Goal: Task Accomplishment & Management: Use online tool/utility

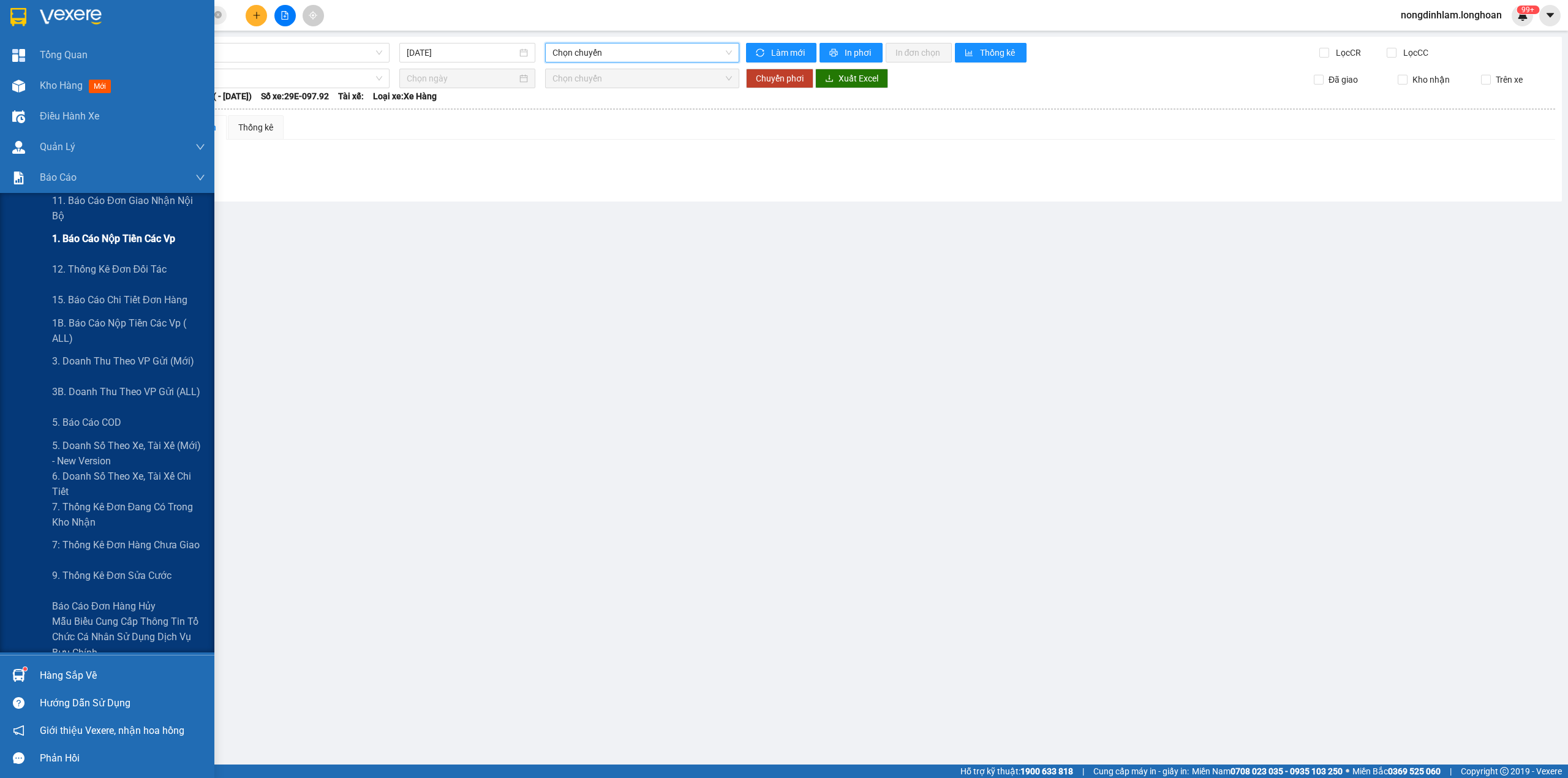
click at [111, 234] on span "1. Báo cáo nộp tiền các vp" at bounding box center [113, 239] width 123 height 15
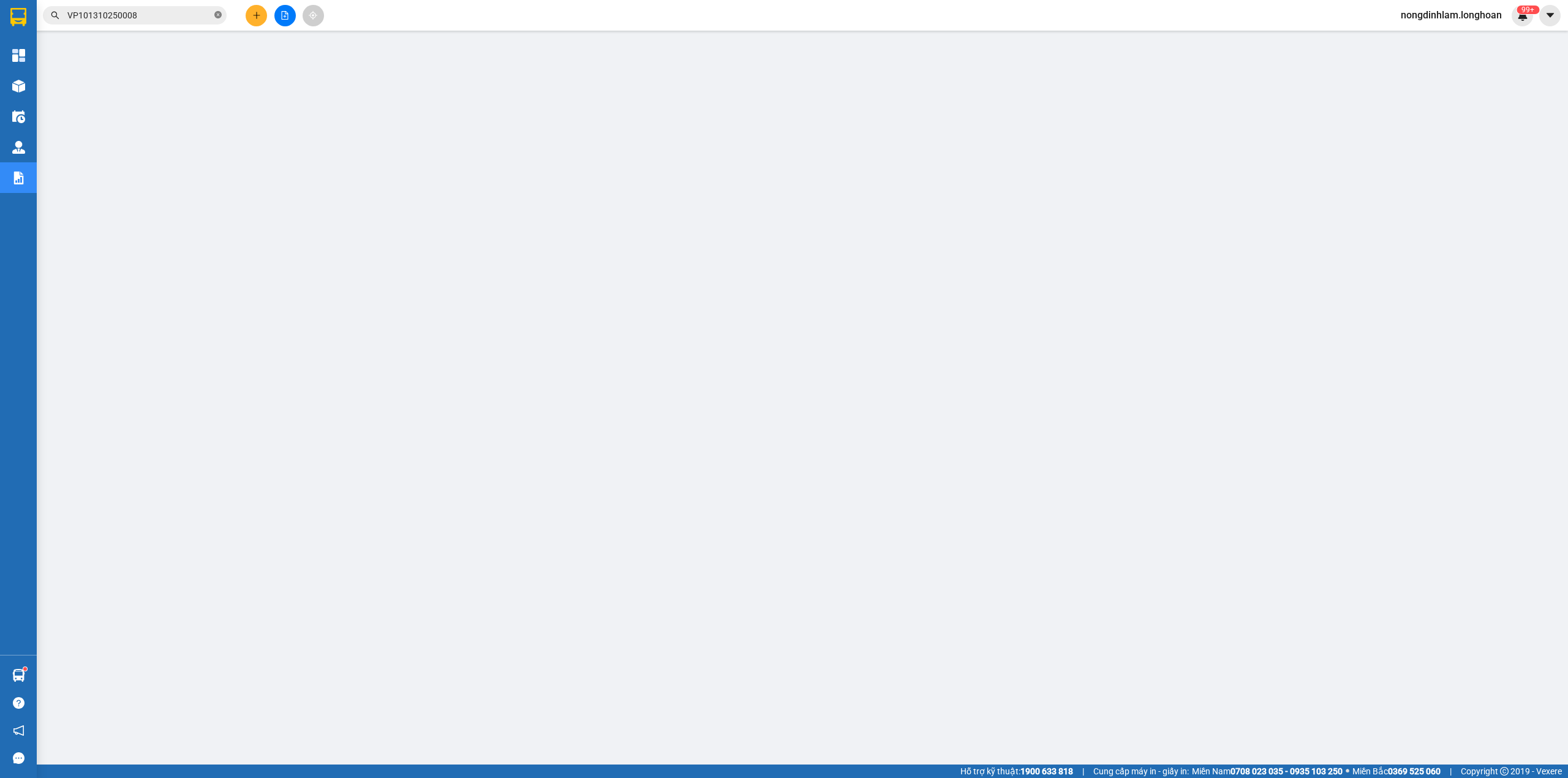
click at [218, 20] on span at bounding box center [218, 16] width 8 height 12
click at [284, 23] on button at bounding box center [284, 15] width 21 height 21
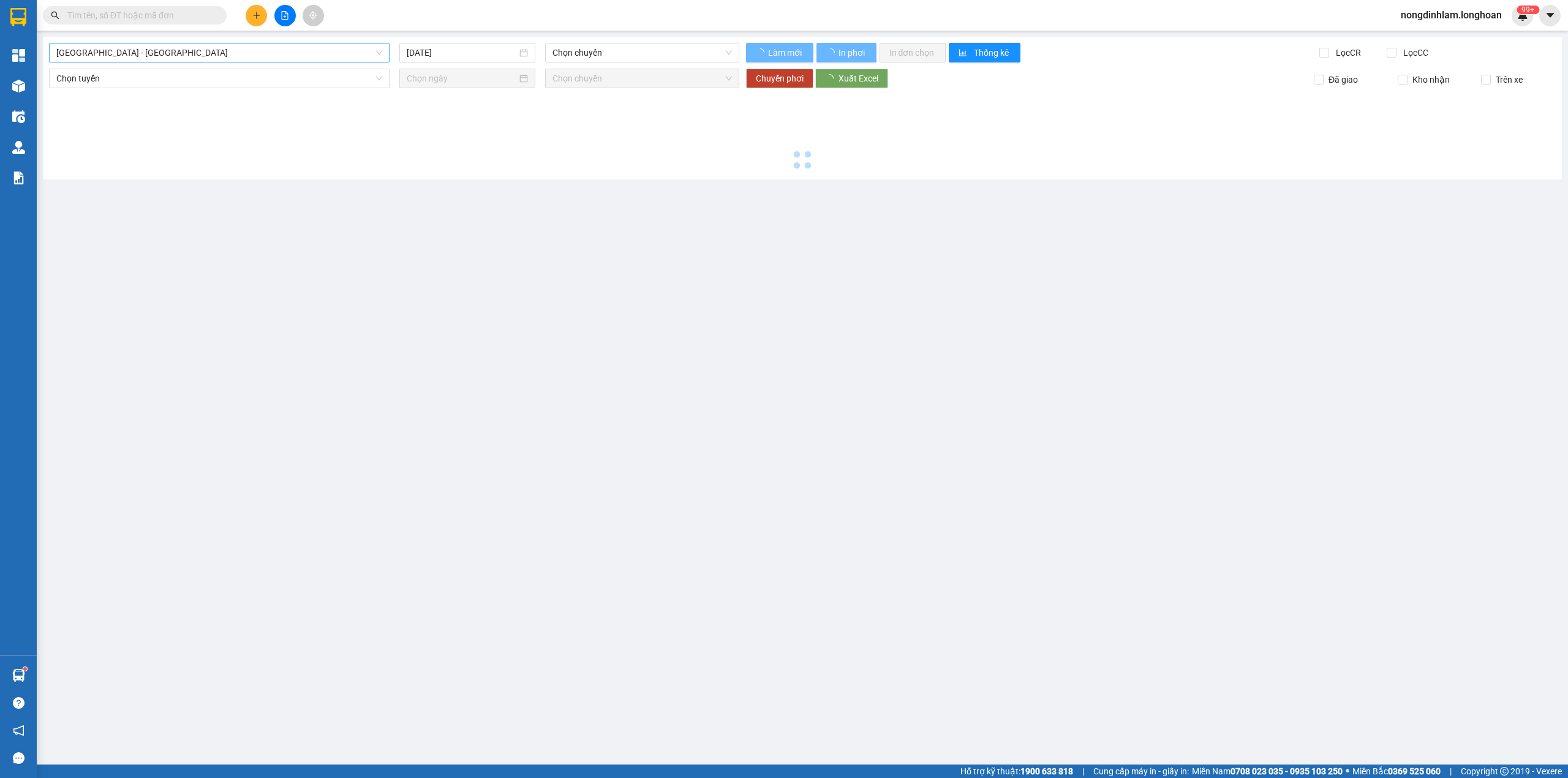
click at [151, 58] on span "[GEOGRAPHIC_DATA] - [GEOGRAPHIC_DATA]" at bounding box center [219, 52] width 326 height 19
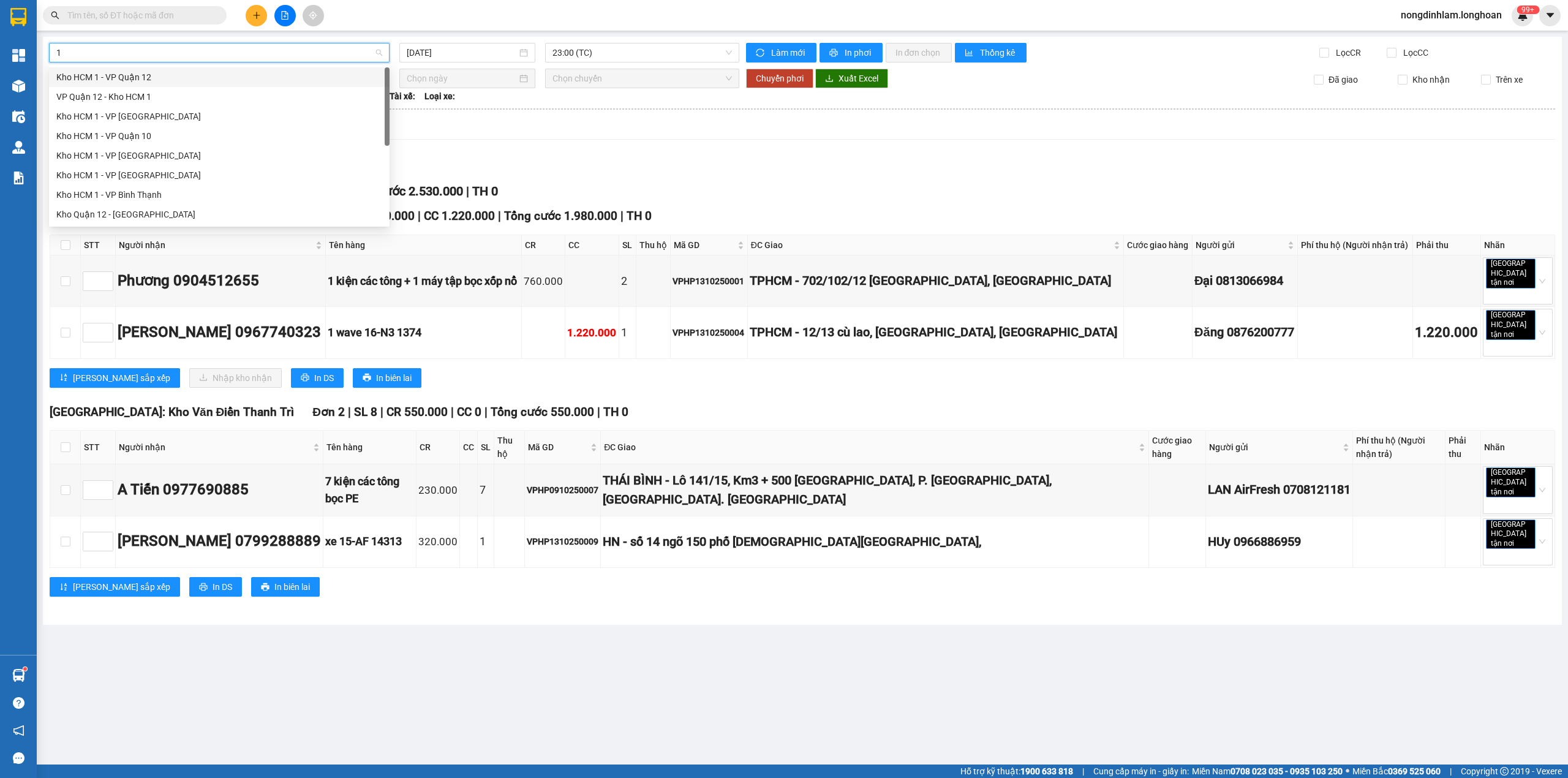
type input "10"
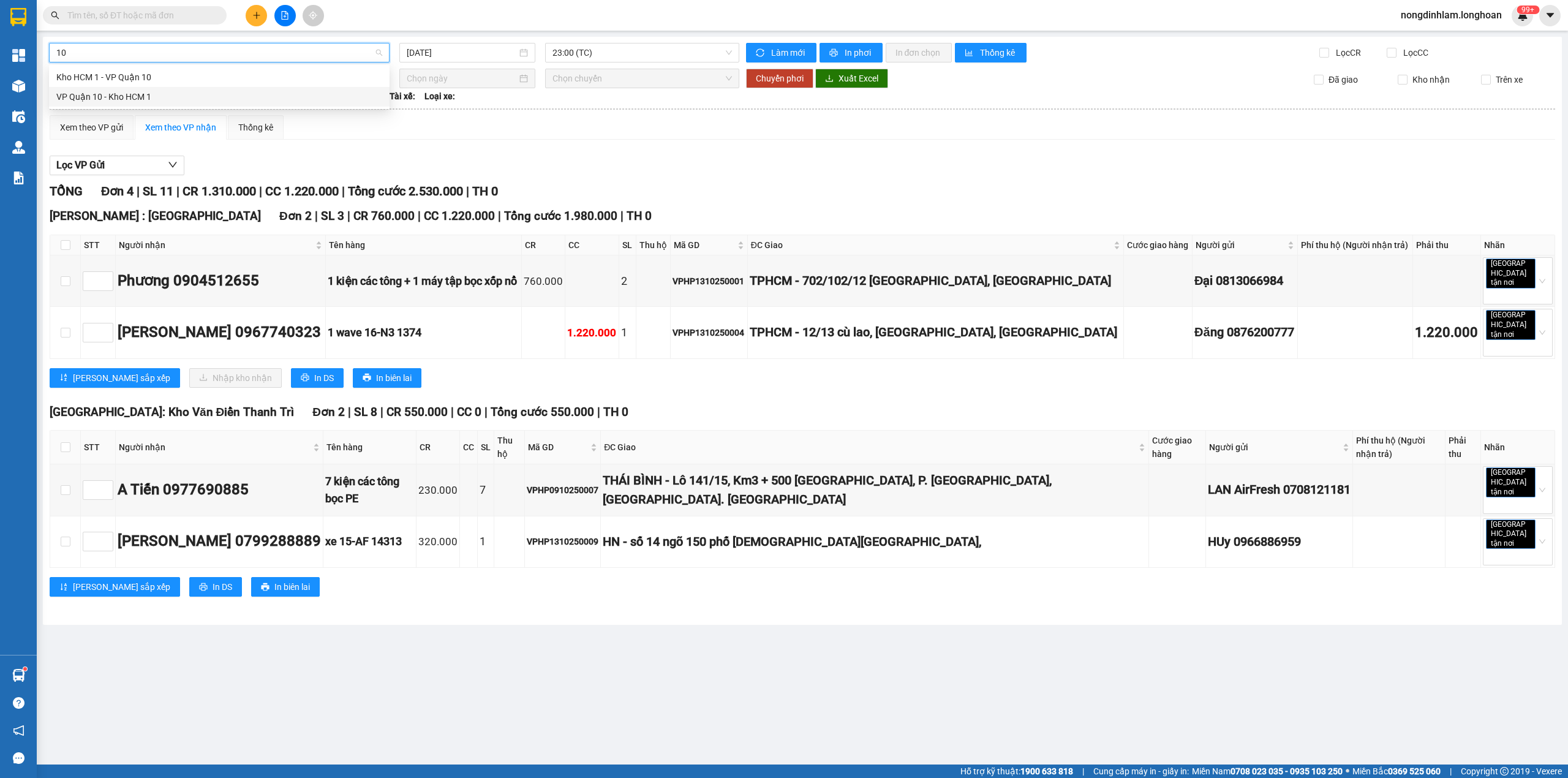
click at [134, 96] on div "VP Quận 10 - Kho HCM 1" at bounding box center [219, 97] width 326 height 14
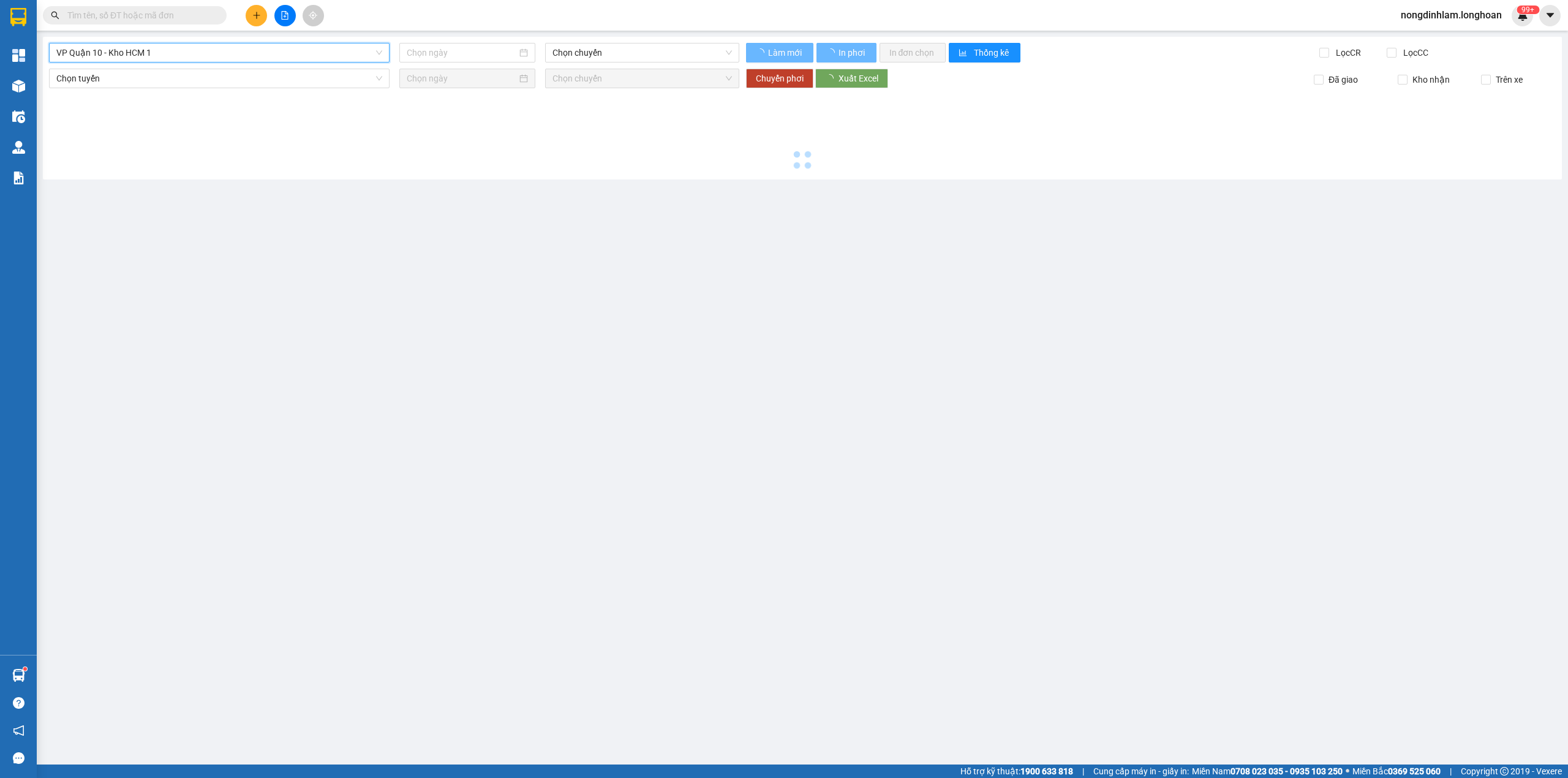
type input "[DATE]"
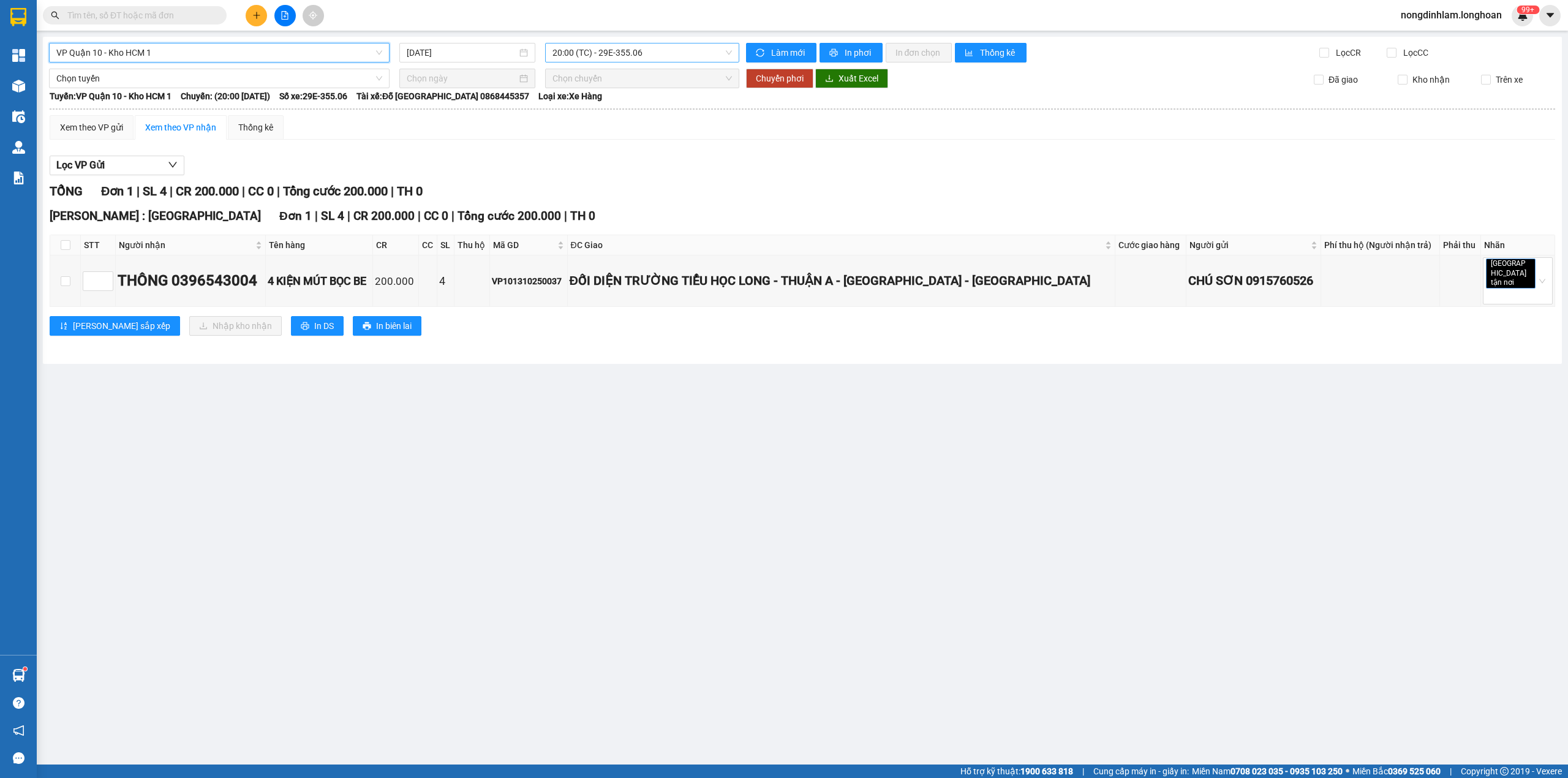
click at [574, 44] on span "20:00 (TC) - 29E-355.06" at bounding box center [643, 52] width 180 height 19
click at [579, 113] on div "22:00 (TC) - 29H-955.02" at bounding box center [600, 117] width 96 height 14
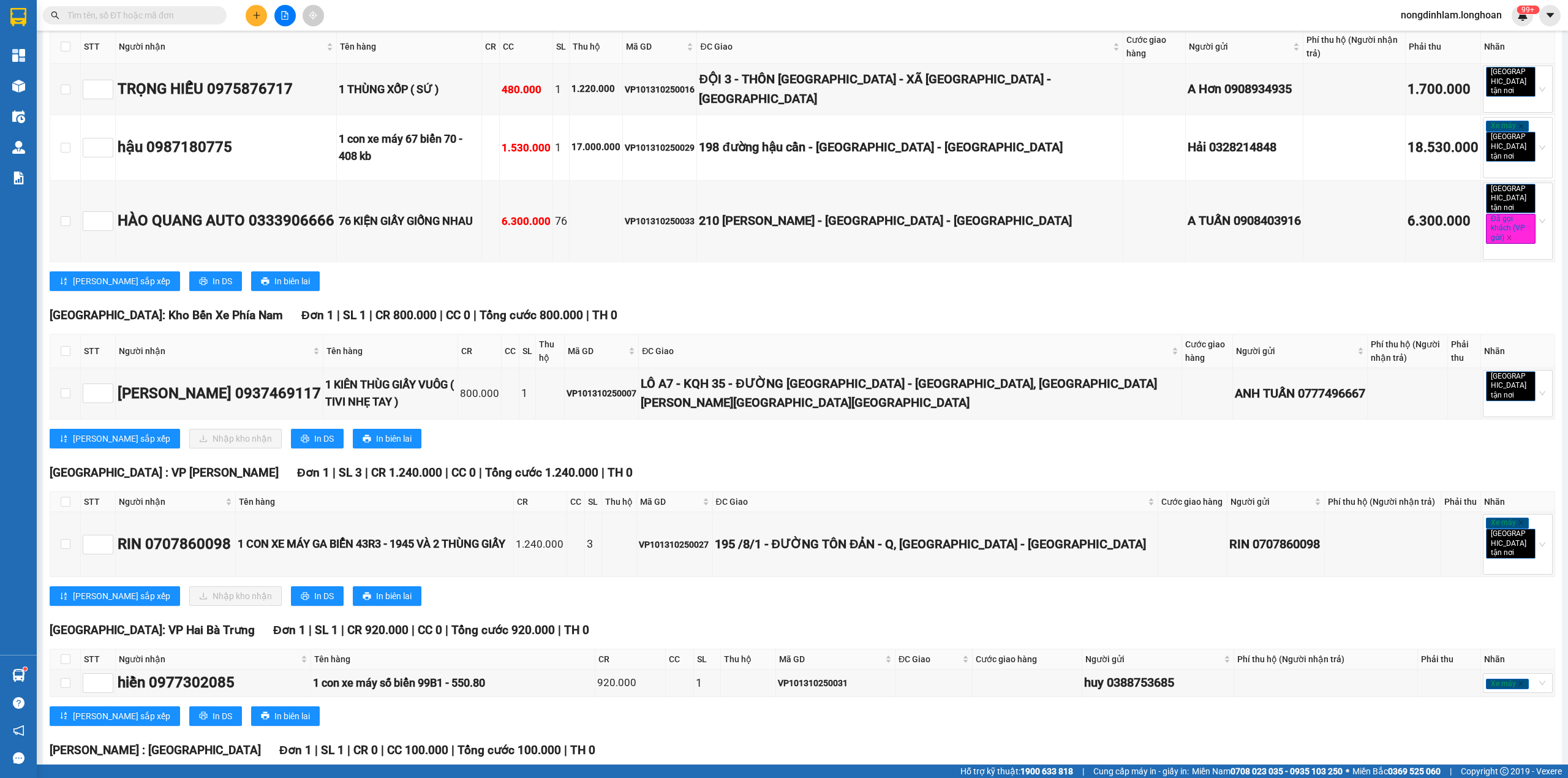
scroll to position [446, 0]
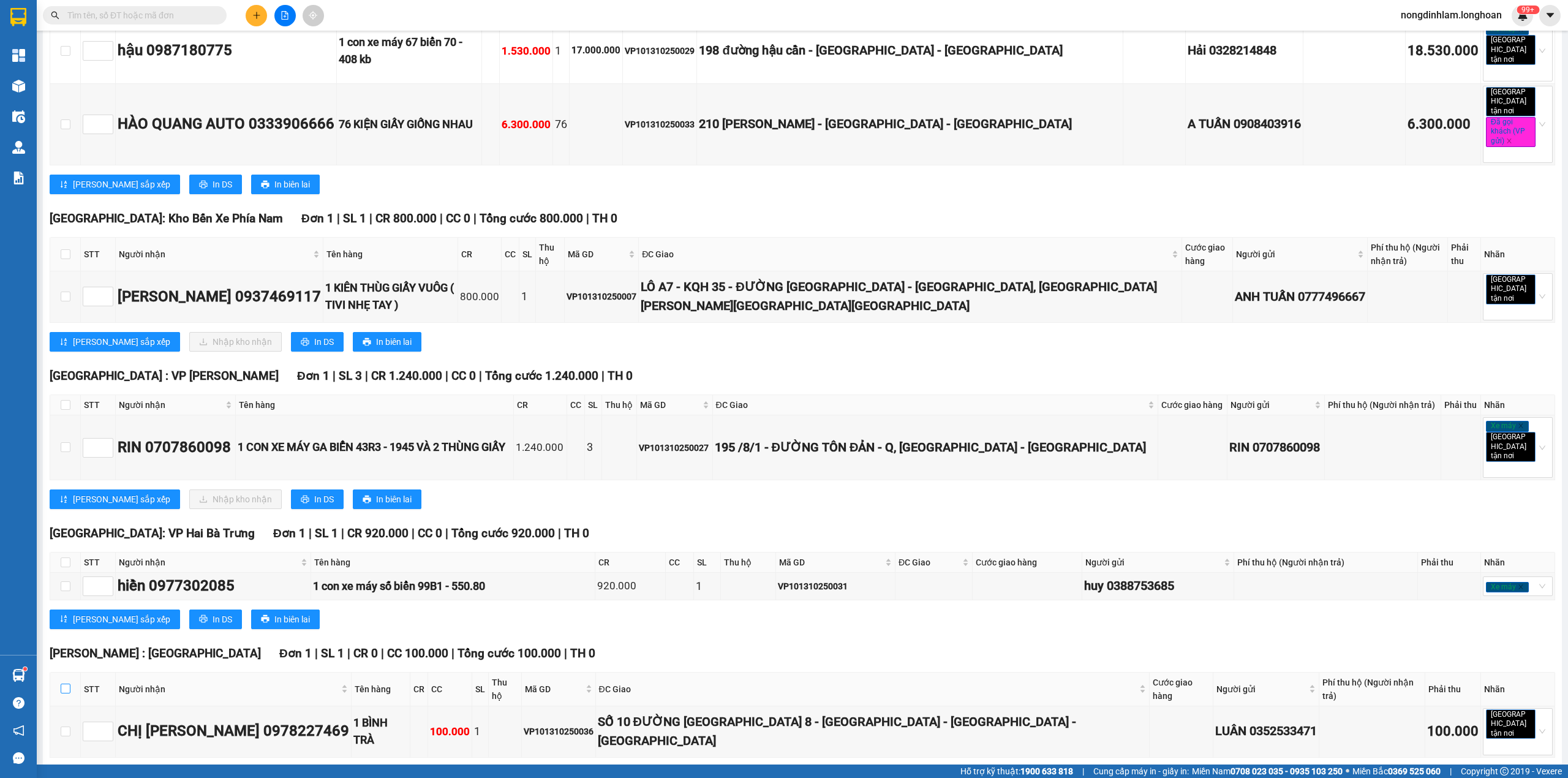
click at [64, 684] on input "checkbox" at bounding box center [66, 689] width 10 height 10
checkbox input "true"
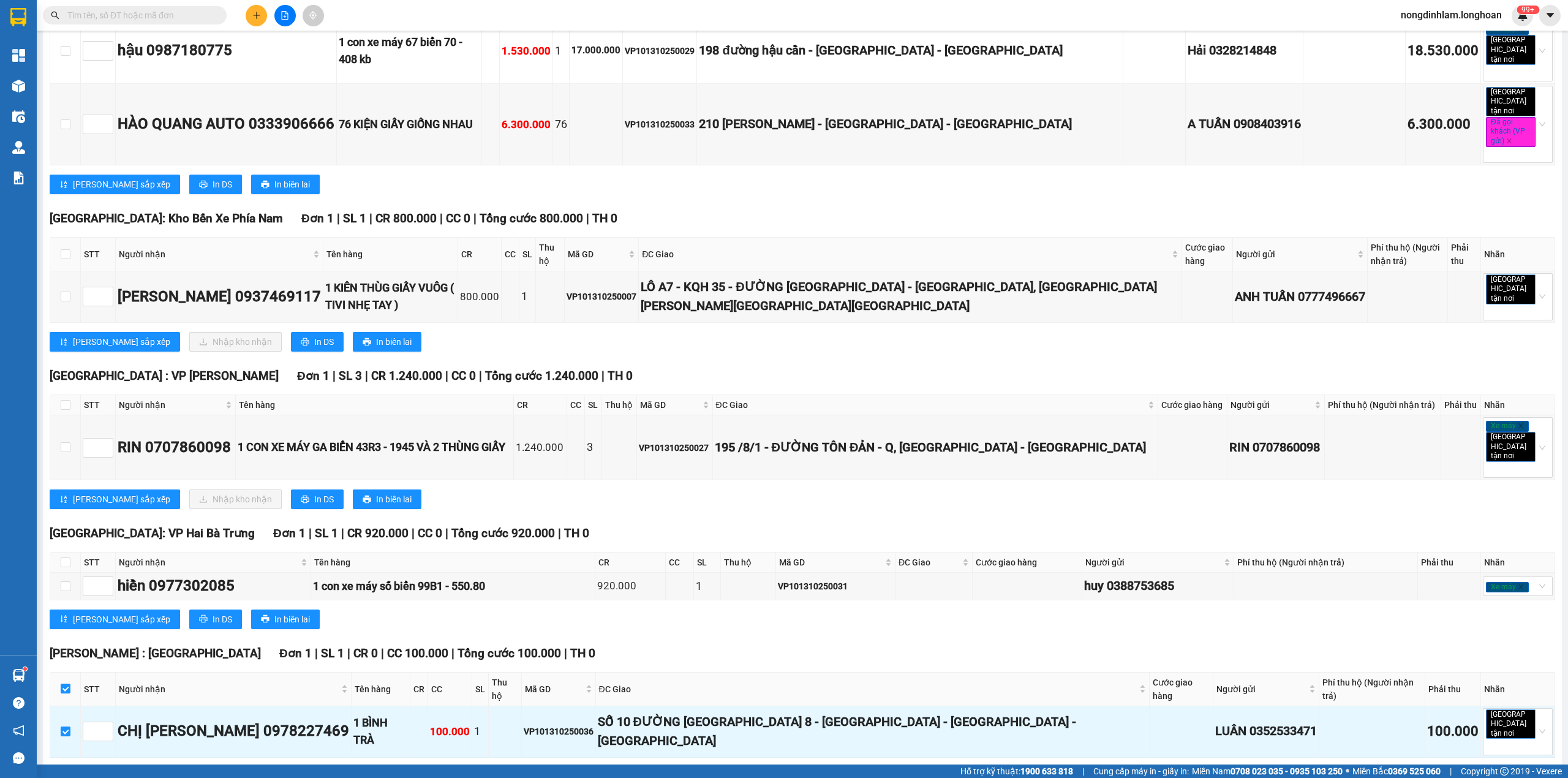
click at [213, 770] on span "Nhập kho nhận" at bounding box center [242, 777] width 59 height 14
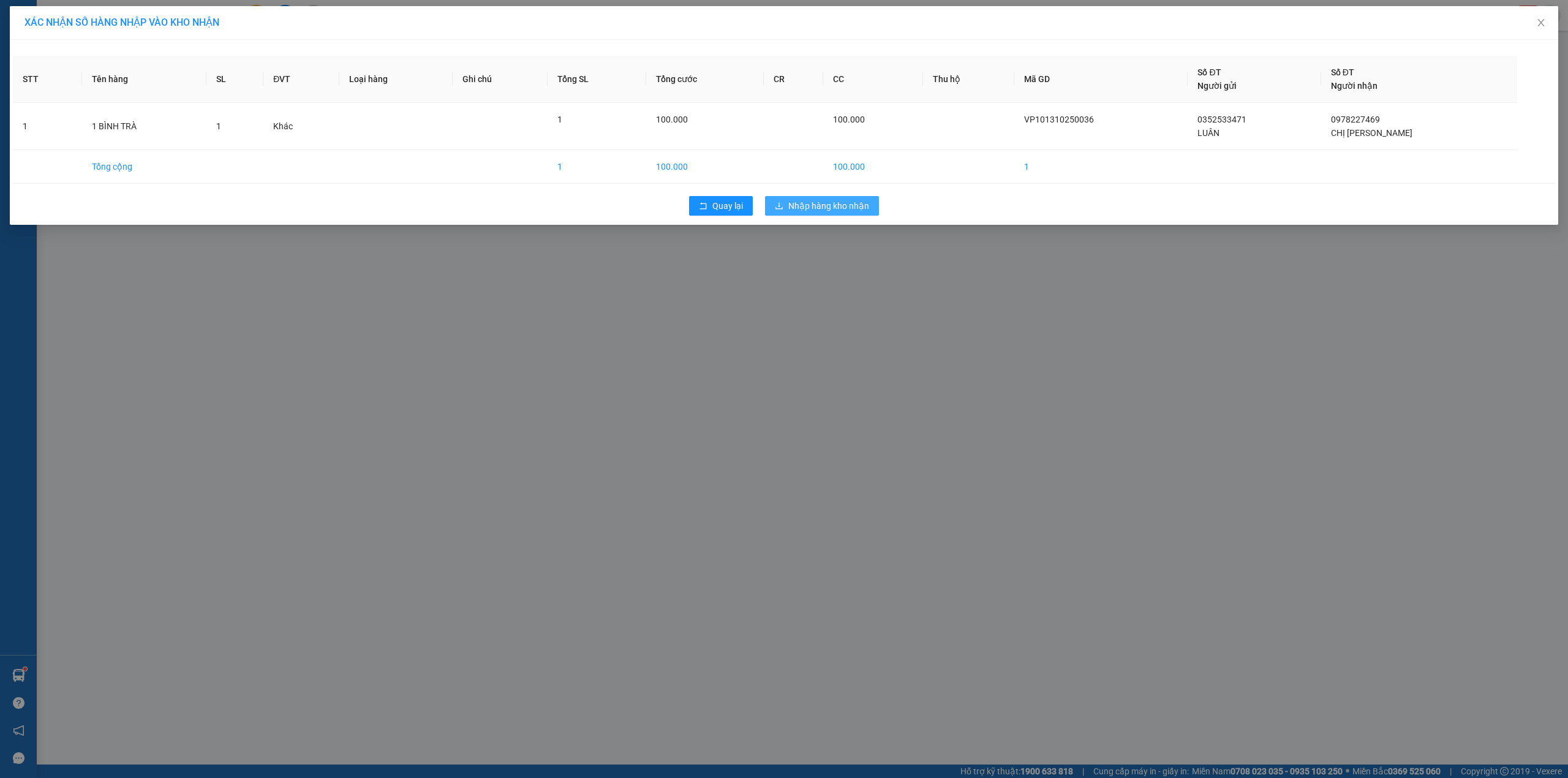
click at [846, 211] on span "Nhập hàng kho nhận" at bounding box center [829, 206] width 81 height 14
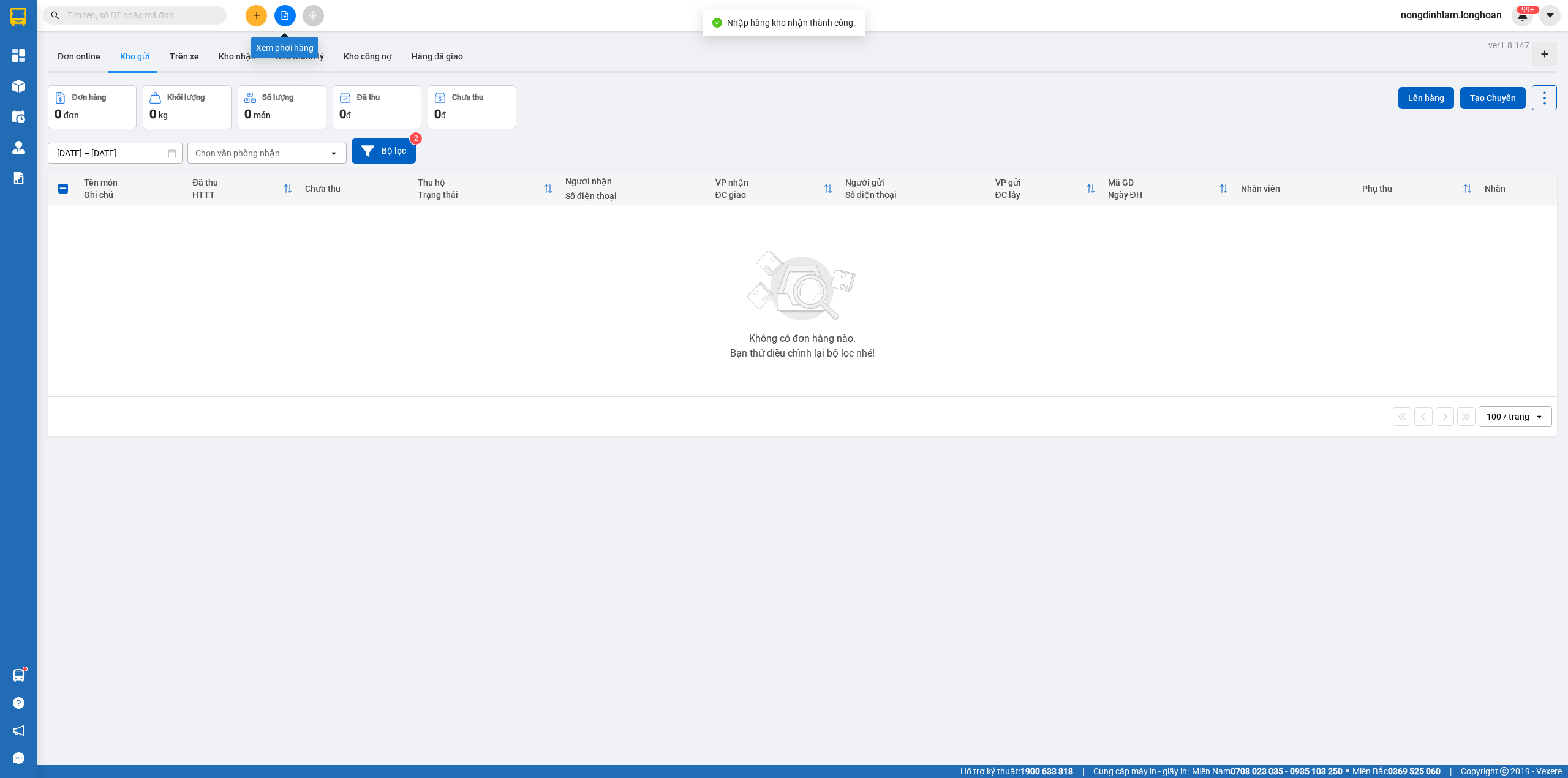
click at [285, 18] on icon "file-add" at bounding box center [284, 15] width 8 height 8
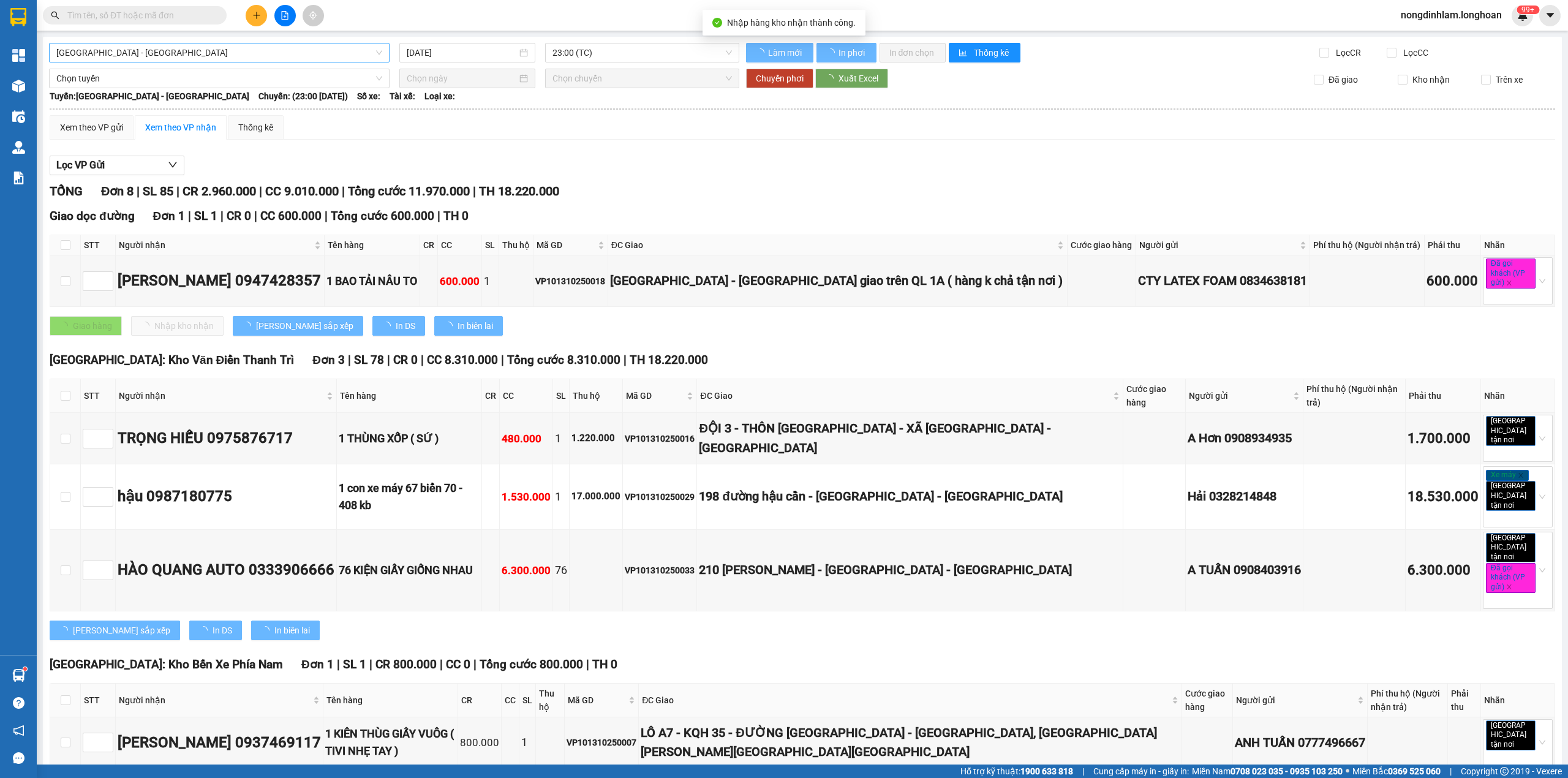
click at [111, 54] on span "[GEOGRAPHIC_DATA] - [GEOGRAPHIC_DATA]" at bounding box center [219, 52] width 326 height 19
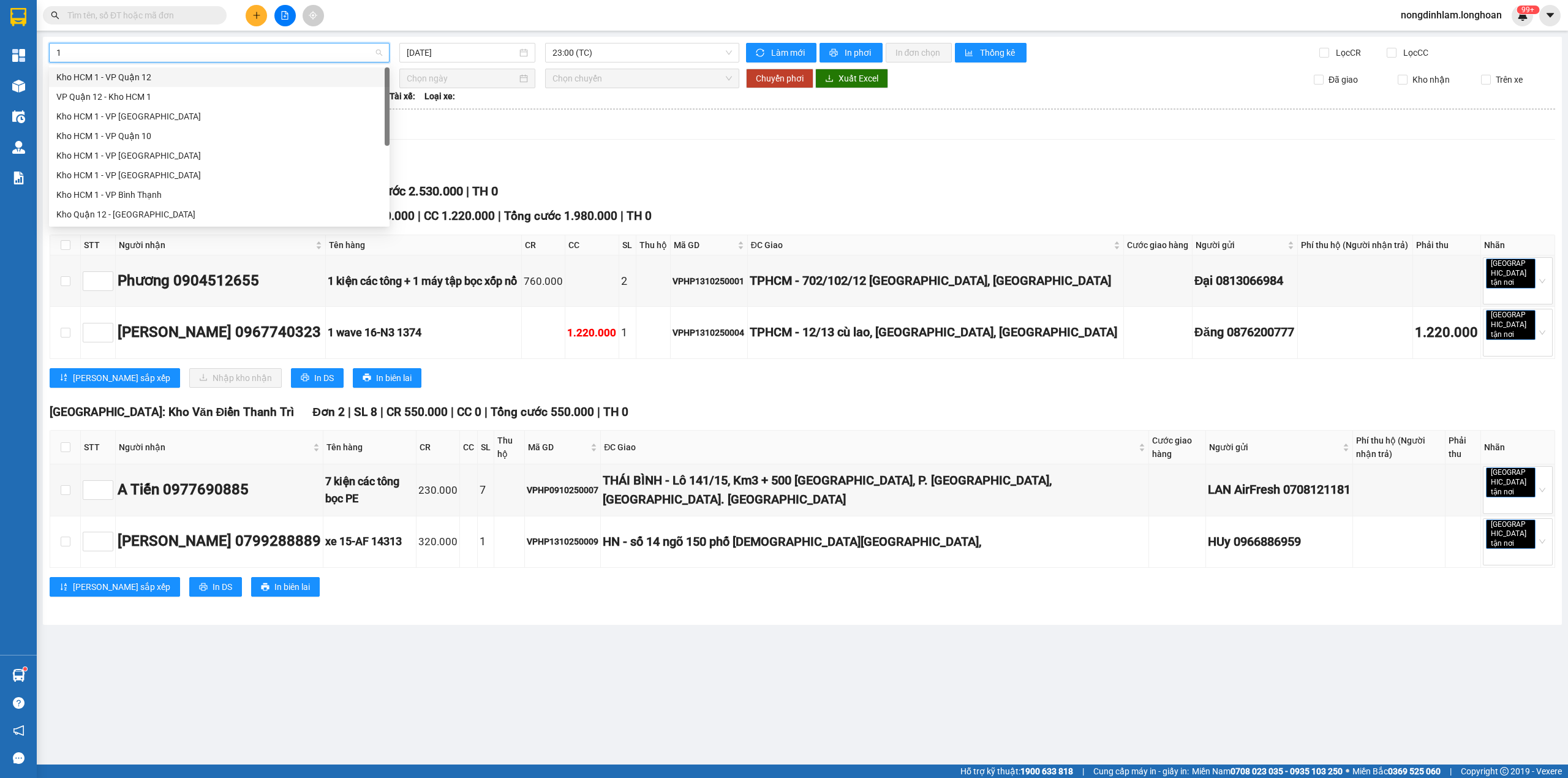
type input "10"
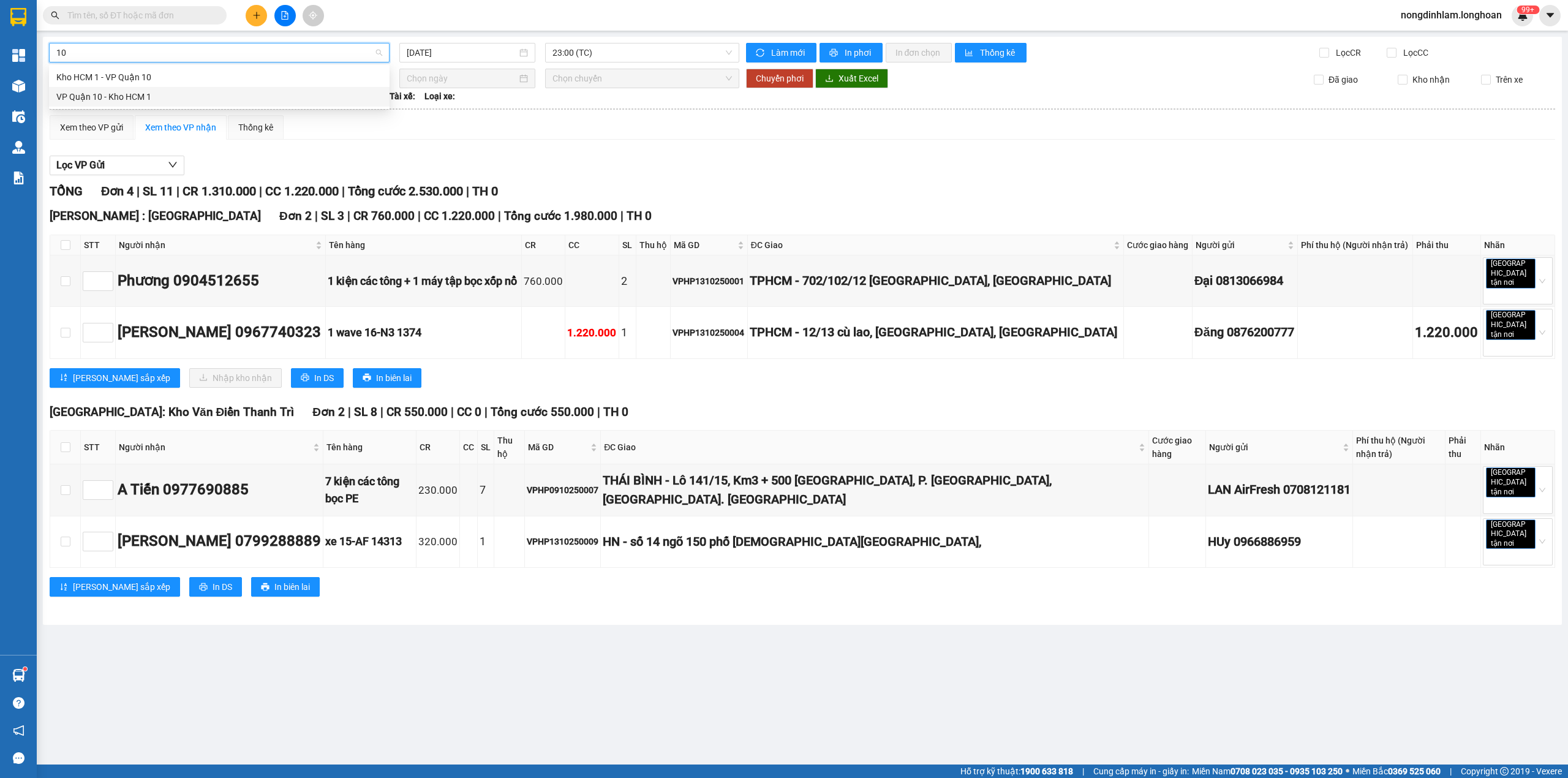
click at [116, 96] on div "VP Quận 10 - Kho HCM 1" at bounding box center [219, 97] width 326 height 14
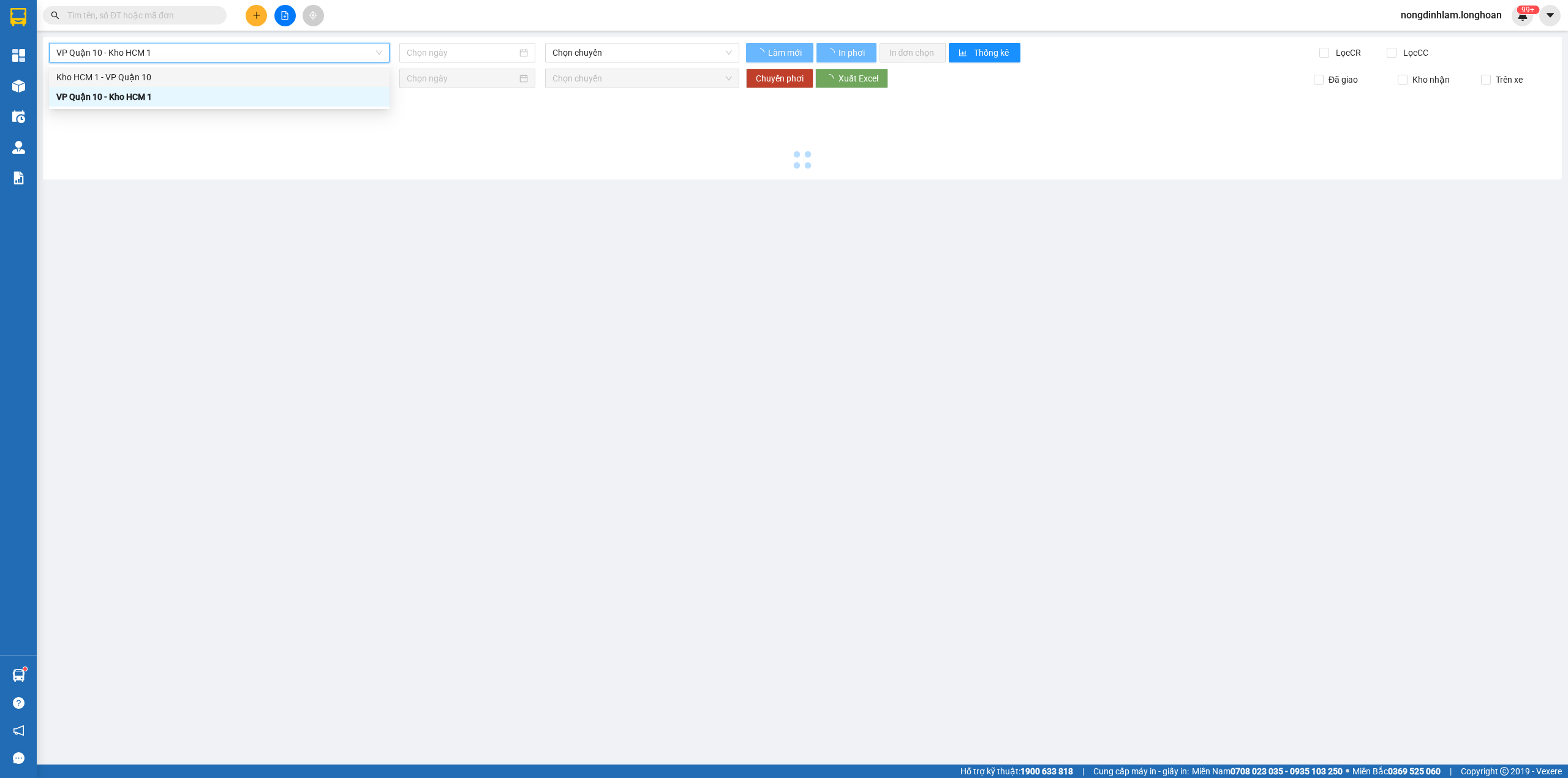
type input "[DATE]"
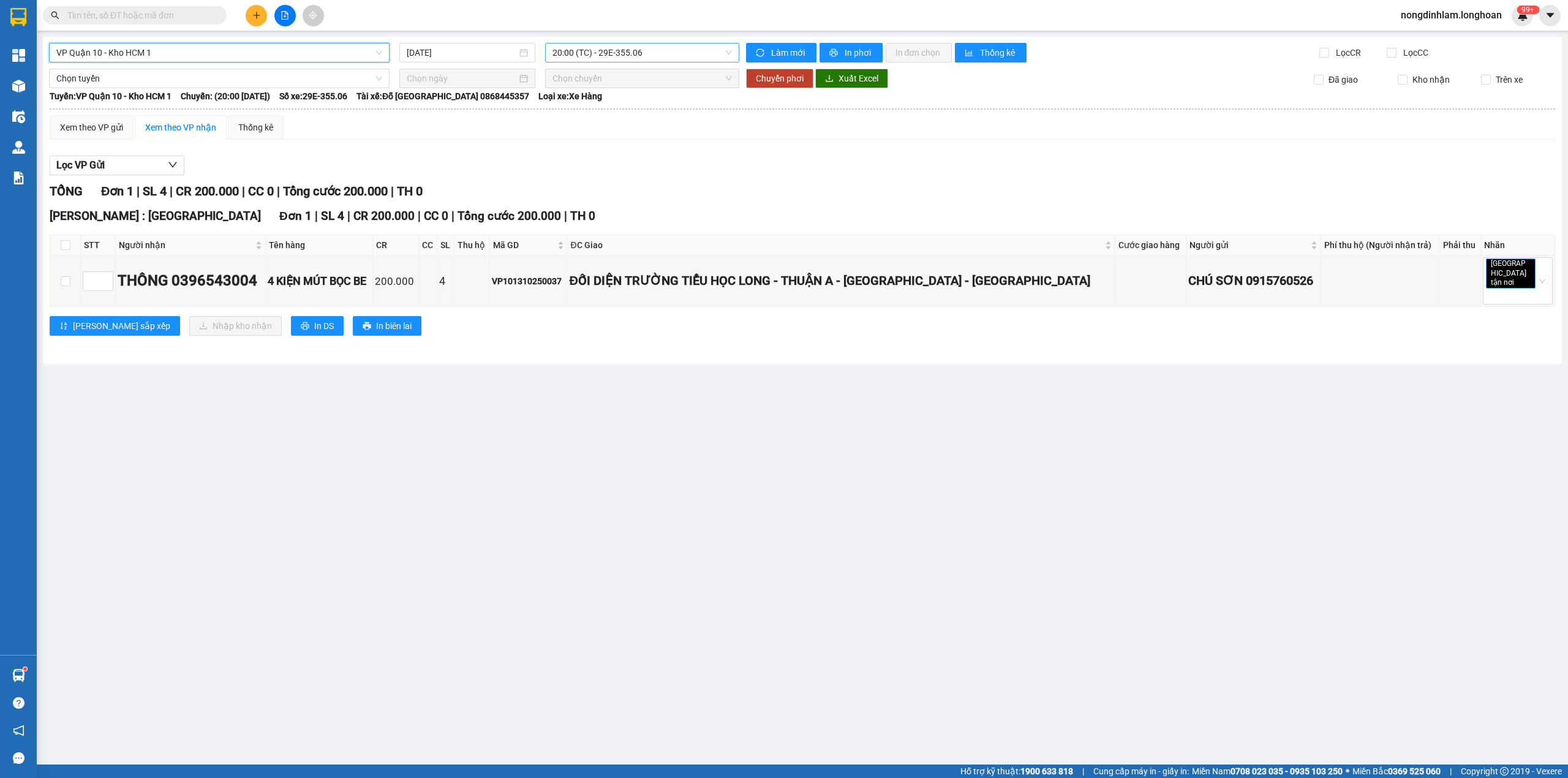
click at [566, 49] on span "20:00 (TC) - 29E-355.06" at bounding box center [643, 52] width 180 height 19
click at [591, 116] on div "22:00 (TC) - 29H-955.02" at bounding box center [600, 117] width 96 height 14
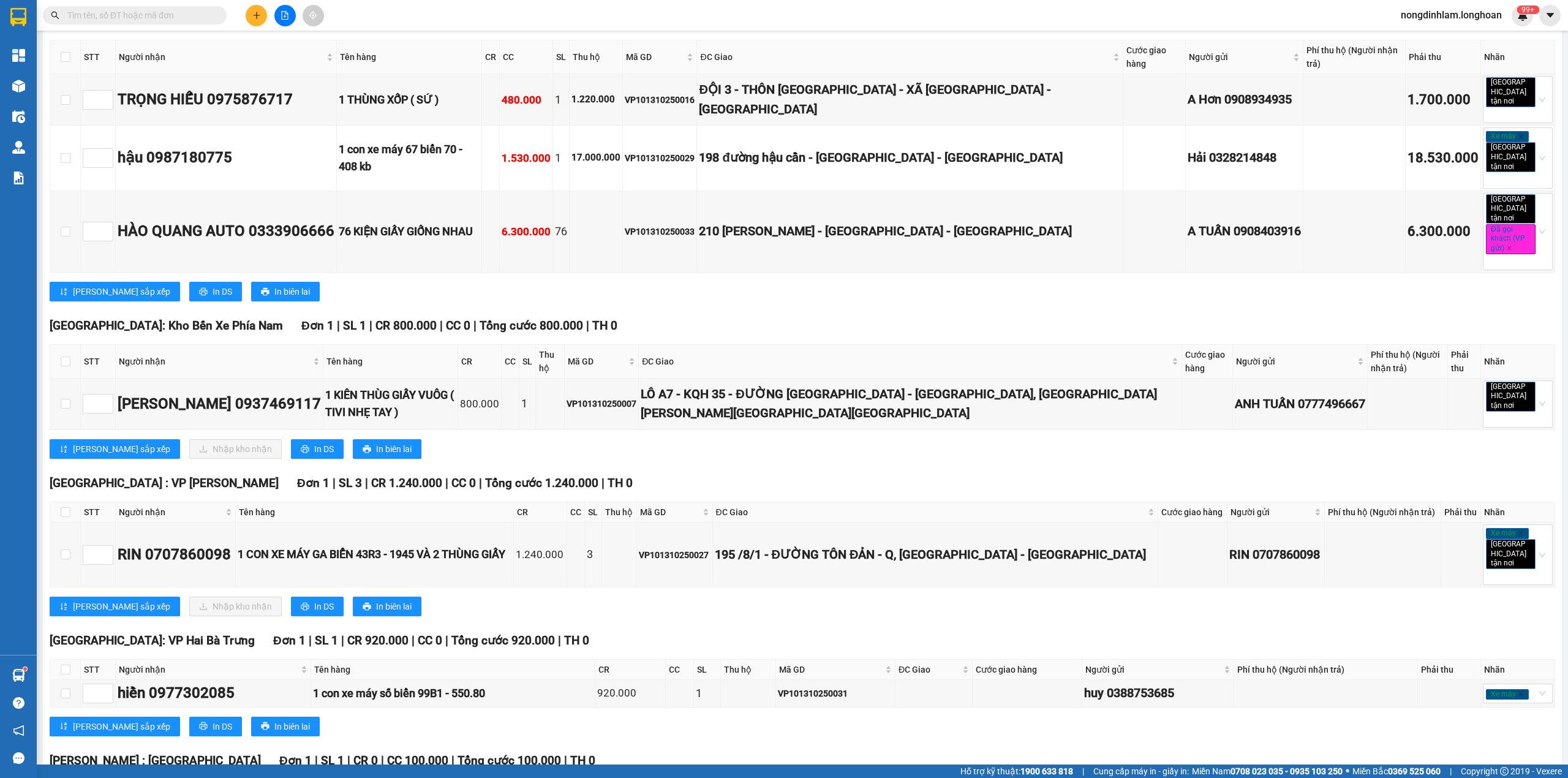
scroll to position [446, 0]
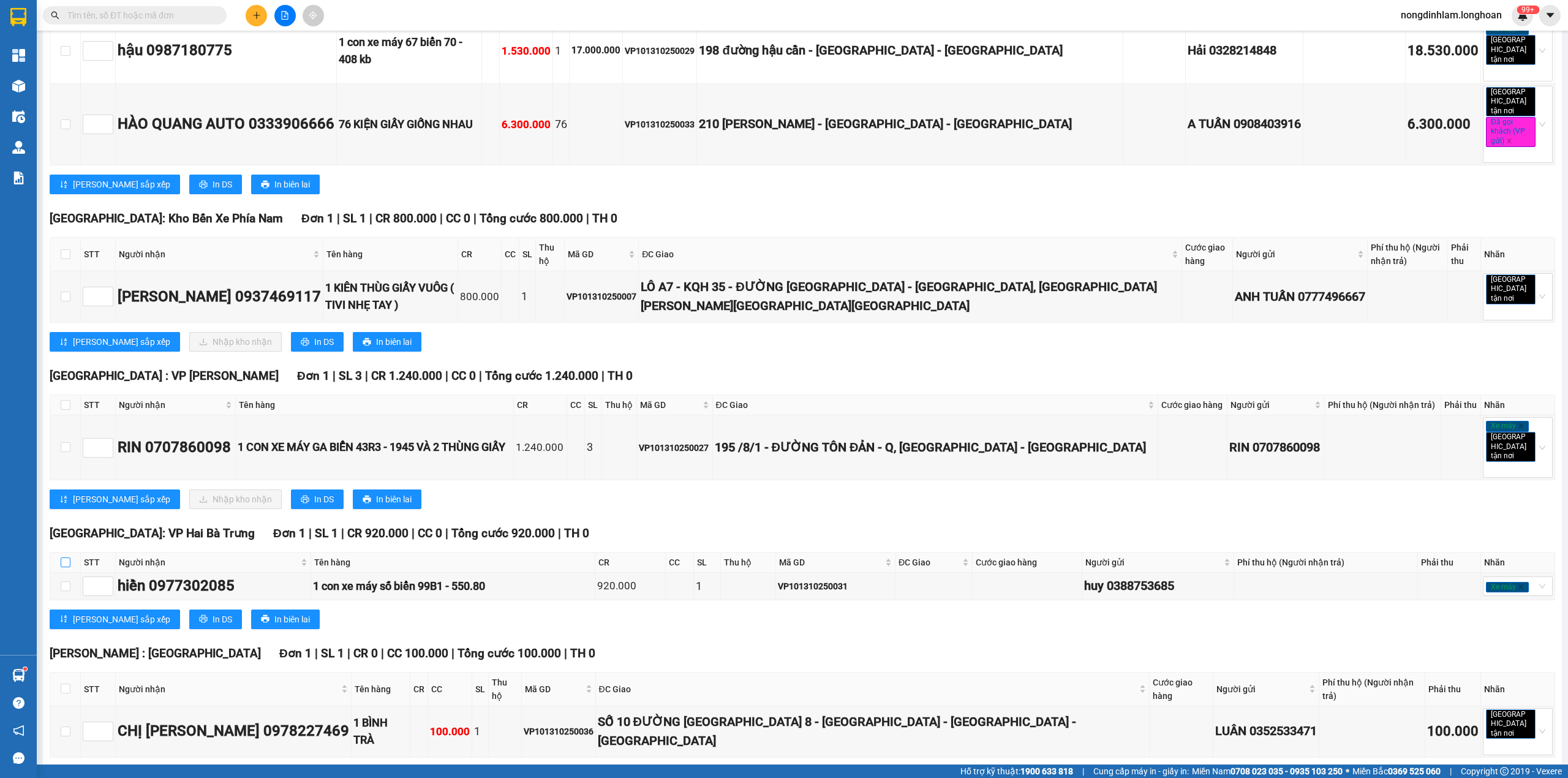
click at [63, 557] on input "checkbox" at bounding box center [66, 562] width 10 height 10
checkbox input "true"
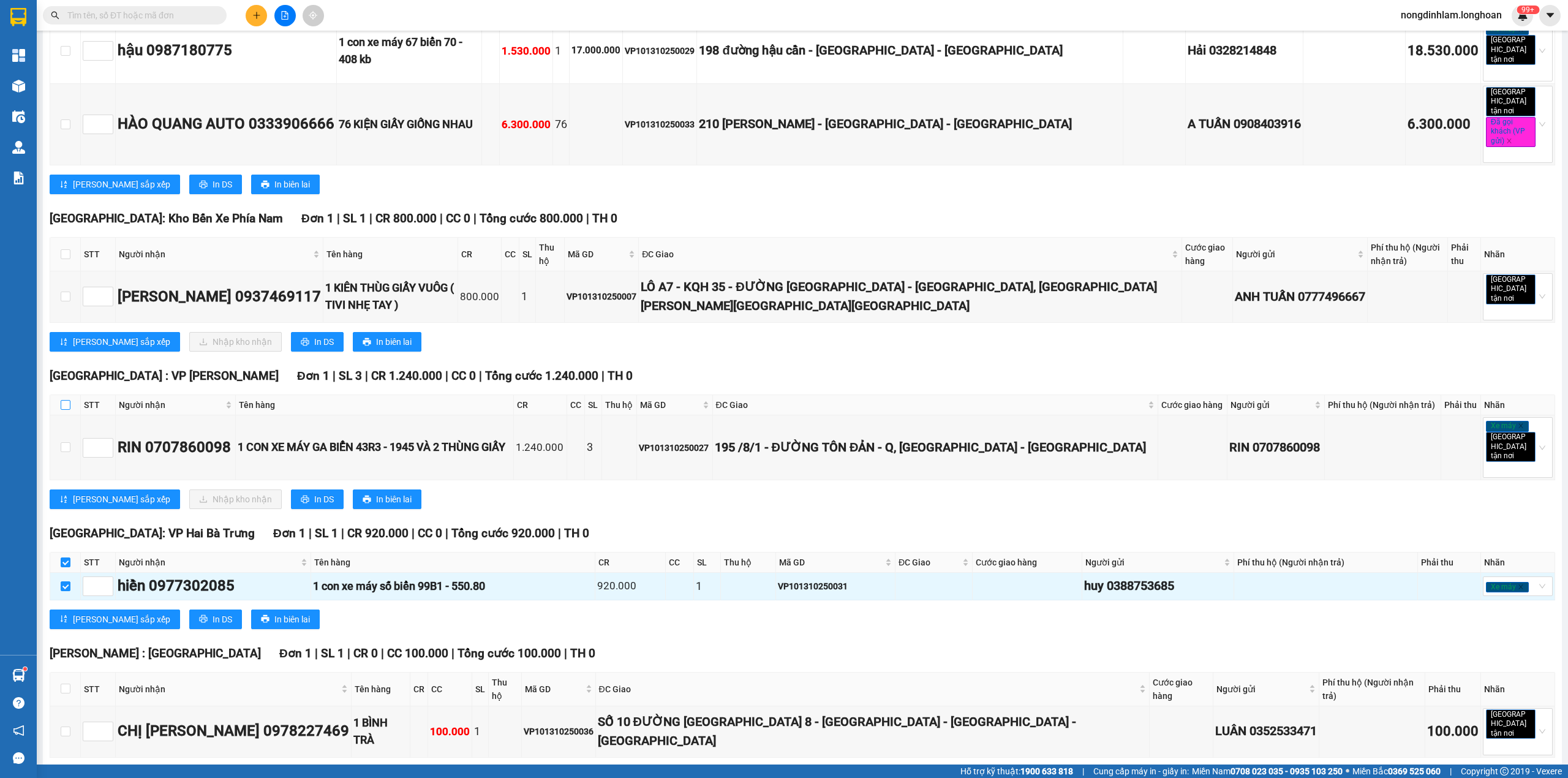
click at [61, 400] on input "checkbox" at bounding box center [66, 406] width 10 height 10
checkbox input "true"
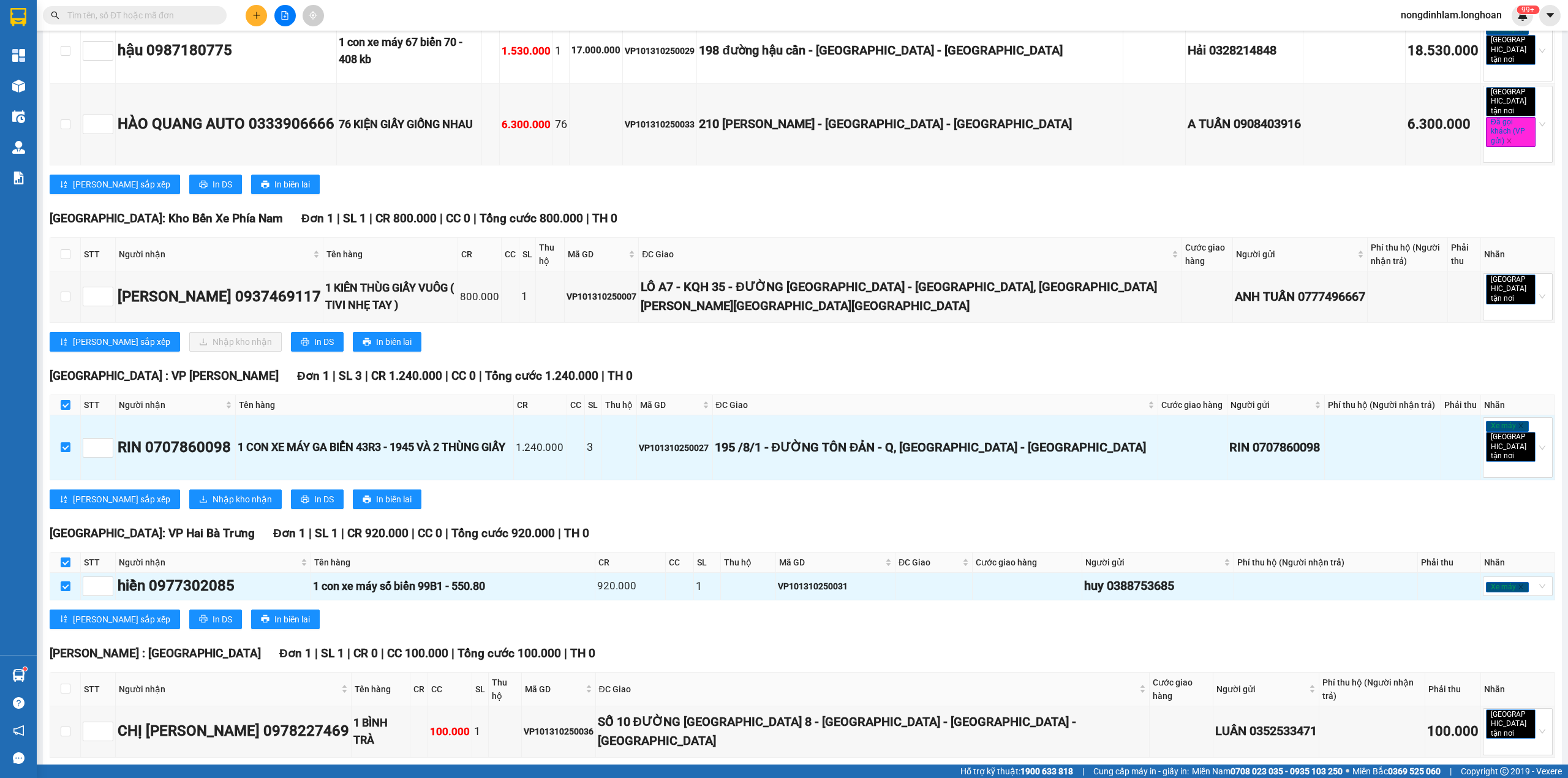
click at [64, 238] on th at bounding box center [65, 255] width 30 height 34
click at [67, 250] on input "checkbox" at bounding box center [66, 255] width 10 height 10
checkbox input "true"
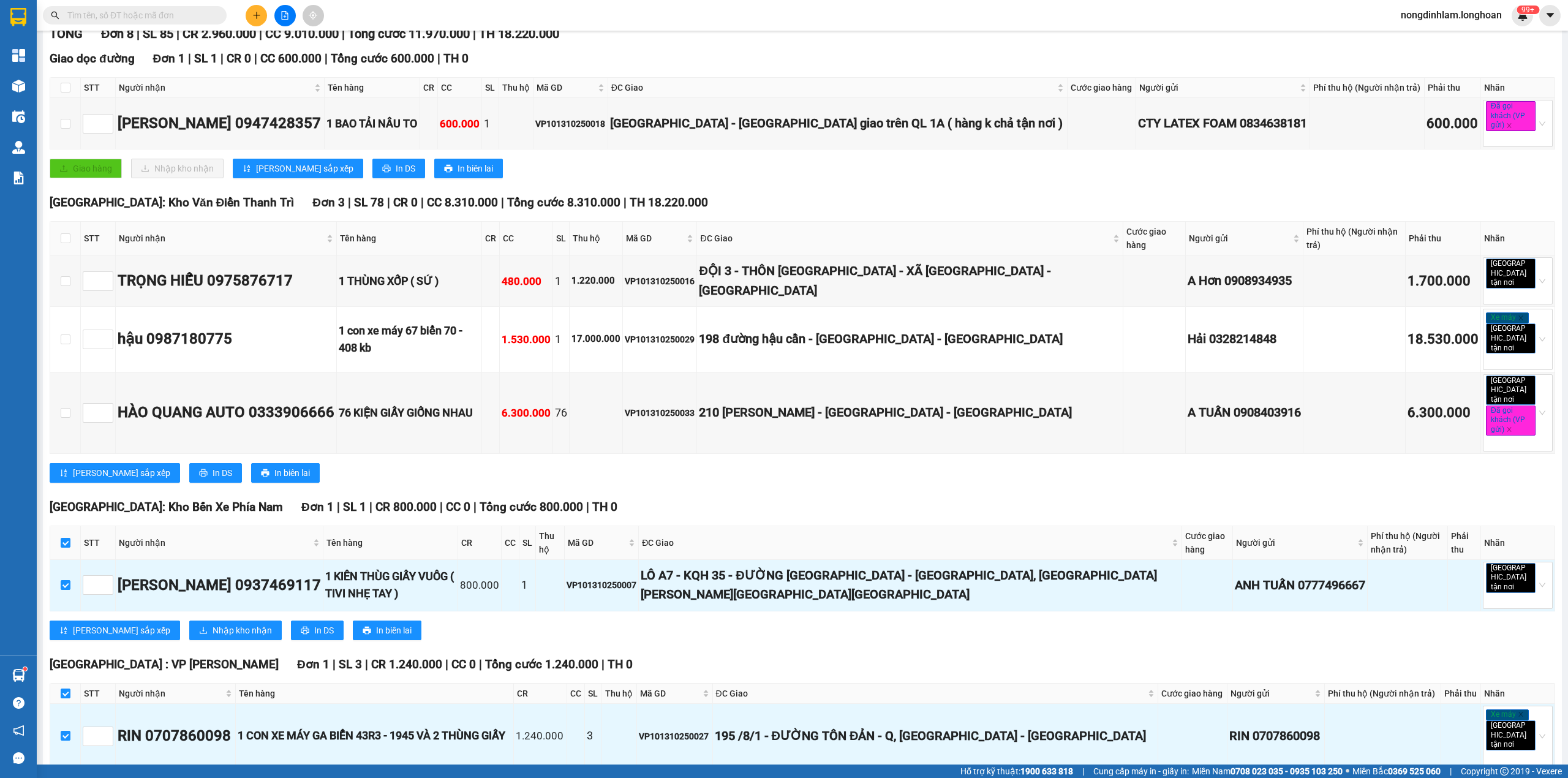
scroll to position [119, 0]
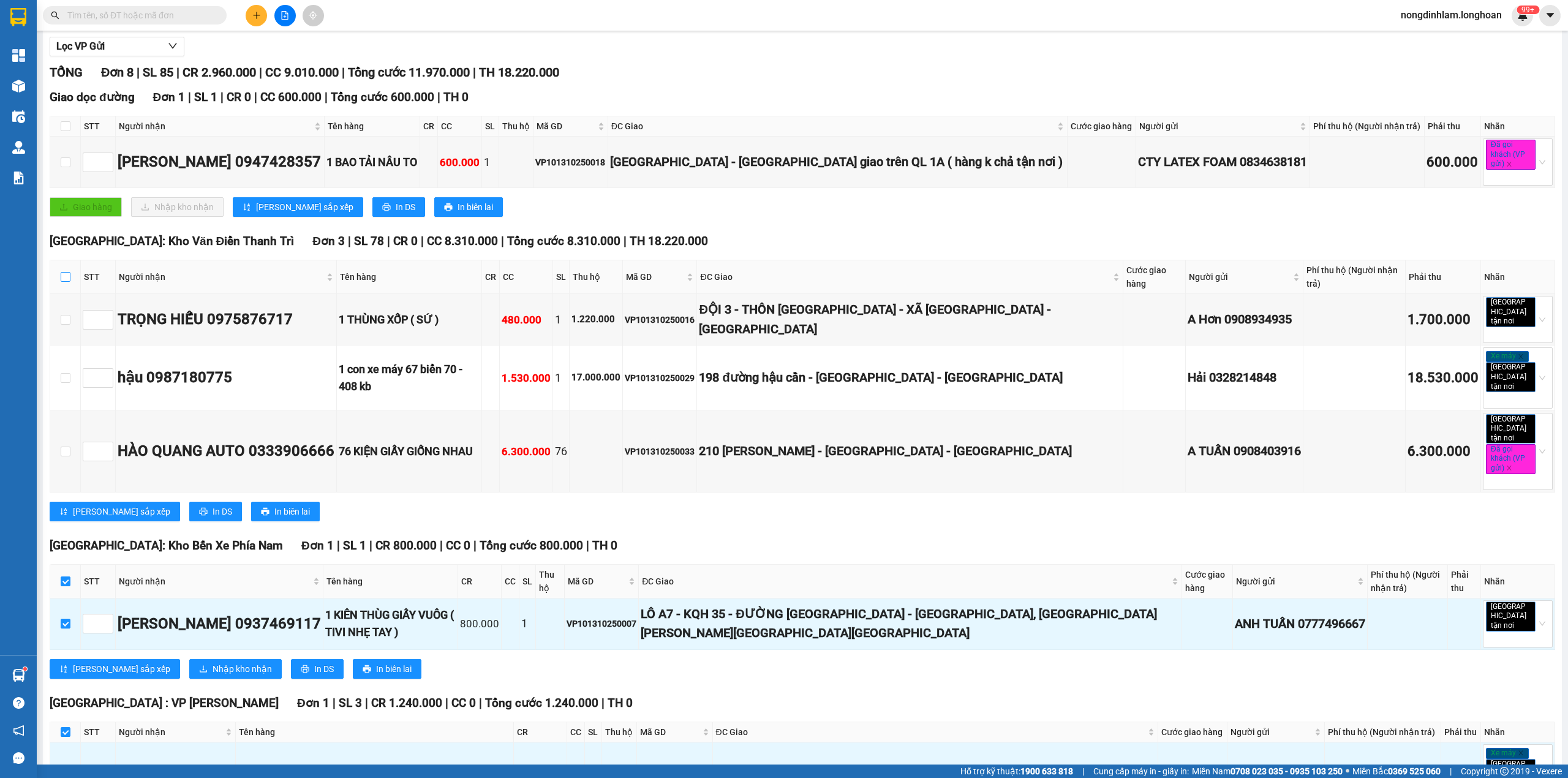
click at [63, 279] on input "checkbox" at bounding box center [66, 277] width 10 height 10
checkbox input "true"
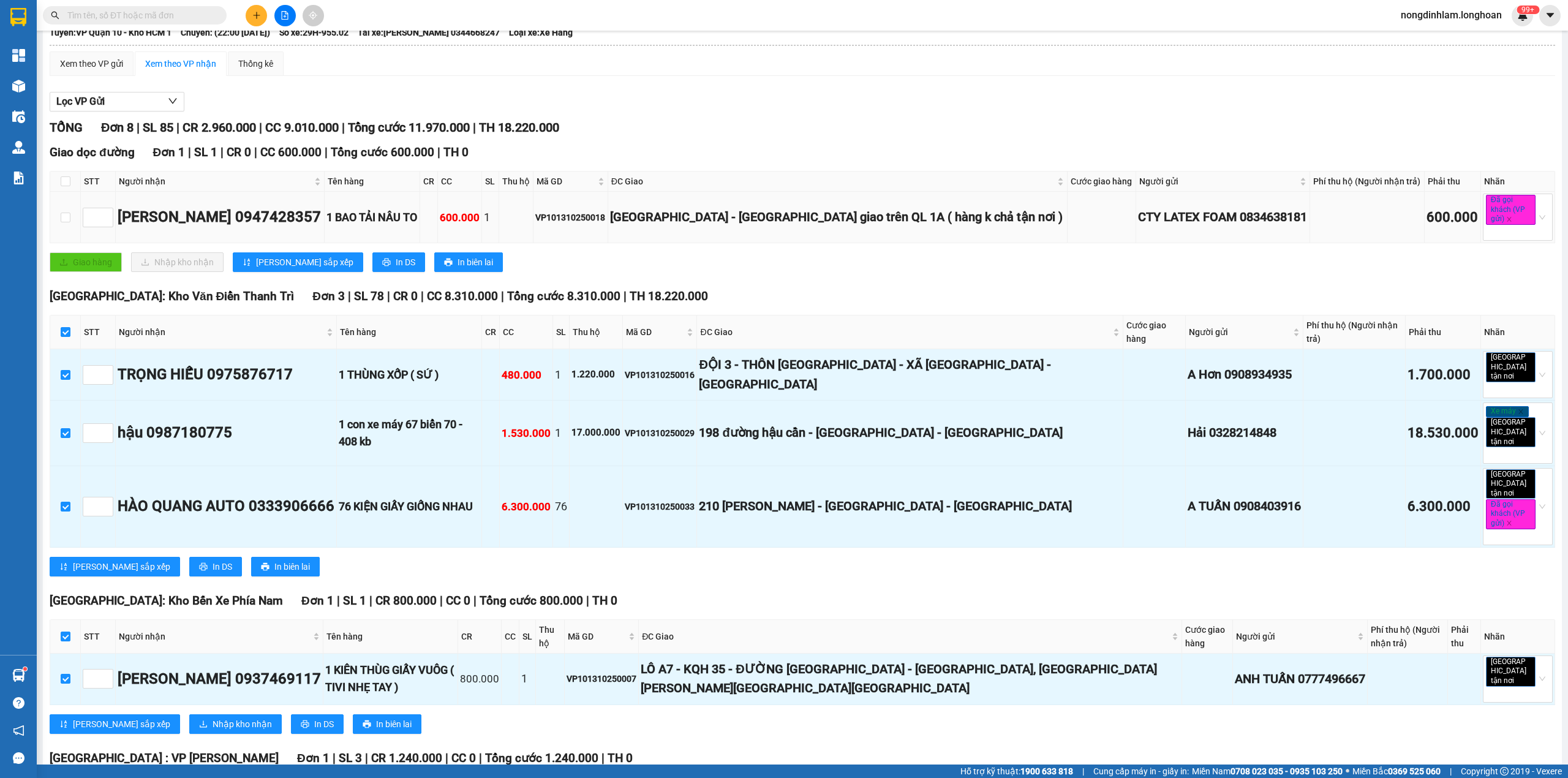
scroll to position [0, 0]
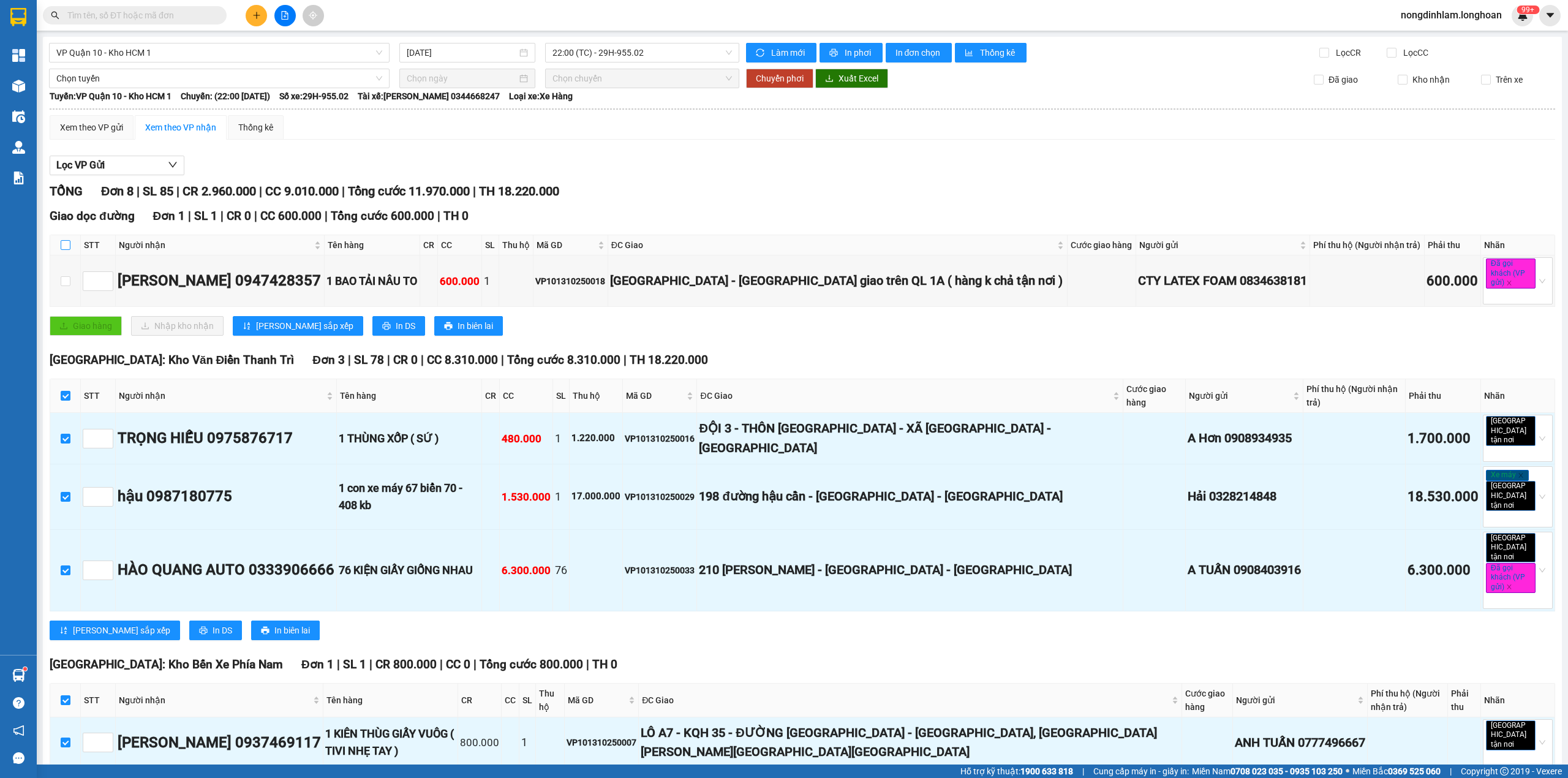
click at [66, 247] on input "checkbox" at bounding box center [66, 246] width 10 height 10
checkbox input "true"
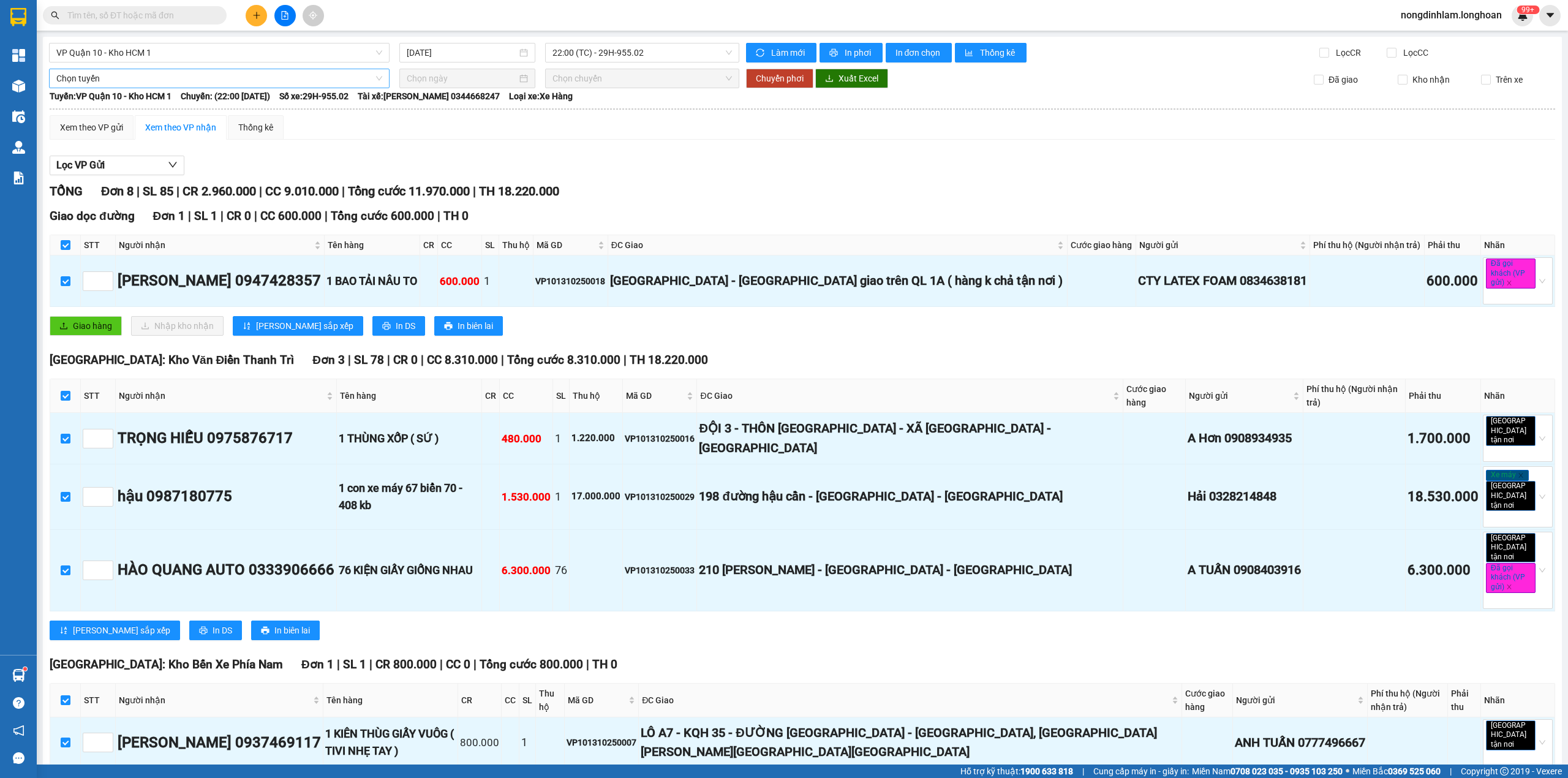
click at [134, 81] on span "Chọn tuyến" at bounding box center [219, 79] width 326 height 19
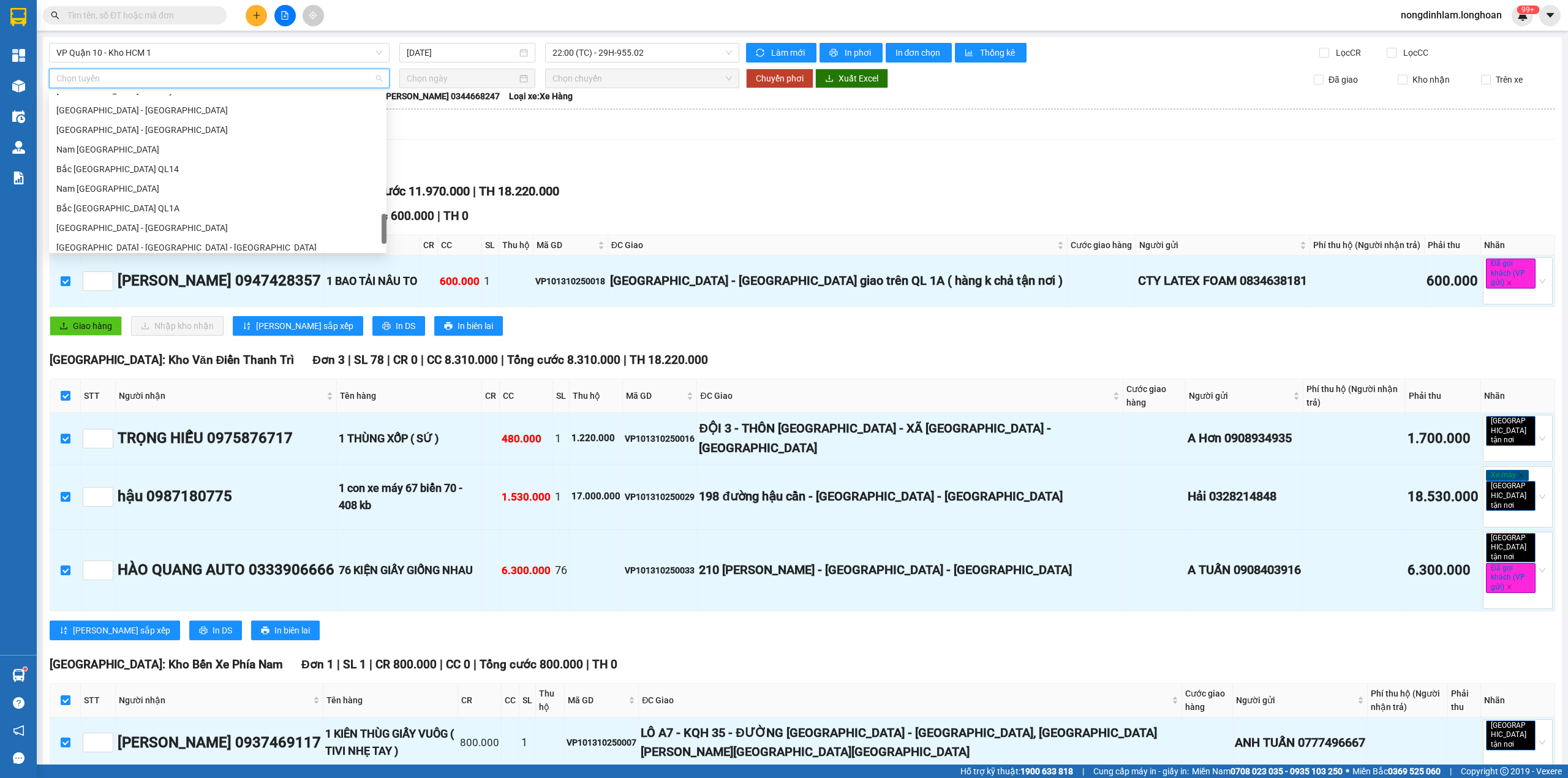
scroll to position [863, 0]
click at [116, 143] on div "Nam [GEOGRAPHIC_DATA]" at bounding box center [218, 143] width 323 height 14
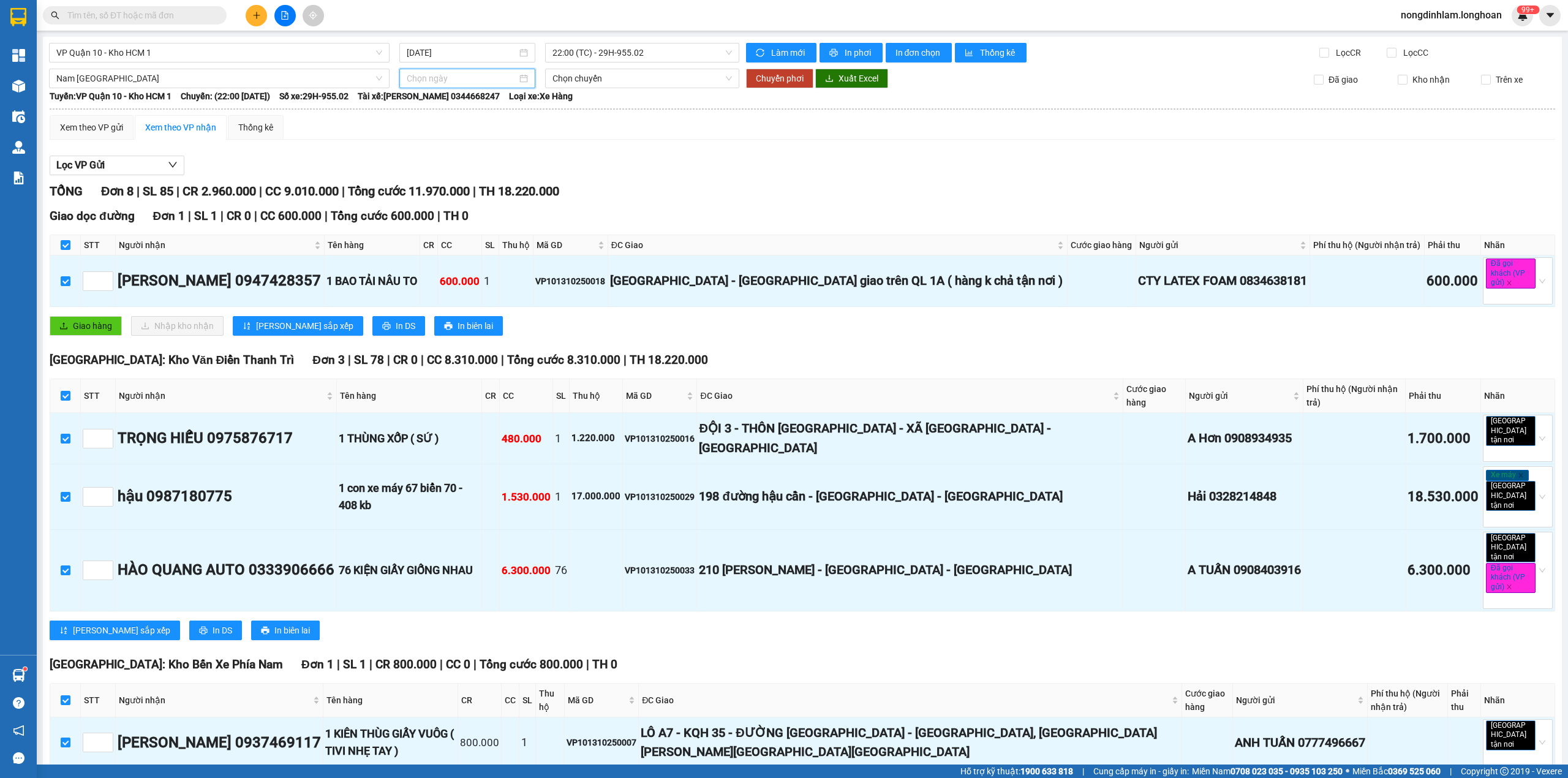
click at [442, 82] on input at bounding box center [461, 79] width 110 height 14
type input "[DATE]"
click at [439, 189] on div "13" at bounding box center [436, 186] width 14 height 14
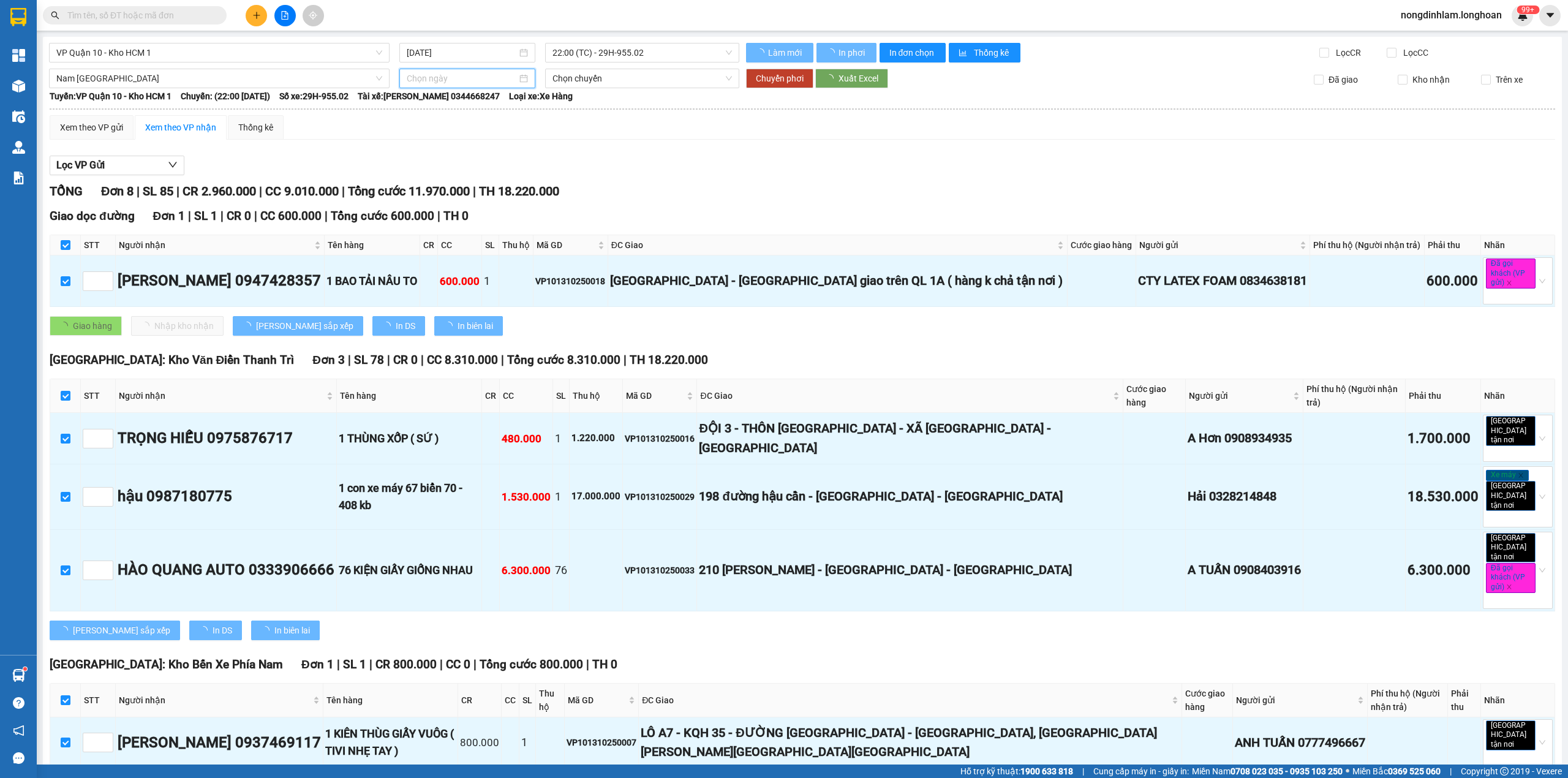
type input "[DATE]"
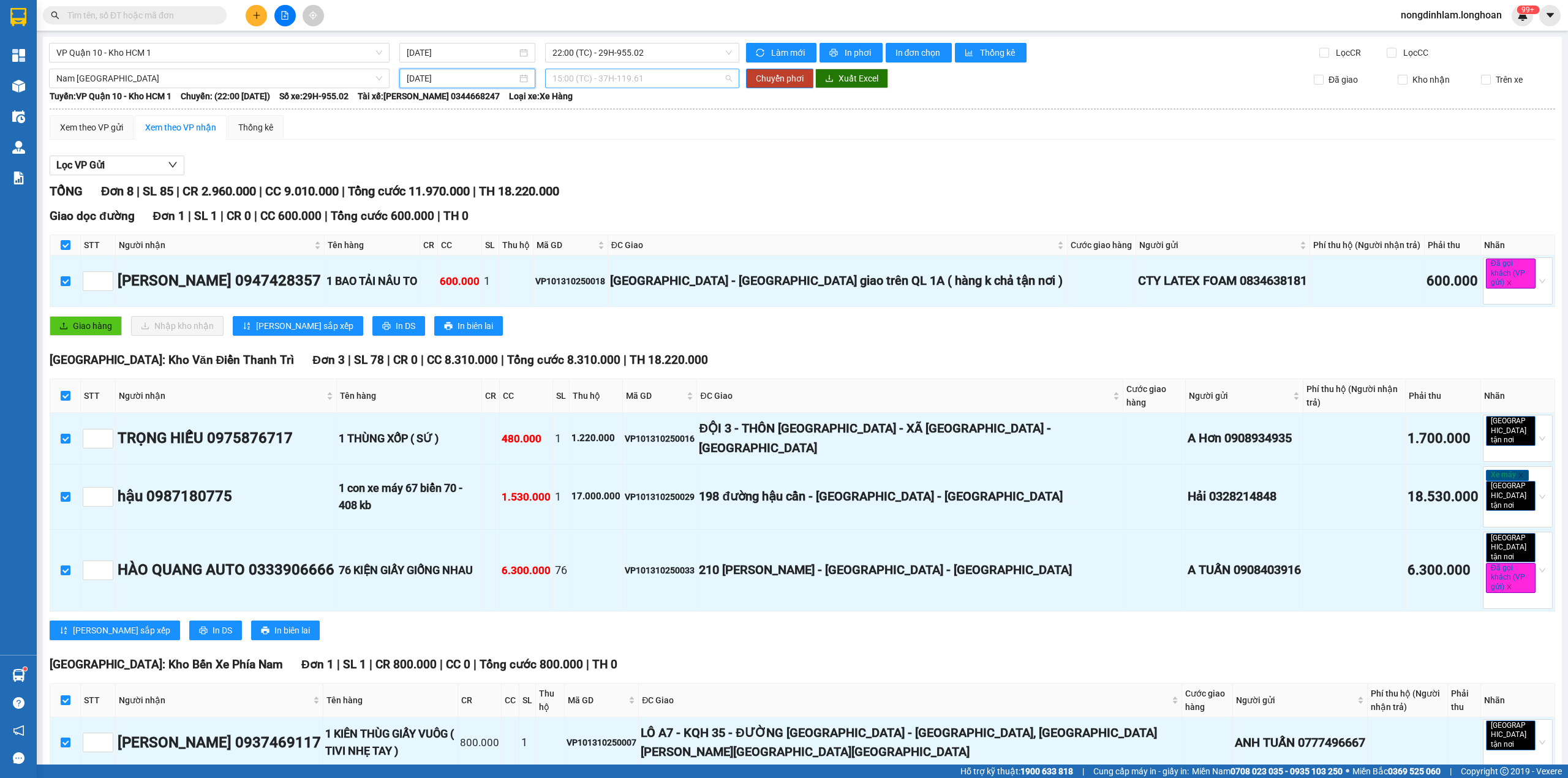
click at [592, 81] on span "15:00 (TC) - 37H-119.61" at bounding box center [643, 79] width 180 height 19
click at [596, 145] on div "22:00 (TC) - 29E-097.92" at bounding box center [596, 143] width 96 height 14
click at [763, 79] on span "Chuyển phơi" at bounding box center [780, 79] width 47 height 14
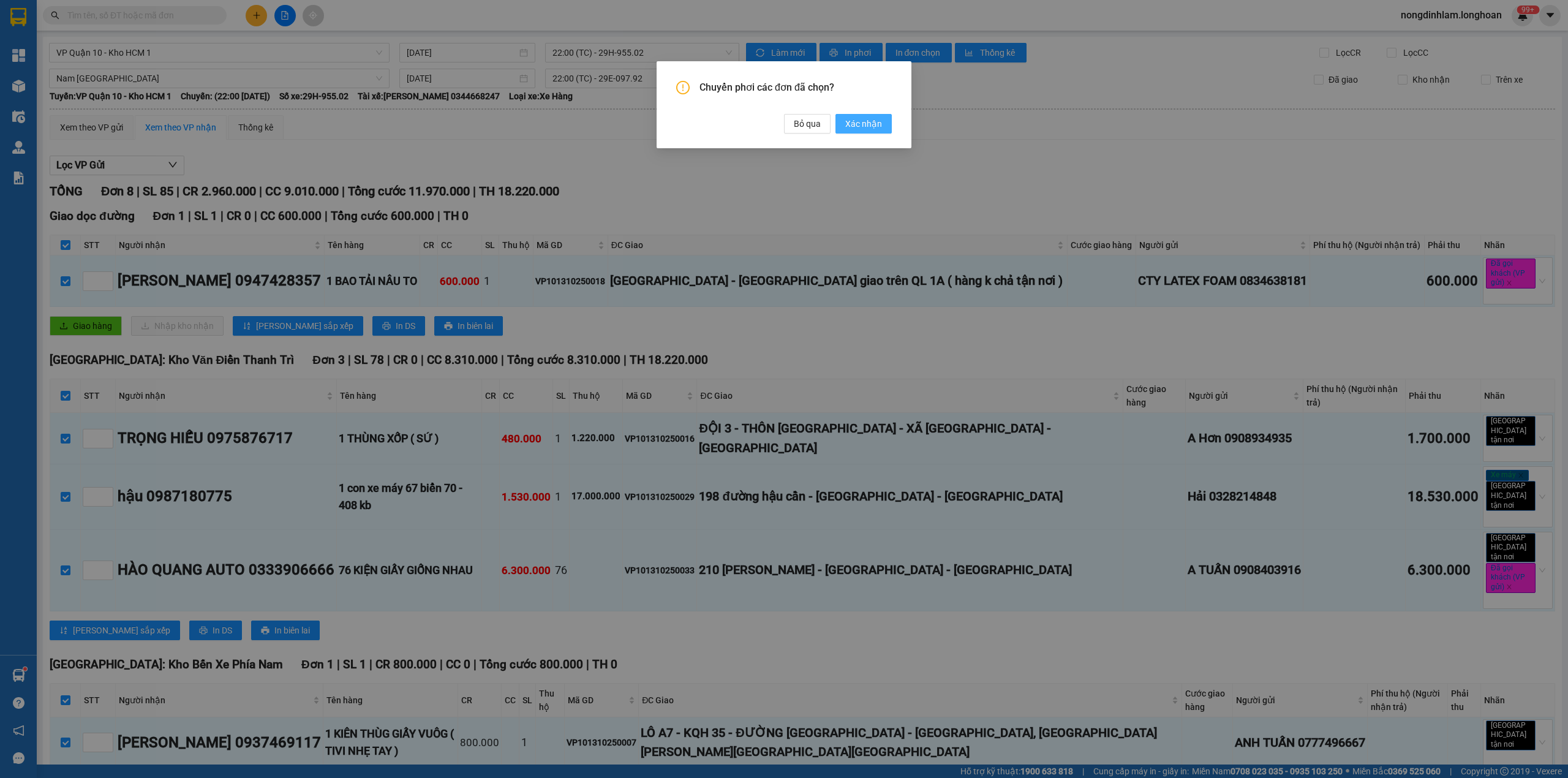
click at [864, 124] on span "Xác nhận" at bounding box center [864, 124] width 36 height 14
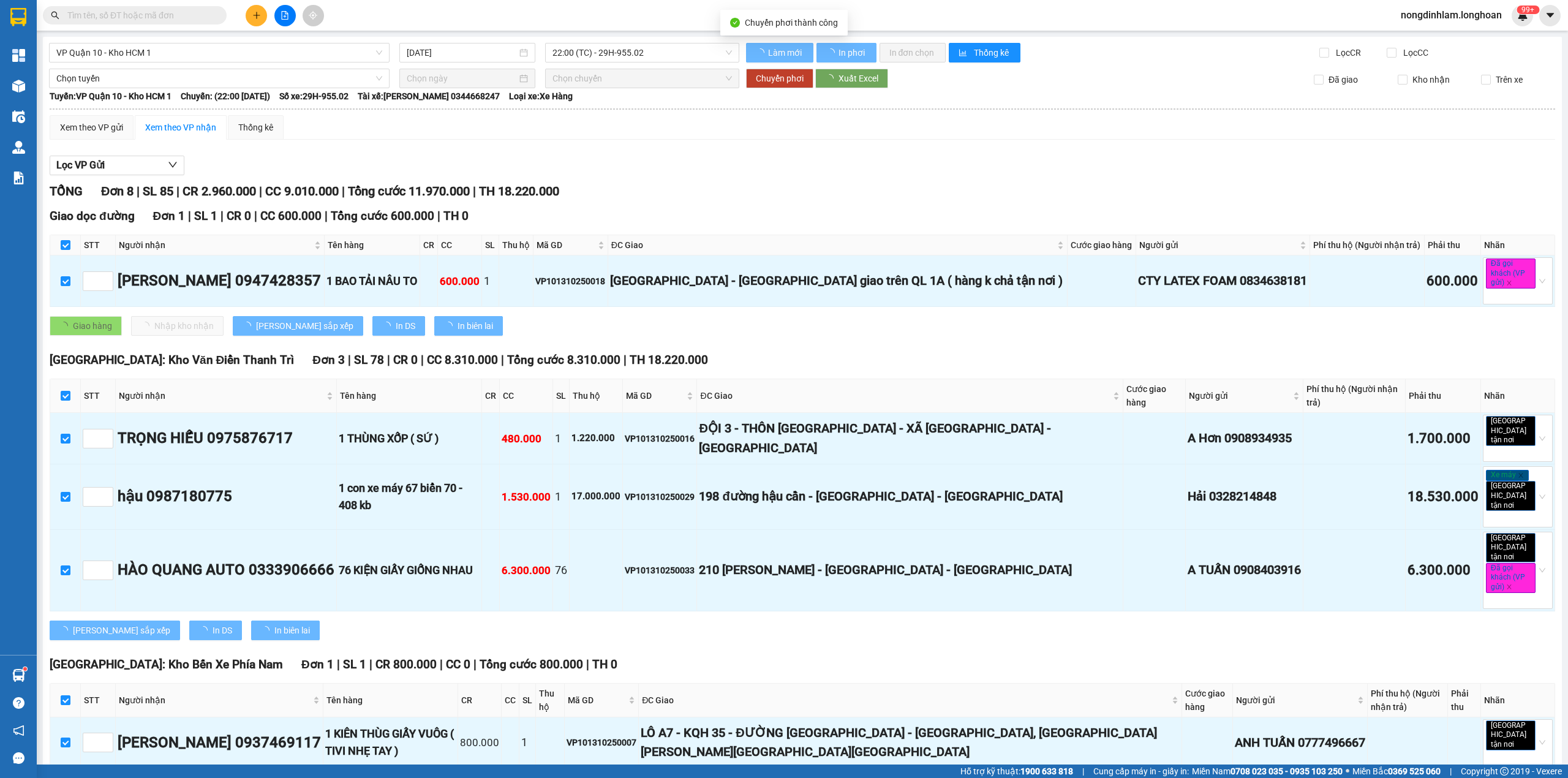
checkbox input "false"
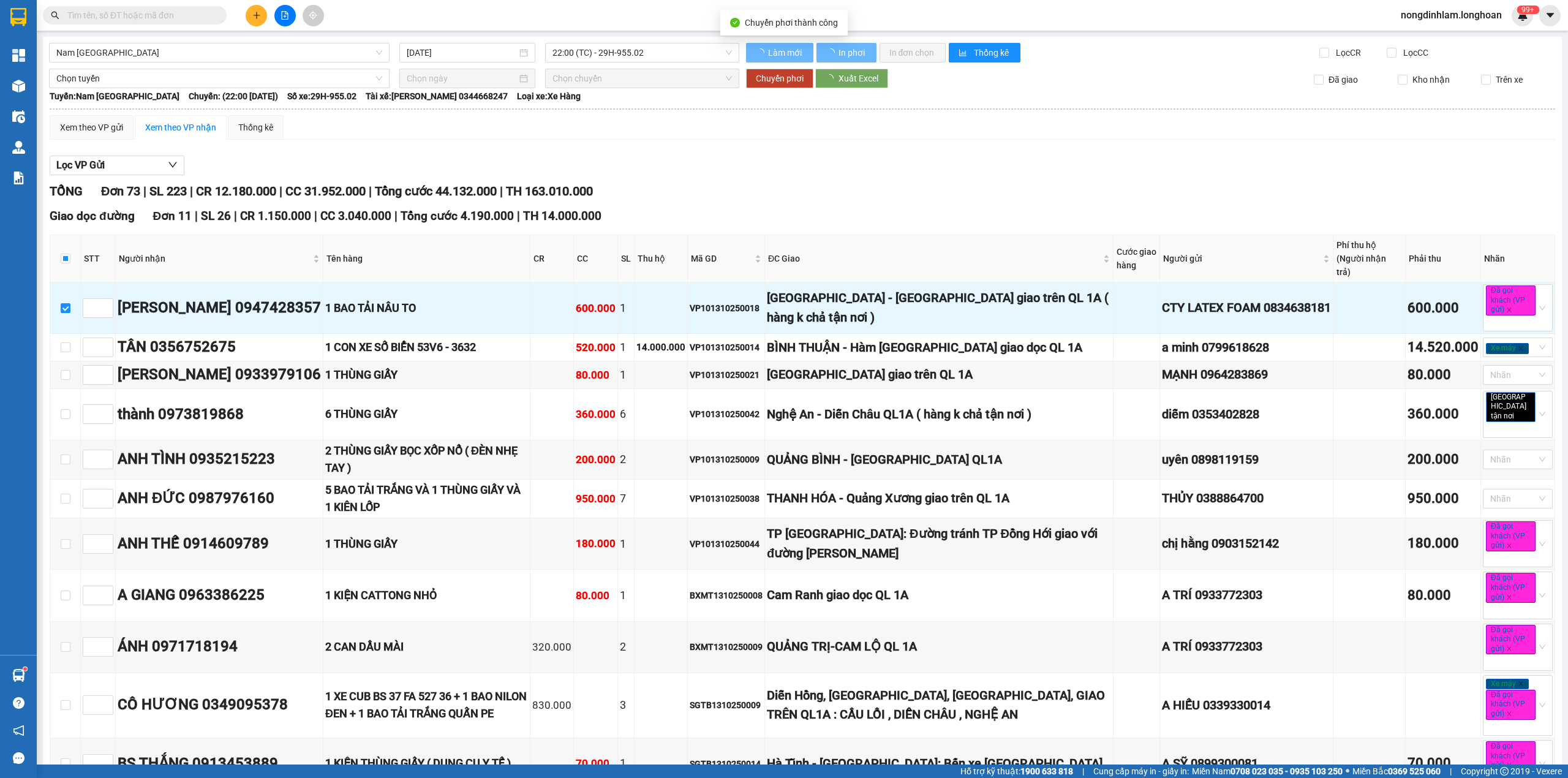
checkbox input "false"
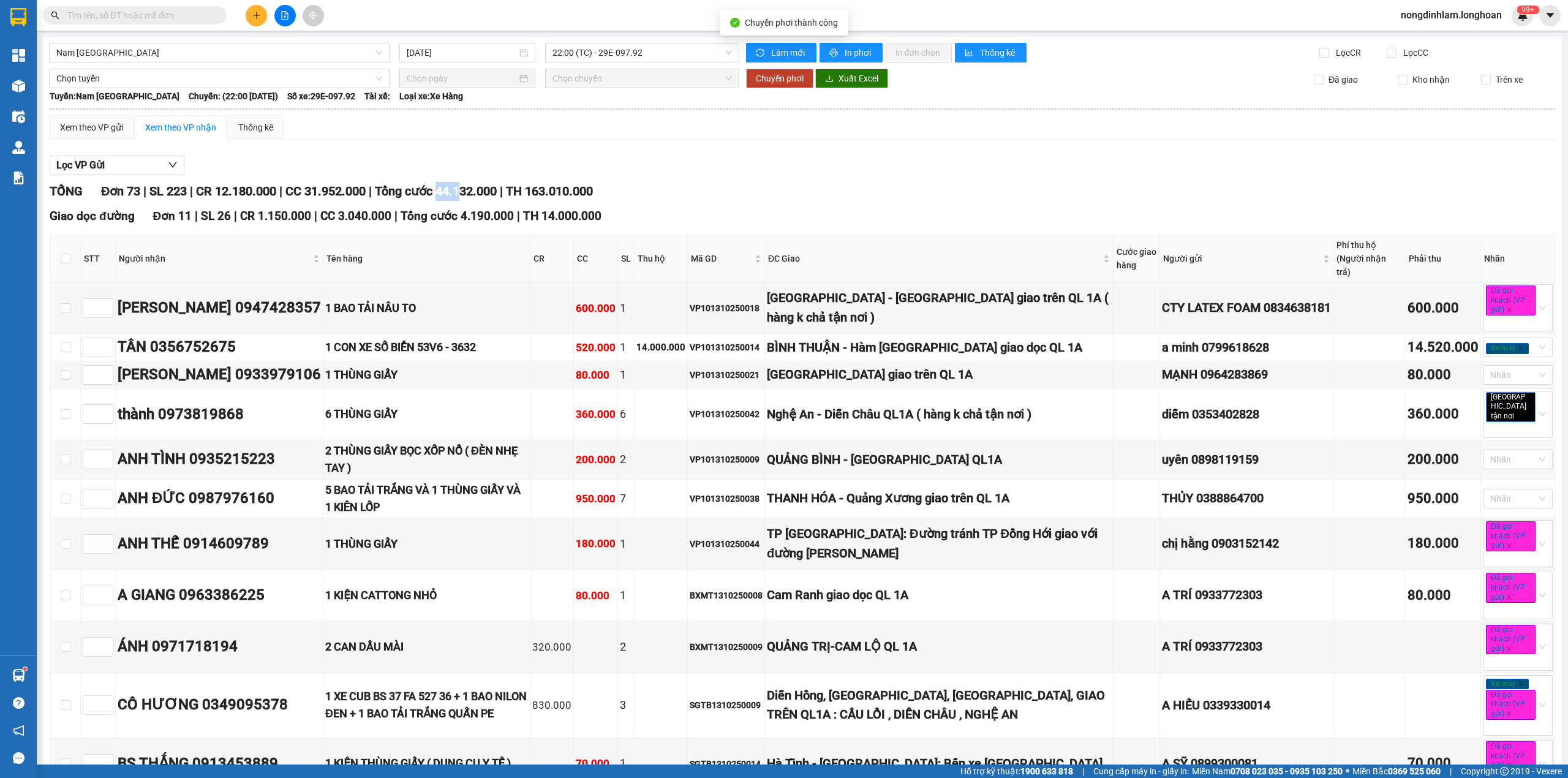
click at [453, 190] on span "Tổng cước 44.132.000" at bounding box center [436, 190] width 122 height 14
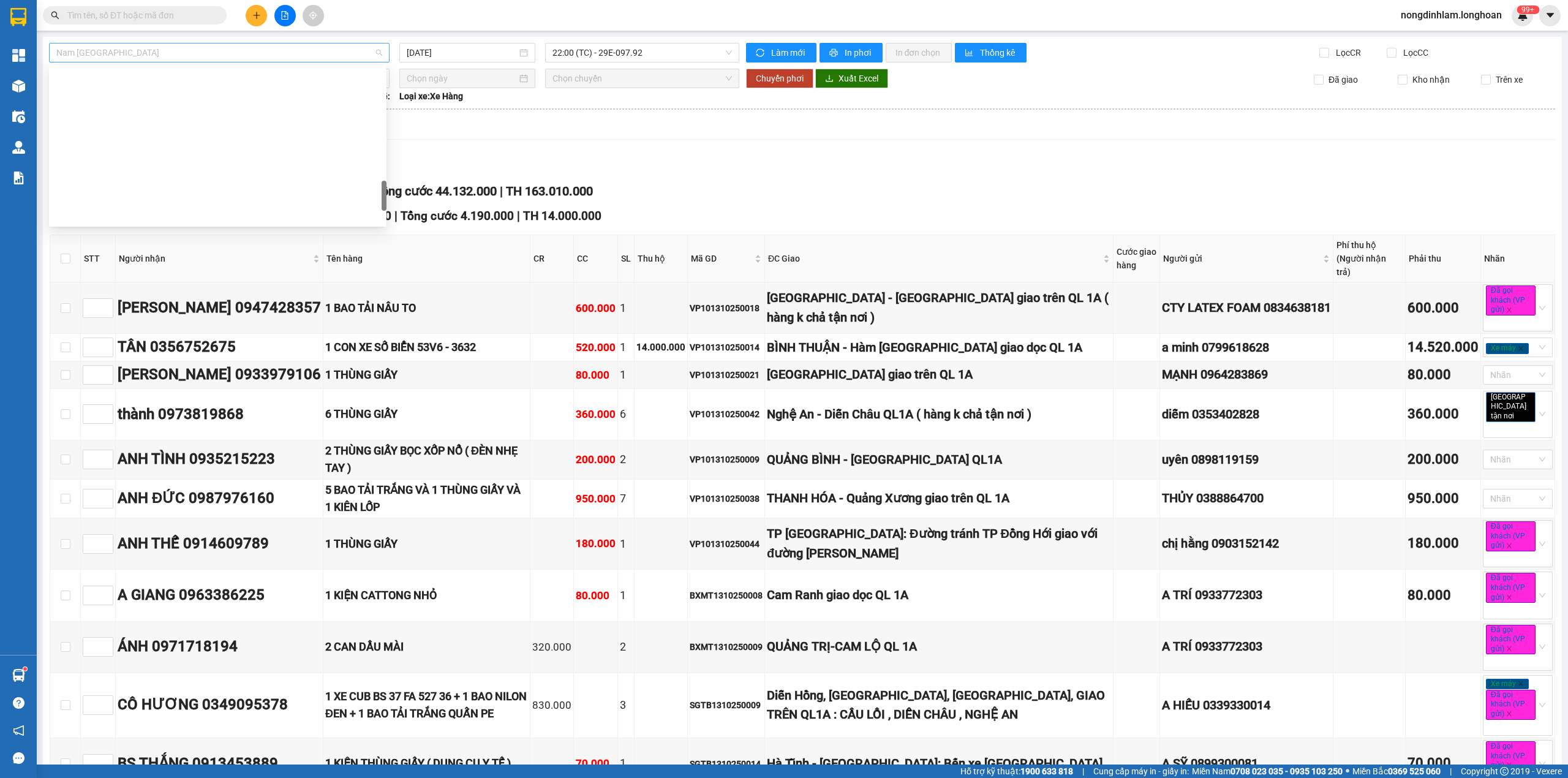
click at [203, 47] on span "Nam [GEOGRAPHIC_DATA]" at bounding box center [219, 52] width 326 height 19
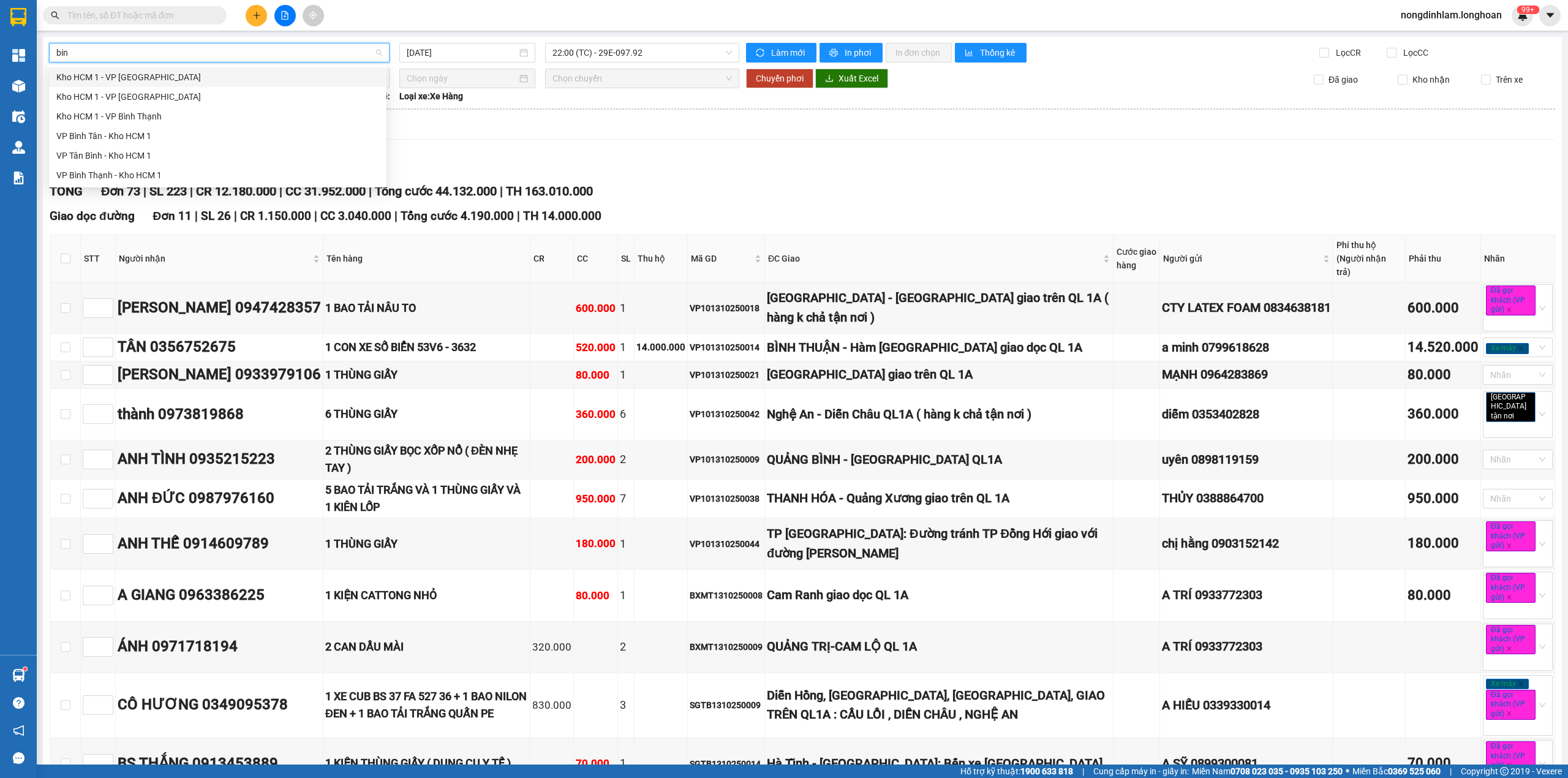
type input "binh"
click at [147, 176] on div "VP Bình Thạnh - Kho HCM 1" at bounding box center [218, 175] width 323 height 14
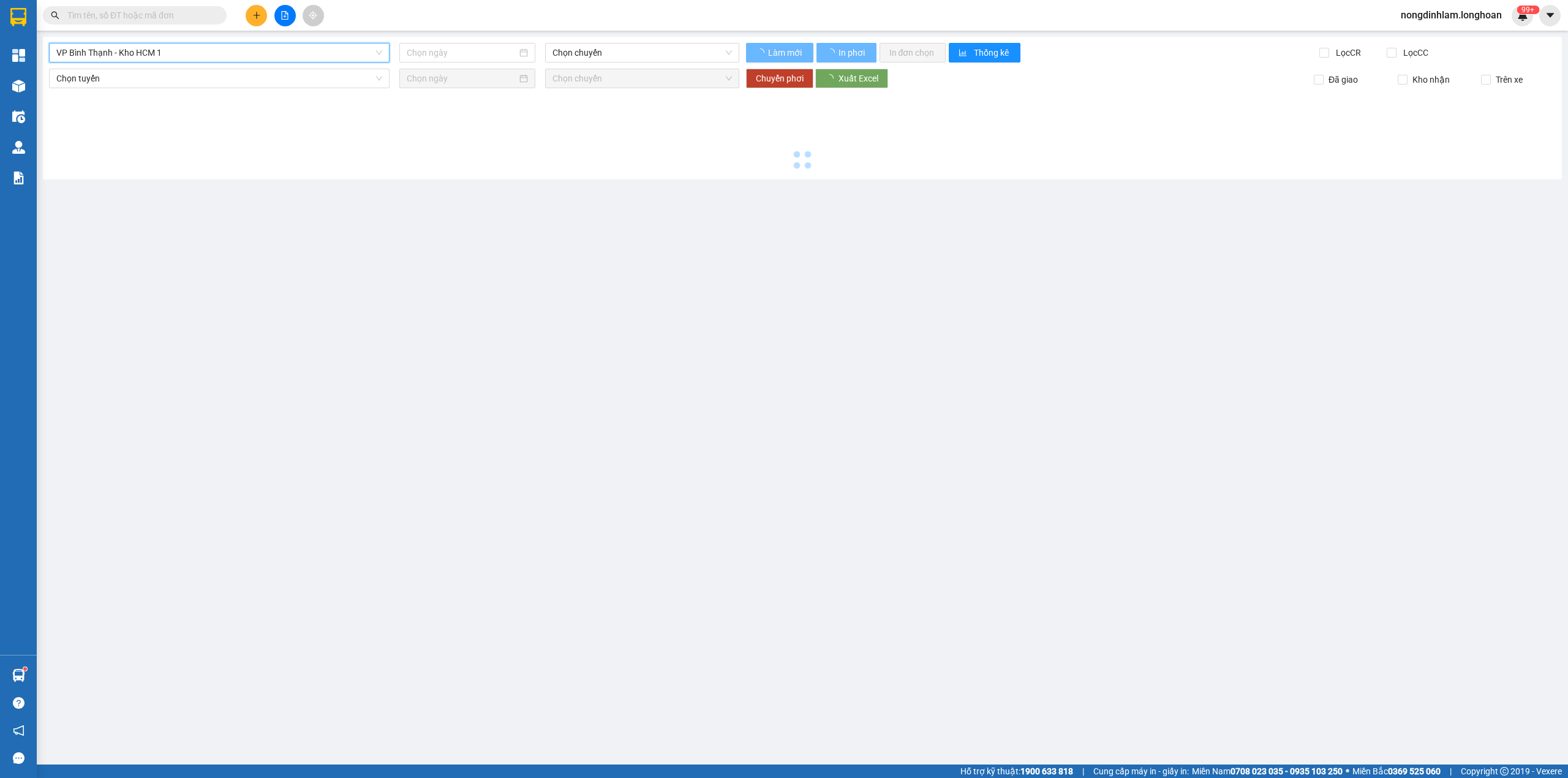
type input "[DATE]"
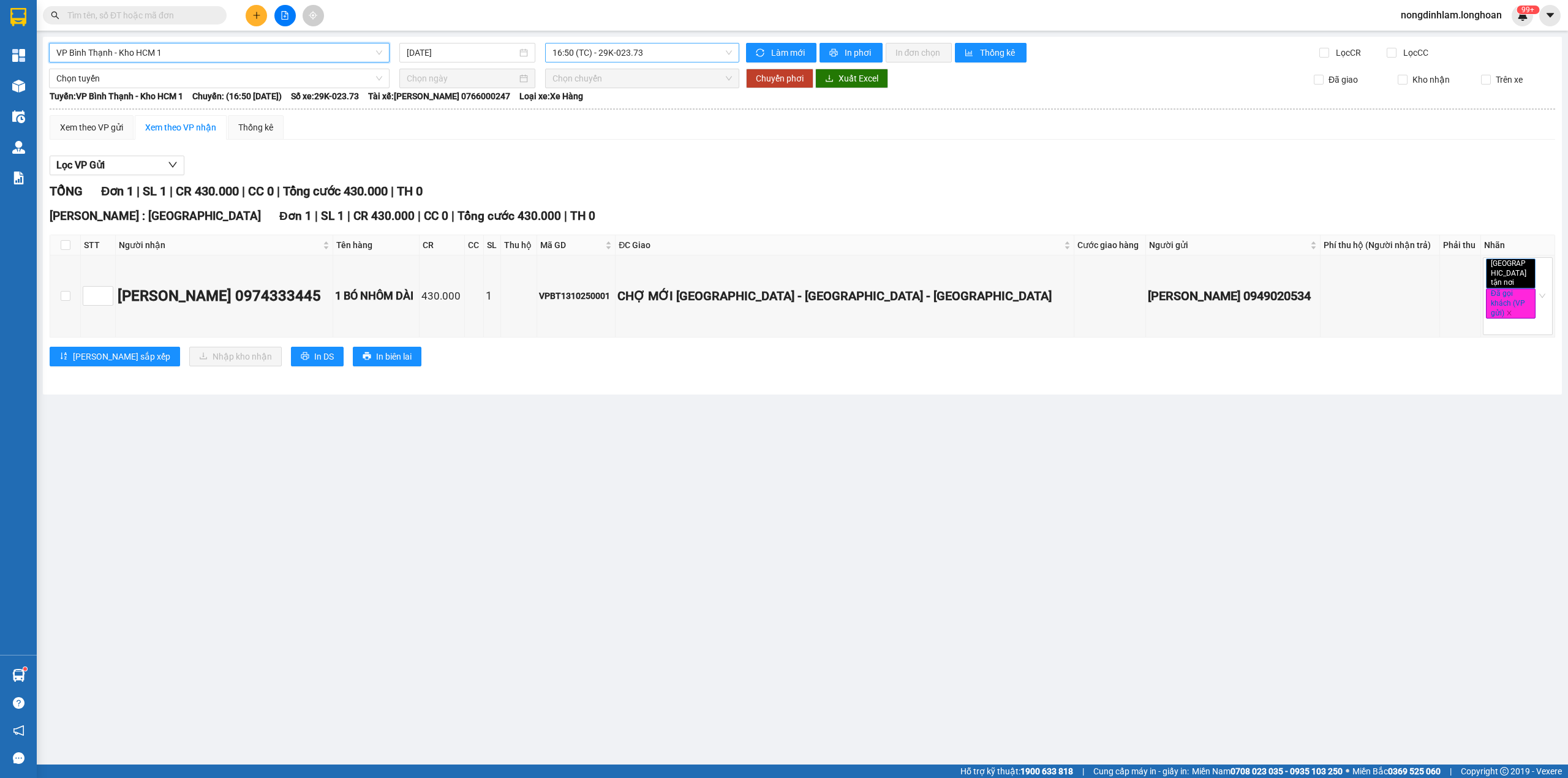
click at [636, 52] on span "16:50 (TC) - 29K-023.73" at bounding box center [643, 52] width 180 height 19
click at [299, 52] on span "VP Bình Thạnh - Kho HCM 1" at bounding box center [219, 52] width 326 height 19
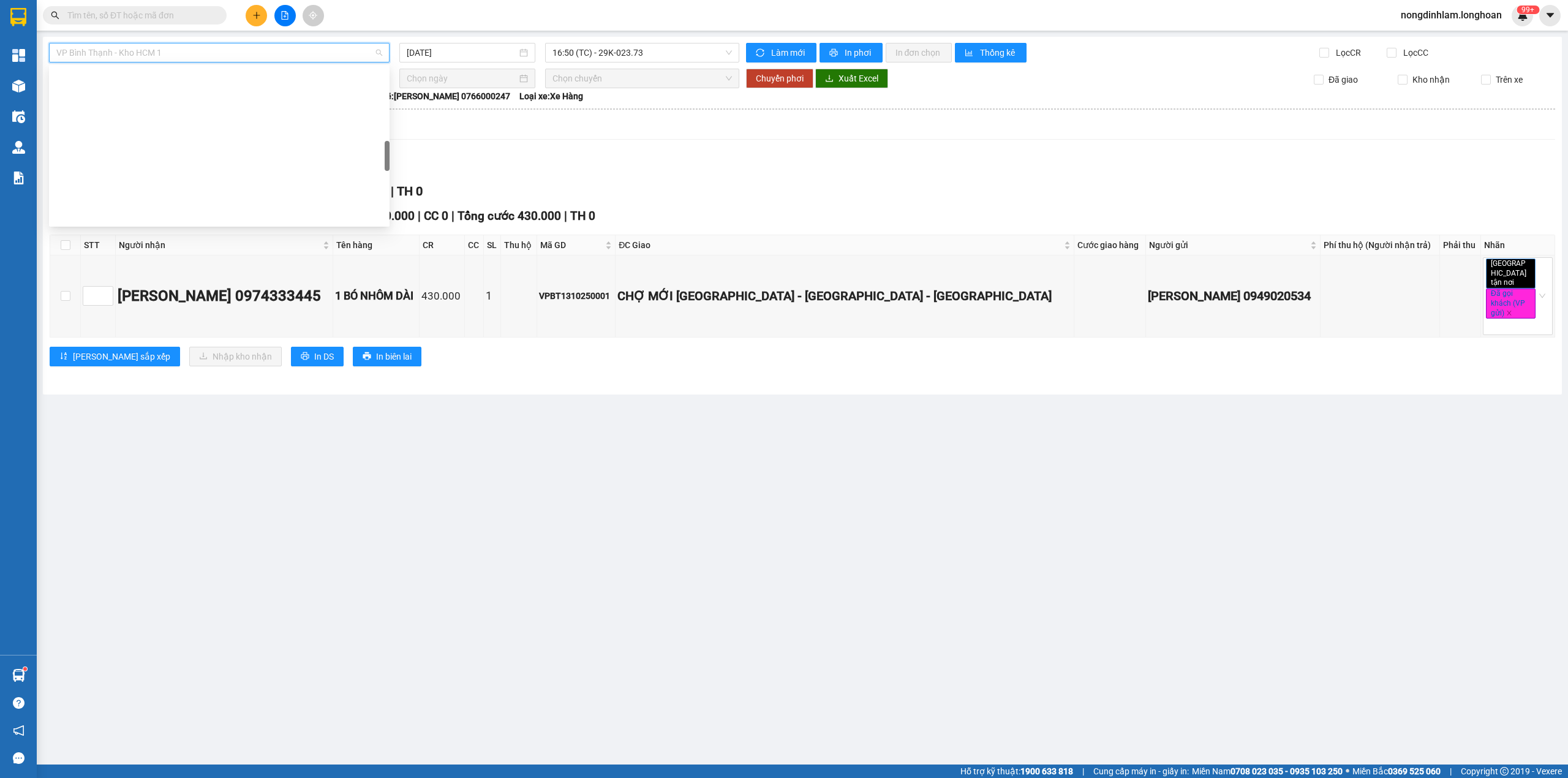
scroll to position [476, 0]
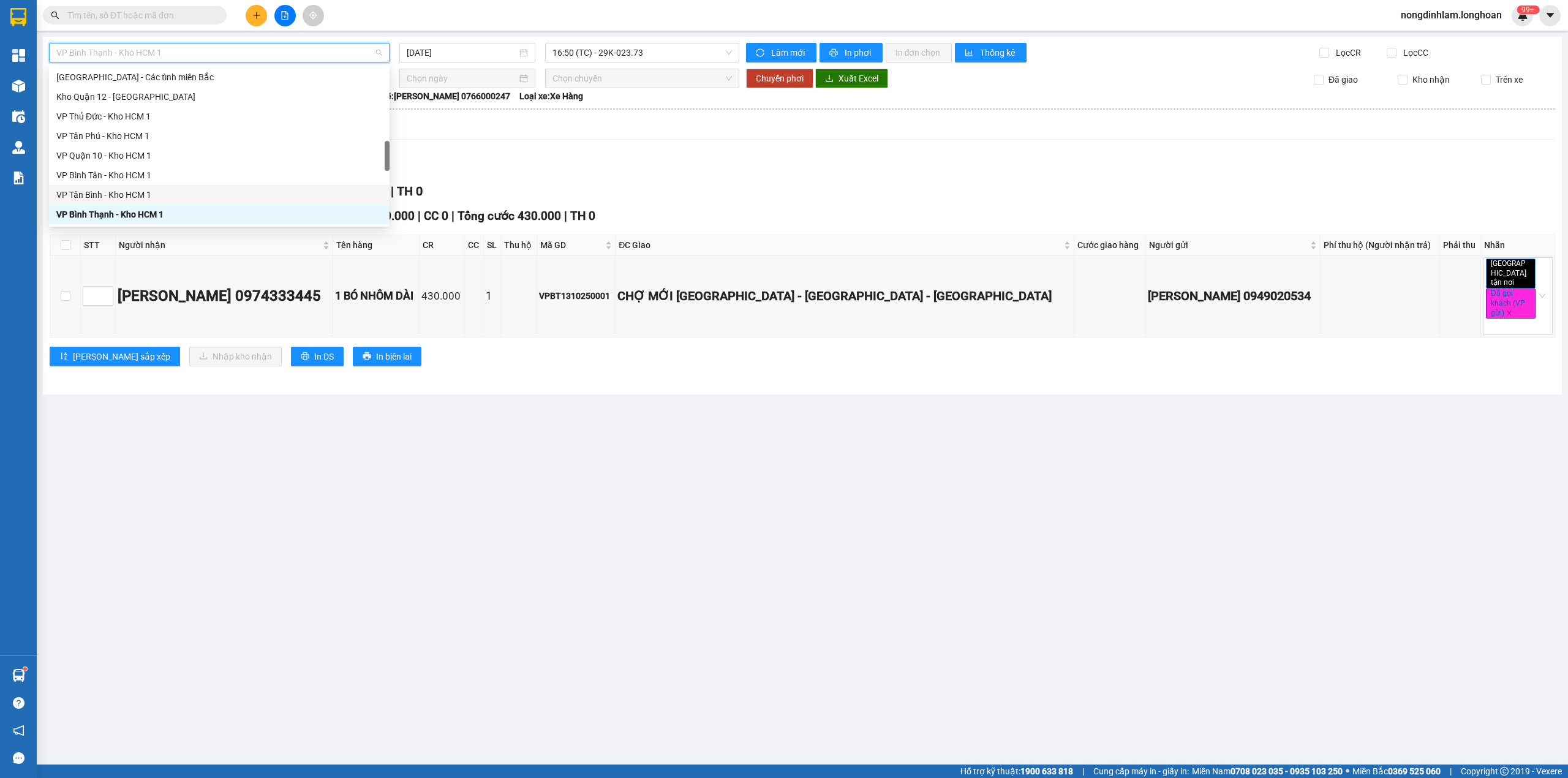
click at [130, 194] on div "VP Tân Bình - Kho HCM 1" at bounding box center [219, 195] width 326 height 14
type input "[DATE]"
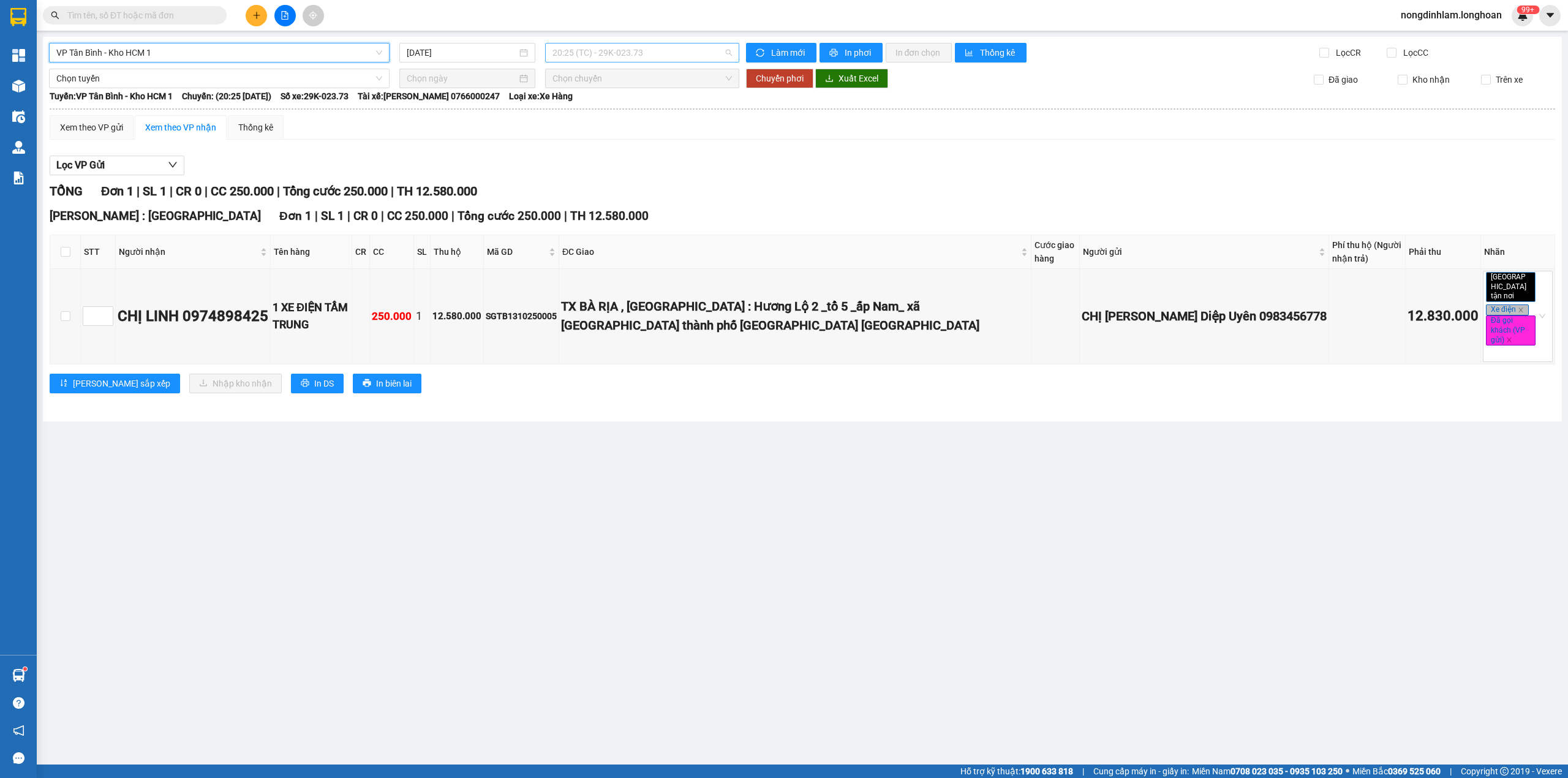
click at [608, 54] on span "20:25 (TC) - 29K-023.73" at bounding box center [643, 52] width 180 height 19
click at [214, 50] on span "VP Tân Bình - Kho HCM 1" at bounding box center [219, 52] width 326 height 19
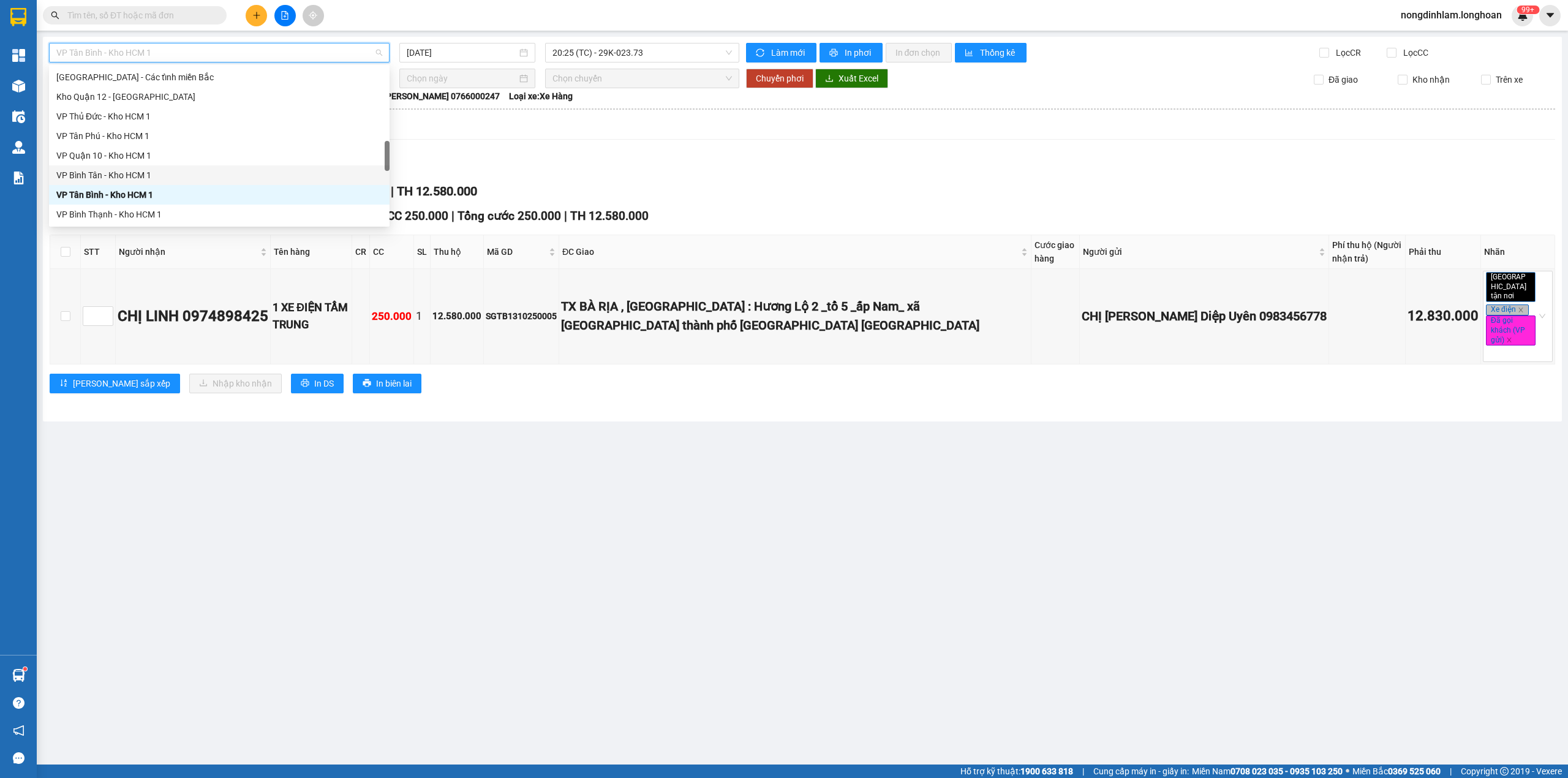
click at [134, 169] on div "VP Bình Tân - Kho HCM 1" at bounding box center [219, 175] width 326 height 14
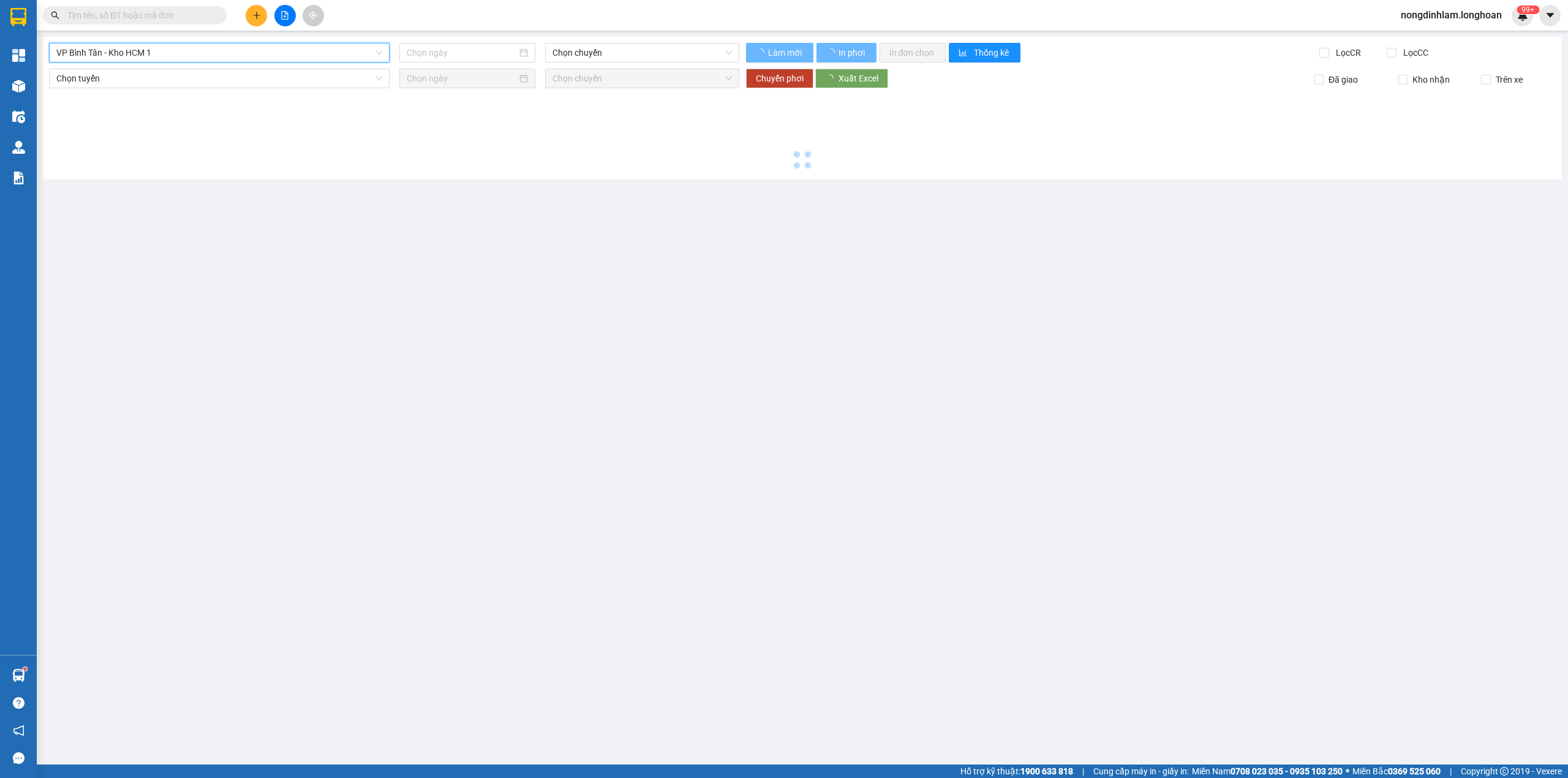
type input "[DATE]"
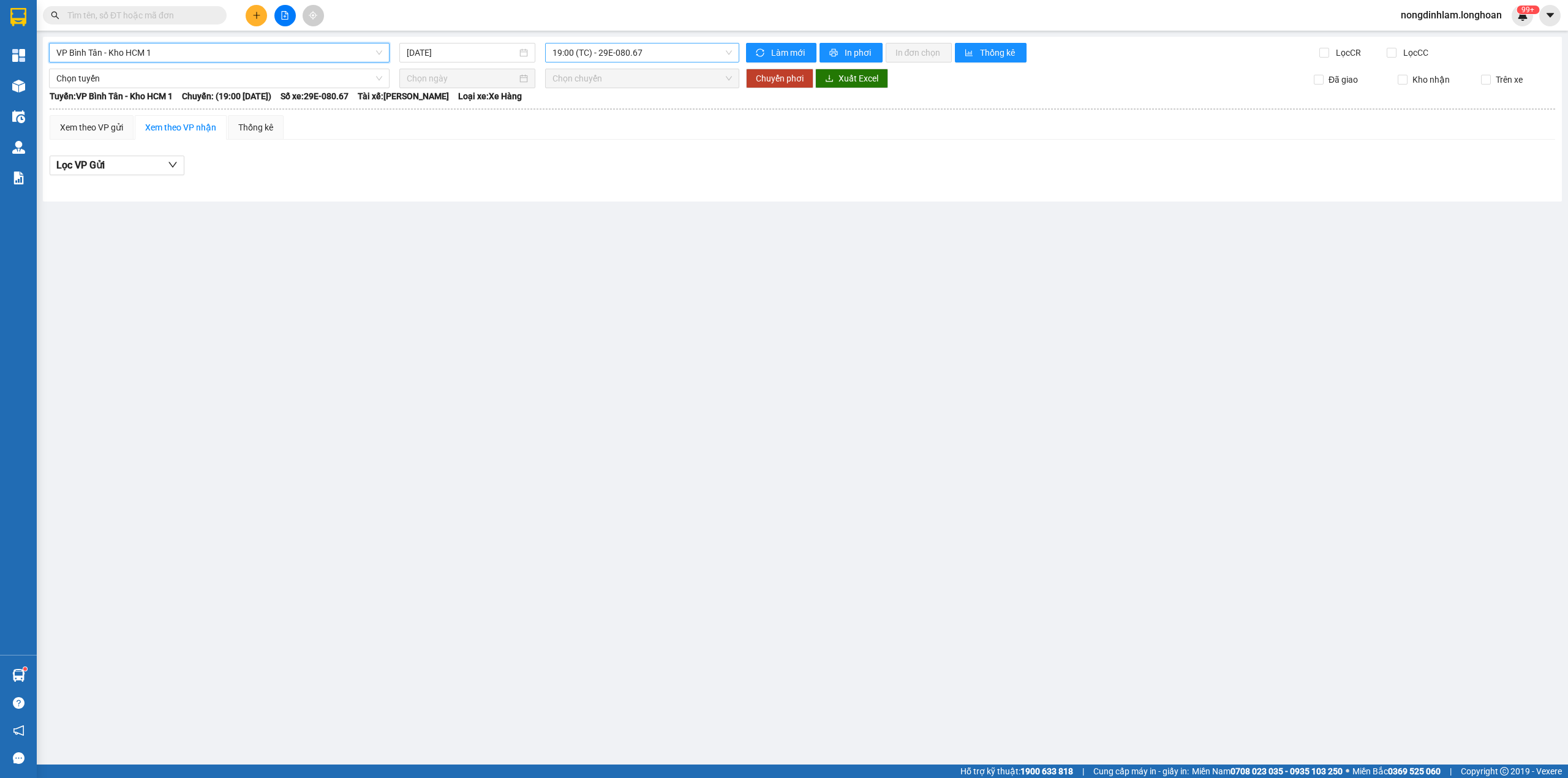
click at [614, 54] on span "19:00 (TC) - 29E-080.67" at bounding box center [643, 52] width 180 height 19
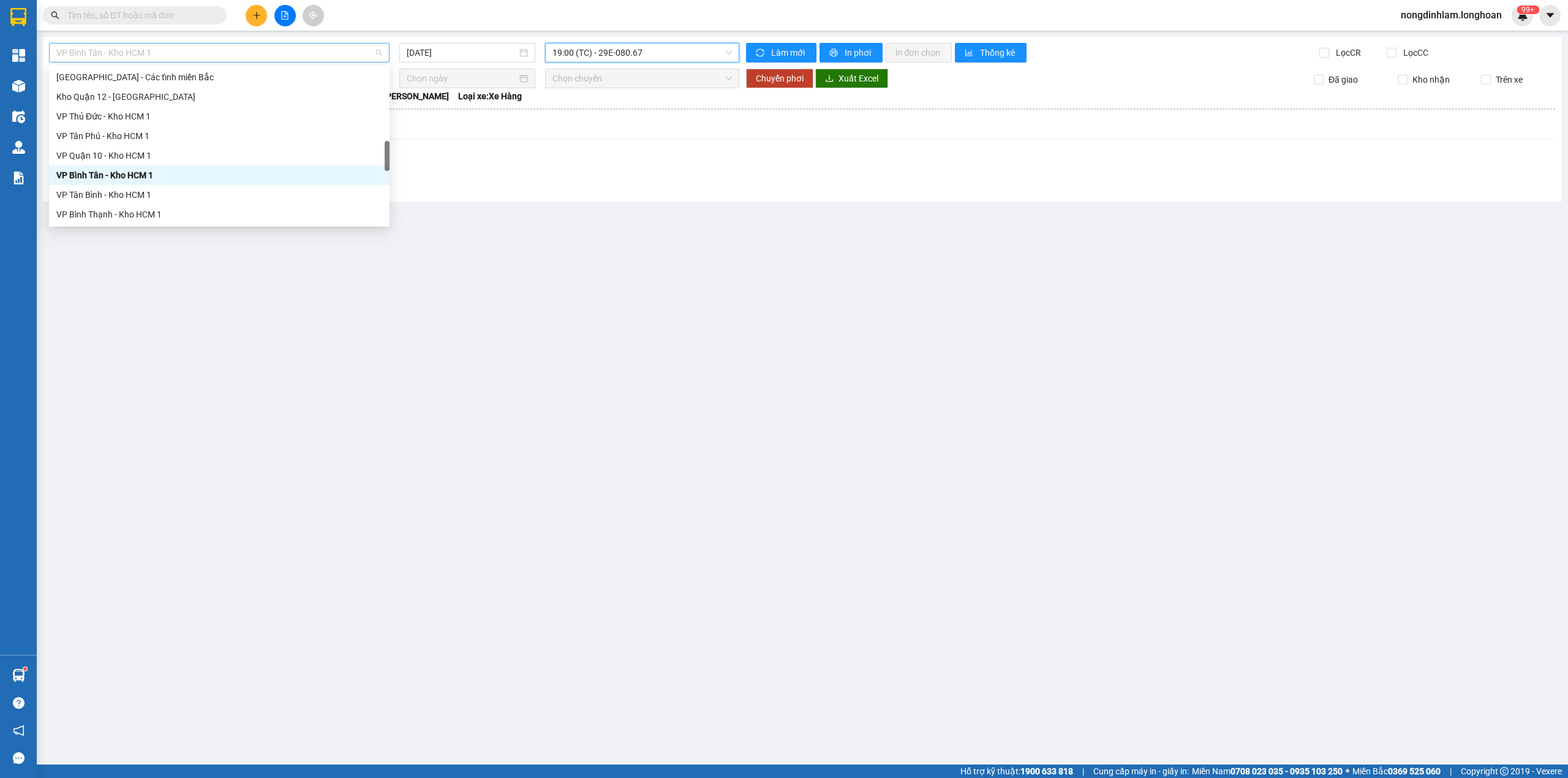
click at [277, 47] on span "VP Bình Tân - Kho HCM 1" at bounding box center [219, 52] width 326 height 19
click at [134, 154] on div "VP Quận 10 - Kho HCM 1" at bounding box center [219, 156] width 326 height 14
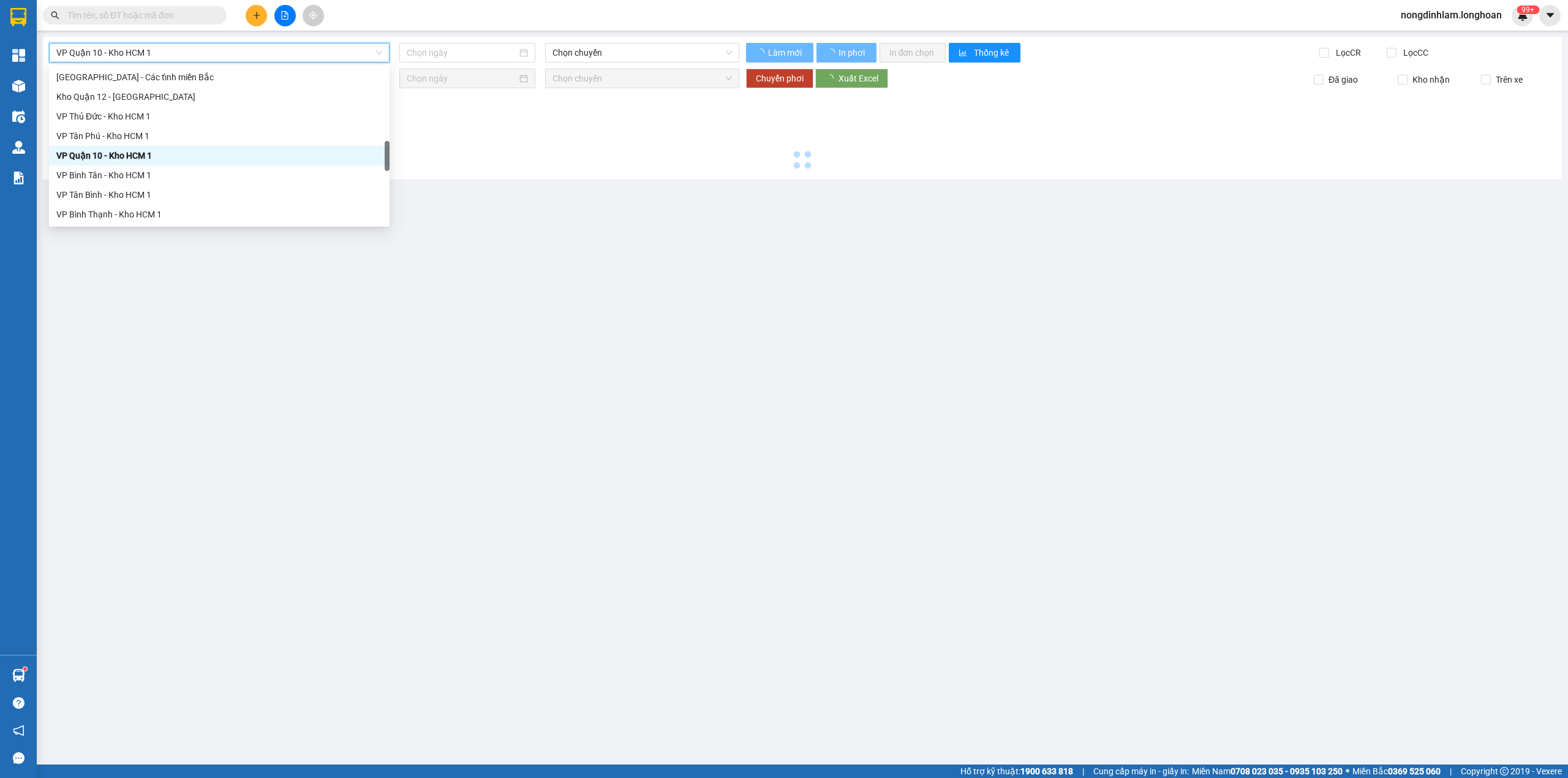
type input "[DATE]"
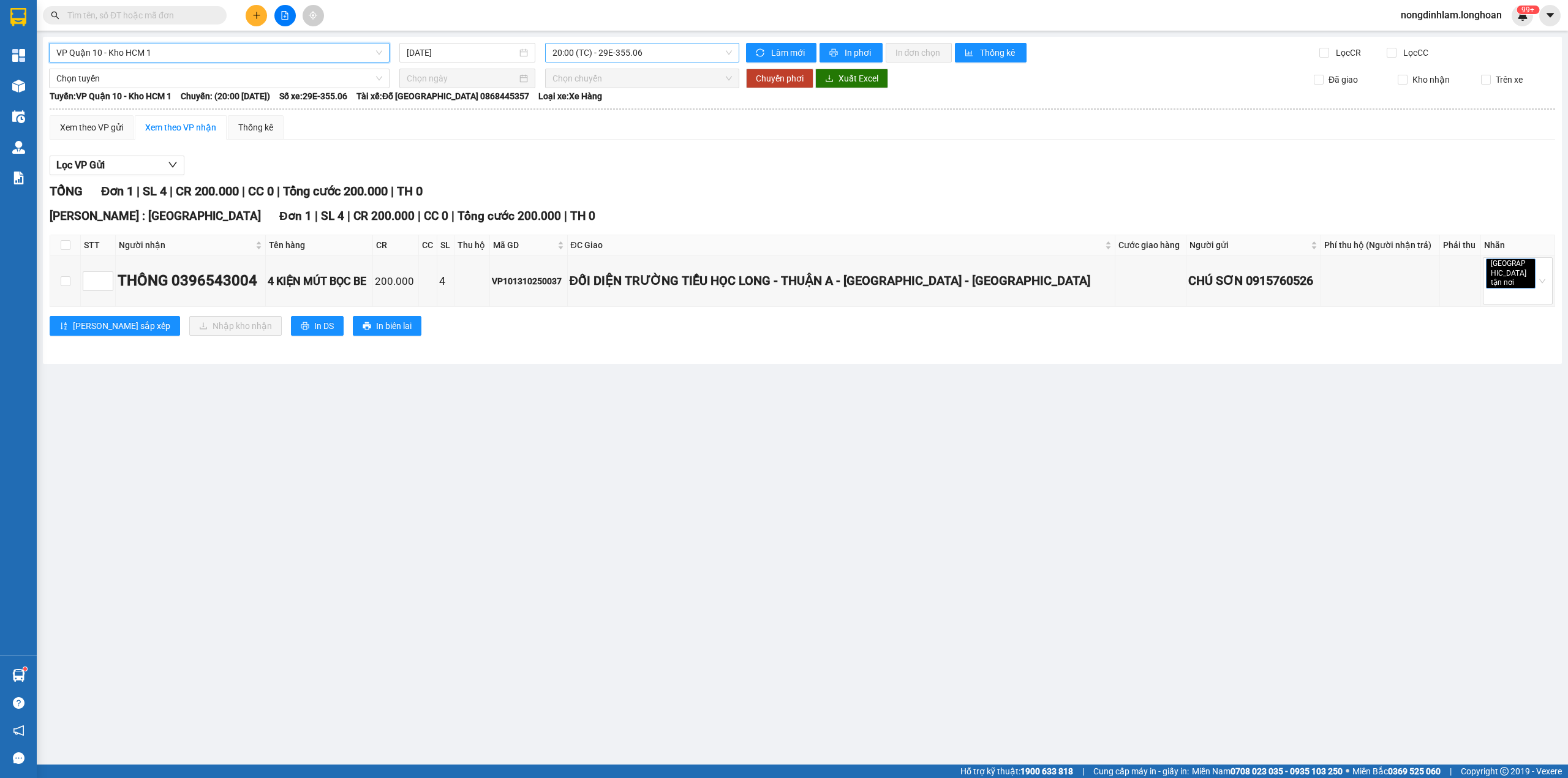
click at [613, 52] on span "20:00 (TC) - 29E-355.06" at bounding box center [643, 52] width 180 height 19
click at [625, 115] on div "22:00 (TC) - 29H-955.02" at bounding box center [600, 117] width 96 height 14
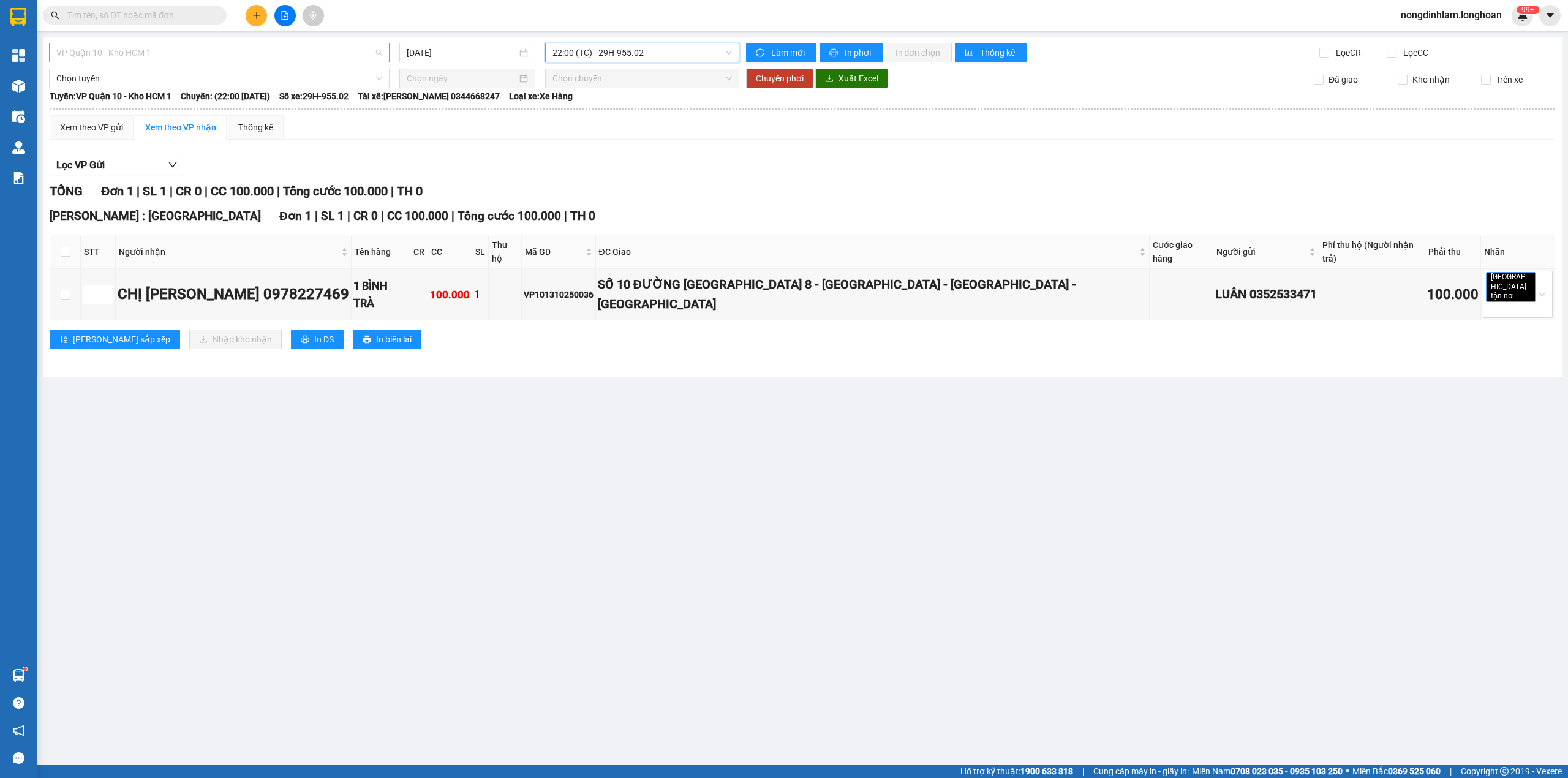
click at [291, 52] on span "VP Quận 10 - Kho HCM 1" at bounding box center [219, 52] width 326 height 19
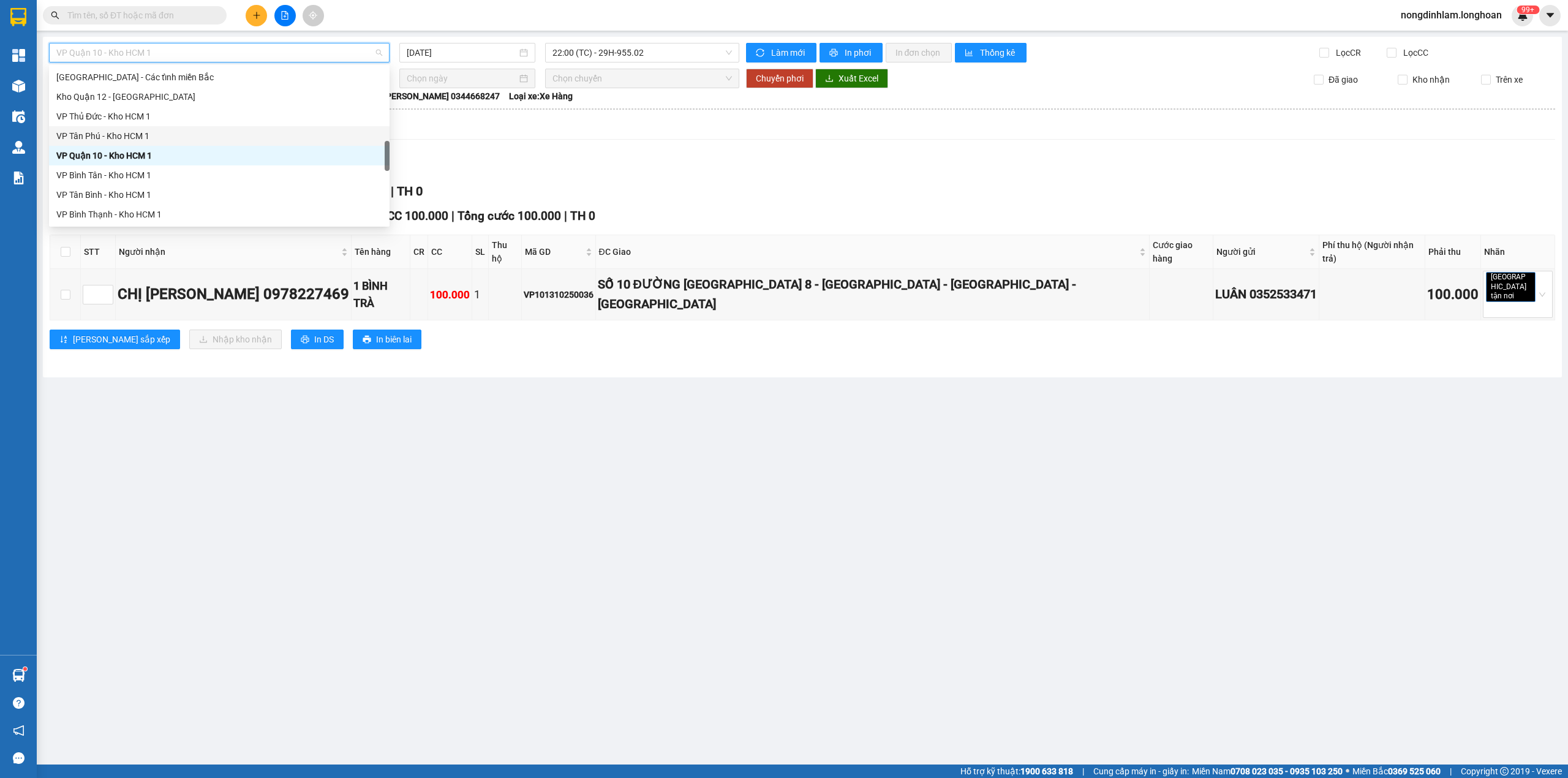
click at [133, 130] on div "VP Tân Phú - Kho HCM 1" at bounding box center [219, 136] width 326 height 14
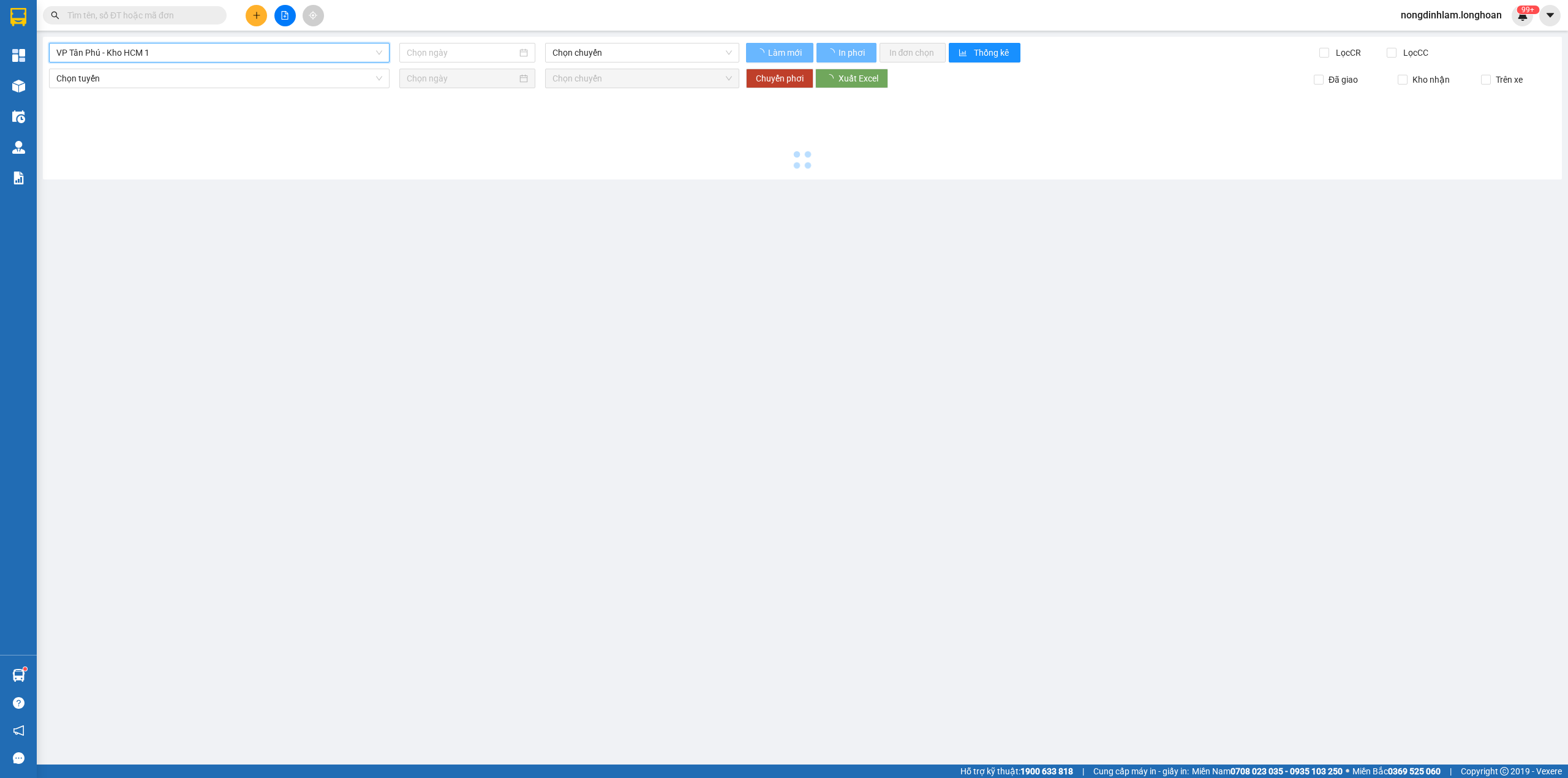
type input "[DATE]"
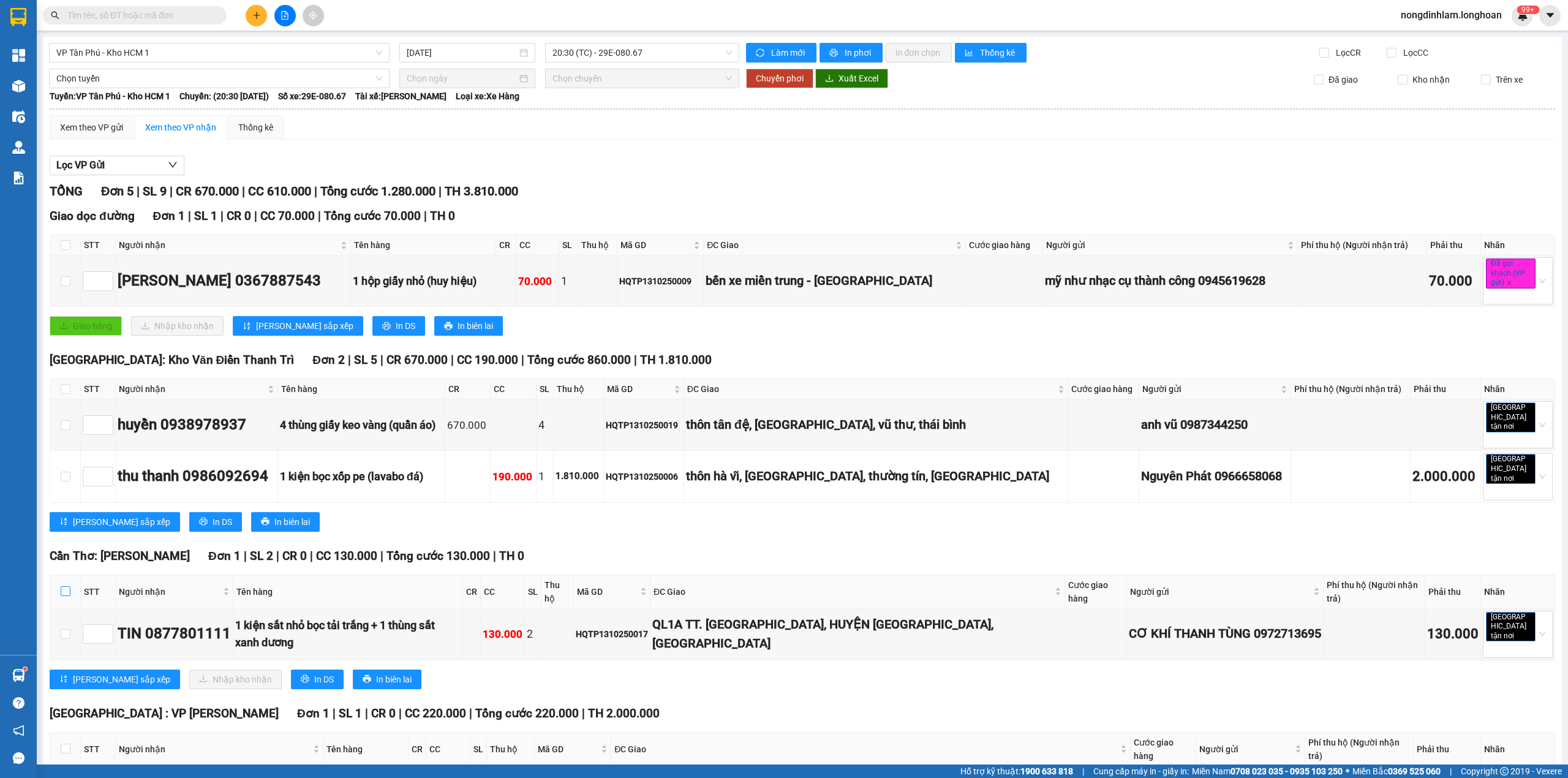
click at [66, 586] on input "checkbox" at bounding box center [66, 591] width 10 height 10
checkbox input "true"
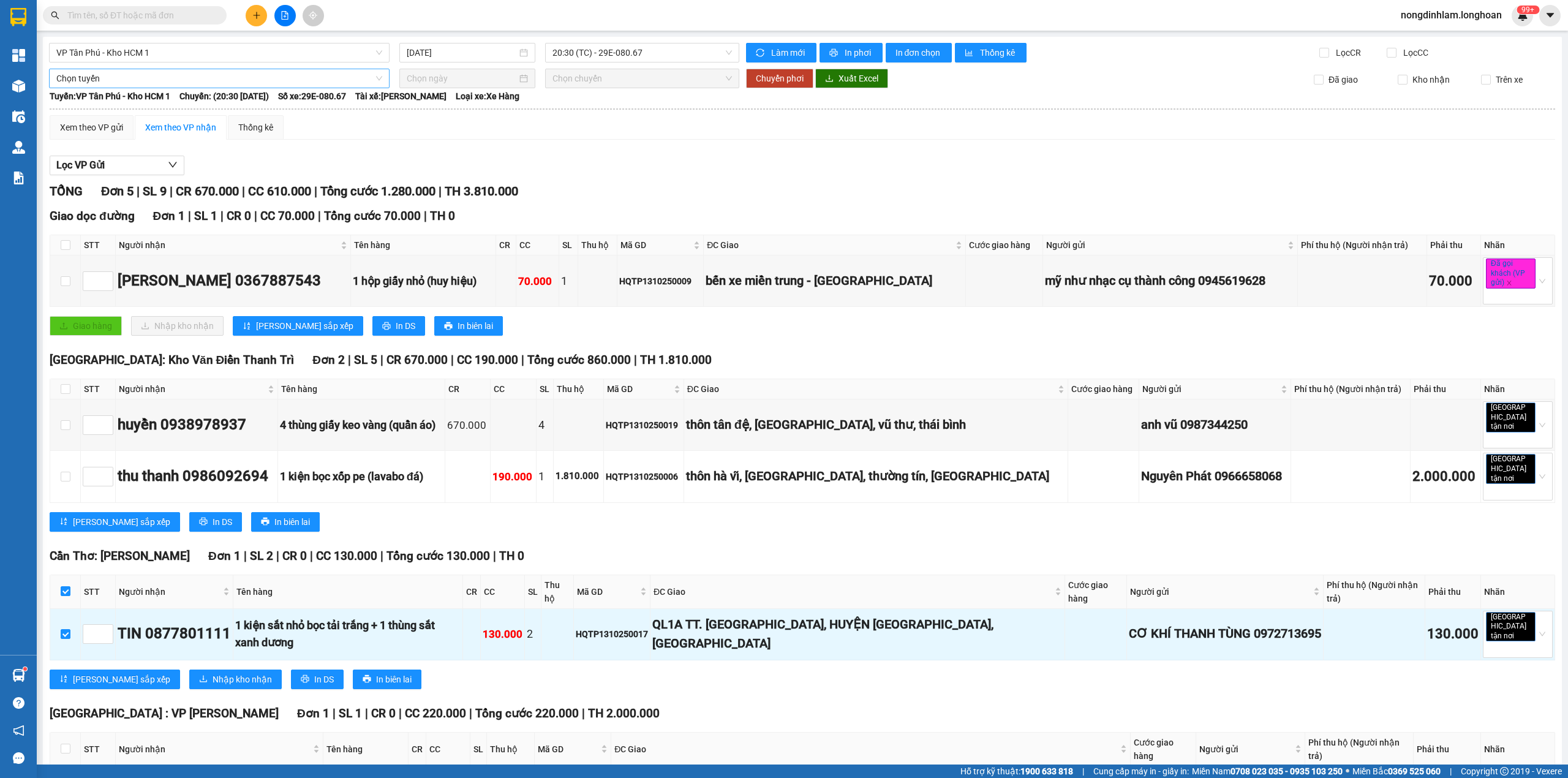
click at [229, 77] on span "Chọn tuyến" at bounding box center [219, 79] width 326 height 19
type input "cần"
click at [192, 143] on div "Kho HCM - Kho Cần Thơ" at bounding box center [218, 143] width 323 height 14
click at [417, 83] on input at bounding box center [461, 79] width 110 height 14
type input "14/10/2025"
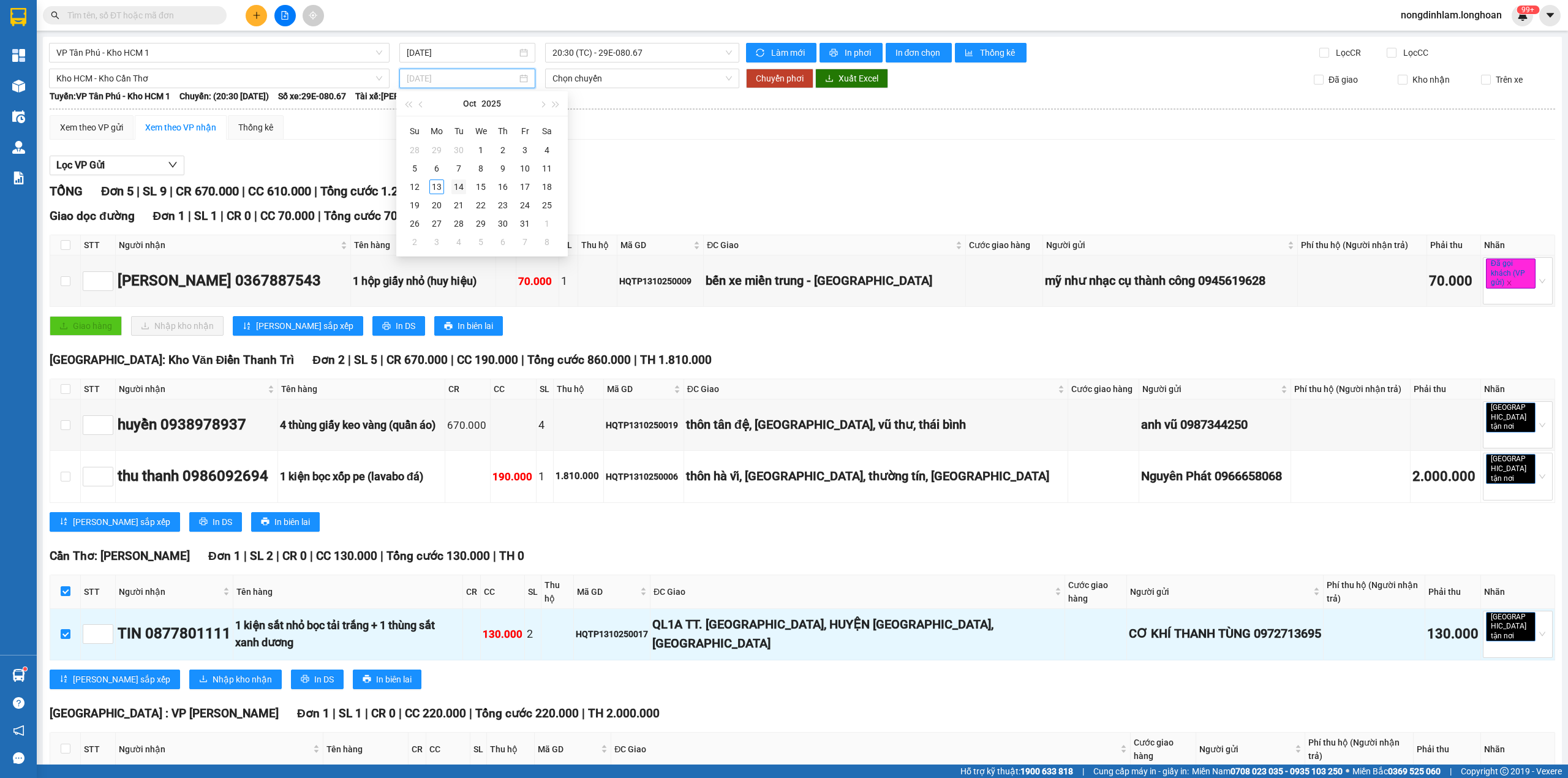
click at [456, 187] on div "14" at bounding box center [458, 186] width 14 height 14
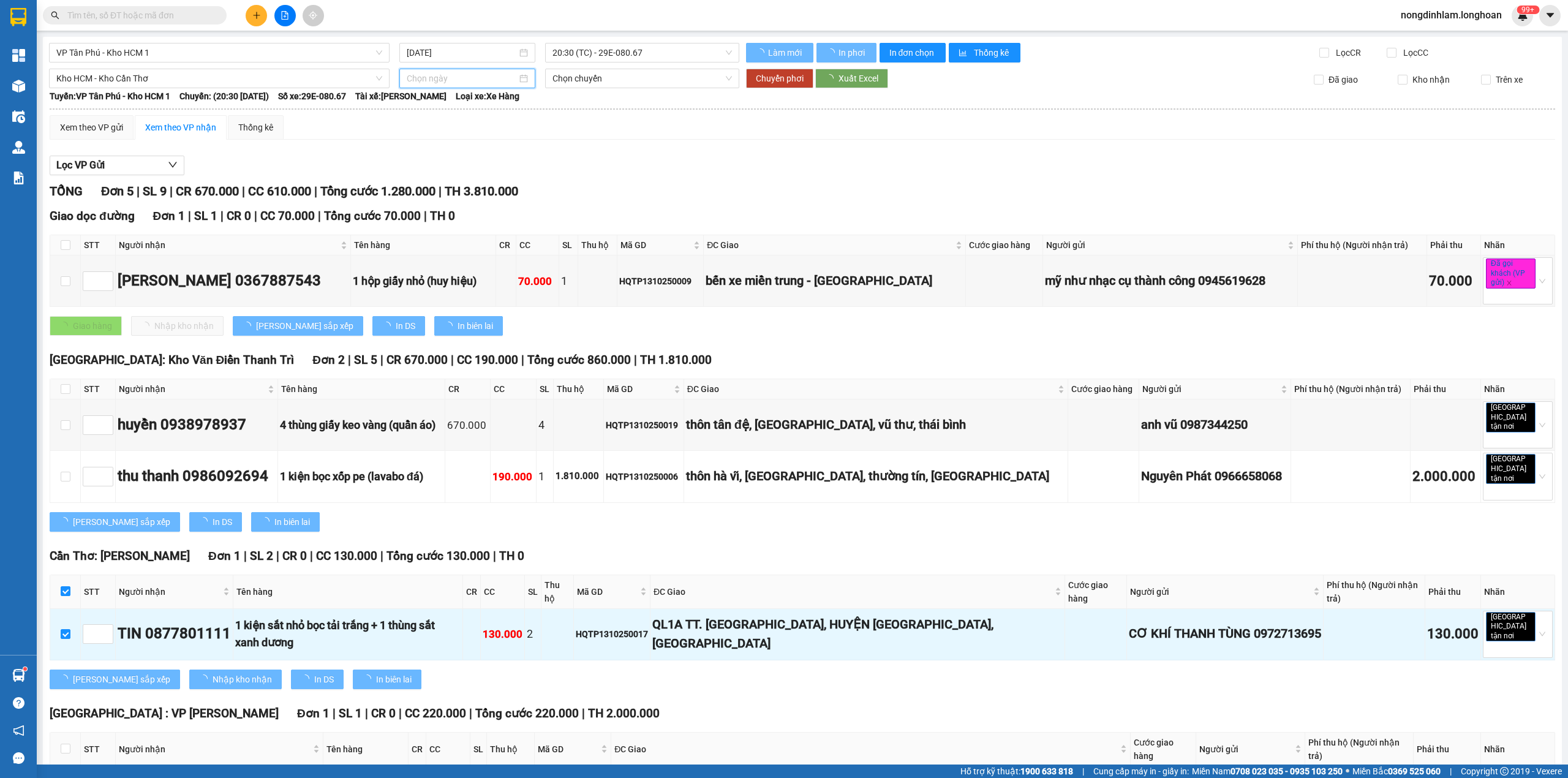
type input "14/10/2025"
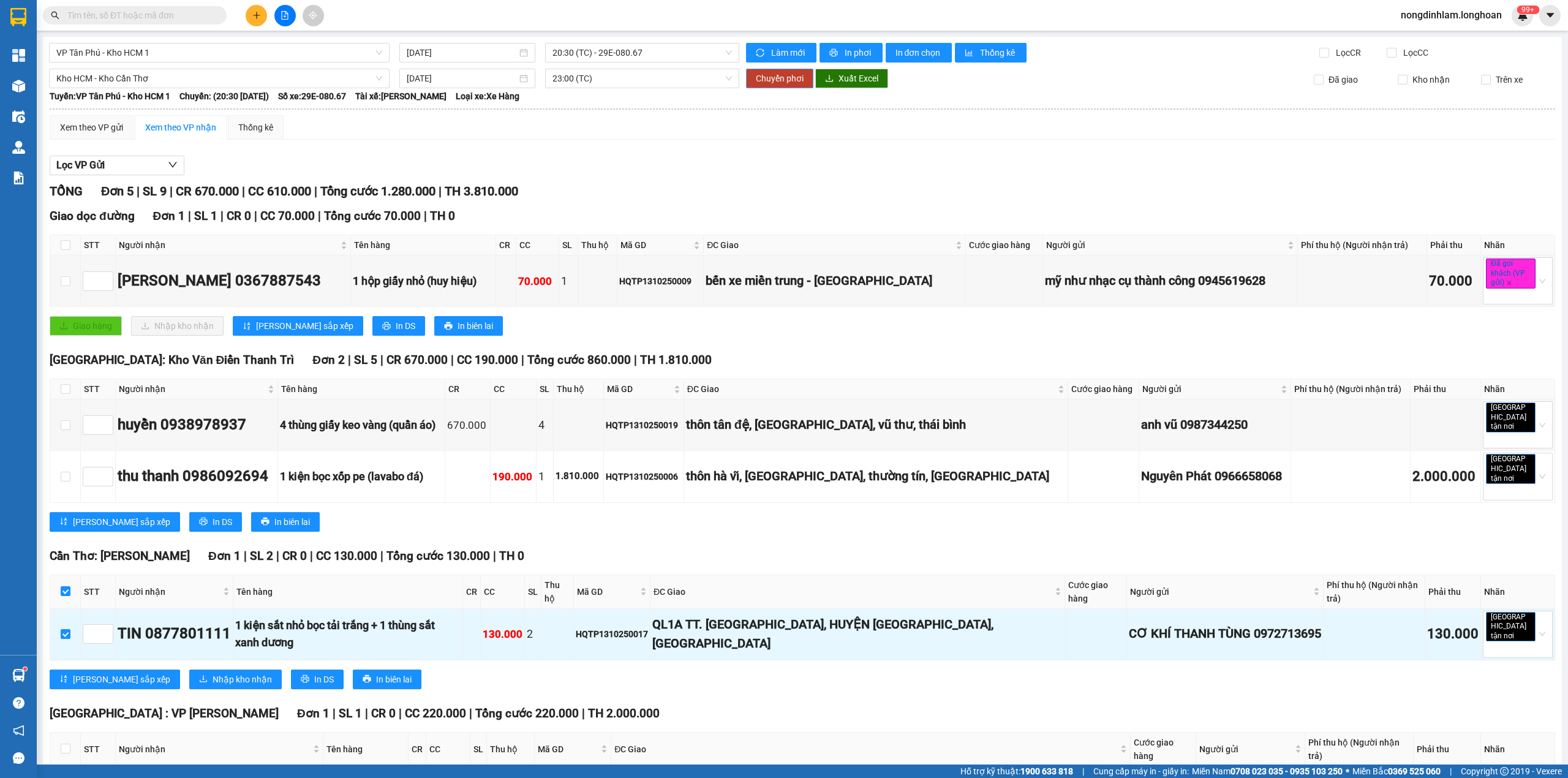
click at [784, 79] on span "Chuyển phơi" at bounding box center [780, 79] width 47 height 14
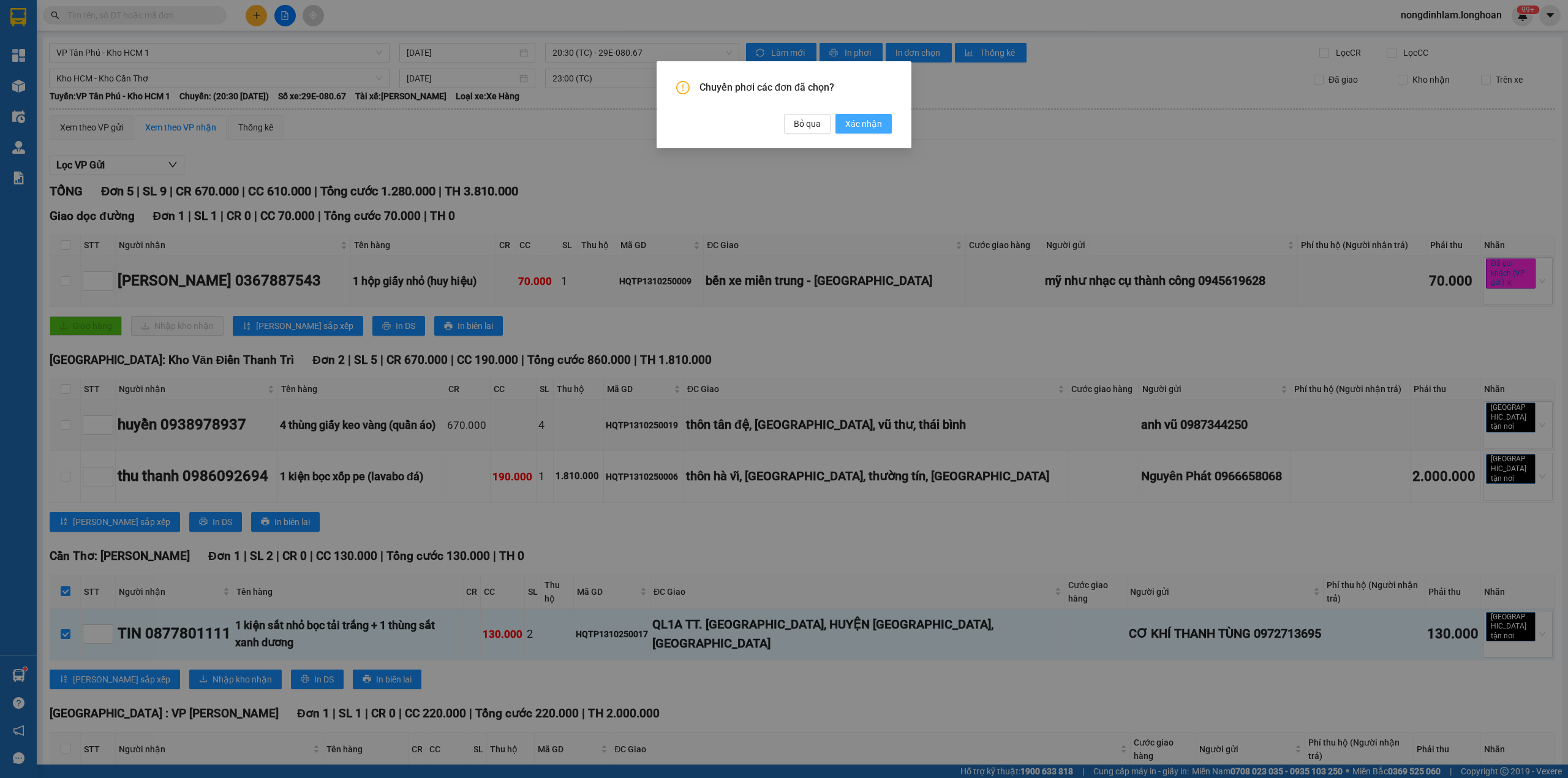
click at [871, 121] on span "Xác nhận" at bounding box center [864, 124] width 36 height 14
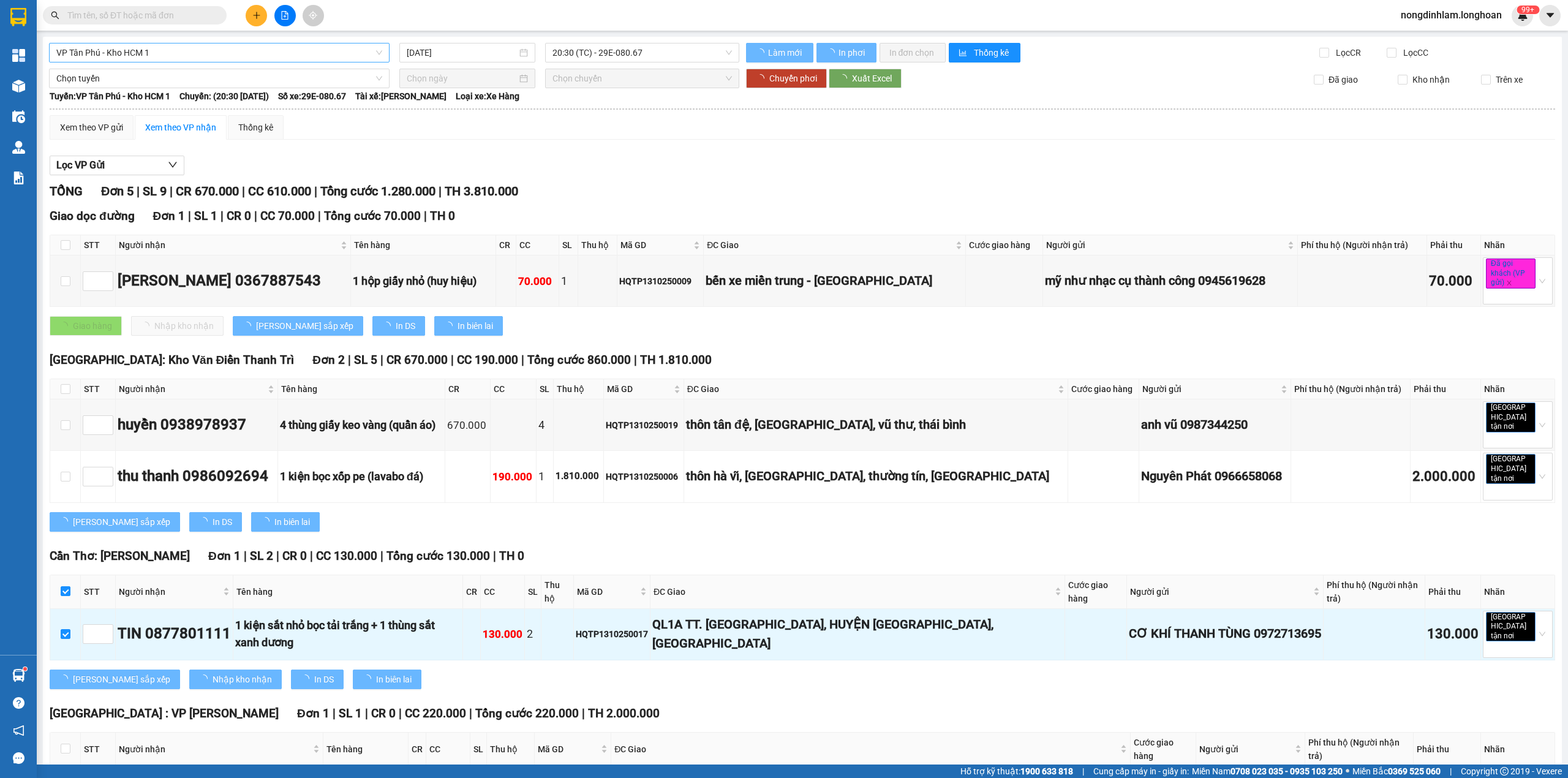
type input "14/10/2025"
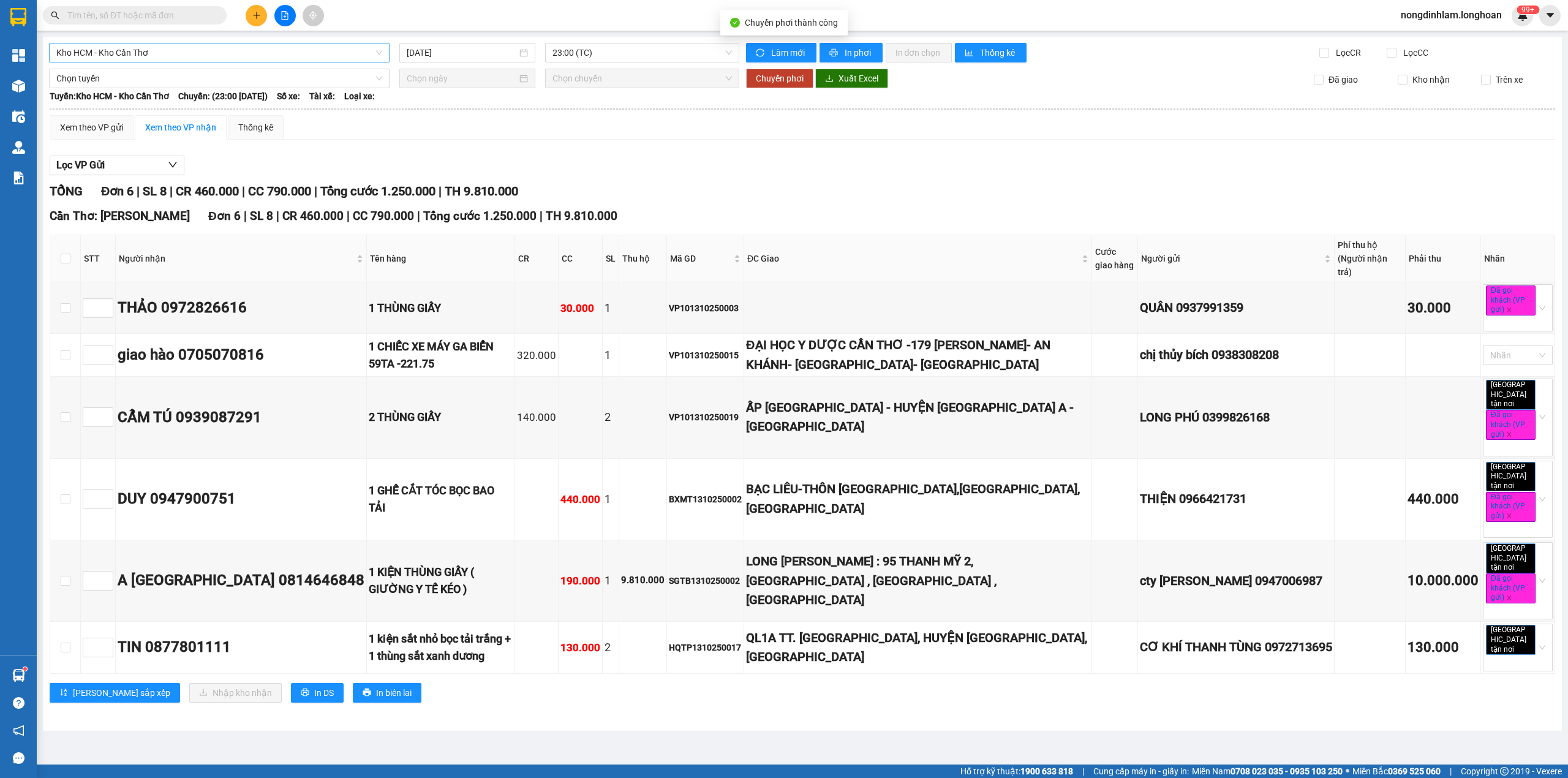
click at [96, 47] on span "Kho HCM - Kho Cần Thơ" at bounding box center [219, 52] width 326 height 19
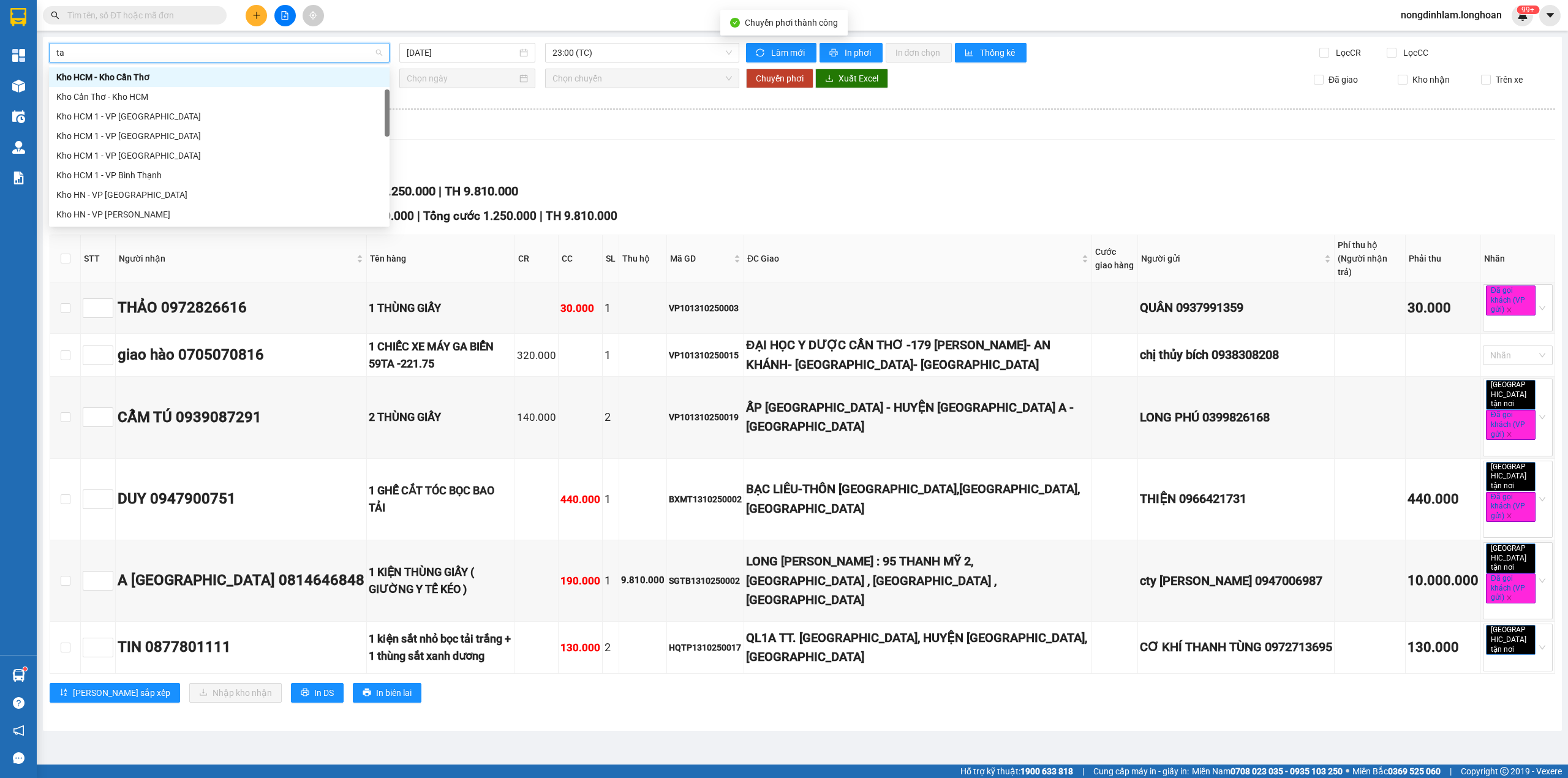
scroll to position [39, 0]
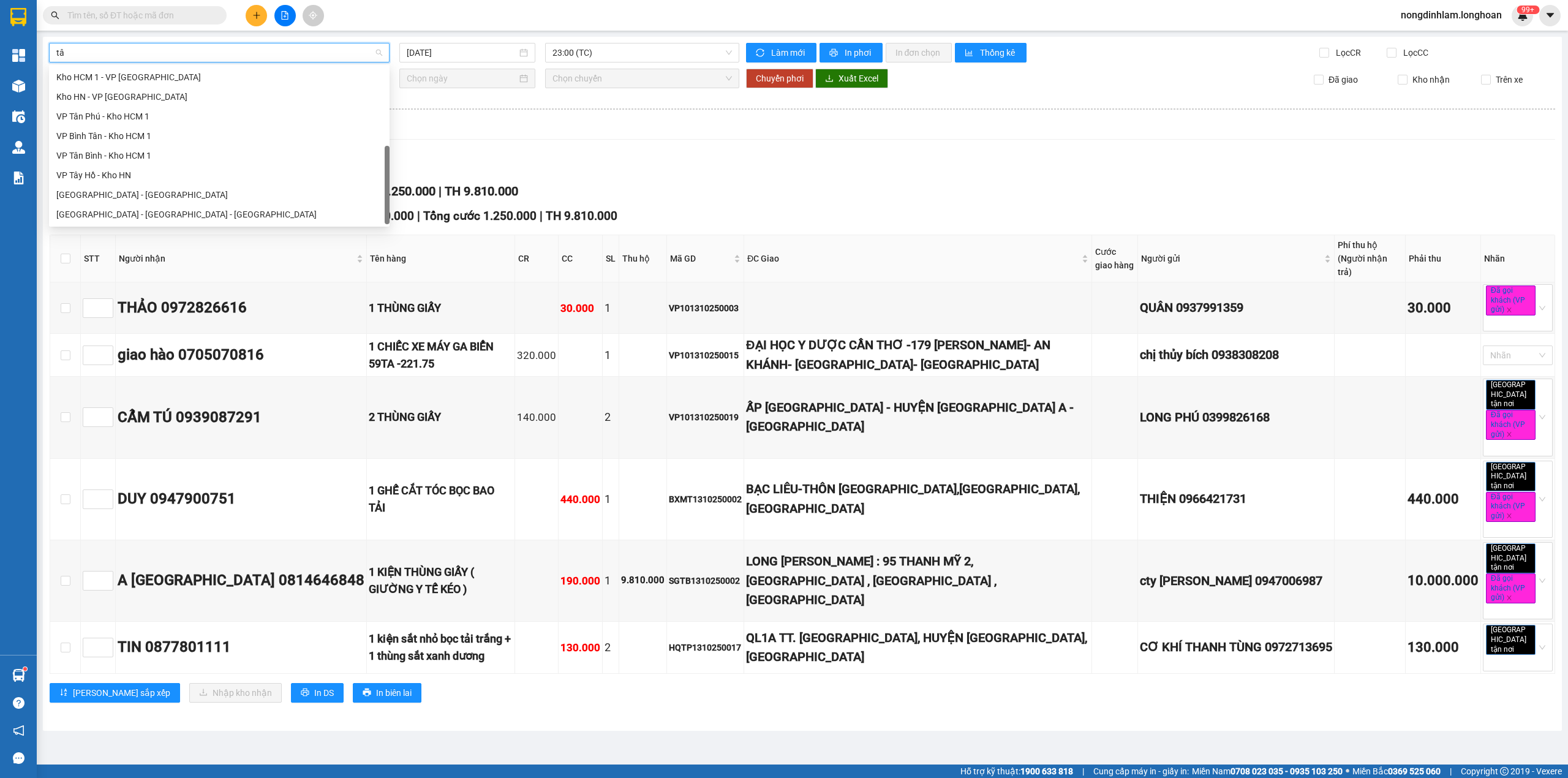
type input "tân"
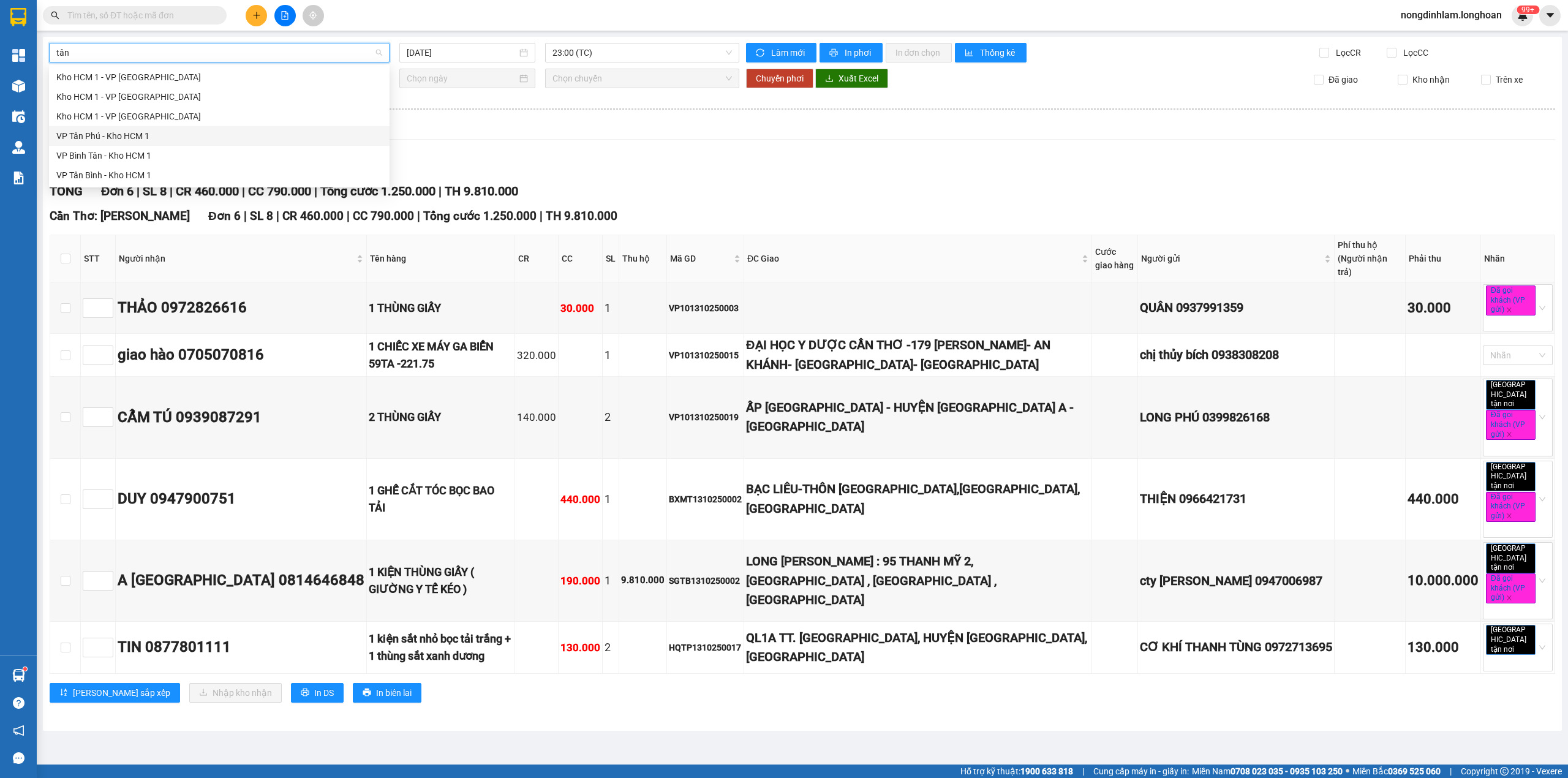
click at [82, 131] on div "VP Tân Phú - Kho HCM 1" at bounding box center [219, 136] width 326 height 14
type input "[DATE]"
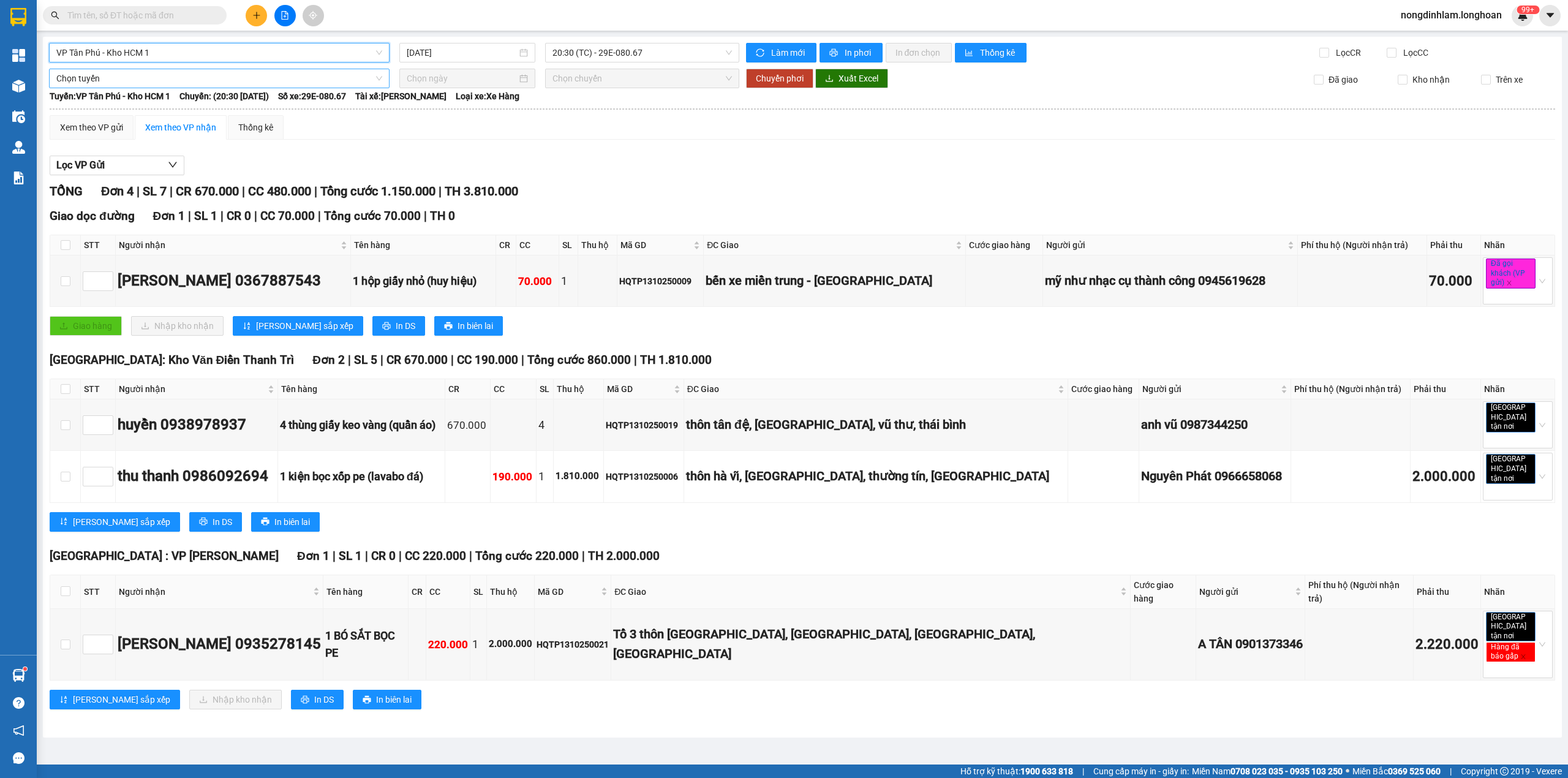
click at [154, 80] on span "Chọn tuyến" at bounding box center [219, 79] width 326 height 19
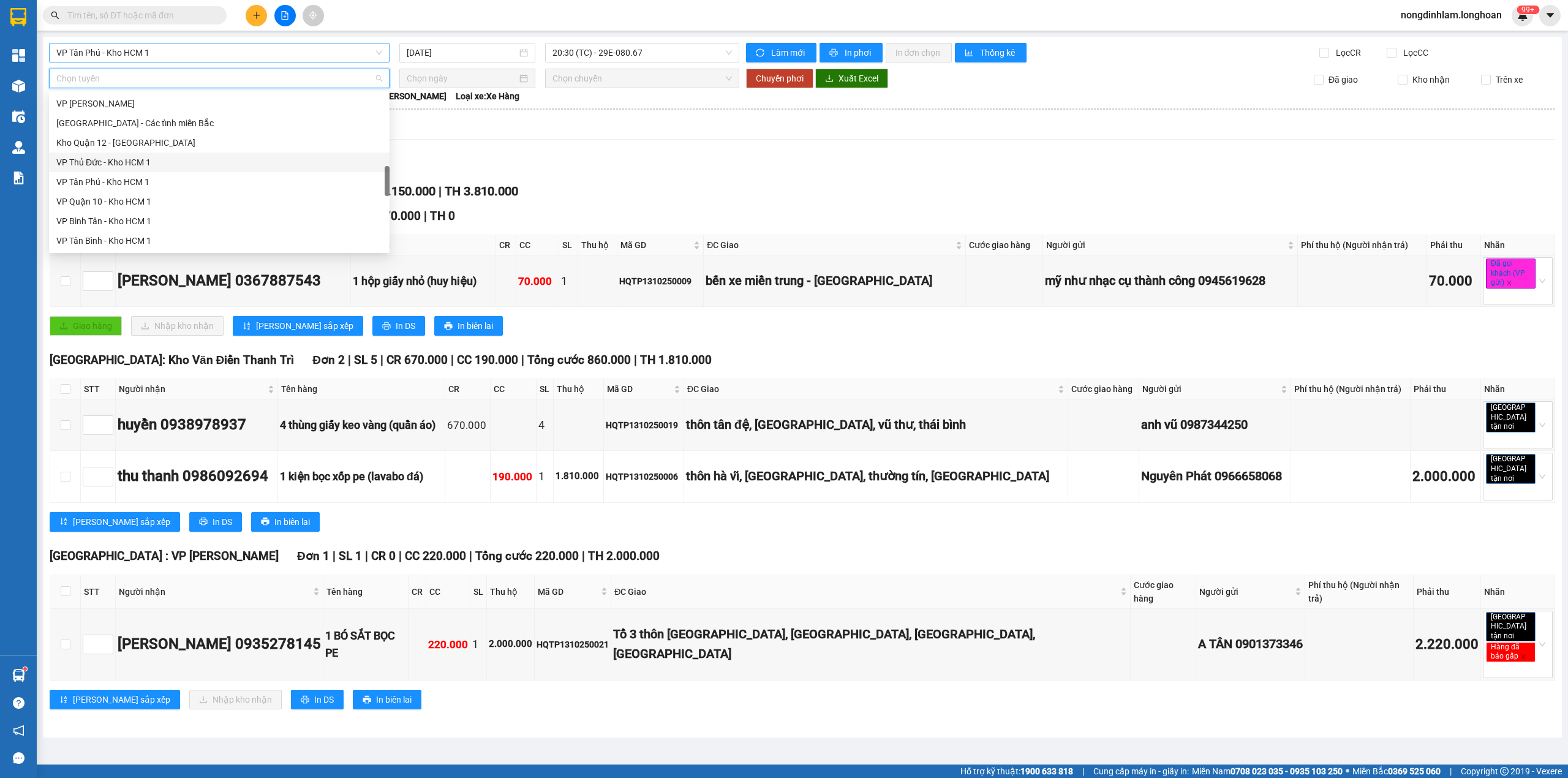
scroll to position [863, 0]
click at [143, 139] on div "Nam [GEOGRAPHIC_DATA]" at bounding box center [219, 143] width 326 height 14
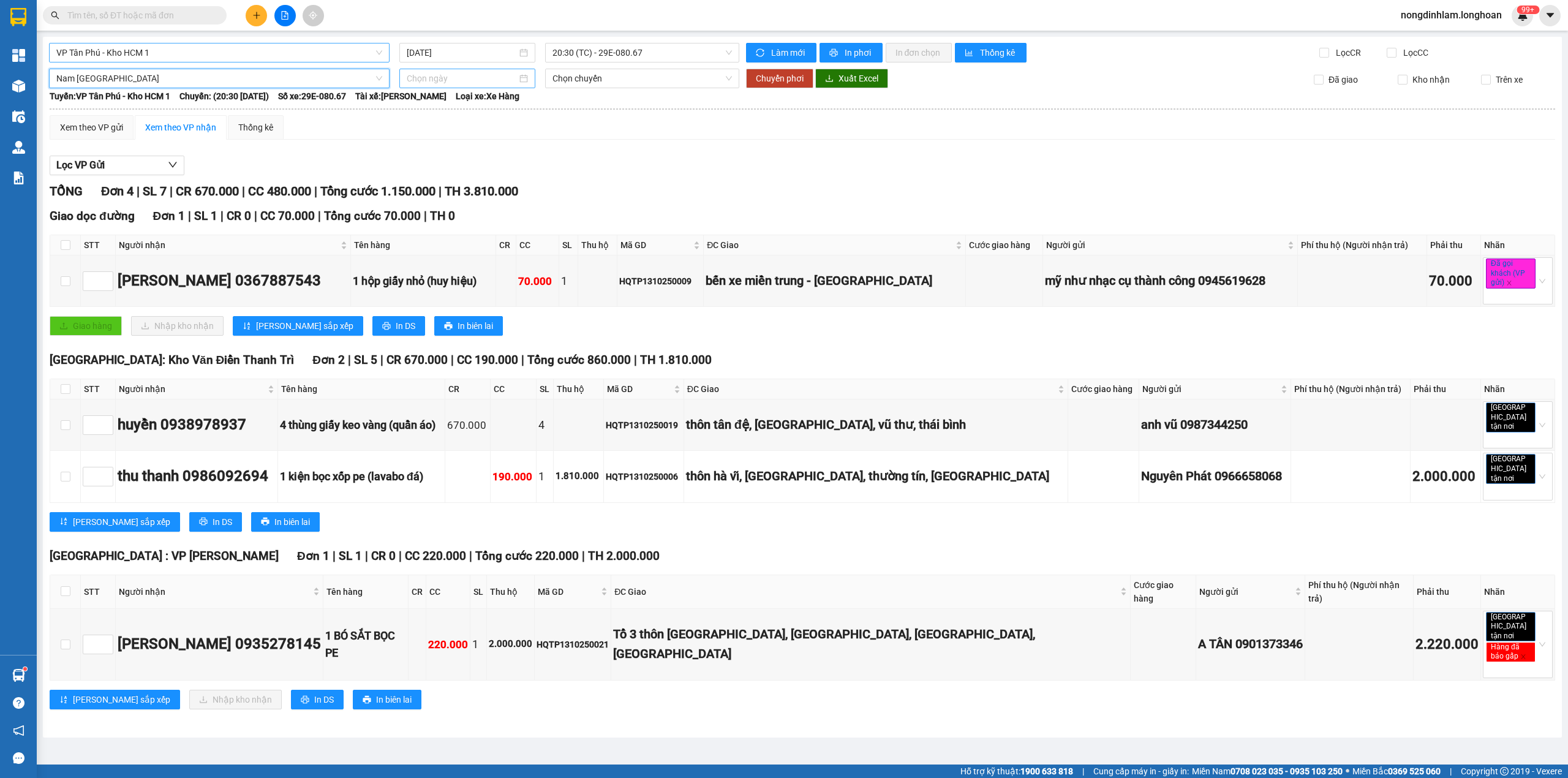
click at [453, 84] on input at bounding box center [461, 79] width 110 height 14
type input "[DATE]"
click at [442, 185] on div "13" at bounding box center [439, 186] width 14 height 14
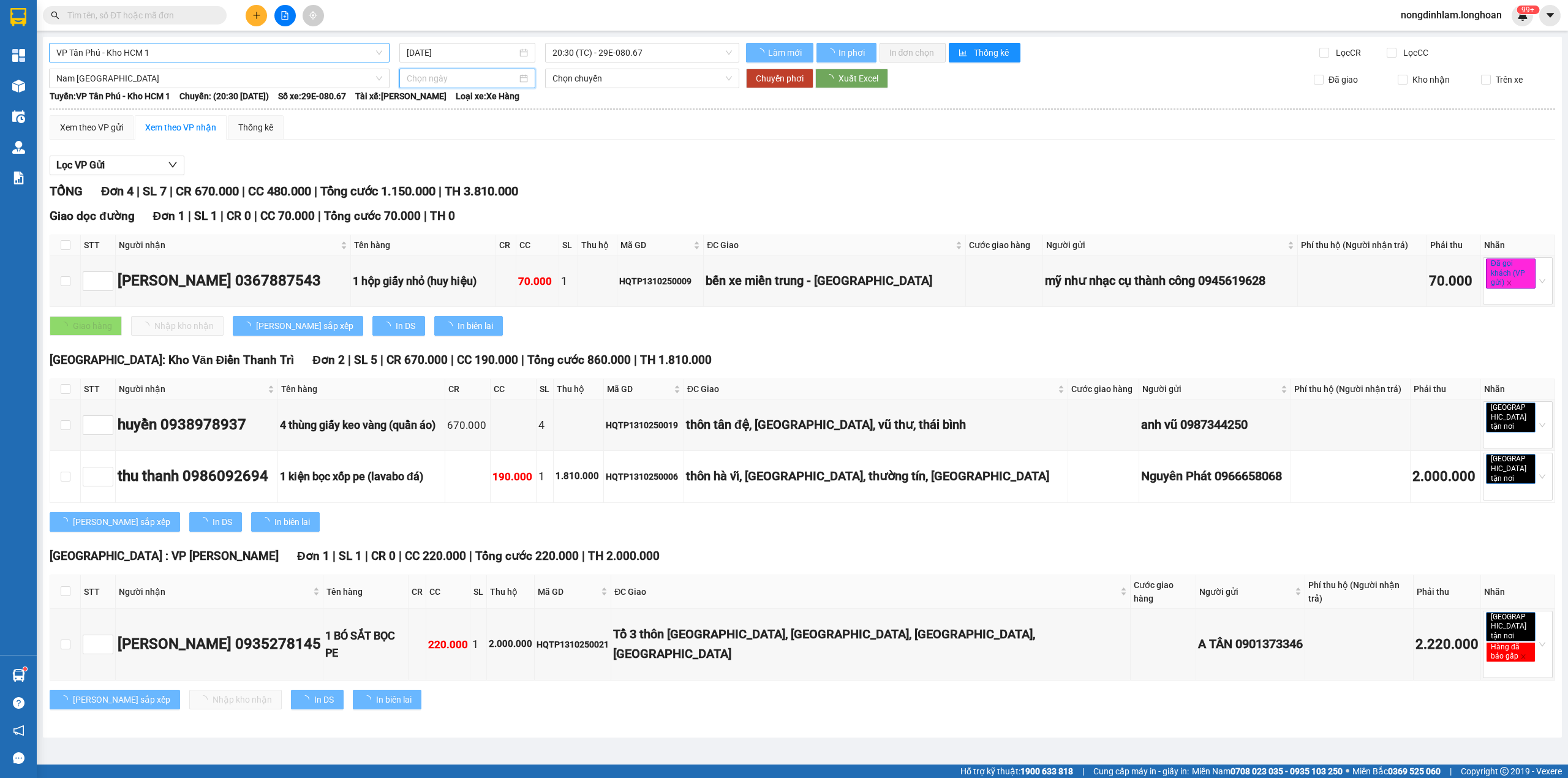
type input "[DATE]"
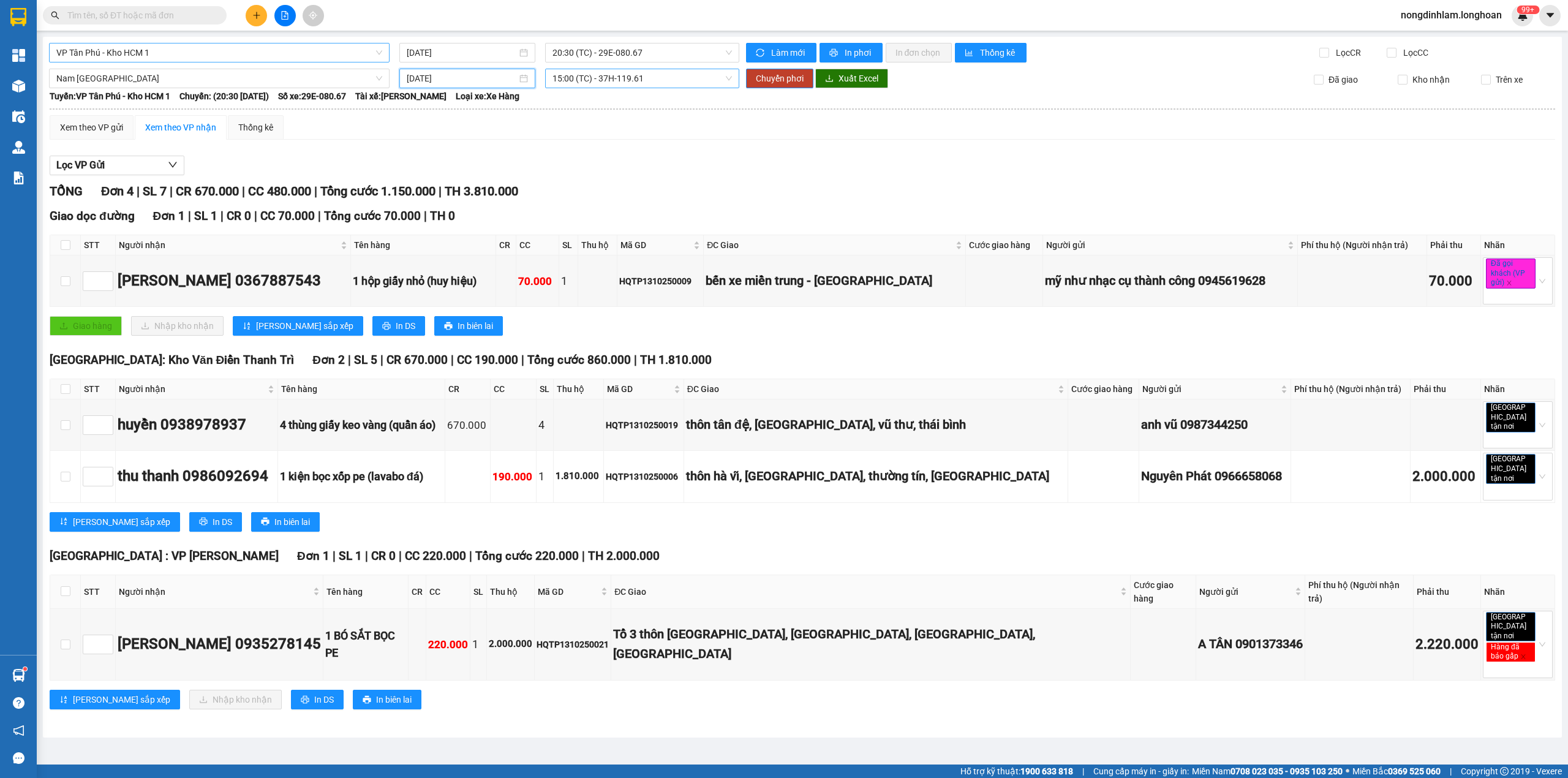
click at [614, 79] on span "15:00 (TC) - 37H-119.61" at bounding box center [643, 79] width 180 height 19
click at [609, 145] on div "22:00 (TC) - 29E-097.92" at bounding box center [600, 143] width 96 height 14
click at [770, 76] on span "Chuyển phơi" at bounding box center [780, 79] width 47 height 14
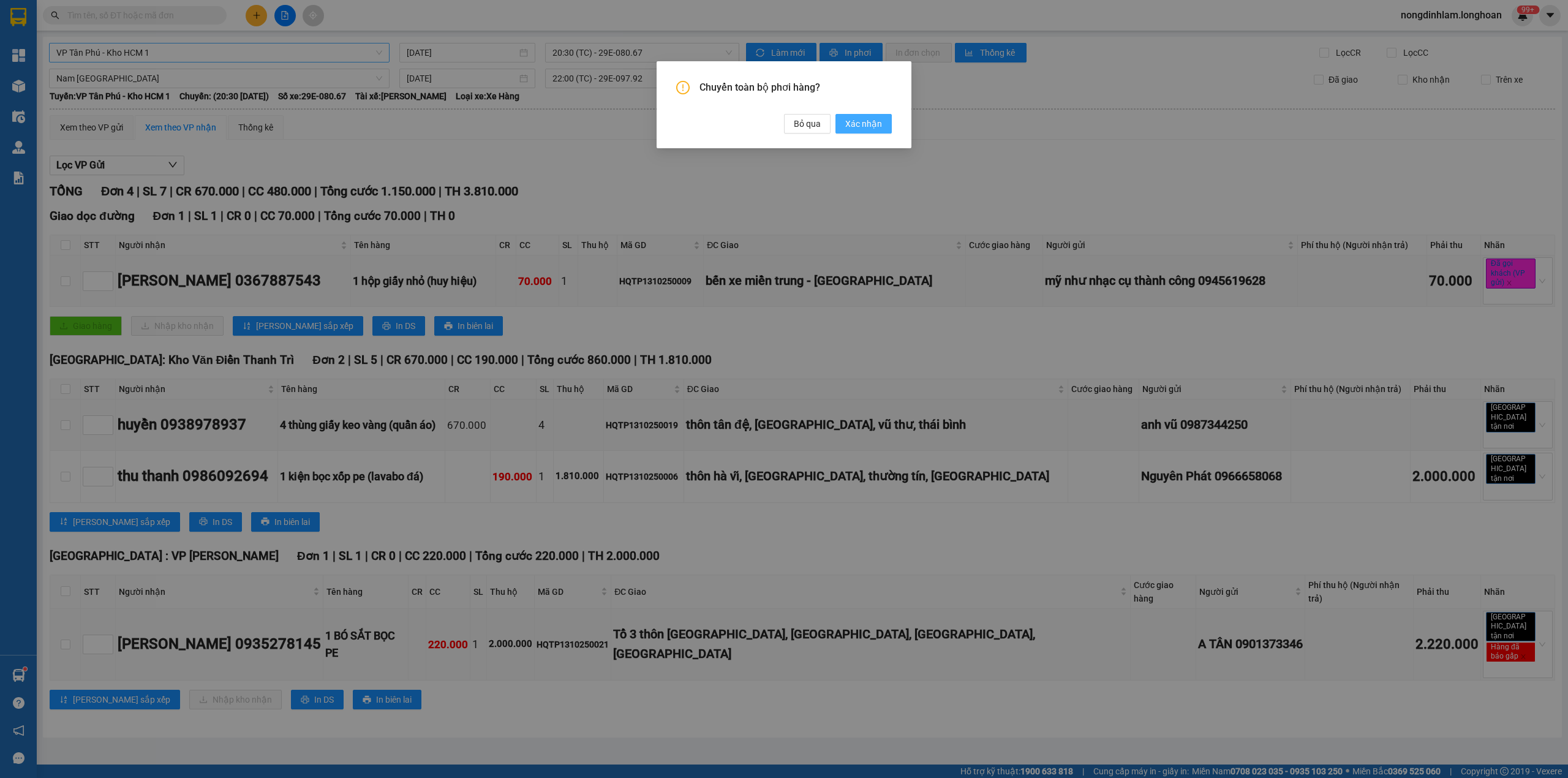
click at [872, 128] on span "Xác nhận" at bounding box center [864, 124] width 36 height 14
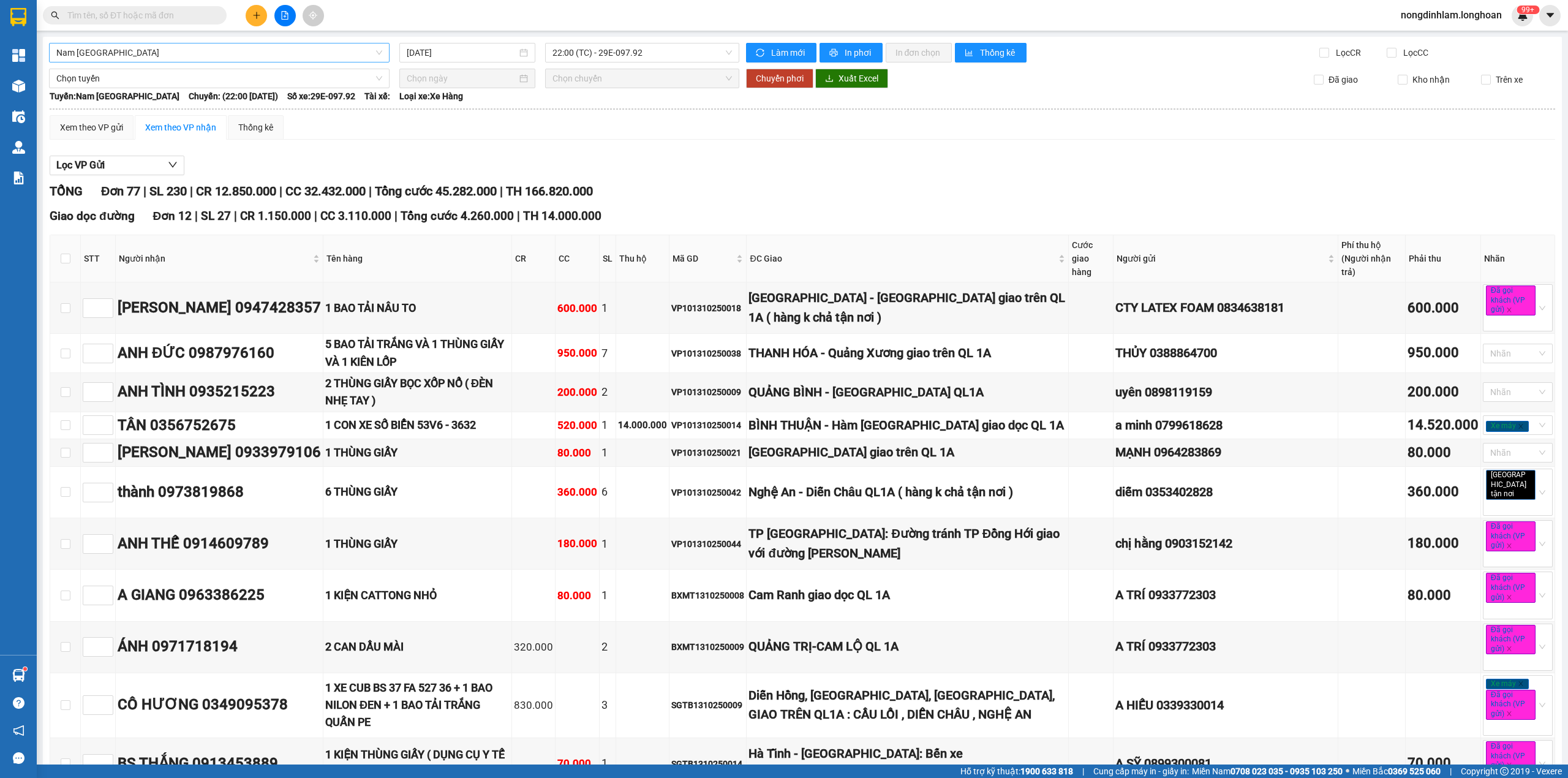
click at [198, 52] on span "Nam [GEOGRAPHIC_DATA]" at bounding box center [219, 52] width 326 height 19
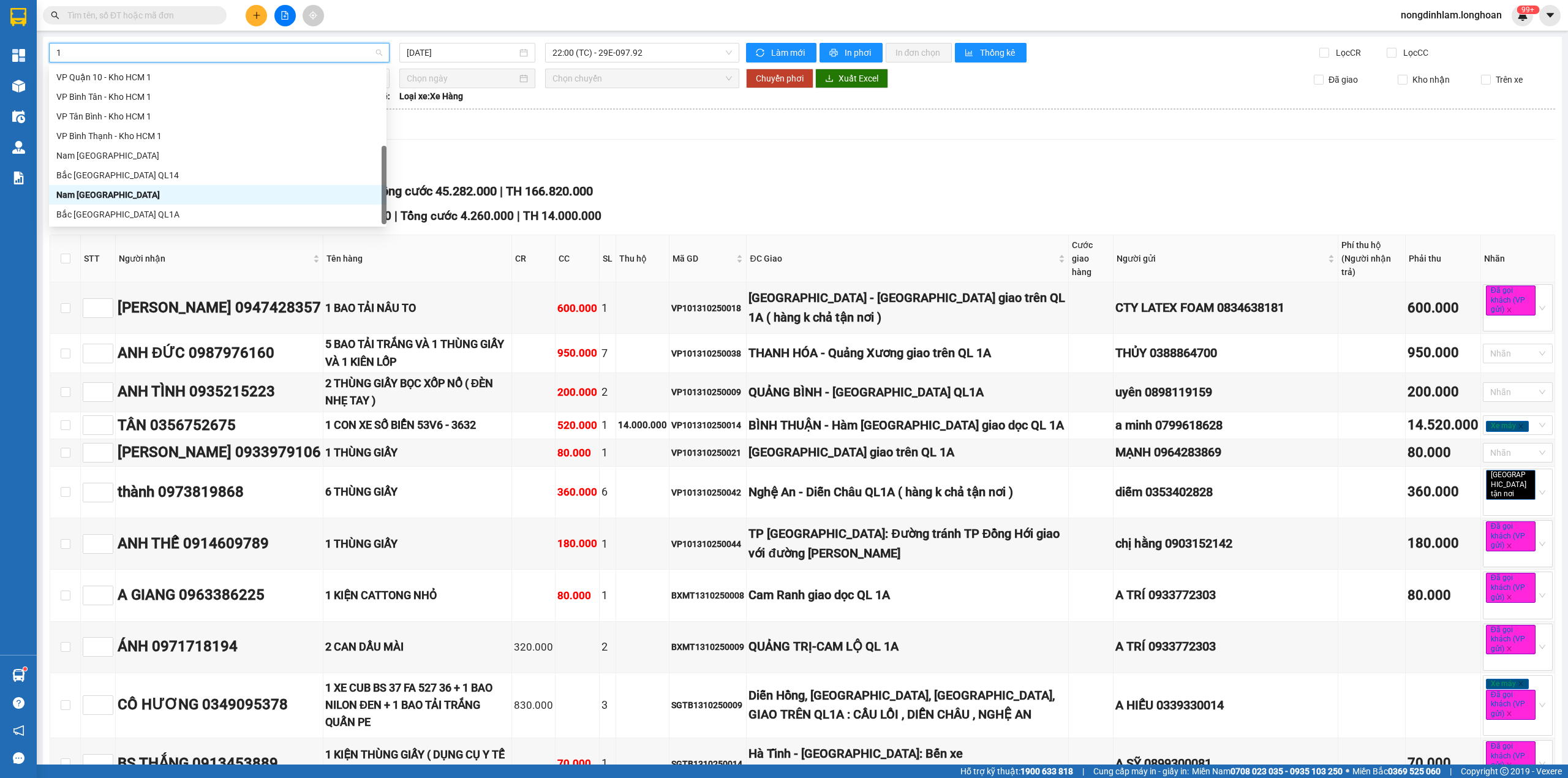
scroll to position [196, 0]
type input "10"
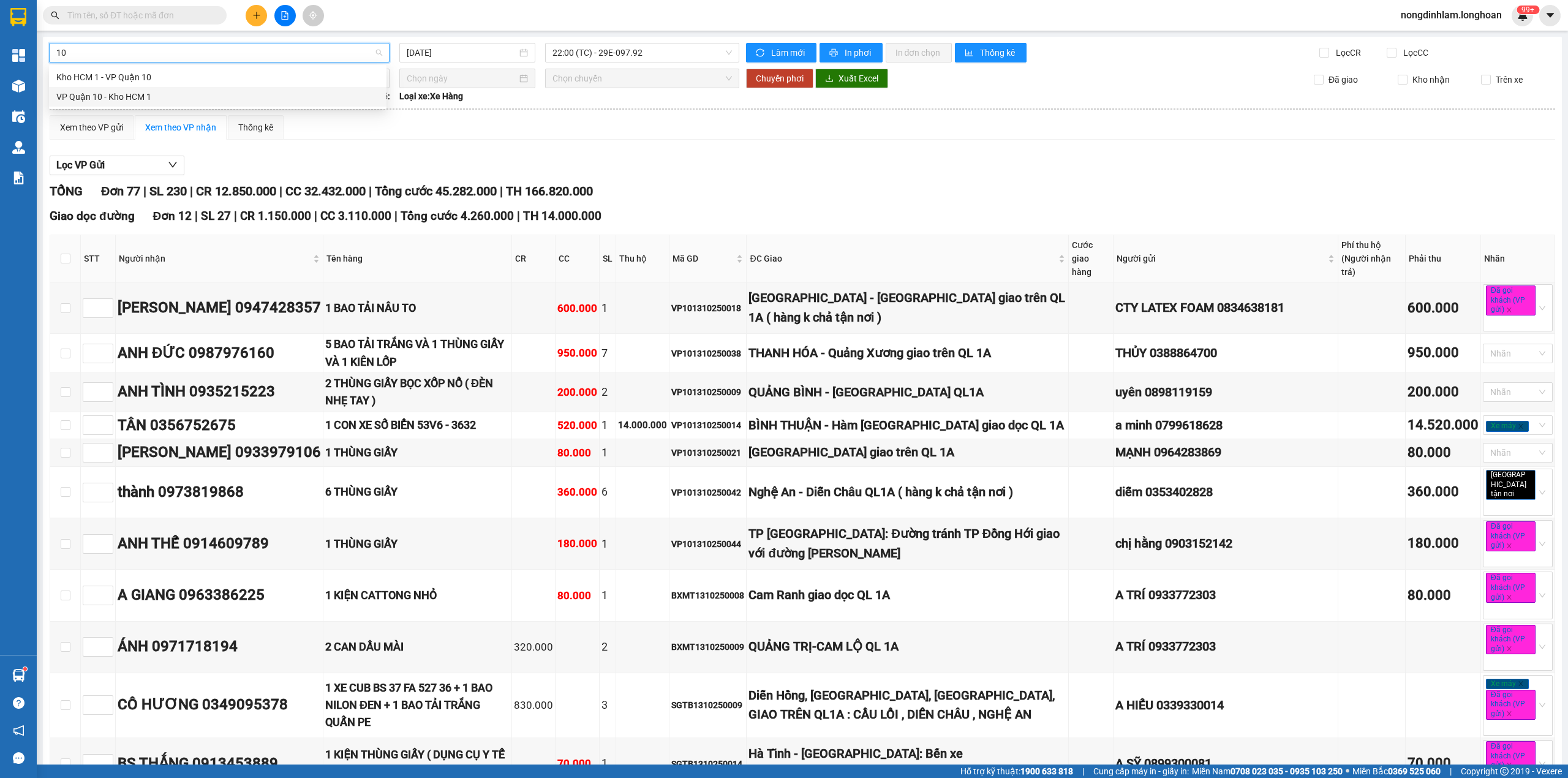
click at [156, 98] on div "VP Quận 10 - Kho HCM 1" at bounding box center [218, 97] width 323 height 14
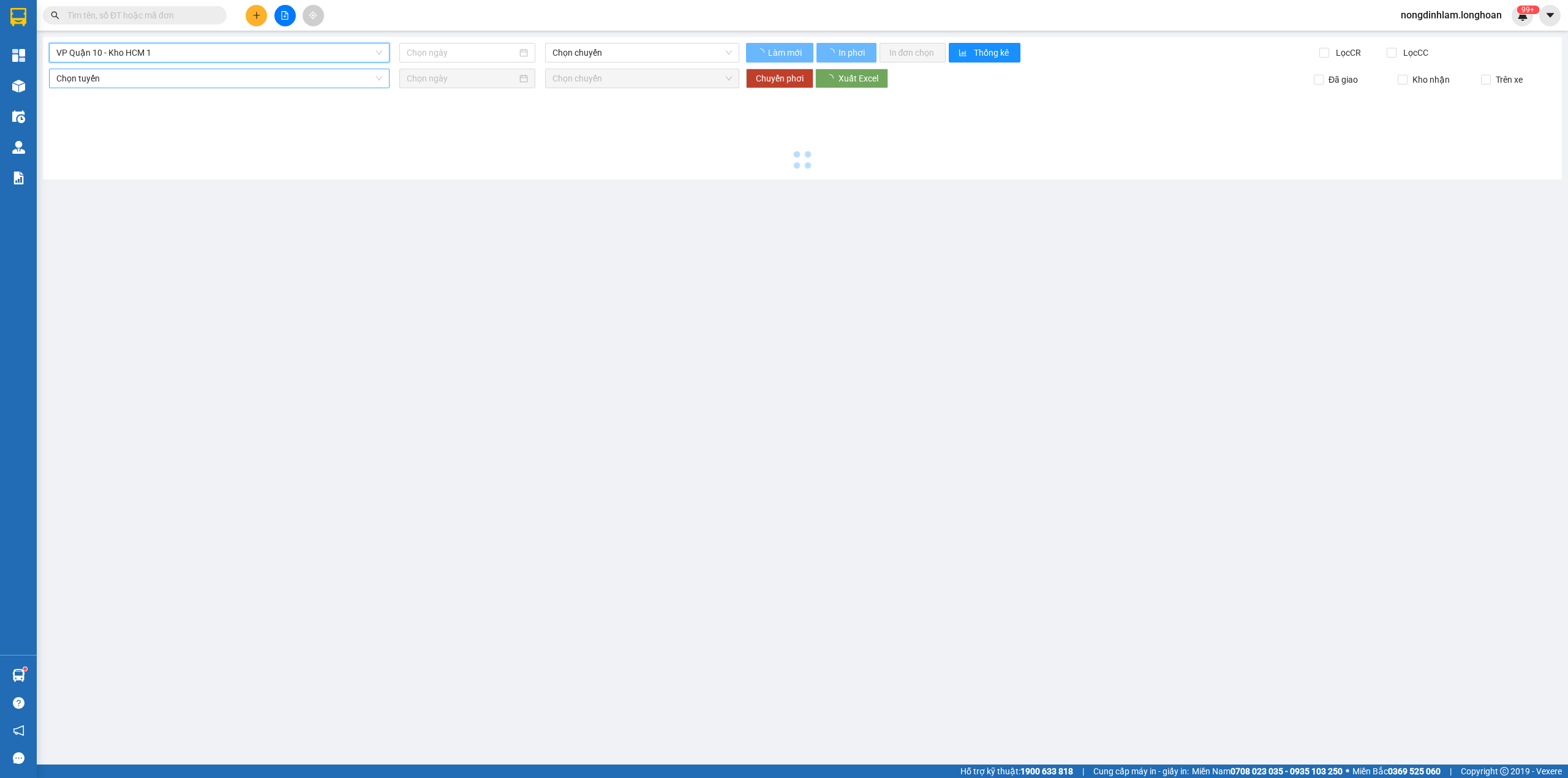
type input "[DATE]"
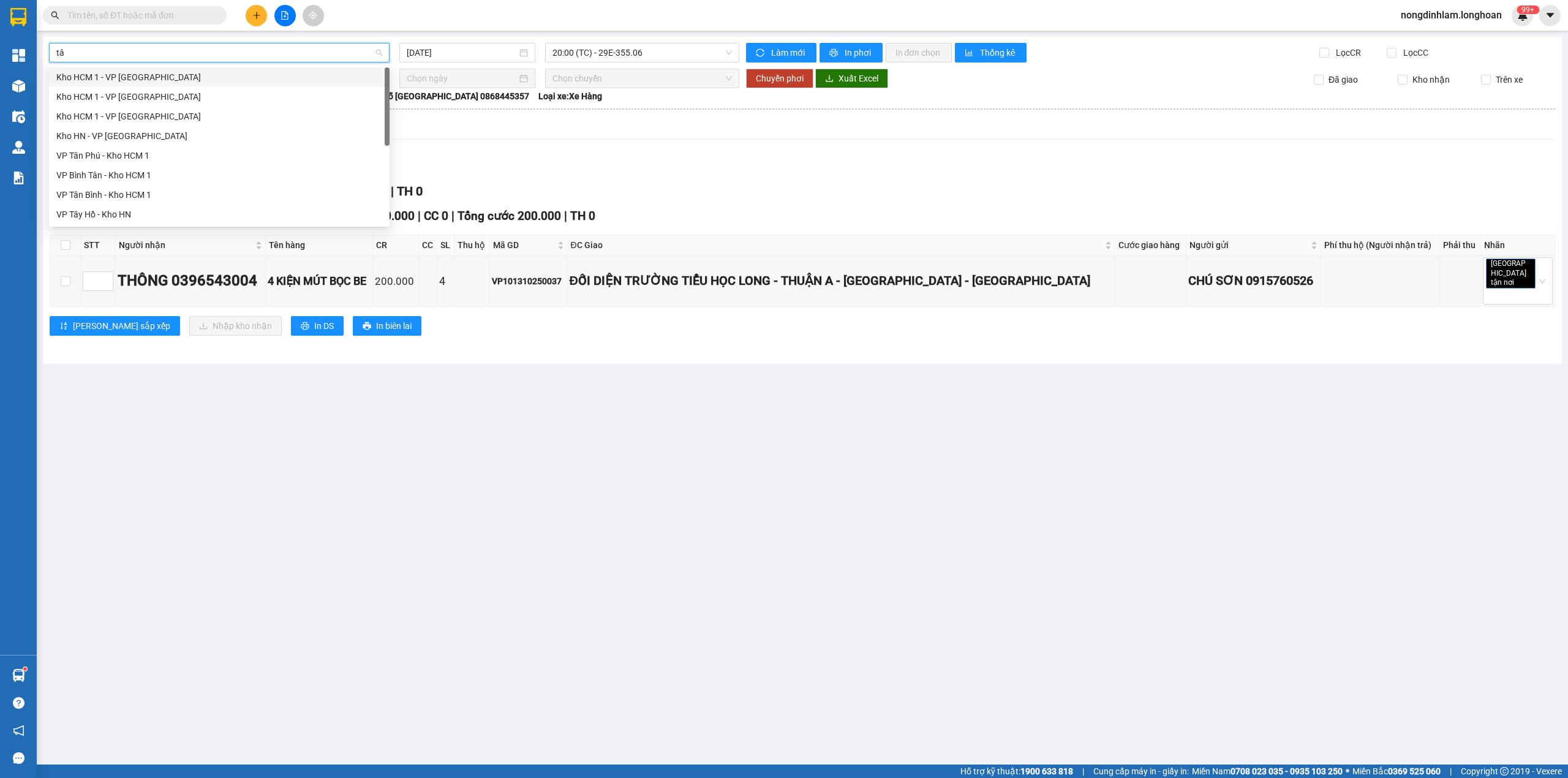
type input "tân"
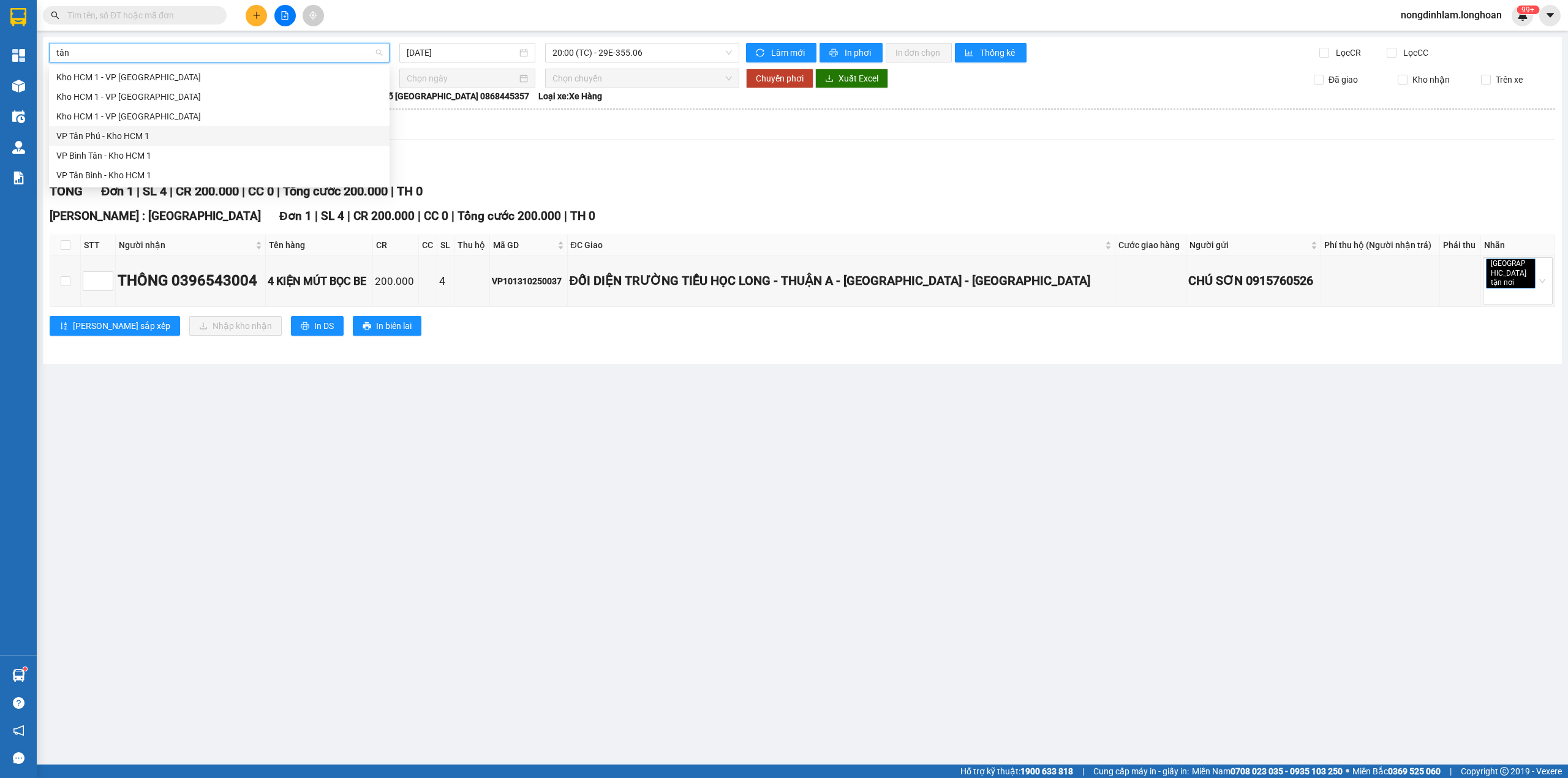
click at [113, 132] on div "VP Tân Phú - Kho HCM 1" at bounding box center [219, 136] width 326 height 14
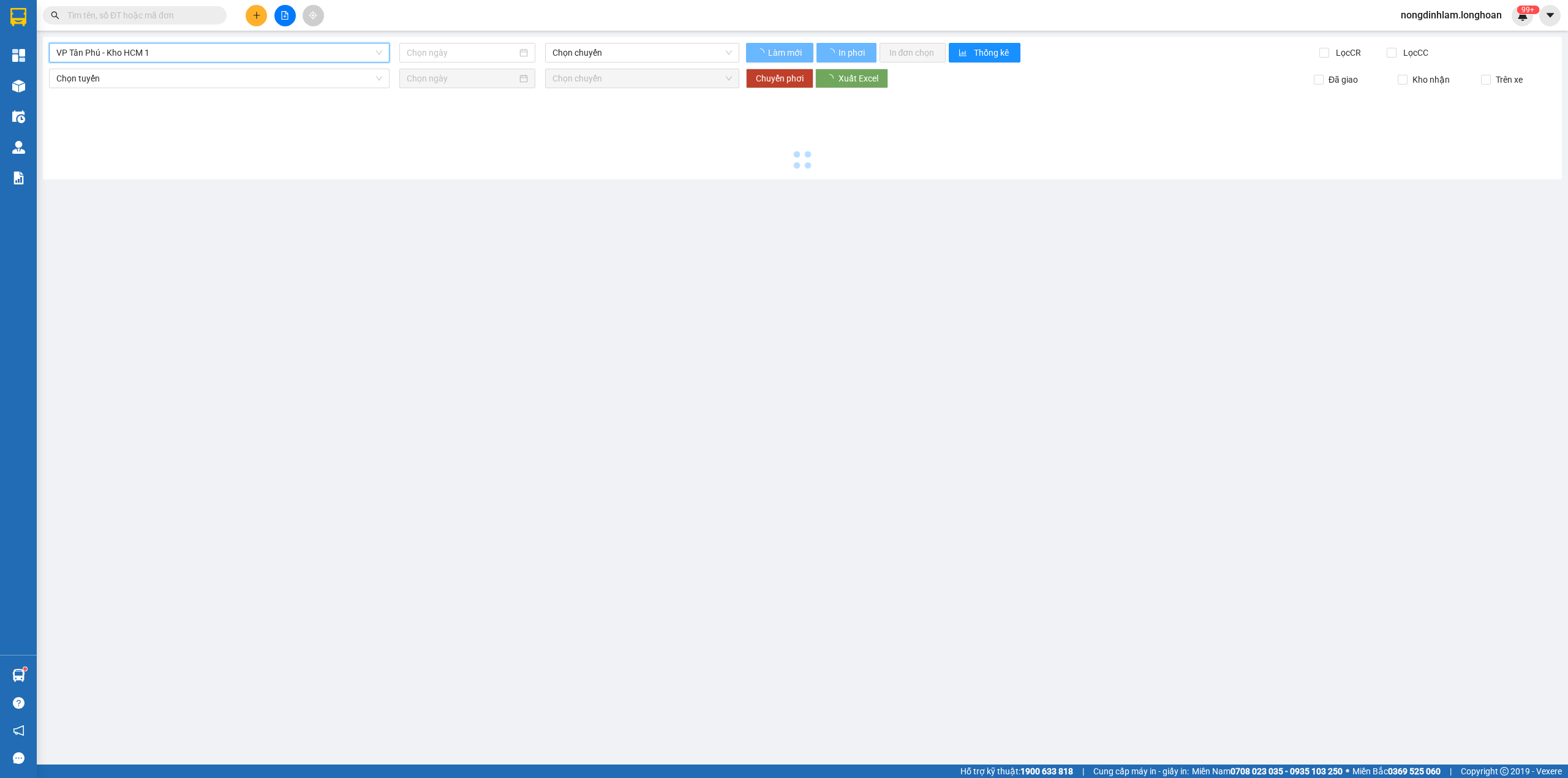
type input "[DATE]"
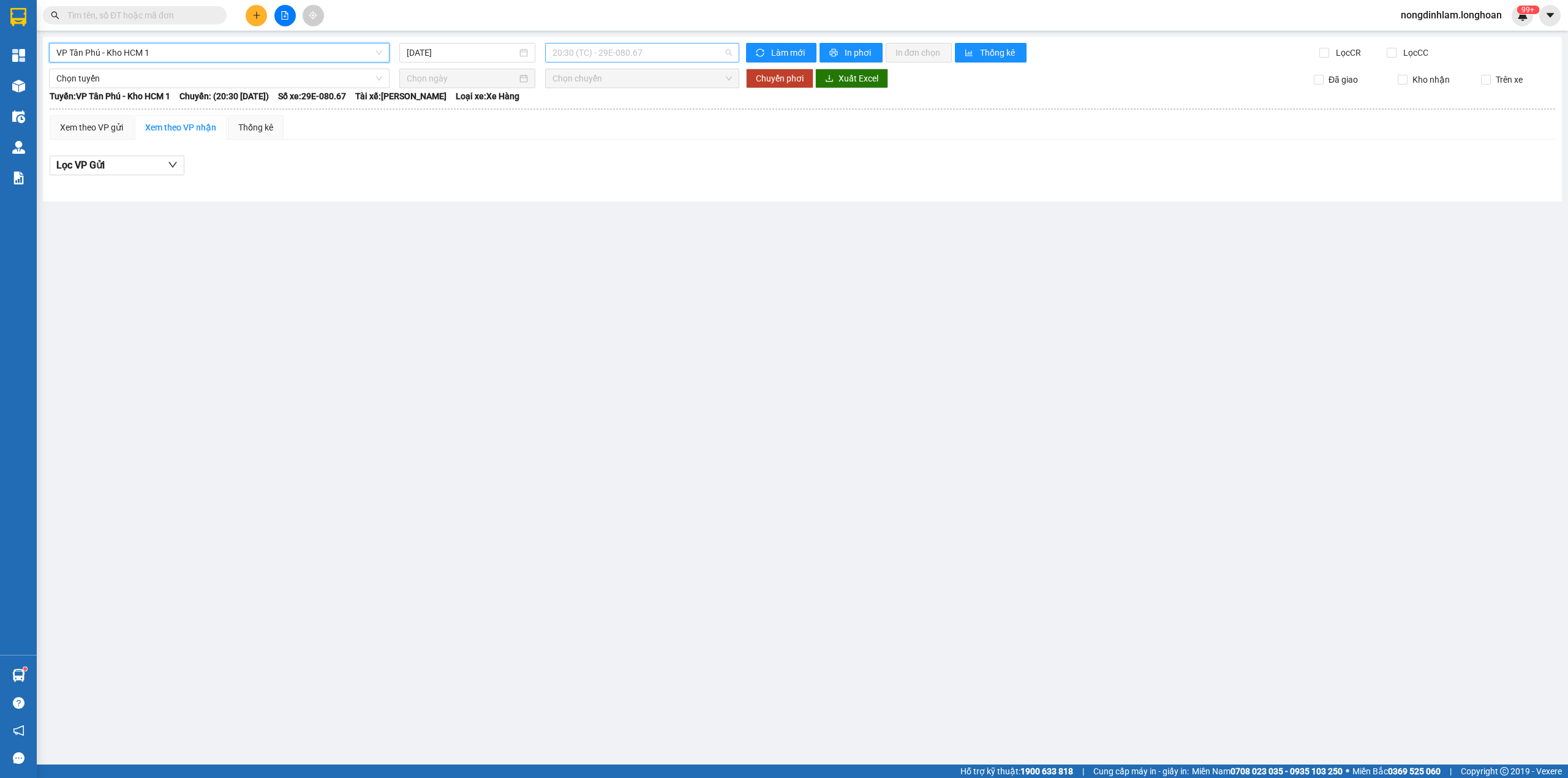
click at [589, 44] on span "20:30 (TC) - 29E-080.67" at bounding box center [643, 52] width 180 height 19
click at [601, 114] on div "21:50 (TC)" at bounding box center [600, 117] width 96 height 14
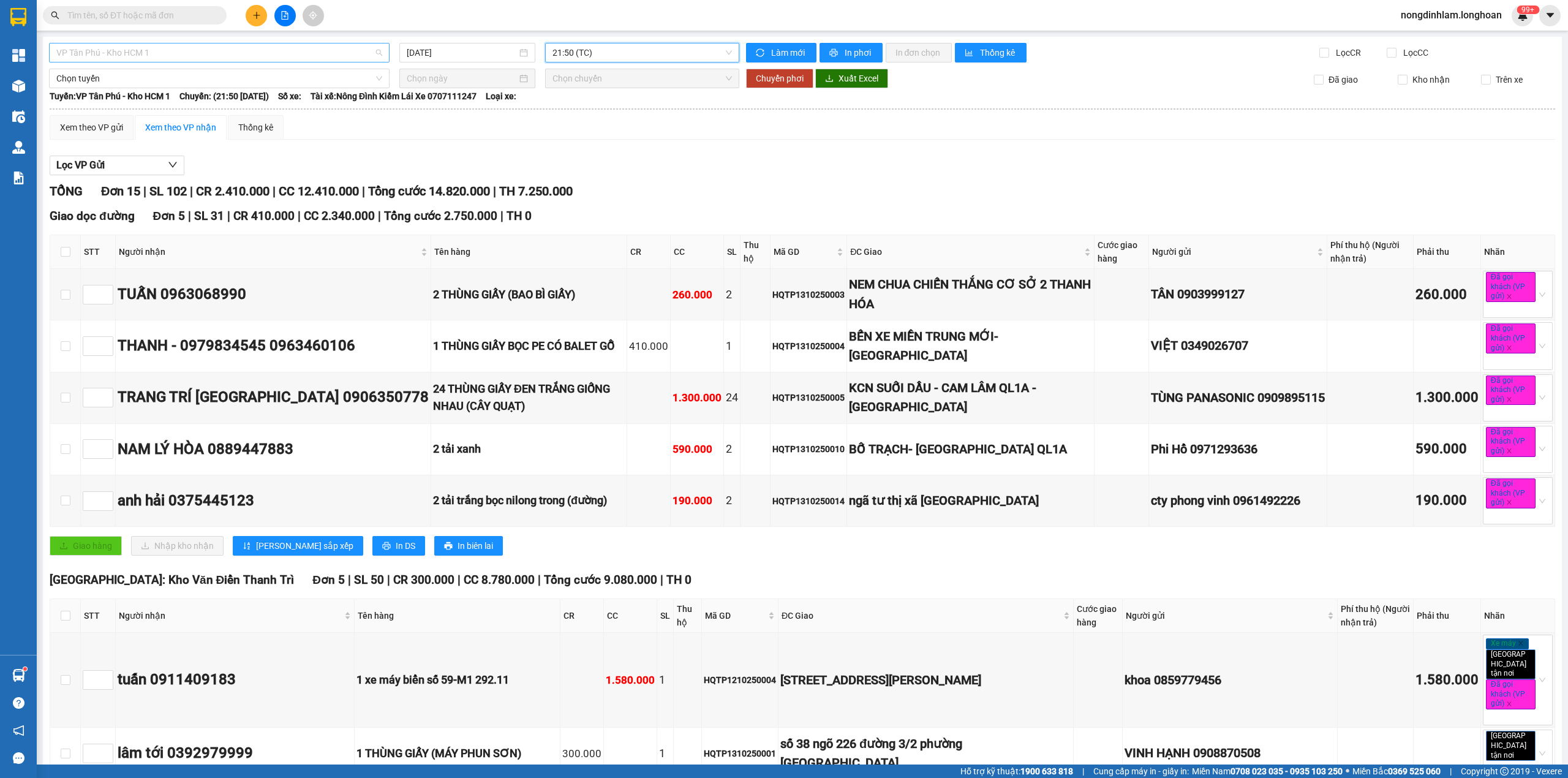
click at [124, 52] on span "VP Tân Phú - Kho HCM 1" at bounding box center [219, 52] width 326 height 19
type input "thủ"
click at [152, 94] on div "VP Thủ Đức - Kho HCM 1" at bounding box center [218, 97] width 323 height 14
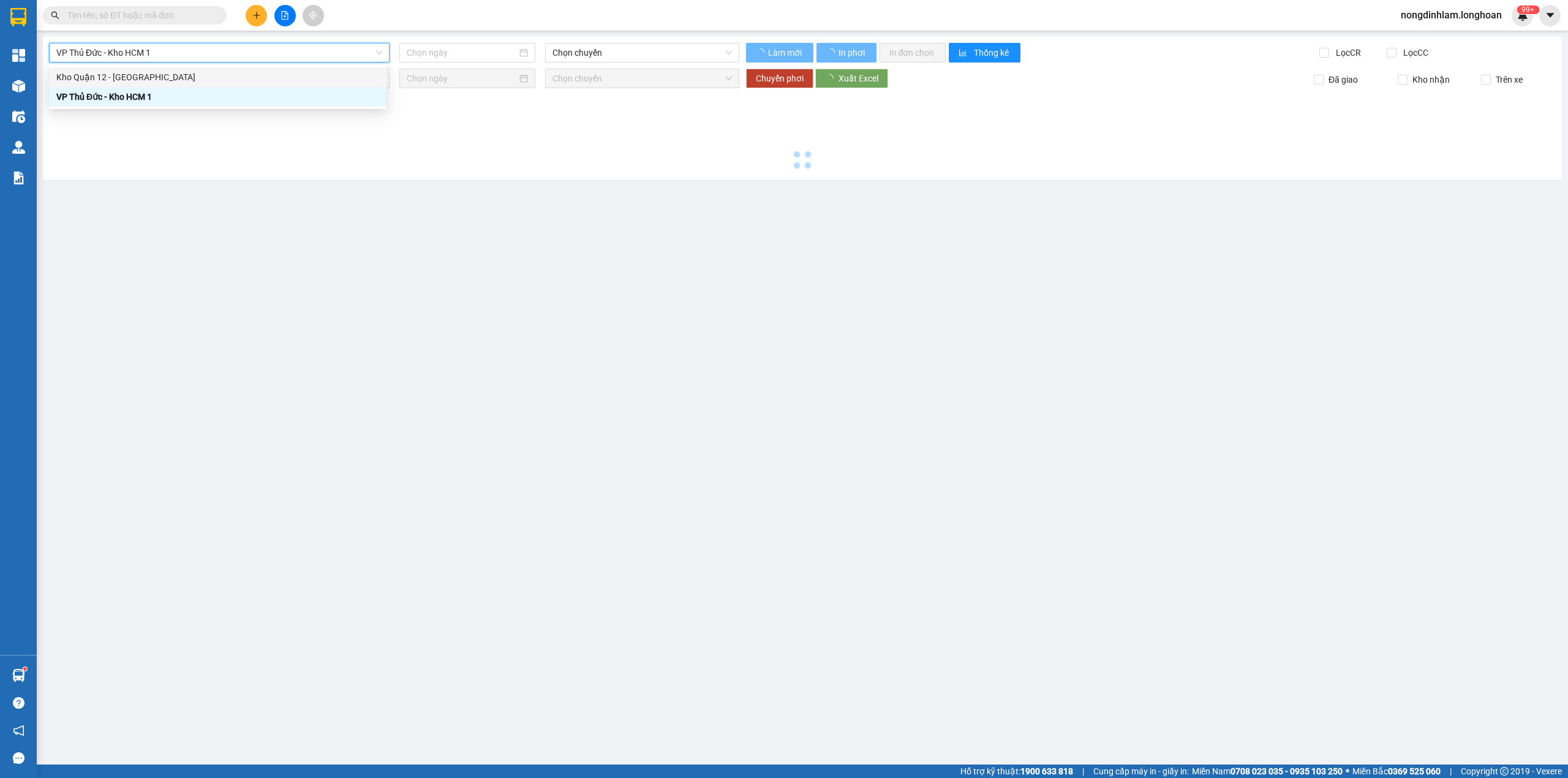
type input "[DATE]"
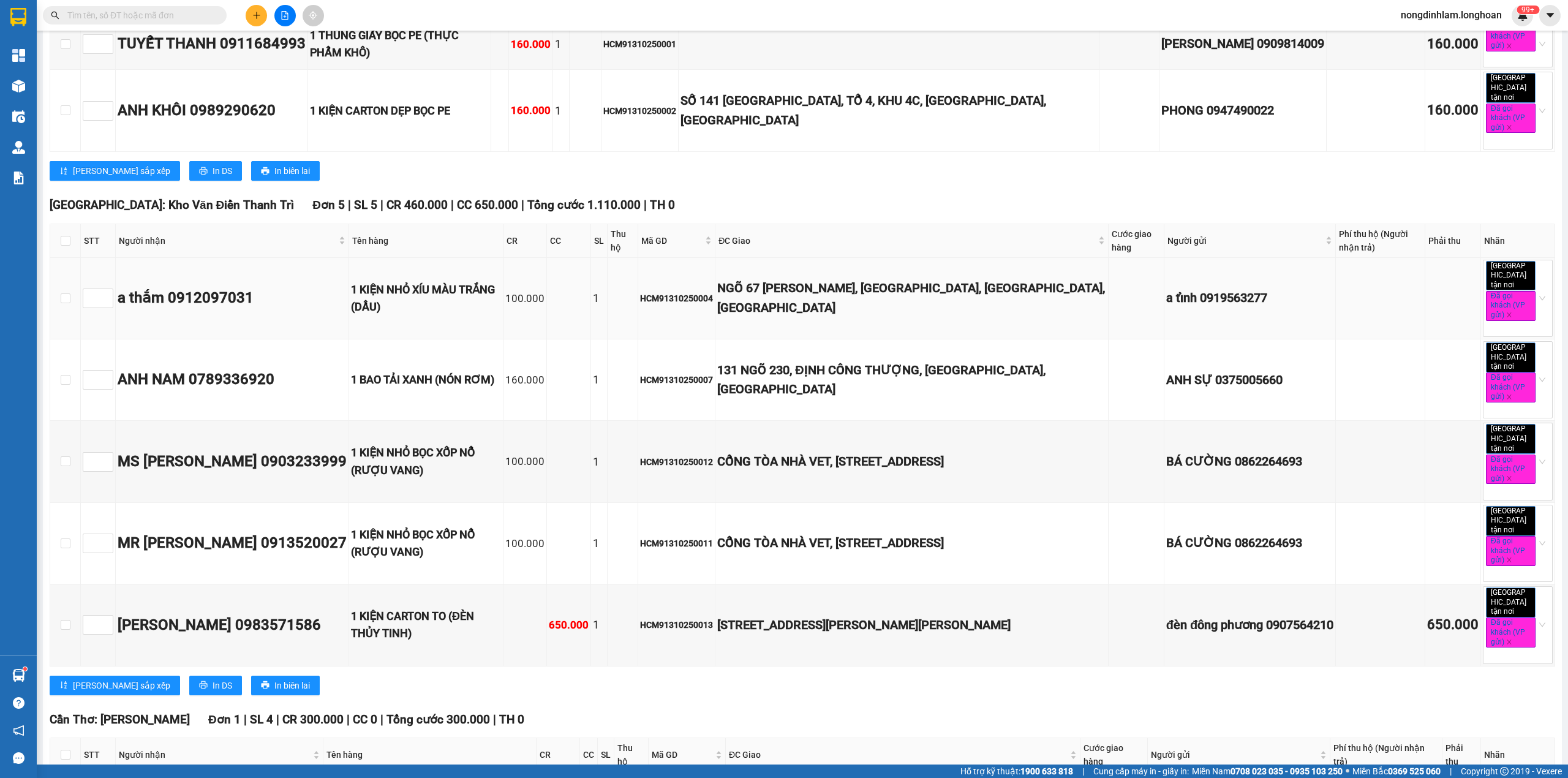
scroll to position [898, 0]
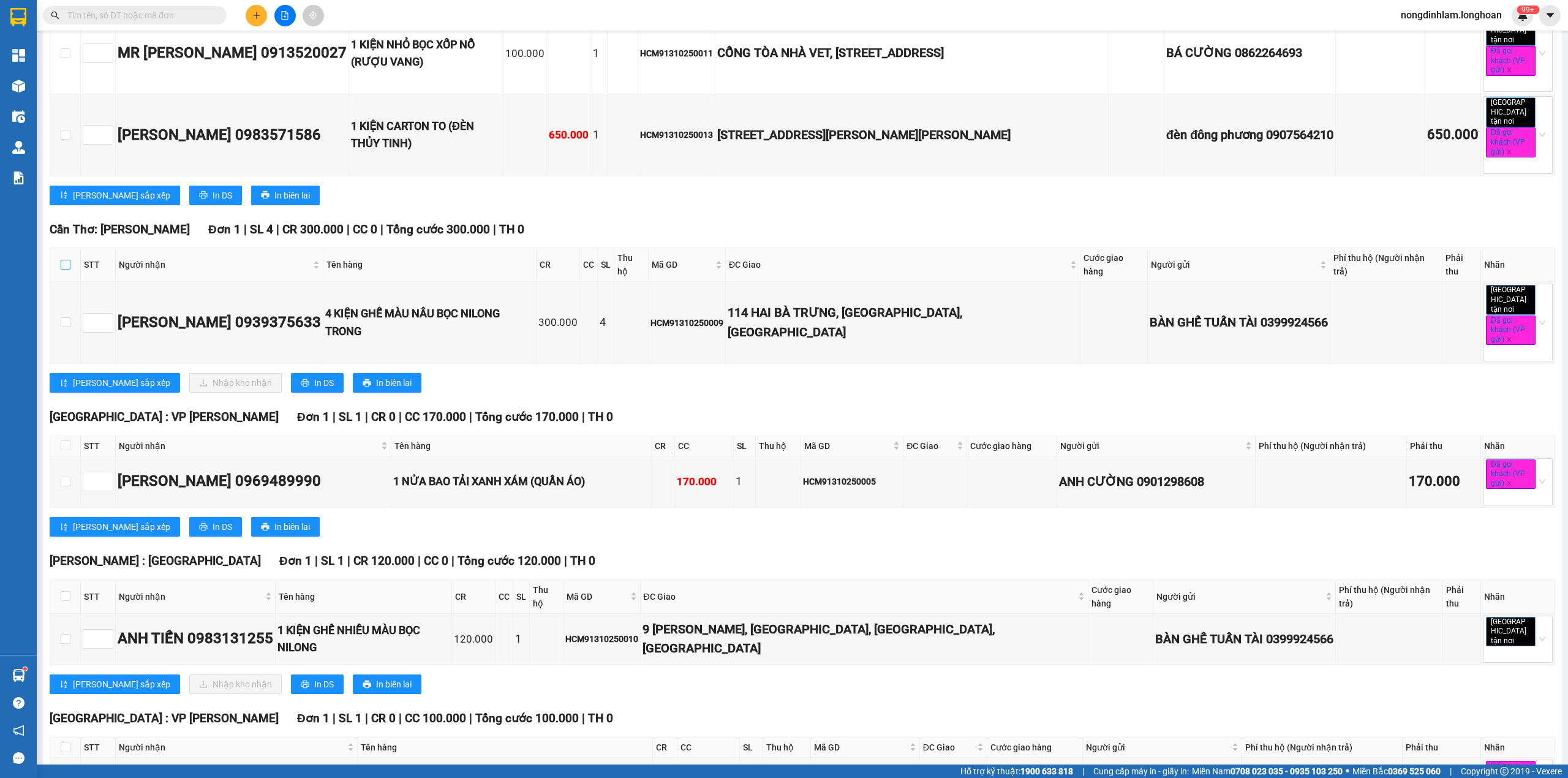
click at [65, 260] on input "checkbox" at bounding box center [66, 265] width 10 height 10
checkbox input "true"
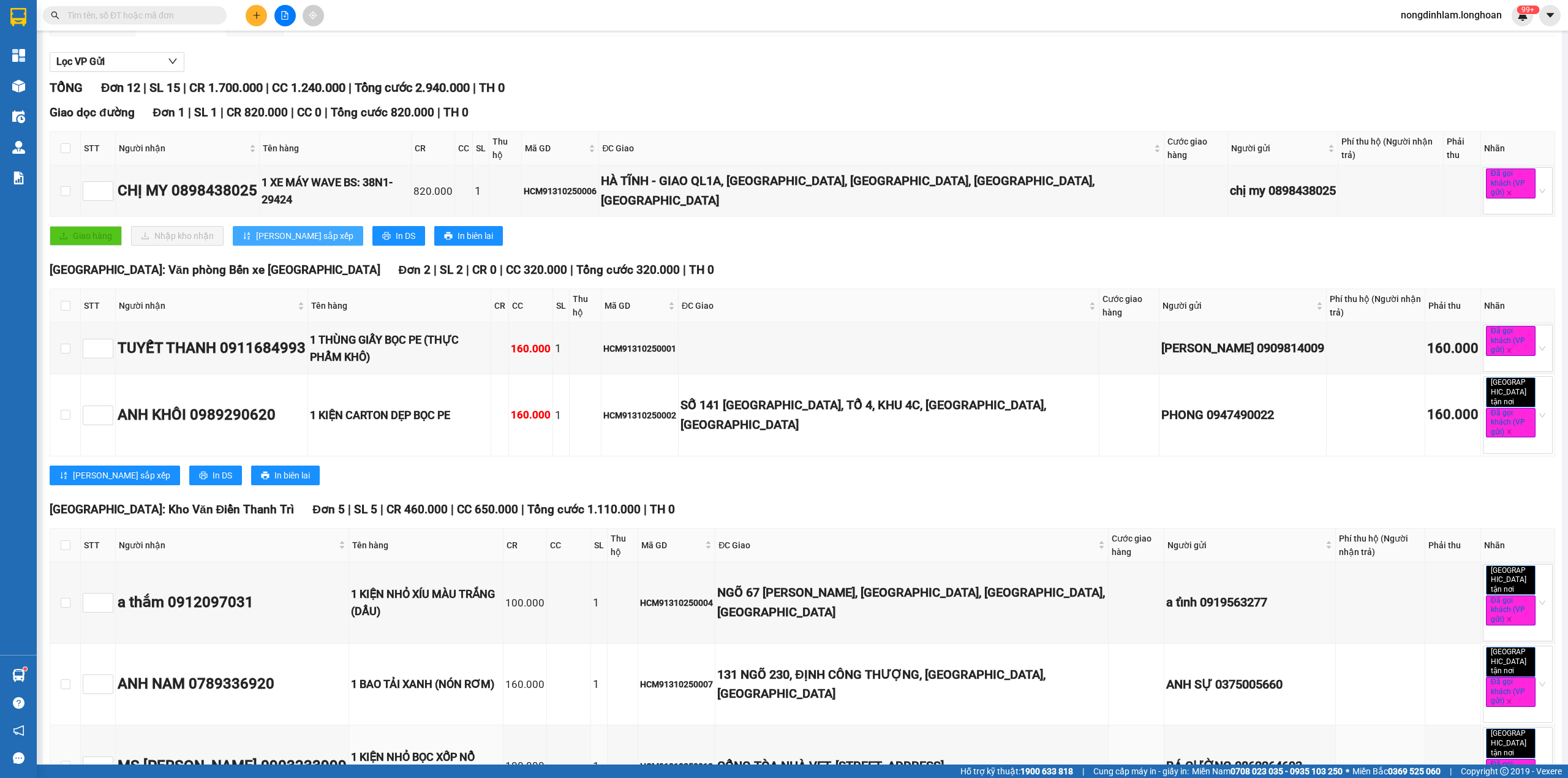
scroll to position [0, 0]
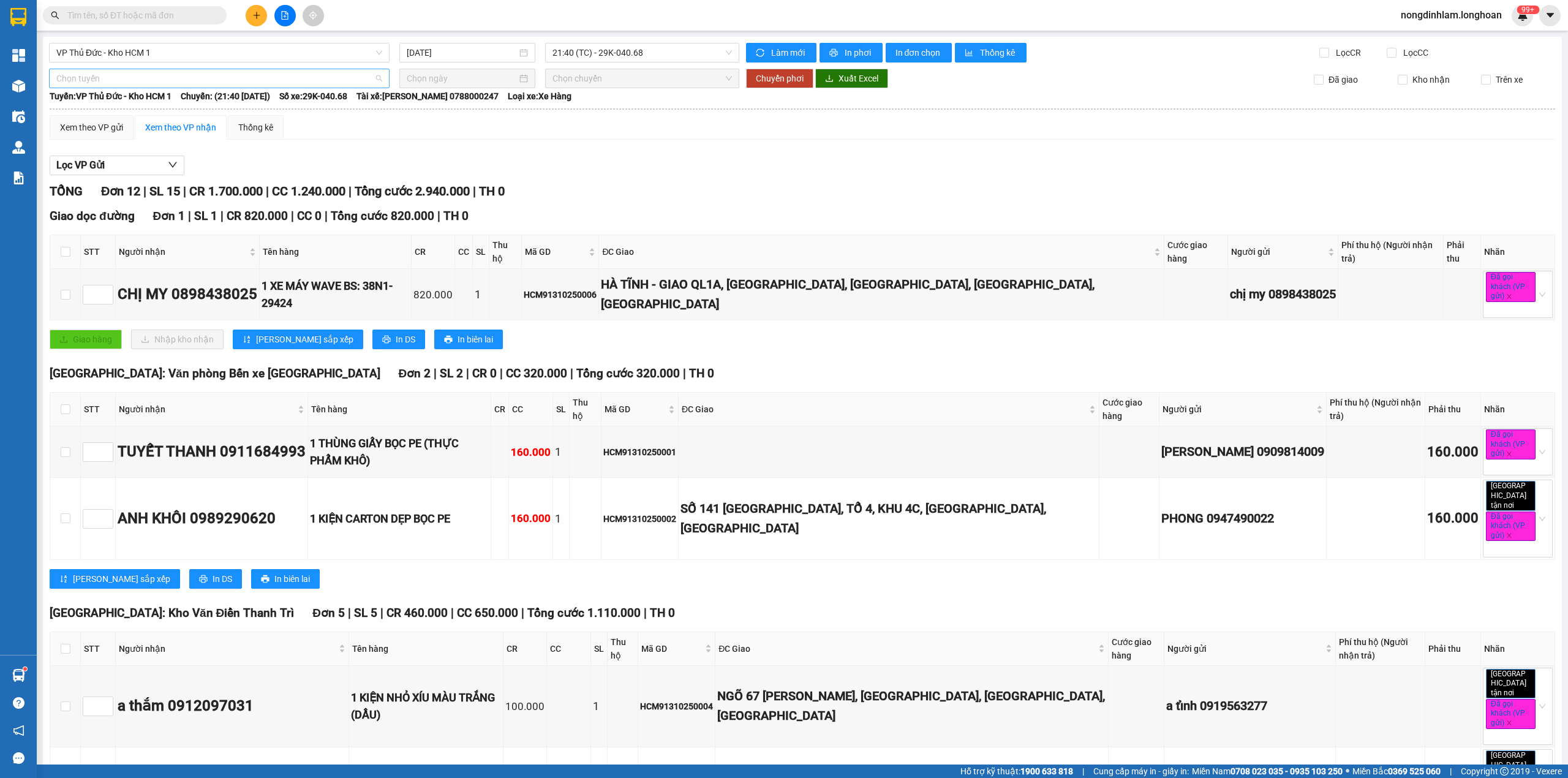
click at [136, 82] on span "Chọn tuyến" at bounding box center [219, 79] width 326 height 19
type input "câ"
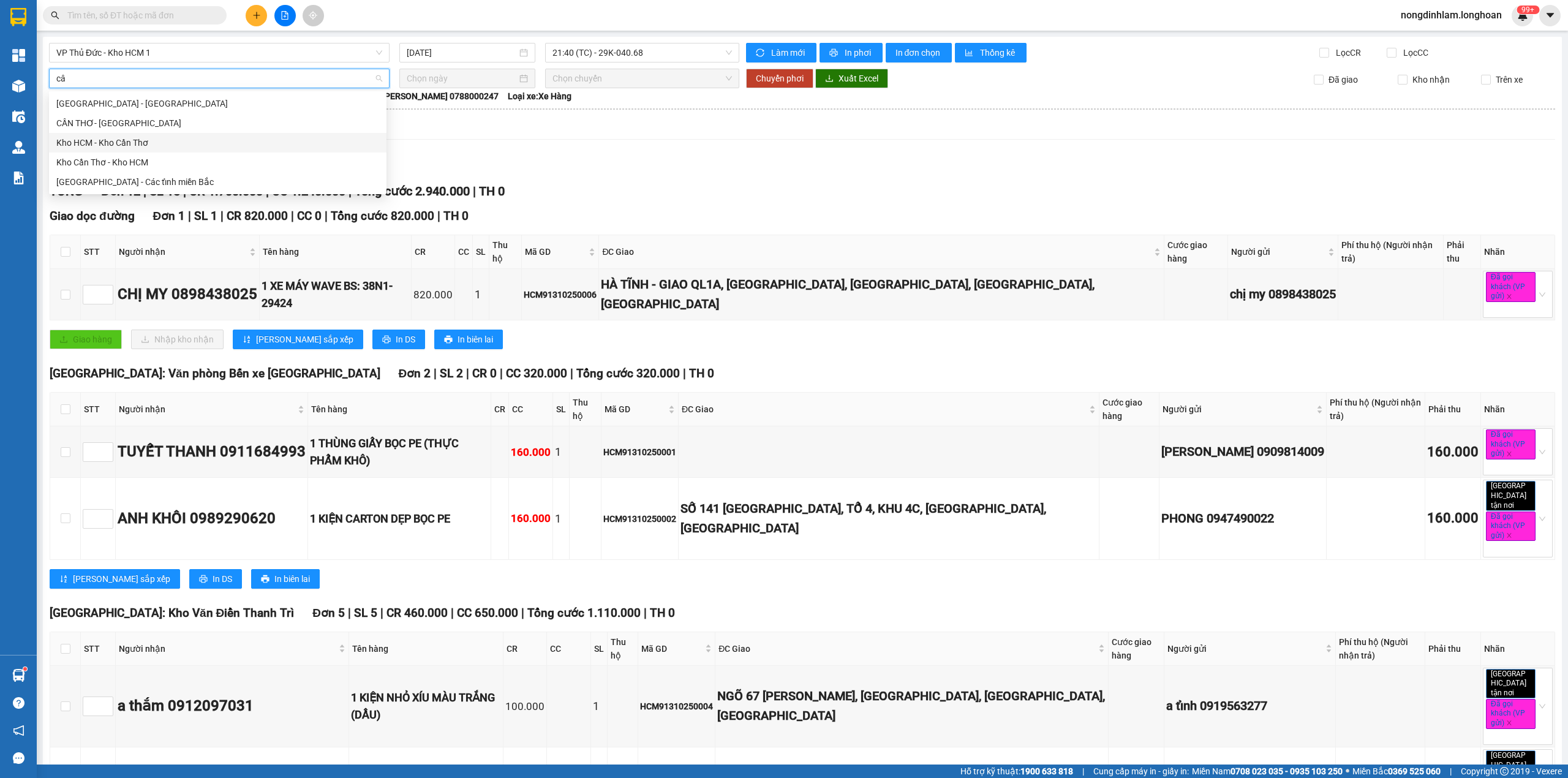
click at [121, 141] on div "Kho HCM - Kho Cần Thơ" at bounding box center [218, 143] width 323 height 14
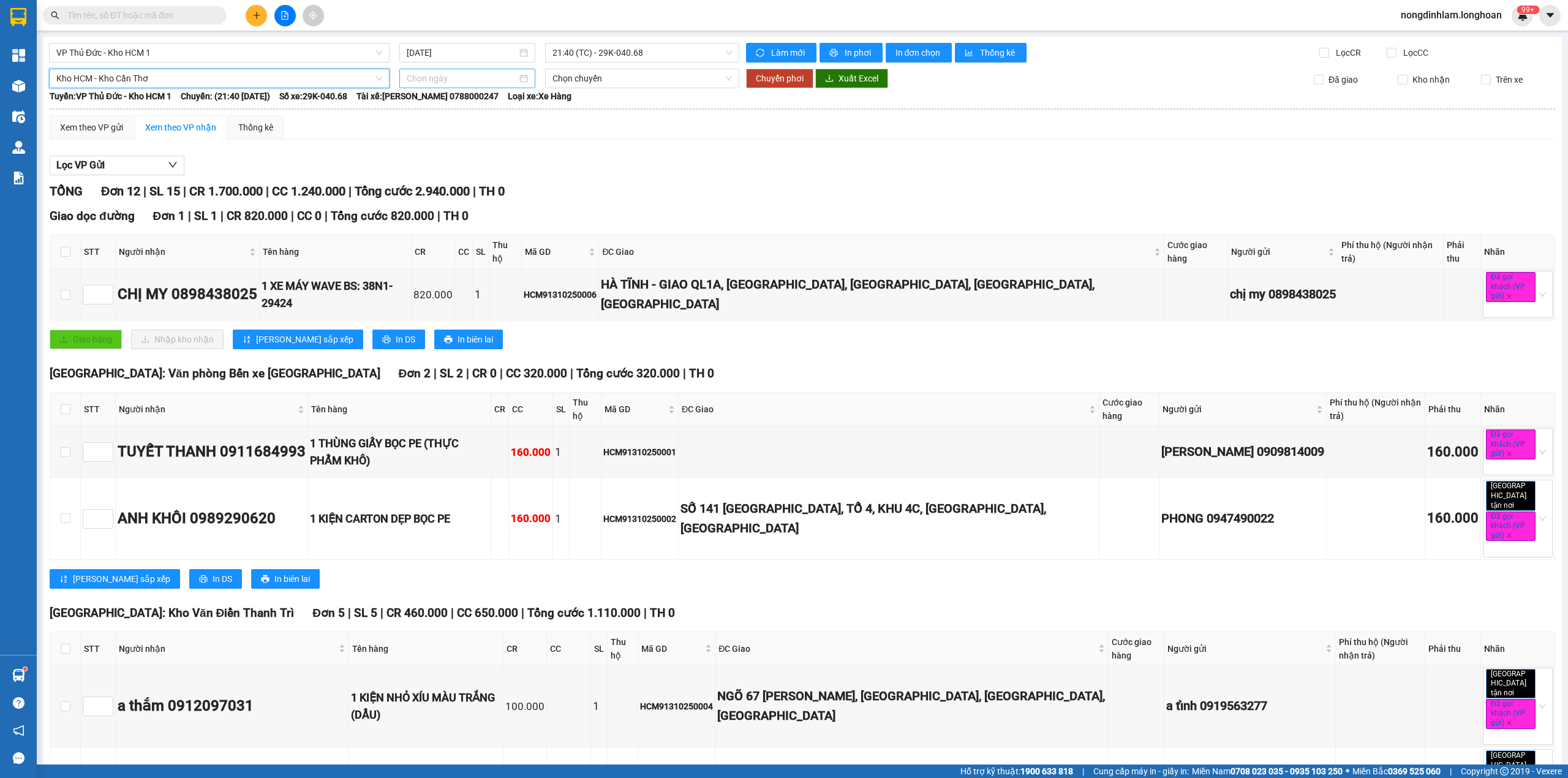
click at [412, 80] on input at bounding box center [461, 79] width 110 height 14
type input "14/10/2025"
click at [455, 185] on div "14" at bounding box center [458, 186] width 14 height 14
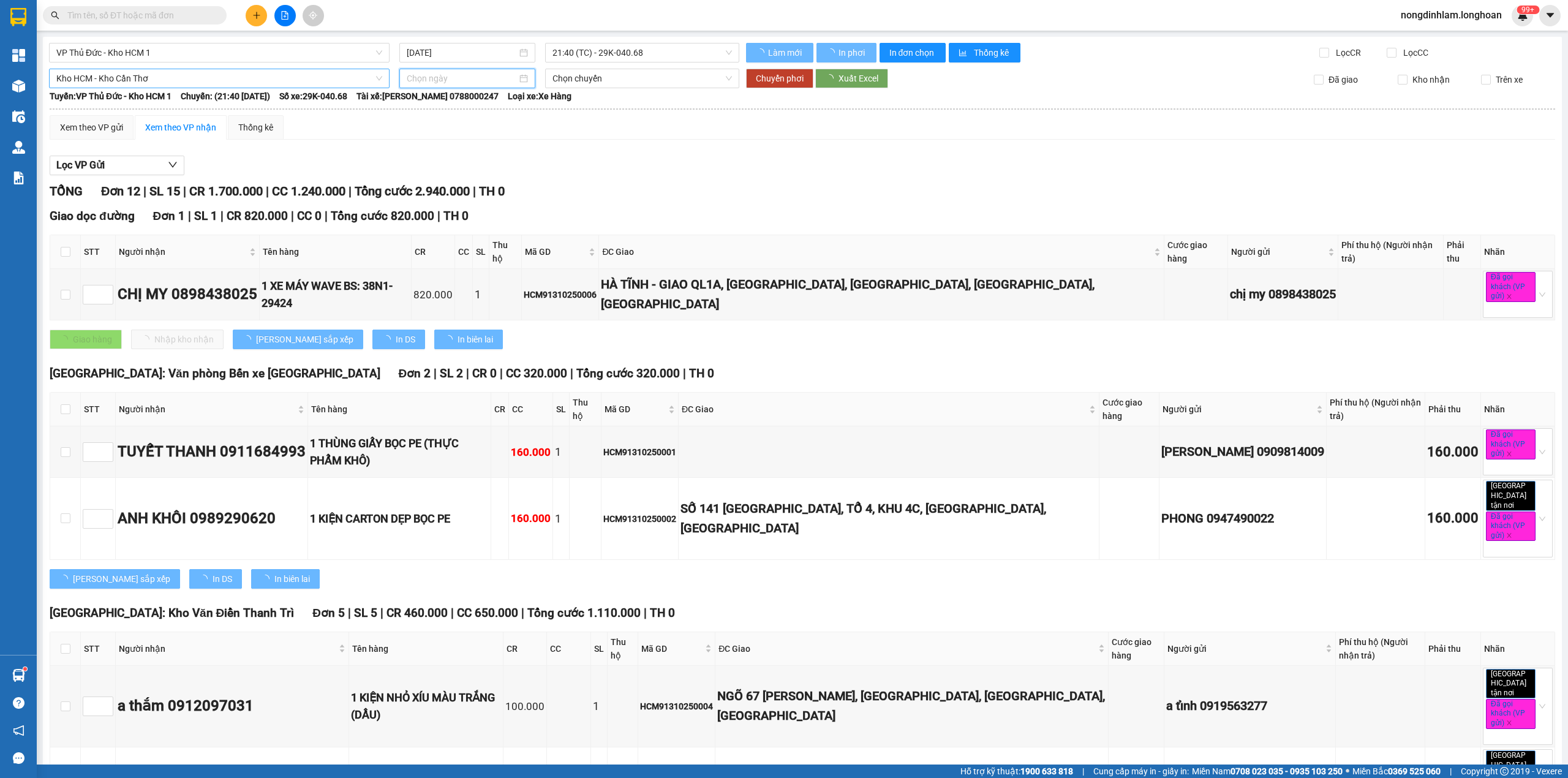
type input "14/10/2025"
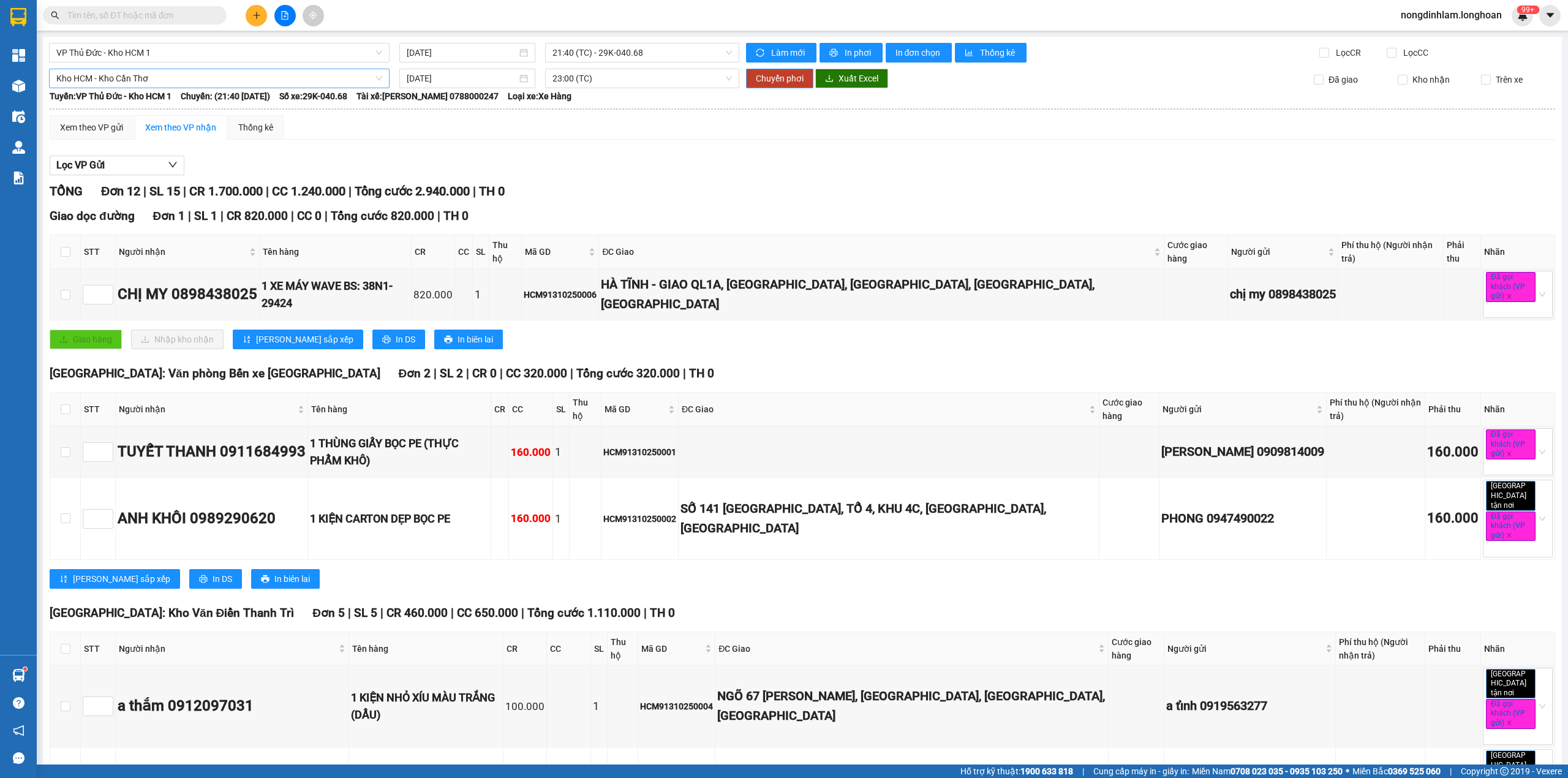
click at [757, 76] on span "Chuyển phơi" at bounding box center [780, 79] width 47 height 14
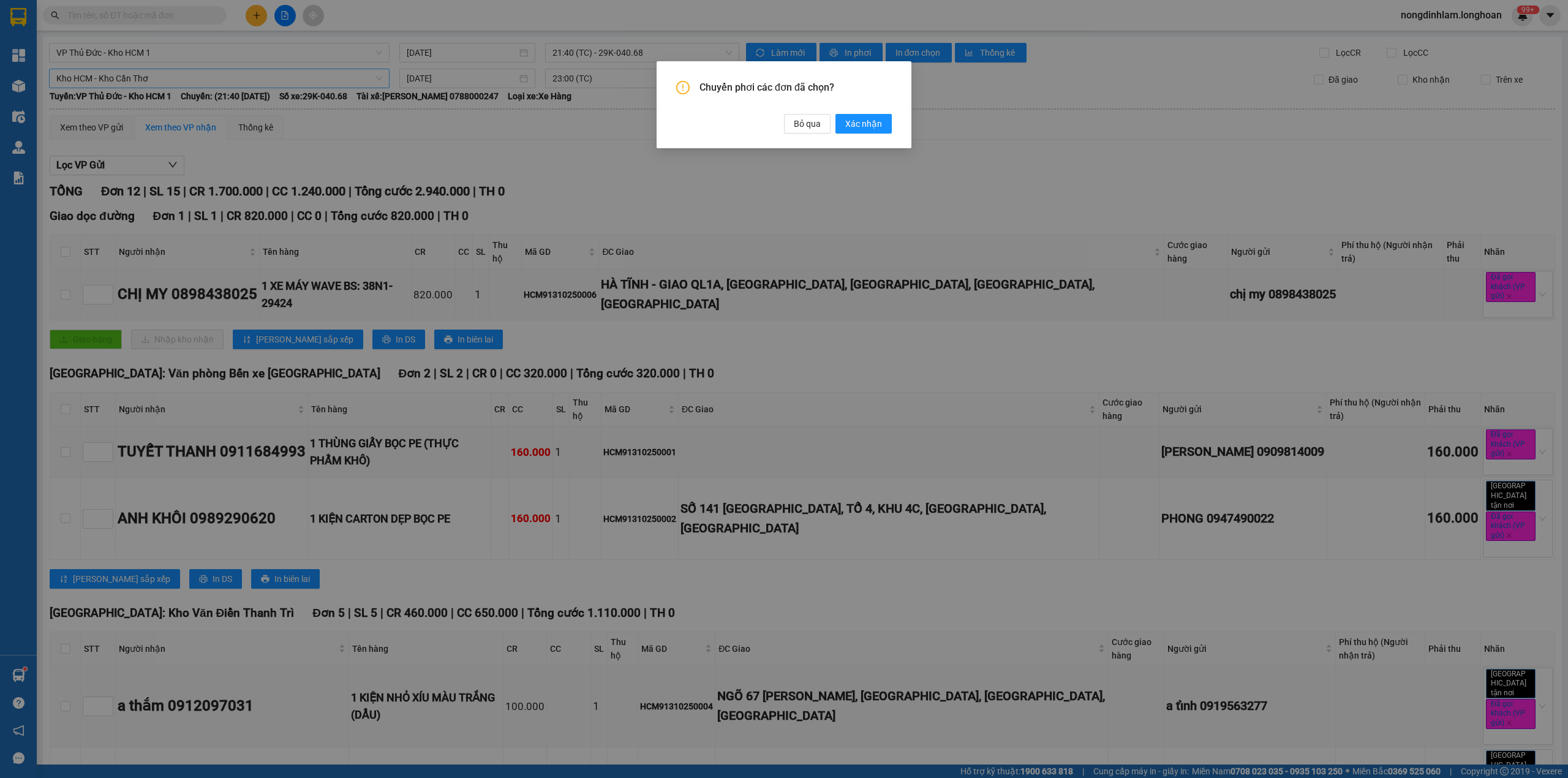
drag, startPoint x: 865, startPoint y: 128, endPoint x: 708, endPoint y: 128, distance: 157.0
click at [864, 128] on span "Xác nhận" at bounding box center [864, 124] width 36 height 14
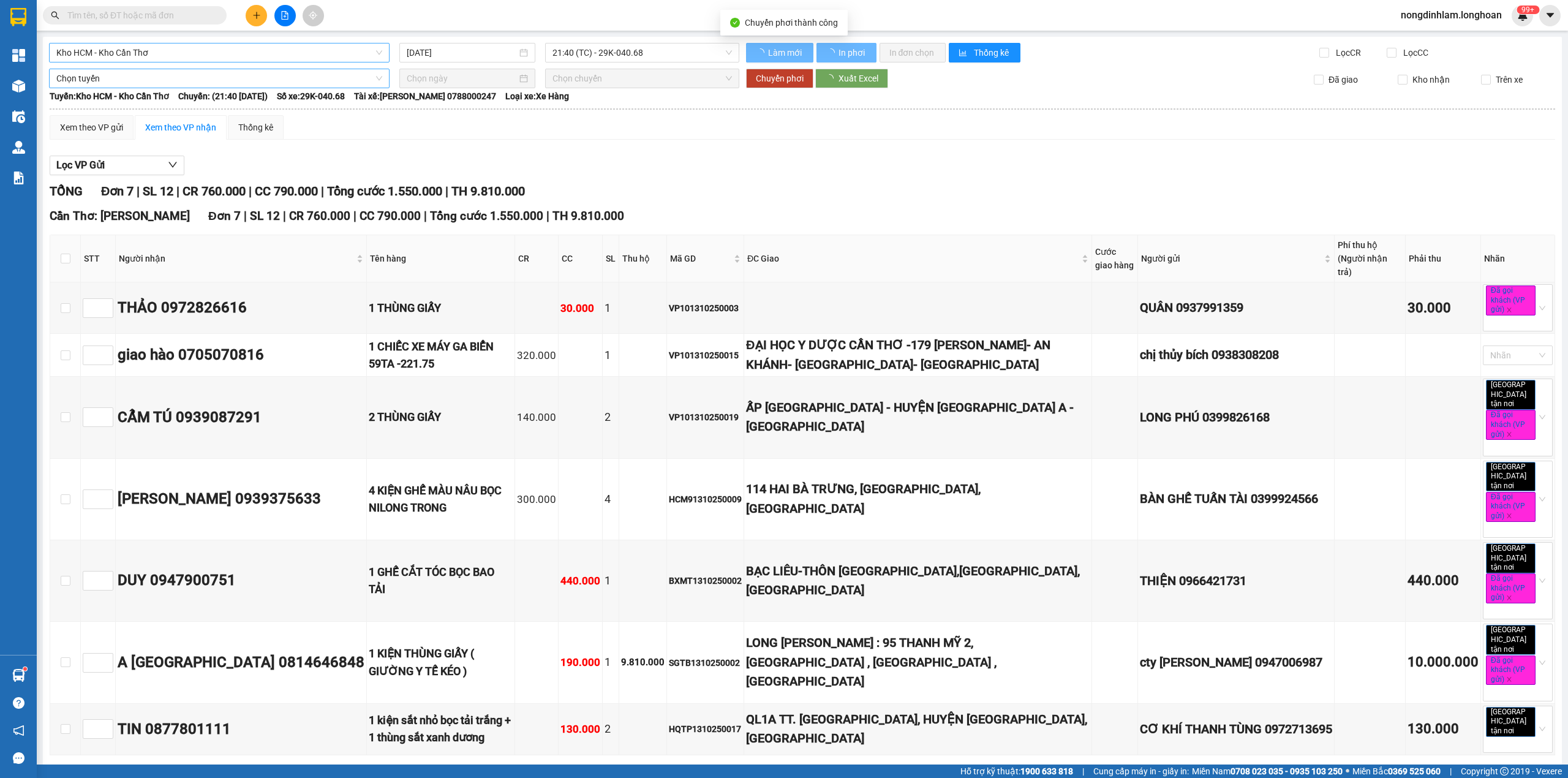
type input "14/10/2025"
click at [141, 47] on span "Kho HCM - Kho Cần Thơ" at bounding box center [219, 52] width 326 height 19
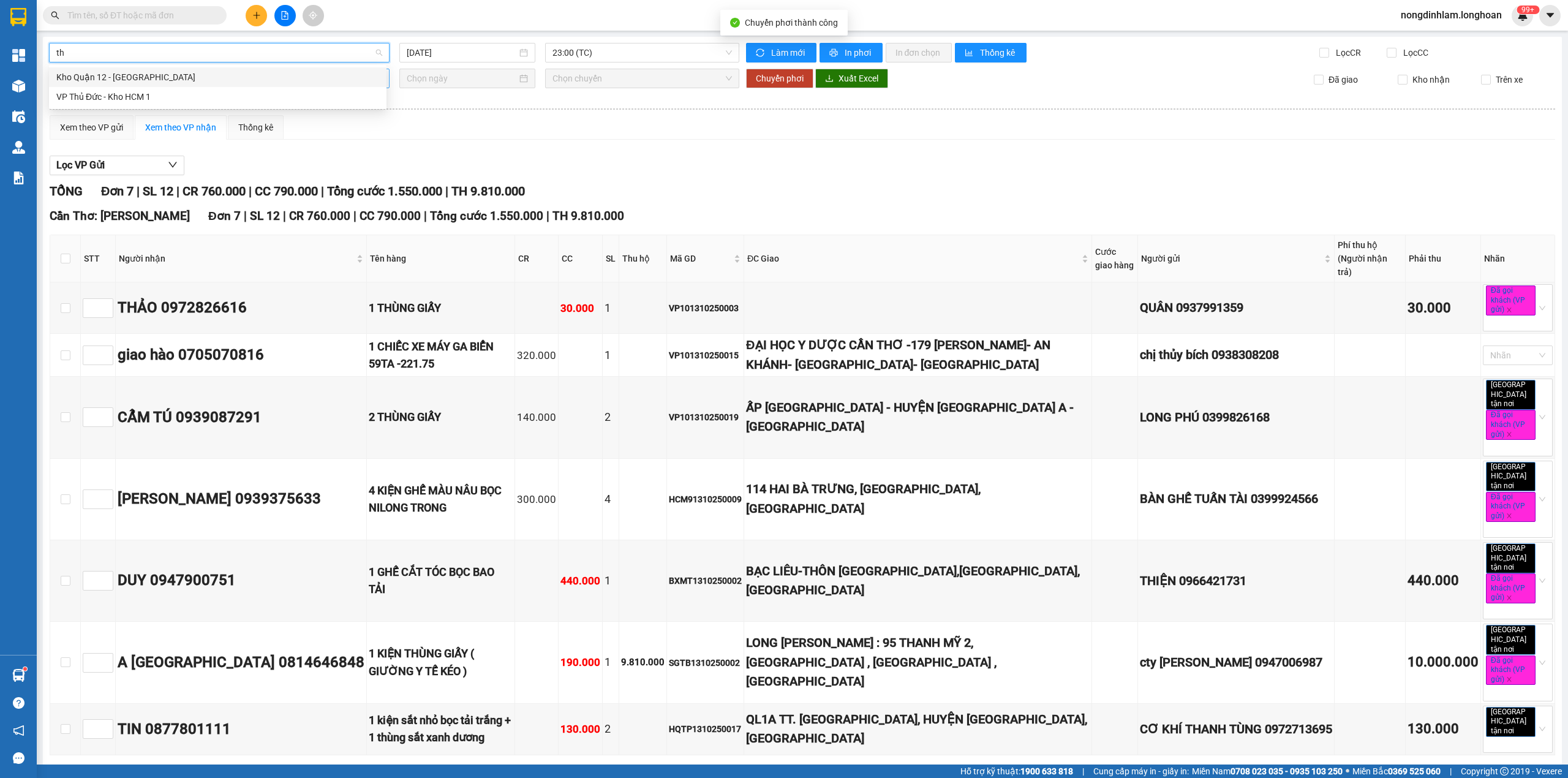
type input "thủ"
click at [129, 93] on div "VP Thủ Đức - Kho HCM 1" at bounding box center [218, 97] width 323 height 14
type input "[DATE]"
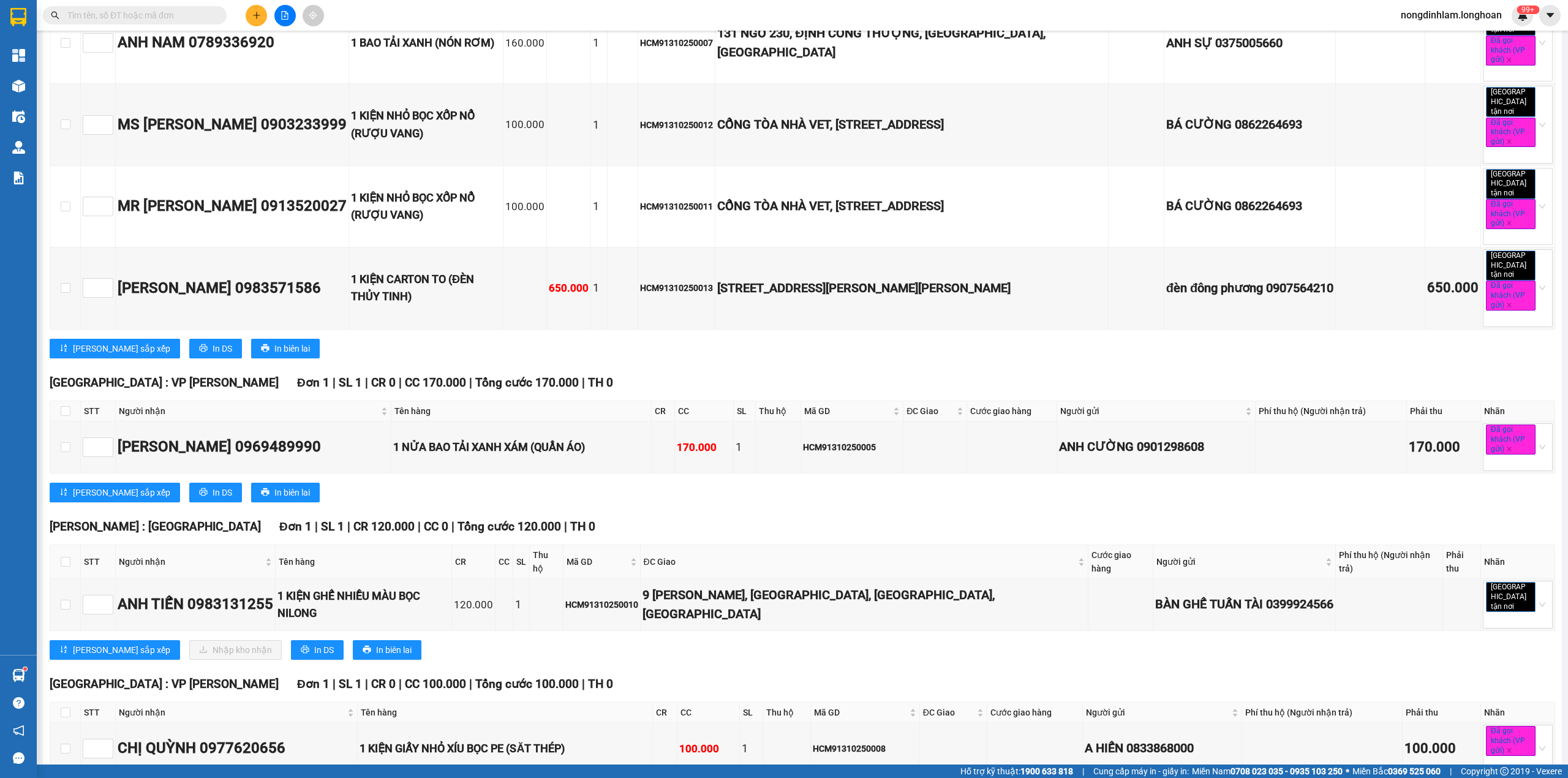
scroll to position [748, 0]
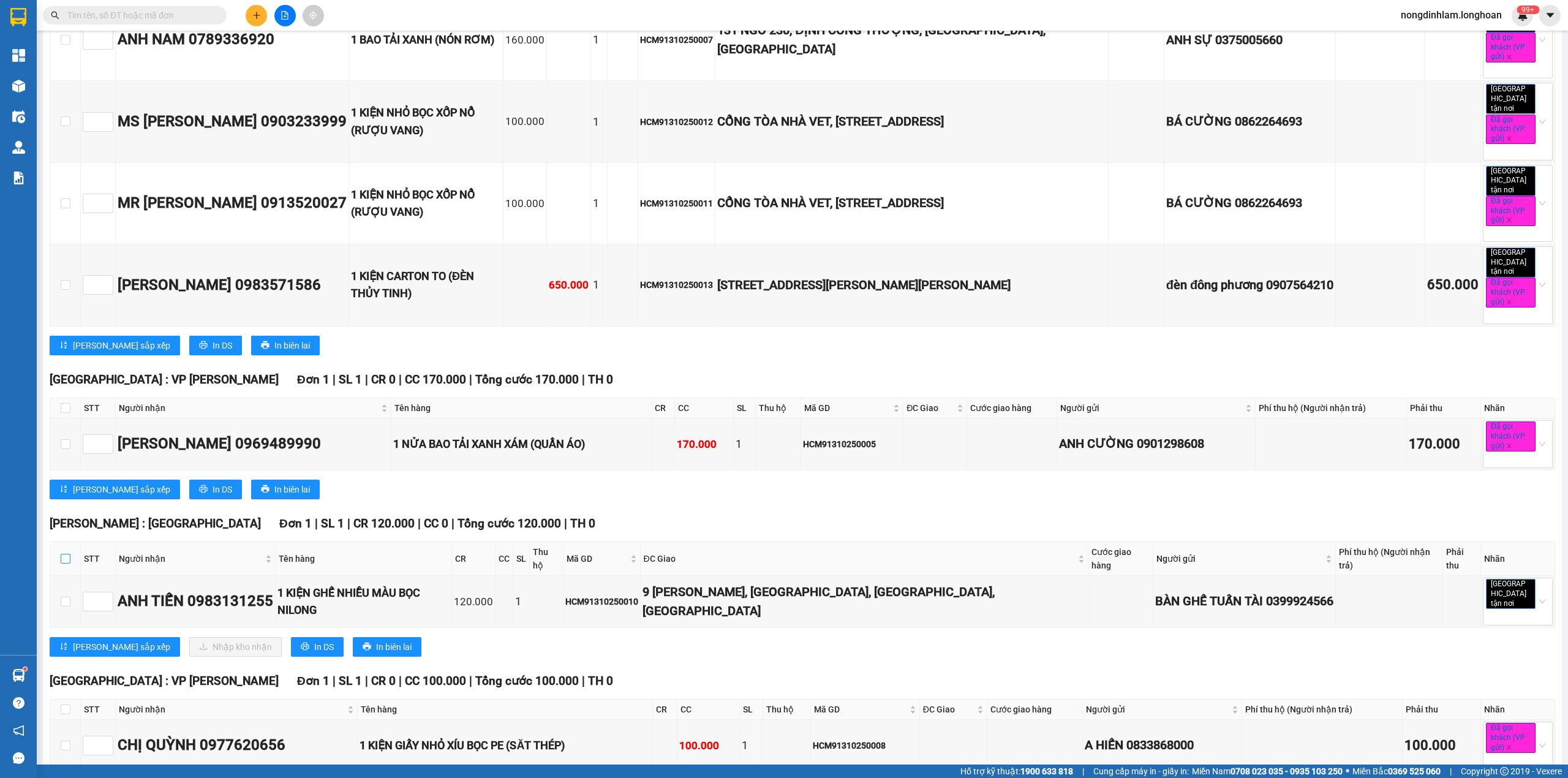
click at [64, 554] on input "checkbox" at bounding box center [66, 559] width 10 height 10
checkbox input "true"
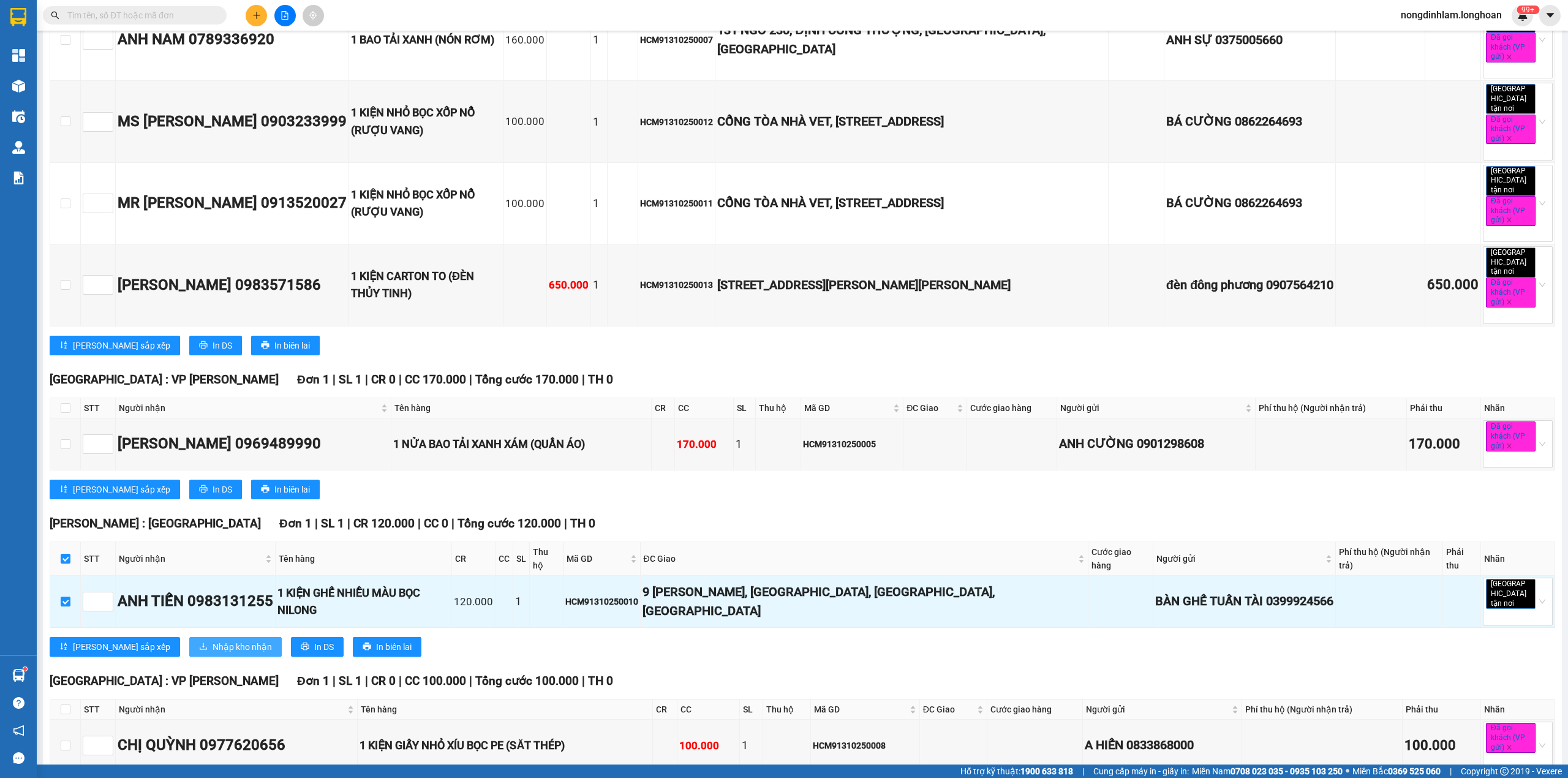
click at [213, 640] on span "Nhập kho nhận" at bounding box center [242, 647] width 59 height 14
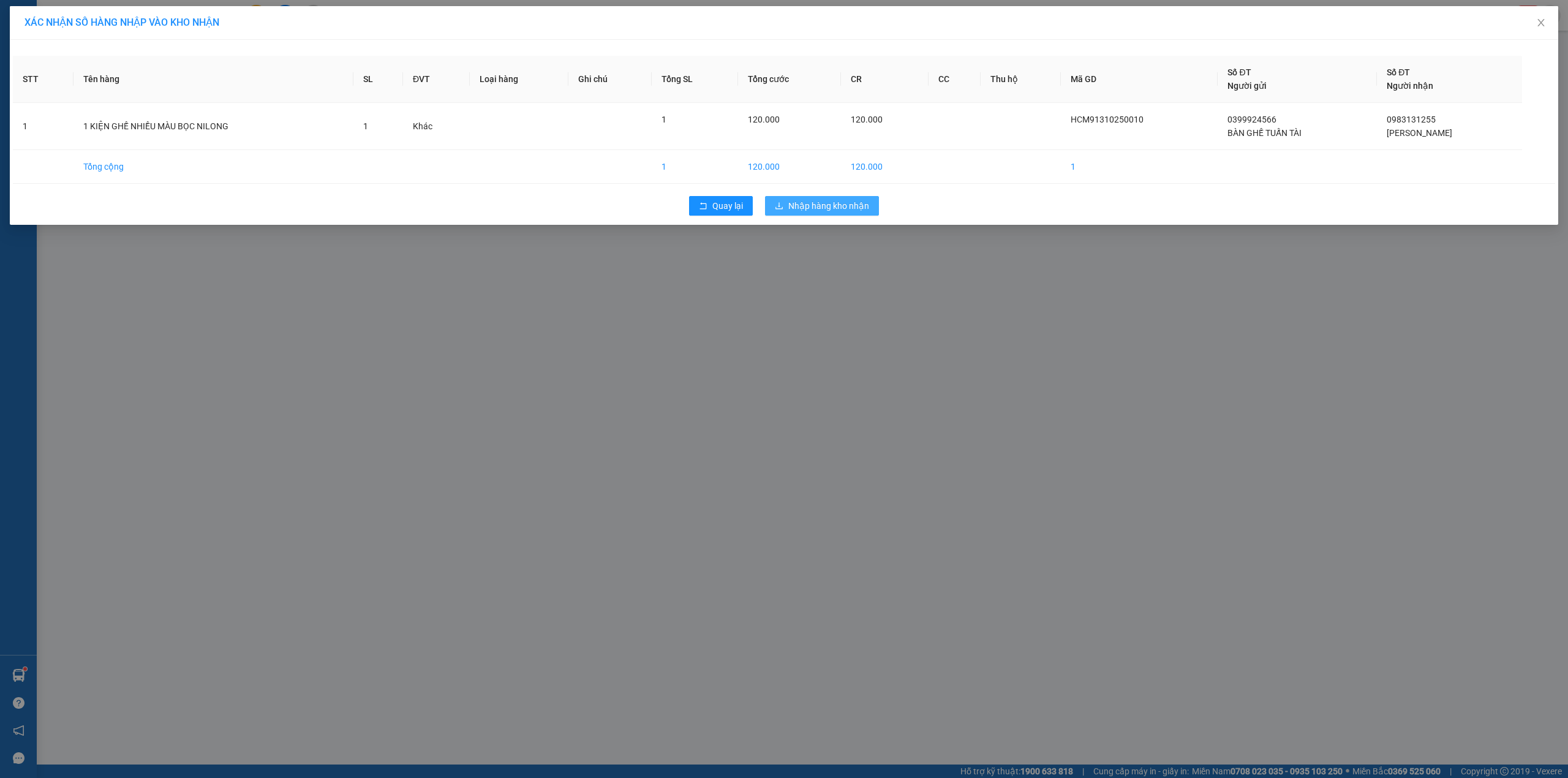
click at [819, 203] on span "Nhập hàng kho nhận" at bounding box center [829, 206] width 81 height 14
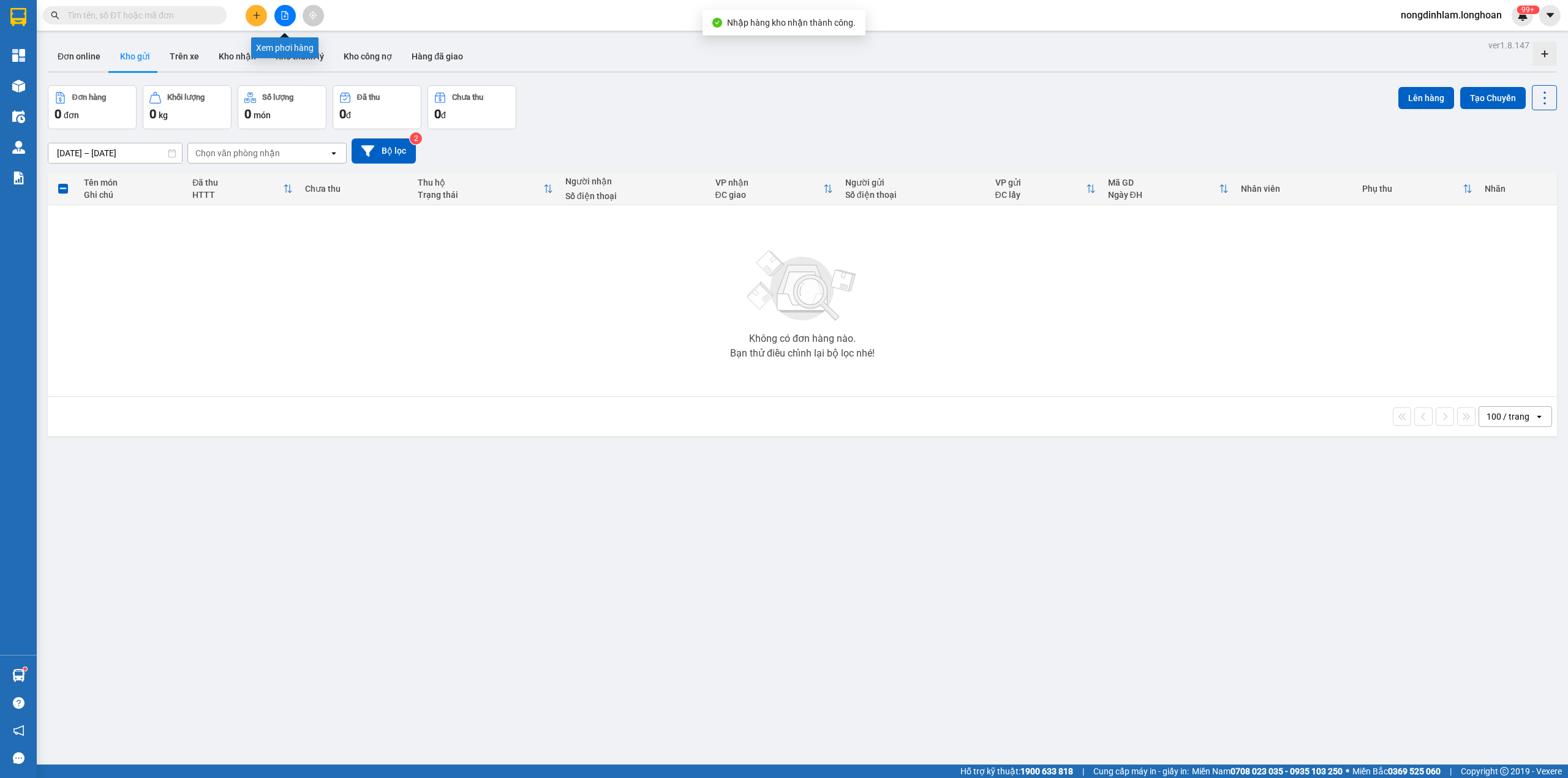
click at [284, 18] on icon "file-add" at bounding box center [284, 15] width 8 height 8
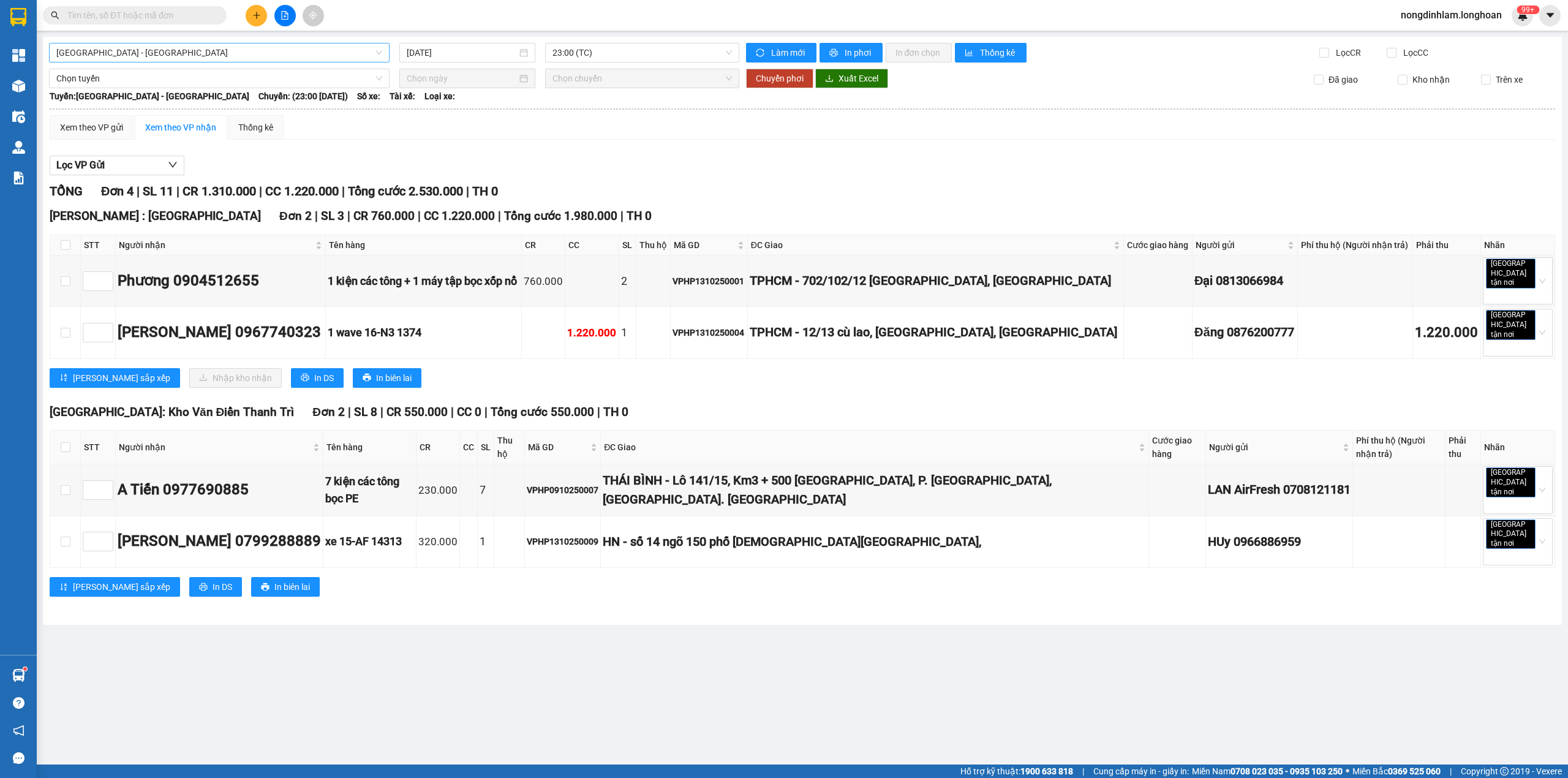
click at [143, 49] on span "Hải Phòng - Hà Nội" at bounding box center [219, 52] width 326 height 19
type input "thủ"
click at [139, 91] on div "VP Thủ Đức - Kho HCM 1" at bounding box center [219, 97] width 326 height 14
type input "[DATE]"
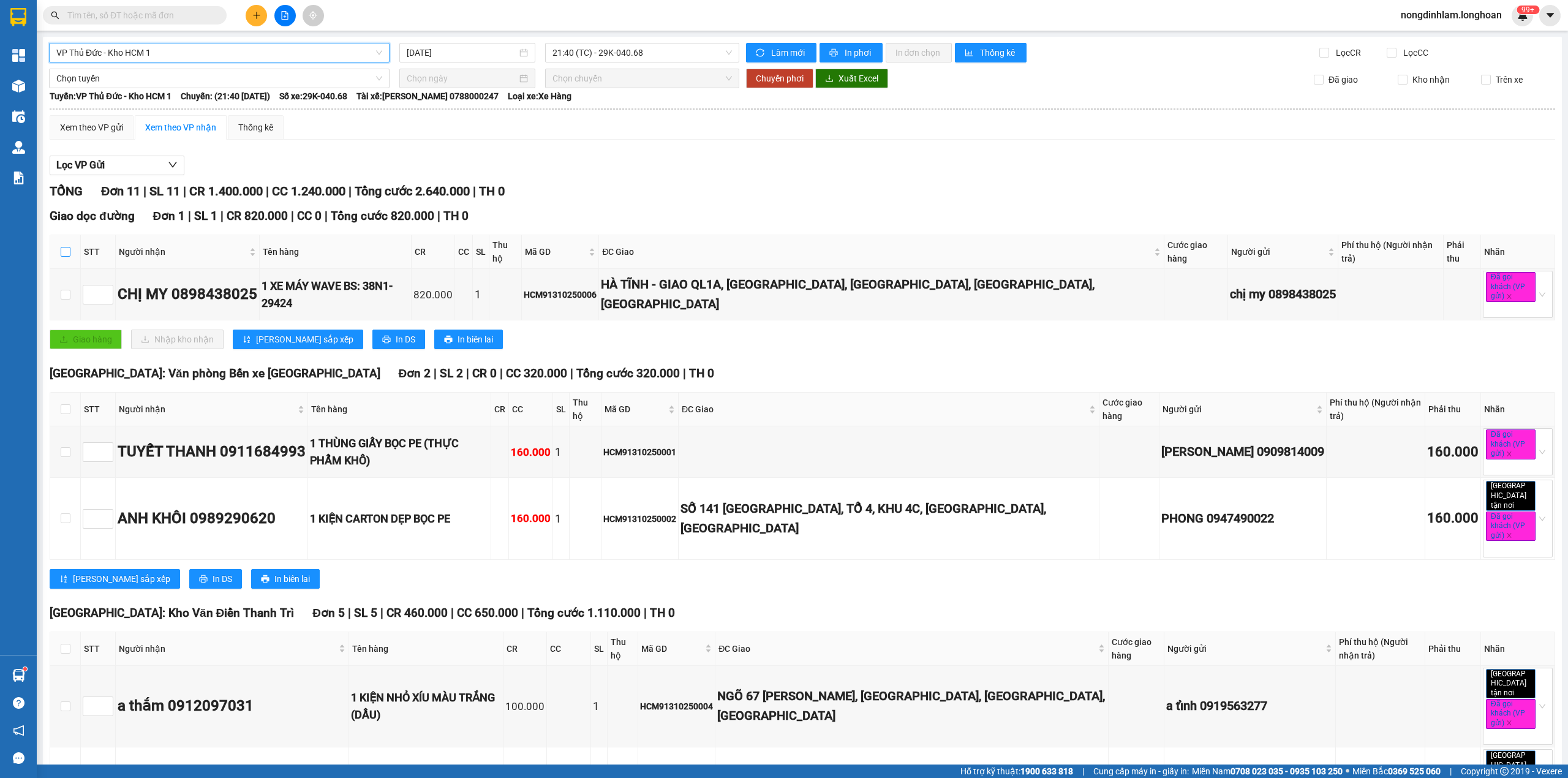
click at [66, 247] on input "checkbox" at bounding box center [66, 252] width 10 height 10
checkbox input "true"
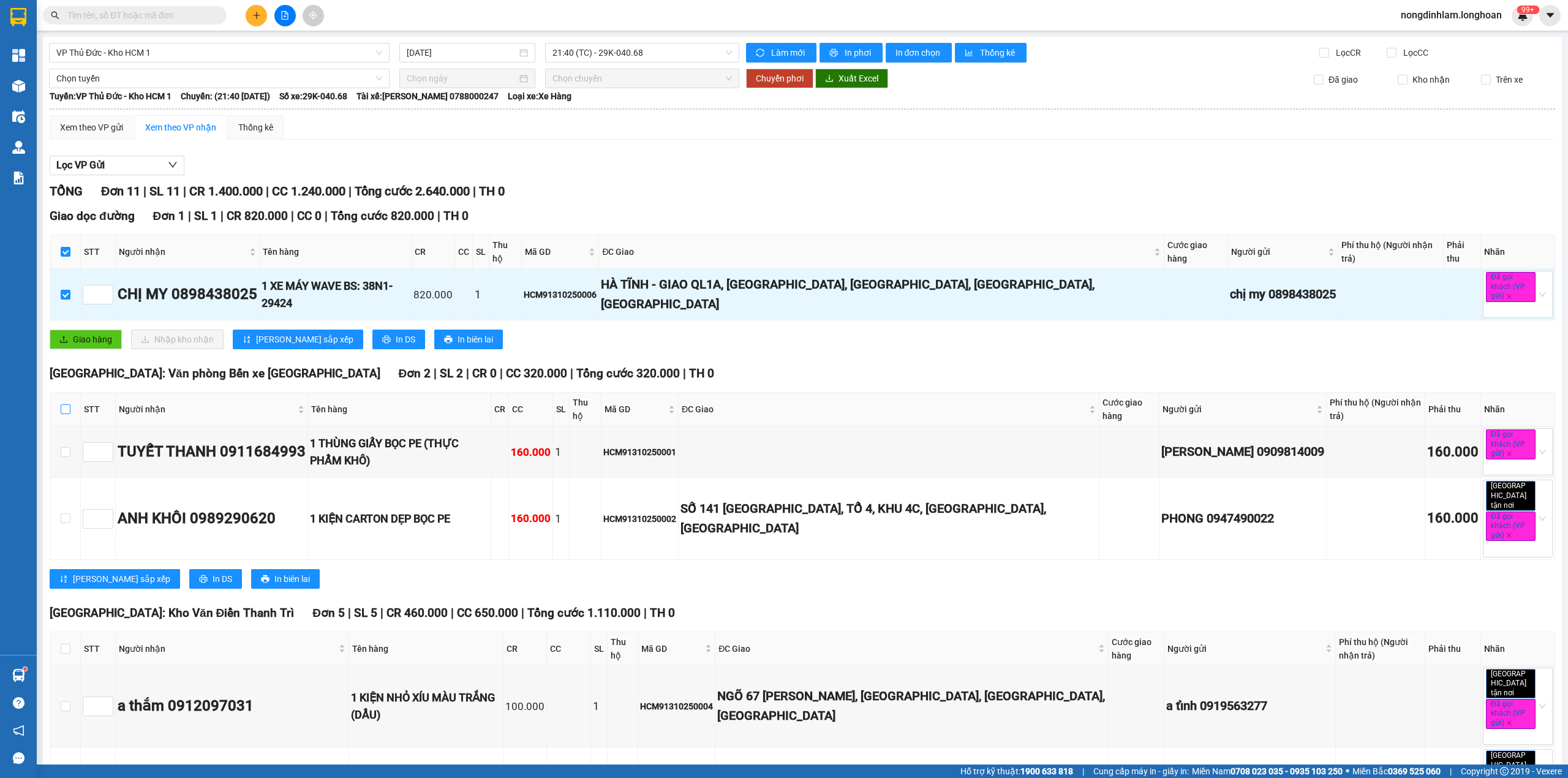
click at [63, 405] on input "checkbox" at bounding box center [66, 410] width 10 height 10
checkbox input "true"
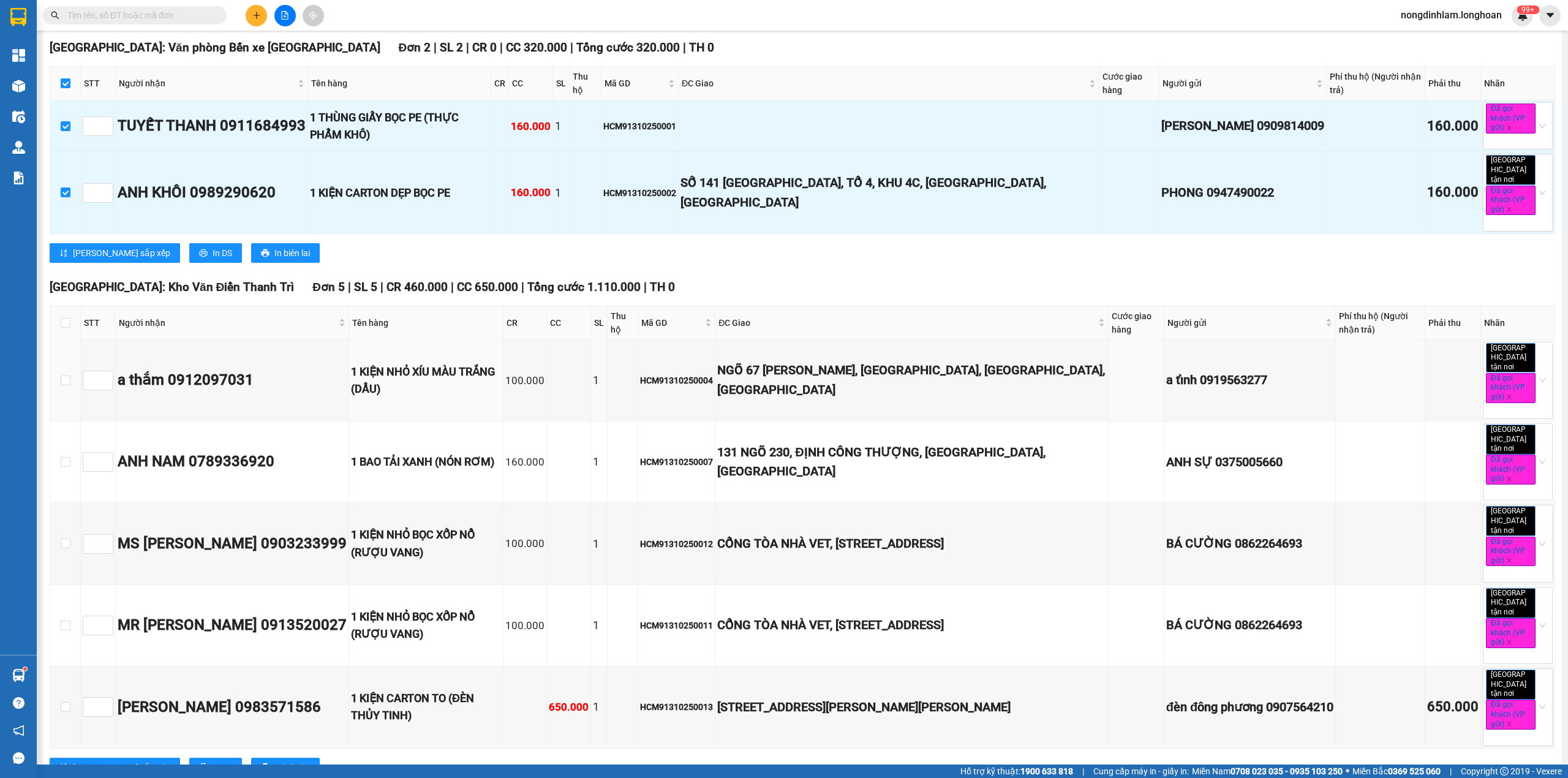
scroll to position [327, 0]
click at [63, 317] on input "checkbox" at bounding box center [66, 323] width 10 height 10
checkbox input "true"
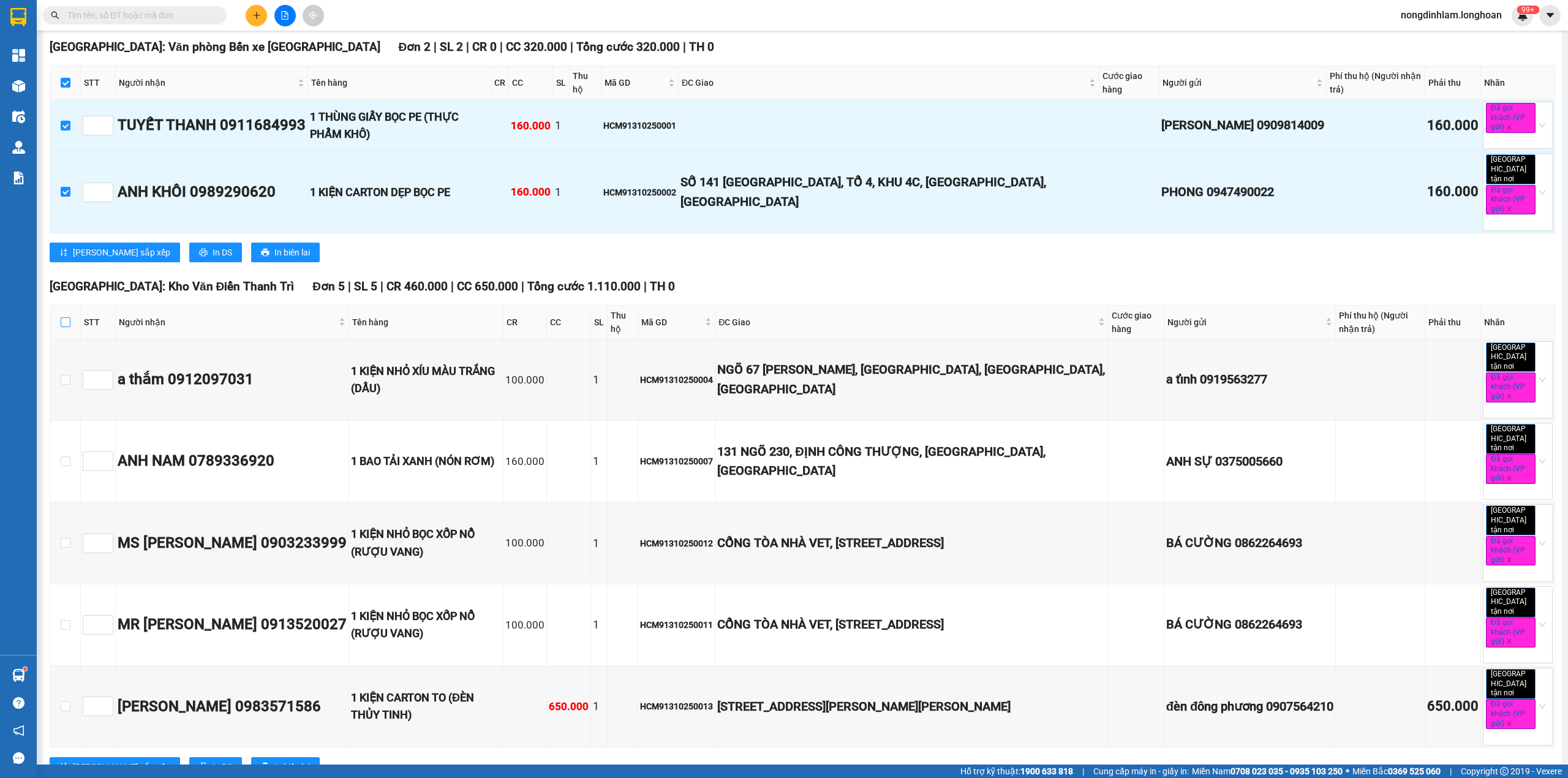
checkbox input "true"
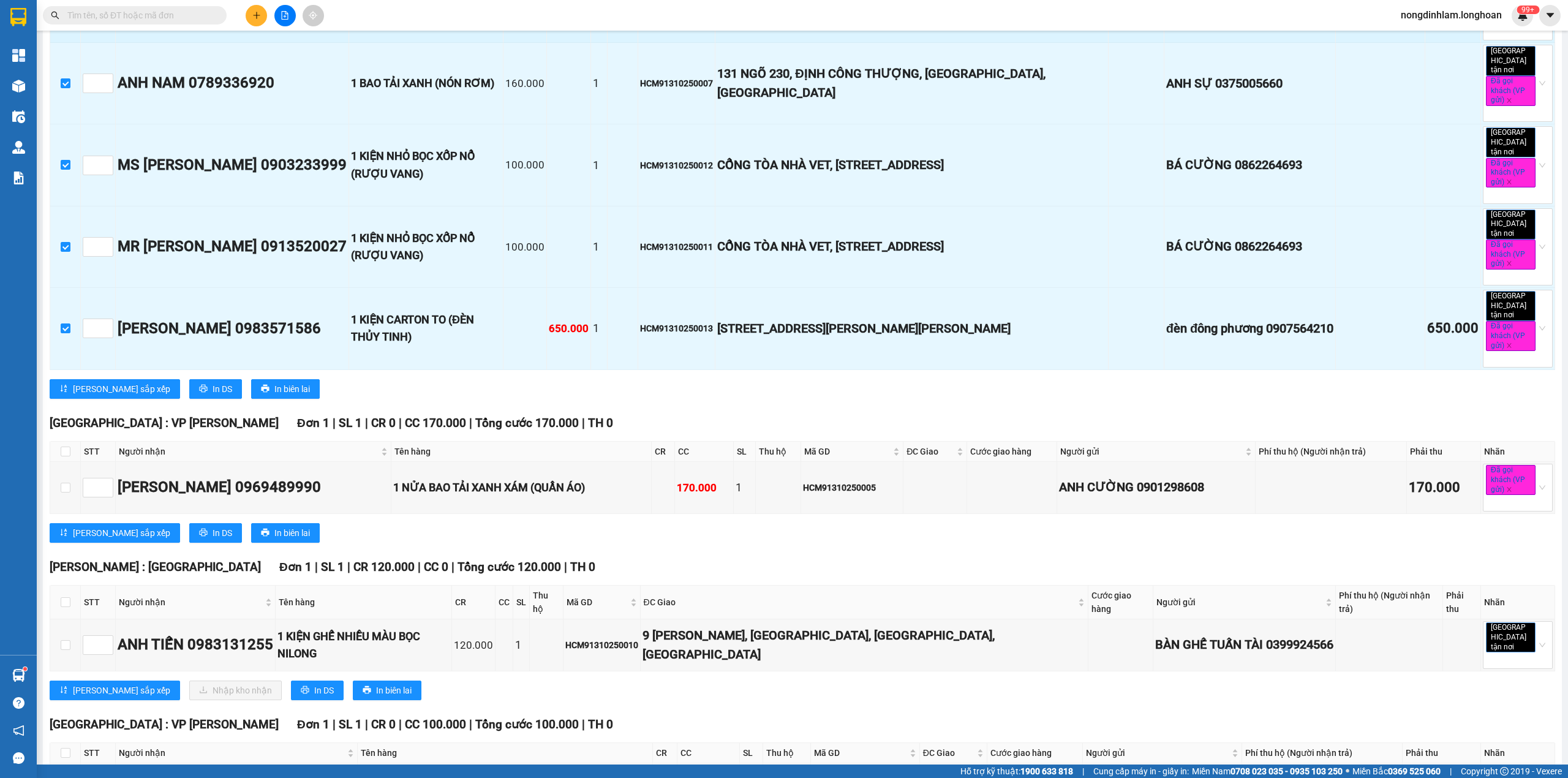
scroll to position [748, 0]
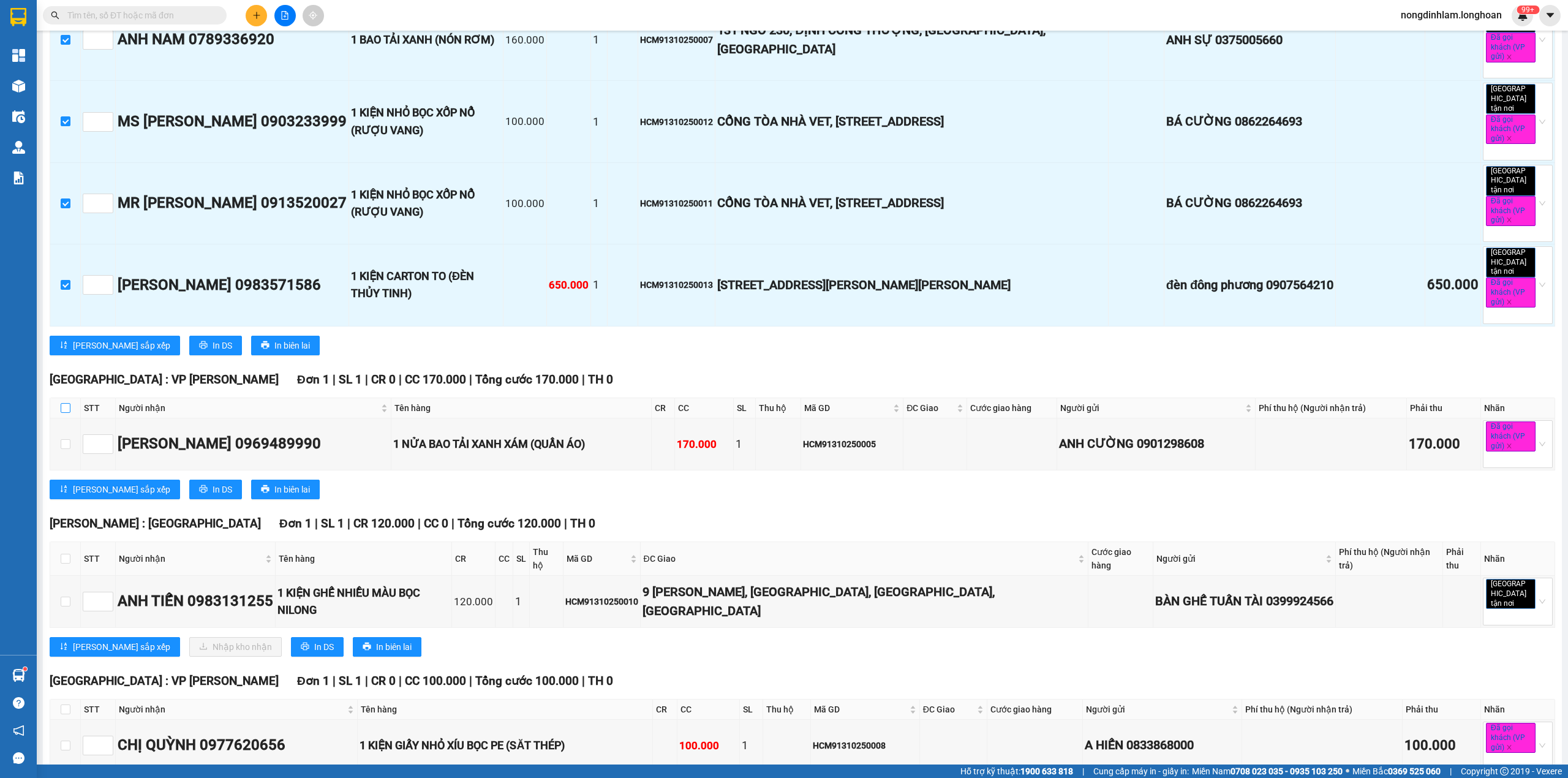
click at [64, 403] on input "checkbox" at bounding box center [66, 408] width 10 height 10
checkbox input "true"
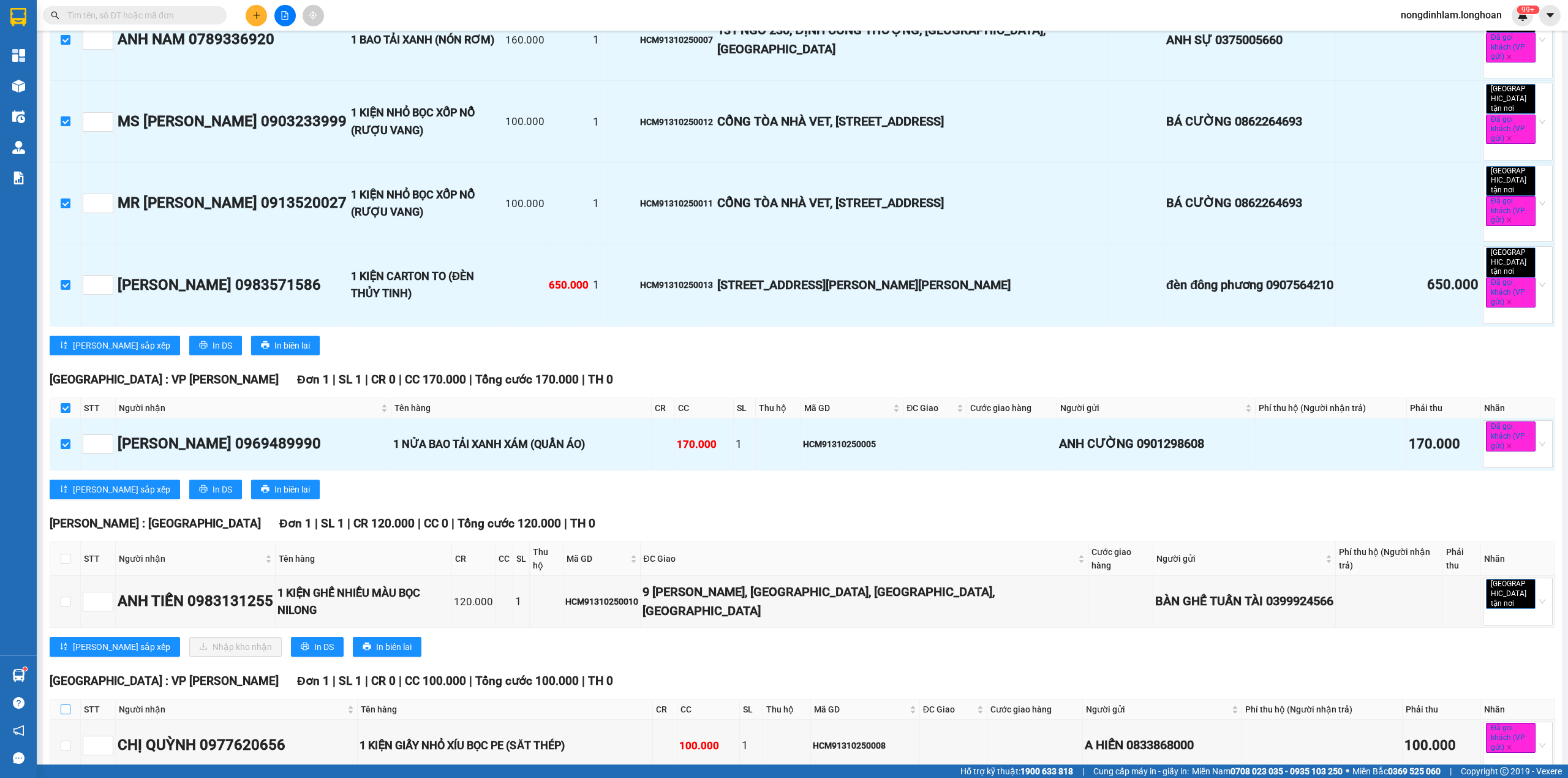
click at [68, 704] on input "checkbox" at bounding box center [66, 709] width 10 height 10
checkbox input "true"
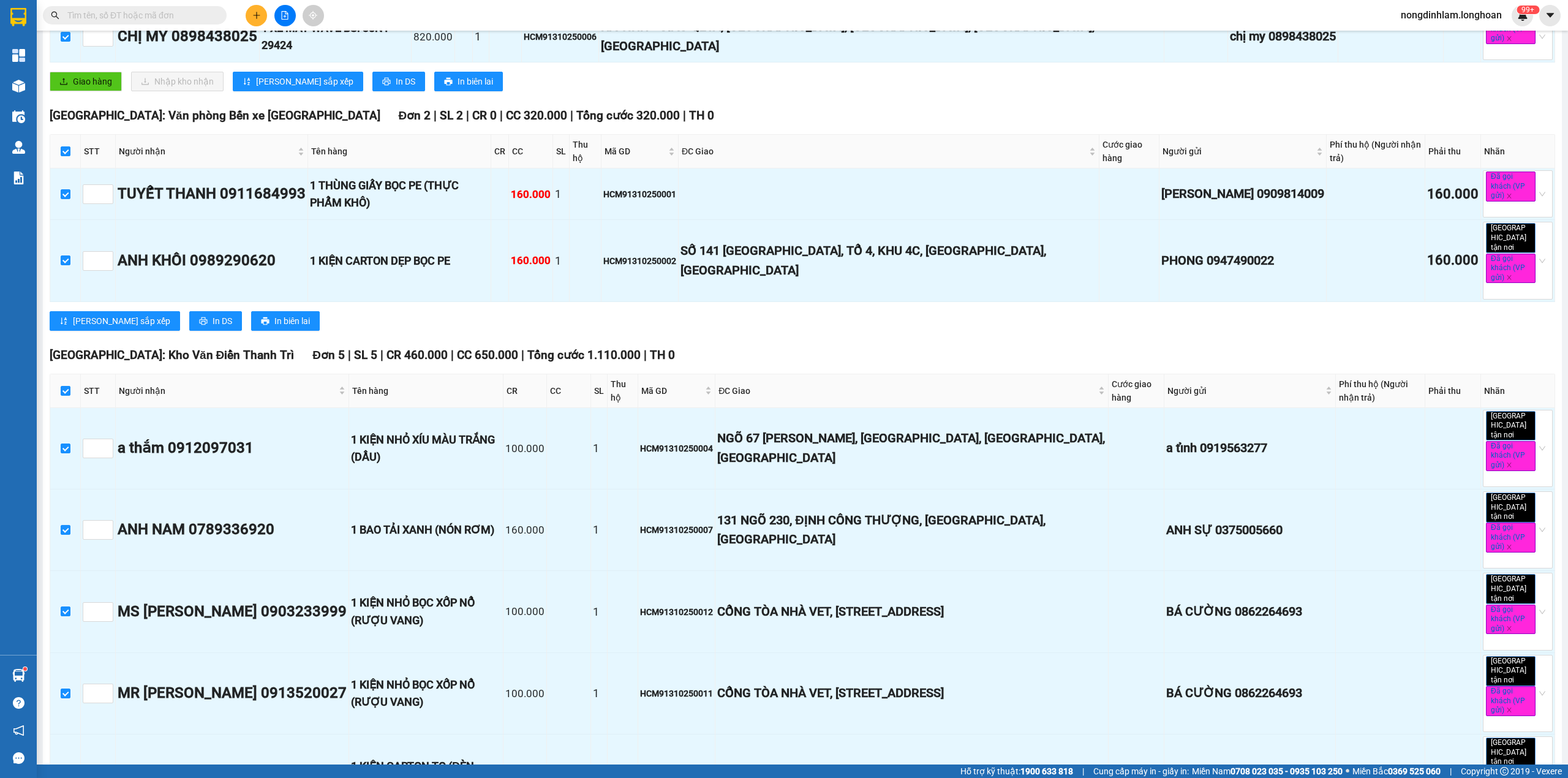
scroll to position [0, 0]
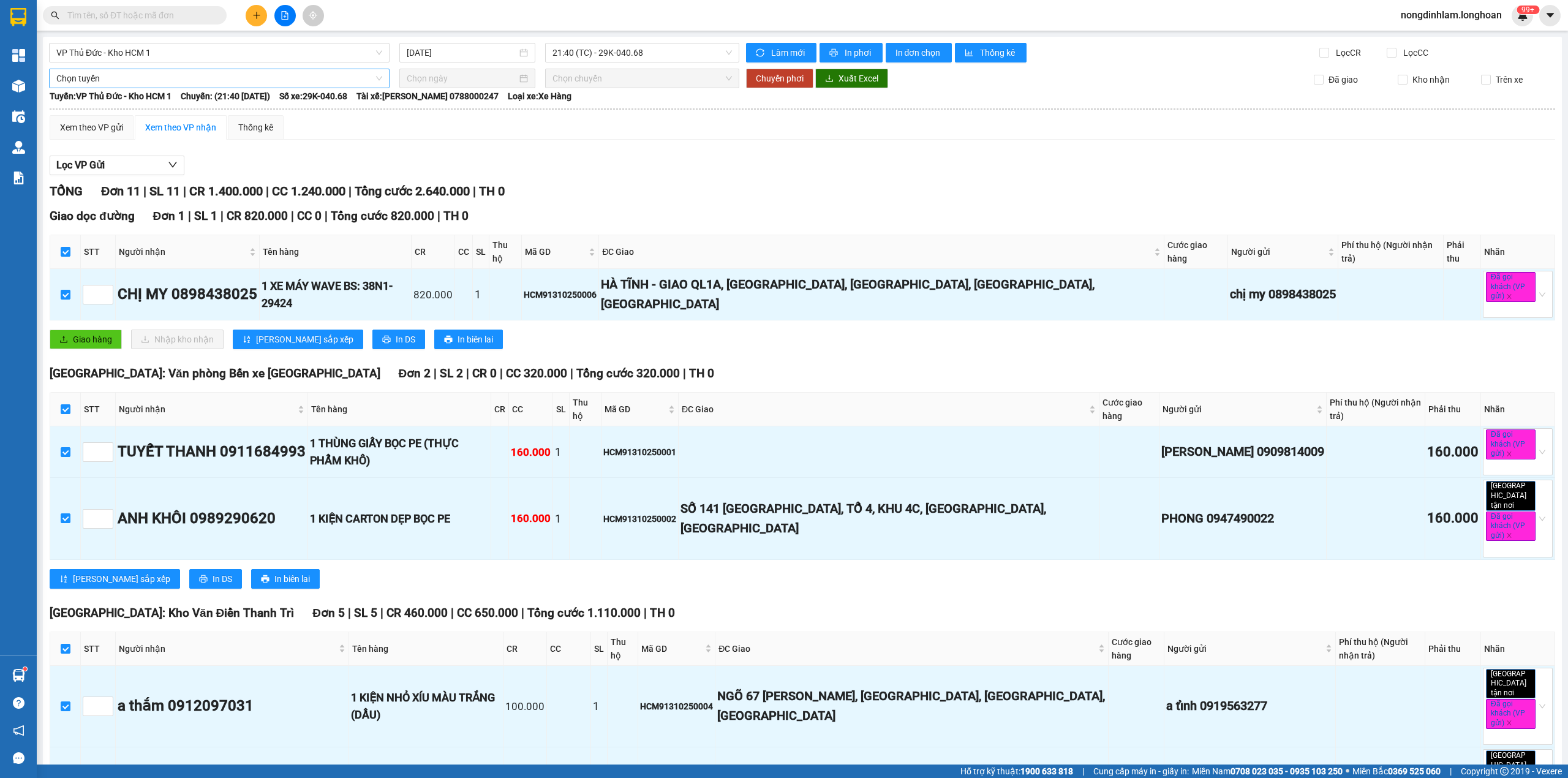
click at [168, 82] on span "Chọn tuyến" at bounding box center [219, 79] width 326 height 19
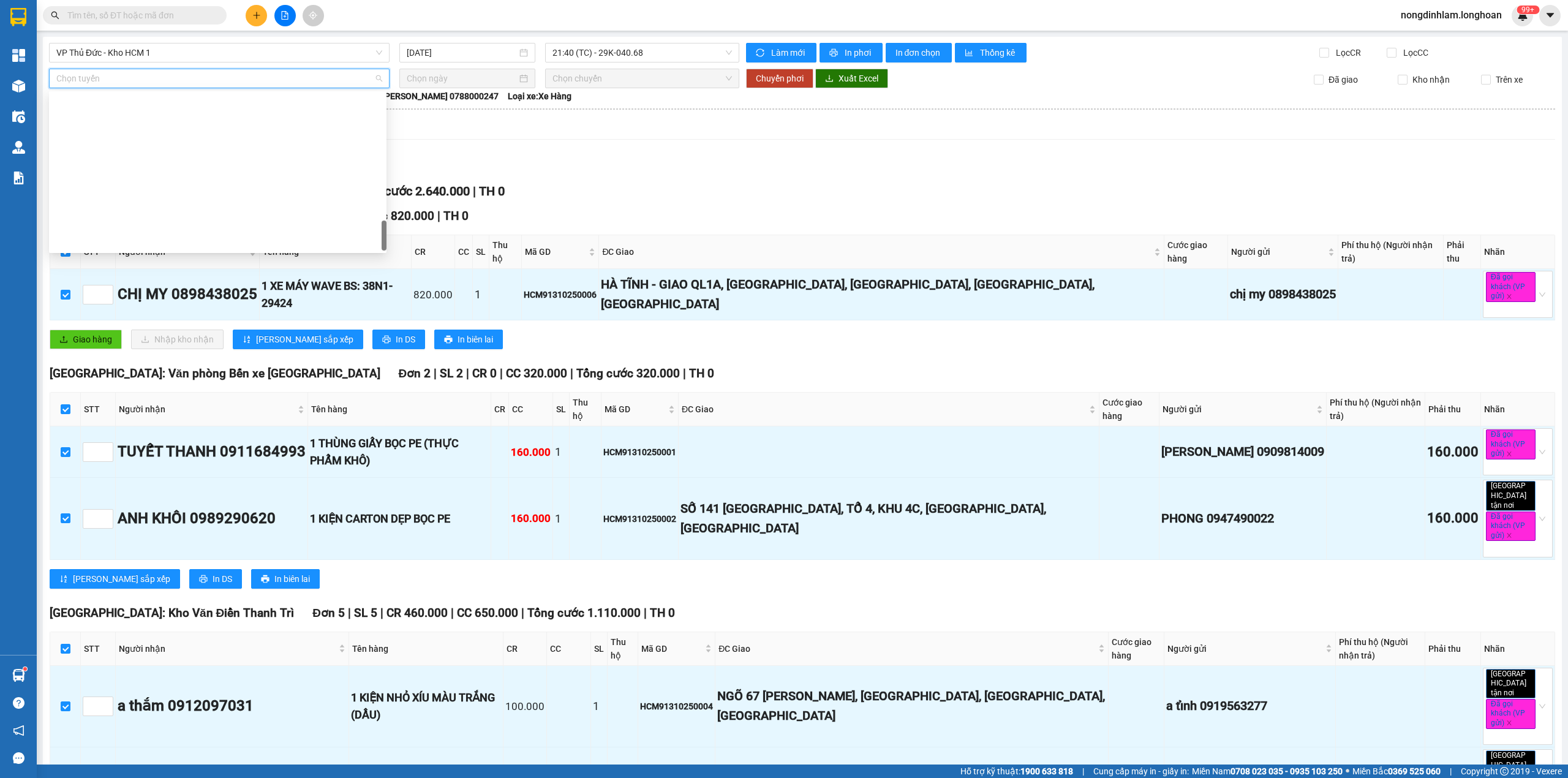
scroll to position [863, 0]
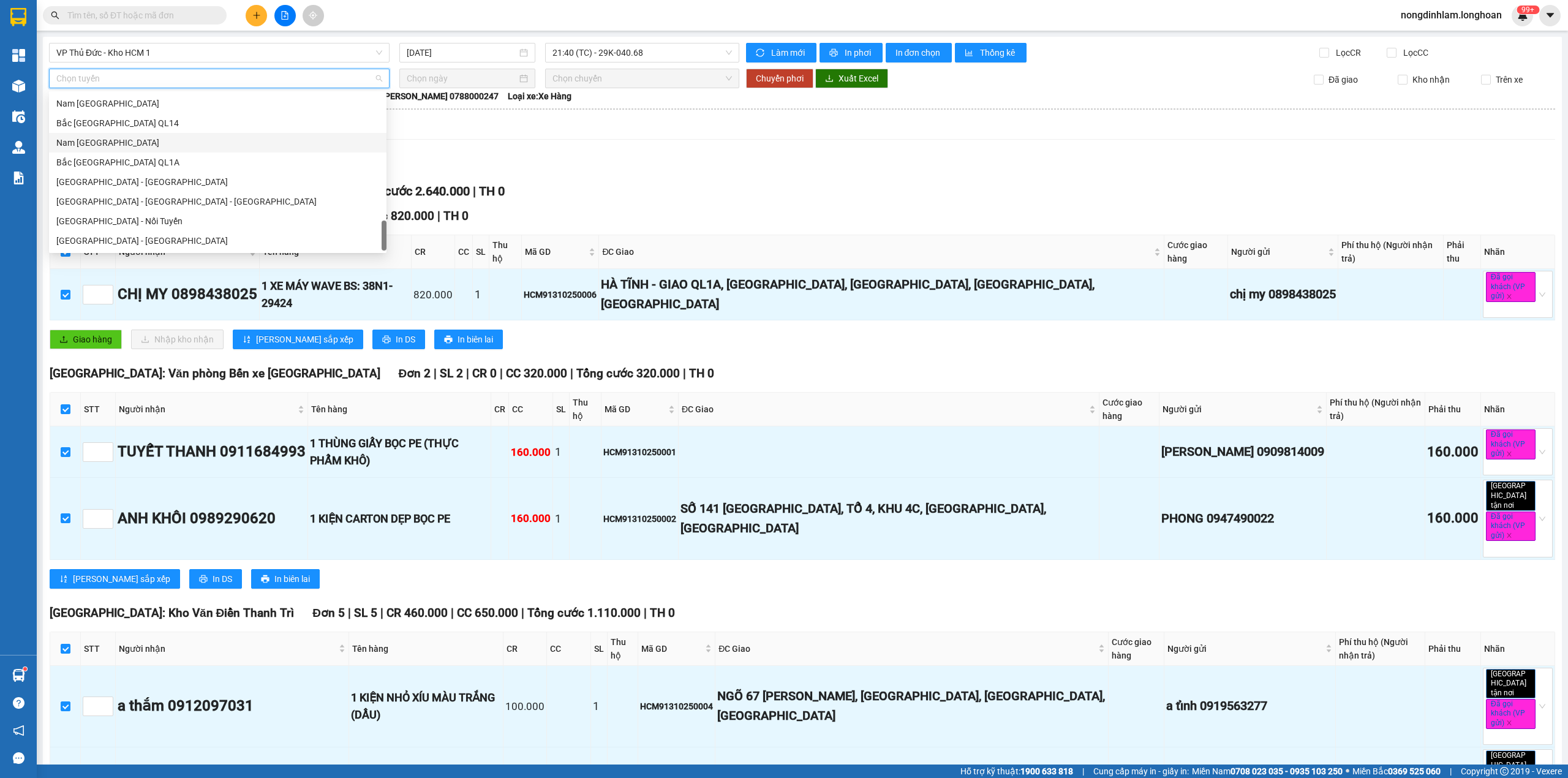
click at [123, 142] on div "Nam [GEOGRAPHIC_DATA]" at bounding box center [218, 143] width 323 height 14
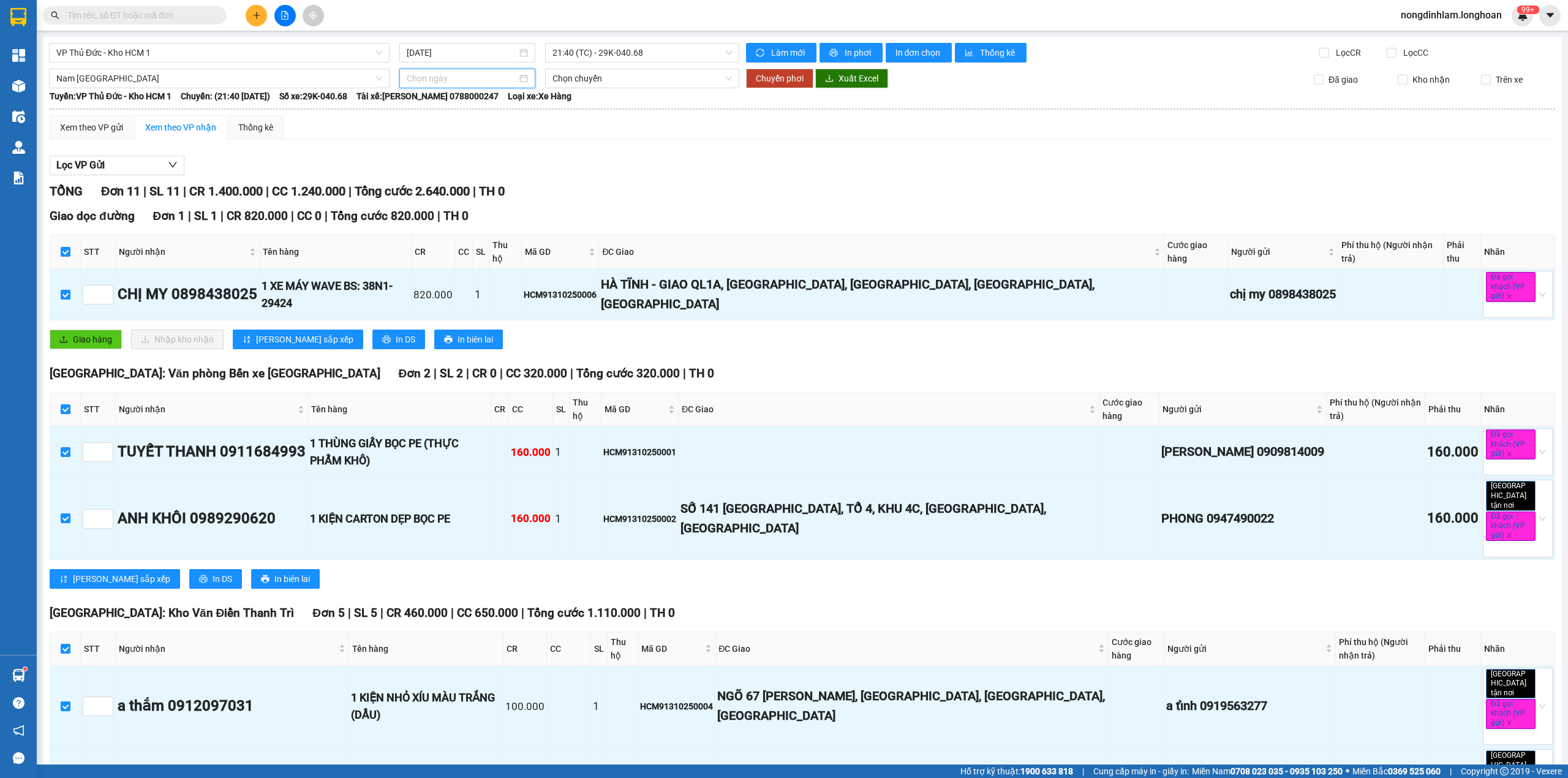
click at [455, 77] on input at bounding box center [461, 79] width 110 height 14
type input "[DATE]"
click at [434, 187] on div "13" at bounding box center [436, 186] width 14 height 14
type input "[DATE]"
click at [633, 76] on span "15:00 (TC) - 37H-119.61" at bounding box center [643, 79] width 180 height 19
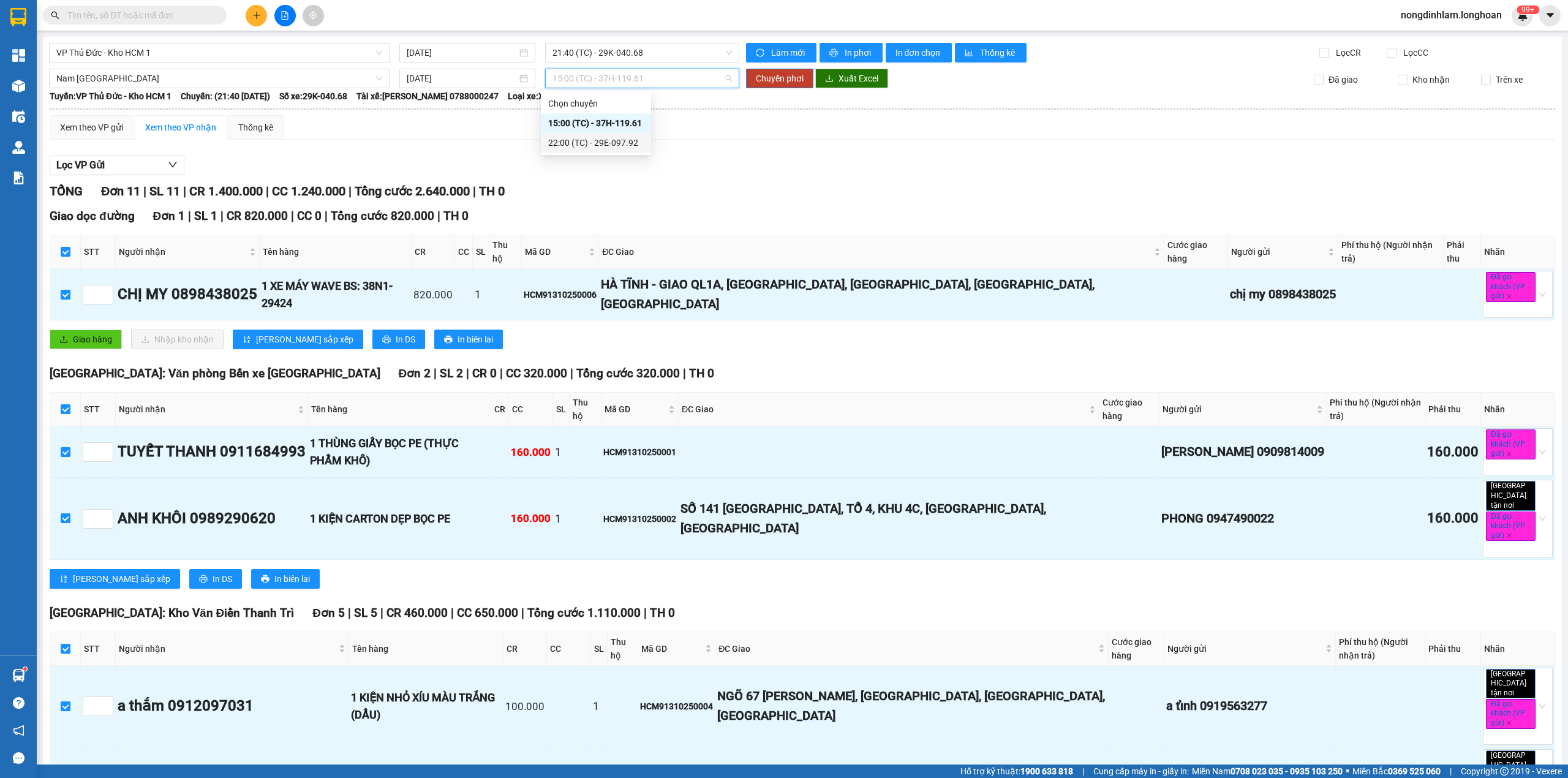
click at [605, 142] on div "22:00 (TC) - 29E-097.92" at bounding box center [596, 143] width 96 height 14
click at [763, 76] on span "Chuyển phơi" at bounding box center [780, 79] width 47 height 14
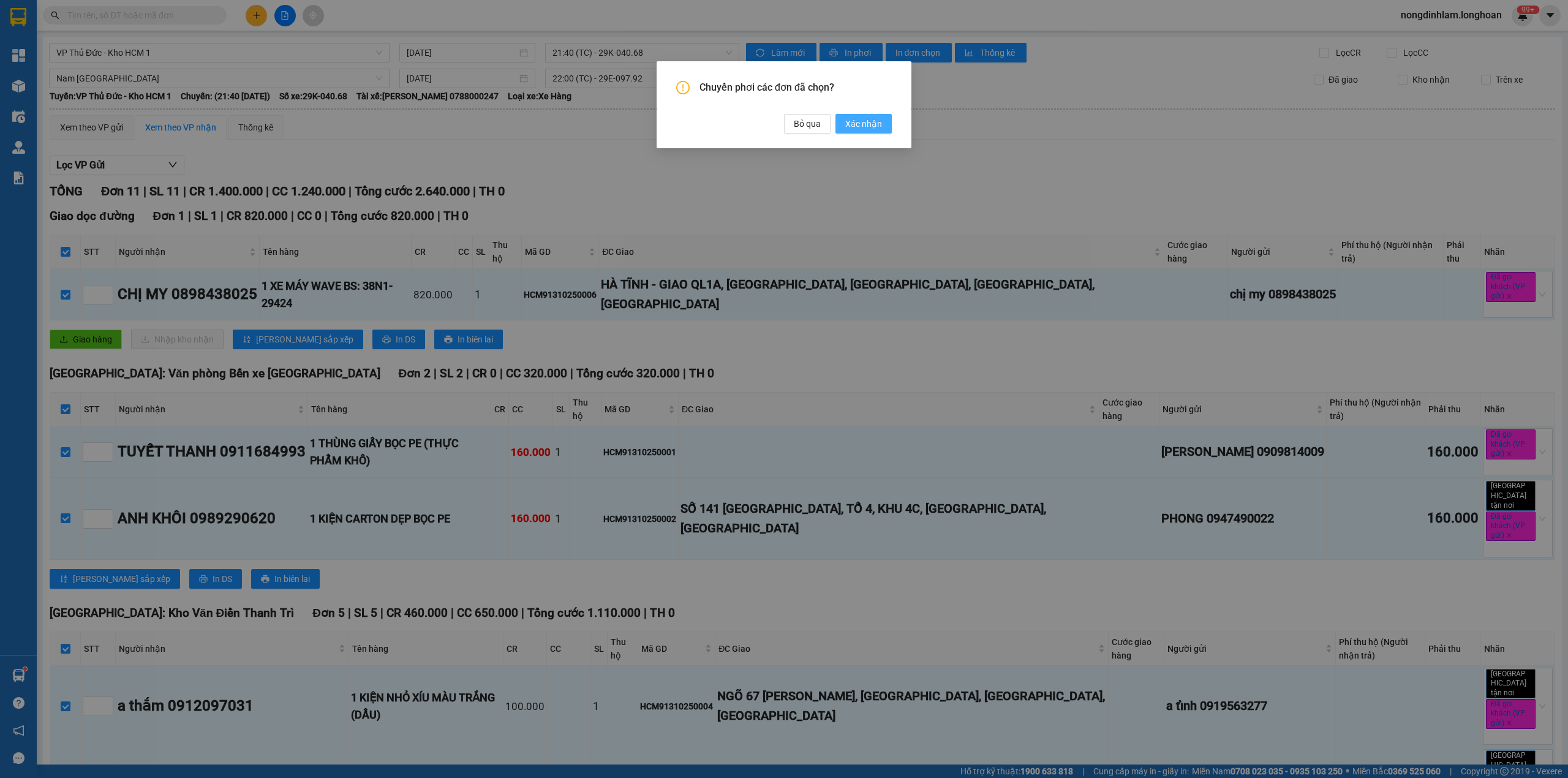
click at [849, 120] on span "Xác nhận" at bounding box center [864, 124] width 36 height 14
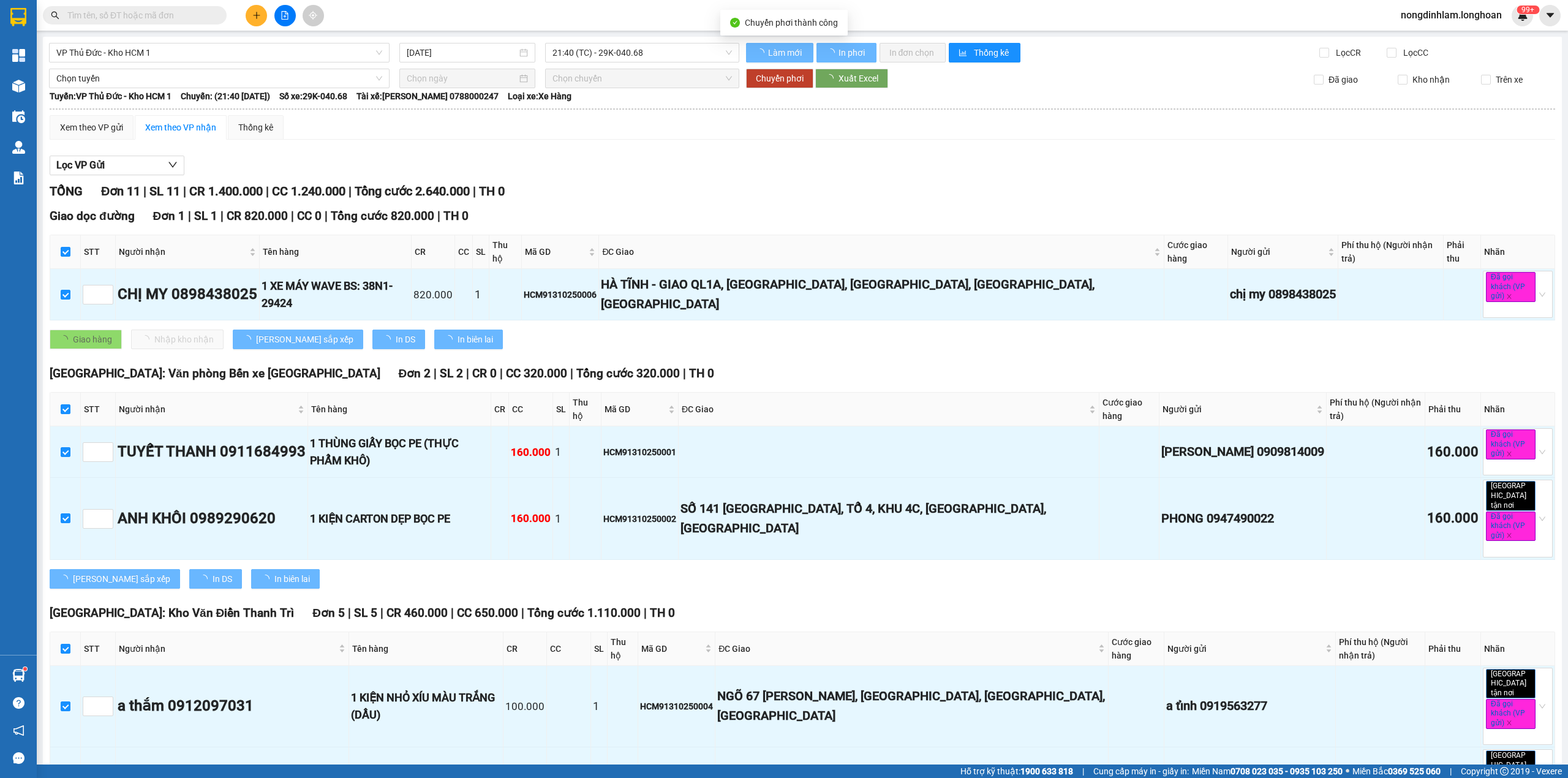
checkbox input "false"
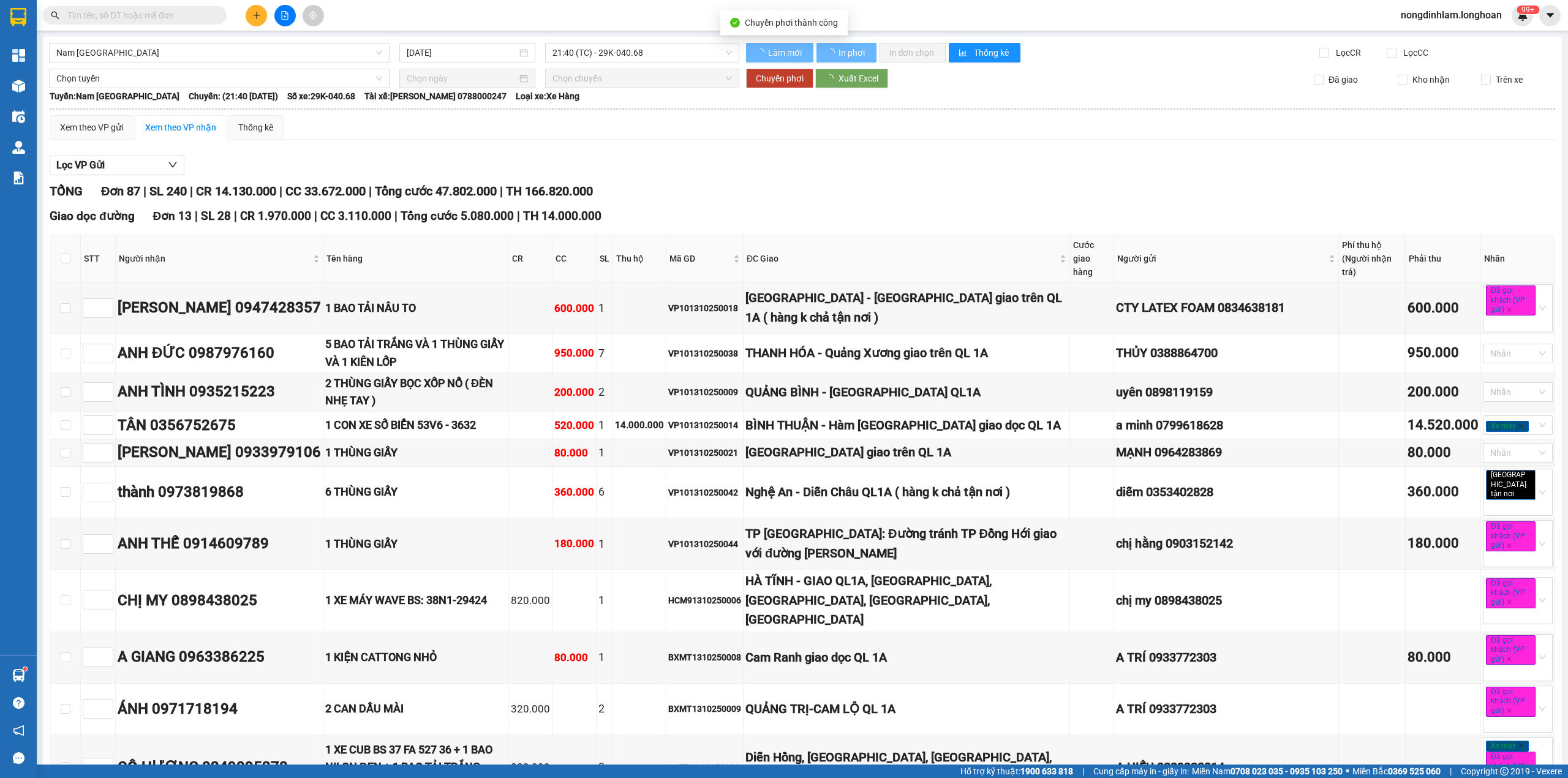
checkbox input "false"
click at [455, 192] on span "Tổng cước 47.802.000" at bounding box center [436, 190] width 122 height 14
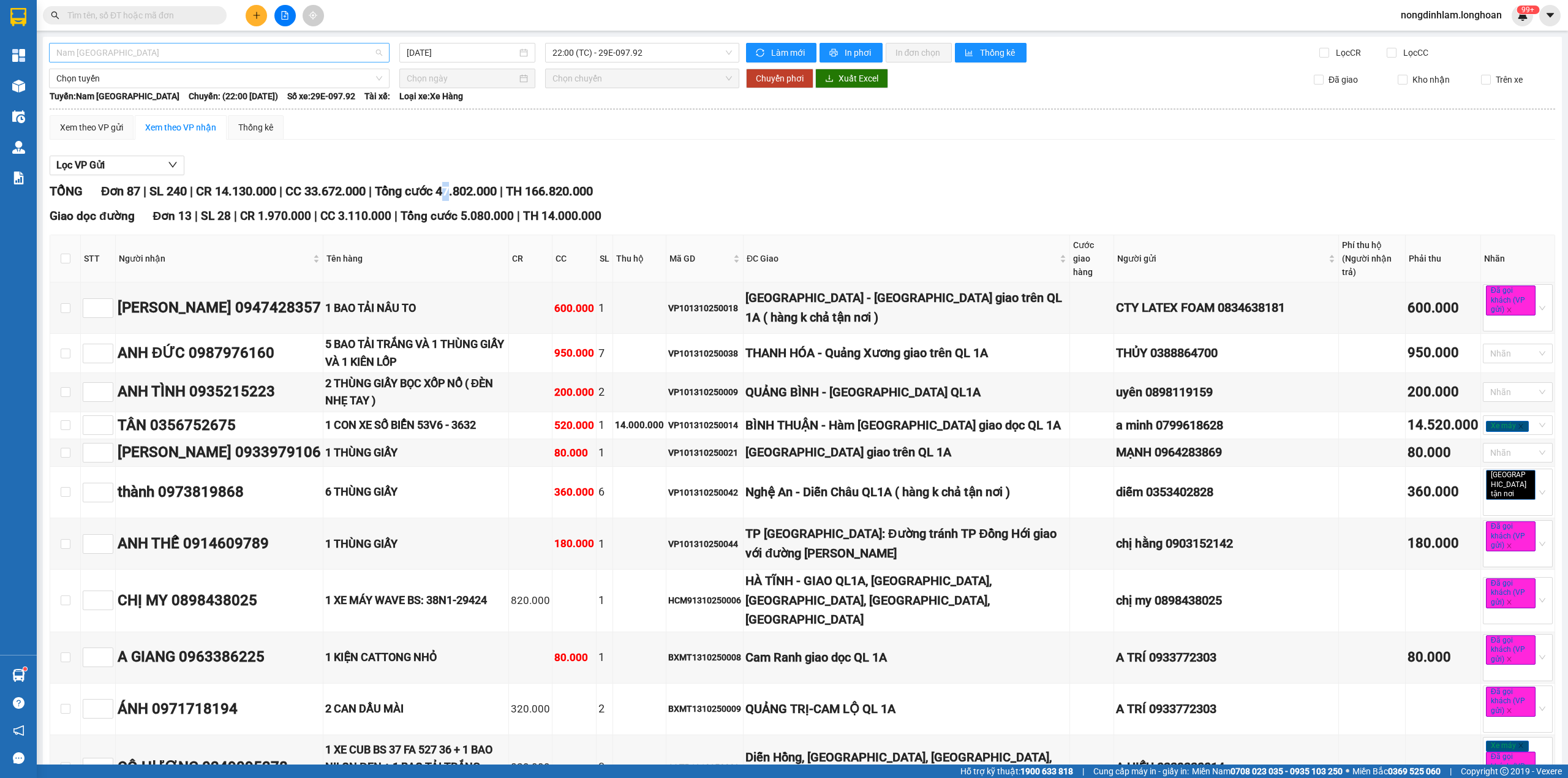
click at [182, 52] on span "Nam [GEOGRAPHIC_DATA]" at bounding box center [219, 52] width 326 height 19
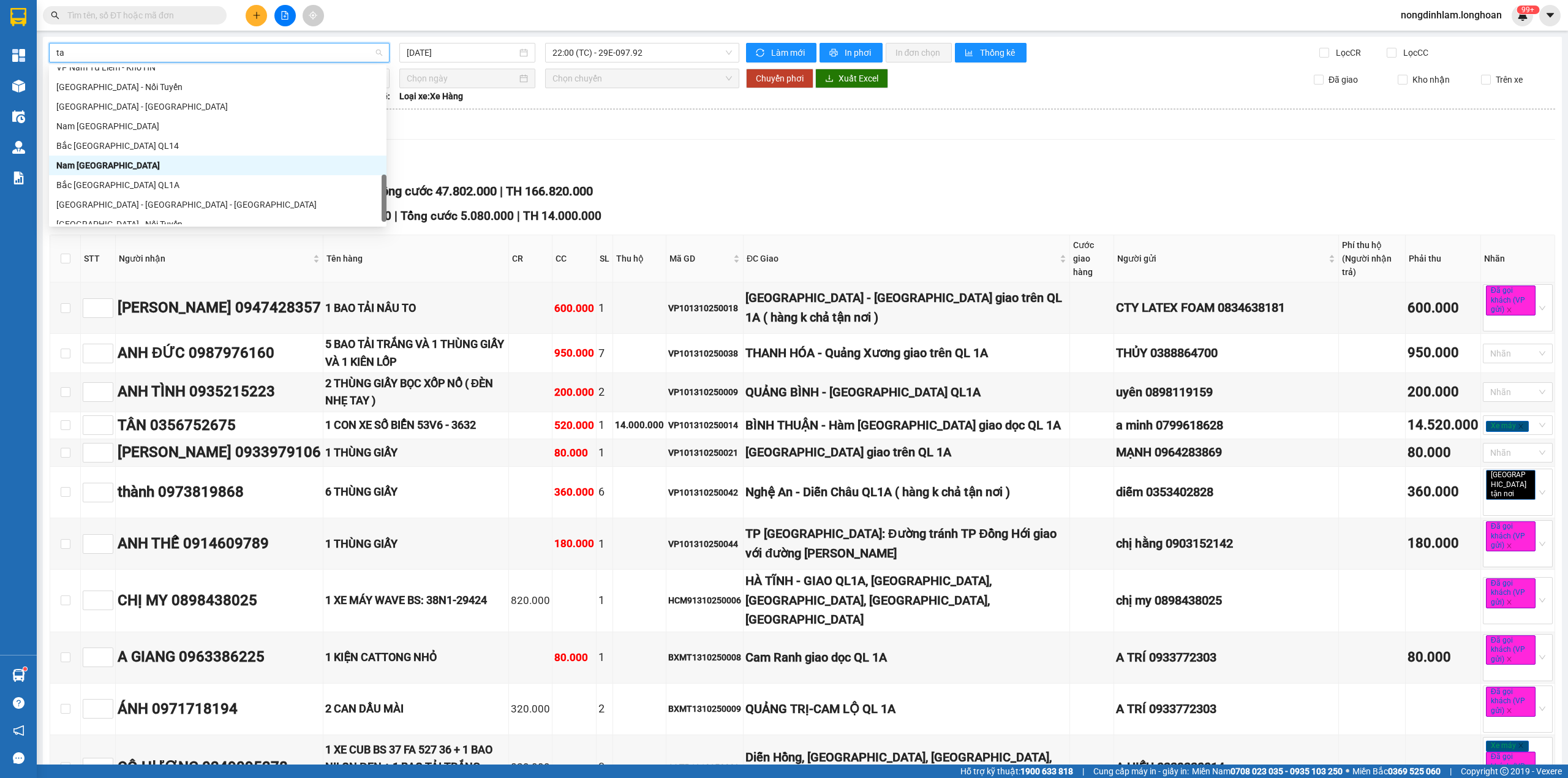
scroll to position [19, 0]
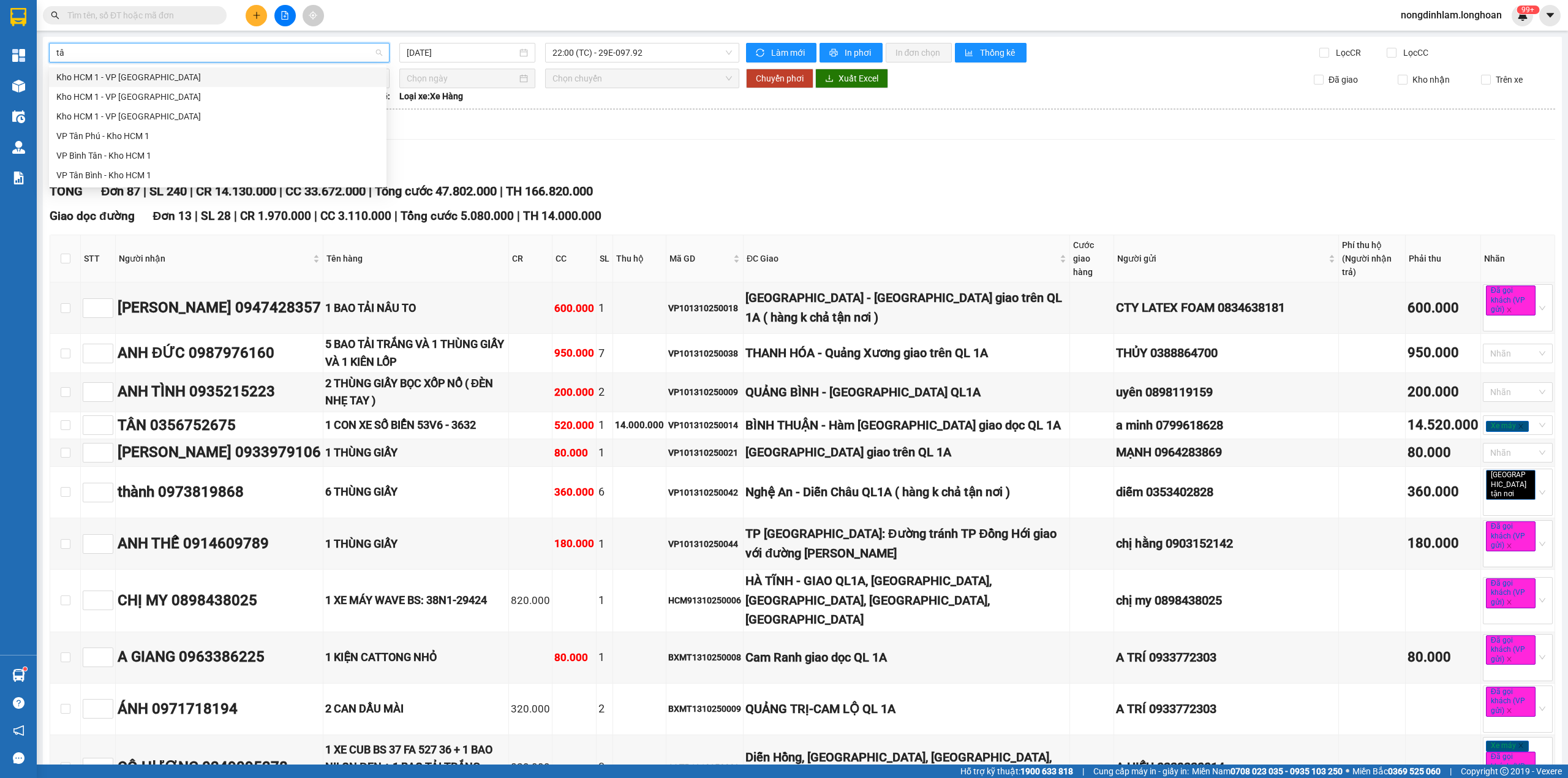
type input "tân"
click at [121, 128] on div "VP Tân Phú - Kho HCM 1" at bounding box center [218, 135] width 338 height 19
type input "[DATE]"
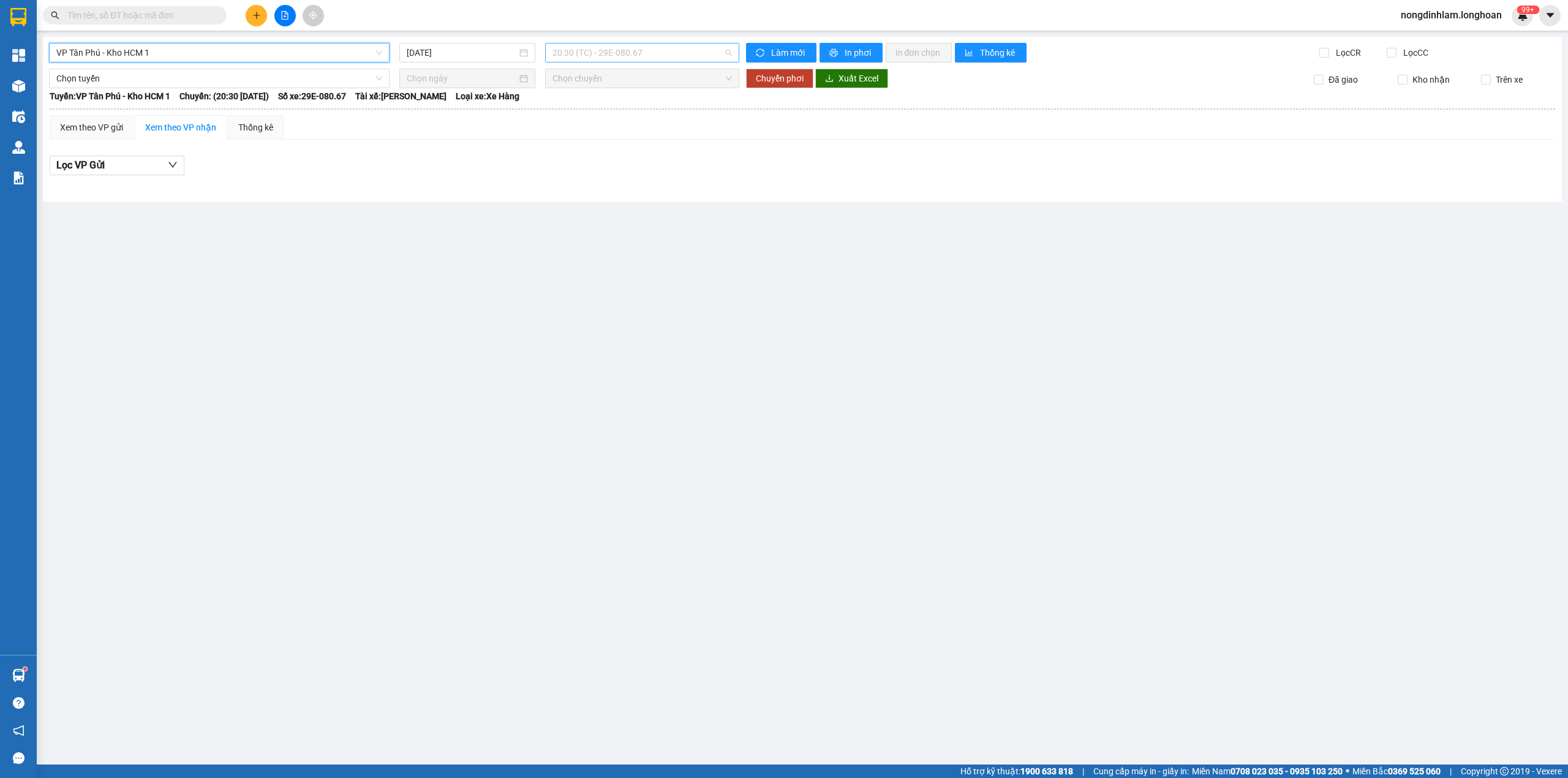
click at [593, 55] on span "20:30 (TC) - 29E-080.67" at bounding box center [643, 52] width 180 height 19
click at [600, 115] on div "21:50 (TC)" at bounding box center [600, 117] width 96 height 14
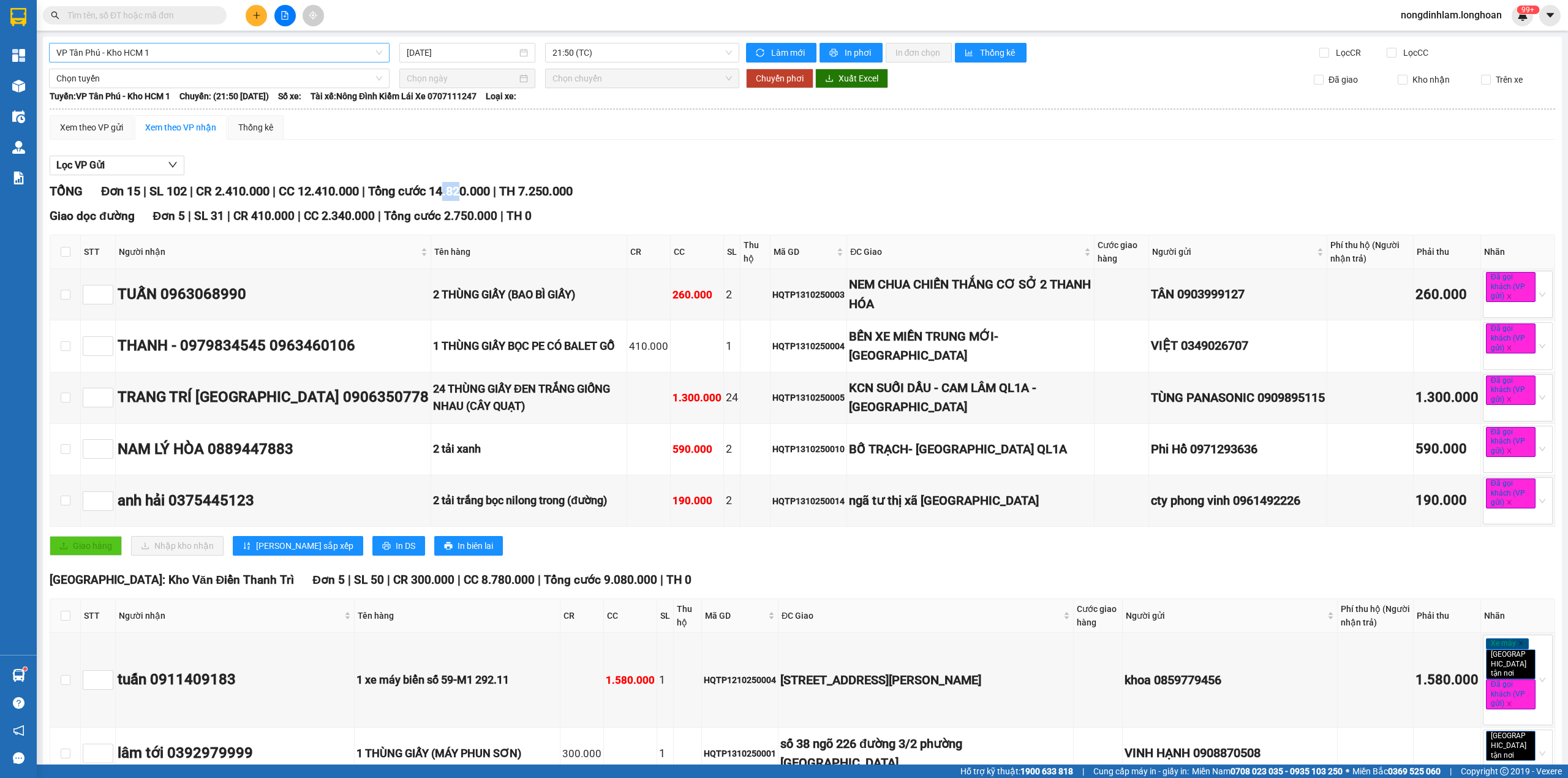
drag, startPoint x: 473, startPoint y: 190, endPoint x: 456, endPoint y: 191, distance: 17.0
click at [456, 191] on span "Tổng cước 14.820.000" at bounding box center [429, 190] width 122 height 14
click at [231, 60] on span "VP Tân Phú - Kho HCM 1" at bounding box center [219, 52] width 326 height 19
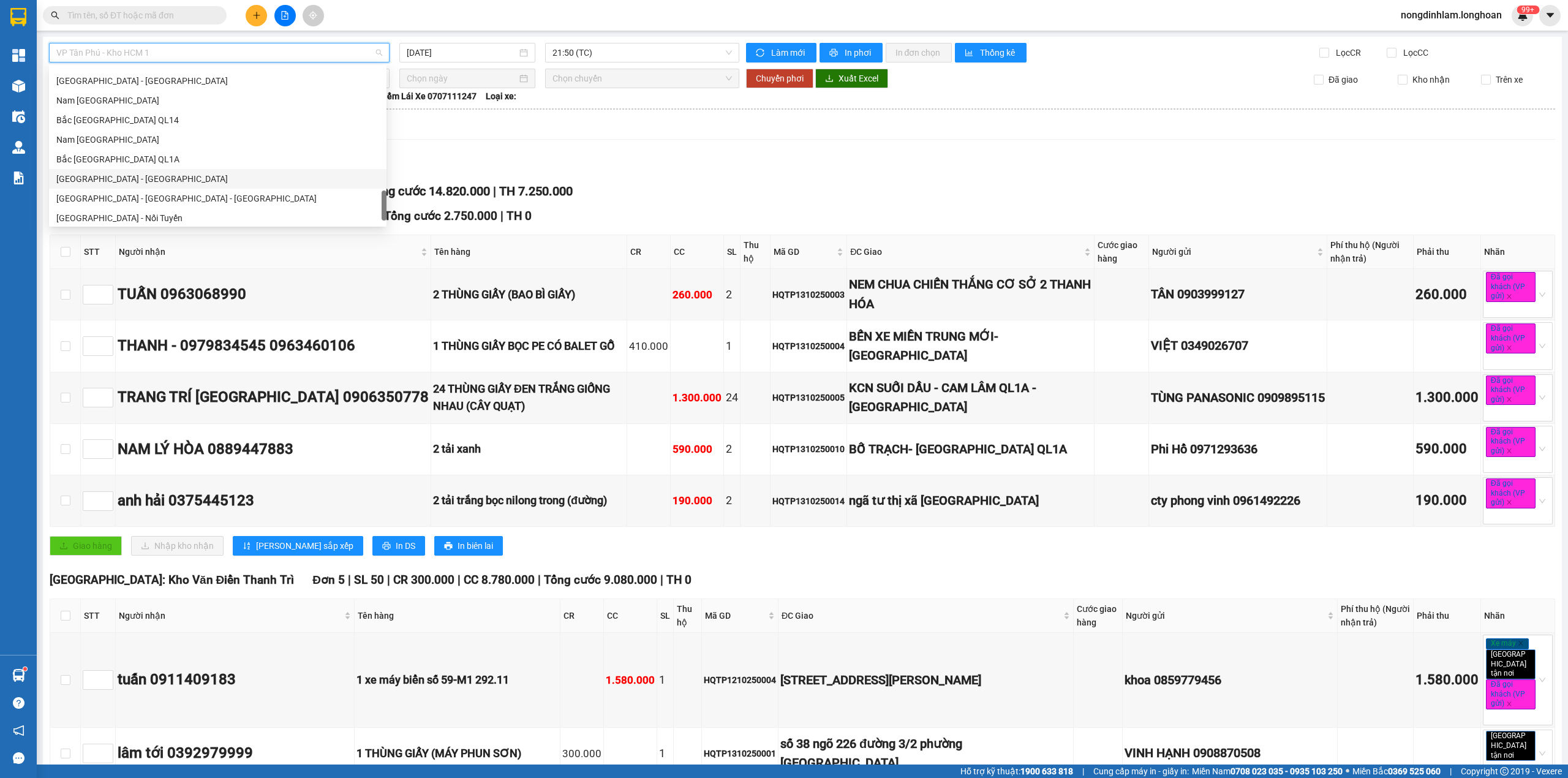
scroll to position [847, 0]
click at [153, 116] on div "Nam [GEOGRAPHIC_DATA]" at bounding box center [218, 117] width 323 height 14
type input "[DATE]"
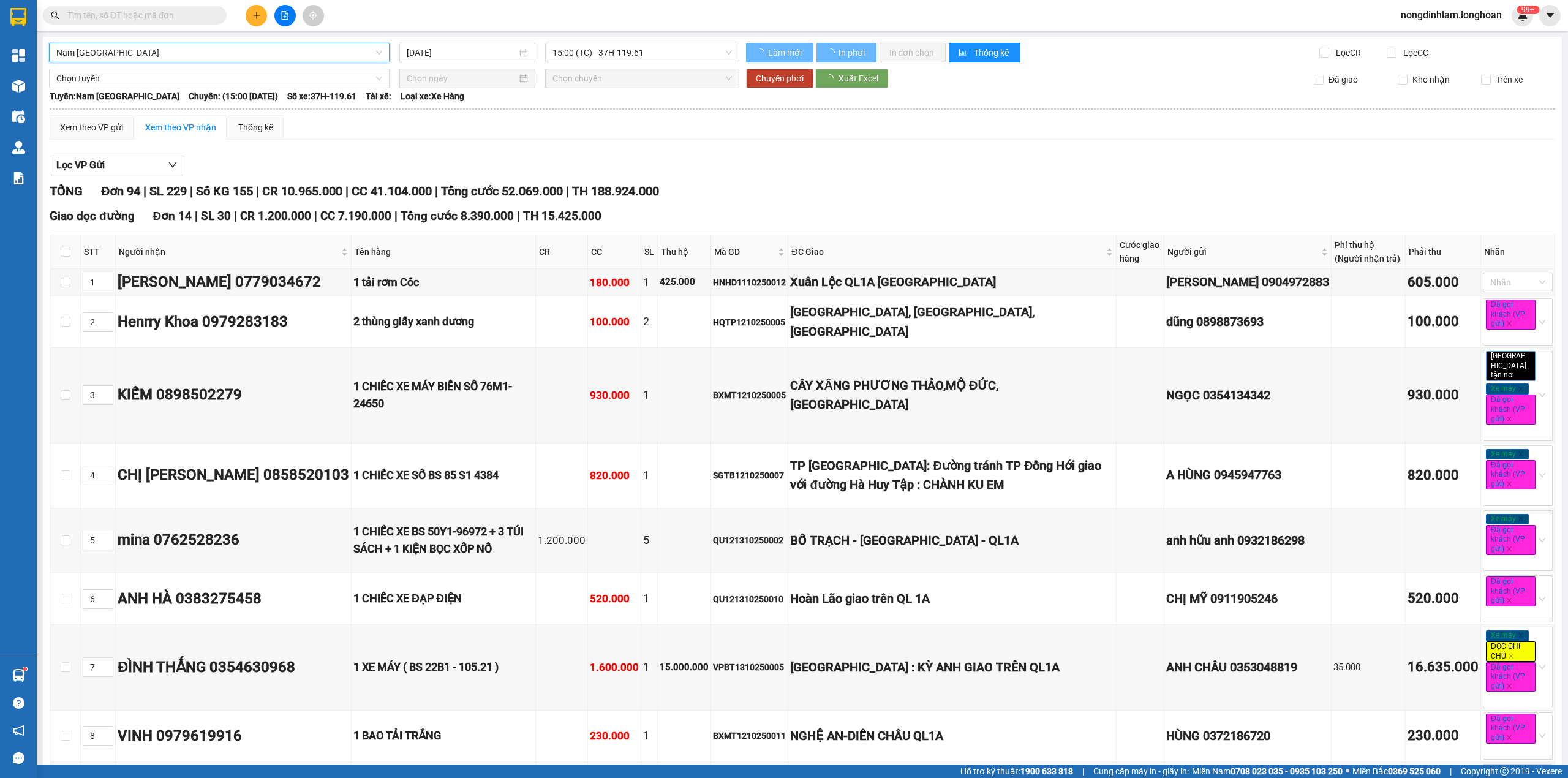
click at [647, 52] on span "15:00 (TC) - 37H-119.61" at bounding box center [643, 52] width 180 height 19
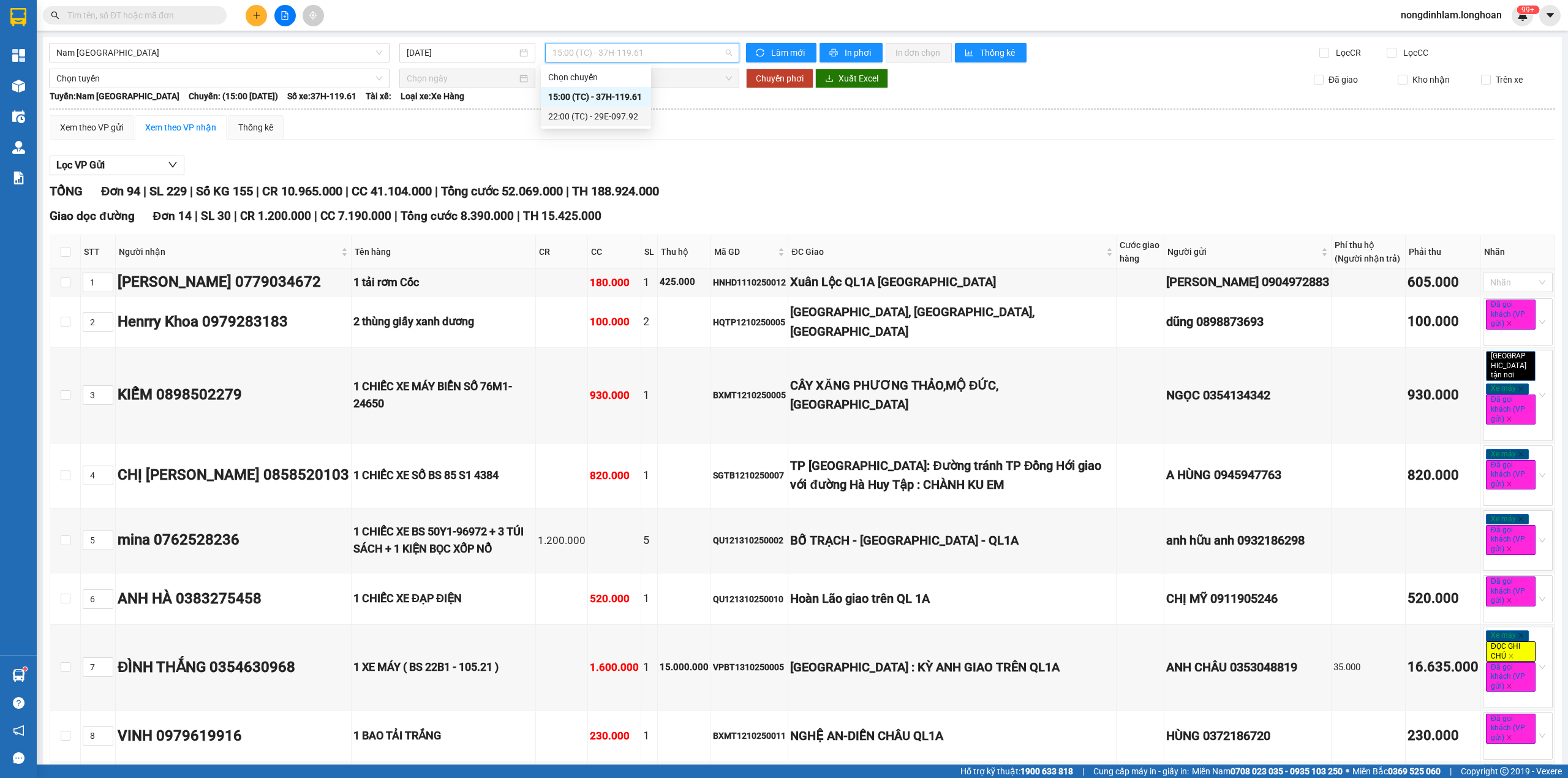
click at [615, 120] on div "22:00 (TC) - 29E-097.92" at bounding box center [596, 117] width 96 height 14
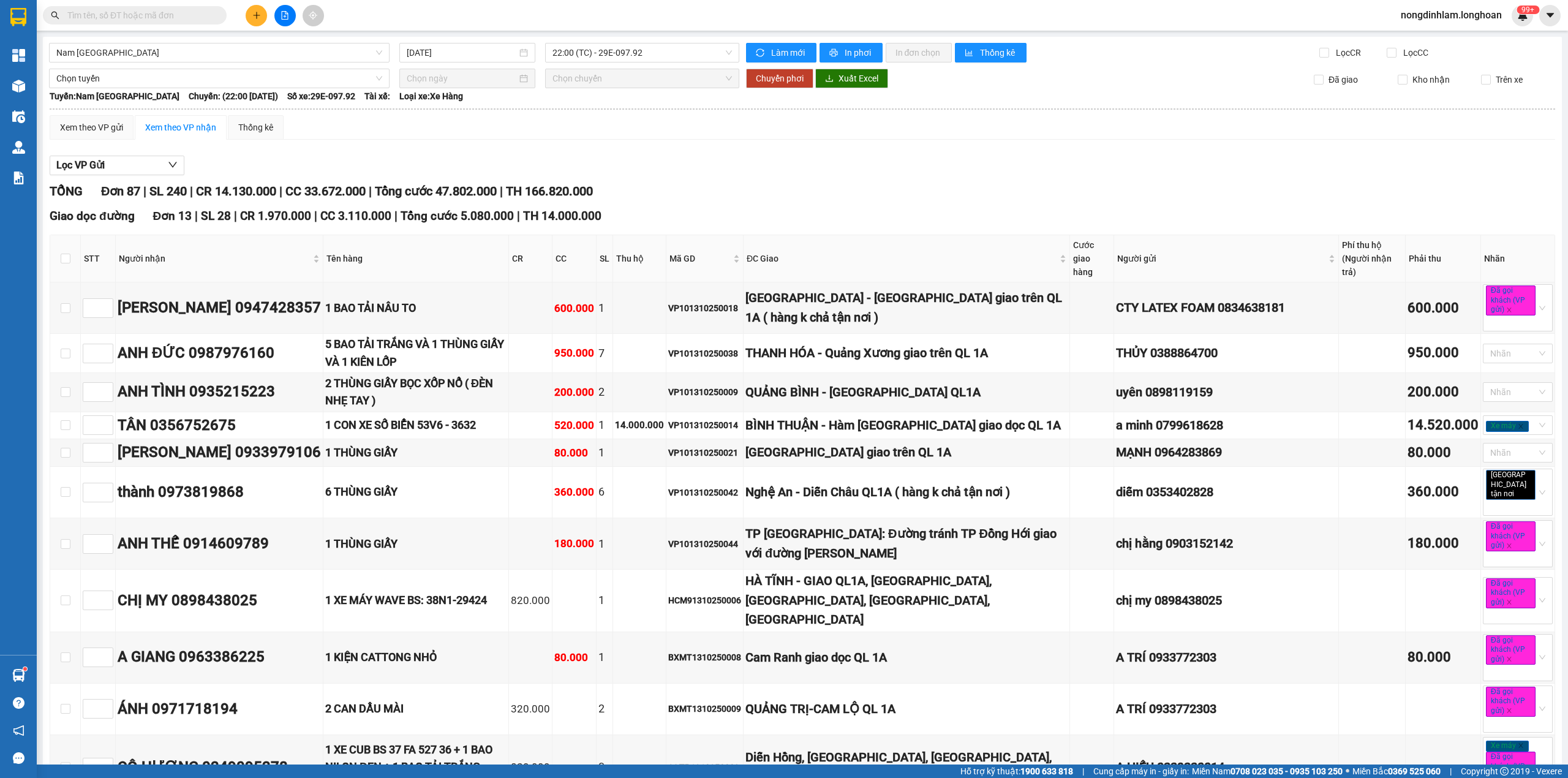
drag, startPoint x: 460, startPoint y: 201, endPoint x: 458, endPoint y: 192, distance: 9.2
click at [458, 192] on div "TỔNG Đơn 87 | SL 240 | CR 14.130.000 | CC 33.672.000 | Tổng cước 47.802.000 | T…" at bounding box center [803, 191] width 1506 height 19
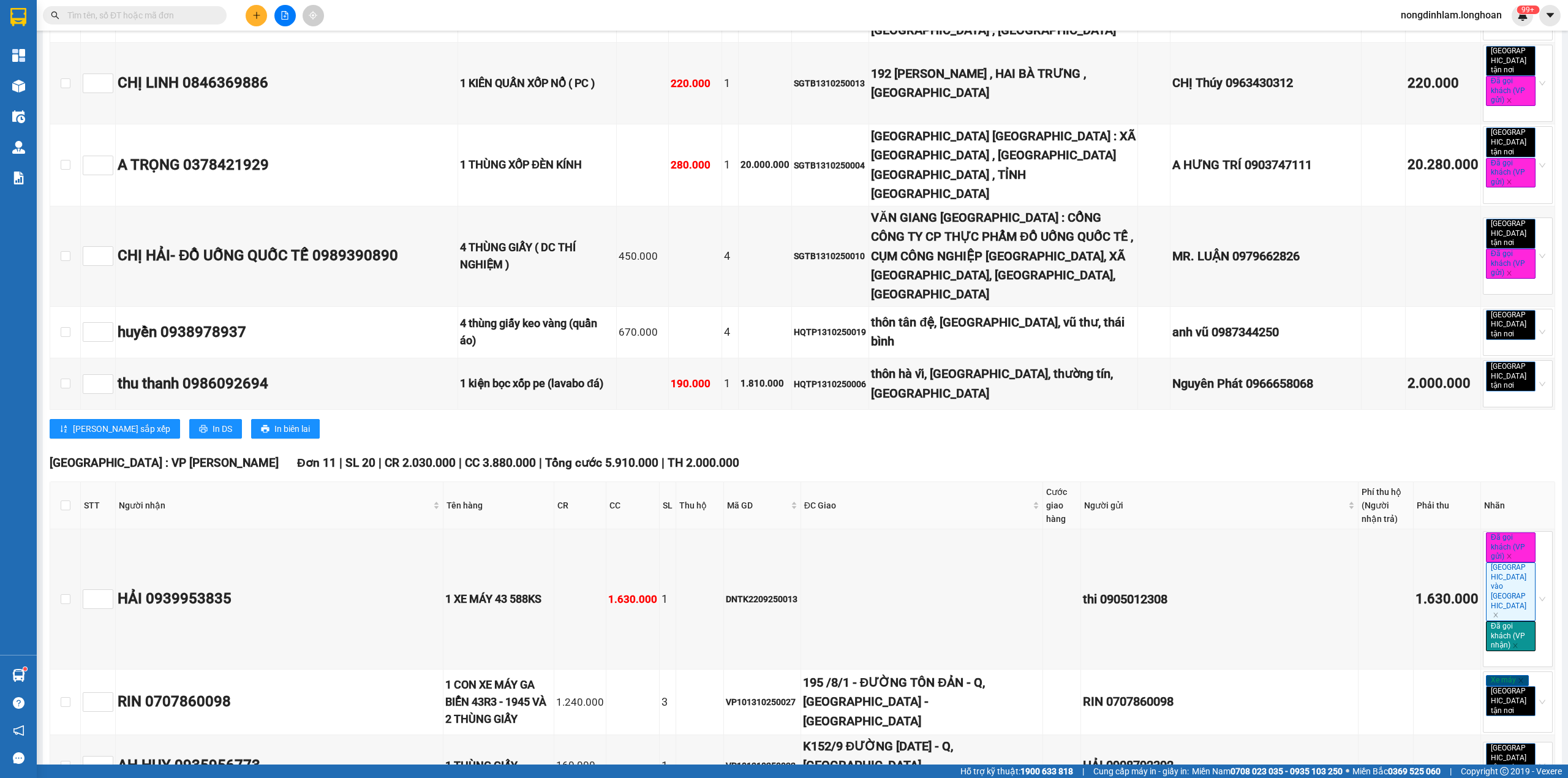
scroll to position [4084, 0]
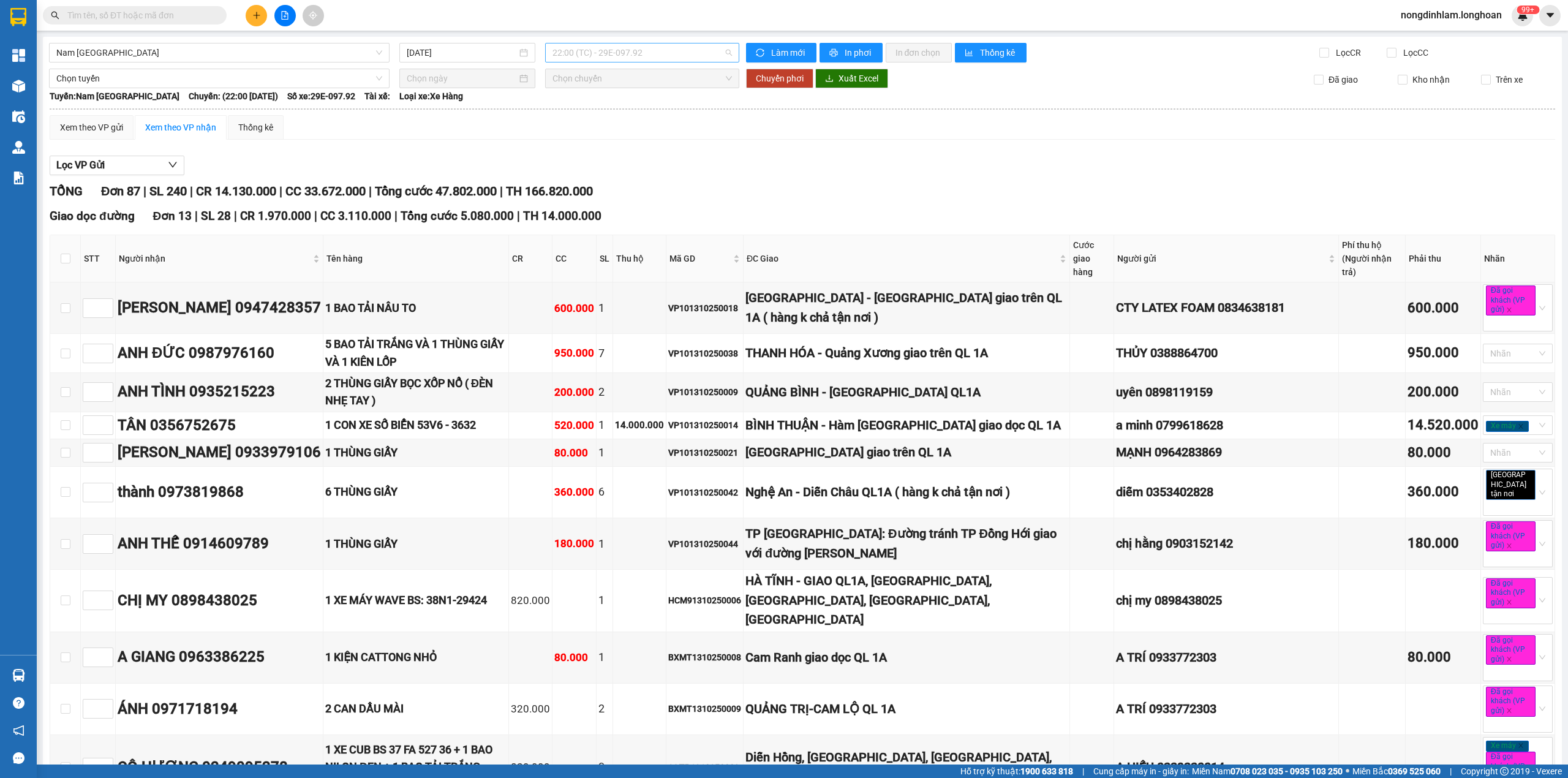
click at [627, 54] on span "22:00 (TC) - 29E-097.92" at bounding box center [643, 52] width 180 height 19
click at [617, 43] on span "22:00 (TC) - 29E-097.92" at bounding box center [643, 52] width 180 height 19
click at [614, 52] on span "22:00 (TC) - 29E-097.92" at bounding box center [643, 52] width 180 height 19
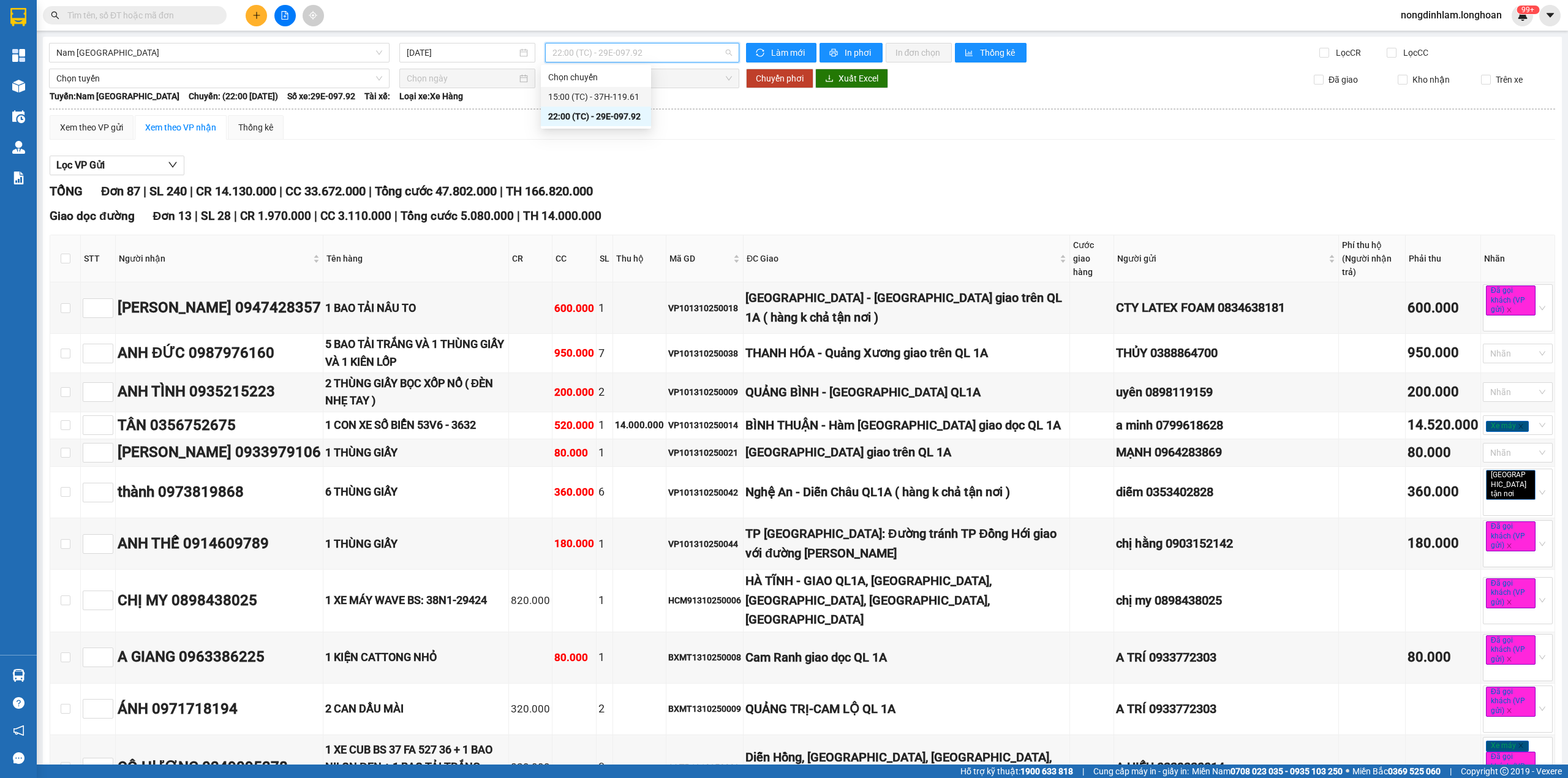
click at [610, 93] on div "15:00 (TC) - 37H-119.61" at bounding box center [596, 97] width 96 height 14
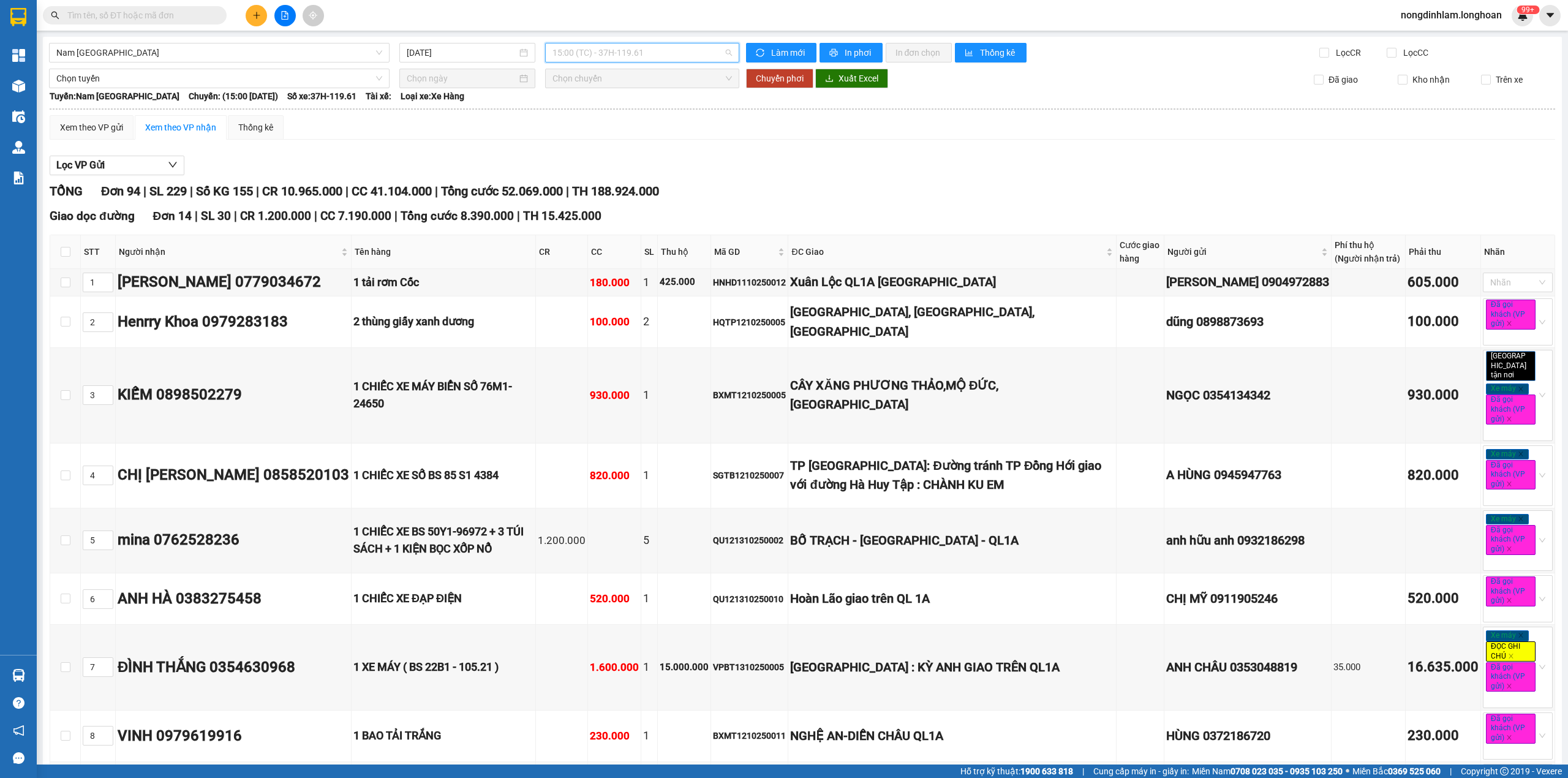
click at [650, 54] on span "15:00 (TC) - 37H-119.61" at bounding box center [643, 52] width 180 height 19
click at [640, 116] on div "22:00 (TC) - 29E-097.92" at bounding box center [596, 117] width 96 height 14
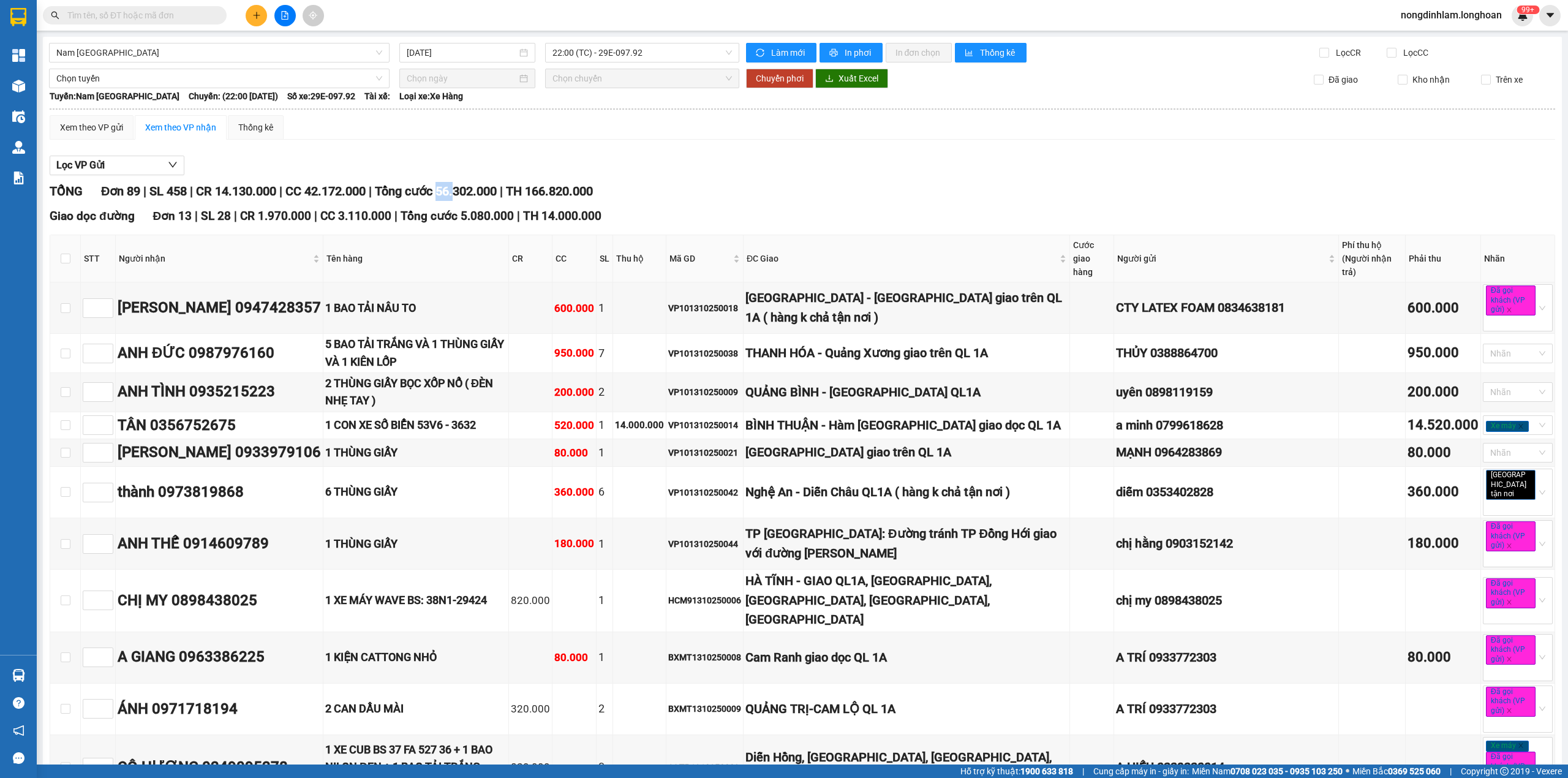
drag, startPoint x: 467, startPoint y: 191, endPoint x: 451, endPoint y: 191, distance: 16.0
click at [451, 191] on span "Tổng cước 56.302.000" at bounding box center [436, 190] width 122 height 14
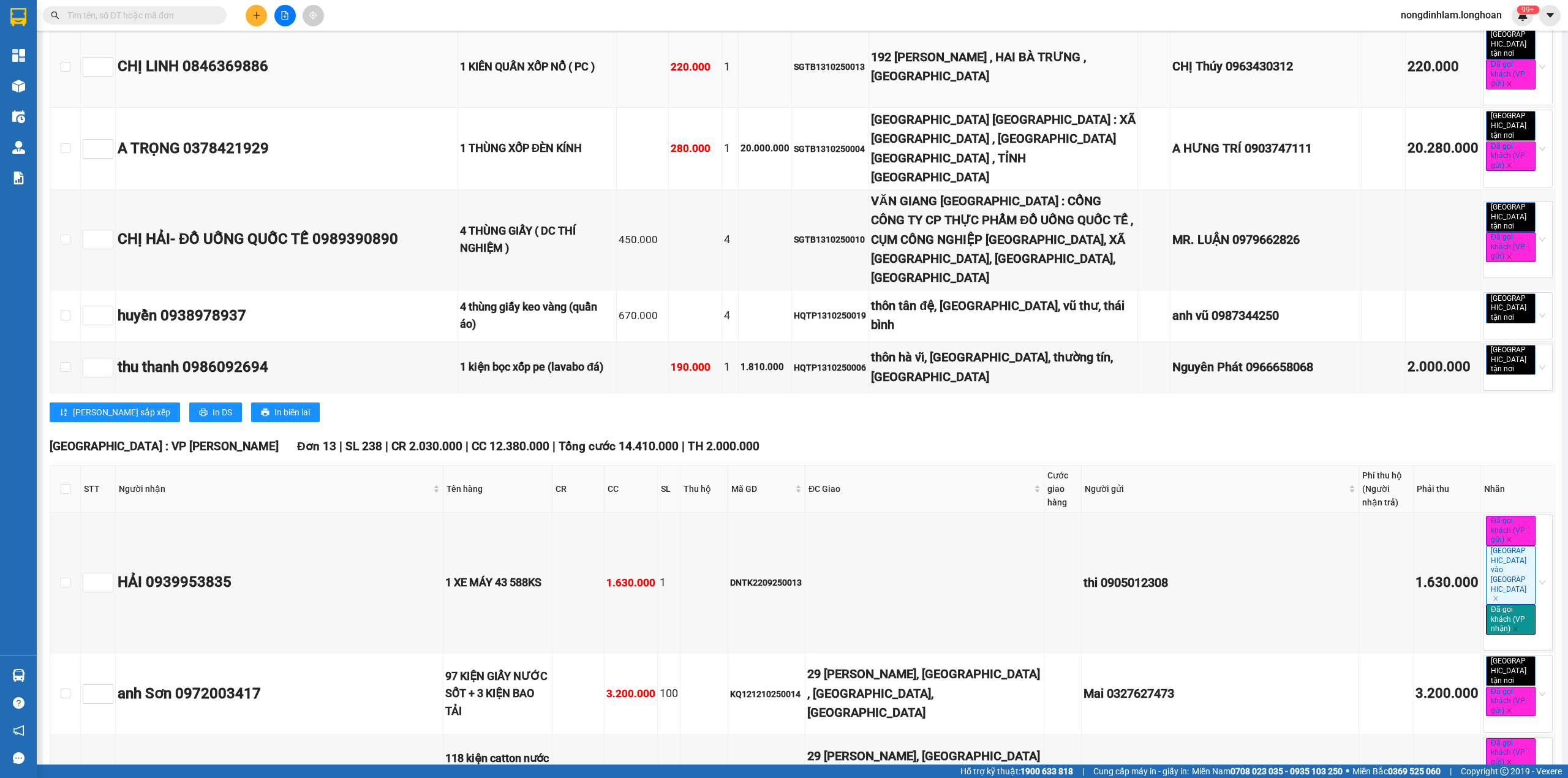
scroll to position [4165, 0]
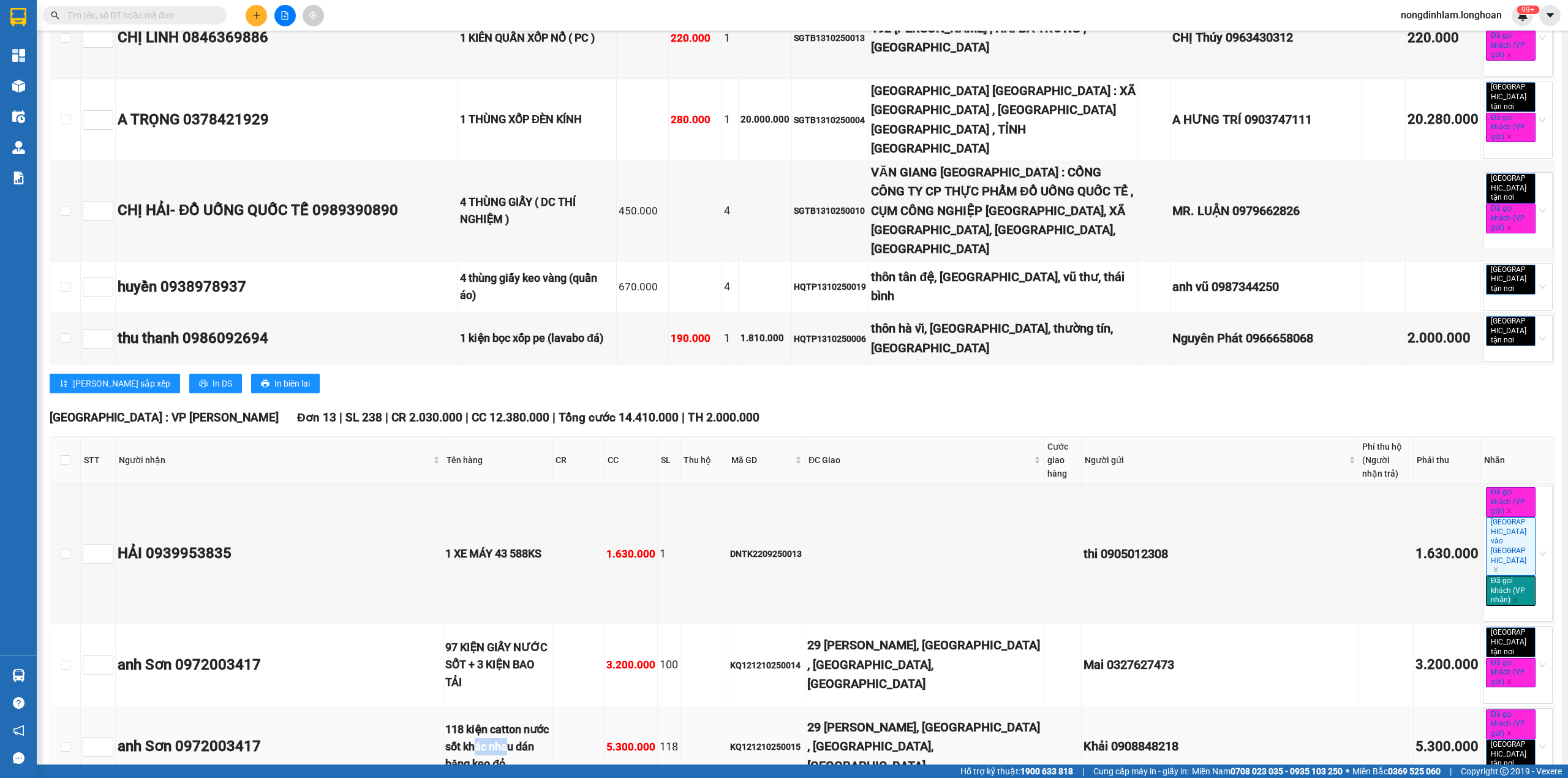
drag, startPoint x: 498, startPoint y: 360, endPoint x: 463, endPoint y: 356, distance: 35.2
click at [463, 721] on div "118 kiện catton nước sốt khác nhau dán băng keo đỏ" at bounding box center [498, 748] width 105 height 52
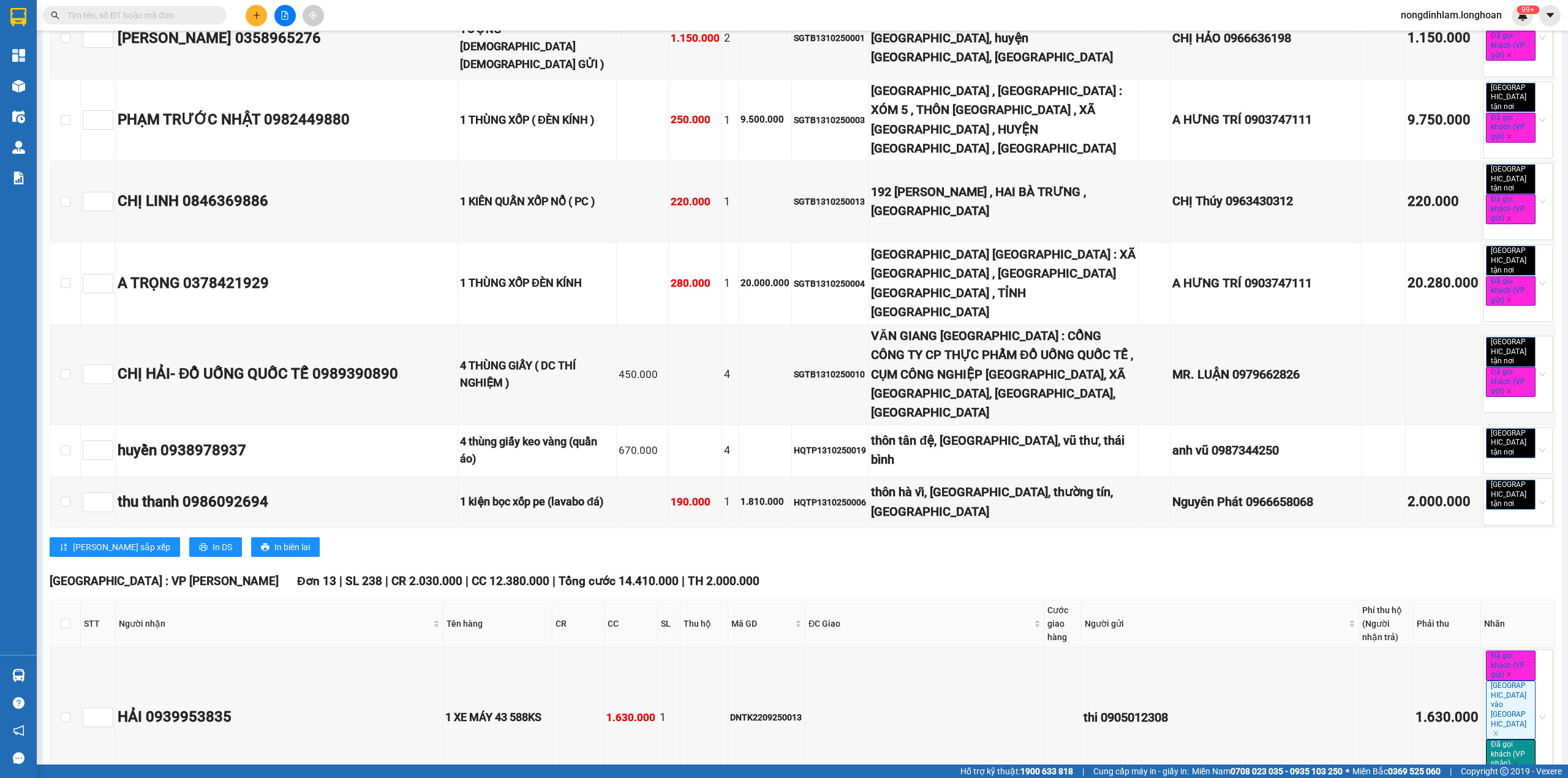
scroll to position [0, 0]
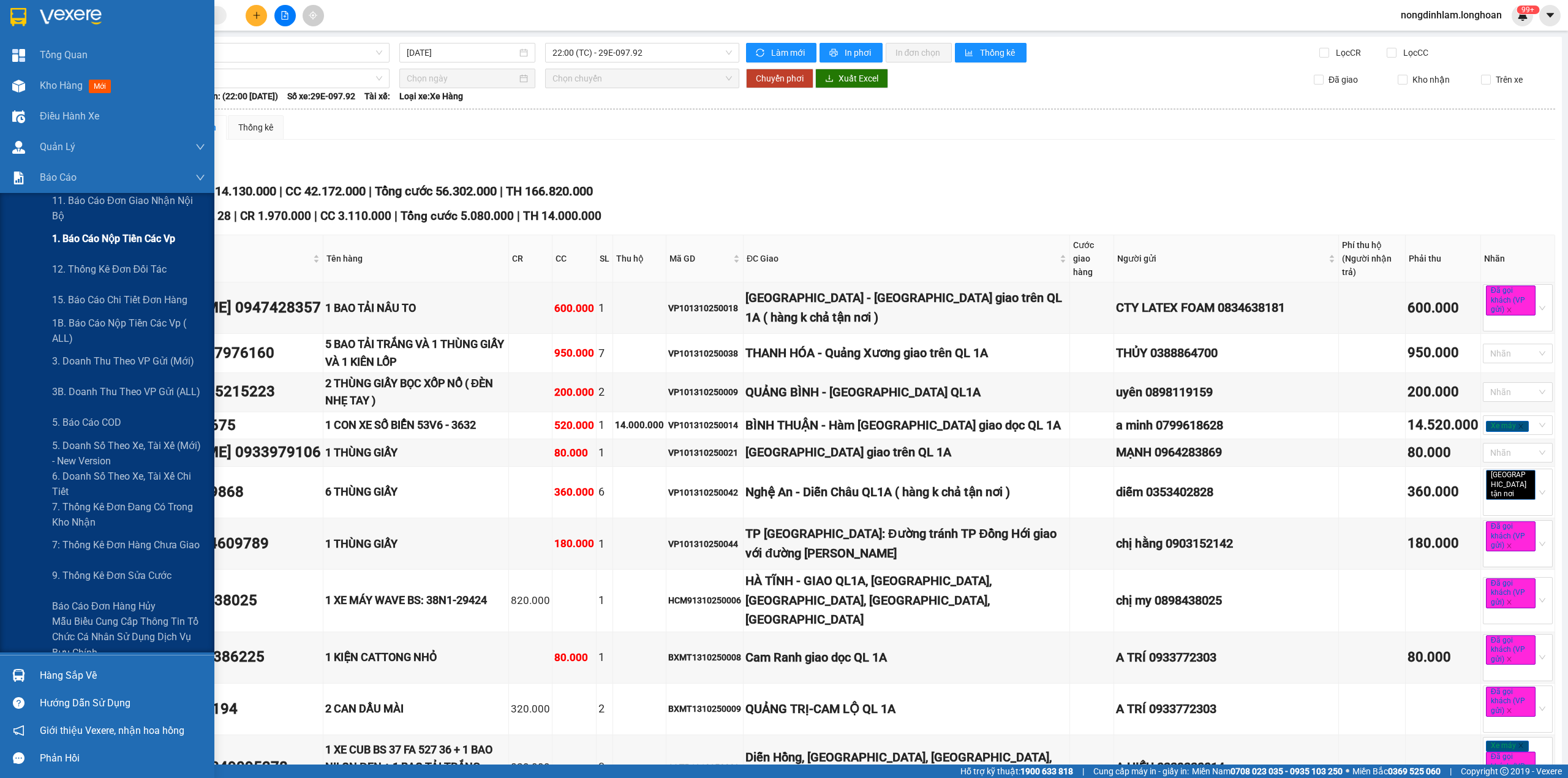
click at [108, 243] on span "1. Báo cáo nộp tiền các vp" at bounding box center [113, 239] width 123 height 15
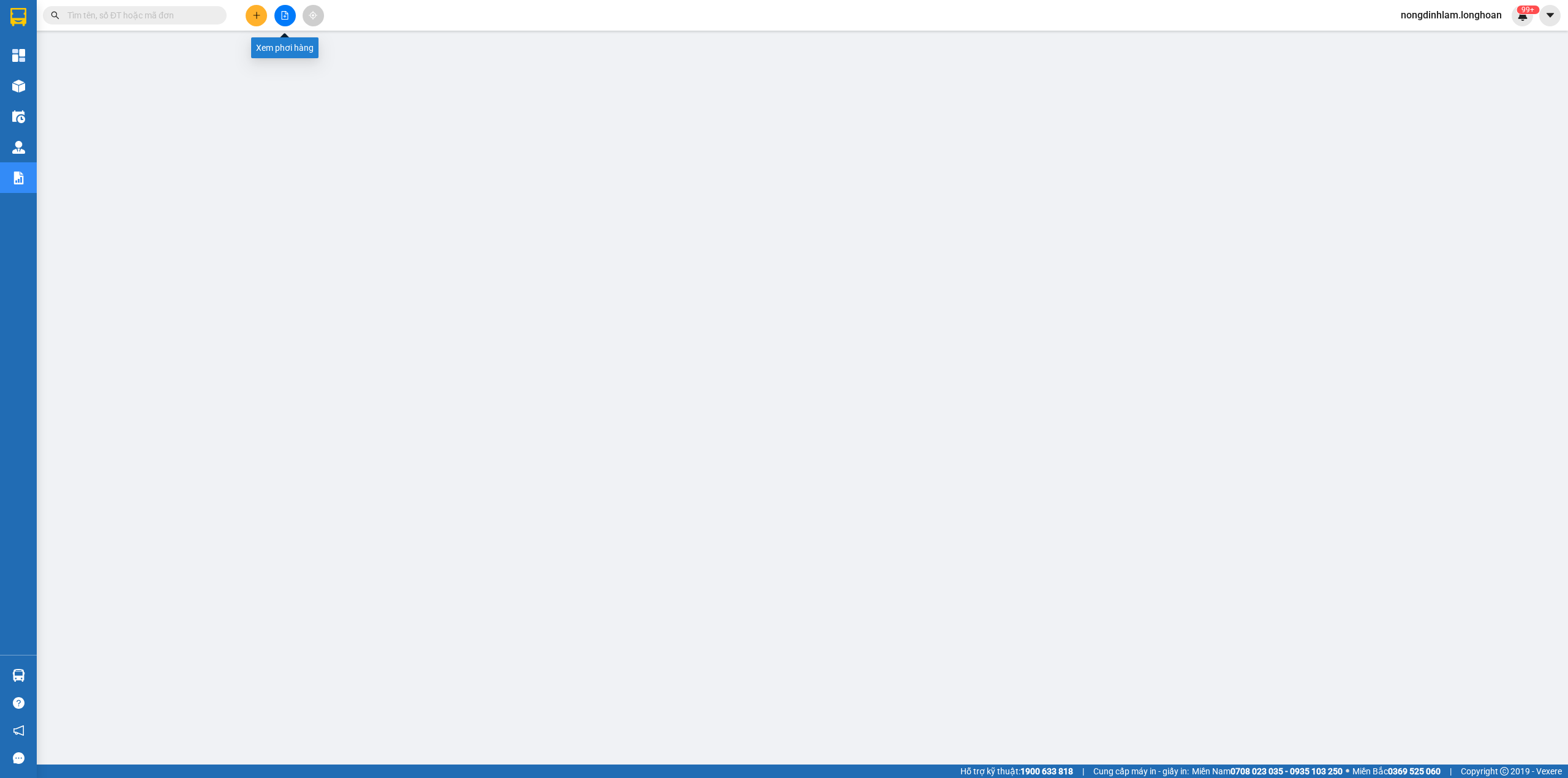
click at [280, 11] on icon "file-add" at bounding box center [284, 15] width 8 height 8
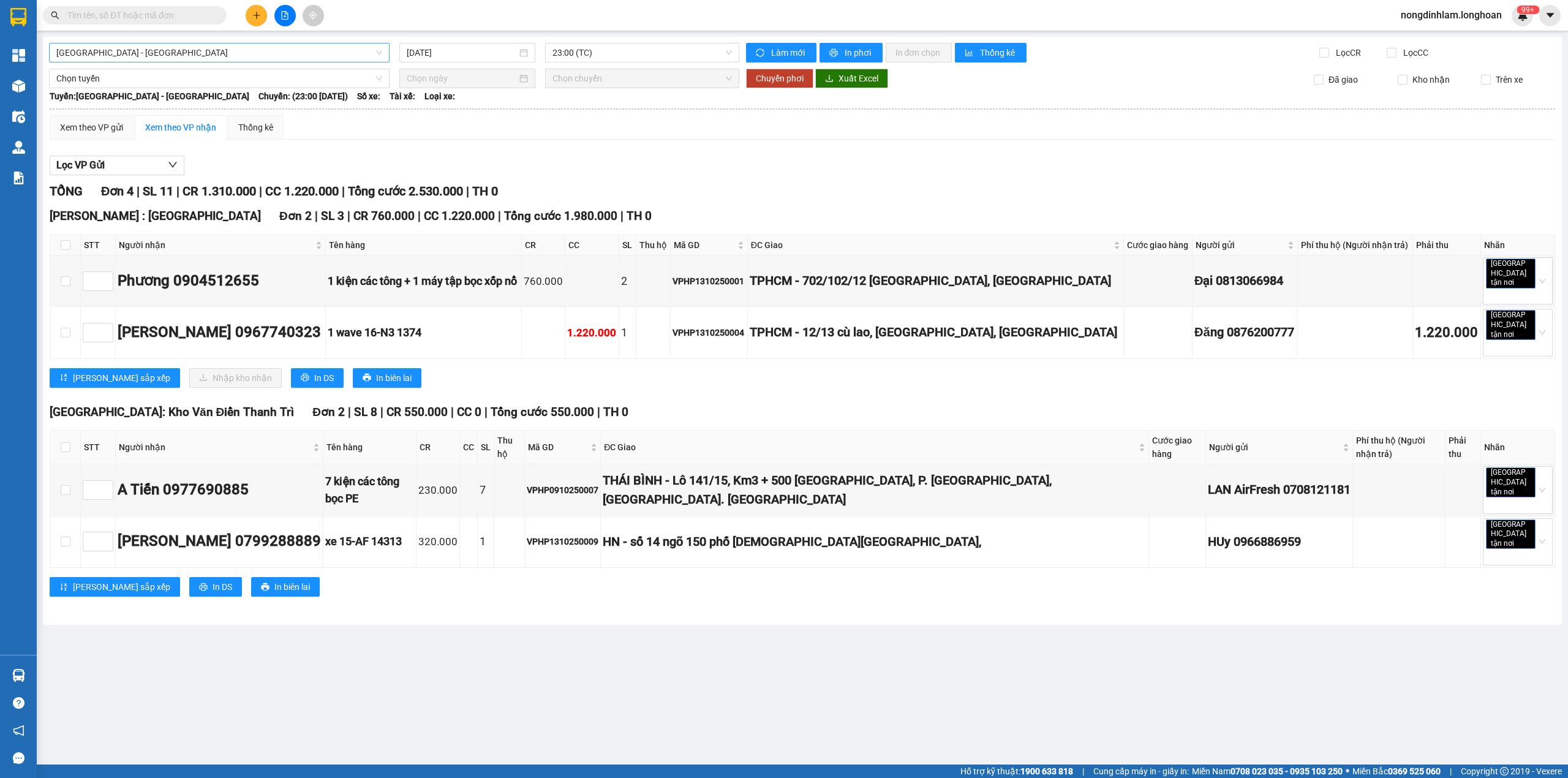
click at [214, 49] on span "Hải Phòng - Hà Nội" at bounding box center [219, 52] width 326 height 19
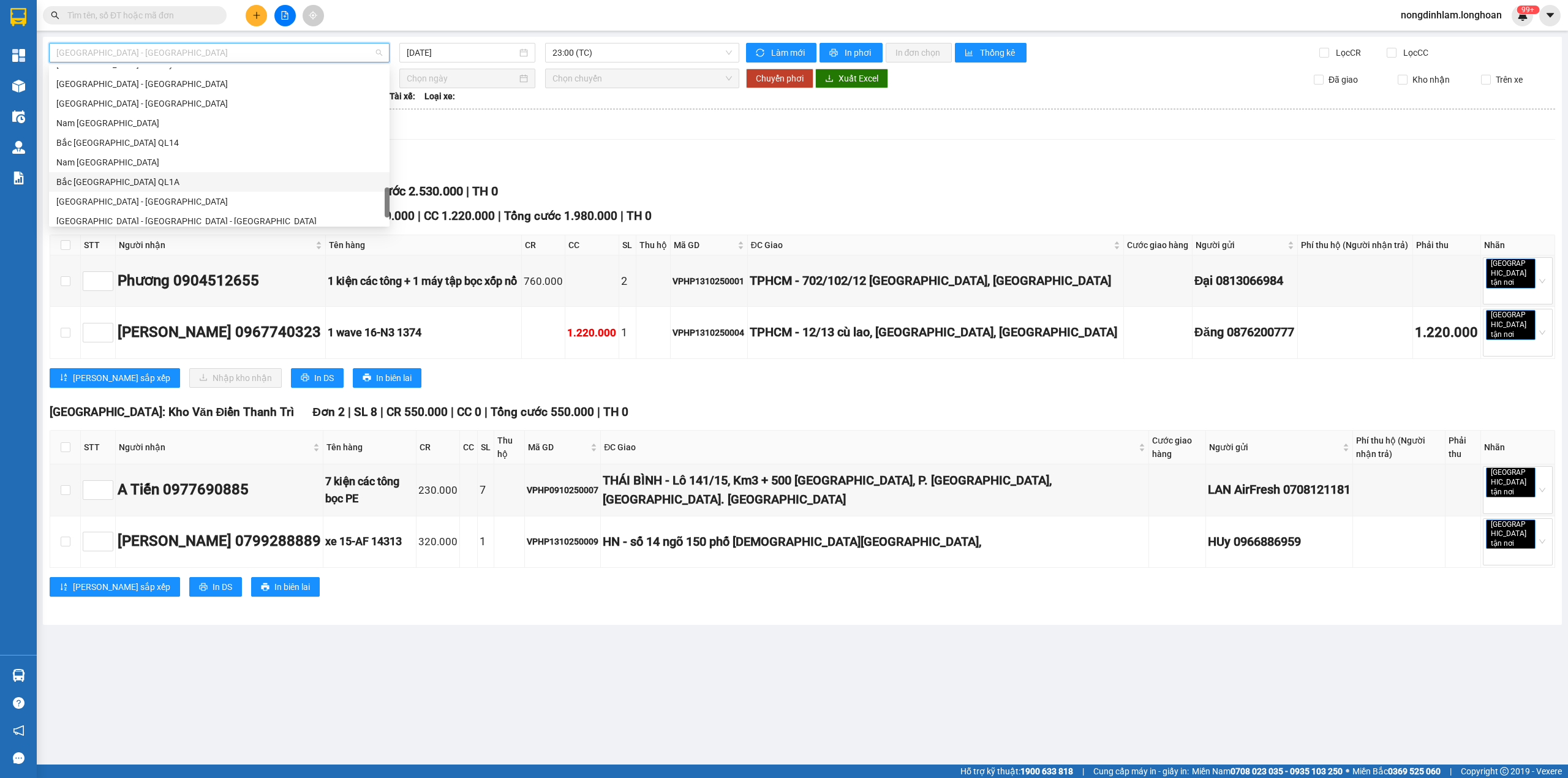
scroll to position [863, 0]
click at [146, 120] on div "Nam [GEOGRAPHIC_DATA]" at bounding box center [219, 117] width 326 height 14
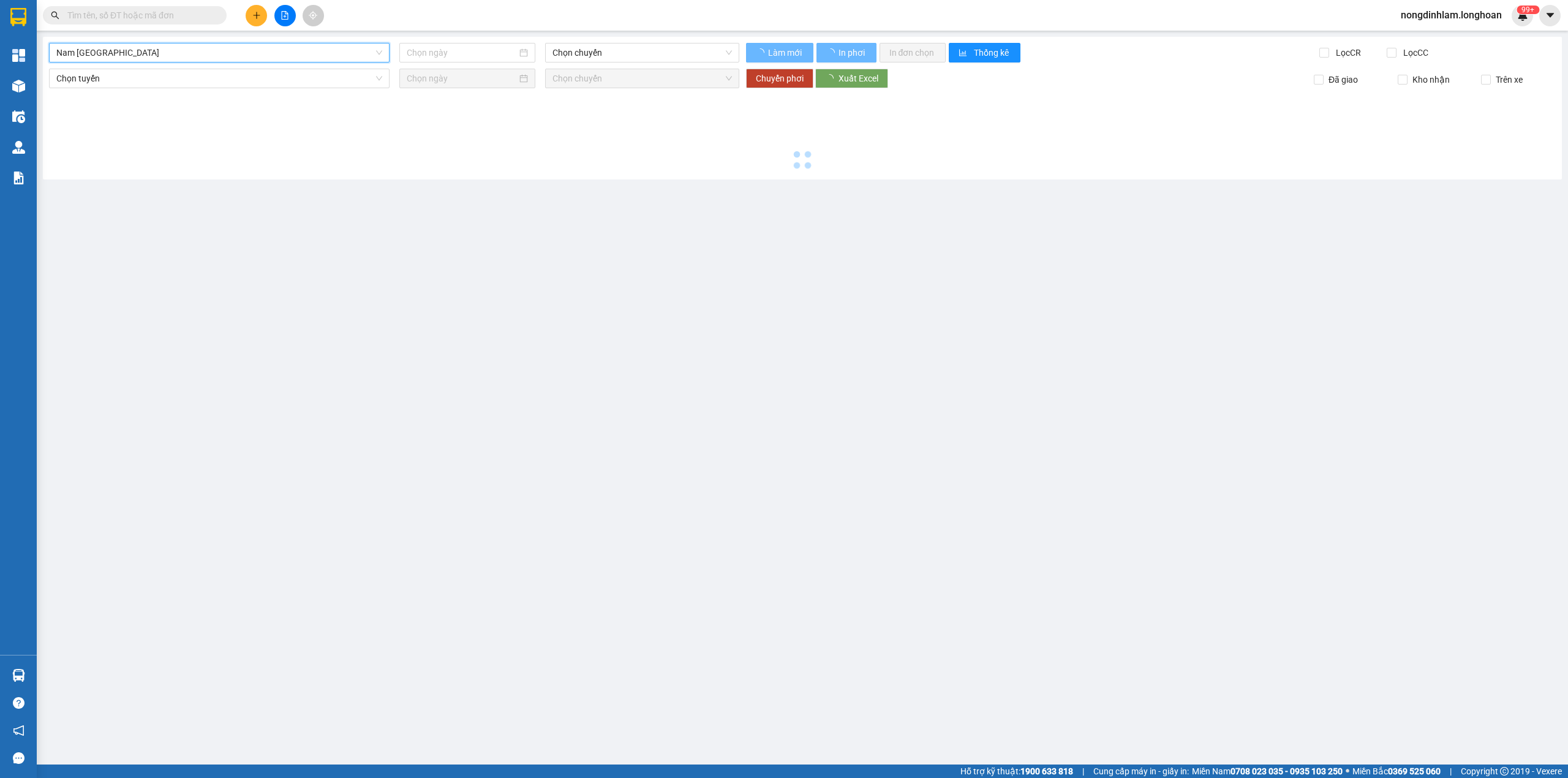
type input "[DATE]"
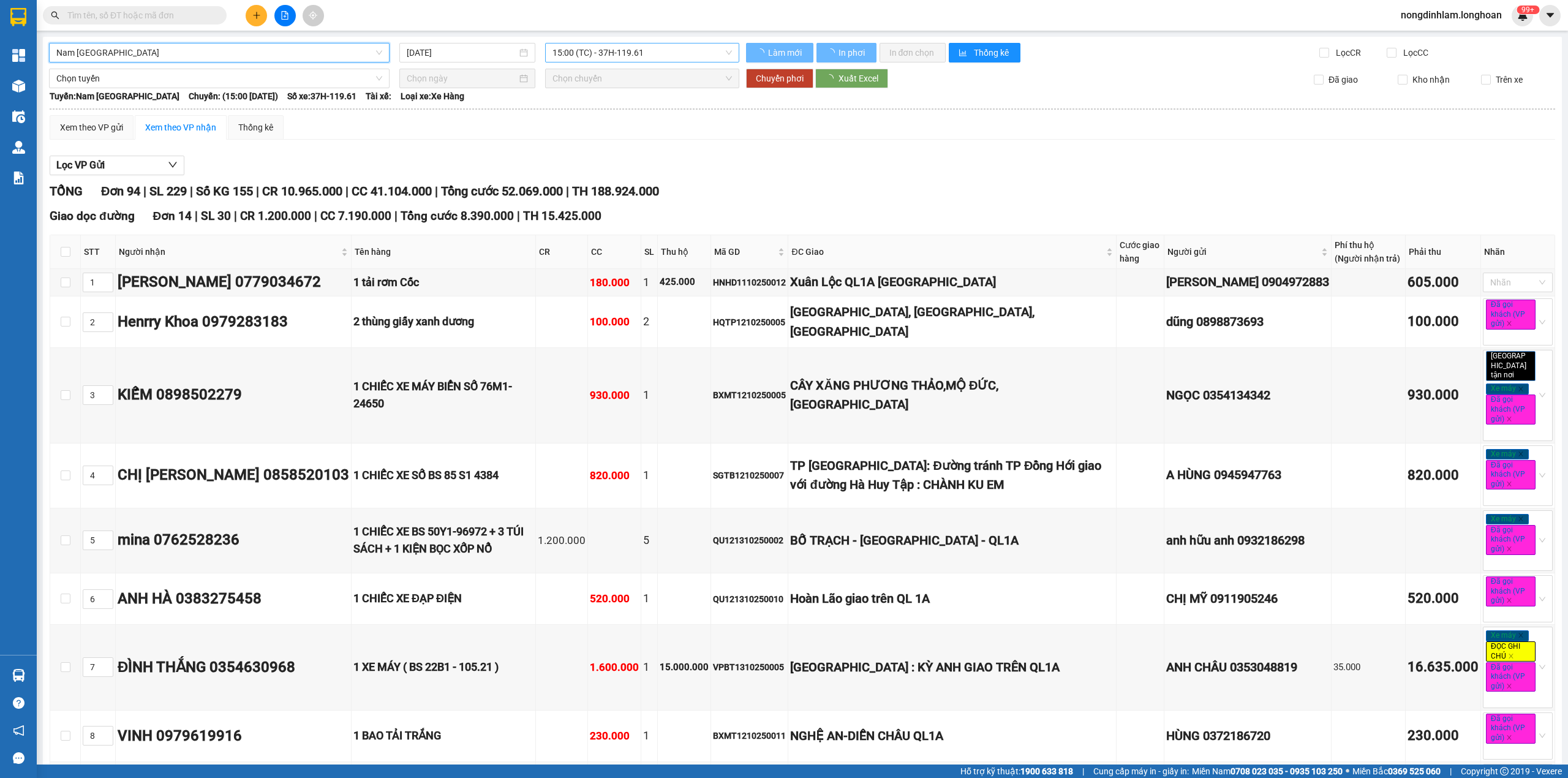
click at [648, 50] on span "15:00 (TC) - 37H-119.61" at bounding box center [643, 52] width 180 height 19
click at [654, 54] on span "15:00 (TC) - 37H-119.61" at bounding box center [643, 52] width 180 height 19
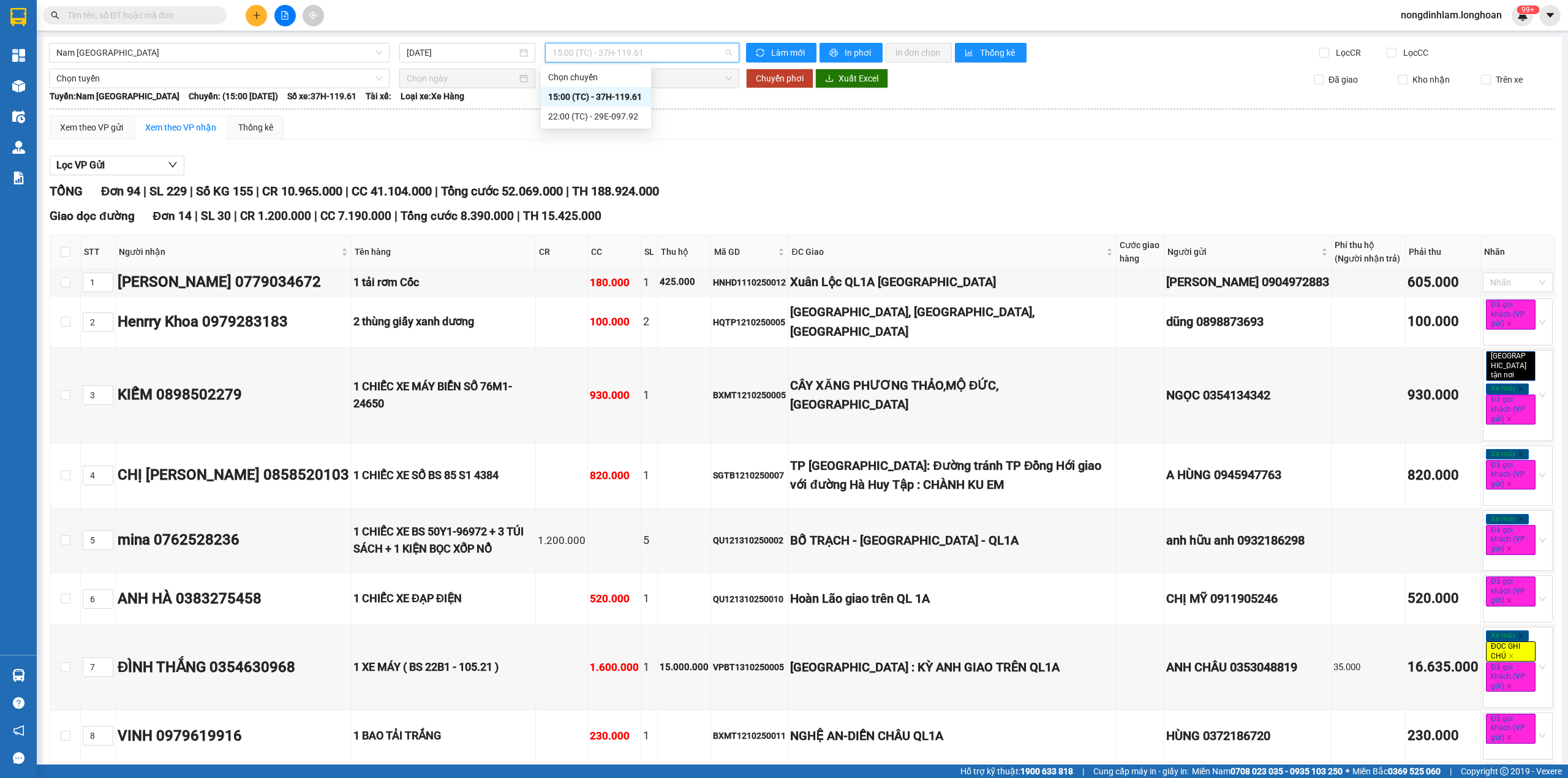
click at [654, 54] on span "15:00 (TC) - 37H-119.61" at bounding box center [643, 52] width 180 height 19
click at [265, 288] on div "Nguyễn Thiết 0779034672" at bounding box center [234, 282] width 232 height 23
copy div "0779034672"
click at [773, 290] on div "HNHD1110250012" at bounding box center [749, 283] width 73 height 14
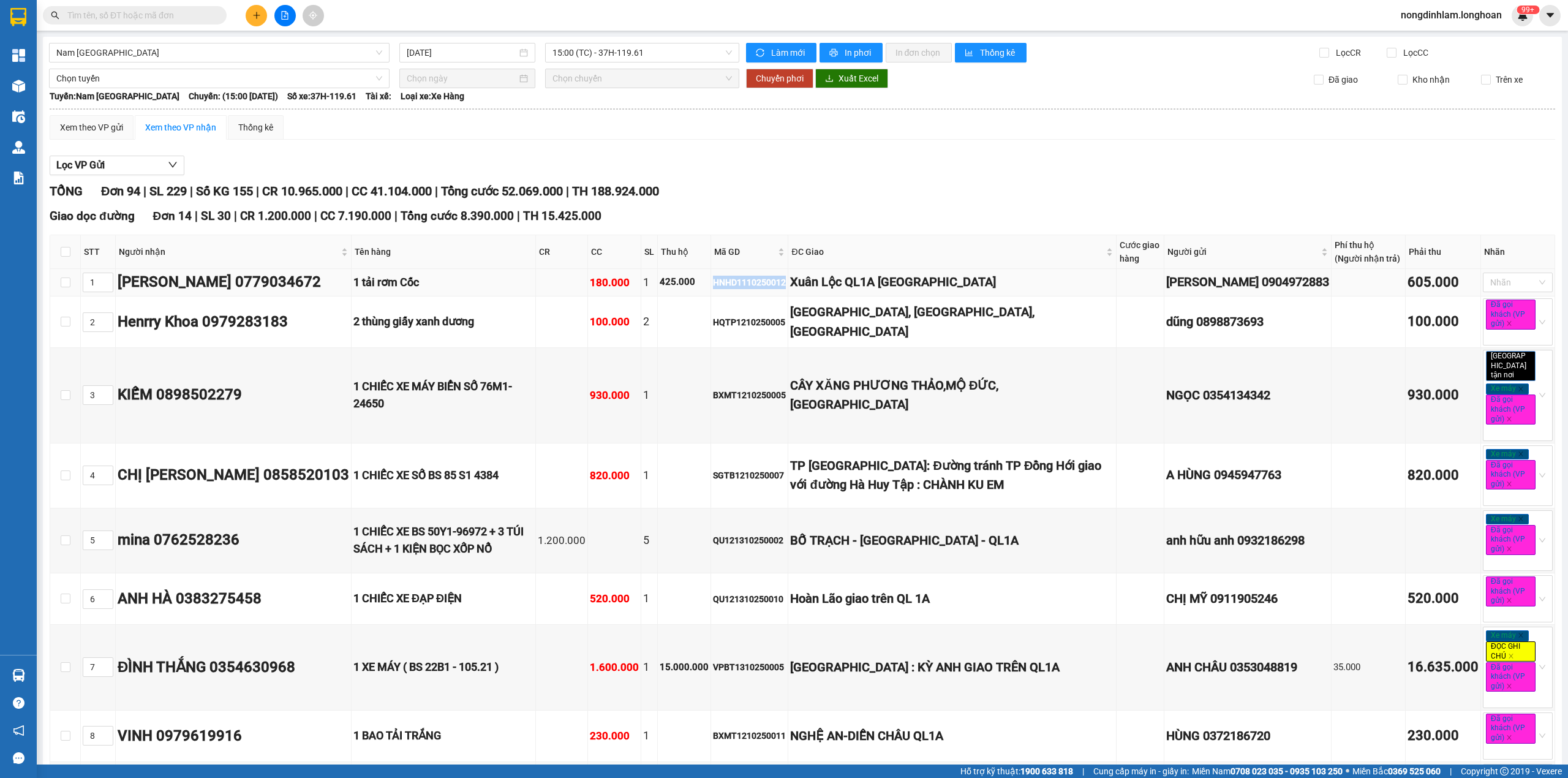
click at [773, 290] on div "HNHD1110250012" at bounding box center [749, 283] width 73 height 14
click at [917, 290] on div "Xuân Lộc QL1A Đồng Nai" at bounding box center [952, 282] width 324 height 19
click at [1239, 287] on div "Minh Hà 0904972883" at bounding box center [1248, 282] width 163 height 19
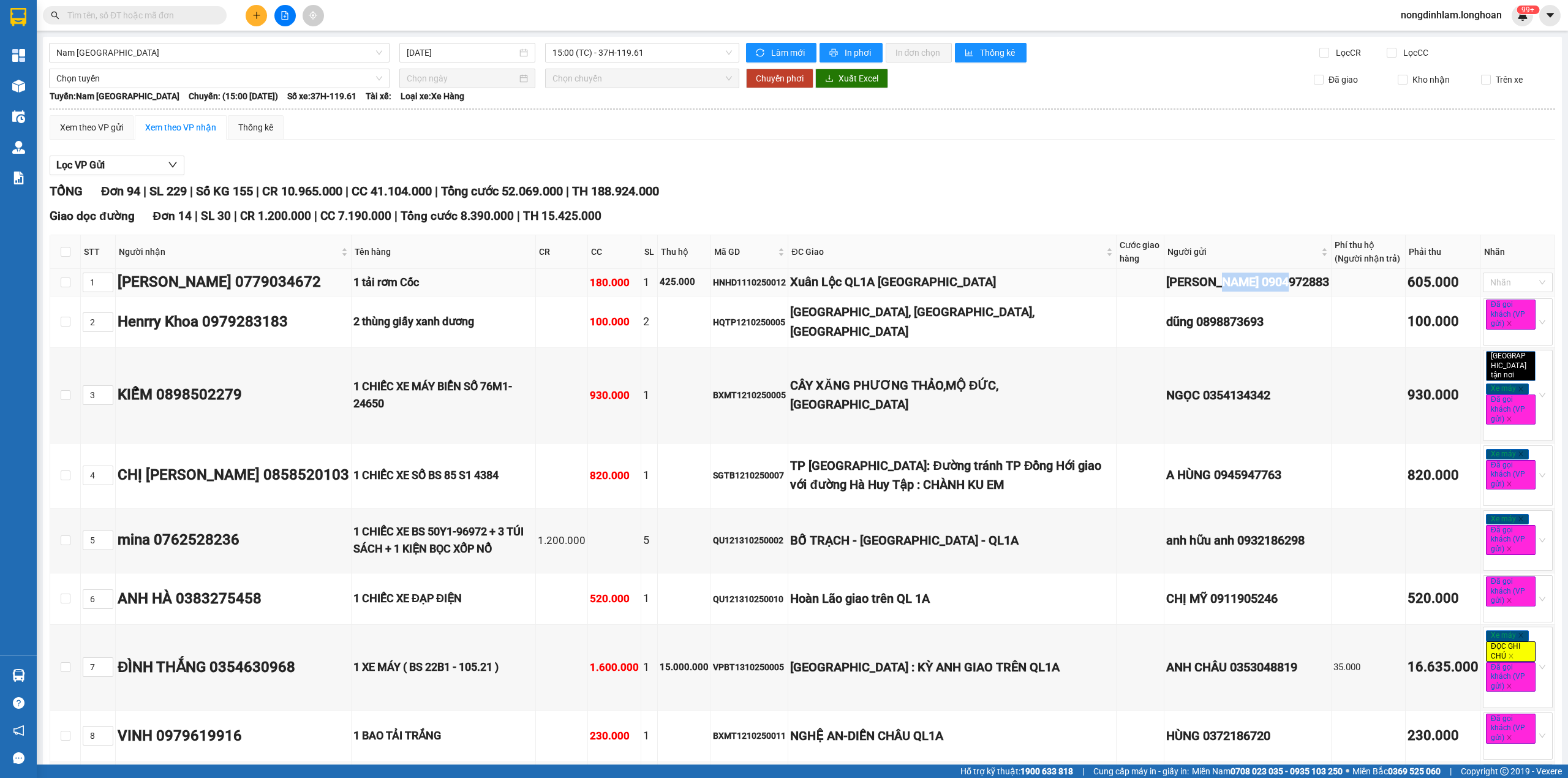
click at [1239, 287] on div "Minh Hà 0904972883" at bounding box center [1248, 282] width 163 height 19
click at [1102, 288] on td "Xuân Lộc QL1A Đồng Nai" at bounding box center [952, 283] width 329 height 28
click at [910, 288] on div "Xuân Lộc QL1A Đồng Nai" at bounding box center [952, 282] width 324 height 19
drag, startPoint x: 373, startPoint y: 288, endPoint x: 388, endPoint y: 288, distance: 15.0
click at [388, 288] on div "1 tải rơm Cốc" at bounding box center [444, 282] width 180 height 17
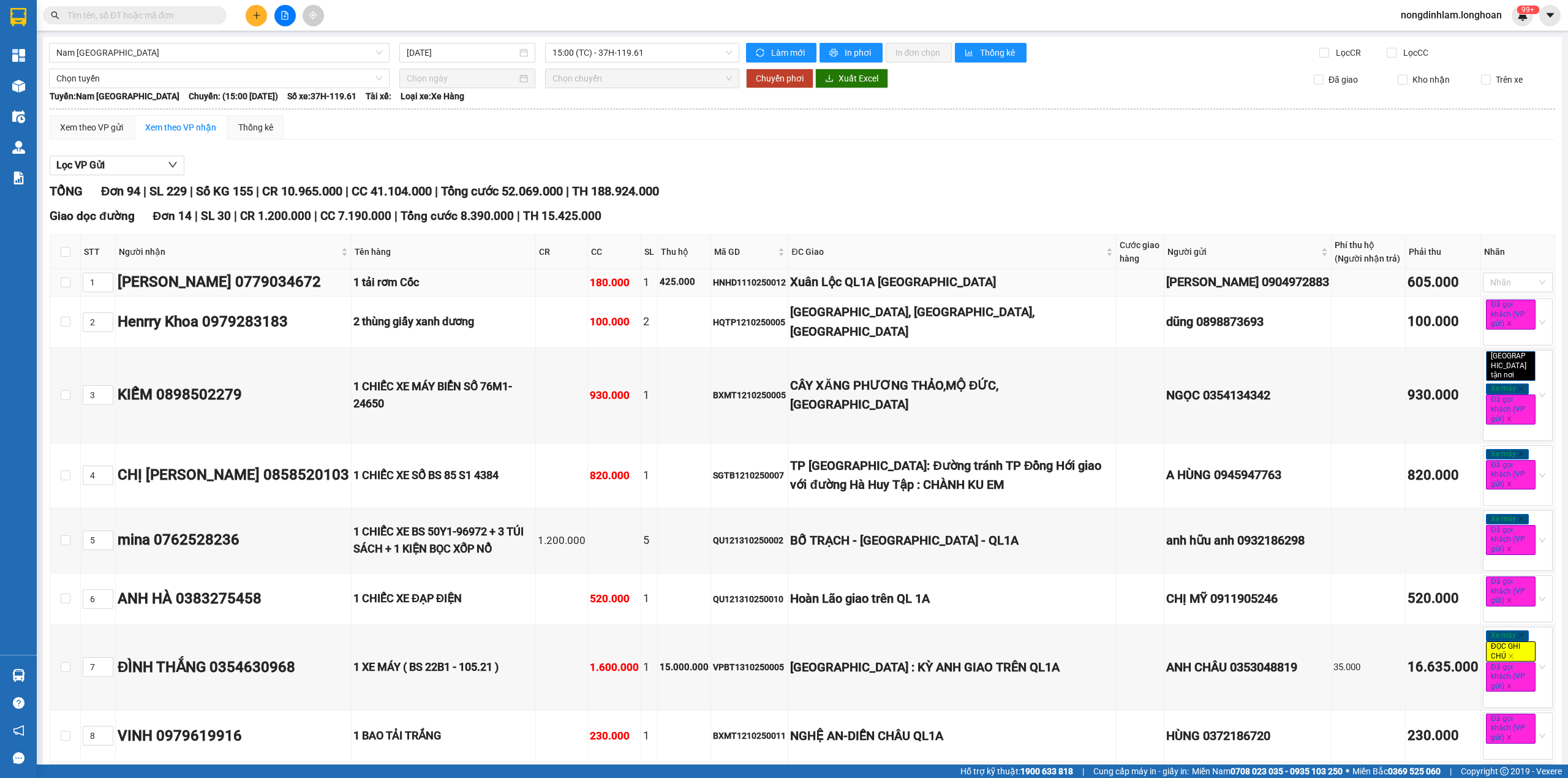
click at [413, 288] on div "1 tải rơm Cốc" at bounding box center [444, 282] width 180 height 17
click at [754, 287] on div "HNHD1110250012" at bounding box center [749, 283] width 73 height 14
click at [948, 287] on div "Xuân Lộc QL1A Đồng Nai" at bounding box center [952, 282] width 324 height 19
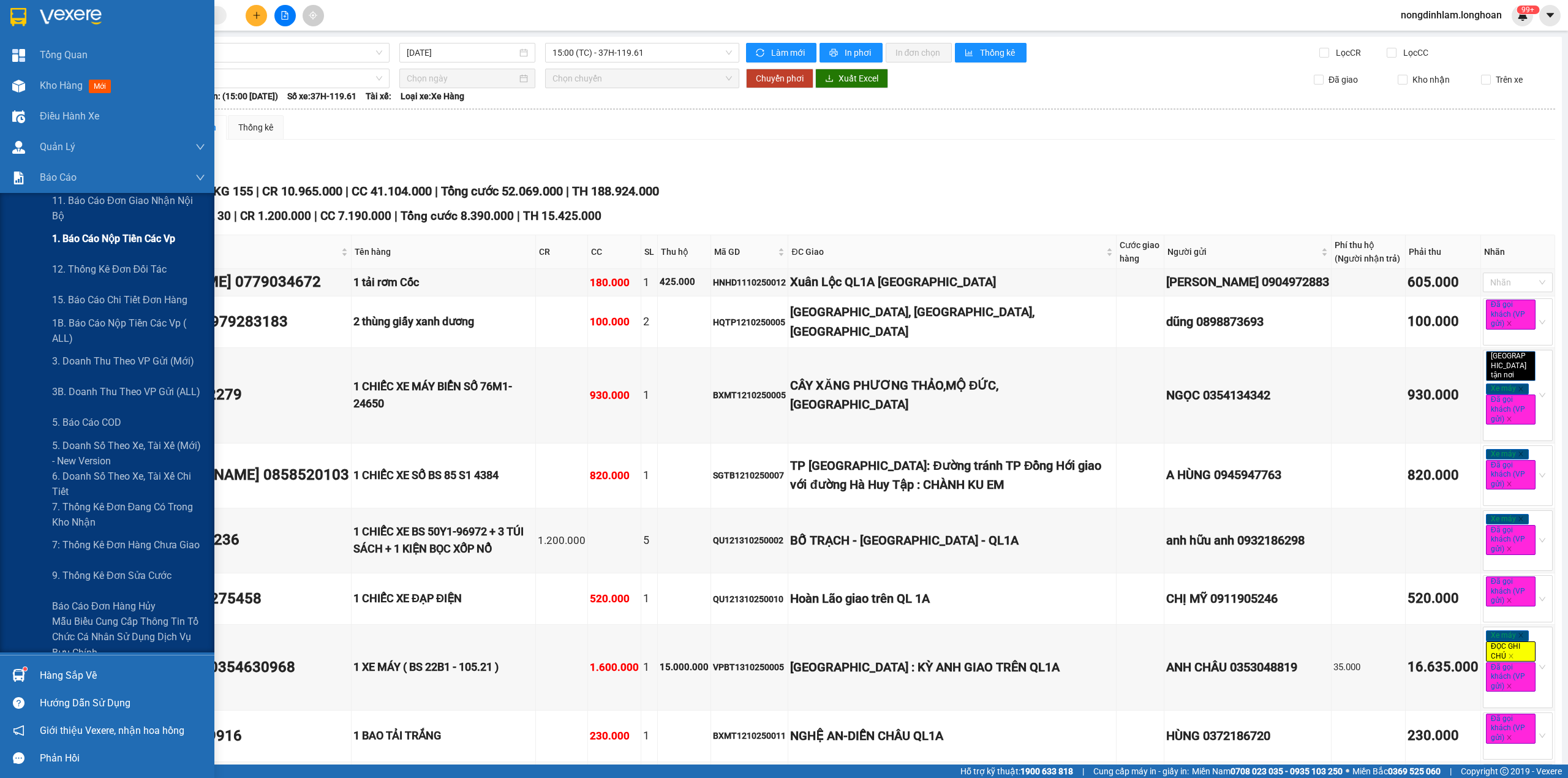
click at [85, 235] on span "1. Báo cáo nộp tiền các vp" at bounding box center [113, 239] width 123 height 15
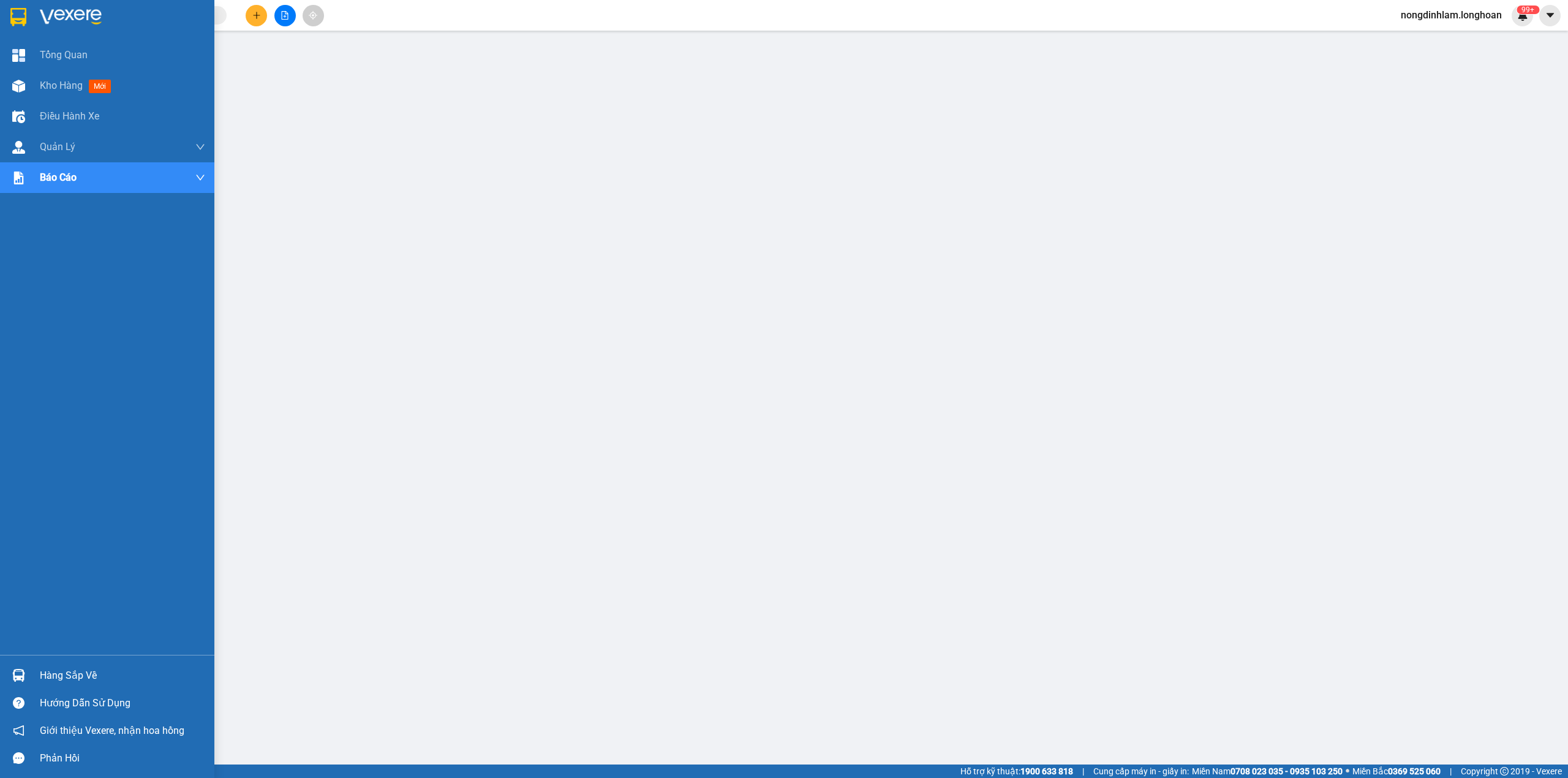
click at [8, 8] on div at bounding box center [18, 16] width 21 height 21
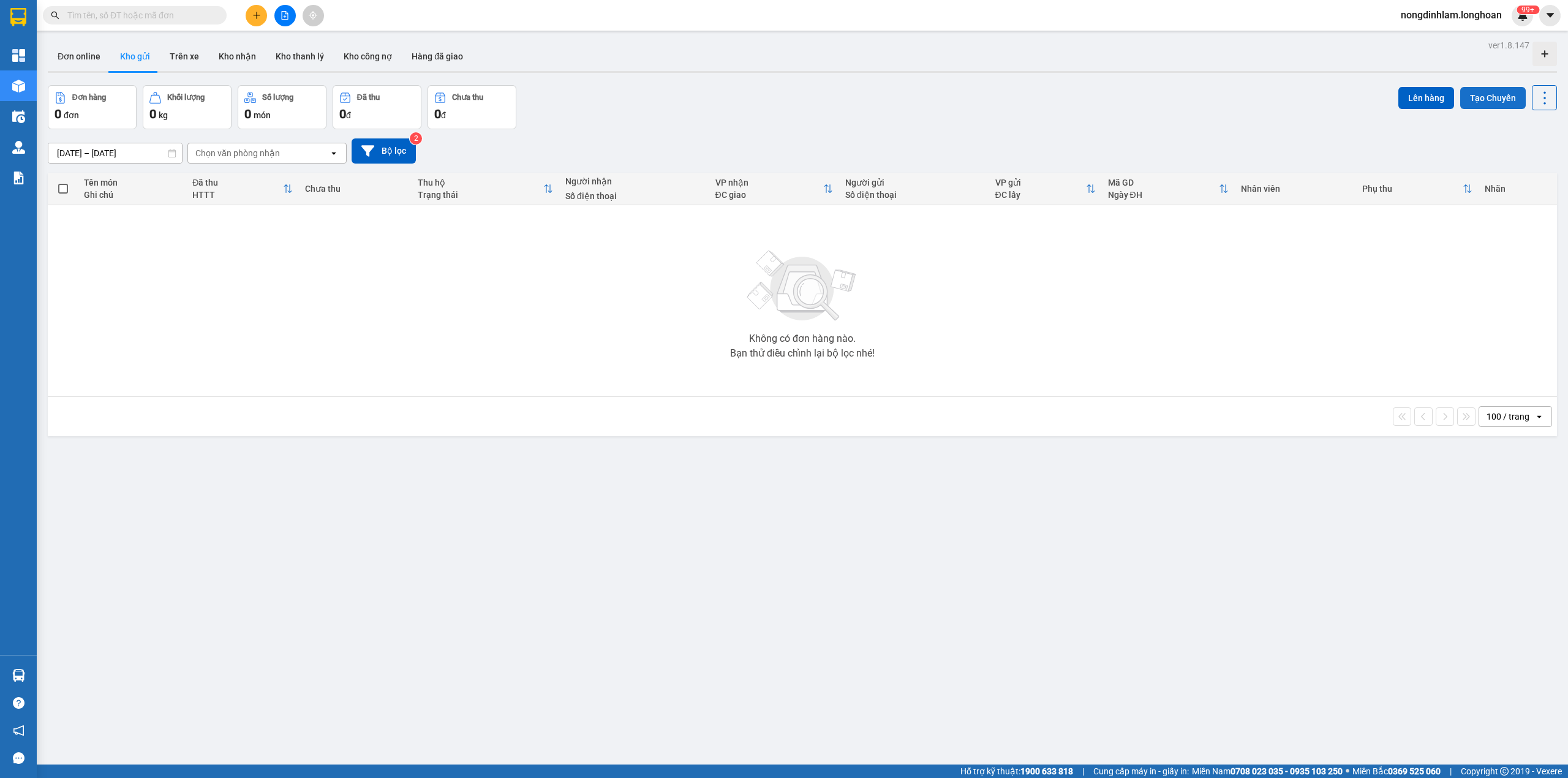
click at [1486, 96] on button "Tạo Chuyến" at bounding box center [1493, 98] width 65 height 22
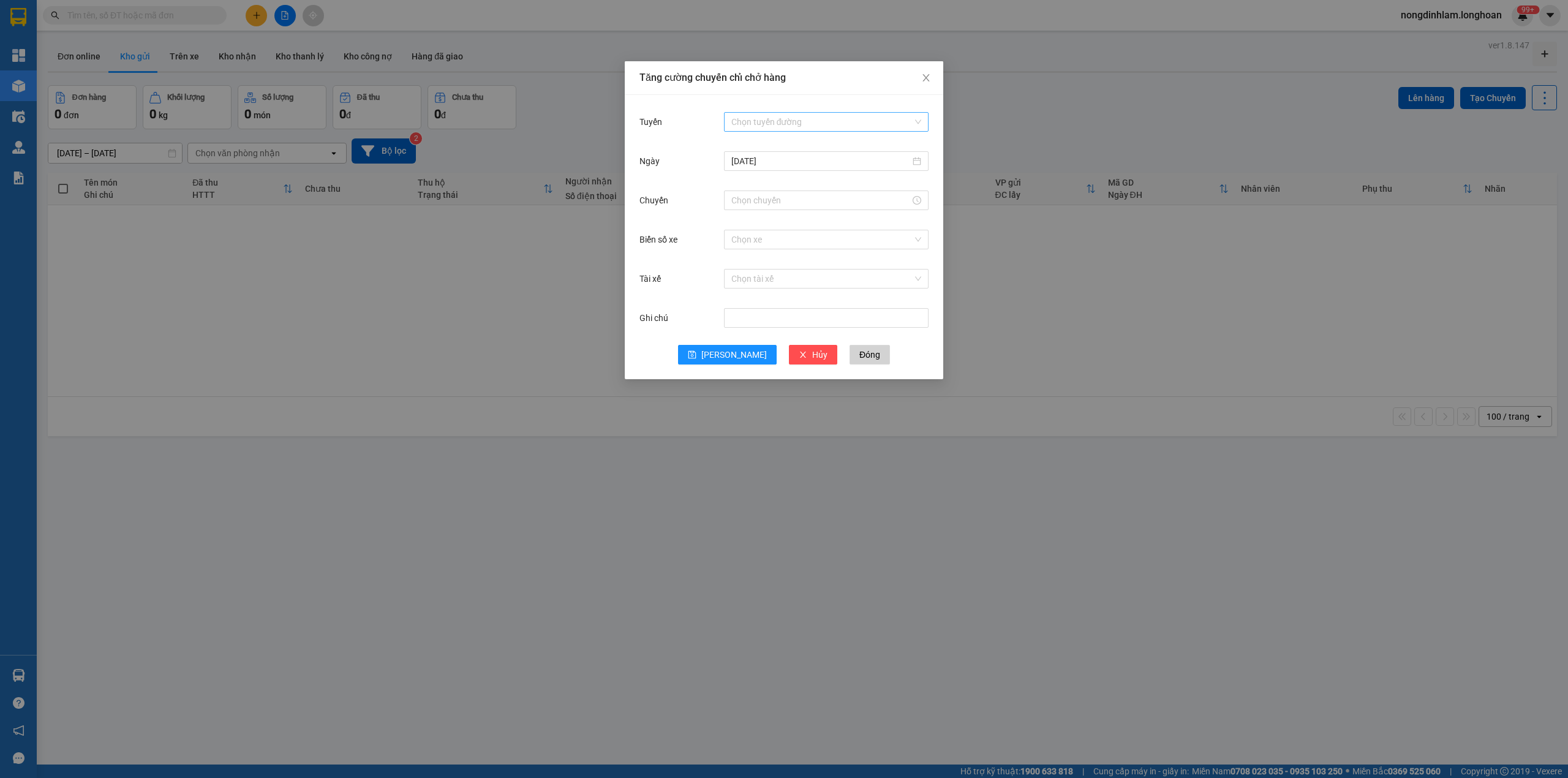
click at [802, 119] on input "Tuyến" at bounding box center [822, 122] width 181 height 19
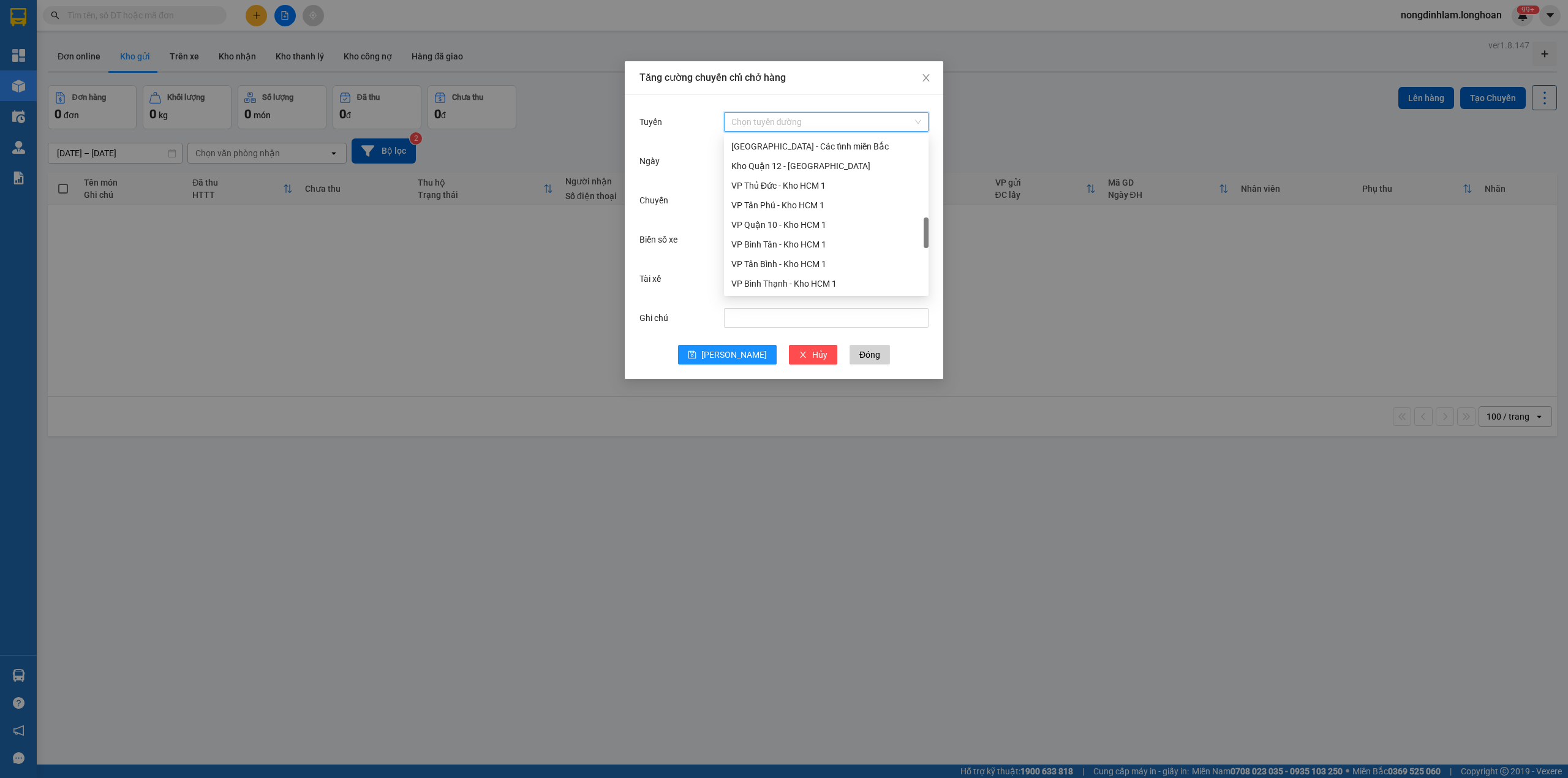
scroll to position [843, 0]
click at [772, 184] on div "Nam [GEOGRAPHIC_DATA]" at bounding box center [826, 185] width 190 height 14
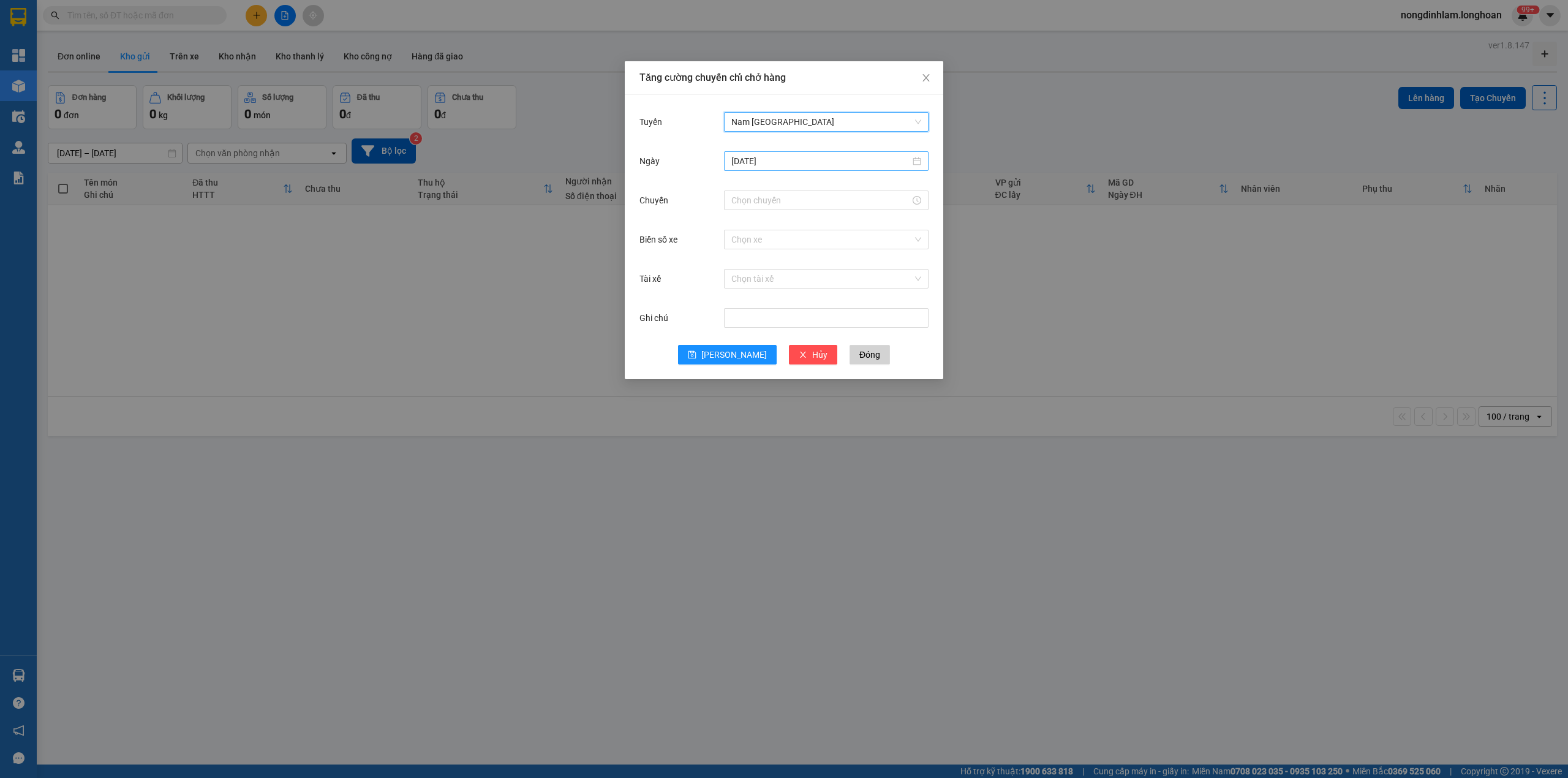
click at [776, 161] on input "[DATE]" at bounding box center [820, 161] width 179 height 14
type input "[DATE]"
click at [787, 267] on div "14" at bounding box center [786, 269] width 14 height 14
click at [765, 199] on input "Chuyến" at bounding box center [820, 201] width 179 height 14
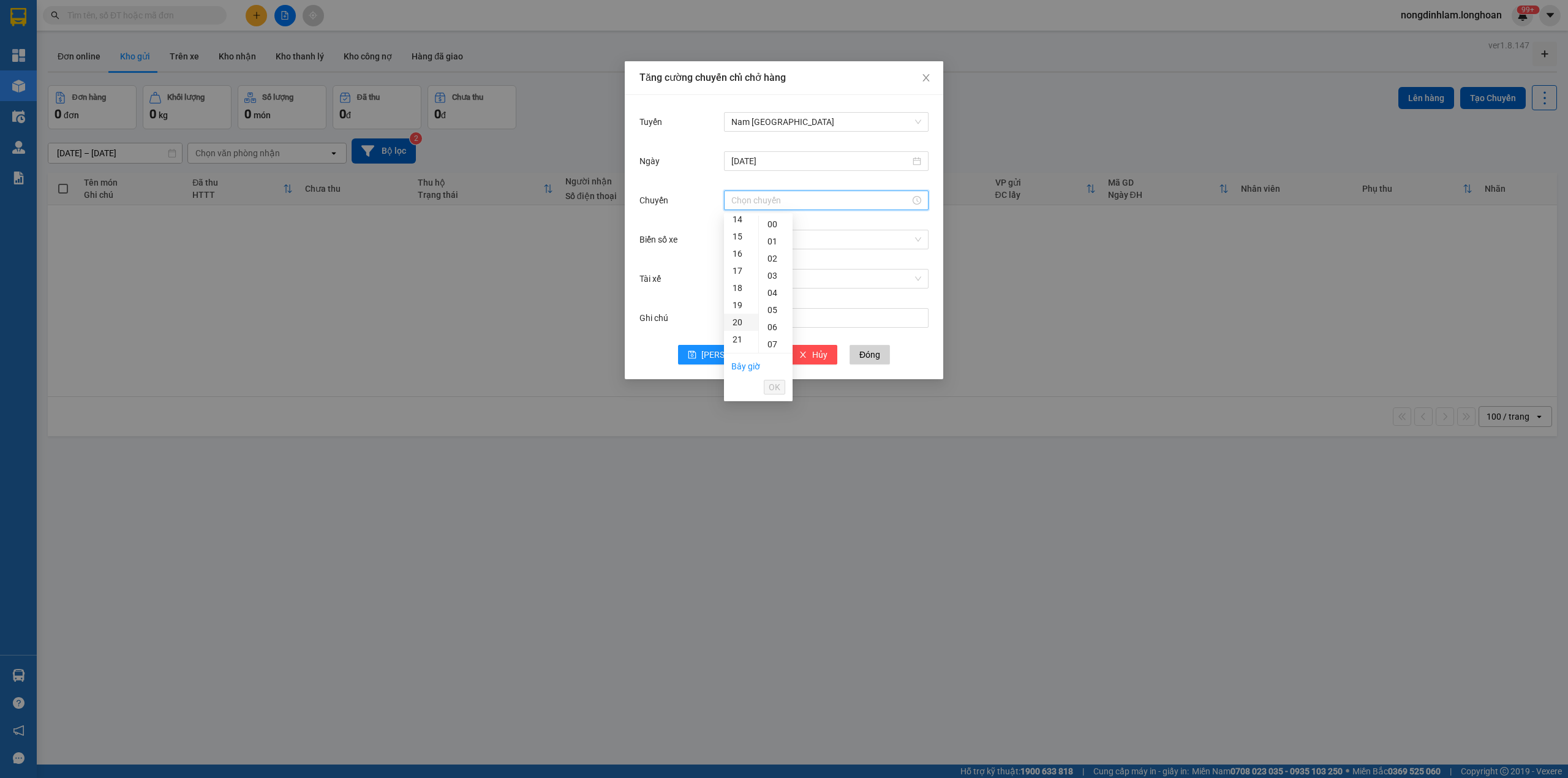
click at [740, 317] on div "20" at bounding box center [741, 322] width 35 height 17
type input "20:00"
click at [776, 389] on span "OK" at bounding box center [775, 387] width 12 height 14
click at [756, 235] on input "Biển số xe" at bounding box center [822, 240] width 181 height 19
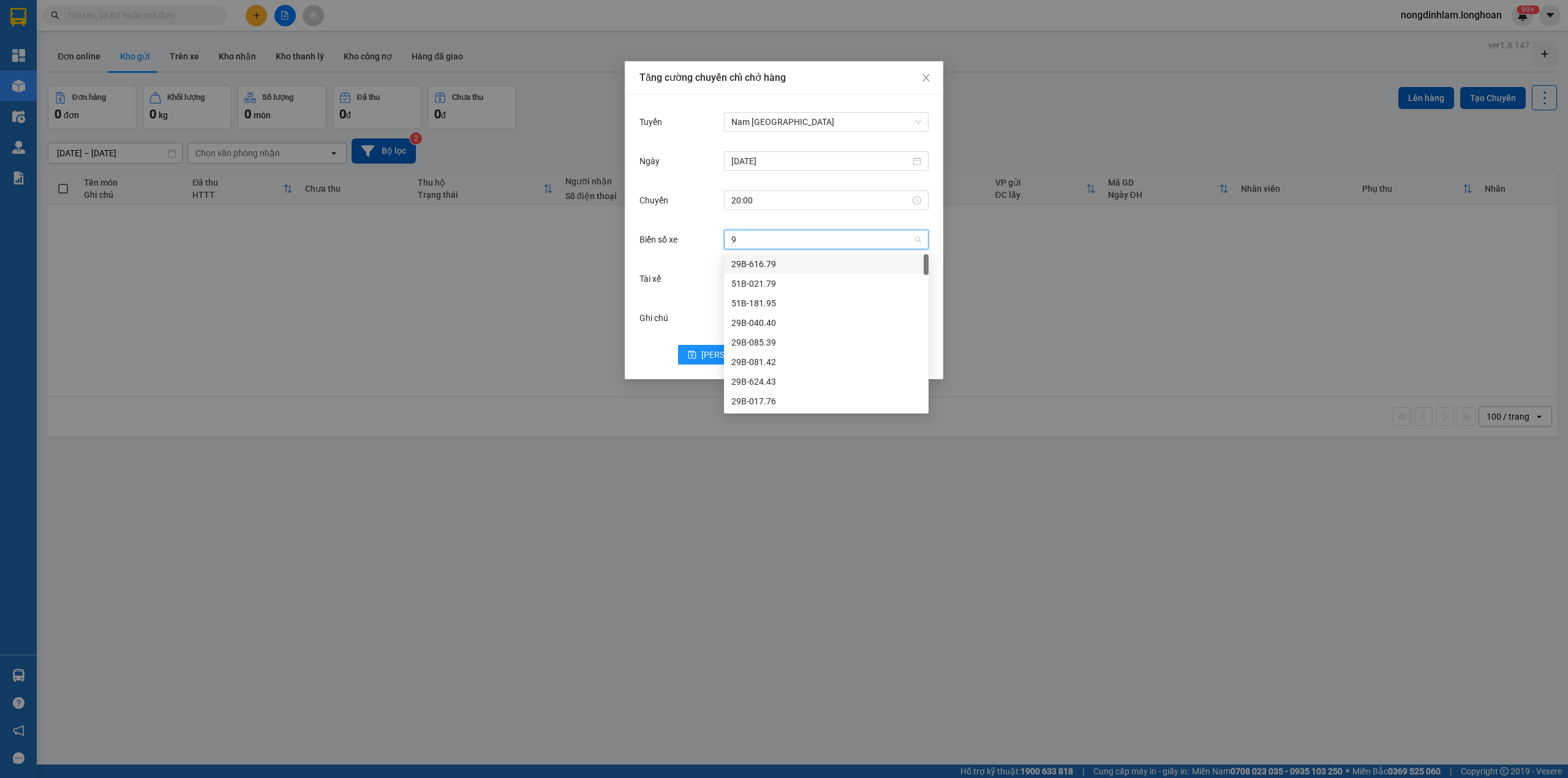
type input "92"
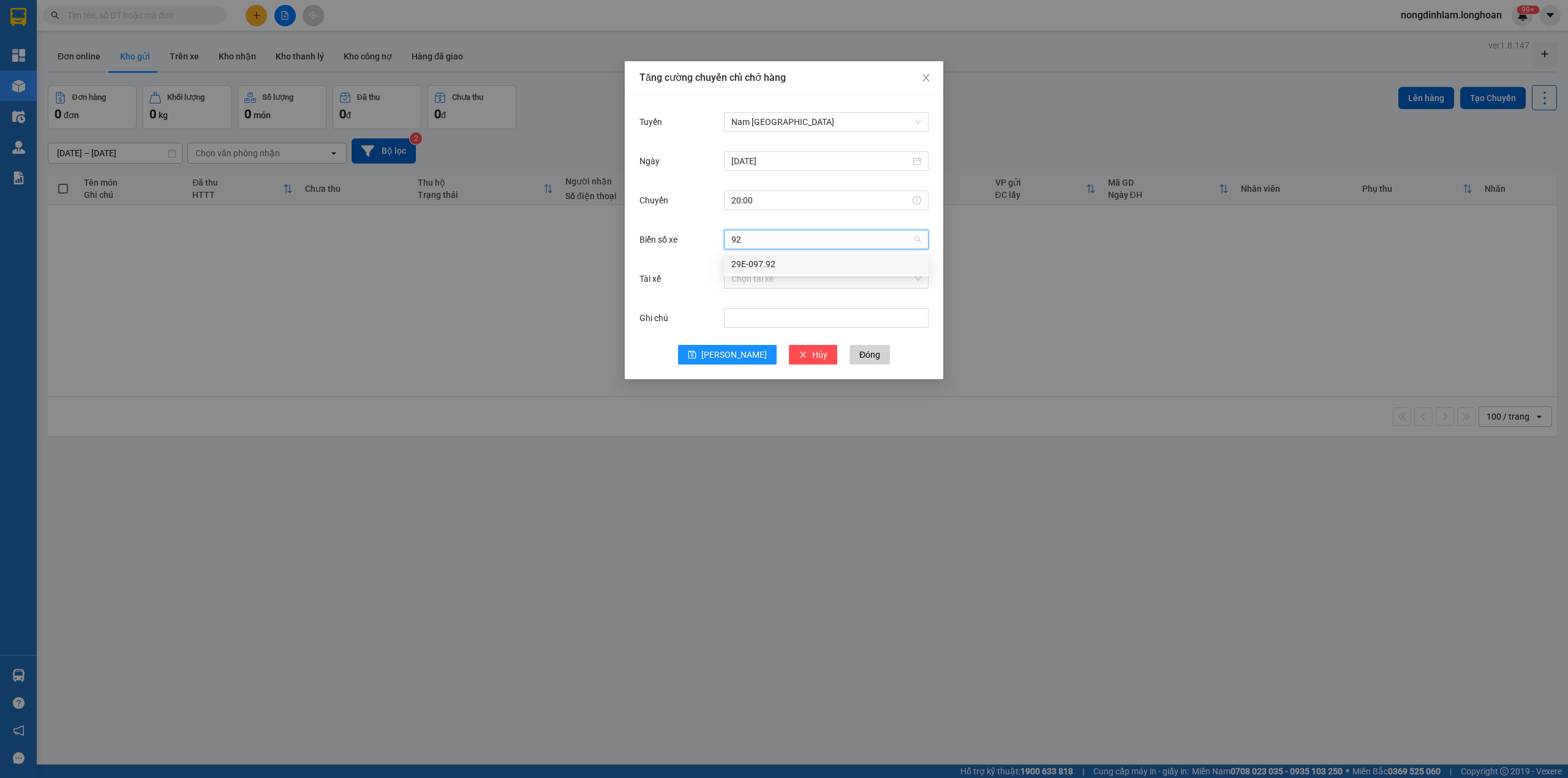
click at [765, 262] on div "29E-097.92" at bounding box center [826, 264] width 190 height 14
click at [743, 349] on button "[PERSON_NAME]" at bounding box center [727, 354] width 98 height 19
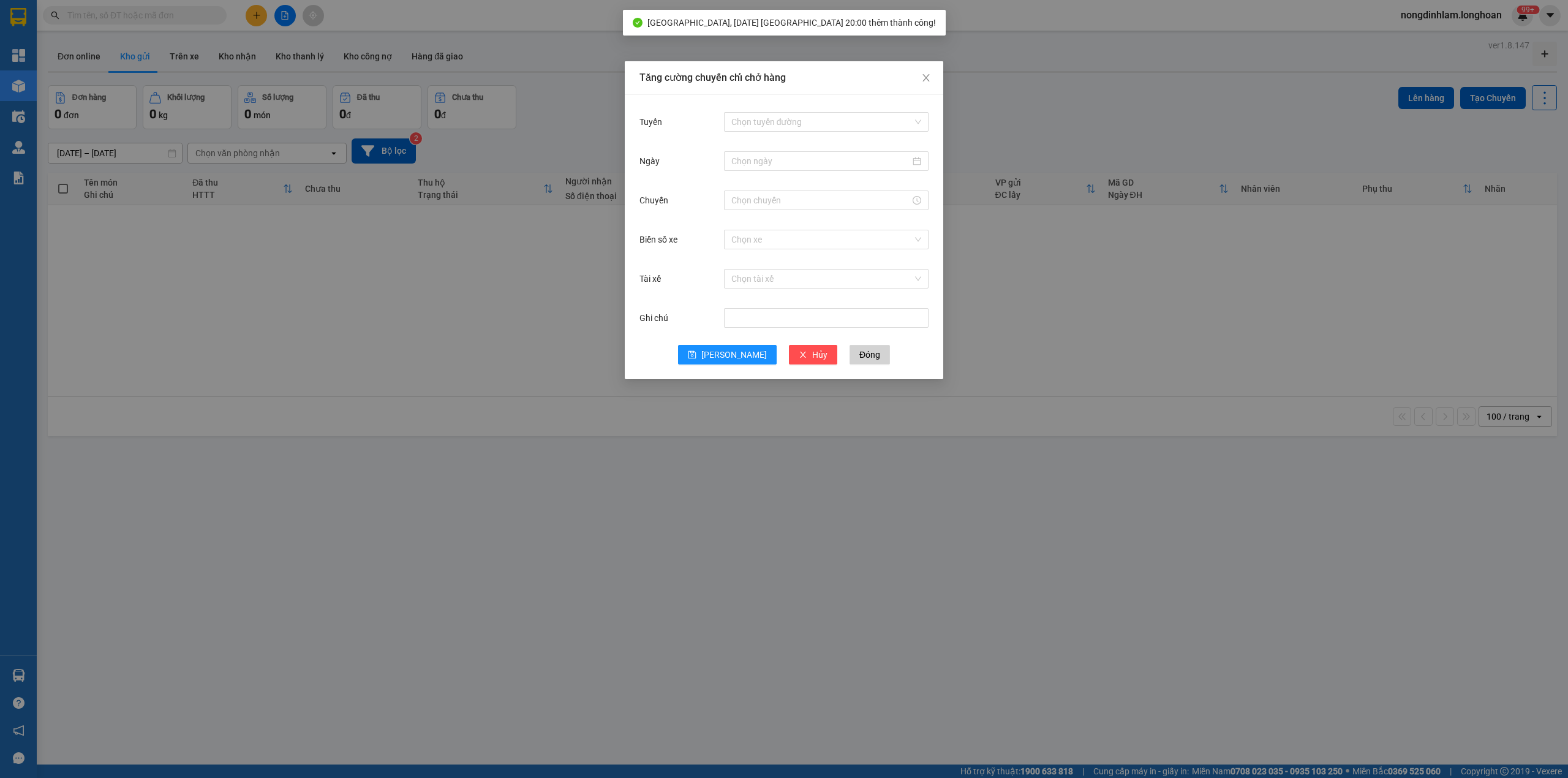
click at [269, 19] on div "Tăng cường chuyến chỉ chở hàng Tuyến Chọn tuyến đường Ngày Chuyến Biển số xe Ch…" at bounding box center [784, 389] width 1568 height 778
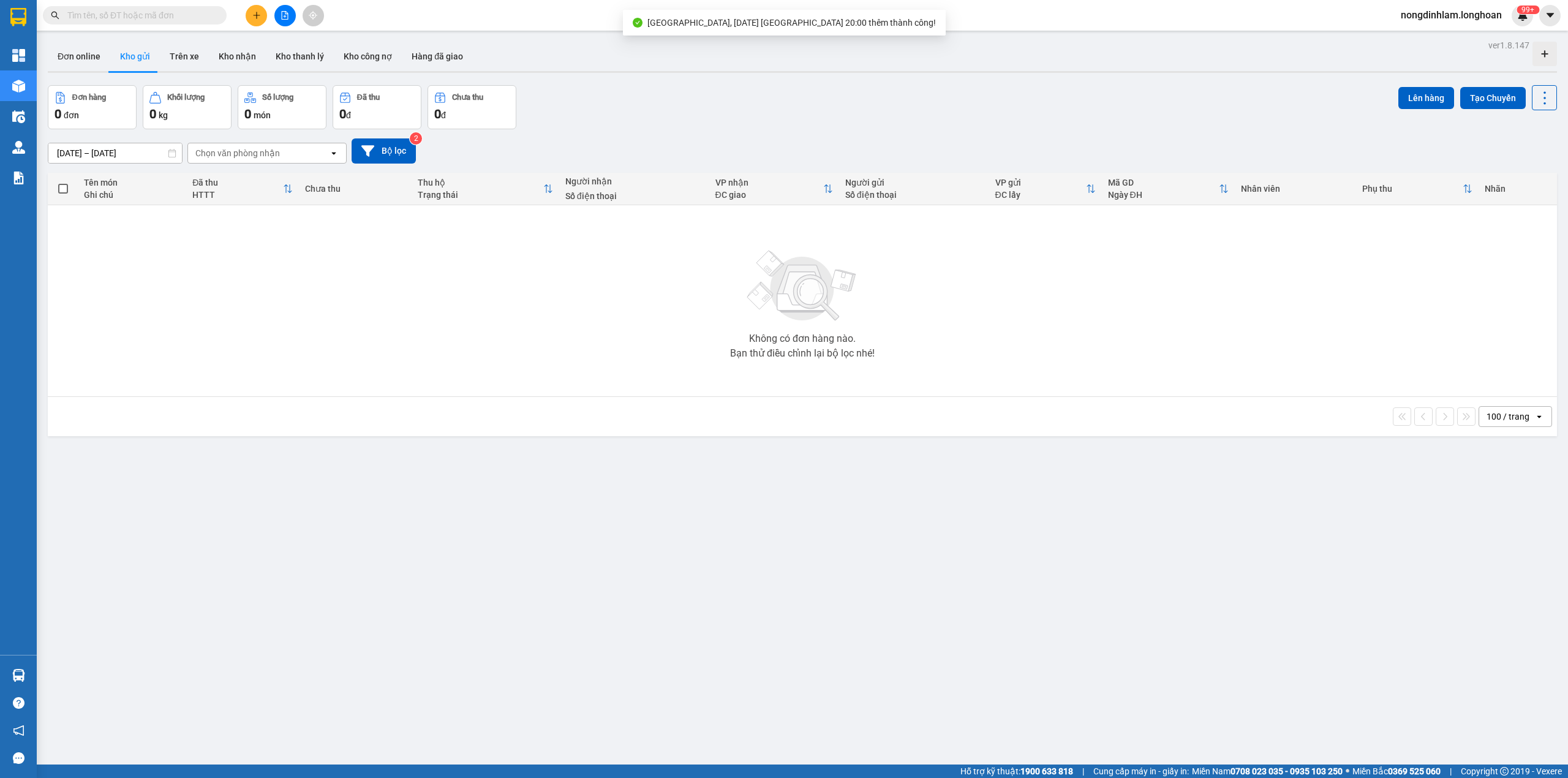
click at [284, 18] on icon "file-add" at bounding box center [284, 15] width 8 height 8
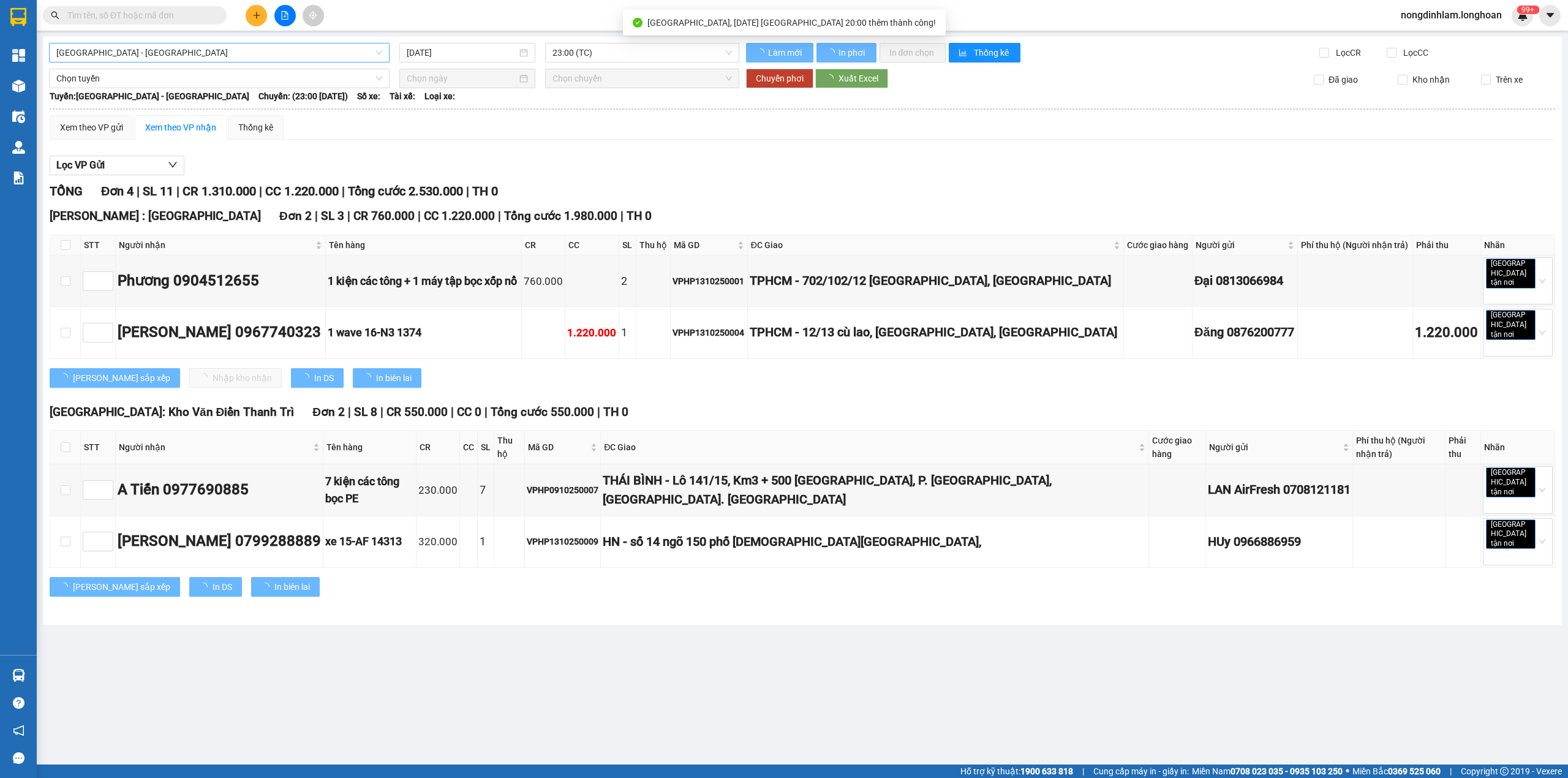
click at [141, 54] on span "[GEOGRAPHIC_DATA] - [GEOGRAPHIC_DATA]" at bounding box center [219, 52] width 326 height 19
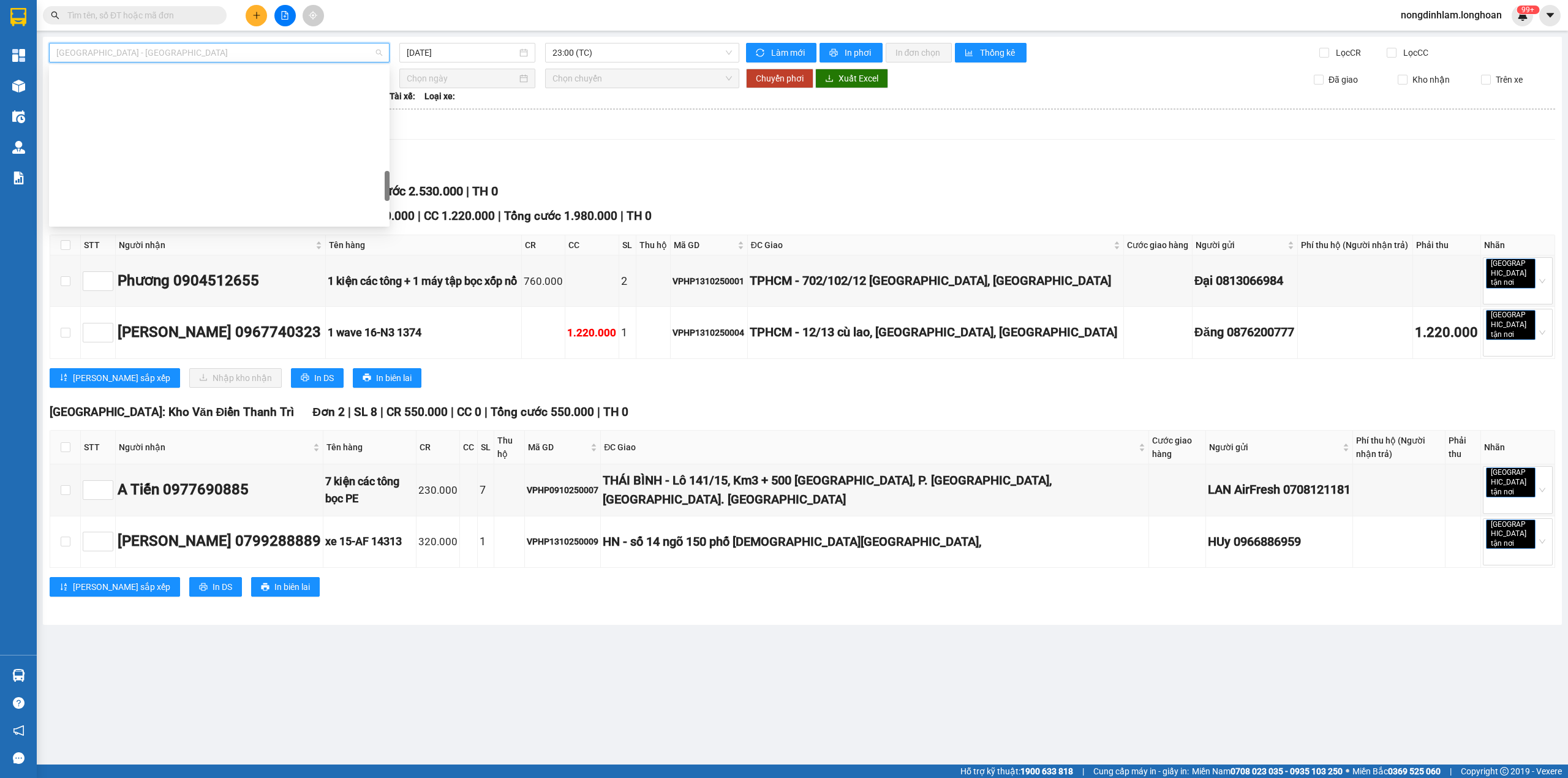
scroll to position [863, 0]
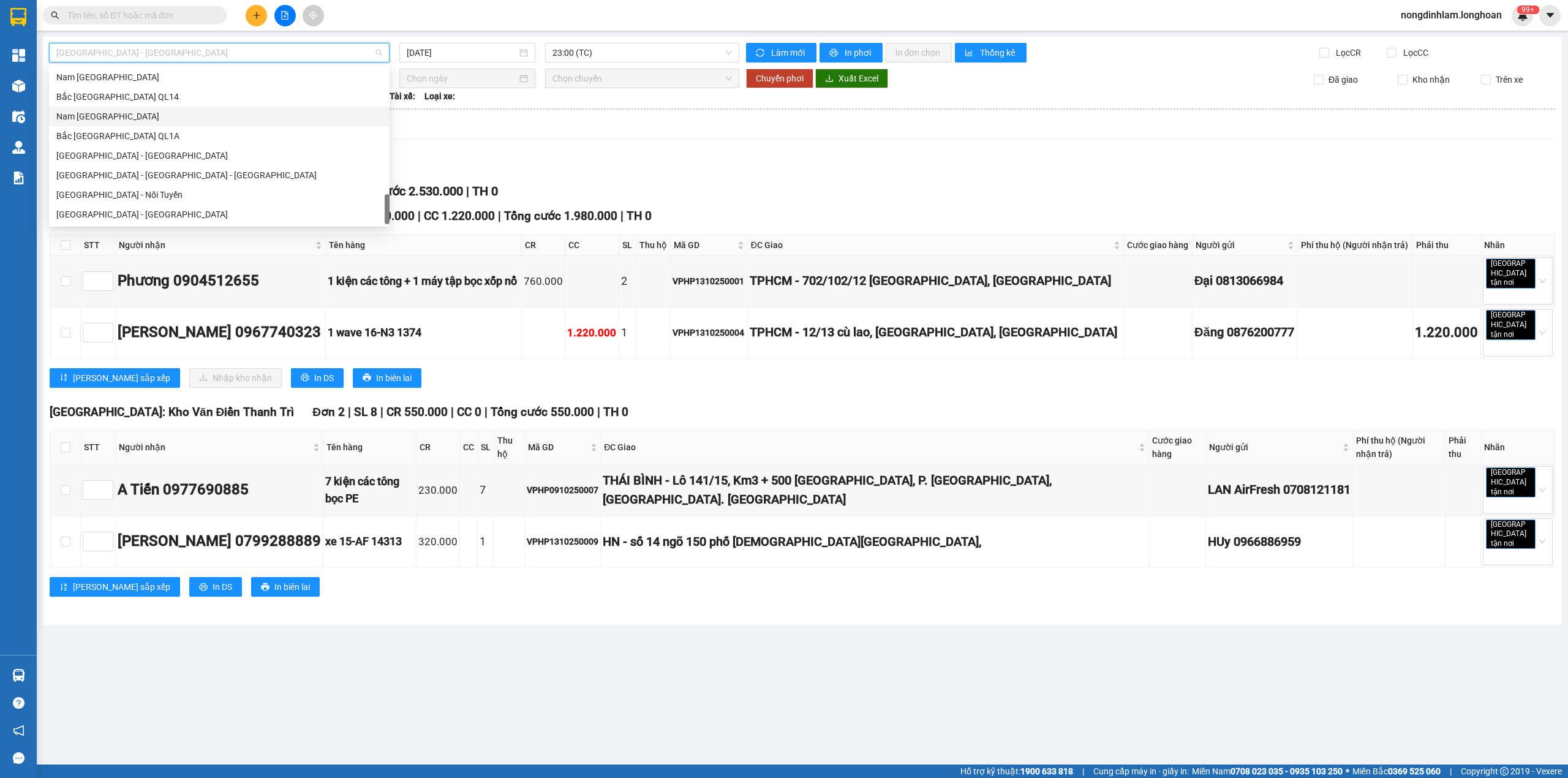
click at [134, 111] on div "Nam [GEOGRAPHIC_DATA]" at bounding box center [219, 117] width 326 height 14
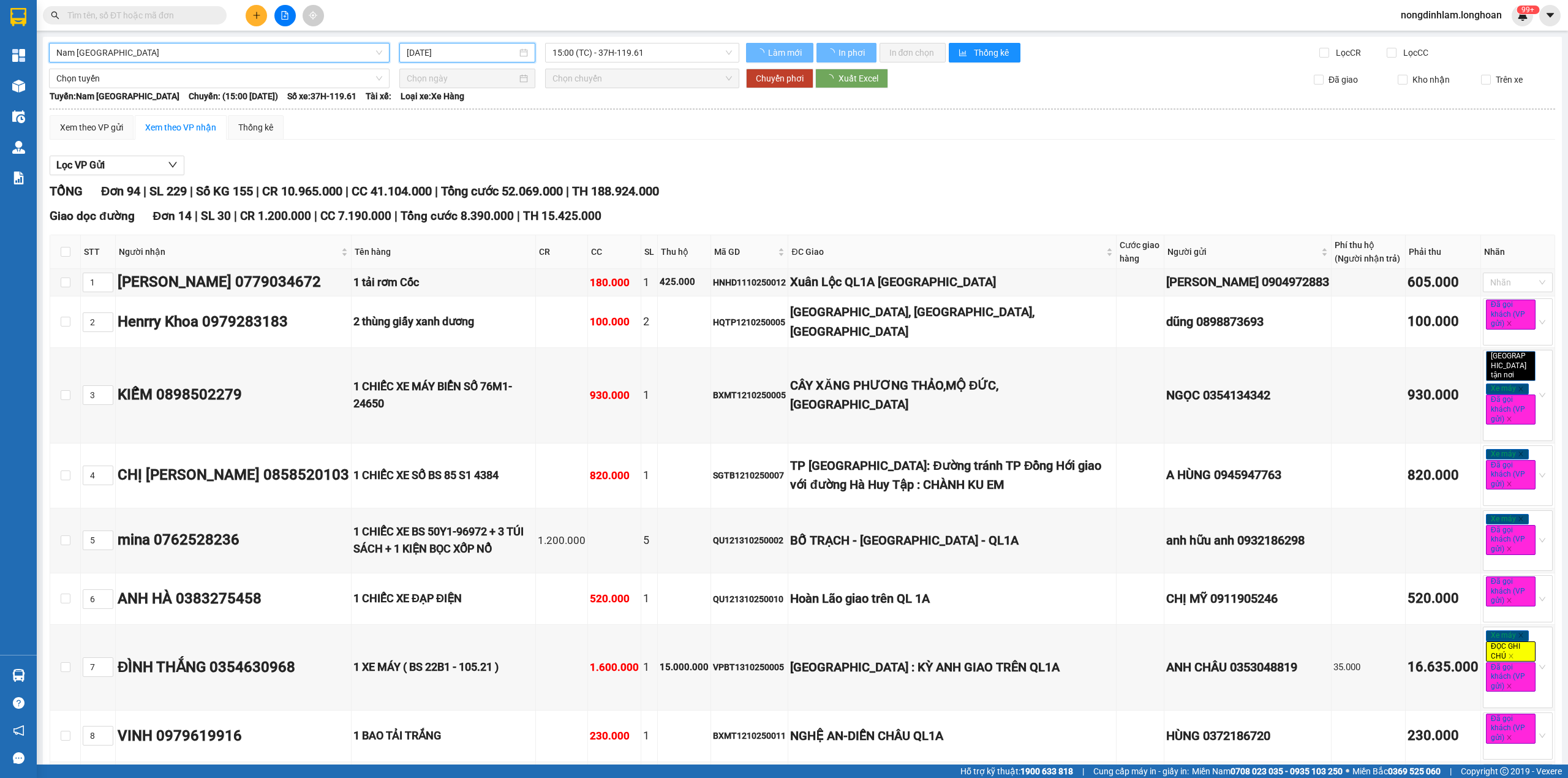
click at [476, 52] on input "[DATE]" at bounding box center [461, 52] width 110 height 14
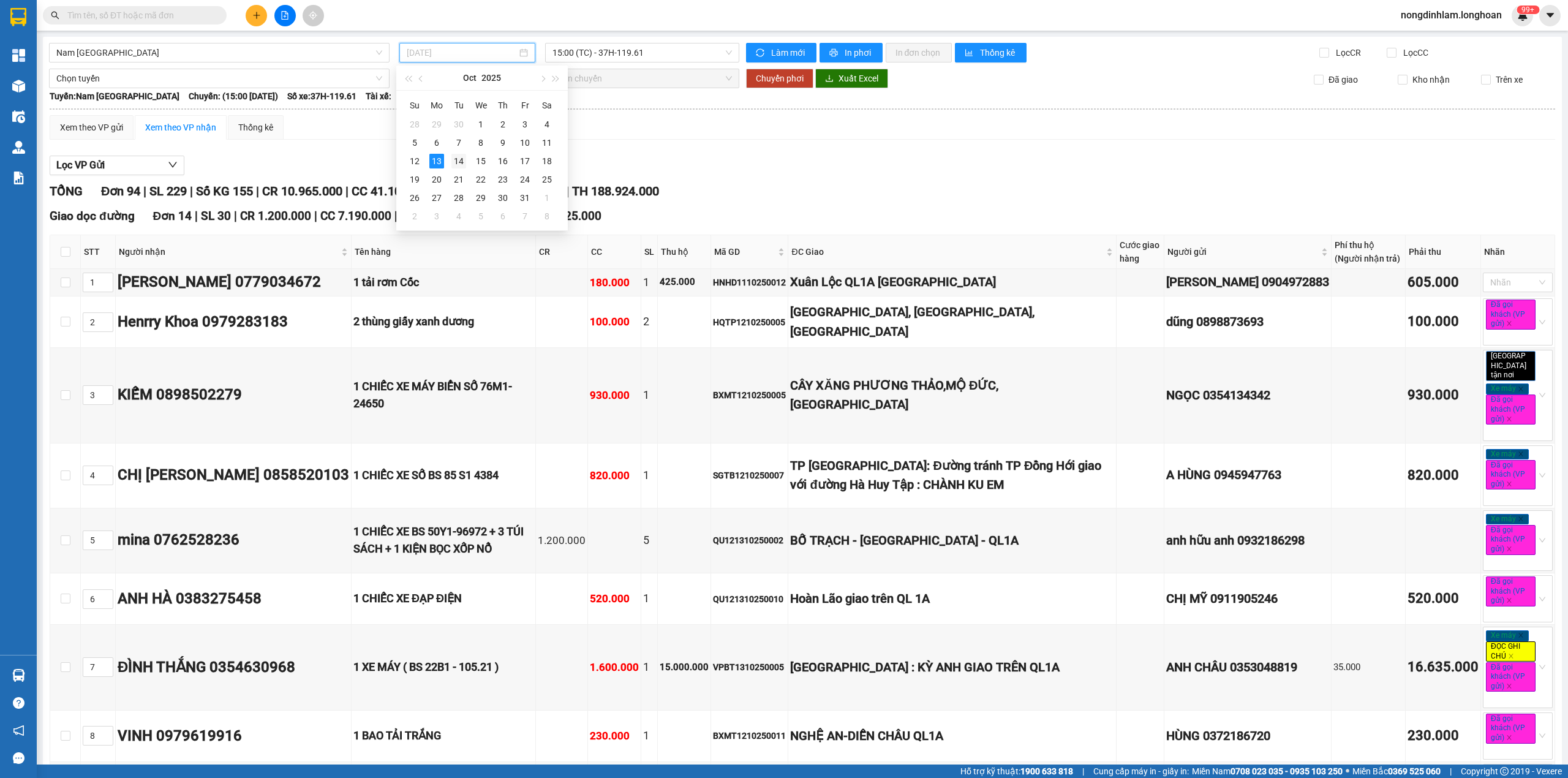
click at [458, 161] on div "14" at bounding box center [458, 161] width 14 height 14
type input "[DATE]"
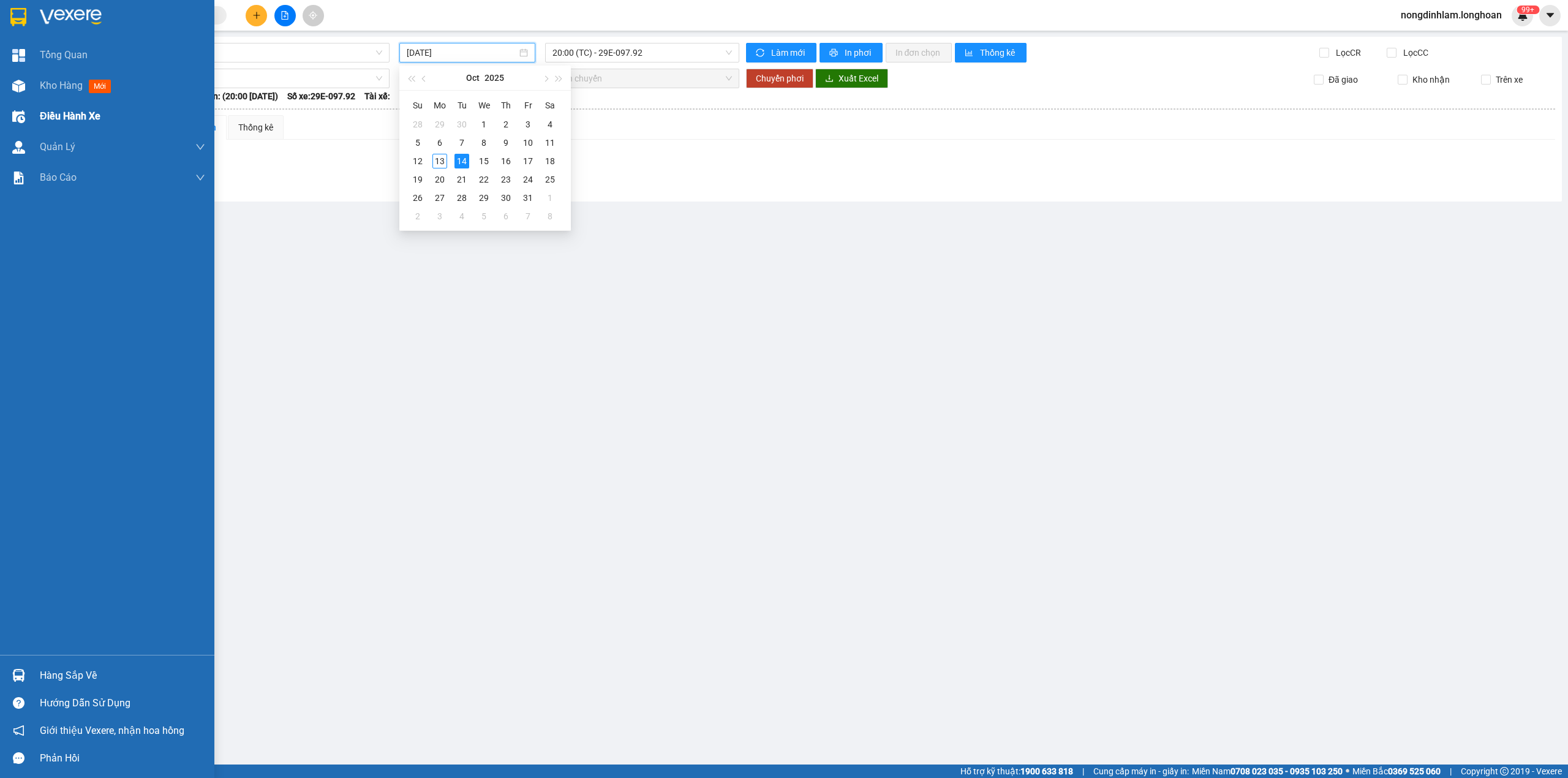
click at [42, 119] on span "Điều hành xe" at bounding box center [70, 116] width 61 height 15
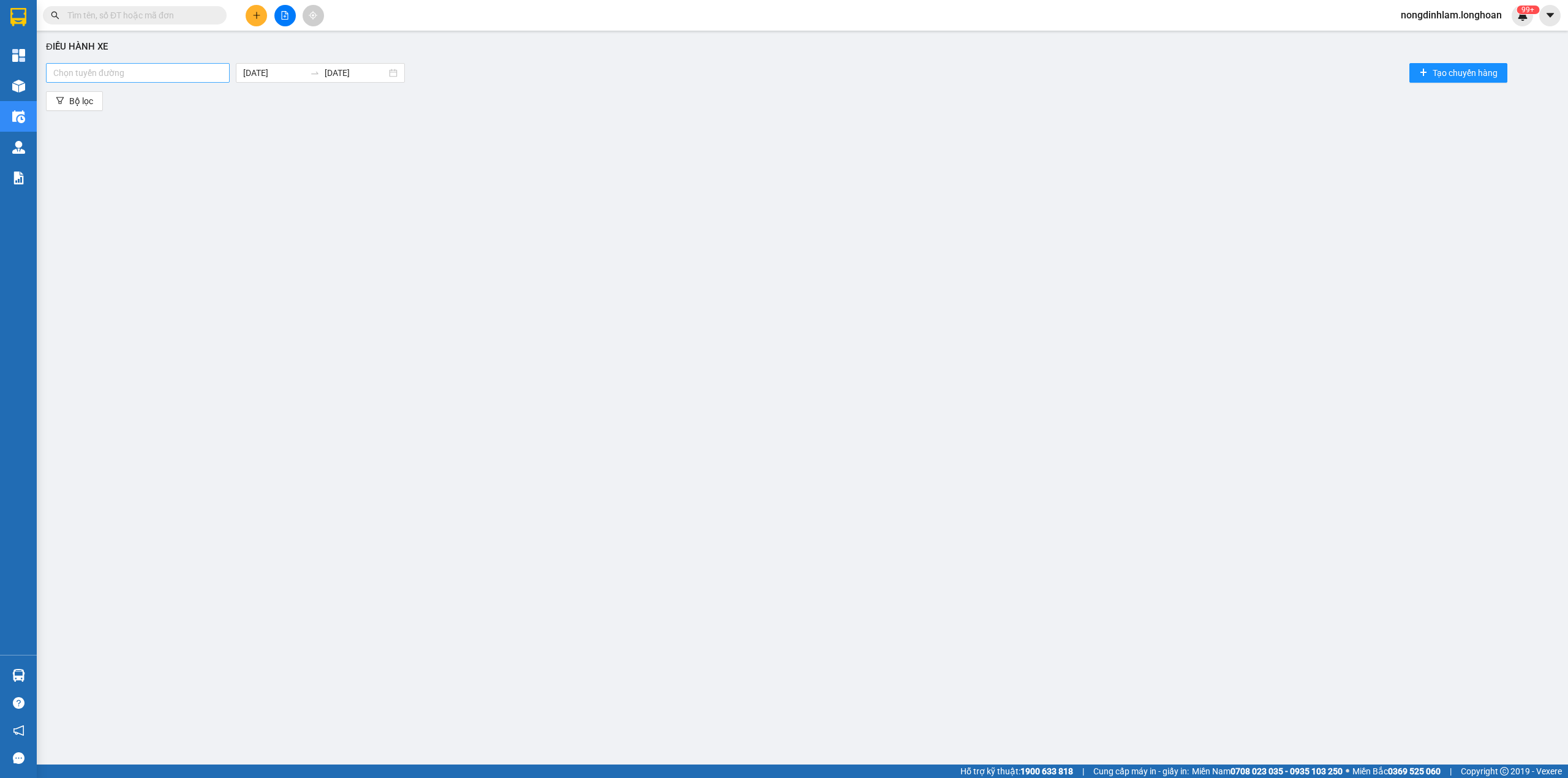
click at [163, 74] on div at bounding box center [138, 72] width 178 height 14
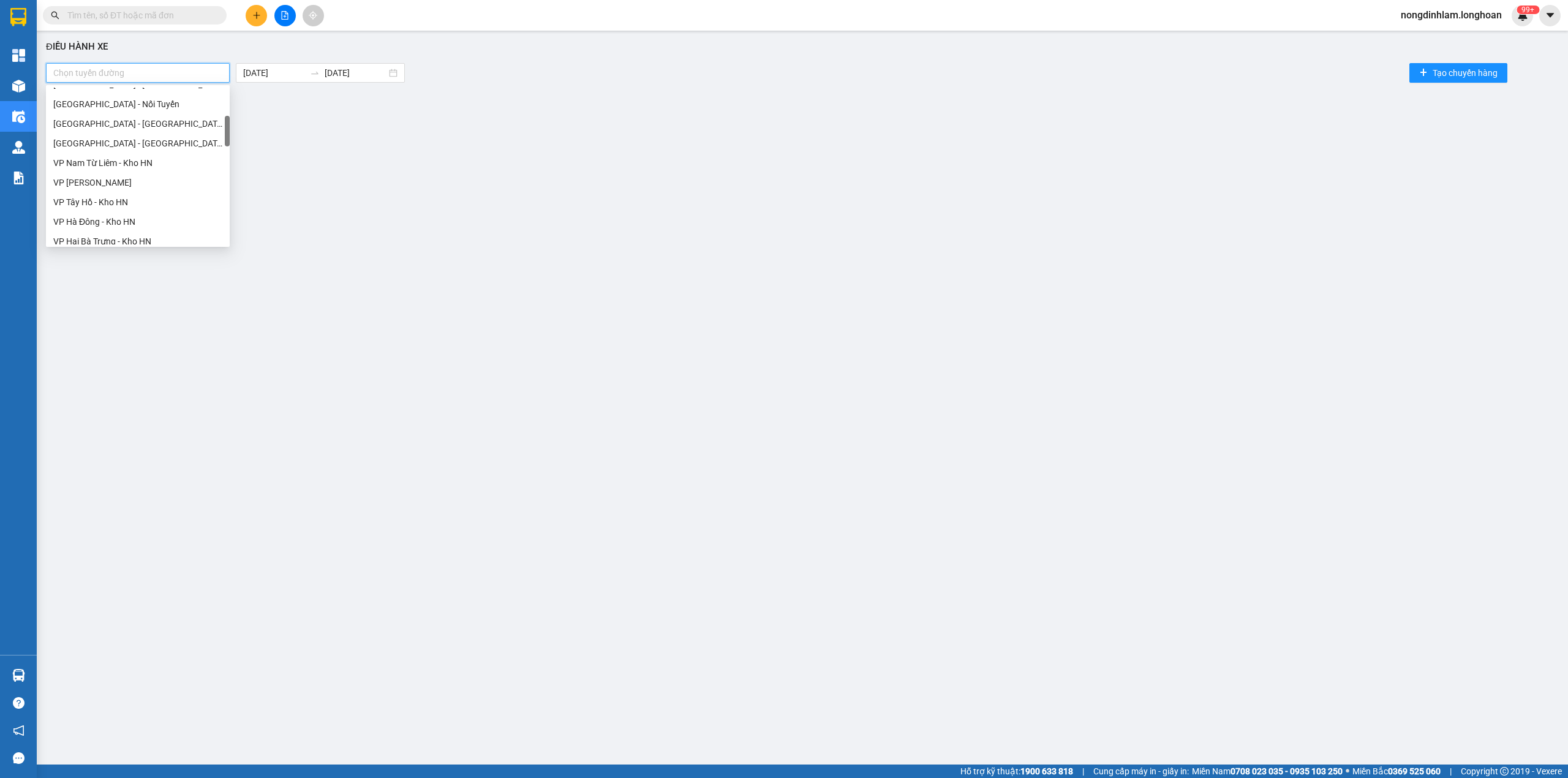
scroll to position [25, 0]
click at [126, 165] on div "Nam [GEOGRAPHIC_DATA]" at bounding box center [138, 169] width 169 height 14
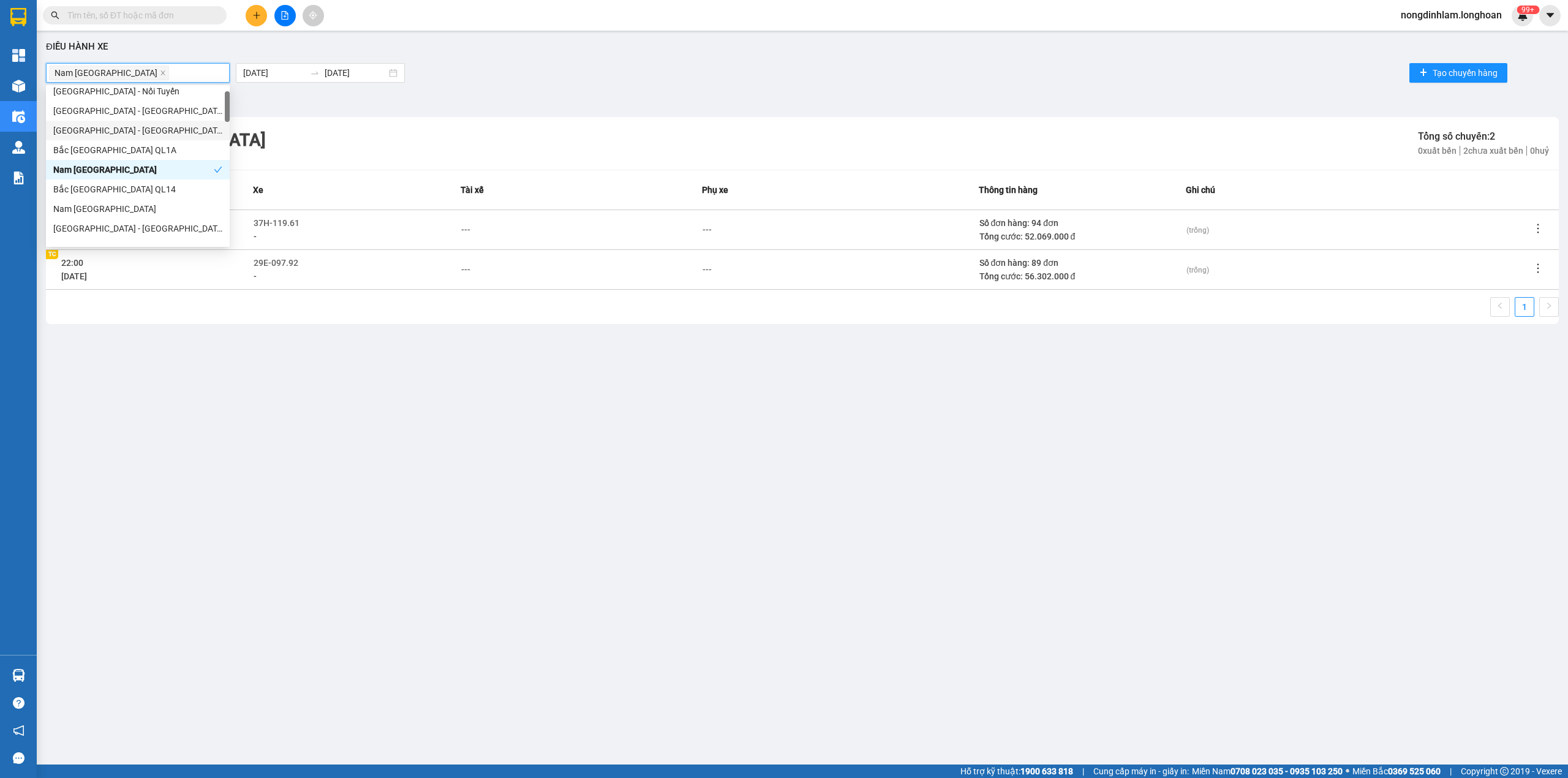
click at [584, 94] on div "Bộ lọc" at bounding box center [802, 101] width 1513 height 19
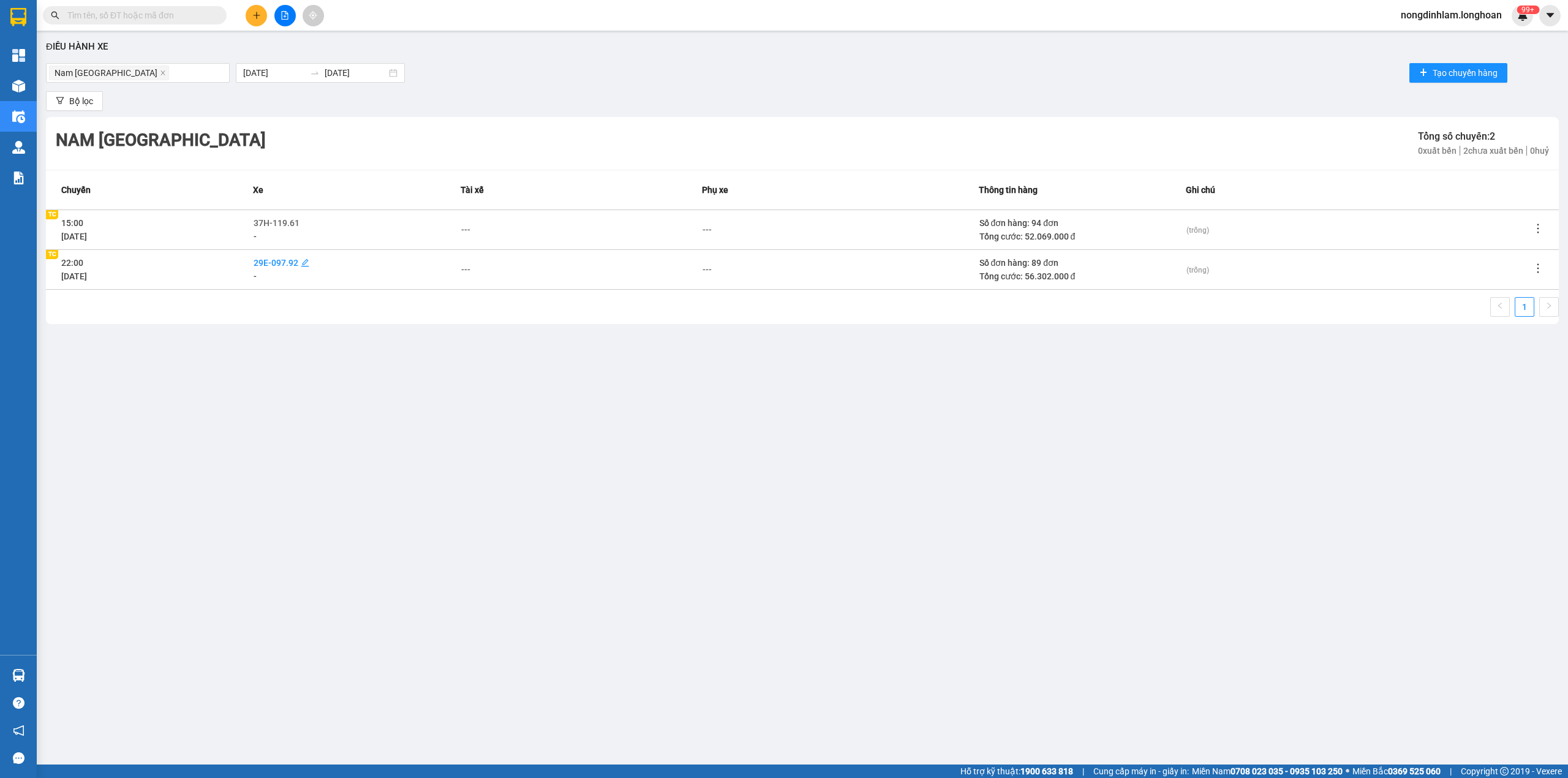
click at [280, 261] on span "29E-097.92" at bounding box center [276, 263] width 45 height 10
click at [305, 262] on div "21086" at bounding box center [308, 262] width 104 height 14
click at [290, 261] on span "29E-097.92" at bounding box center [276, 263] width 45 height 10
click at [288, 261] on icon "close" at bounding box center [290, 263] width 6 height 6
click at [288, 260] on div "---" at bounding box center [356, 262] width 206 height 14
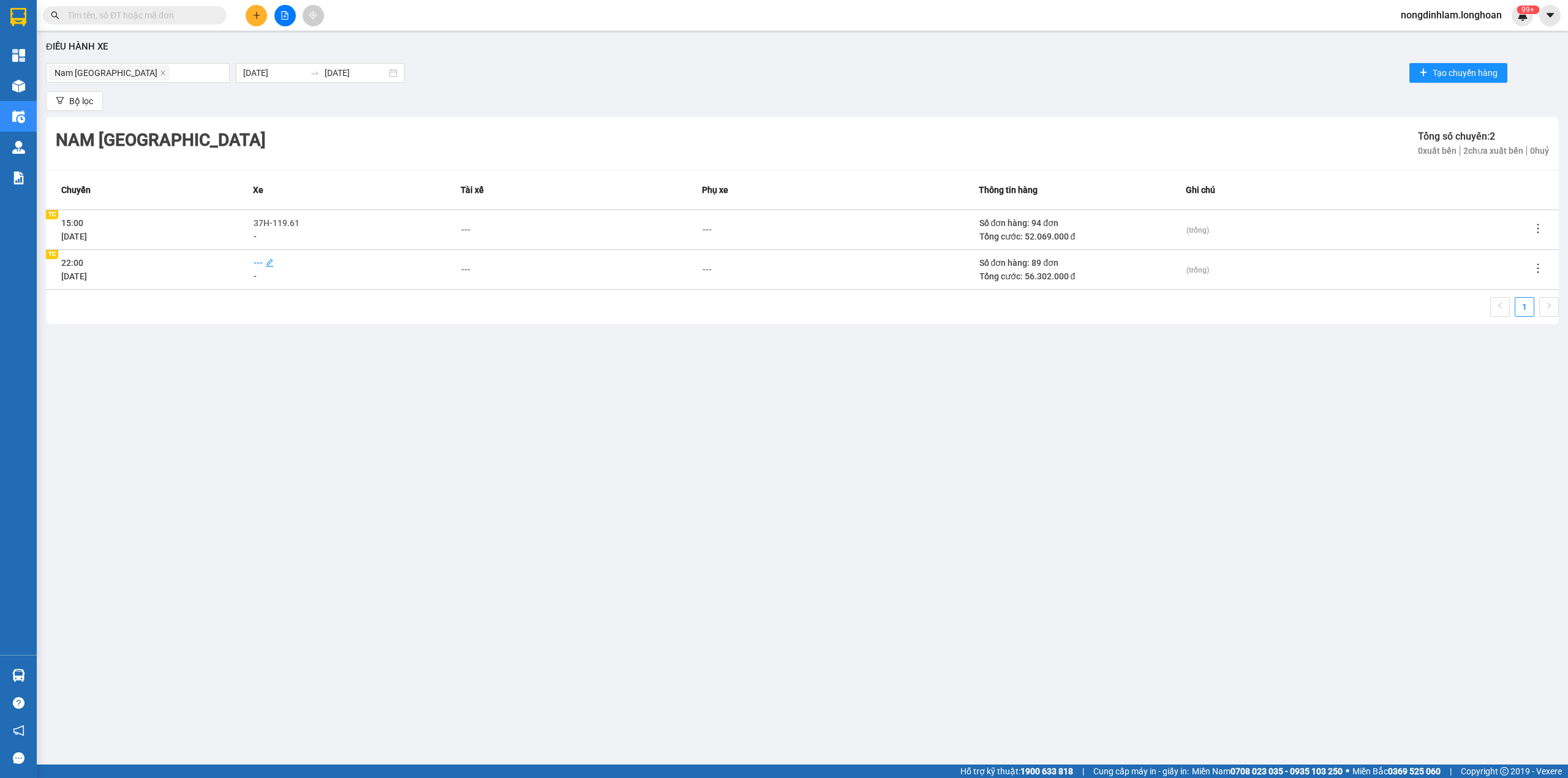
click at [256, 262] on span "---" at bounding box center [258, 263] width 9 height 10
type input "94"
click at [274, 283] on div "29K-024.94" at bounding box center [308, 285] width 96 height 14
click at [453, 345] on div "Điều hành xe [GEOGRAPHIC_DATA] [DATE] [DATE] Tạo chuyến hàng Bộ lọc [GEOGRAPHIC…" at bounding box center [803, 375] width 1520 height 677
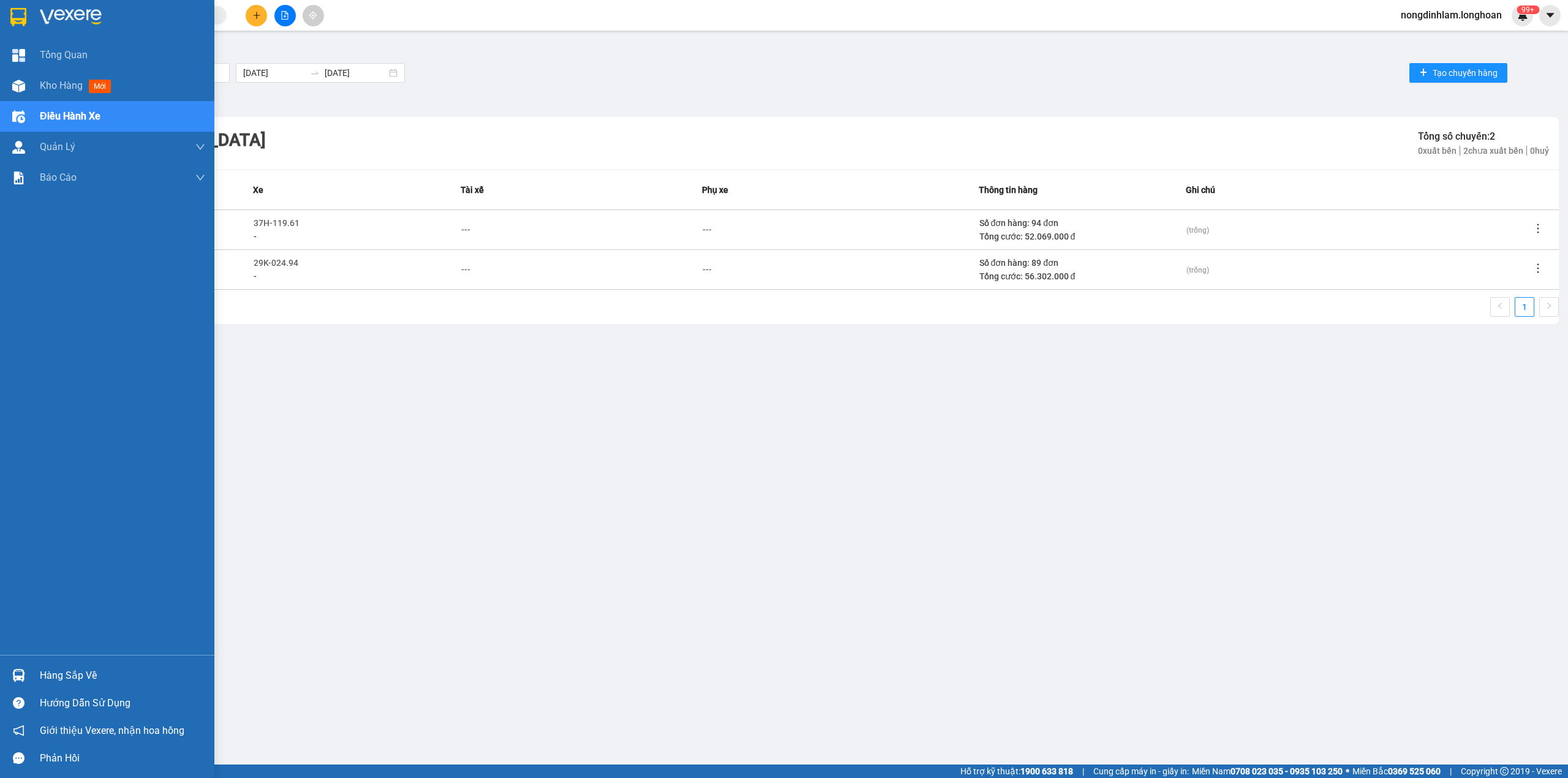
click at [8, 14] on div at bounding box center [18, 16] width 21 height 21
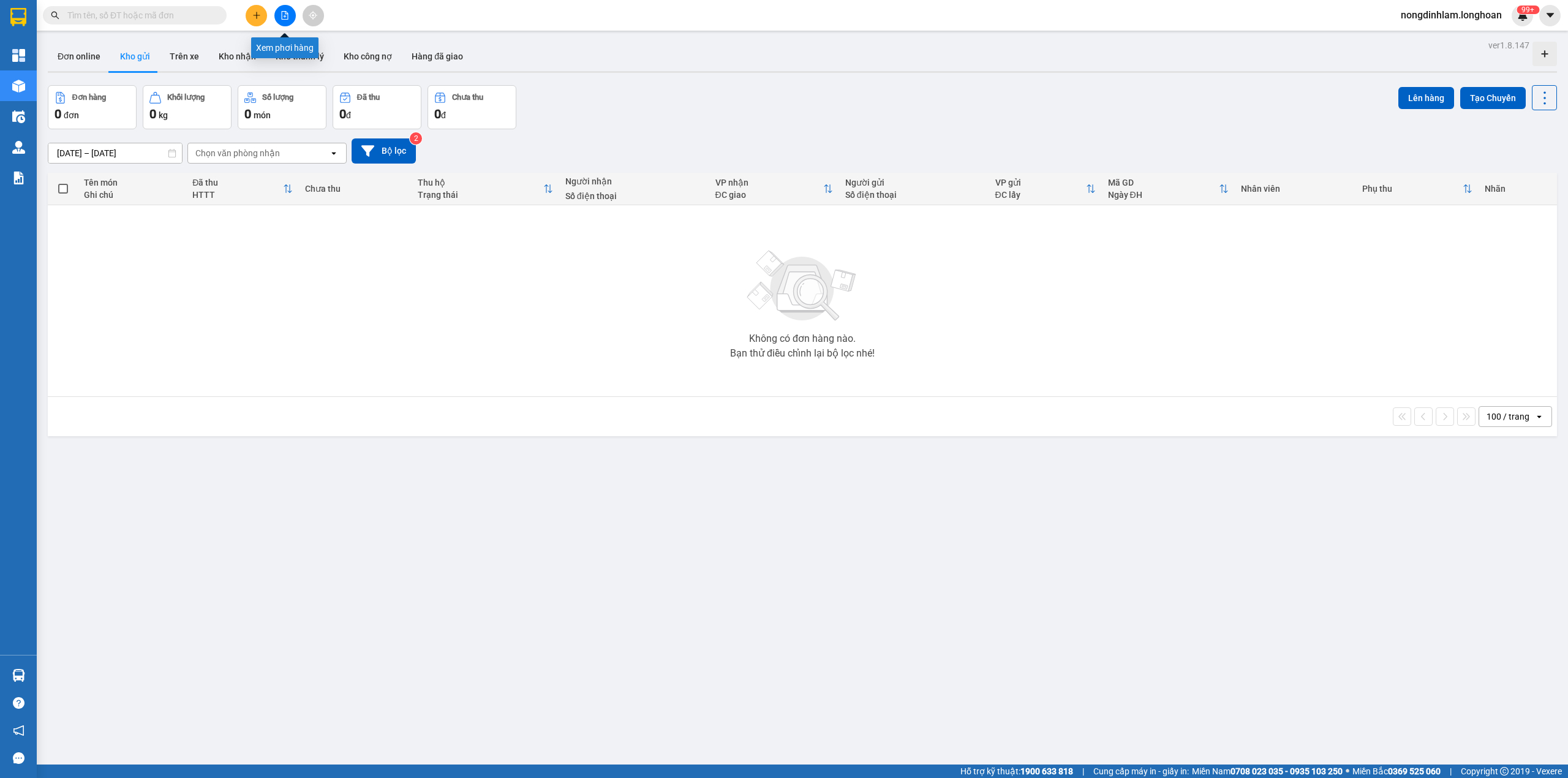
click at [278, 13] on button at bounding box center [284, 15] width 21 height 21
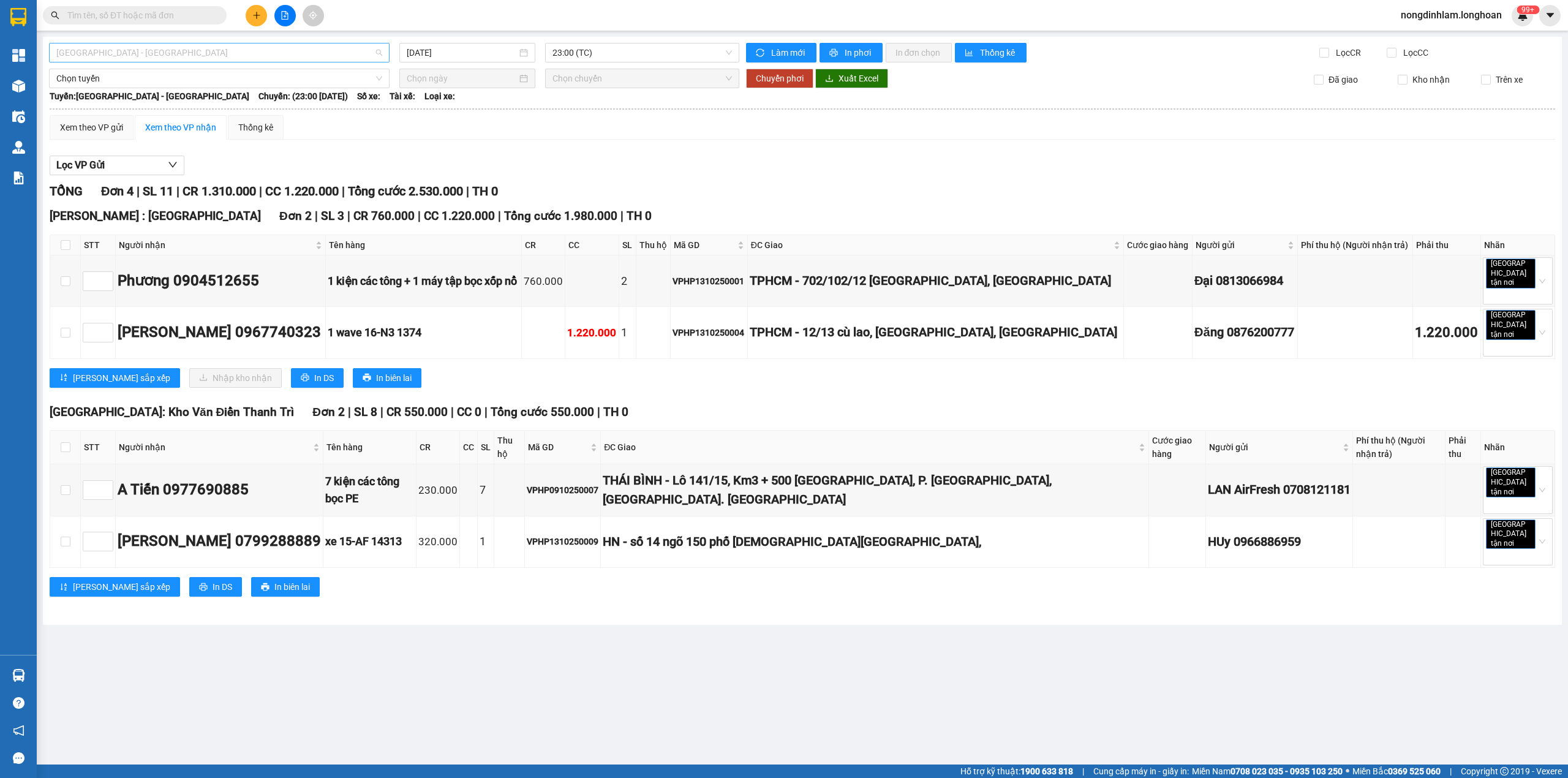
click at [212, 61] on span "[GEOGRAPHIC_DATA] - [GEOGRAPHIC_DATA]" at bounding box center [219, 52] width 326 height 19
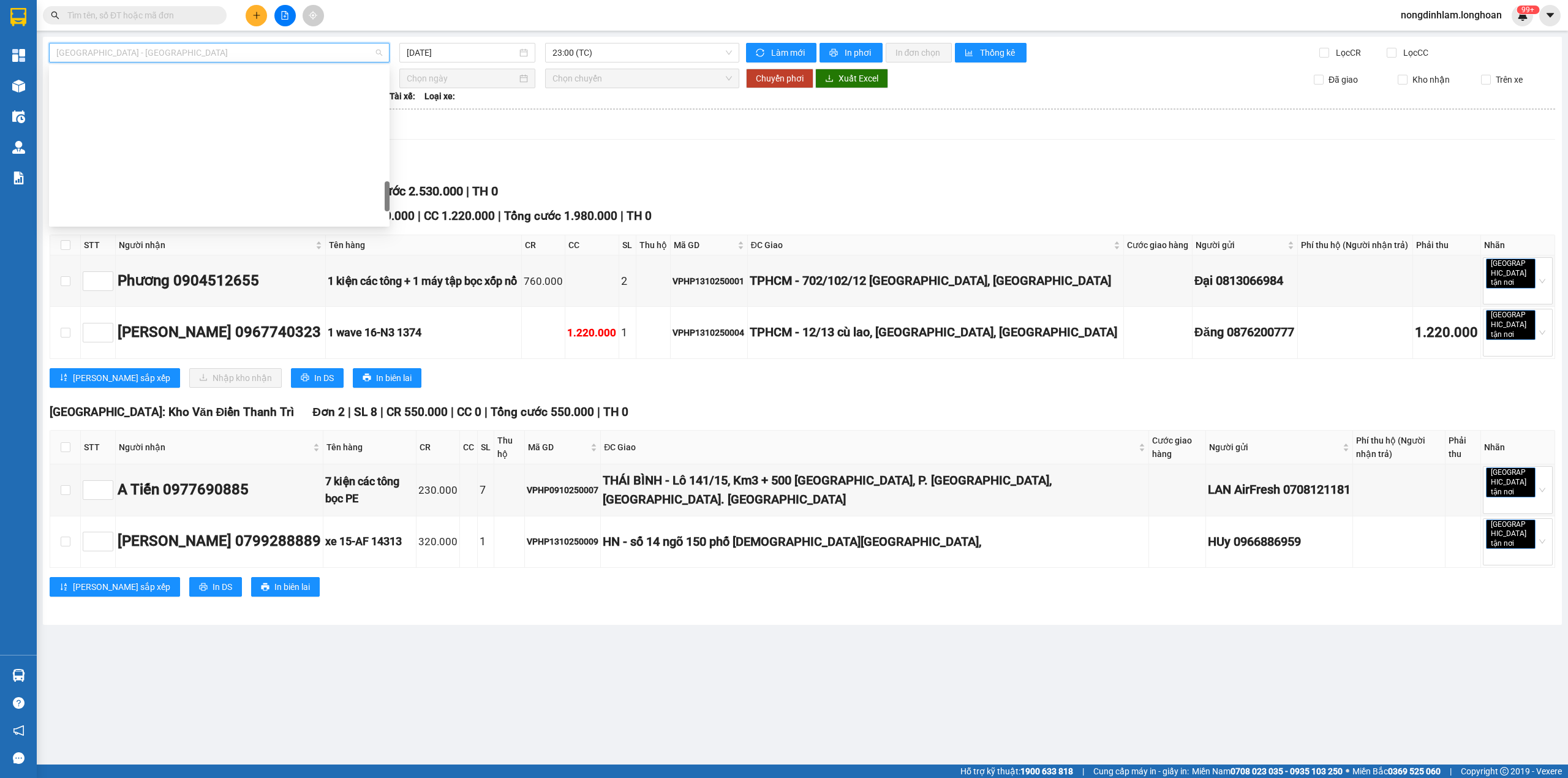
scroll to position [863, 0]
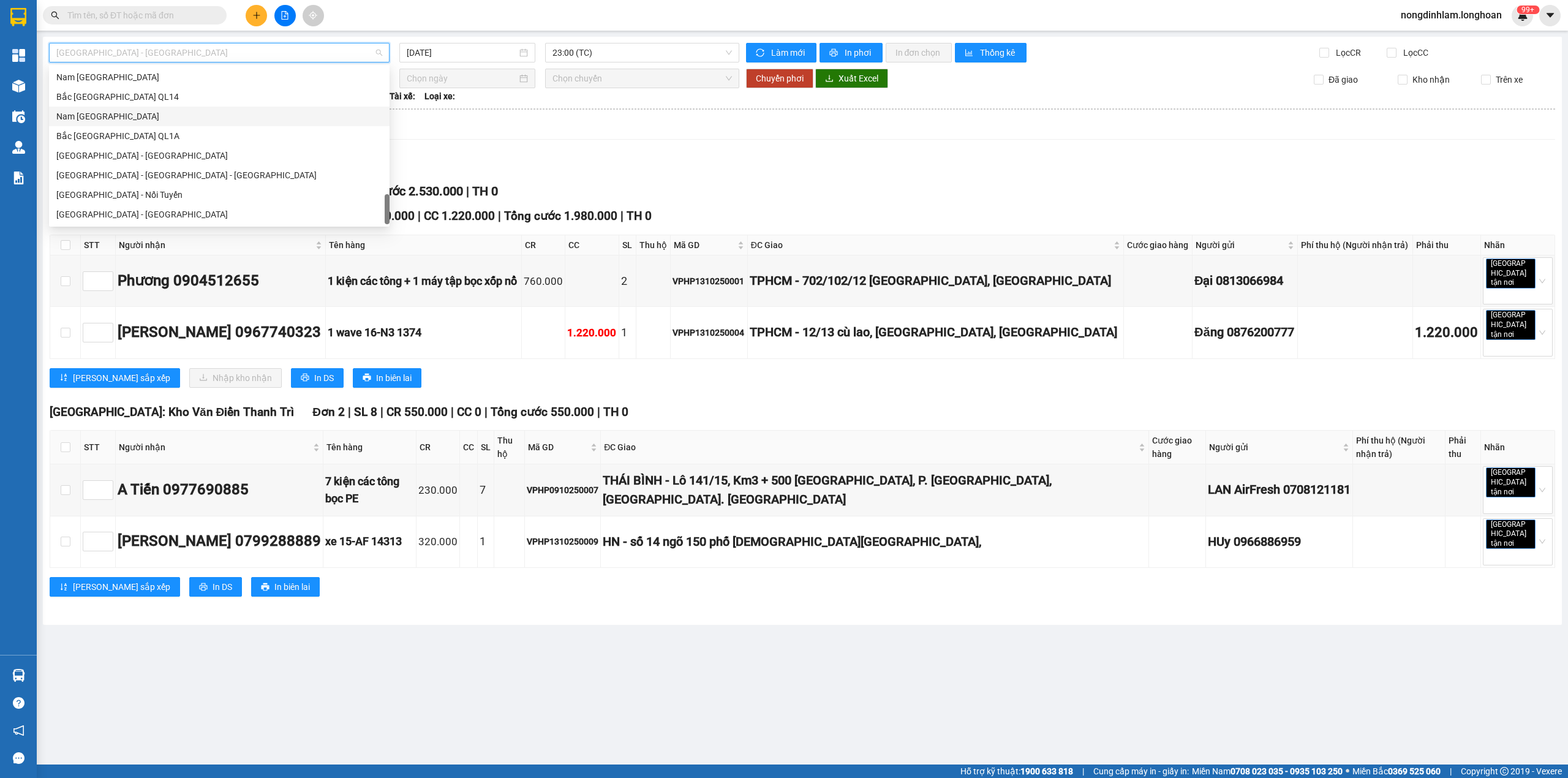
click at [147, 113] on div "Nam [GEOGRAPHIC_DATA]" at bounding box center [219, 117] width 326 height 14
type input "[DATE]"
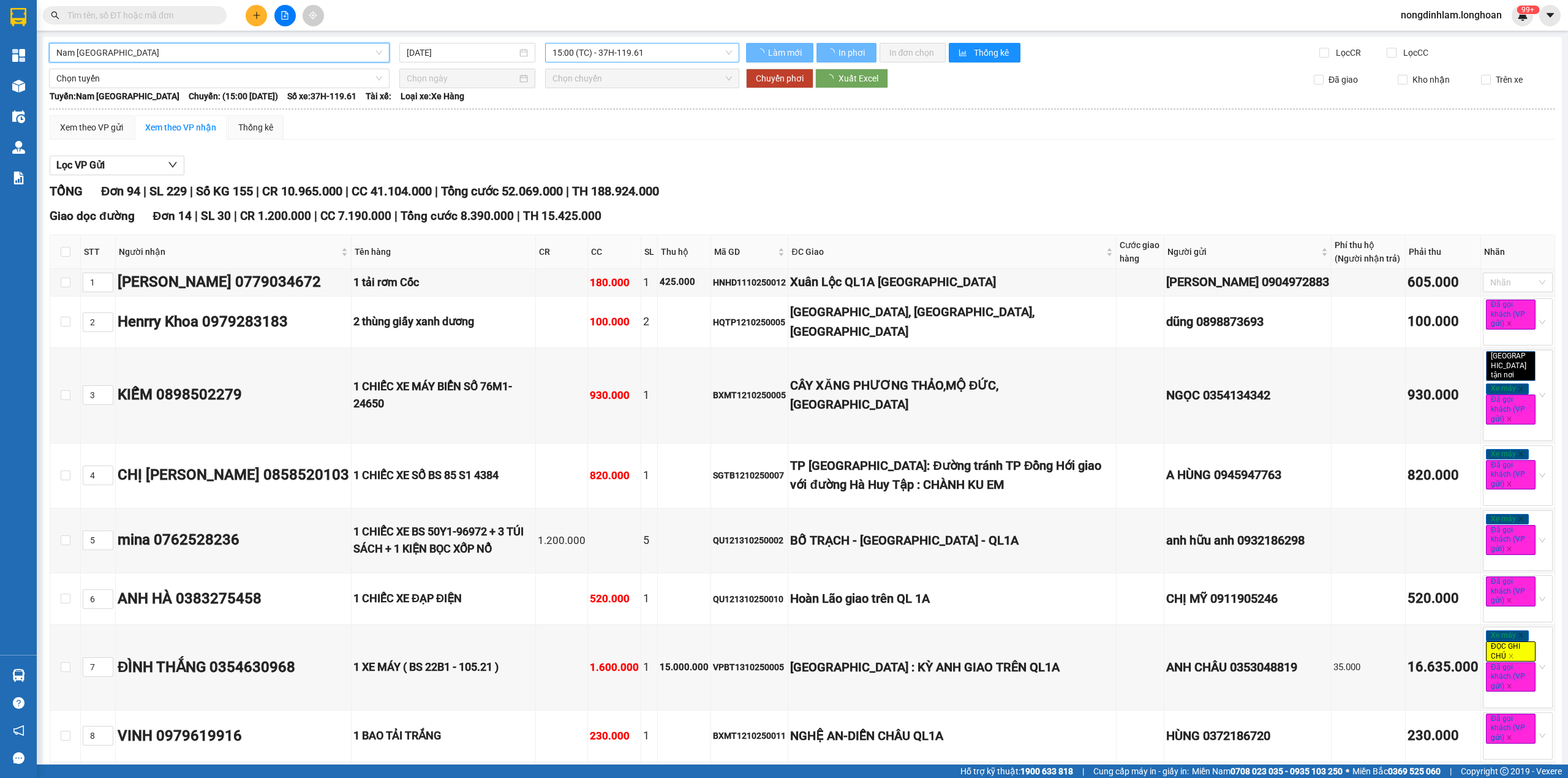
click at [643, 52] on span "15:00 (TC) - 37H-119.61" at bounding box center [643, 52] width 180 height 19
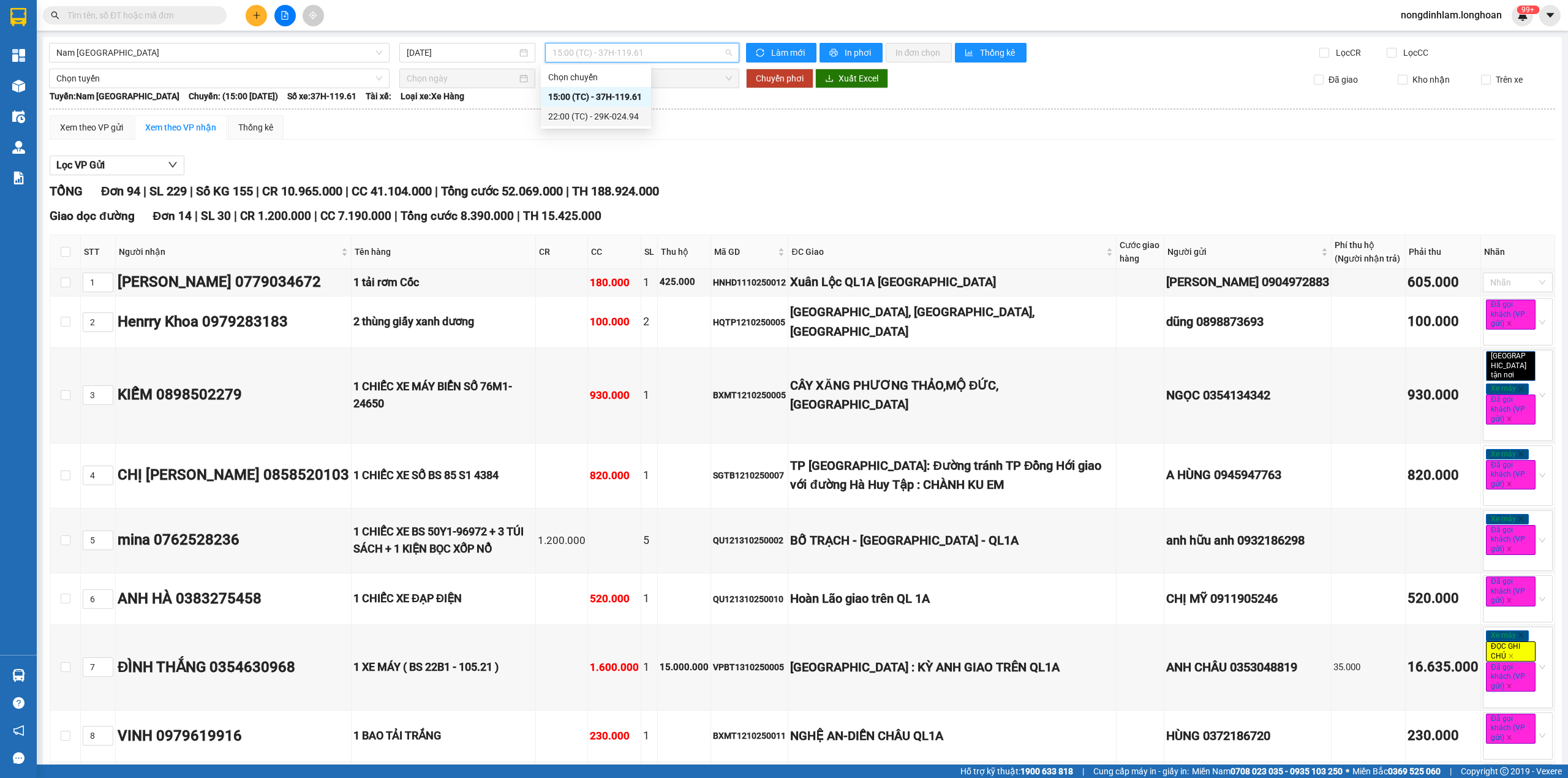
click at [624, 113] on div "22:00 (TC) - 29K-024.94" at bounding box center [596, 117] width 96 height 14
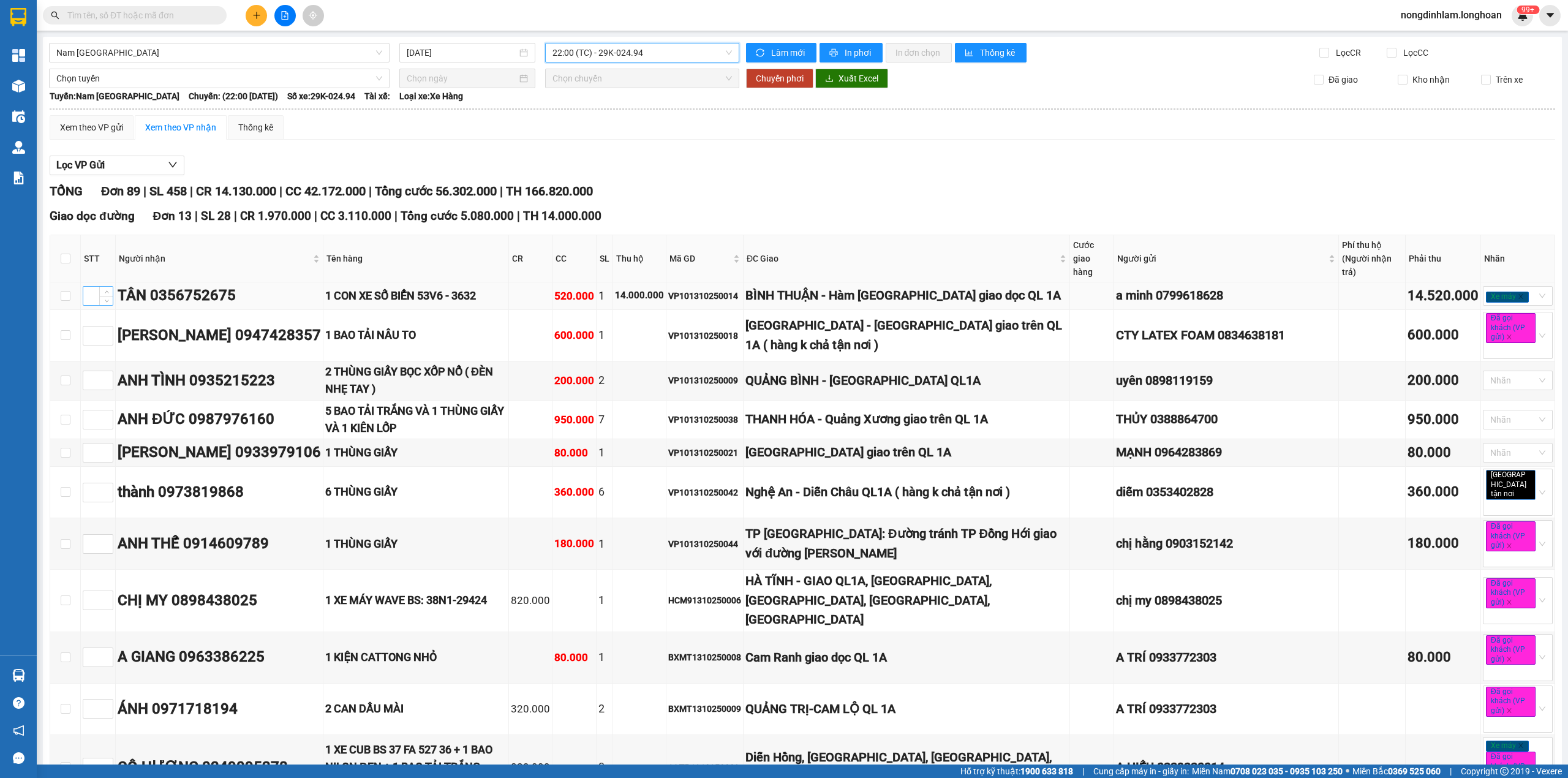
click at [98, 293] on input at bounding box center [97, 296] width 30 height 19
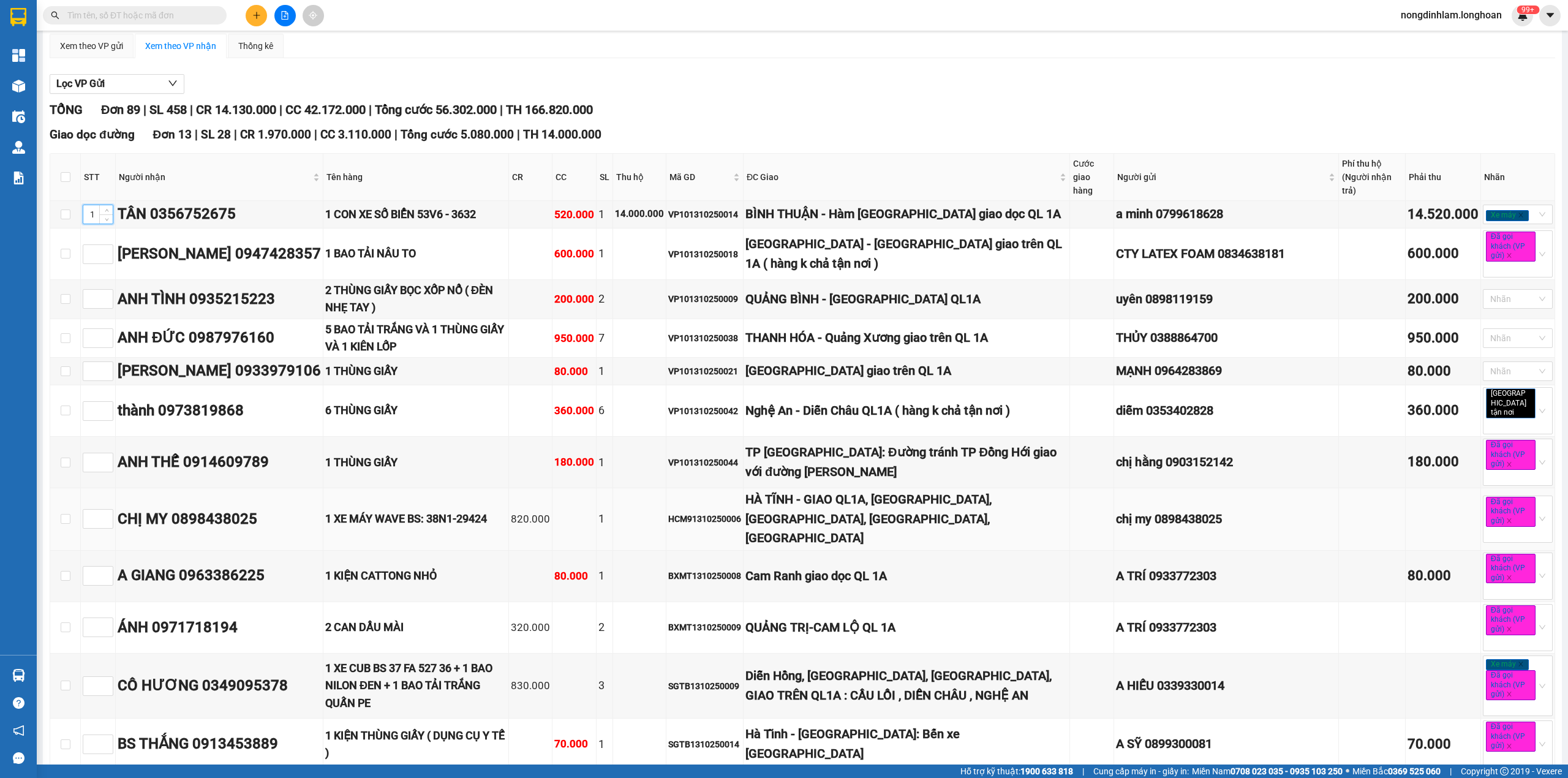
scroll to position [163, 0]
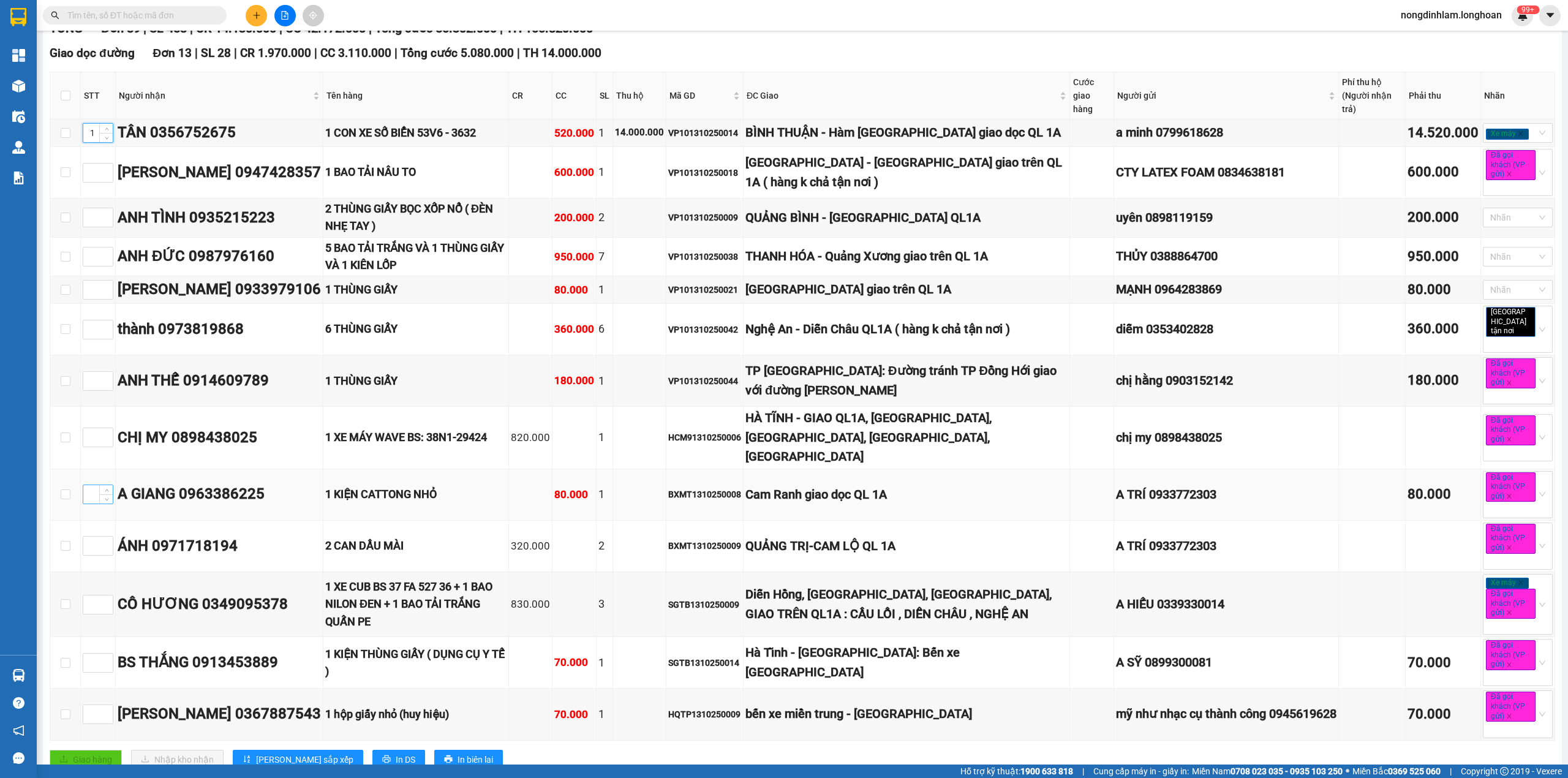
type input "1"
click at [92, 488] on input at bounding box center [97, 494] width 30 height 19
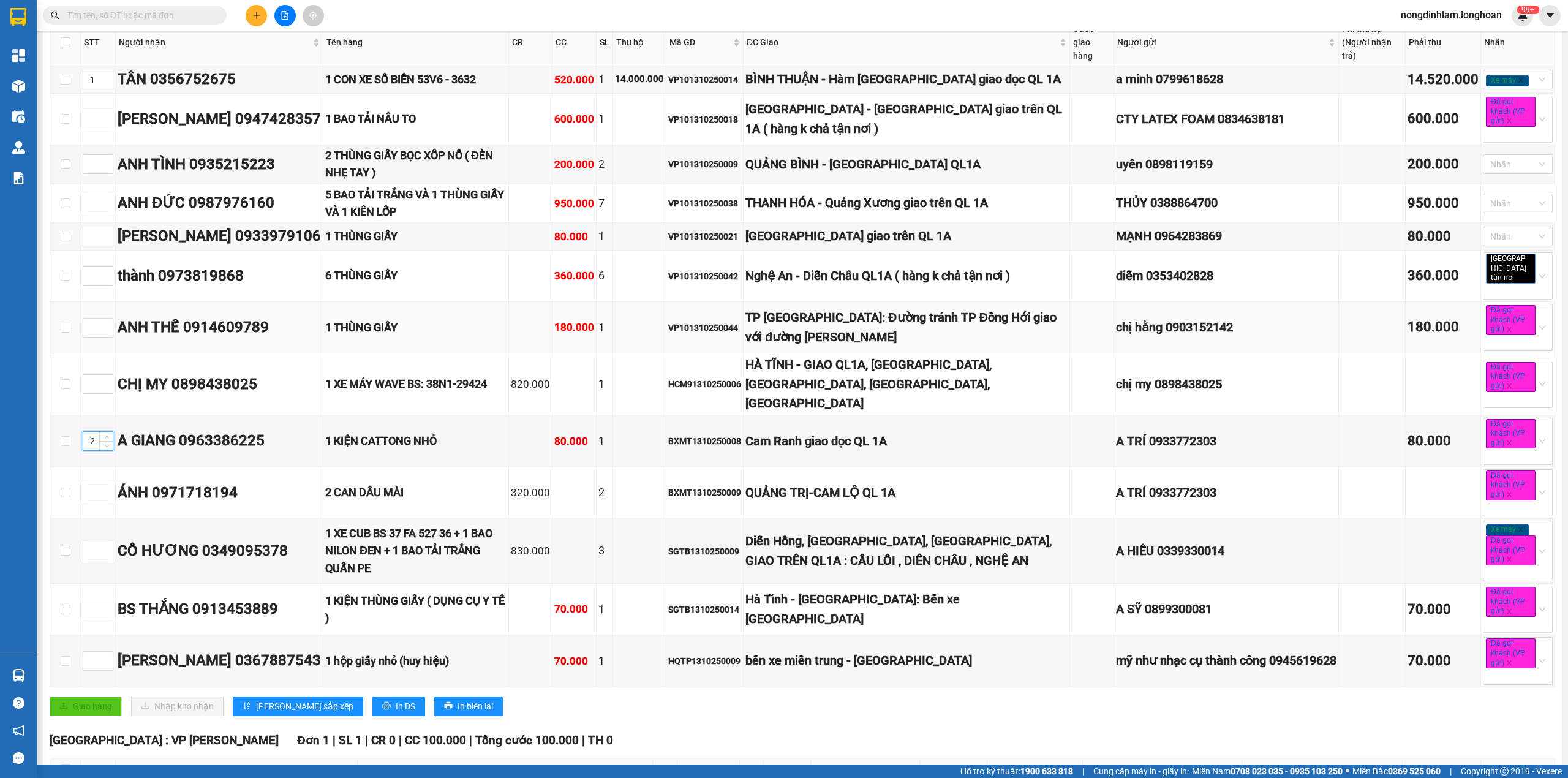
scroll to position [245, 0]
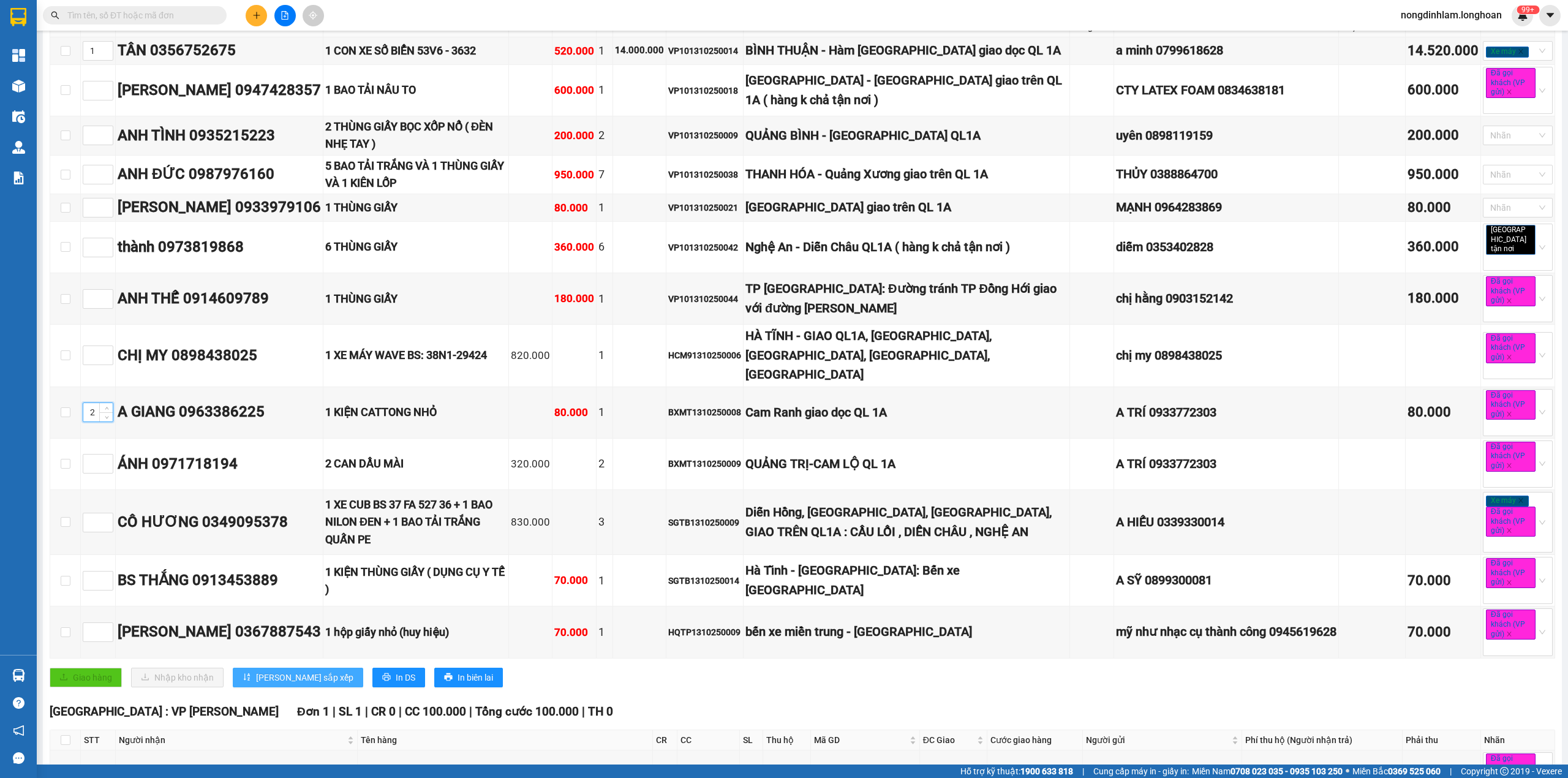
type input "2"
click at [285, 673] on span "Lưu sắp xếp" at bounding box center [304, 677] width 97 height 14
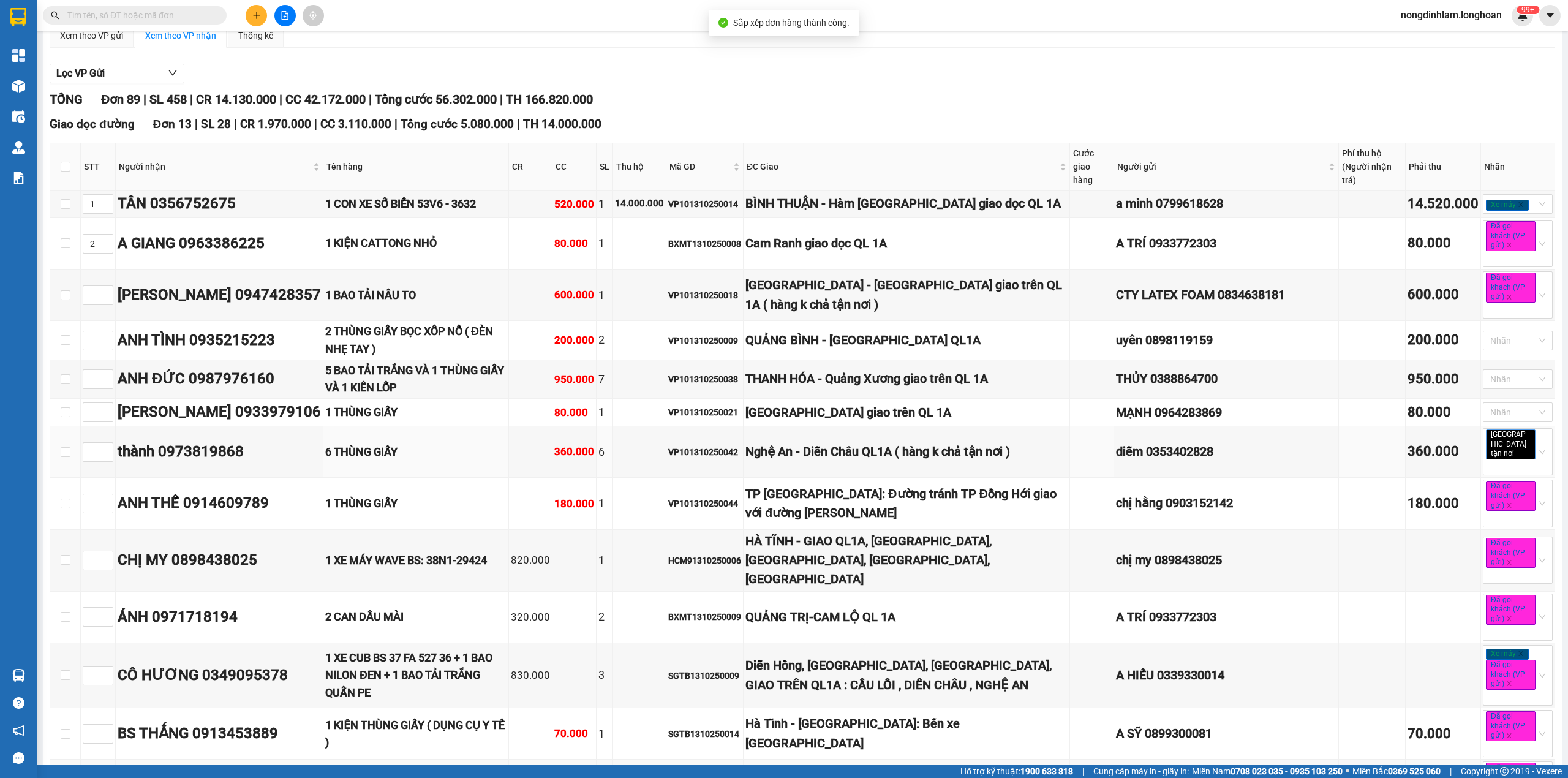
scroll to position [81, 0]
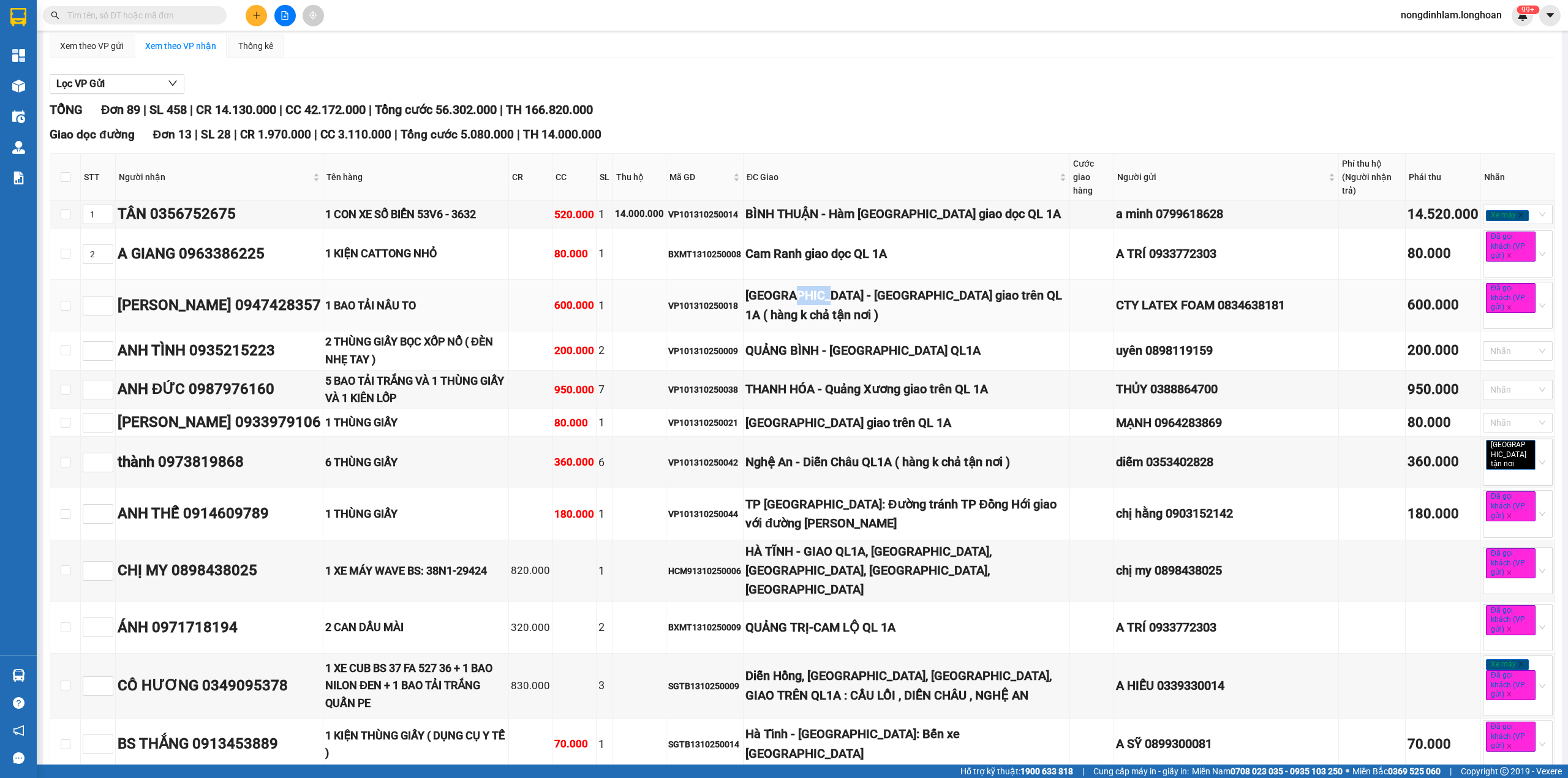
drag, startPoint x: 821, startPoint y: 306, endPoint x: 846, endPoint y: 301, distance: 25.5
click at [846, 301] on div "QUẢNG TRỊ - TP Đông Hà giao trên QL 1A ( hàng k chả tận nơi )" at bounding box center [907, 306] width 323 height 39
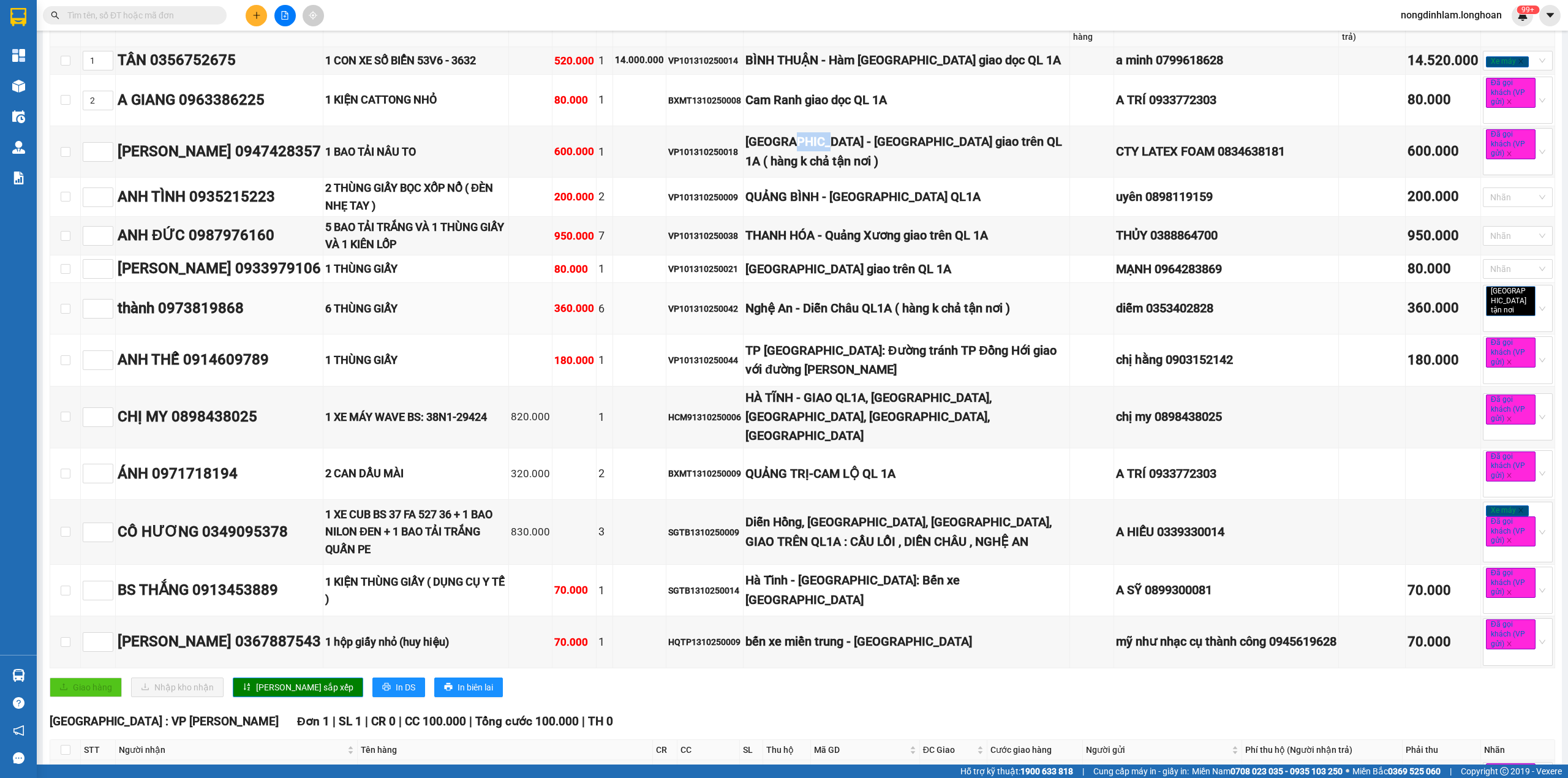
scroll to position [245, 0]
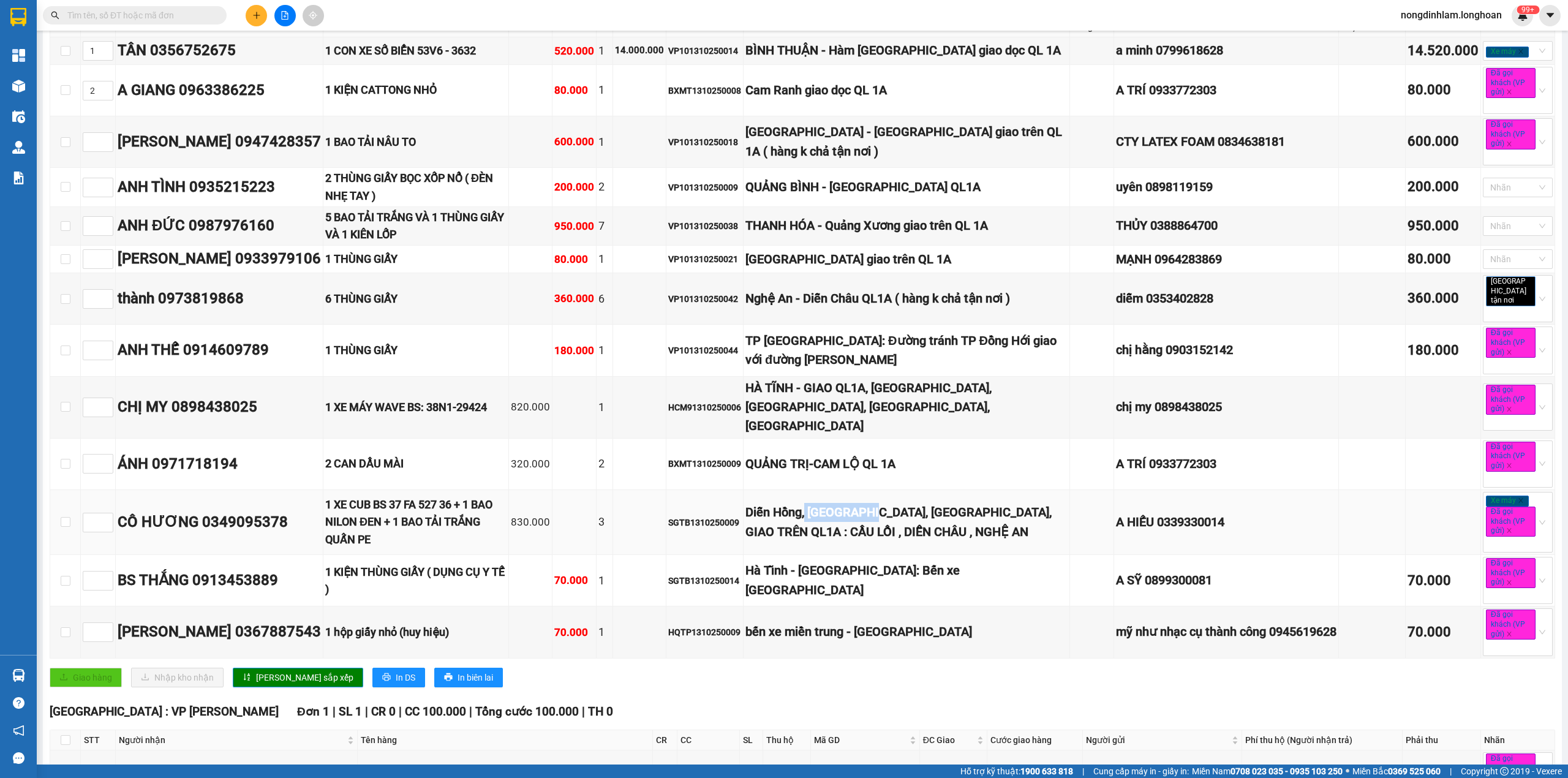
drag, startPoint x: 853, startPoint y: 513, endPoint x: 831, endPoint y: 513, distance: 22.0
click at [831, 513] on div "Diễn Hồng, Diễn Châu, Nghệ An, GIAO TRÊN QL1A : CẦU LỒI , DIỄN CHÂU , NGHỆ AN" at bounding box center [907, 522] width 323 height 39
drag, startPoint x: 881, startPoint y: 578, endPoint x: 832, endPoint y: 578, distance: 49.0
click at [832, 578] on div "Hà Tĩnh - TP Hà Tĩnh: Bến xe TP Hà Tĩnh Mới" at bounding box center [907, 581] width 323 height 39
click at [816, 628] on div "bến xe miền trung - nghệ an" at bounding box center [907, 632] width 323 height 19
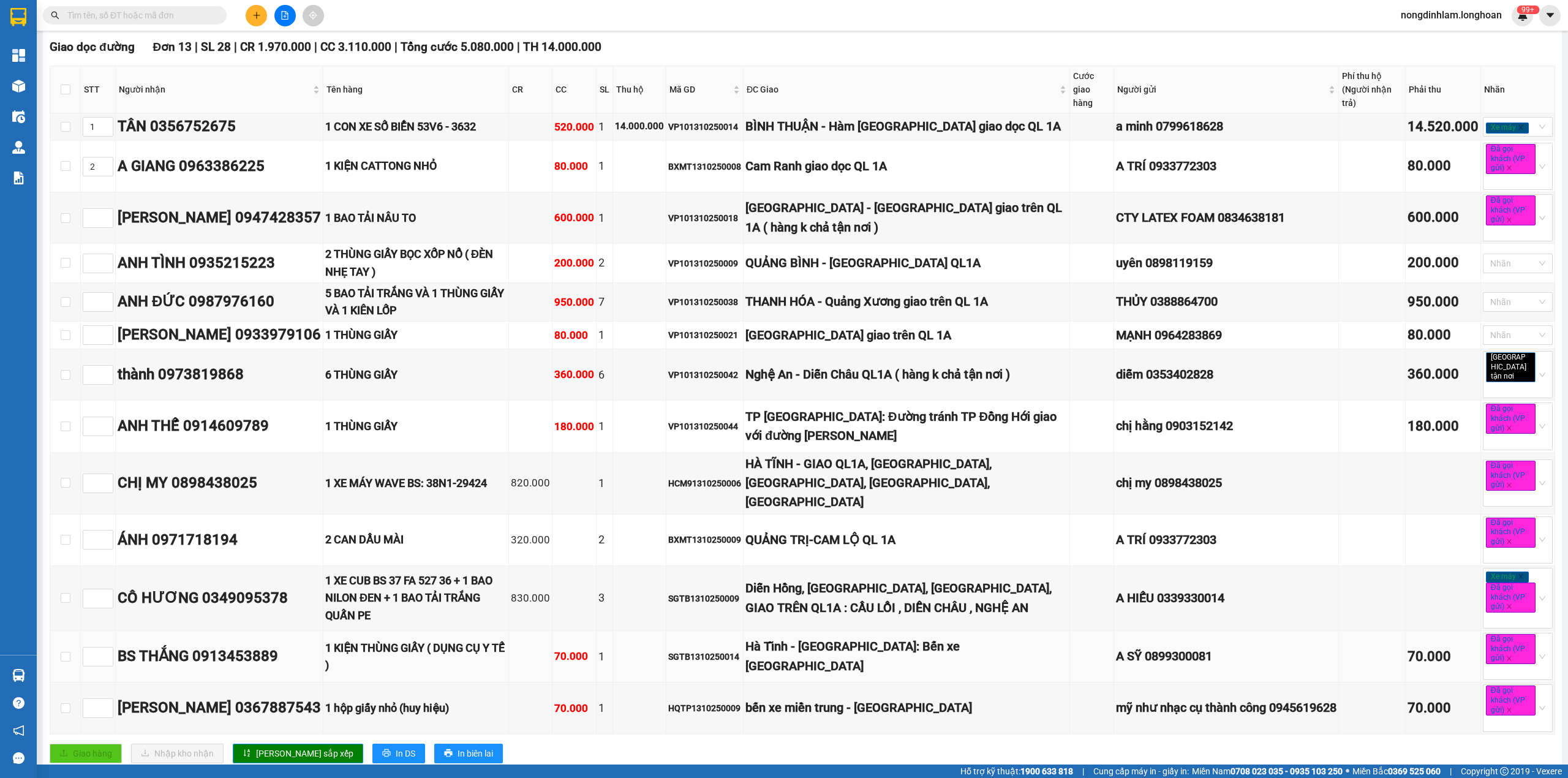
scroll to position [81, 0]
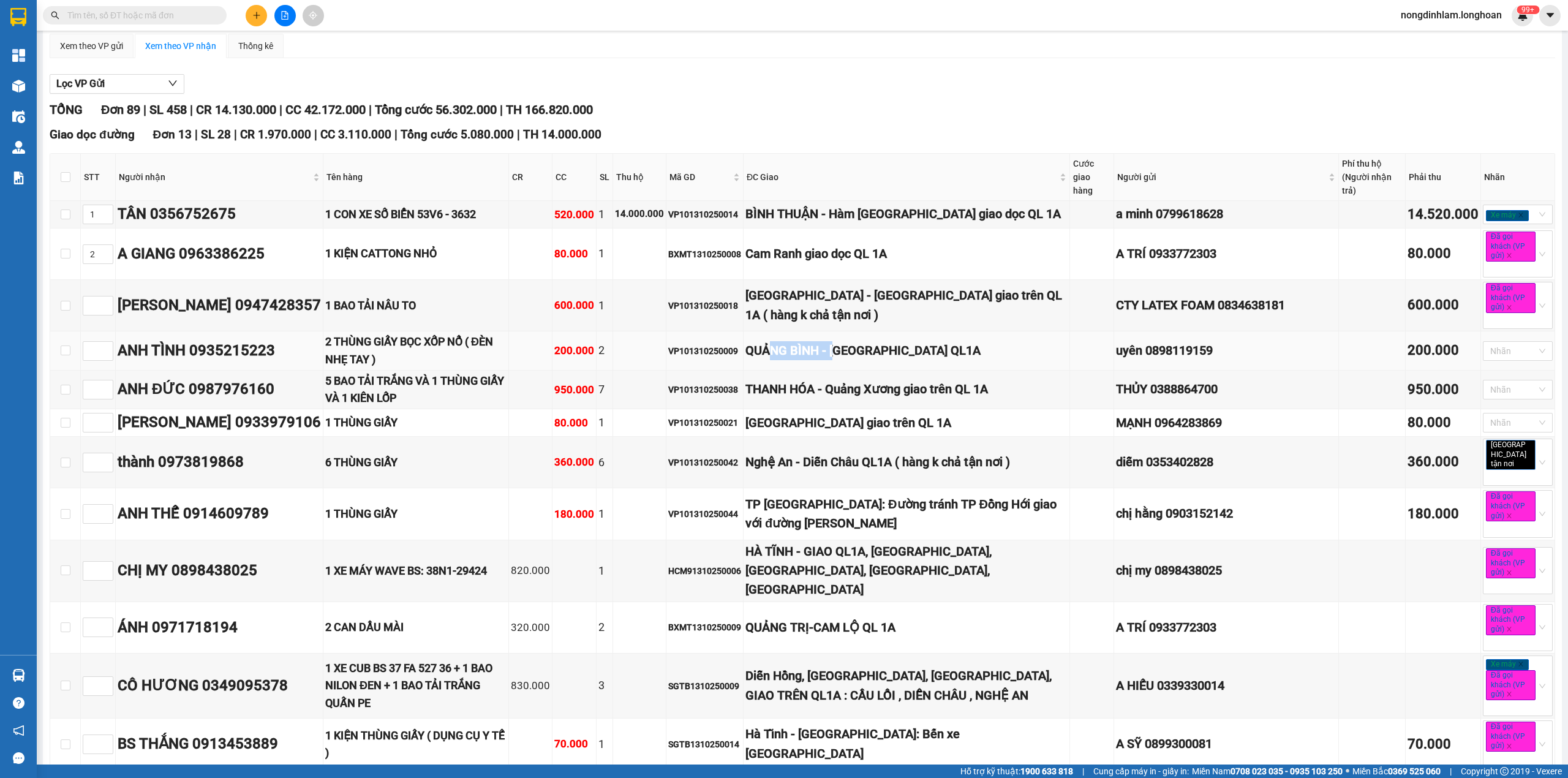
drag, startPoint x: 795, startPoint y: 356, endPoint x: 861, endPoint y: 356, distance: 66.0
click at [861, 356] on div "QUẢNG BÌNH - QUẢNG TRẠCH QL1A" at bounding box center [907, 350] width 323 height 19
click at [808, 410] on td "THANH HÓA - Quảng Xương giao trên QL 1A" at bounding box center [907, 390] width 327 height 39
click at [844, 329] on td "QUẢNG TRỊ - TP Đông Hà giao trên QL 1A ( hàng k chả tận nơi )" at bounding box center [907, 306] width 327 height 52
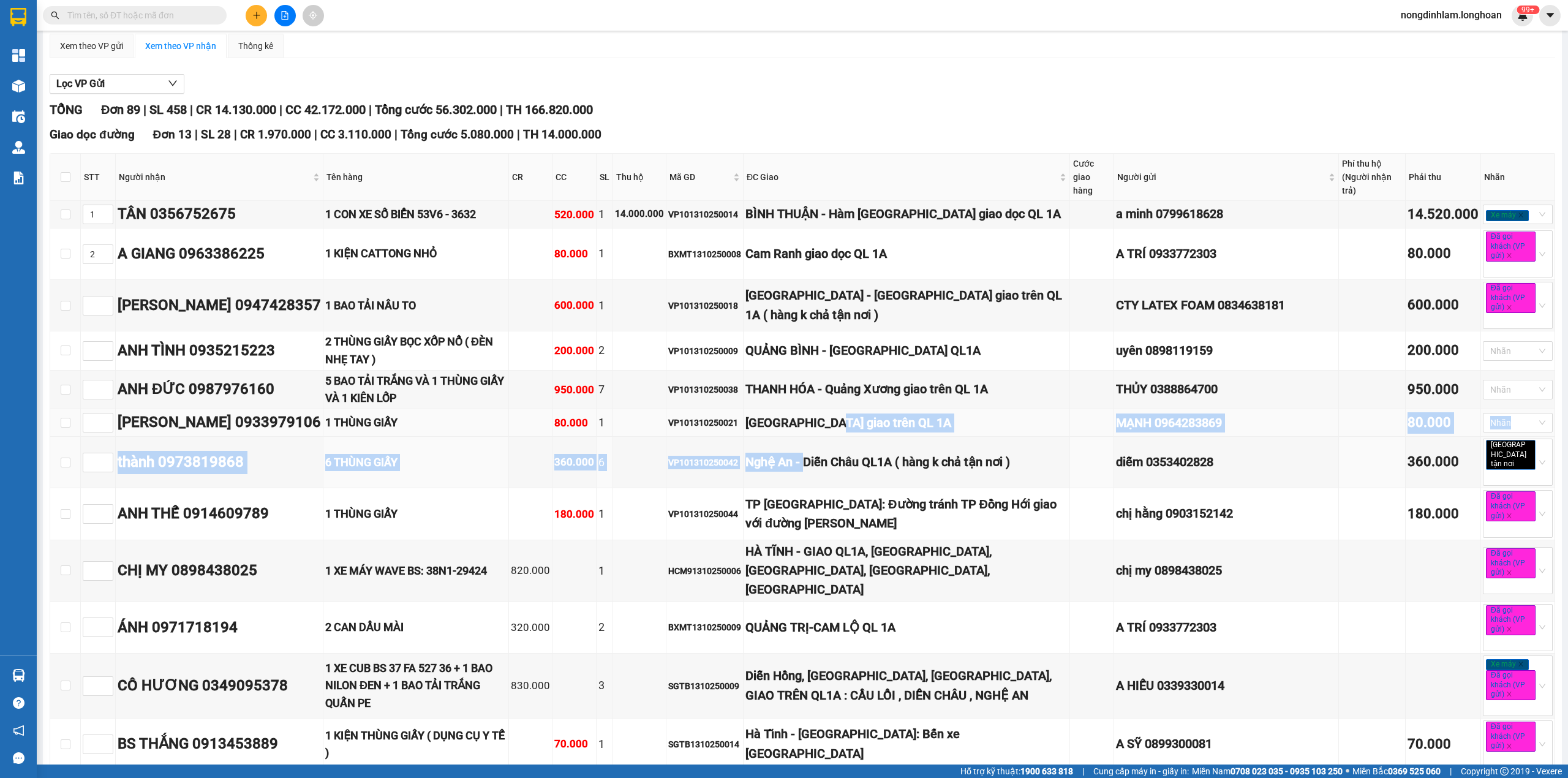
drag, startPoint x: 826, startPoint y: 444, endPoint x: 855, endPoint y: 442, distance: 29.1
click at [855, 442] on tbody "1 TÂN 0356752675 1 CON XE SỐ BIỂN 53V6 - 3632 520.000 1 14.000.000 VP1013102500…" at bounding box center [803, 510] width 1505 height 621
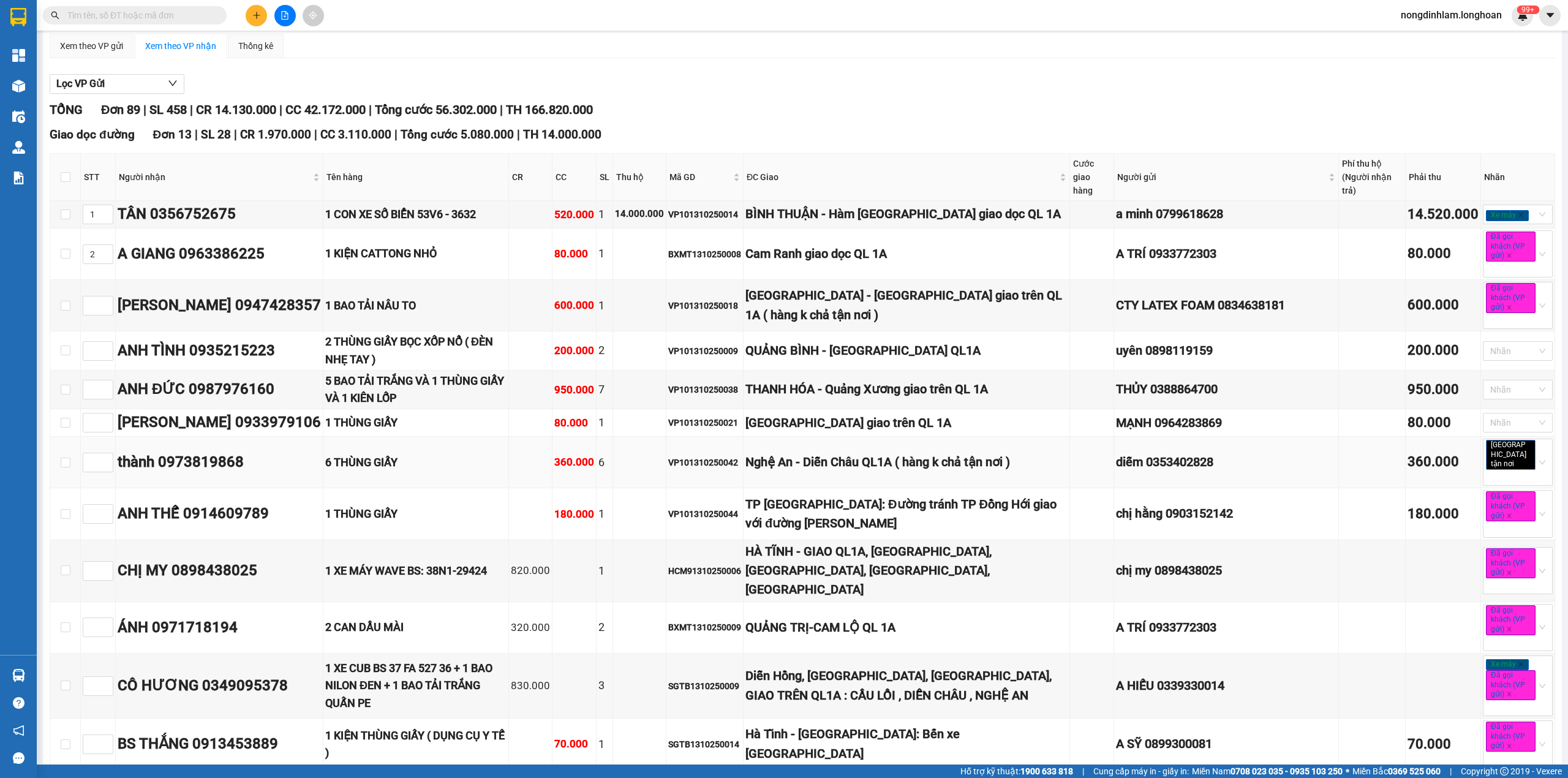
click at [831, 466] on div "Nghệ An - Diễn Châu QL1A ( hàng k chả tận nơi )" at bounding box center [907, 462] width 323 height 19
drag, startPoint x: 817, startPoint y: 495, endPoint x: 868, endPoint y: 495, distance: 51.0
click at [868, 495] on div "TP Quảng Bình: Đường tránh TP Đồng Hới giao với đường Hà Huy Tập" at bounding box center [907, 515] width 323 height 39
drag, startPoint x: 838, startPoint y: 564, endPoint x: 831, endPoint y: 564, distance: 7.0
click at [831, 564] on div "HÀ TĨNH - GIAO QL1A, CHỢ CỦI, XUÂN HỒNG, NGHI XUÂN, HÀ TĨNH" at bounding box center [907, 571] width 323 height 58
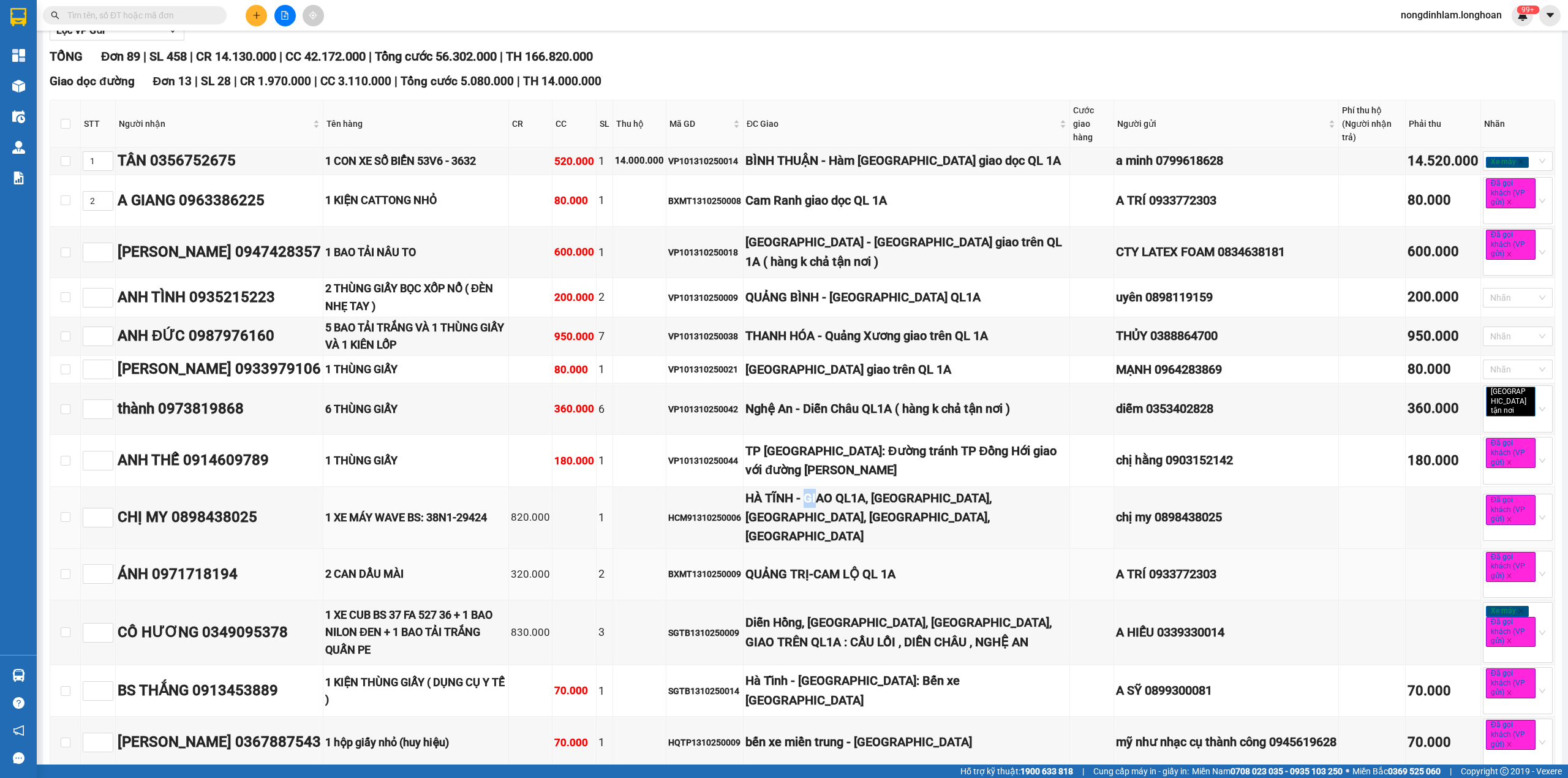
scroll to position [163, 0]
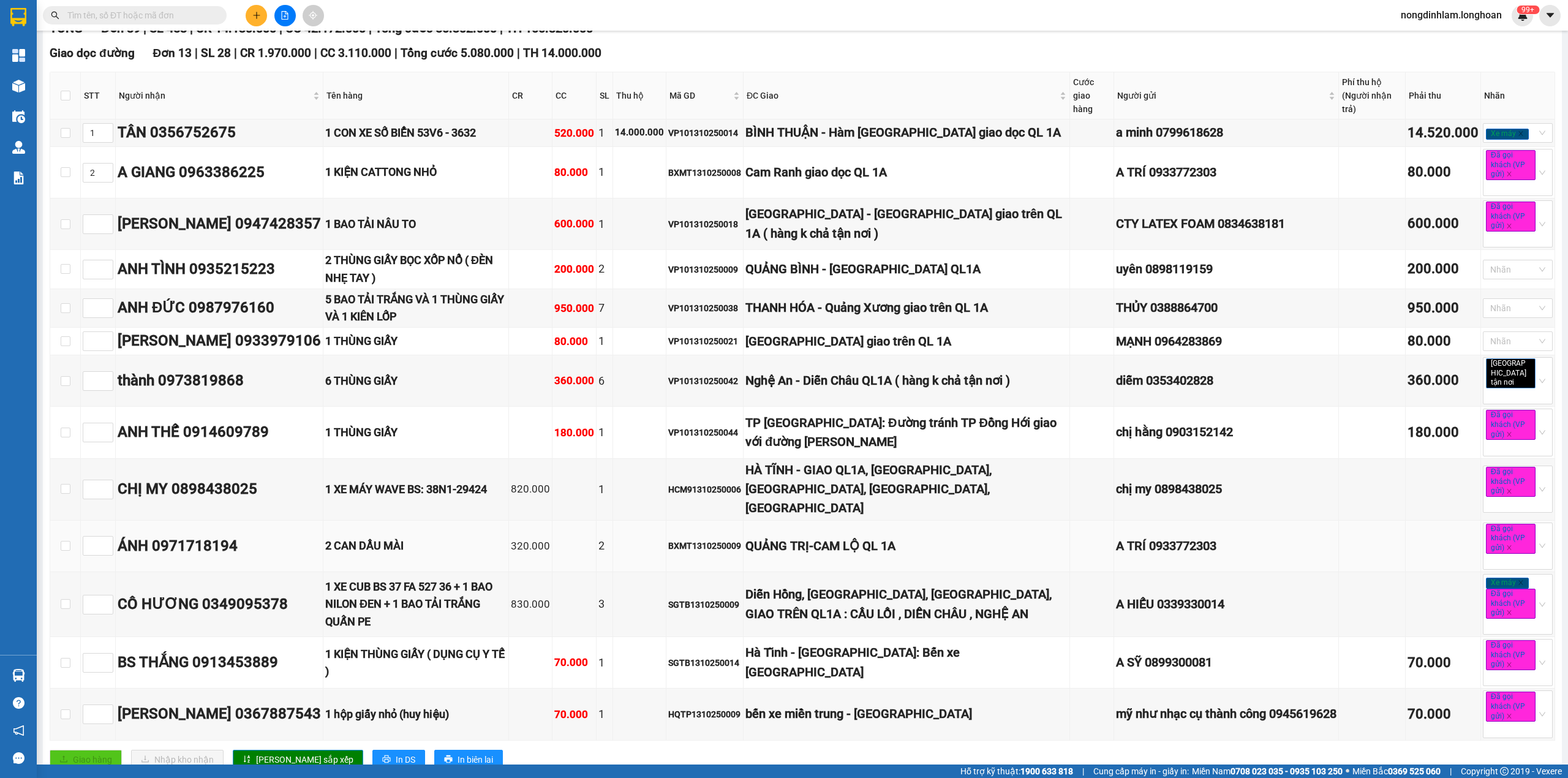
click at [820, 540] on div "QUẢNG TRỊ-CAM LỘ QL 1A" at bounding box center [907, 546] width 323 height 19
click at [96, 540] on input at bounding box center [97, 546] width 30 height 19
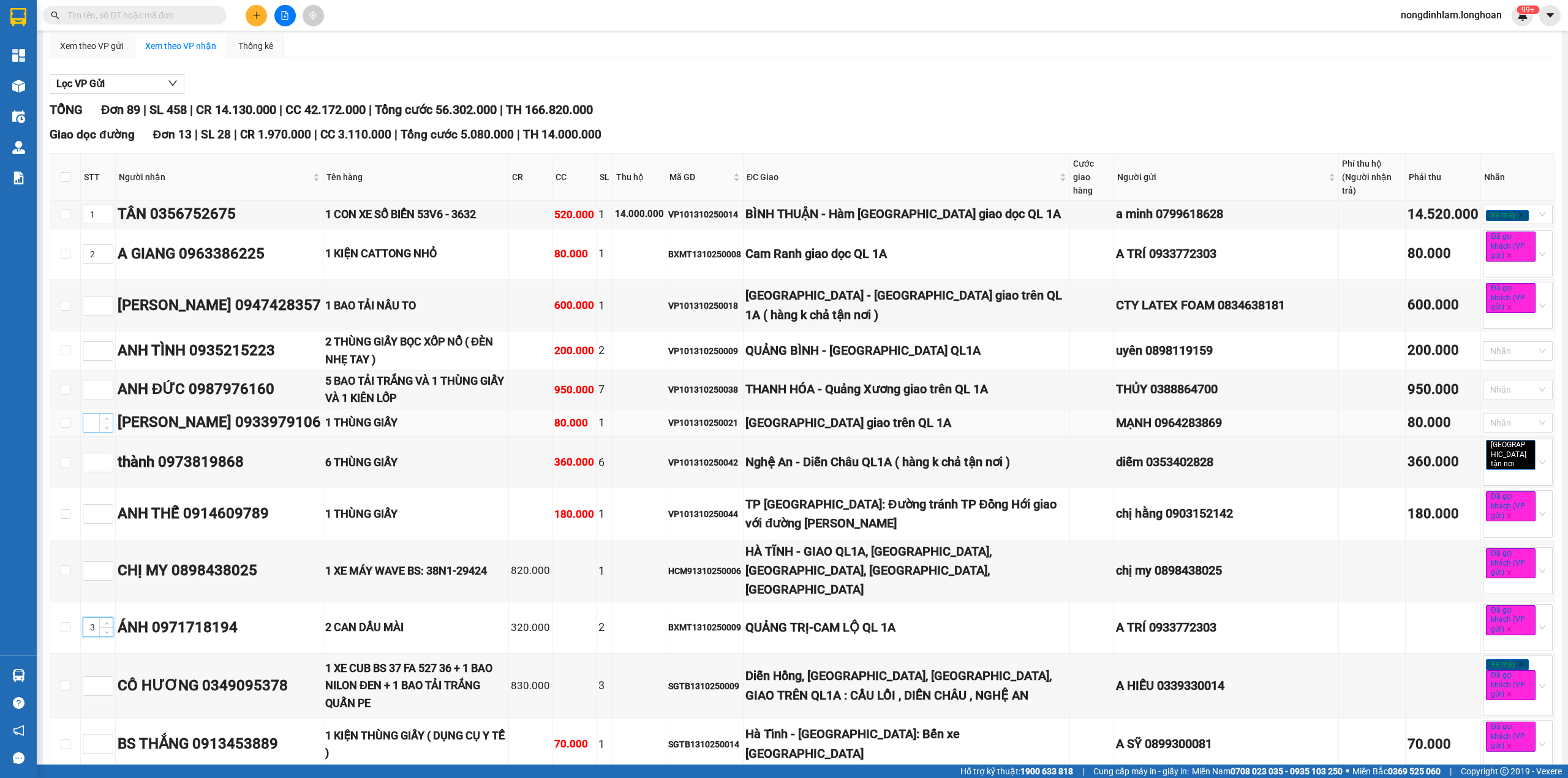
type input "3"
click at [96, 427] on input at bounding box center [97, 422] width 30 height 19
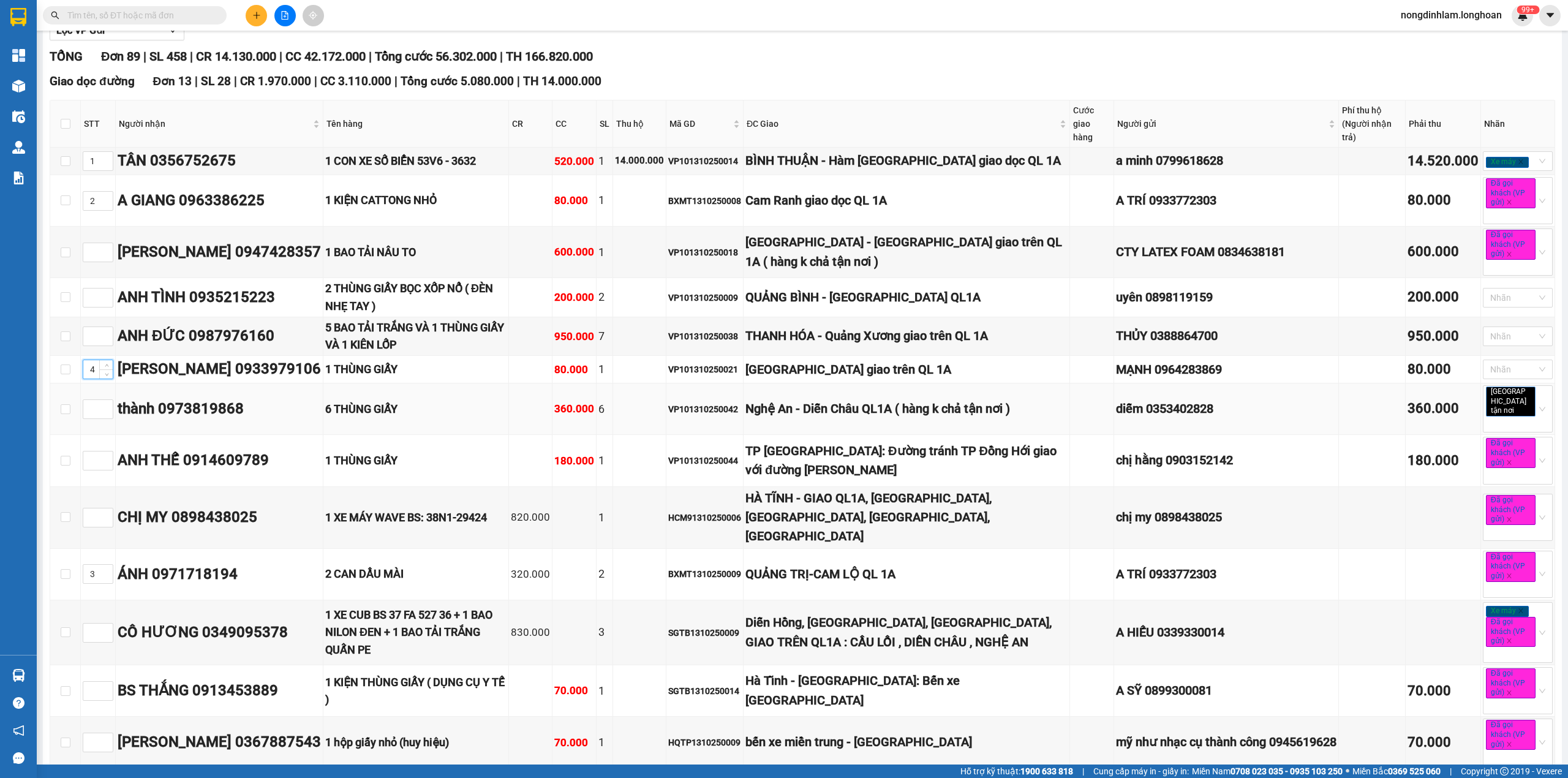
scroll to position [163, 0]
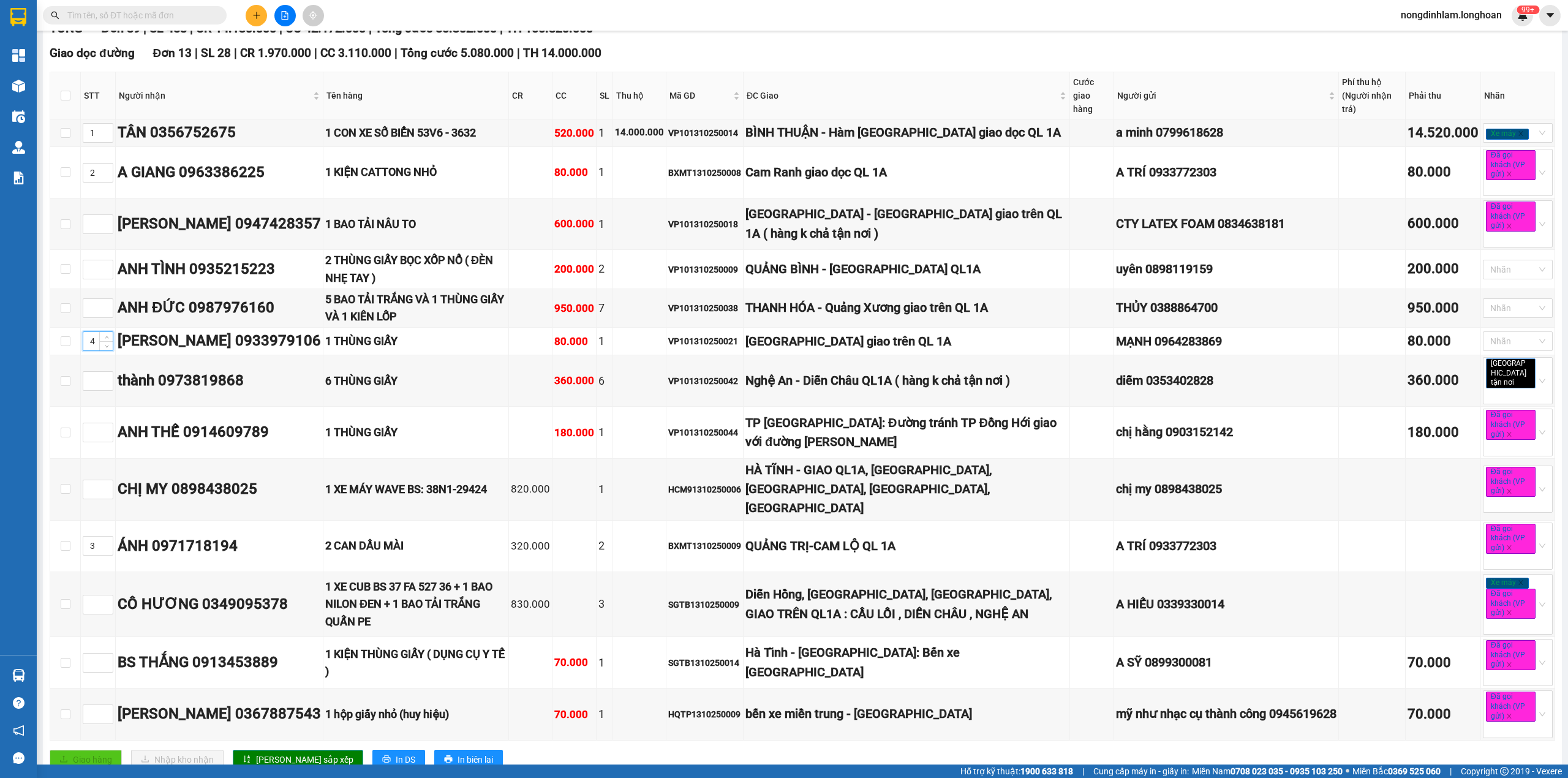
type input "4"
click at [262, 750] on button "Lưu sắp xếp" at bounding box center [298, 759] width 130 height 19
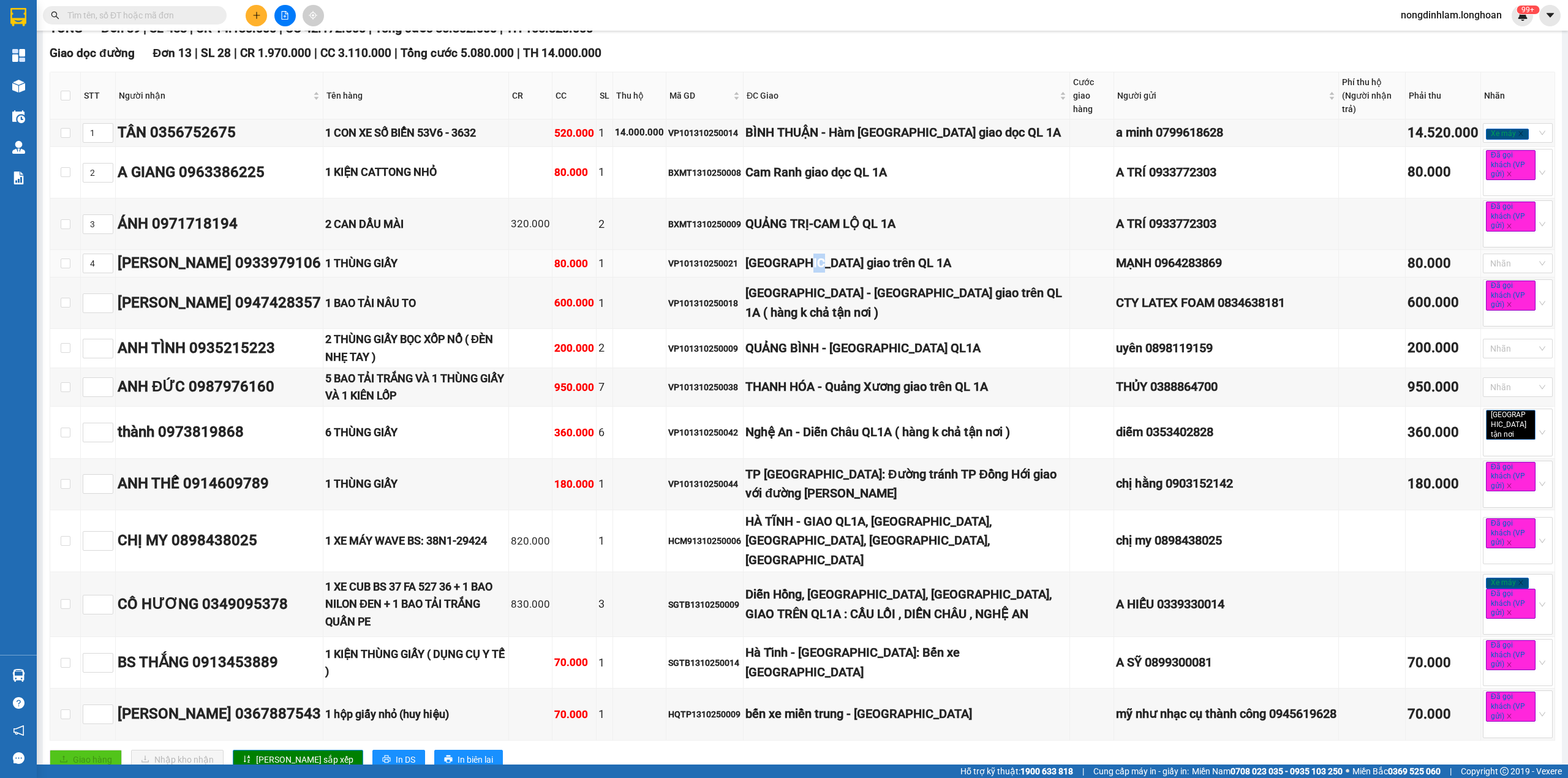
drag, startPoint x: 822, startPoint y: 268, endPoint x: 839, endPoint y: 268, distance: 17.0
click at [839, 268] on div "[GEOGRAPHIC_DATA] giao trên QL 1A" at bounding box center [907, 263] width 323 height 19
click at [846, 268] on div "[GEOGRAPHIC_DATA] giao trên QL 1A" at bounding box center [907, 263] width 323 height 19
click at [865, 266] on div "[GEOGRAPHIC_DATA] giao trên QL 1A" at bounding box center [907, 263] width 323 height 19
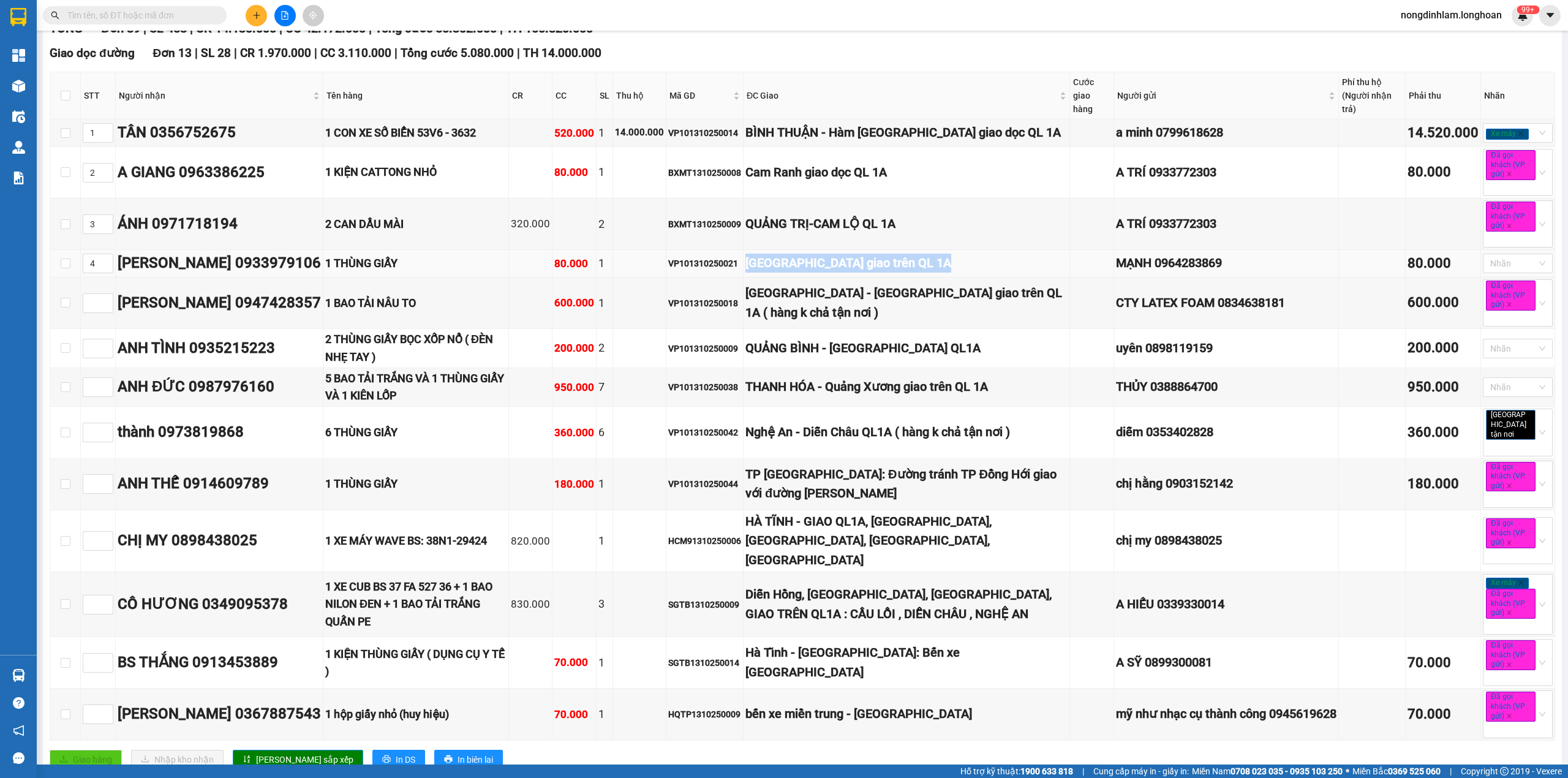
click at [865, 266] on div "[GEOGRAPHIC_DATA] giao trên QL 1A" at bounding box center [907, 263] width 323 height 19
click at [897, 261] on div "[GEOGRAPHIC_DATA] giao trên QL 1A" at bounding box center [907, 263] width 323 height 19
drag, startPoint x: 798, startPoint y: 270, endPoint x: 863, endPoint y: 273, distance: 65.1
click at [863, 273] on div "[GEOGRAPHIC_DATA] giao trên QL 1A" at bounding box center [907, 263] width 323 height 19
click at [821, 323] on div "QUẢNG TRỊ - TP Đông Hà giao trên QL 1A ( hàng k chả tận nơi )" at bounding box center [907, 303] width 323 height 39
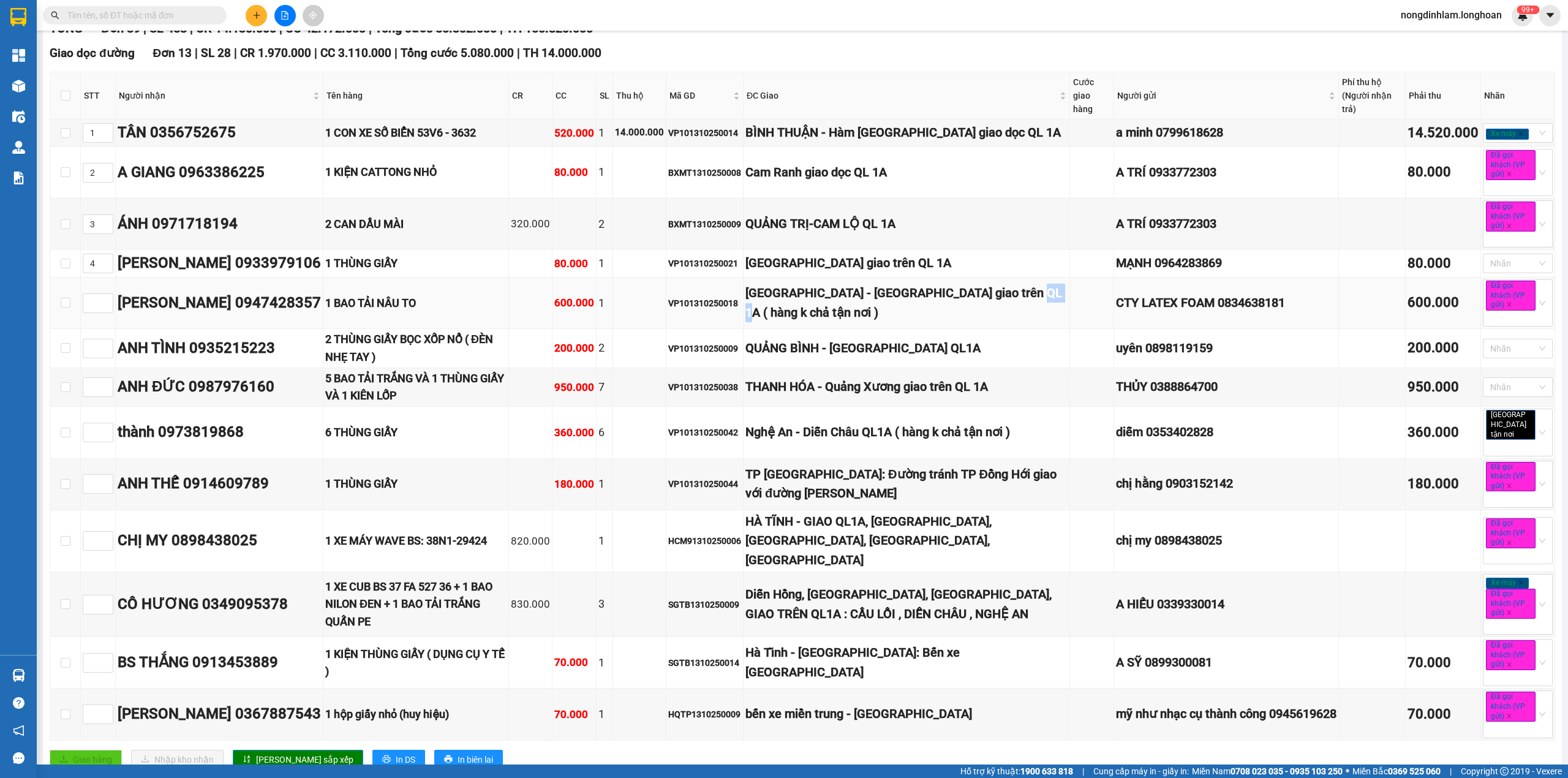
click at [821, 323] on div "QUẢNG TRỊ - TP Đông Hà giao trên QL 1A ( hàng k chả tận nơi )" at bounding box center [907, 303] width 323 height 39
click at [820, 323] on div "QUẢNG TRỊ - TP Đông Hà giao trên QL 1A ( hàng k chả tận nơi )" at bounding box center [907, 303] width 323 height 39
click at [817, 358] on div "QUẢNG BÌNH - QUẢNG TRẠCH QL1A" at bounding box center [907, 348] width 323 height 19
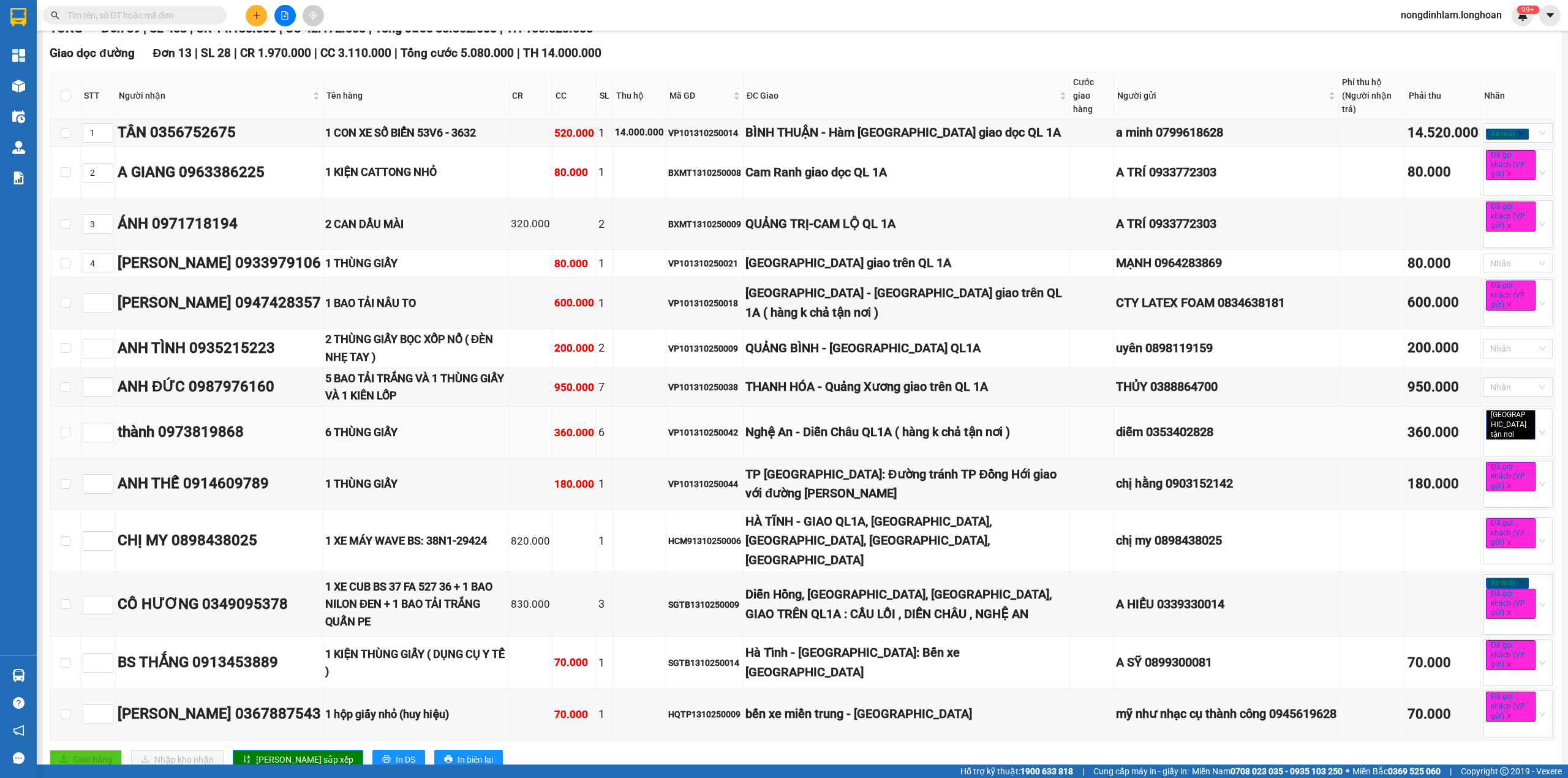
click at [833, 433] on div "Nghệ An - Diễn Châu QL1A ( hàng k chả tận nơi )" at bounding box center [907, 432] width 323 height 19
click at [812, 322] on div "QUẢNG TRỊ - TP Đông Hà giao trên QL 1A ( hàng k chả tận nơi )" at bounding box center [907, 303] width 323 height 39
click at [822, 306] on div "QUẢNG TRỊ - TP Đông Hà giao trên QL 1A ( hàng k chả tận nơi )" at bounding box center [907, 303] width 323 height 39
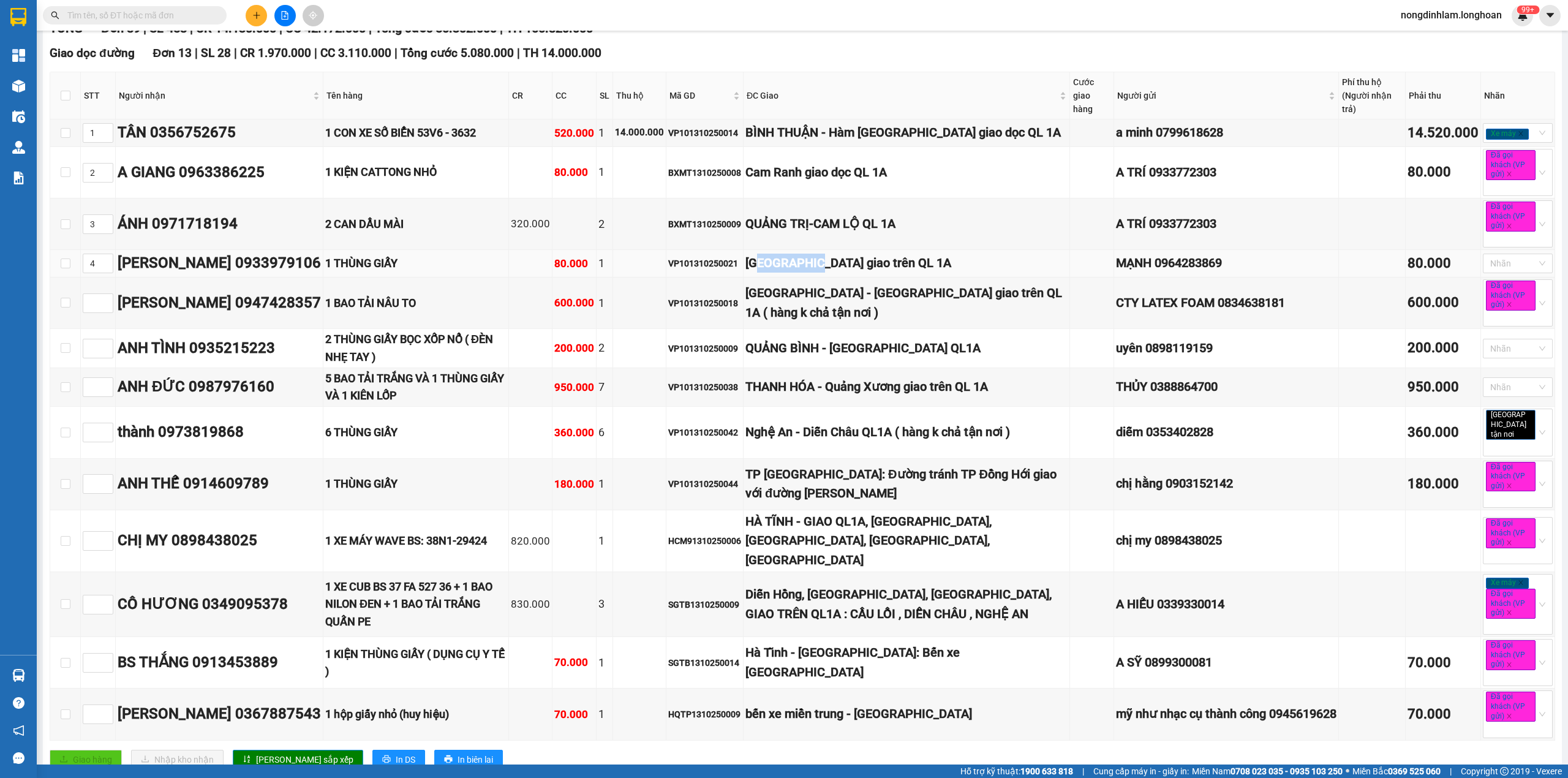
drag, startPoint x: 836, startPoint y: 278, endPoint x: 776, endPoint y: 270, distance: 60.5
click at [776, 270] on div "[GEOGRAPHIC_DATA] giao trên QL 1A" at bounding box center [907, 263] width 323 height 19
click at [726, 268] on div "VP101310250021" at bounding box center [704, 263] width 73 height 14
copy div "VP101310250021"
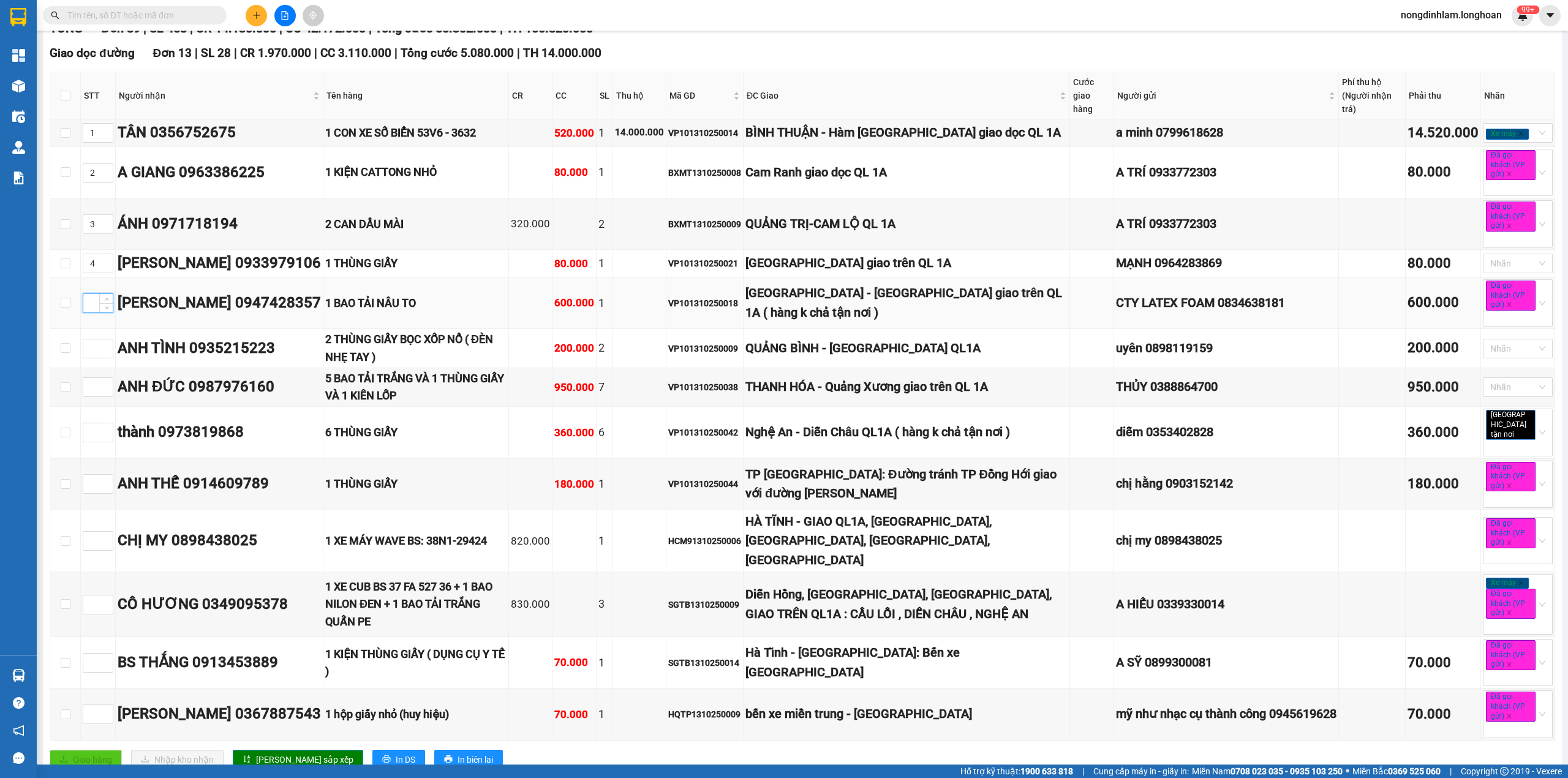
click at [89, 312] on input at bounding box center [97, 303] width 30 height 19
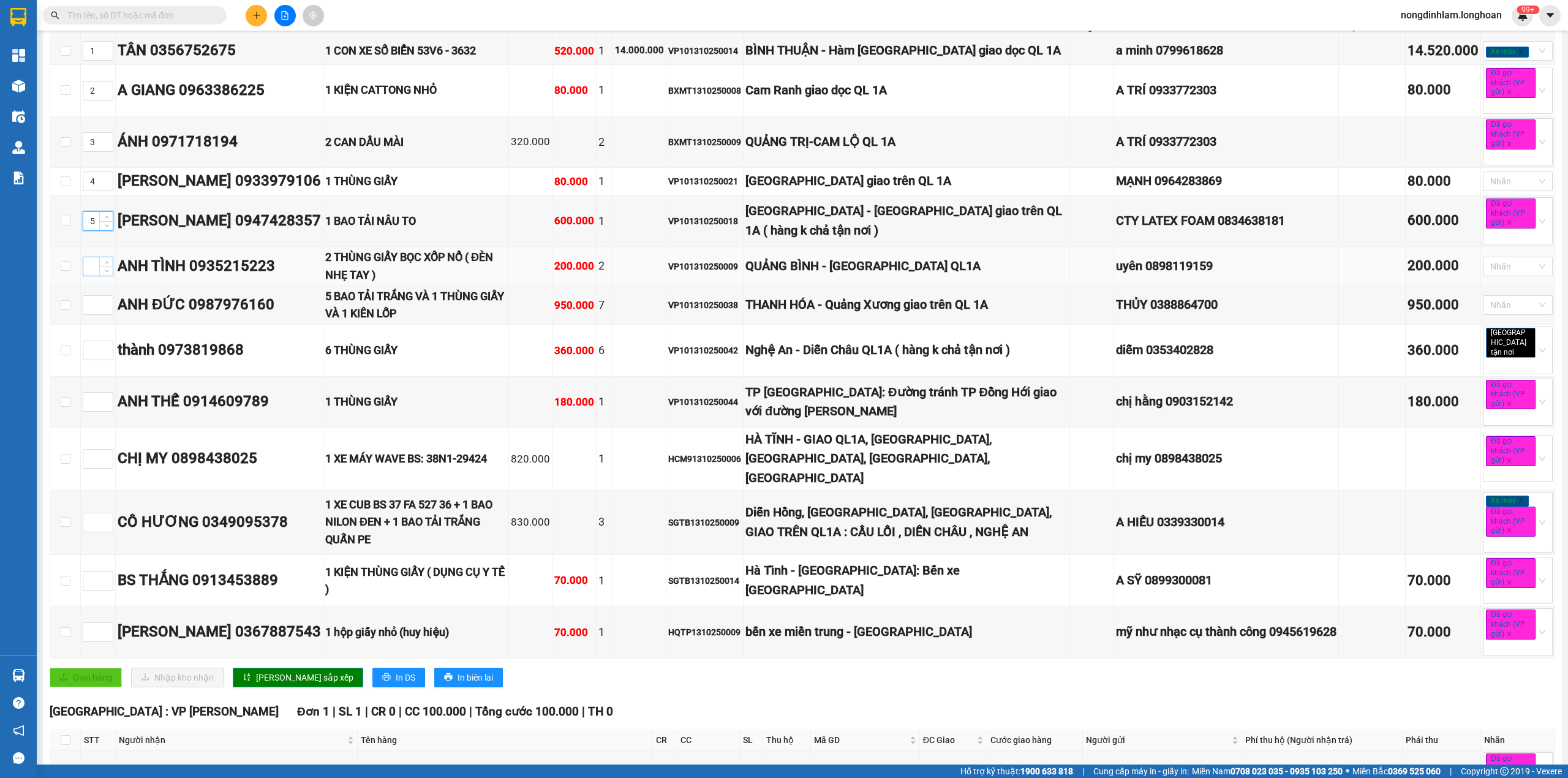
type input "5"
click at [91, 276] on input at bounding box center [97, 267] width 30 height 19
type input "6"
click at [97, 406] on input at bounding box center [97, 402] width 30 height 19
type input "7"
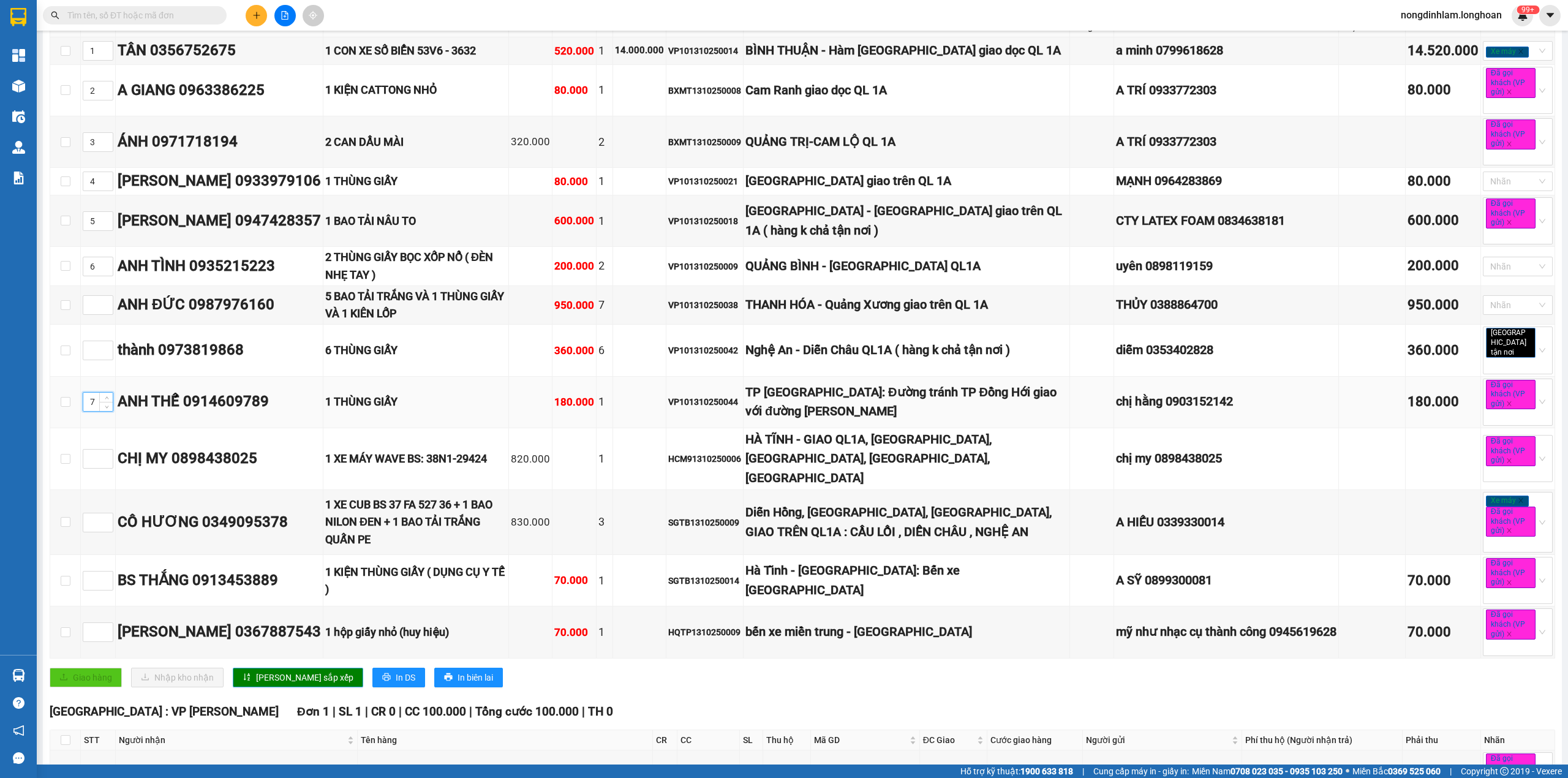
click at [271, 670] on span "Lưu sắp xếp" at bounding box center [304, 677] width 97 height 14
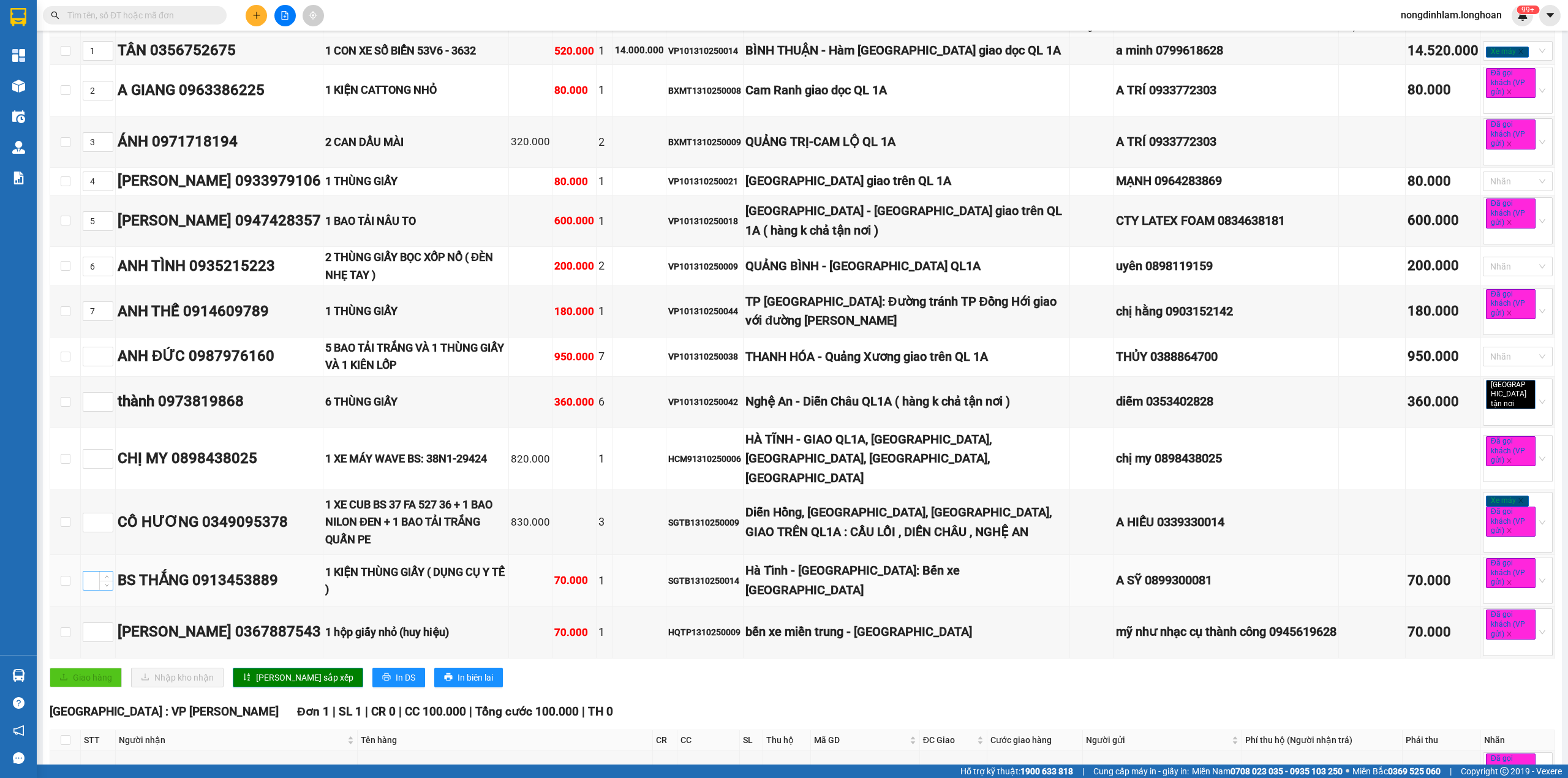
click at [93, 577] on input at bounding box center [97, 581] width 30 height 19
type input "8"
click at [88, 456] on input at bounding box center [97, 459] width 30 height 19
type input "9"
click at [263, 670] on span "Lưu sắp xếp" at bounding box center [304, 677] width 97 height 14
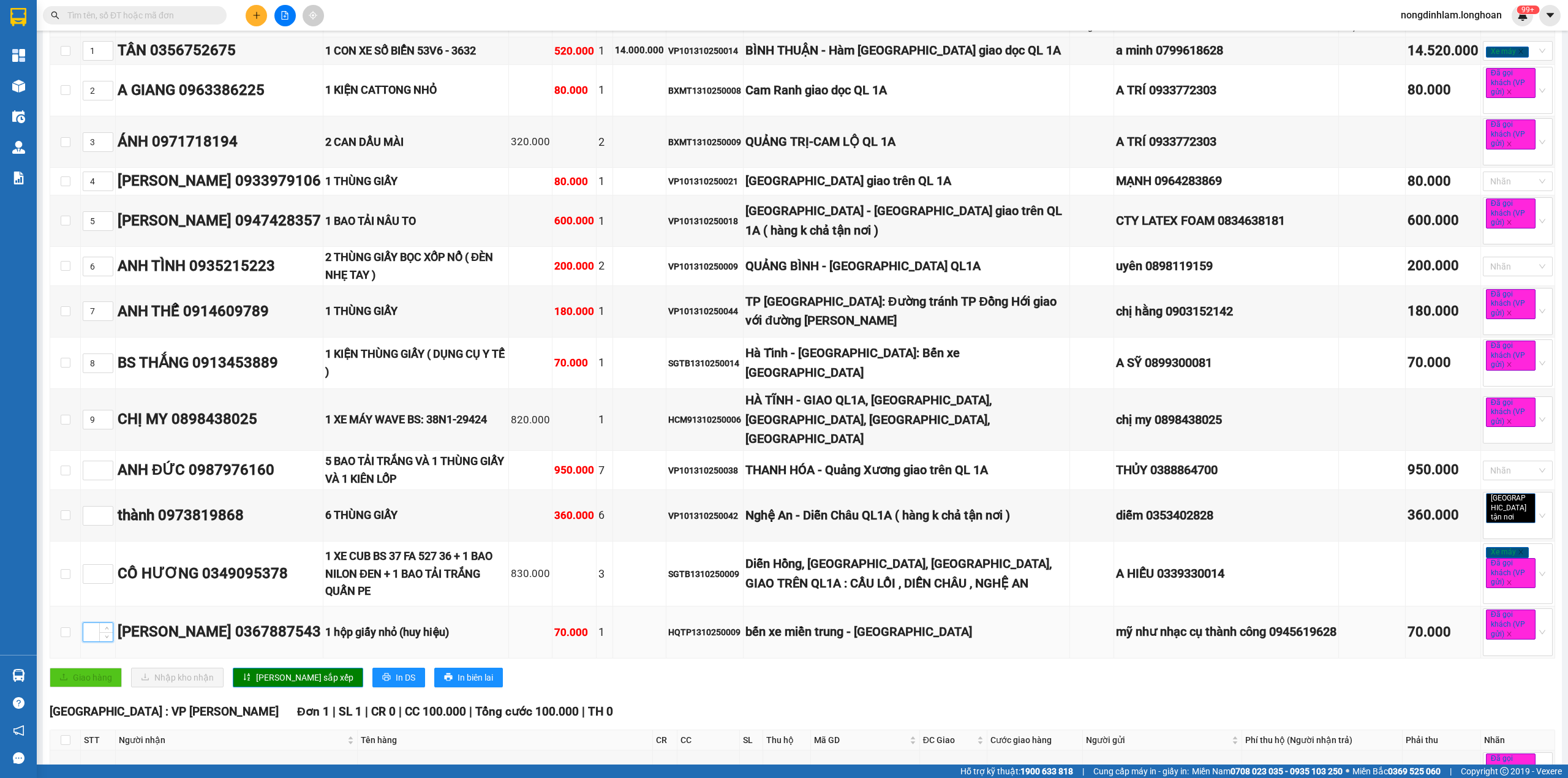
click at [91, 631] on input at bounding box center [97, 632] width 30 height 19
type input "10"
click at [96, 566] on input at bounding box center [97, 574] width 30 height 19
type input "11"
click at [90, 510] on input at bounding box center [97, 516] width 30 height 19
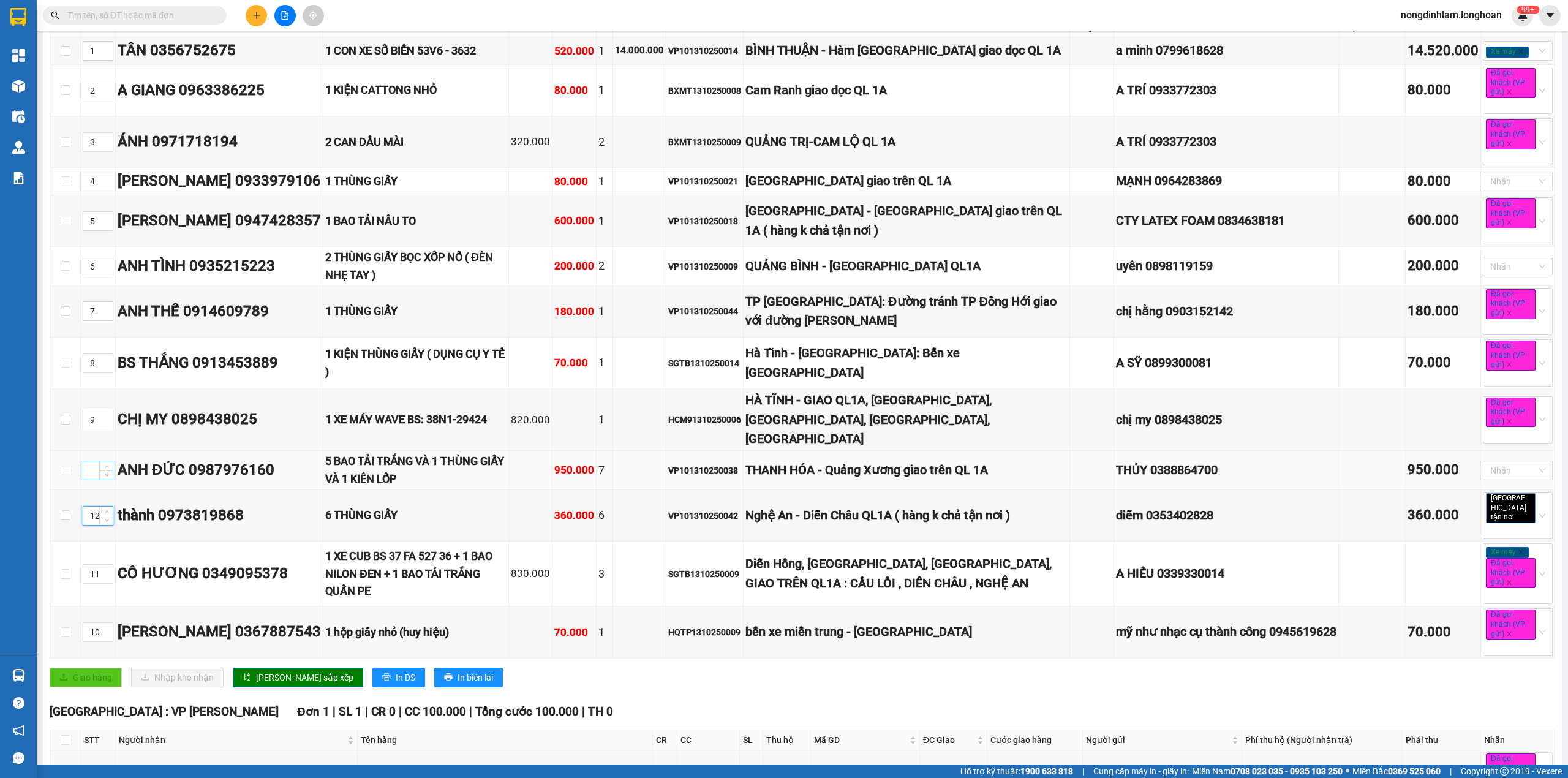
type input "12"
click at [91, 476] on input at bounding box center [97, 471] width 30 height 19
type input "13"
click at [243, 673] on icon "sort-ascending" at bounding box center [247, 677] width 8 height 8
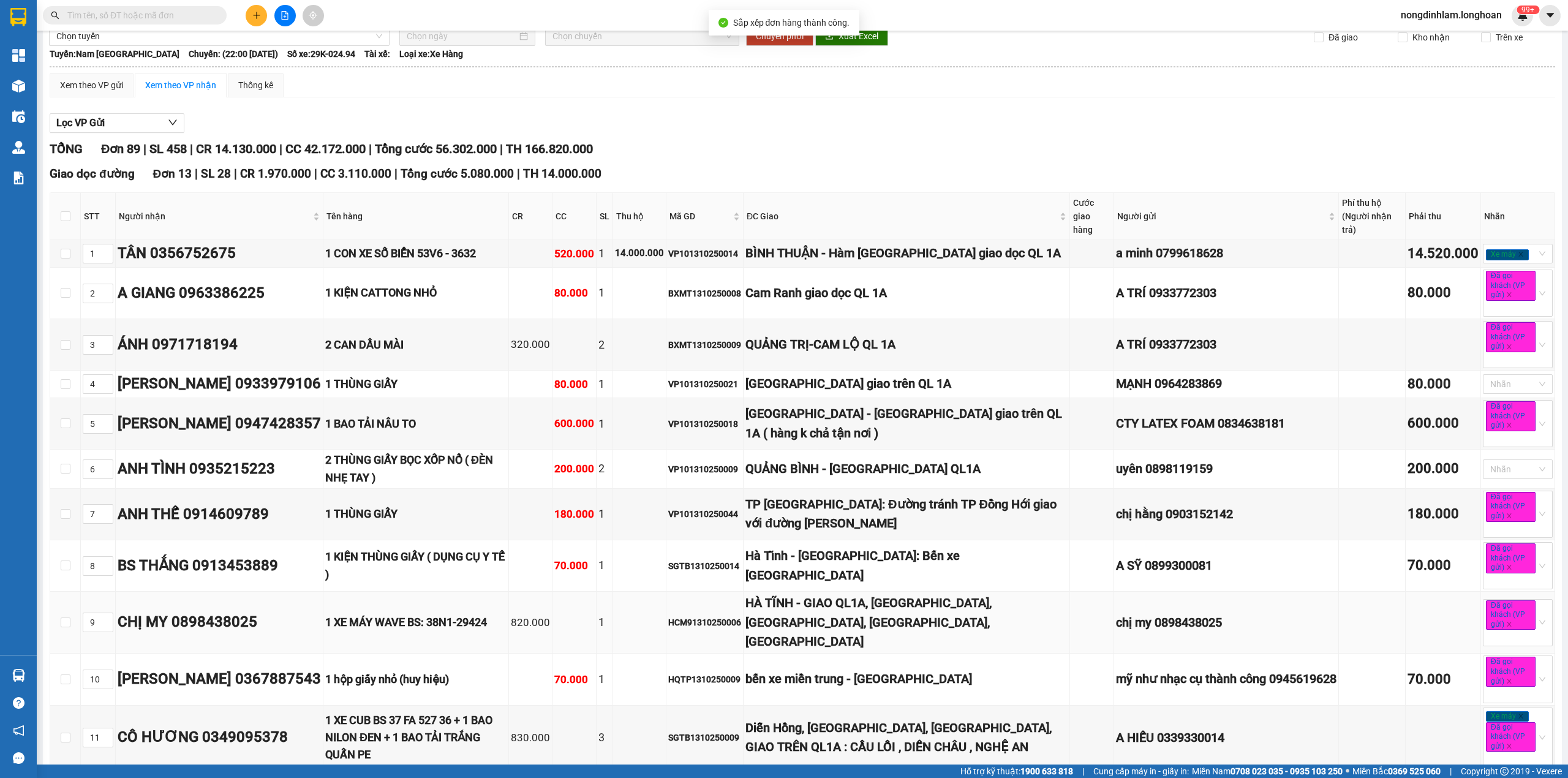
scroll to position [0, 0]
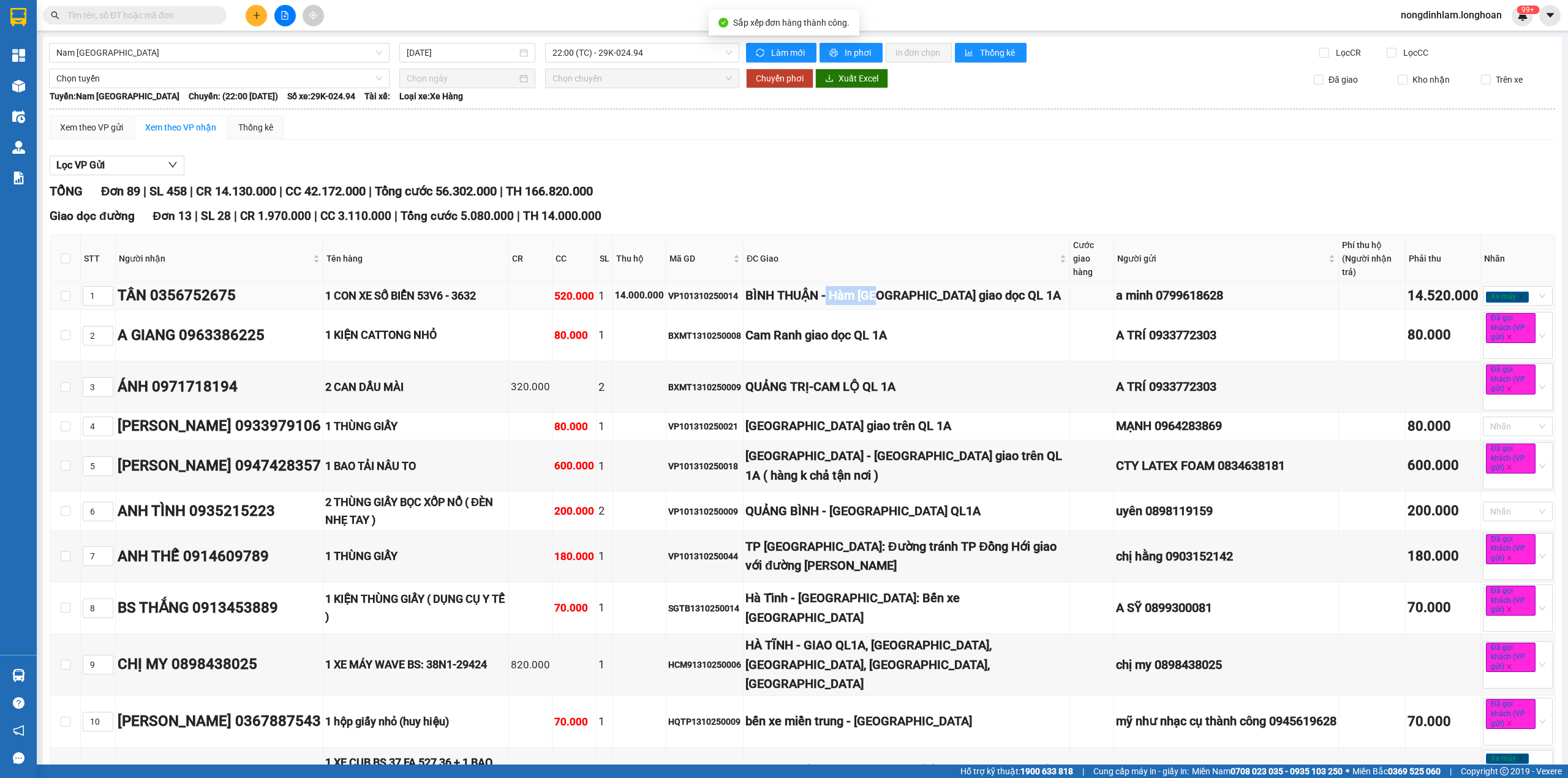
drag, startPoint x: 848, startPoint y: 275, endPoint x: 908, endPoint y: 285, distance: 60.8
click at [908, 286] on div "BÌNH THUẬN - Hàm Thuận Nam giao dọc QL 1A" at bounding box center [907, 295] width 323 height 19
drag, startPoint x: 803, startPoint y: 349, endPoint x: 913, endPoint y: 348, distance: 110.0
click at [913, 345] on div "Cam Ranh giao dọc QL 1A" at bounding box center [907, 335] width 323 height 19
drag, startPoint x: 789, startPoint y: 384, endPoint x: 913, endPoint y: 387, distance: 124.0
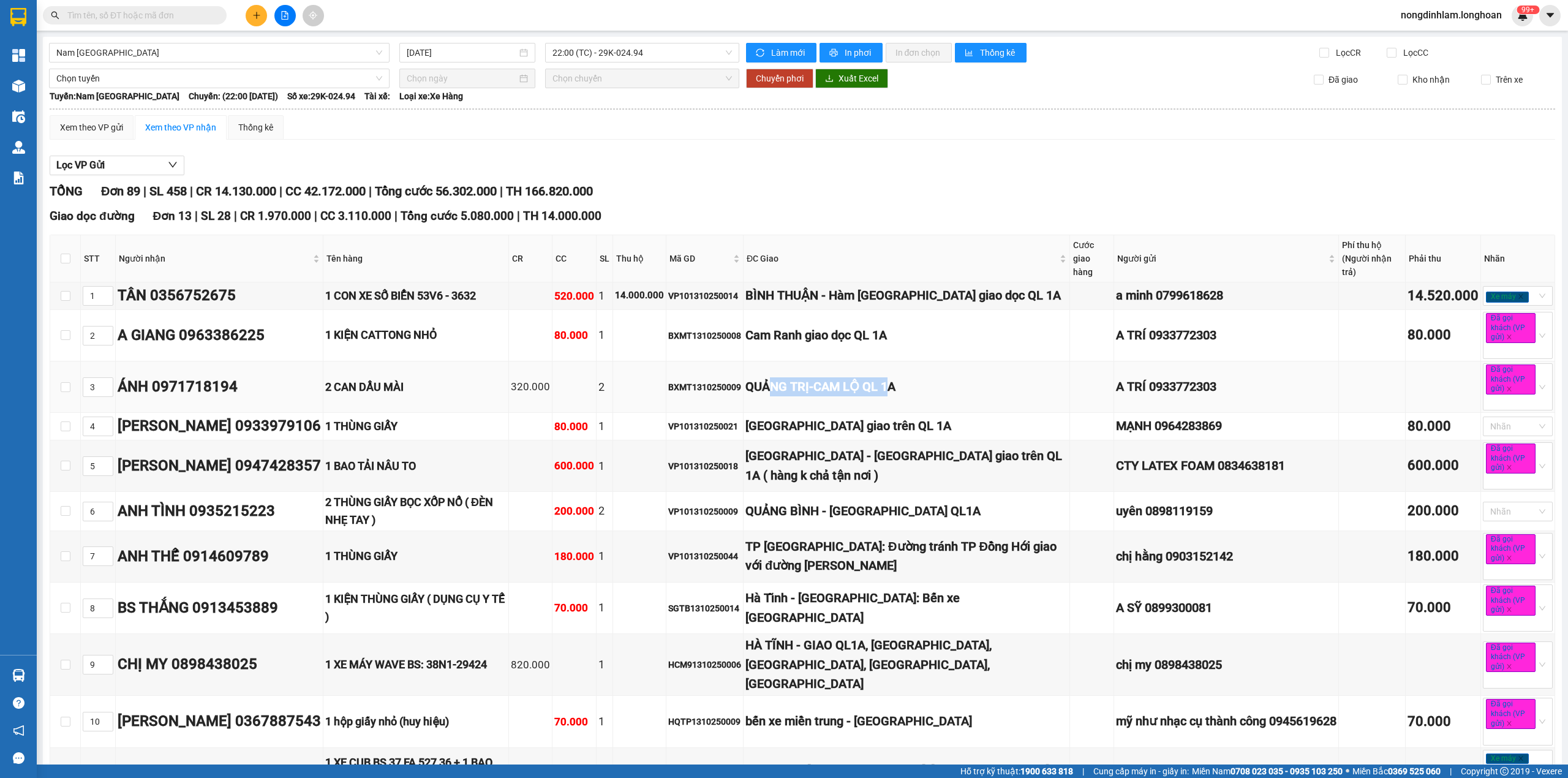
click at [913, 387] on div "QUẢNG TRỊ-CAM LỘ QL 1A" at bounding box center [907, 387] width 323 height 19
drag, startPoint x: 820, startPoint y: 433, endPoint x: 907, endPoint y: 432, distance: 87.0
click at [907, 432] on div "[GEOGRAPHIC_DATA] giao trên QL 1A" at bounding box center [907, 426] width 323 height 19
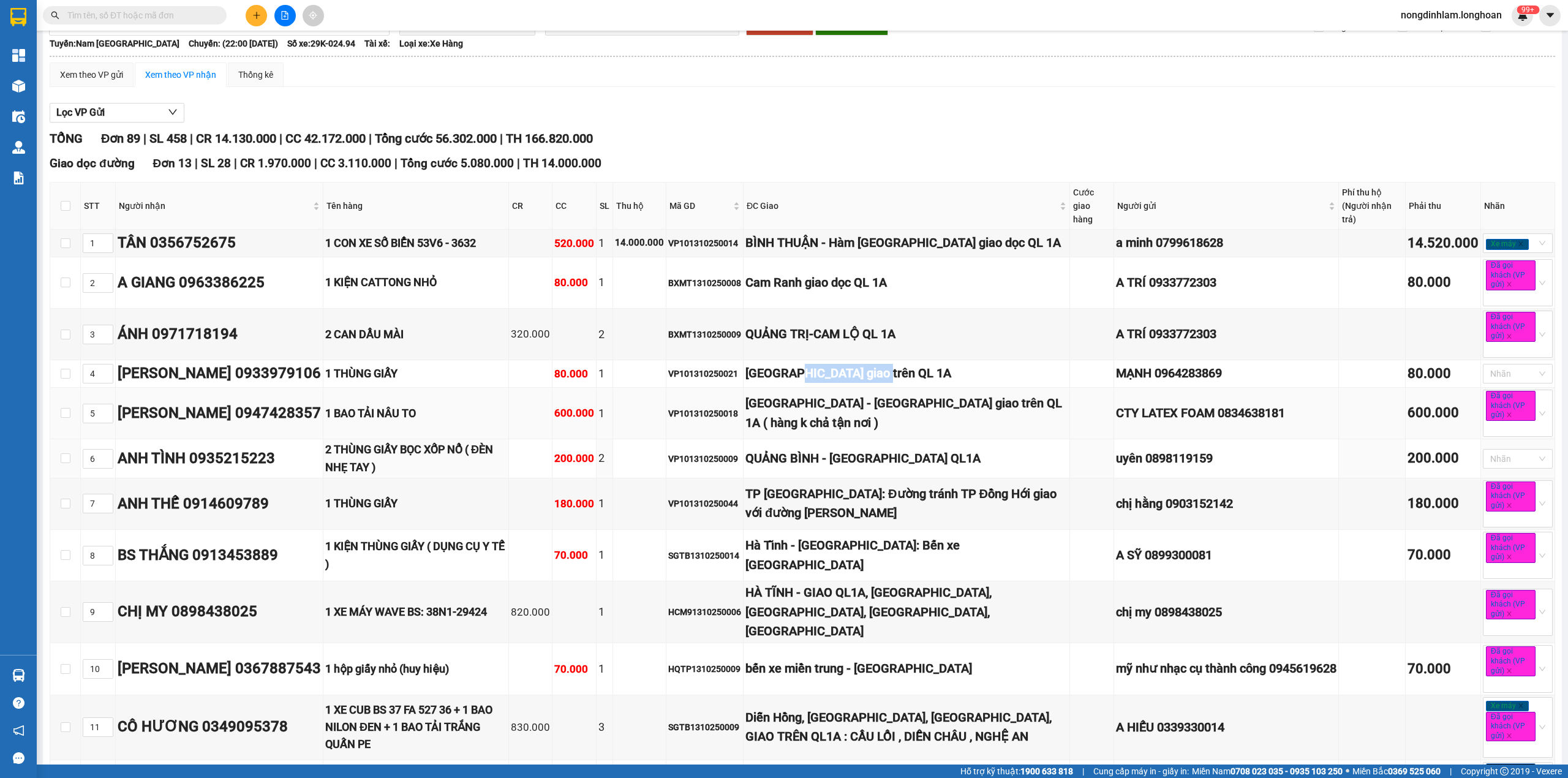
scroll to position [81, 0]
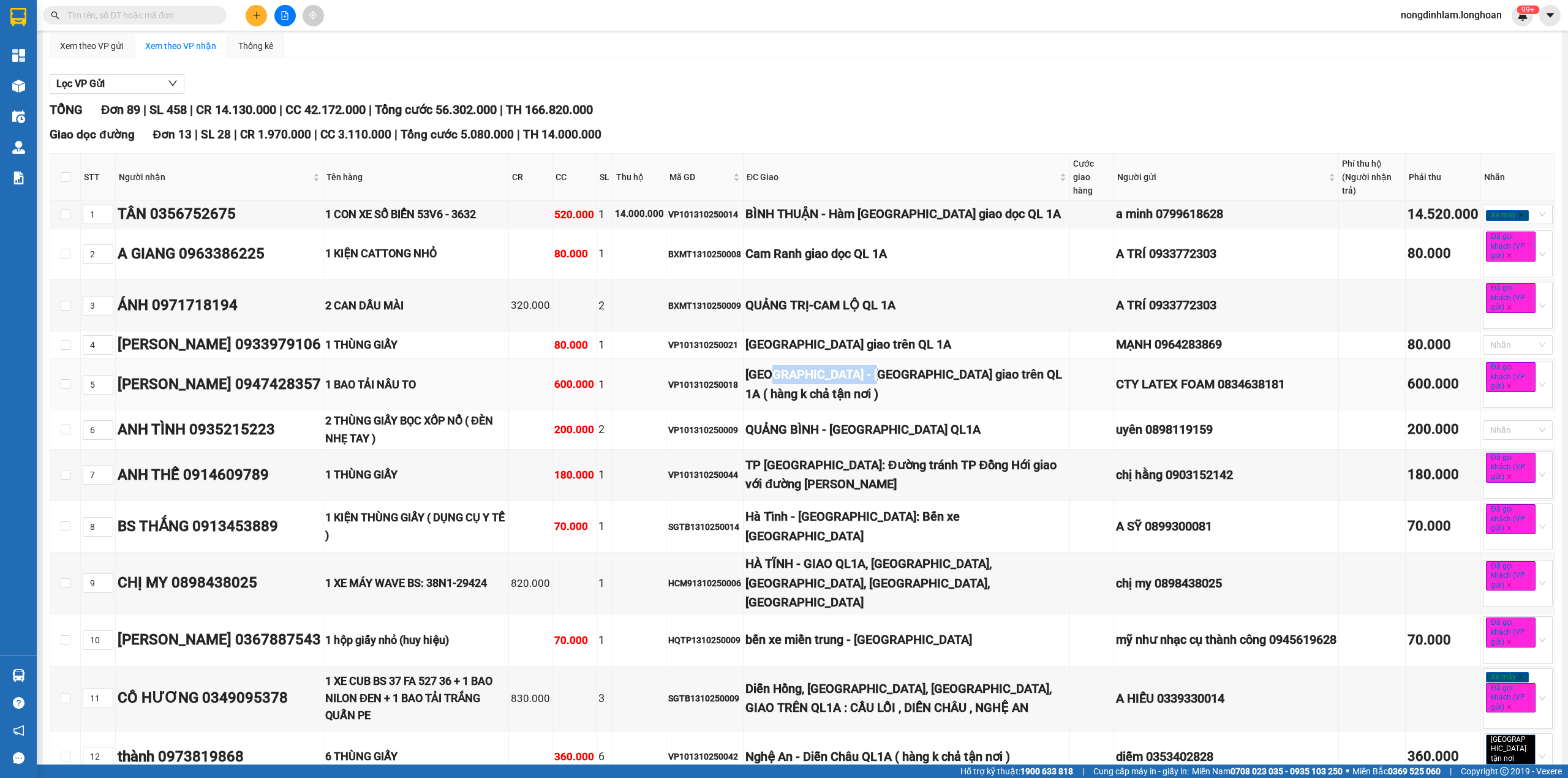
drag, startPoint x: 803, startPoint y: 383, endPoint x: 908, endPoint y: 383, distance: 105.0
click at [908, 383] on div "QUẢNG TRỊ - TP Đông Hà giao trên QL 1A ( hàng k chả tận nơi )" at bounding box center [907, 384] width 323 height 39
drag, startPoint x: 802, startPoint y: 433, endPoint x: 885, endPoint y: 433, distance: 83.0
click at [885, 433] on div "QUẢNG BÌNH - QUẢNG TRẠCH QL1A" at bounding box center [907, 429] width 323 height 19
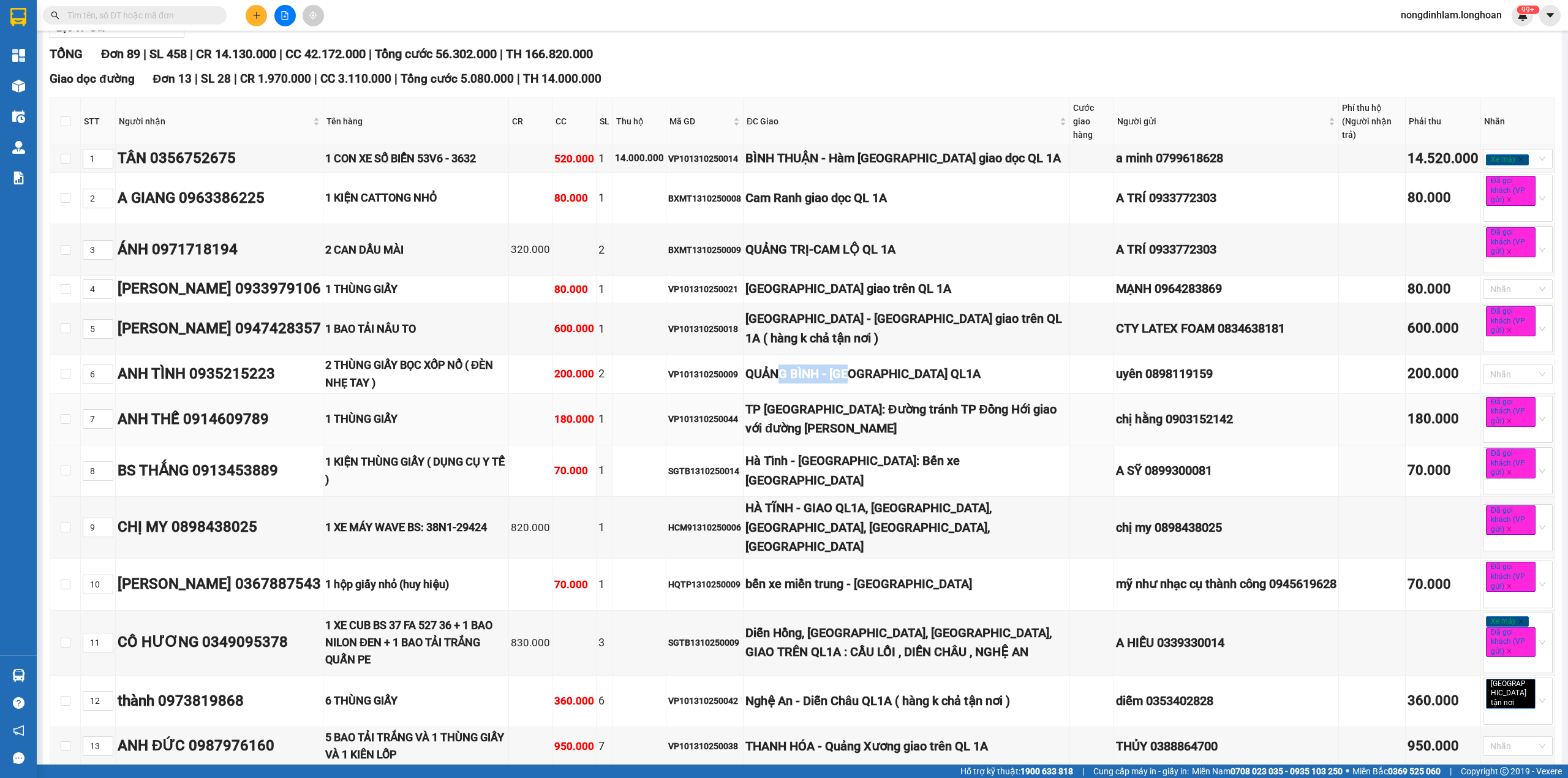
scroll to position [163, 0]
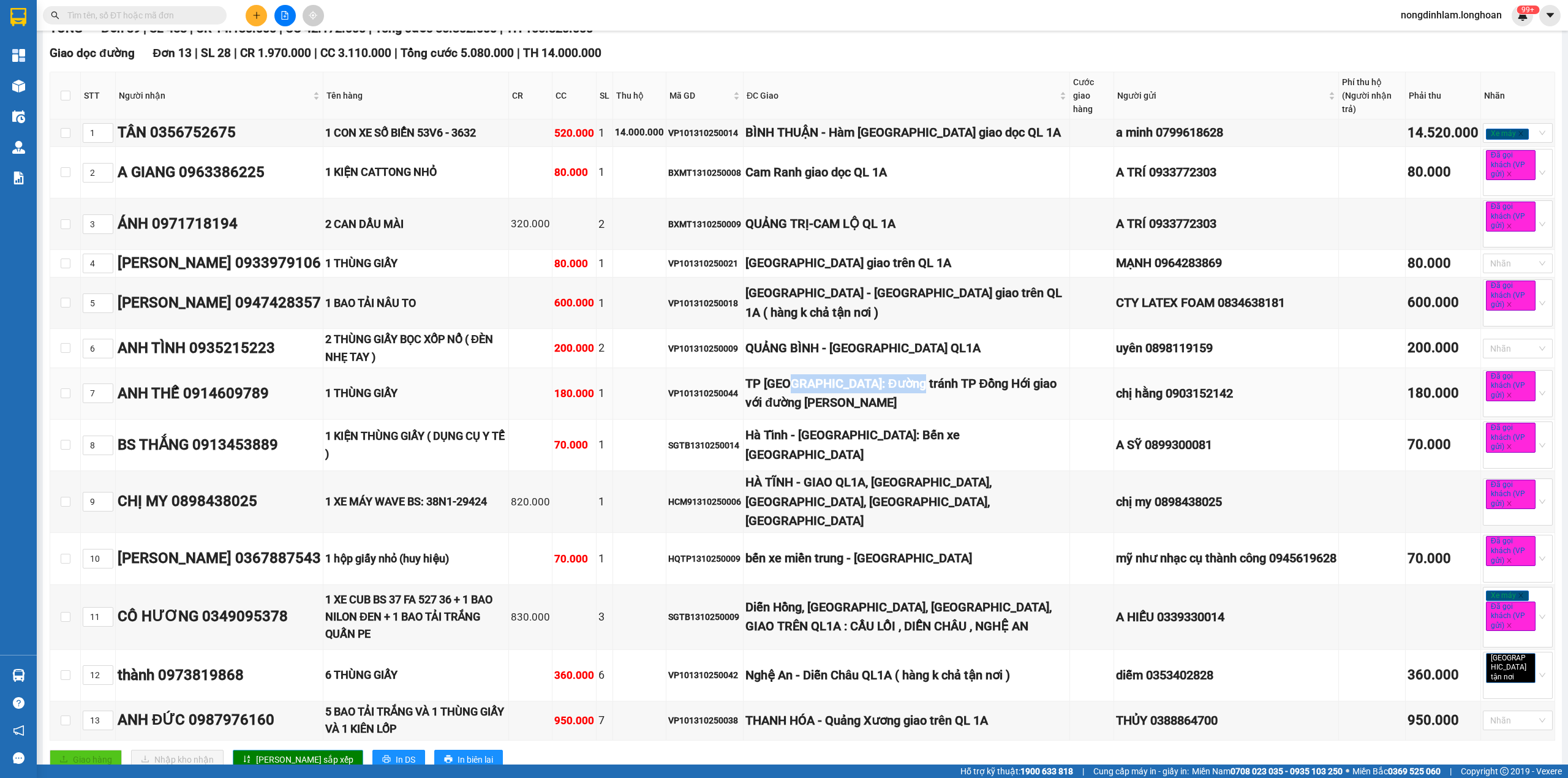
drag, startPoint x: 814, startPoint y: 392, endPoint x: 936, endPoint y: 398, distance: 122.1
click at [936, 398] on div "TP Quảng Bình: Đường tránh TP Đồng Hới giao với đường Hà Huy Tập" at bounding box center [907, 394] width 323 height 39
drag, startPoint x: 806, startPoint y: 458, endPoint x: 903, endPoint y: 456, distance: 97.0
click at [903, 456] on div "Hà Tĩnh - TP Hà Tĩnh: Bến xe TP Hà Tĩnh Mới" at bounding box center [907, 445] width 323 height 39
drag, startPoint x: 824, startPoint y: 503, endPoint x: 890, endPoint y: 503, distance: 66.0
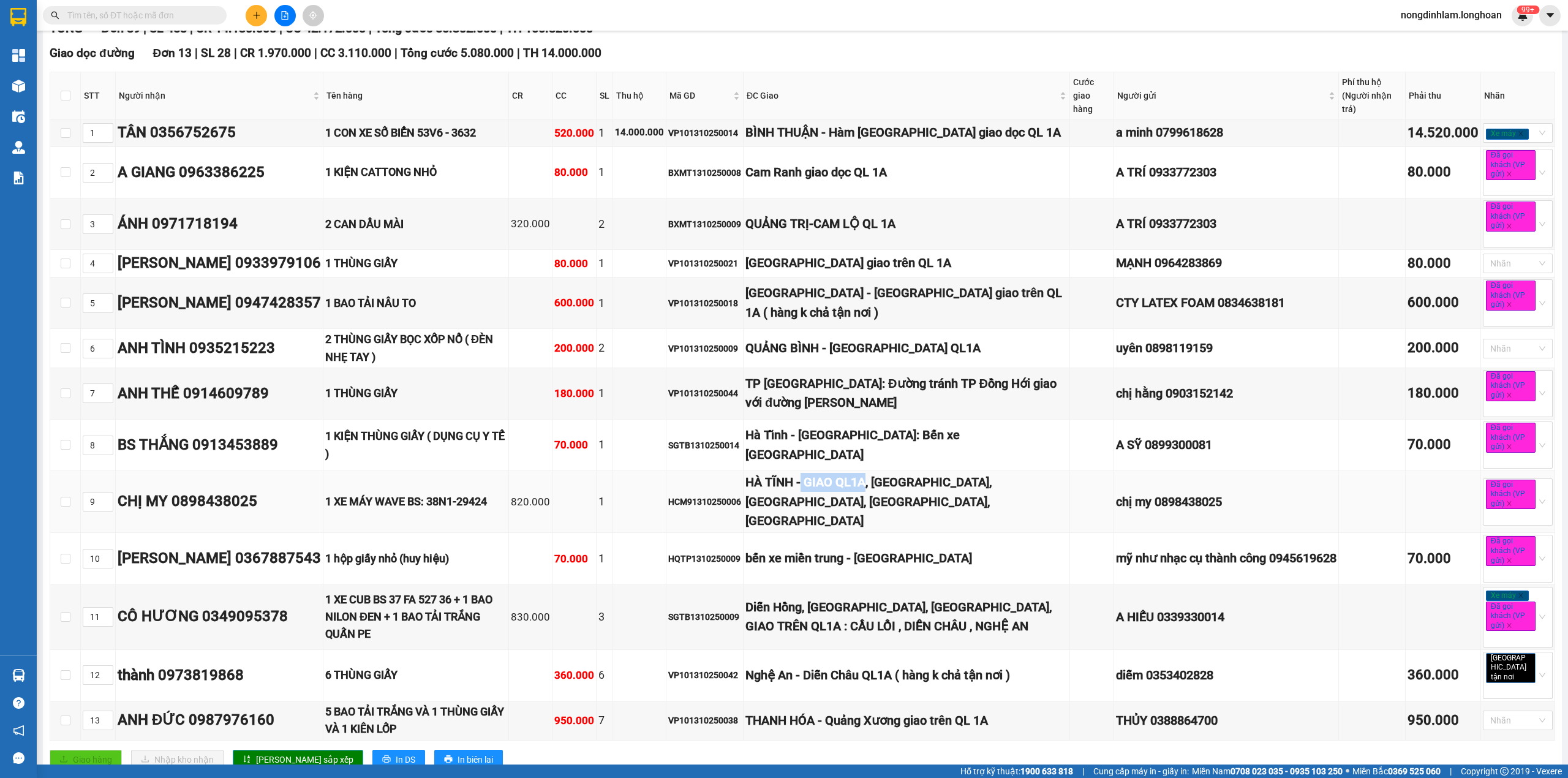
click at [890, 503] on div "HÀ TĨNH - GIAO QL1A, CHỢ CỦI, XUÂN HỒNG, NGHI XUÂN, HÀ TĨNH" at bounding box center [907, 502] width 323 height 58
drag, startPoint x: 819, startPoint y: 569, endPoint x: 822, endPoint y: 610, distance: 41.1
click at [890, 568] on div "bến xe miền trung - nghệ an" at bounding box center [907, 558] width 323 height 19
drag, startPoint x: 795, startPoint y: 605, endPoint x: 876, endPoint y: 610, distance: 81.2
click at [876, 610] on div "Diễn Hồng, Diễn Châu, Nghệ An, GIAO TRÊN QL1A : CẦU LỒI , DIỄN CHÂU , NGHỆ AN" at bounding box center [907, 617] width 323 height 39
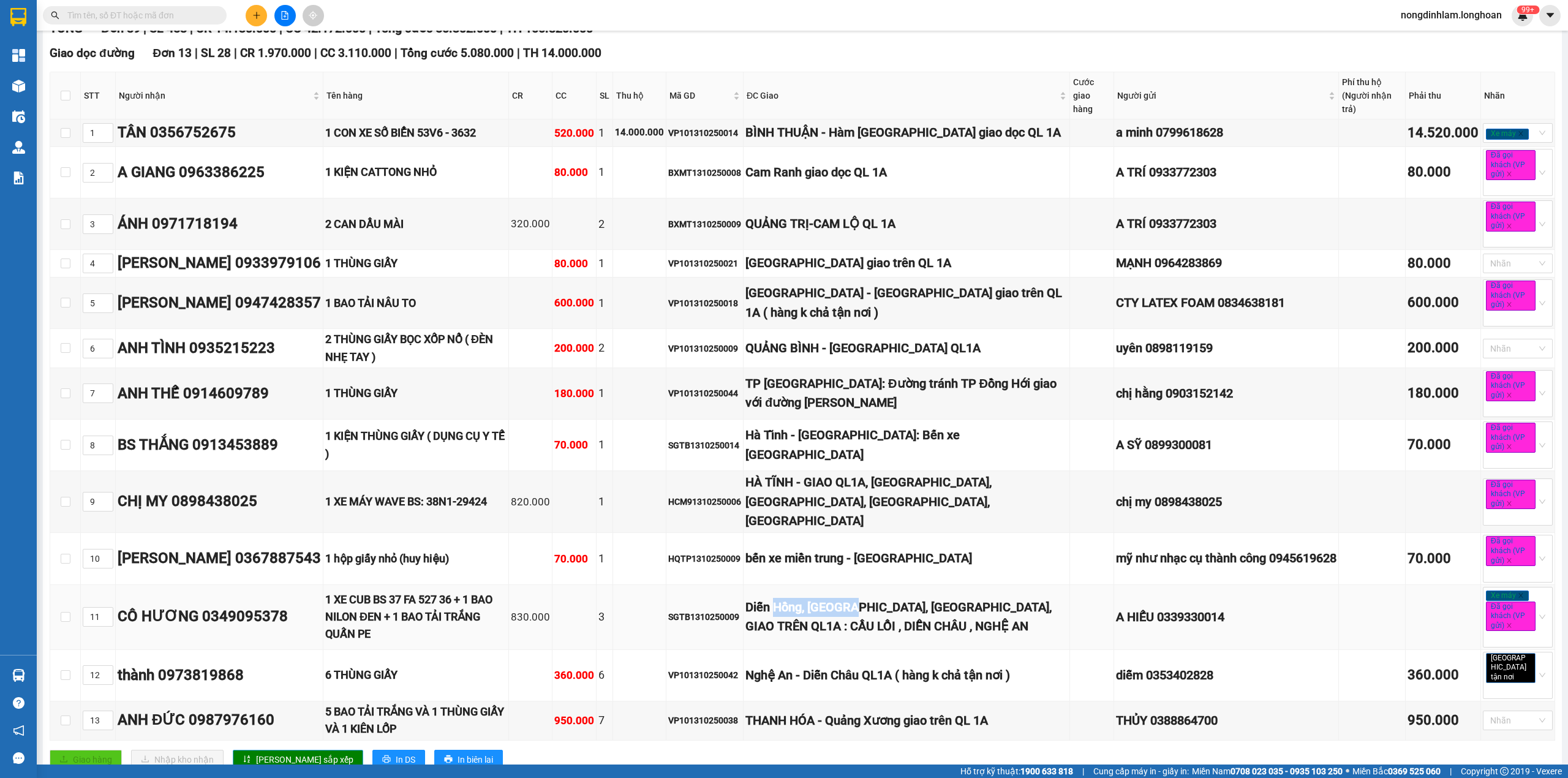
scroll to position [245, 0]
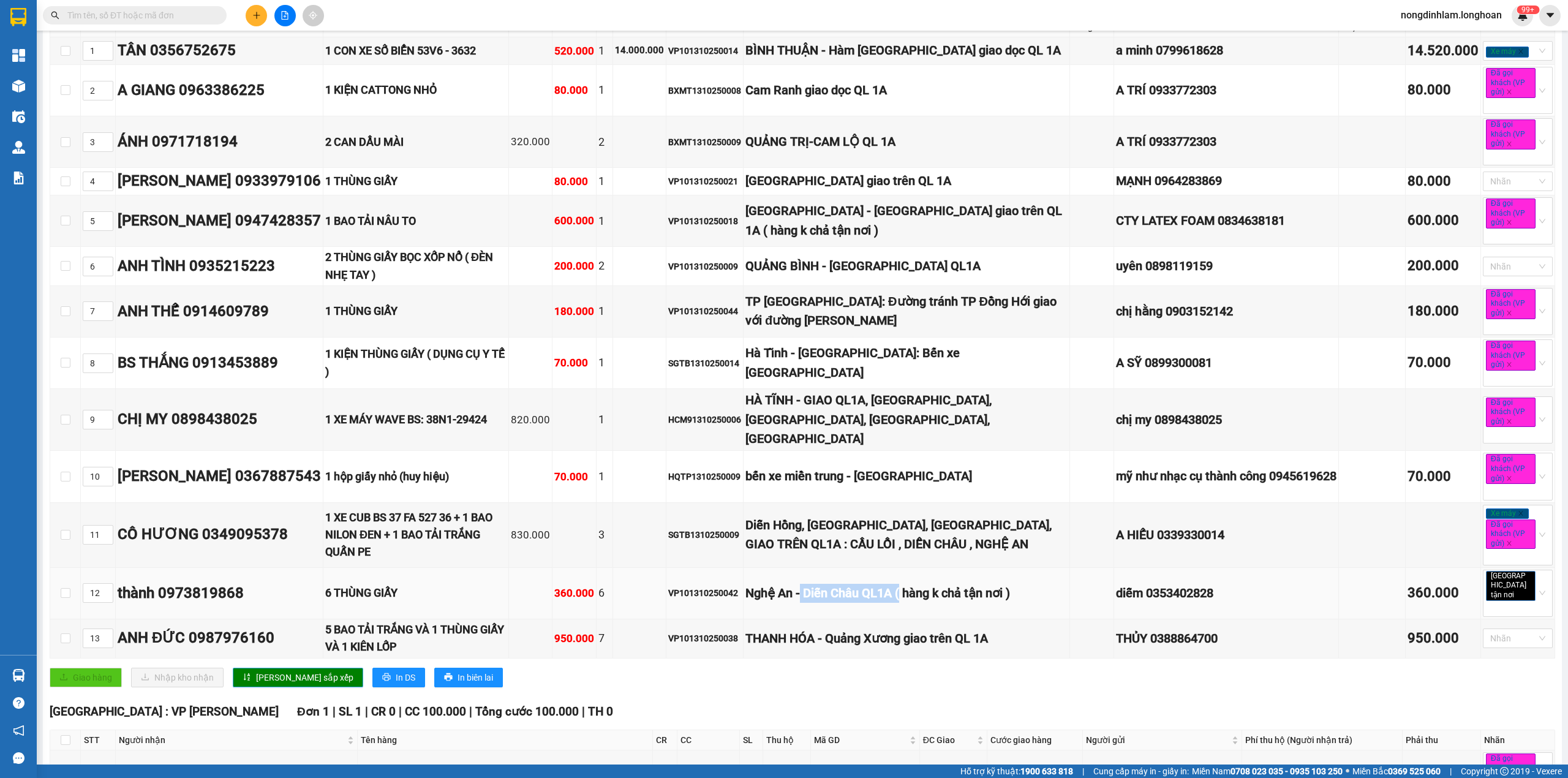
drag, startPoint x: 821, startPoint y: 581, endPoint x: 929, endPoint y: 582, distance: 108.0
click at [929, 584] on div "Nghệ An - Diễn Châu QL1A ( hàng k chả tận nơi )" at bounding box center [907, 593] width 323 height 19
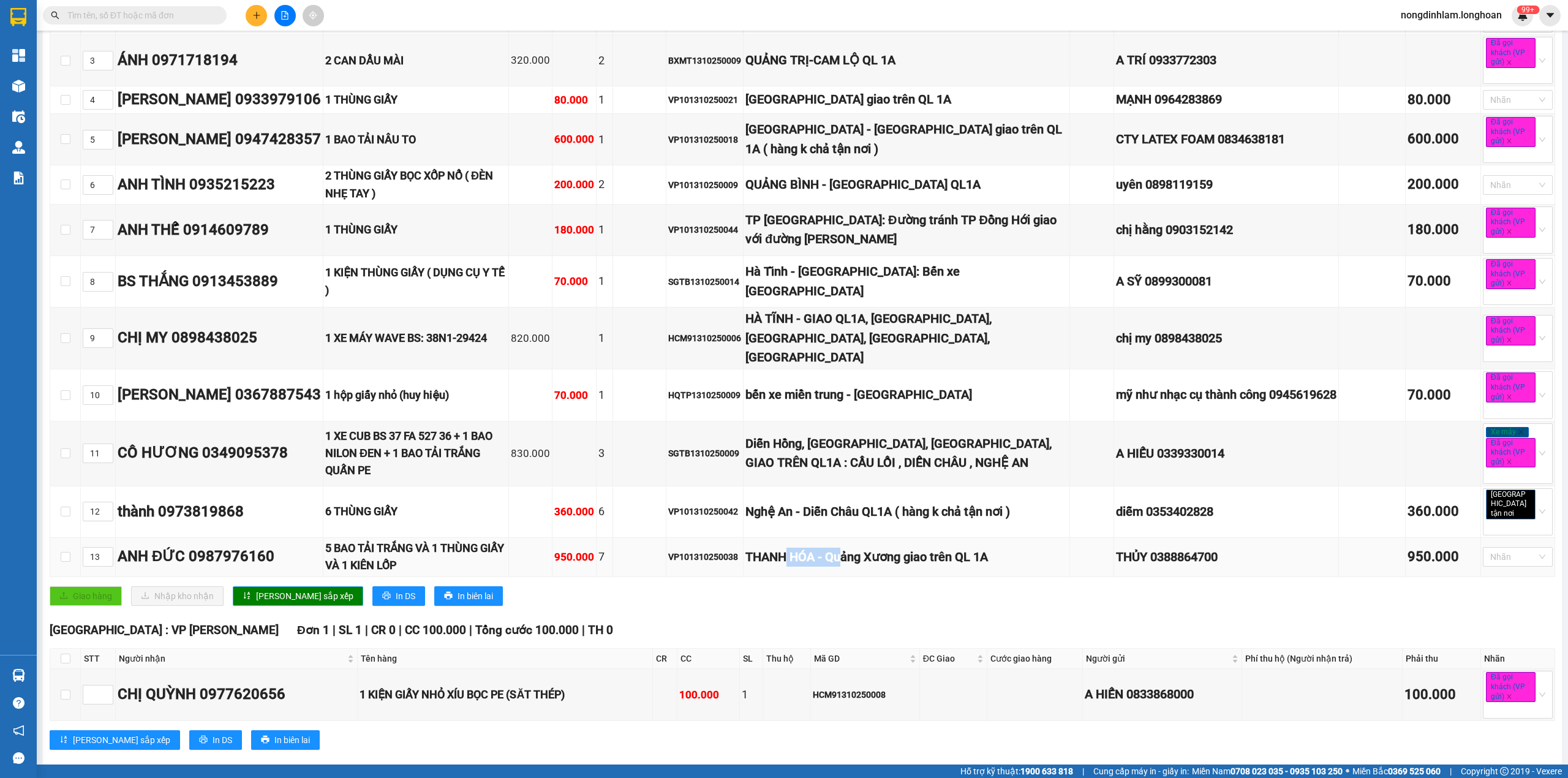
drag, startPoint x: 806, startPoint y: 555, endPoint x: 868, endPoint y: 549, distance: 62.3
click at [868, 549] on div "THANH HÓA - Quảng Xương giao trên QL 1A" at bounding box center [907, 557] width 323 height 19
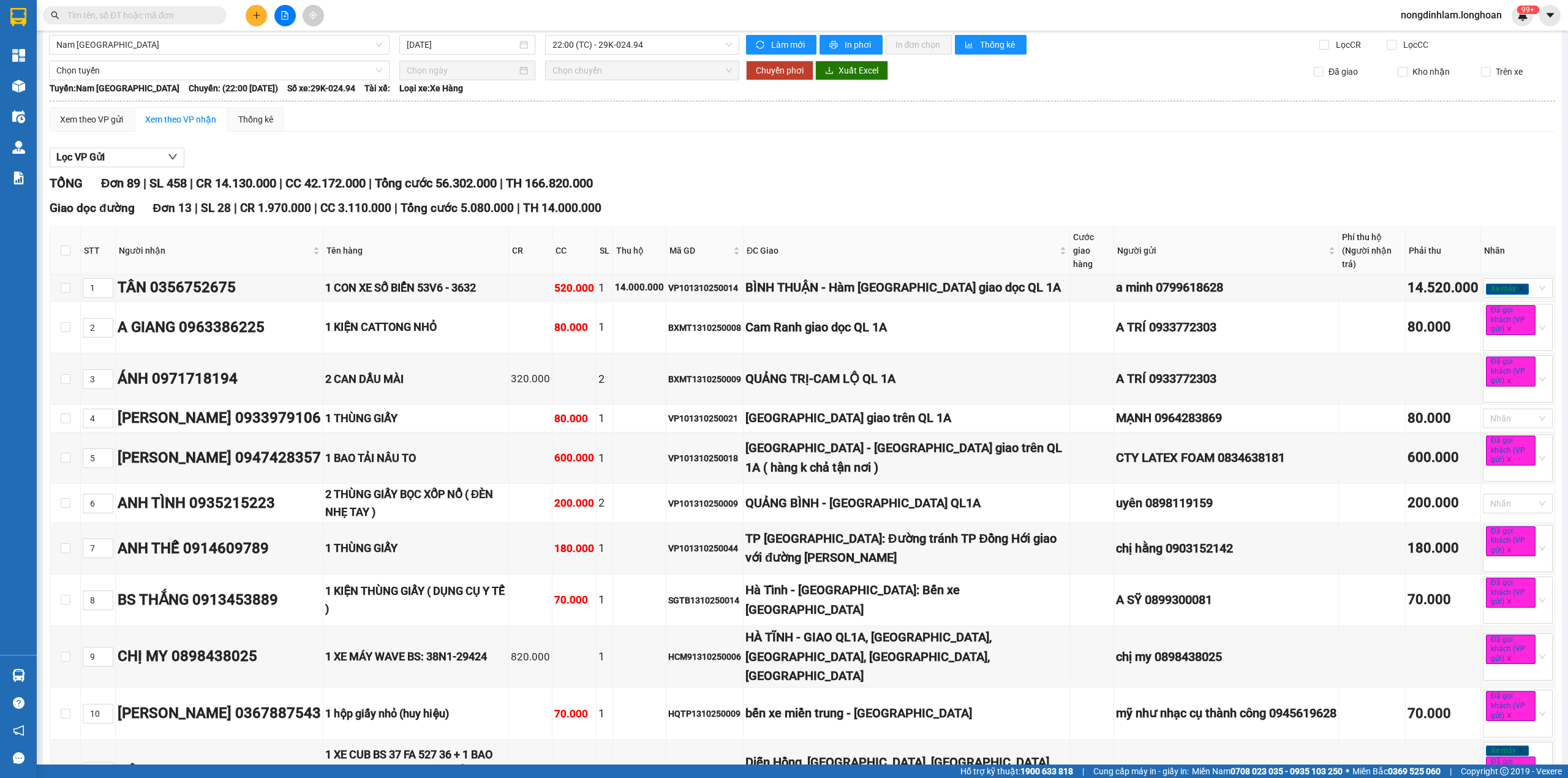
scroll to position [0, 0]
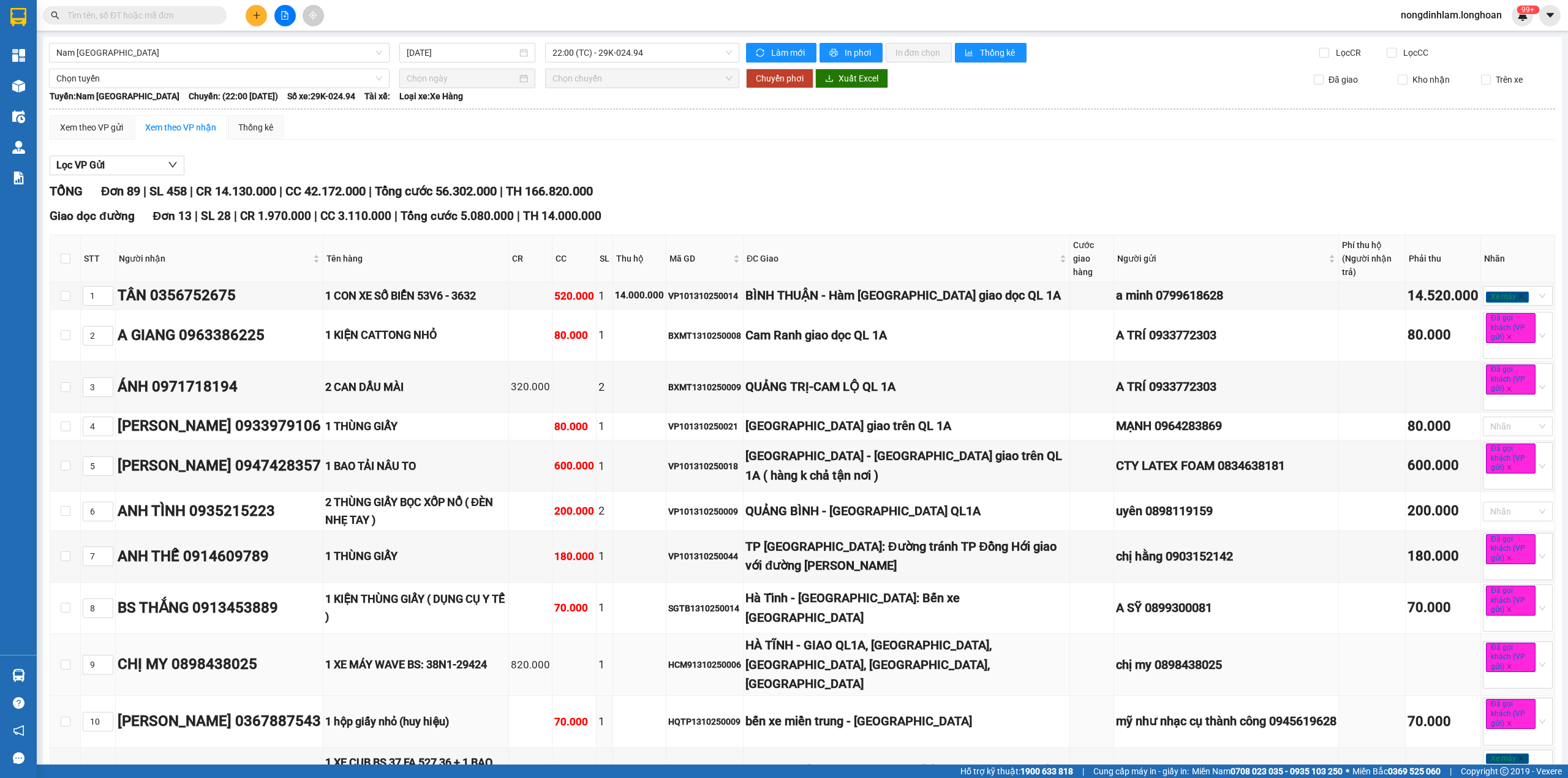
drag, startPoint x: 860, startPoint y: 704, endPoint x: 917, endPoint y: 659, distance: 72.6
drag, startPoint x: 917, startPoint y: 659, endPoint x: 25, endPoint y: 12, distance: 1101.9
click at [10, 11] on img at bounding box center [18, 17] width 16 height 19
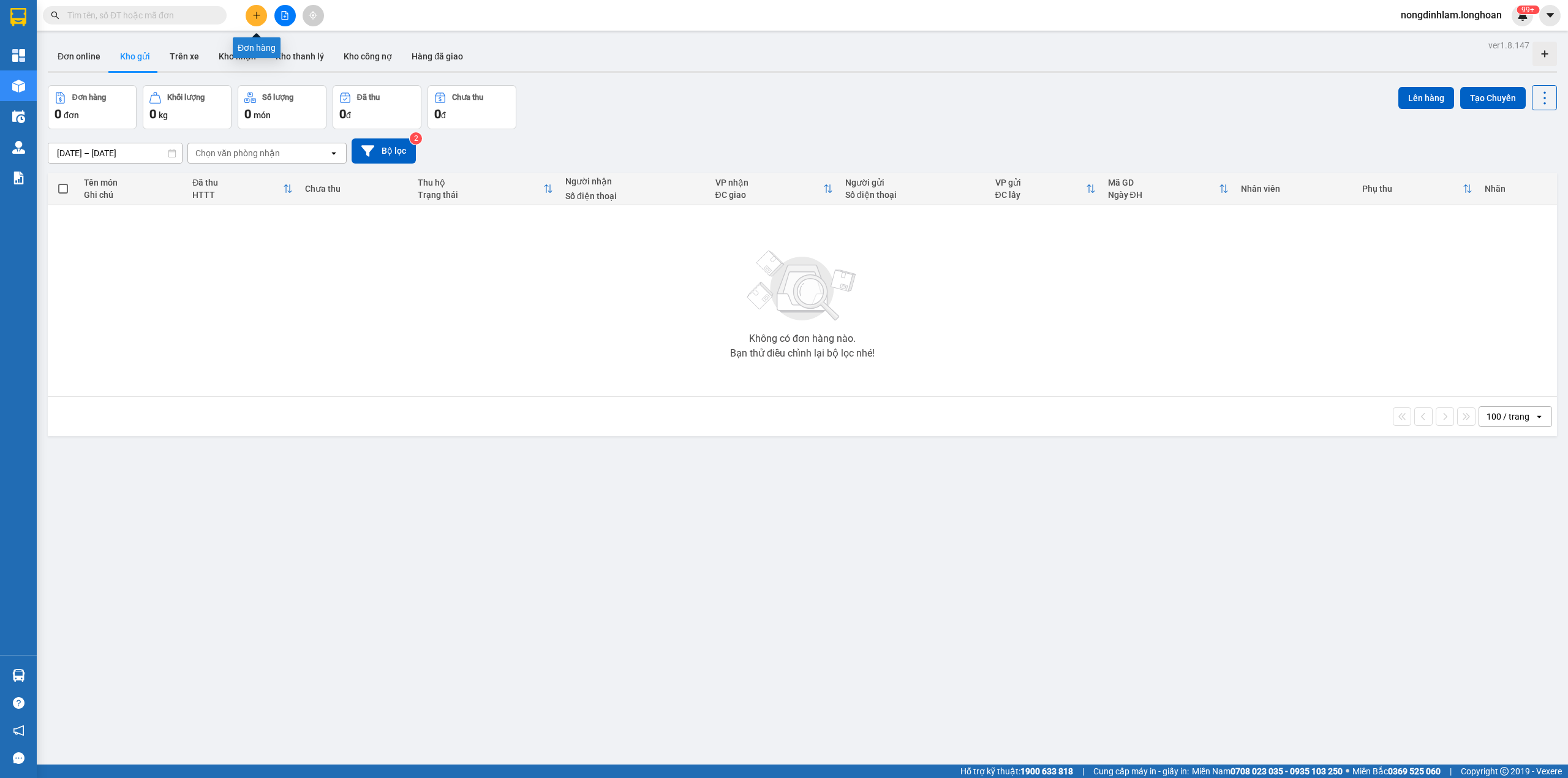
click at [256, 18] on icon "plus" at bounding box center [257, 15] width 8 height 8
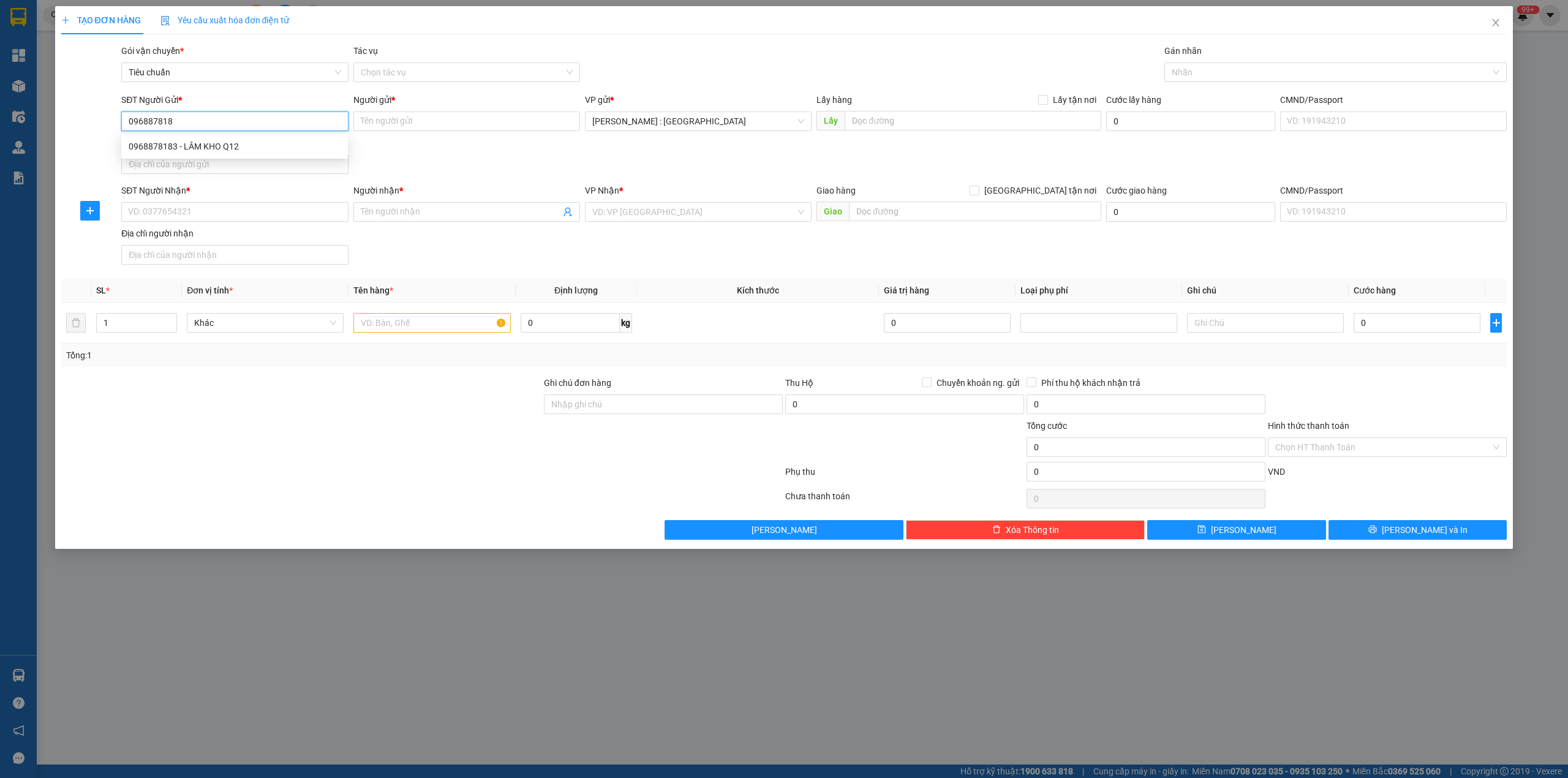
type input "0968878183"
click at [214, 147] on div "0968878183 - LÂM KHO Q12" at bounding box center [235, 146] width 212 height 14
type input "LÂM KHO Q12"
type input "0968878183"
click at [185, 216] on input "SĐT Người Nhận *" at bounding box center [235, 212] width 227 height 19
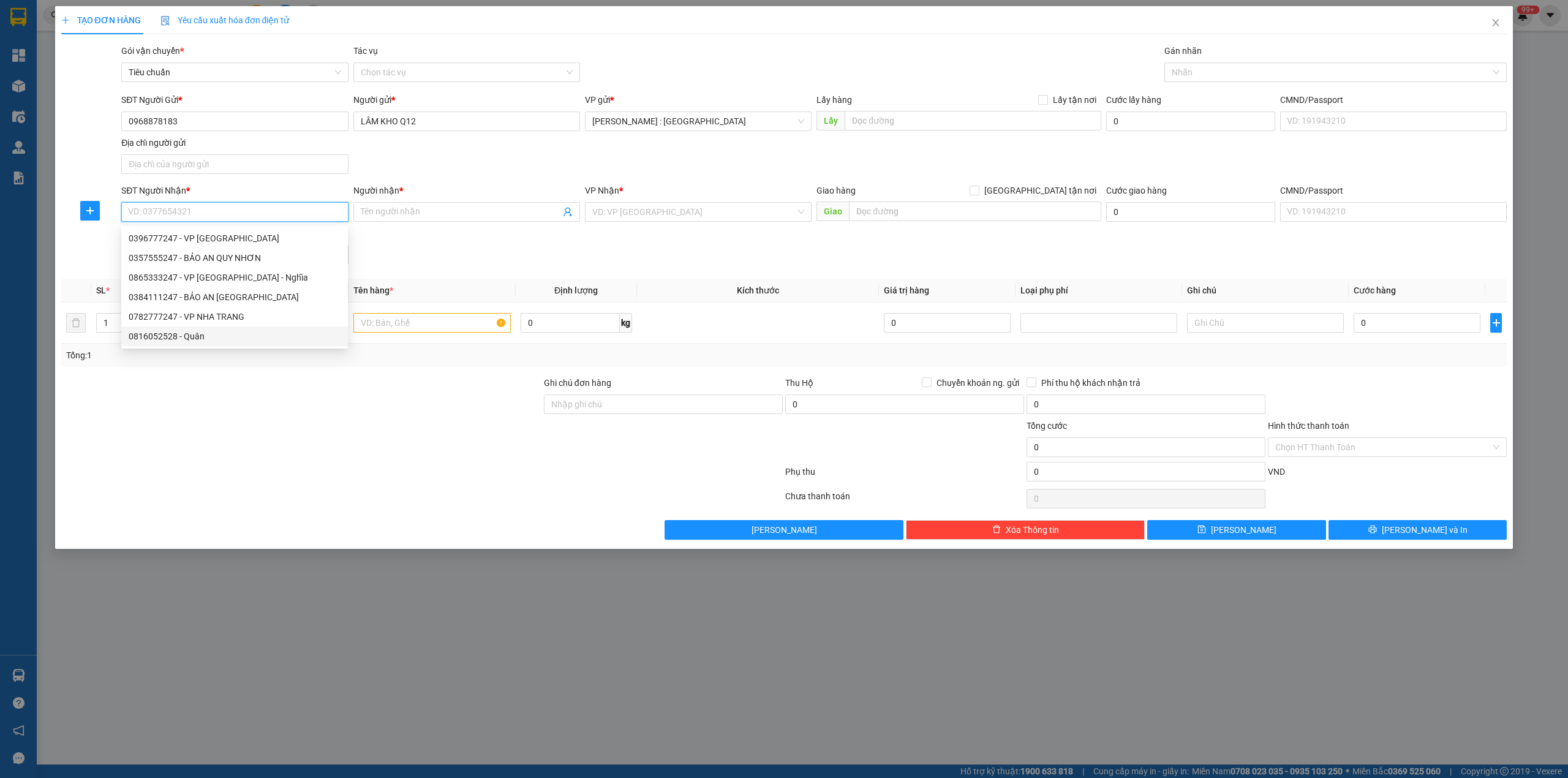
click at [209, 334] on div "0816052528 - Quân" at bounding box center [235, 336] width 212 height 14
type input "0816052528"
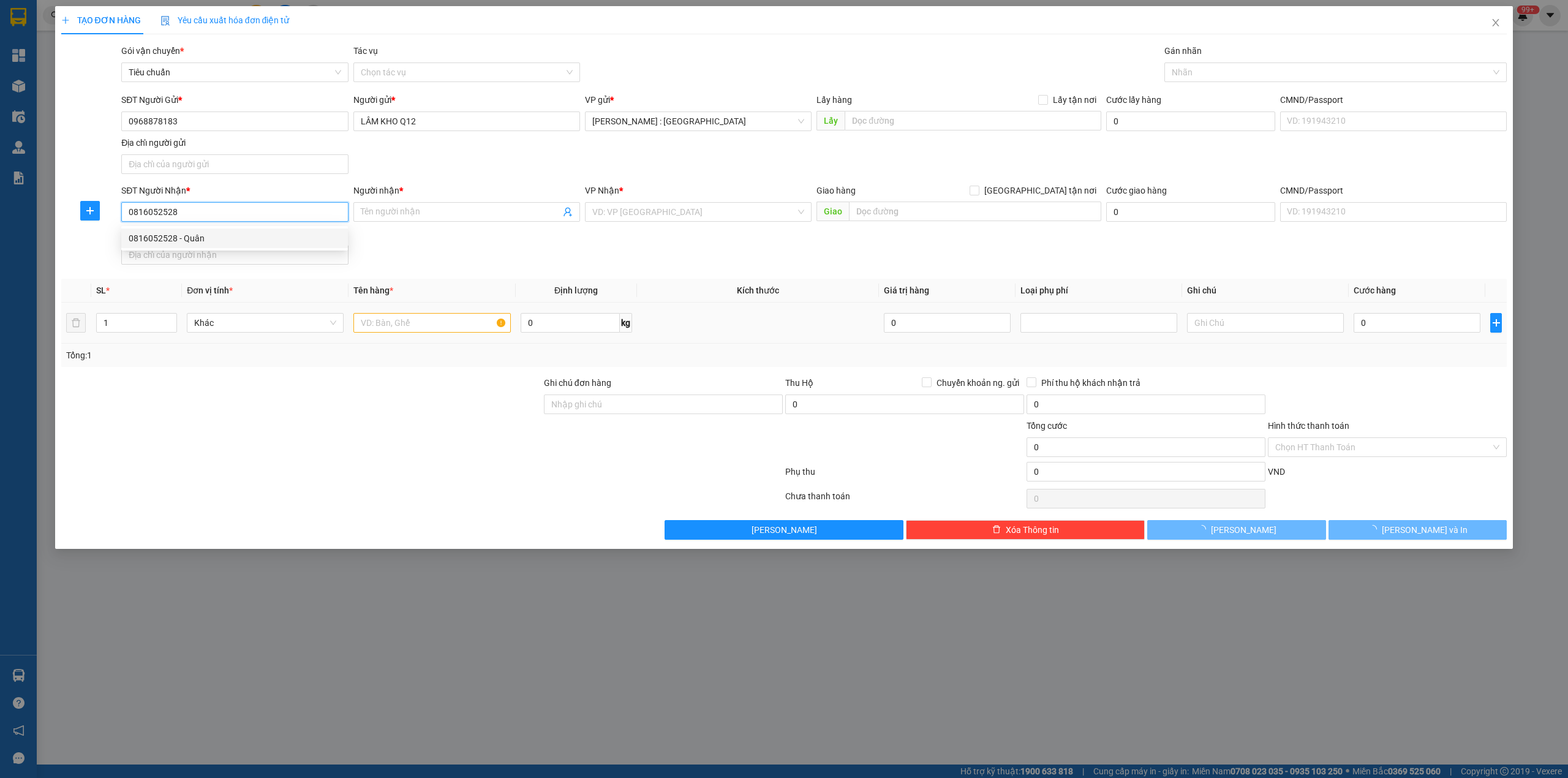
type input "Quân"
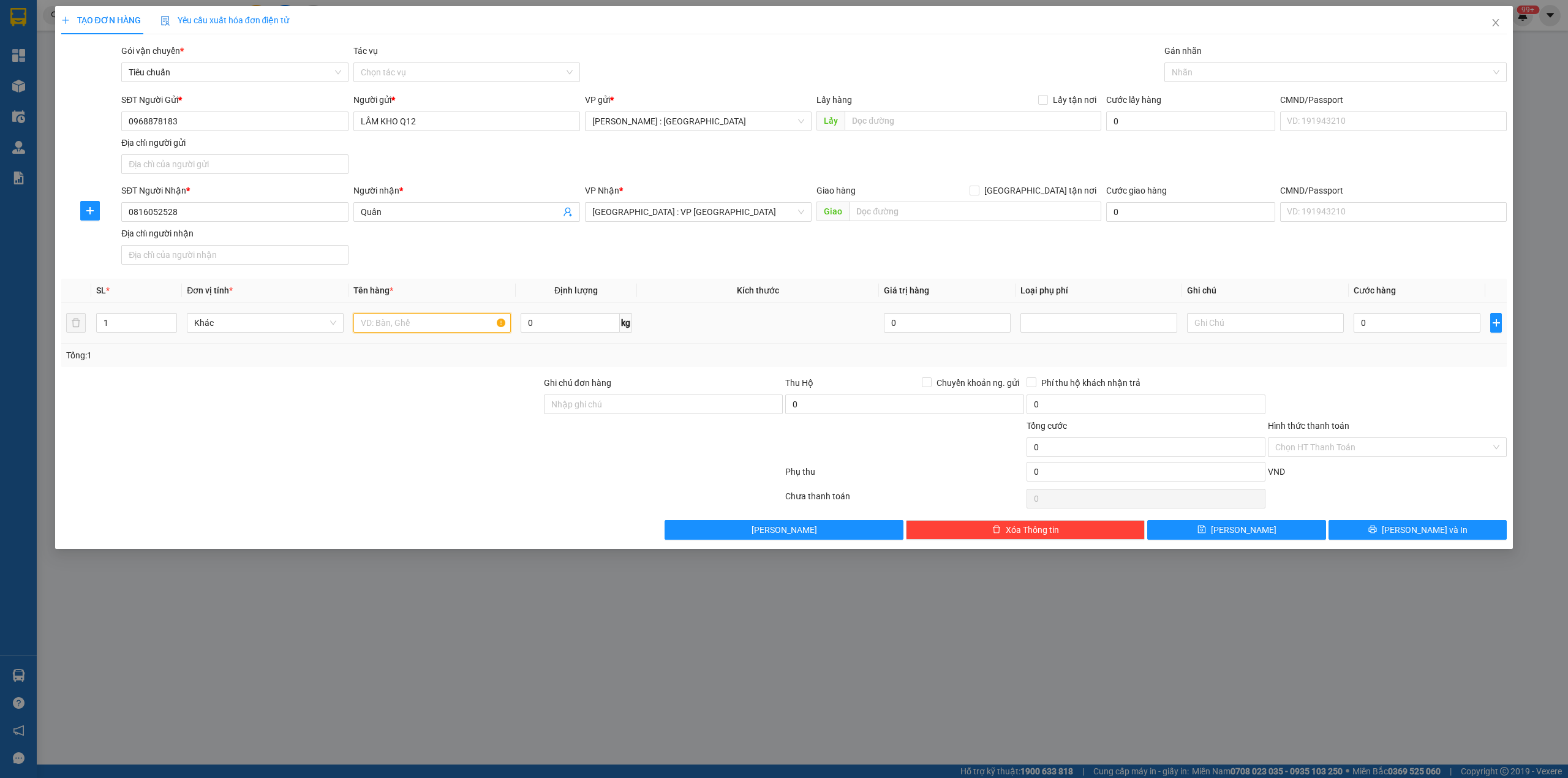
click at [440, 331] on input "text" at bounding box center [432, 323] width 157 height 19
type input "1 THÙNG GIẤY BỌC PE ( 12 SÚNG QUÉT MÃ)"
click at [642, 402] on input "Ghi chú đơn hàng" at bounding box center [664, 404] width 239 height 19
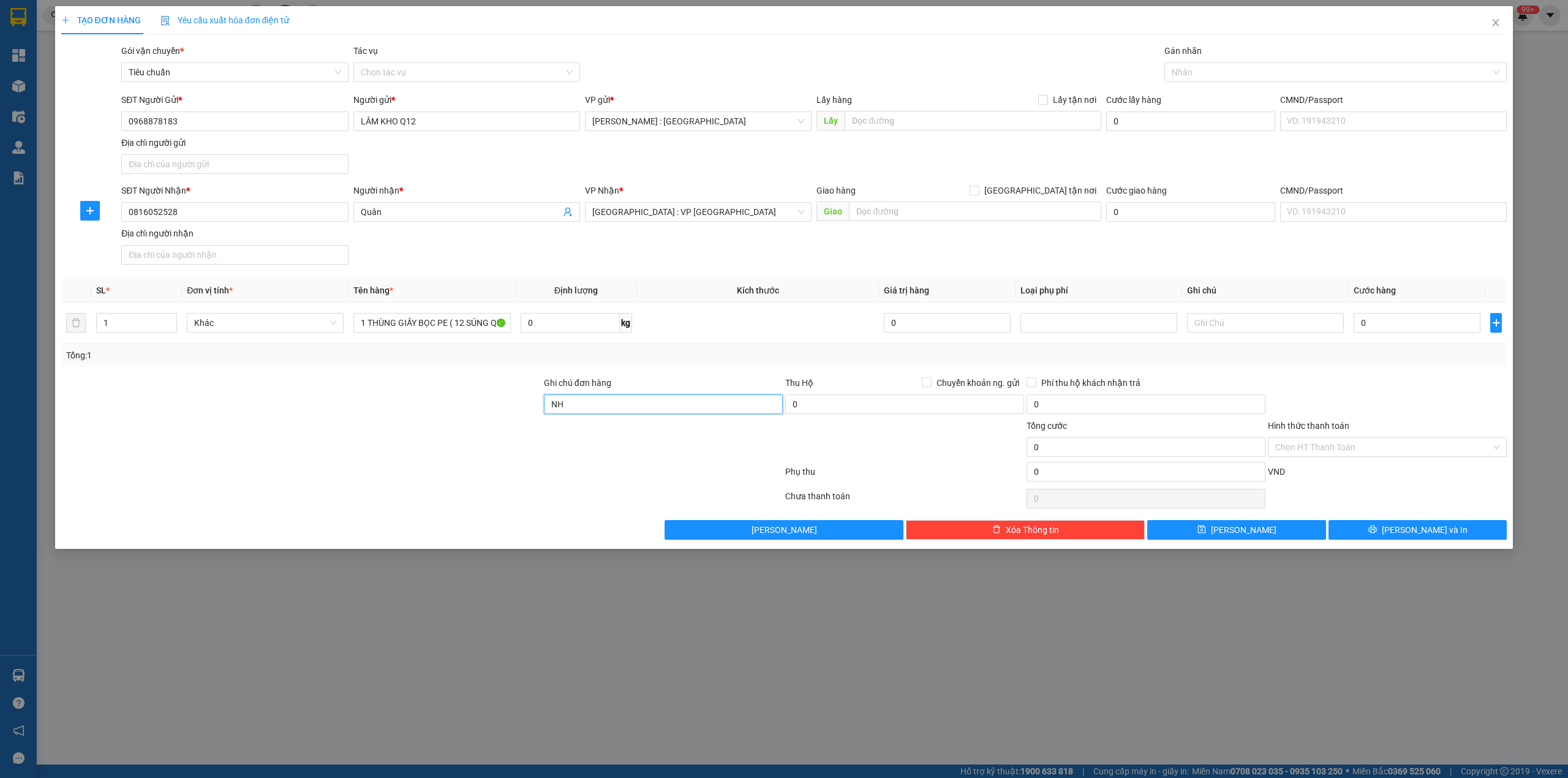
type input "N"
click at [1376, 317] on input "0" at bounding box center [1417, 323] width 127 height 19
type input "1"
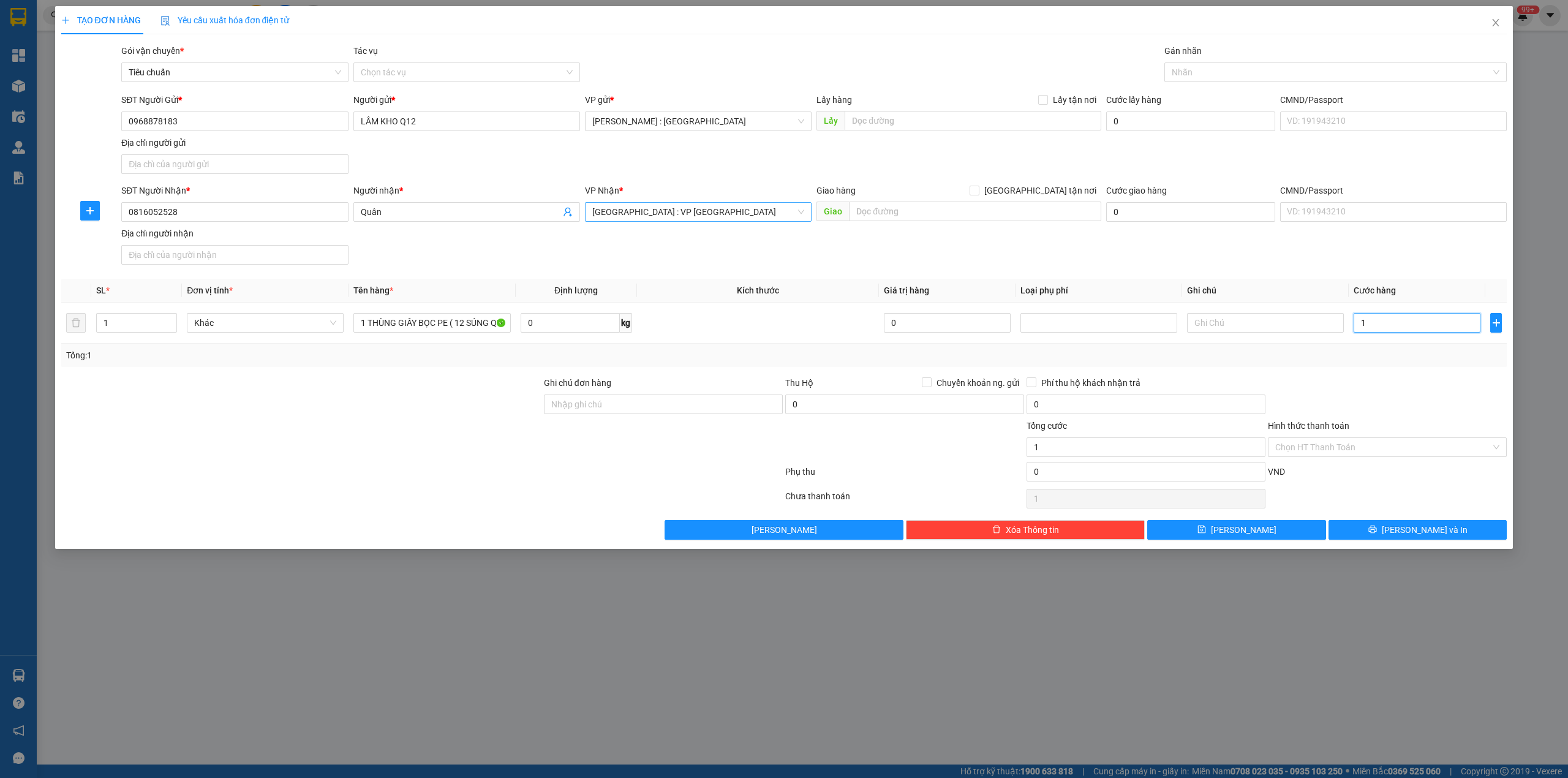
click at [669, 214] on span "Hà Nội : VP Hà Đông" at bounding box center [698, 212] width 212 height 19
type input "1.000"
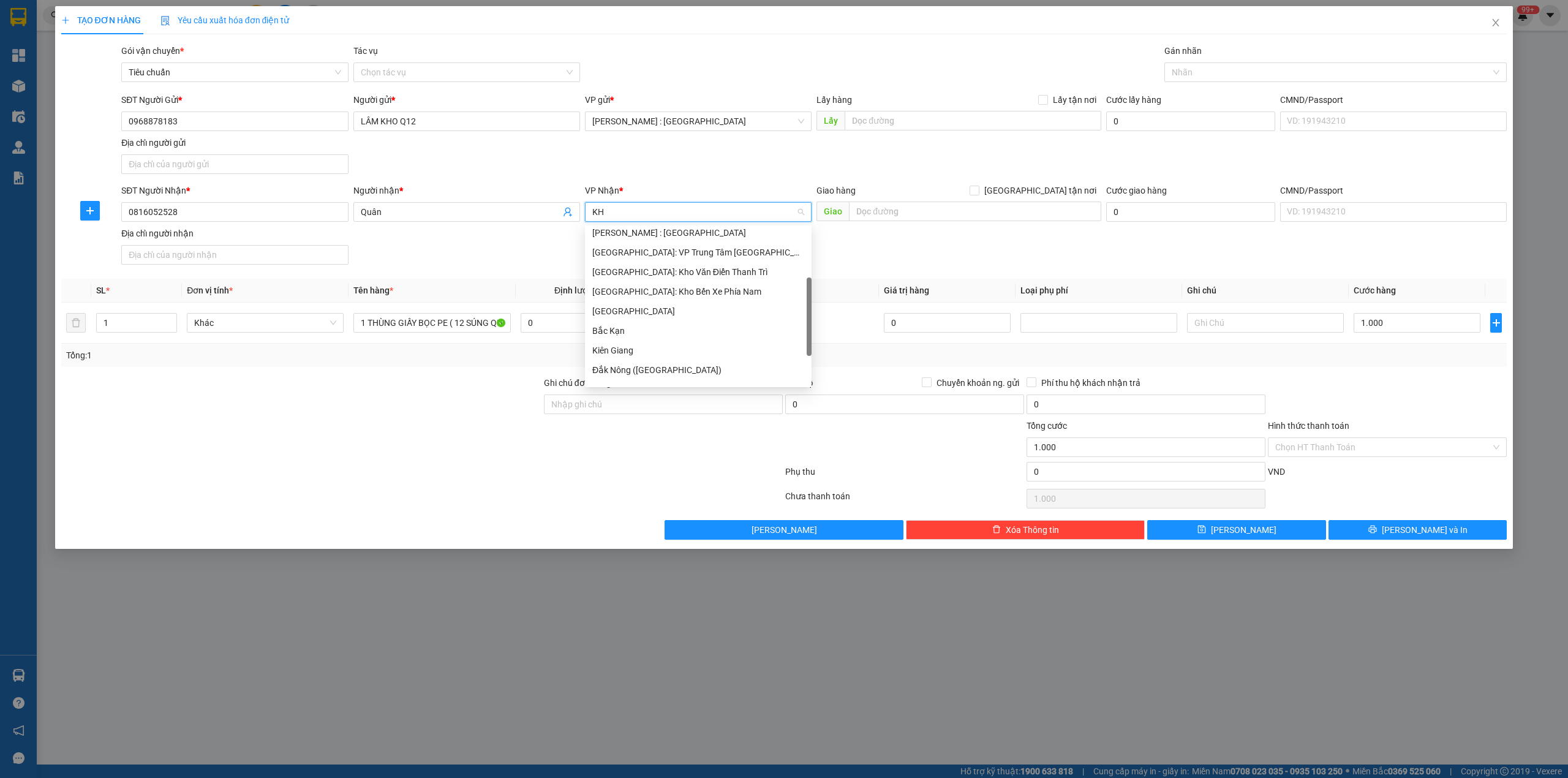
scroll to position [39, 0]
type input "KHO"
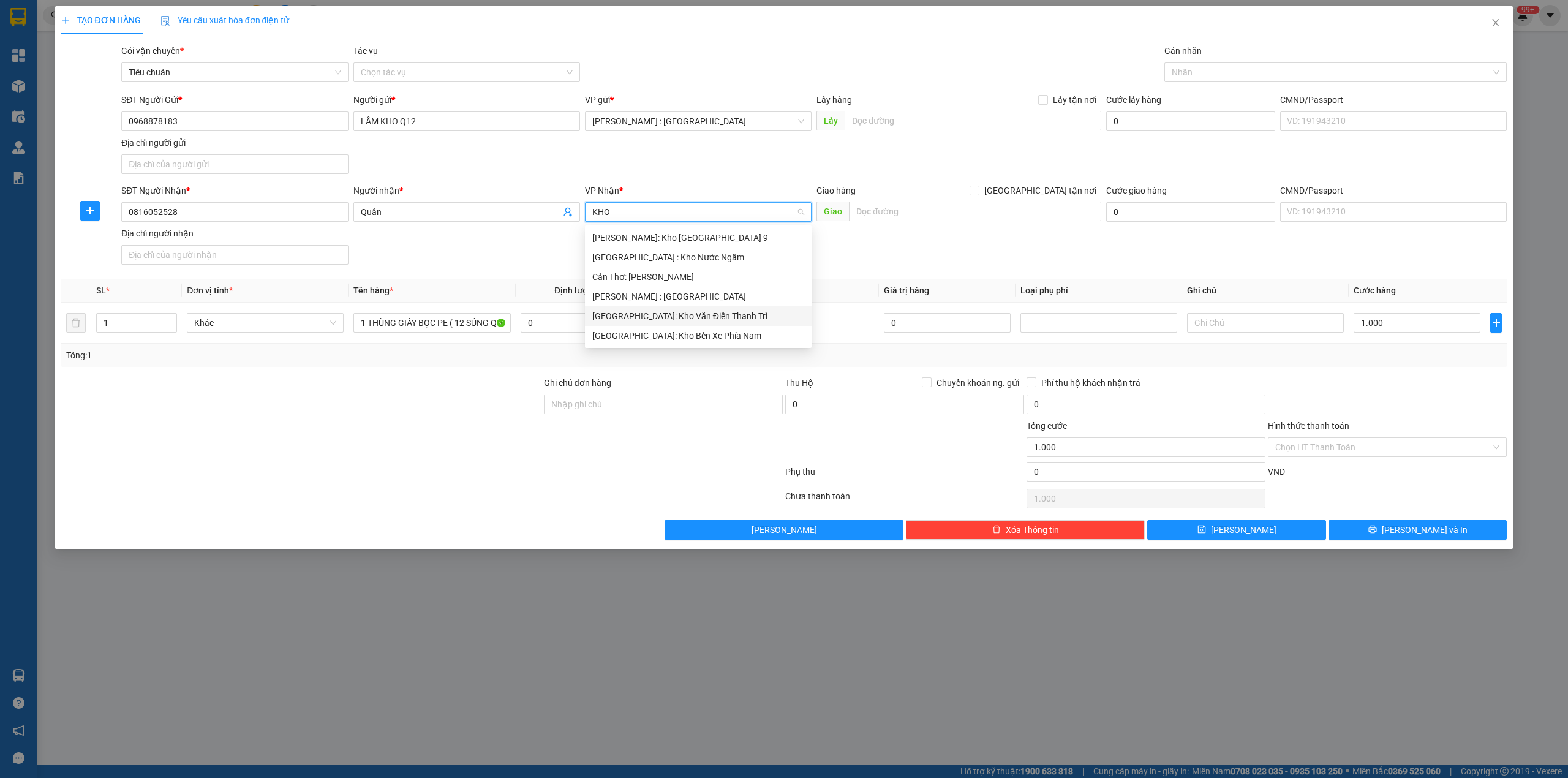
click at [708, 312] on div "[GEOGRAPHIC_DATA]: Kho Văn Điển Thanh Trì" at bounding box center [698, 316] width 212 height 14
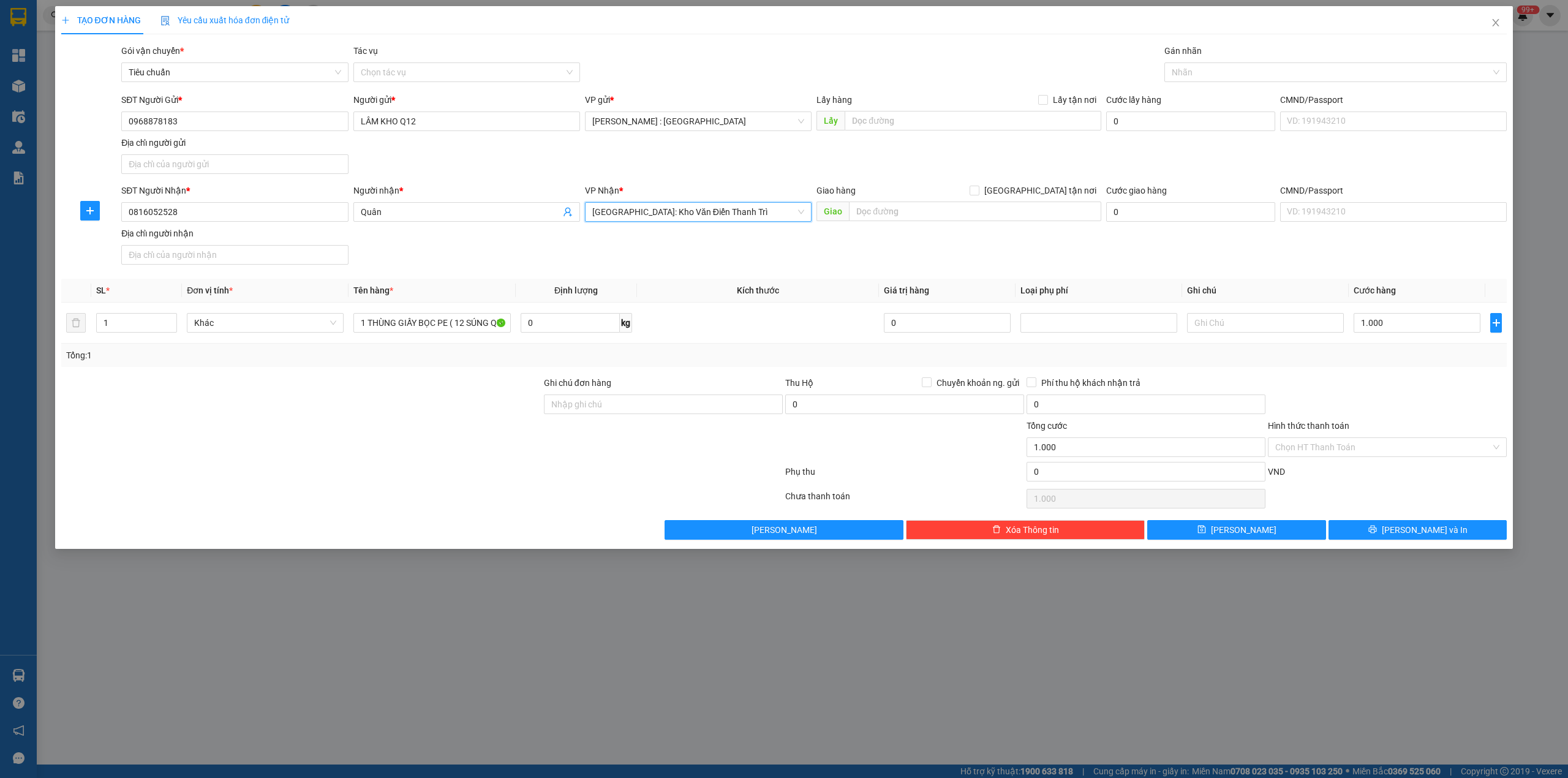
click at [748, 212] on span "[GEOGRAPHIC_DATA]: Kho Văn Điển Thanh Trì" at bounding box center [698, 212] width 212 height 19
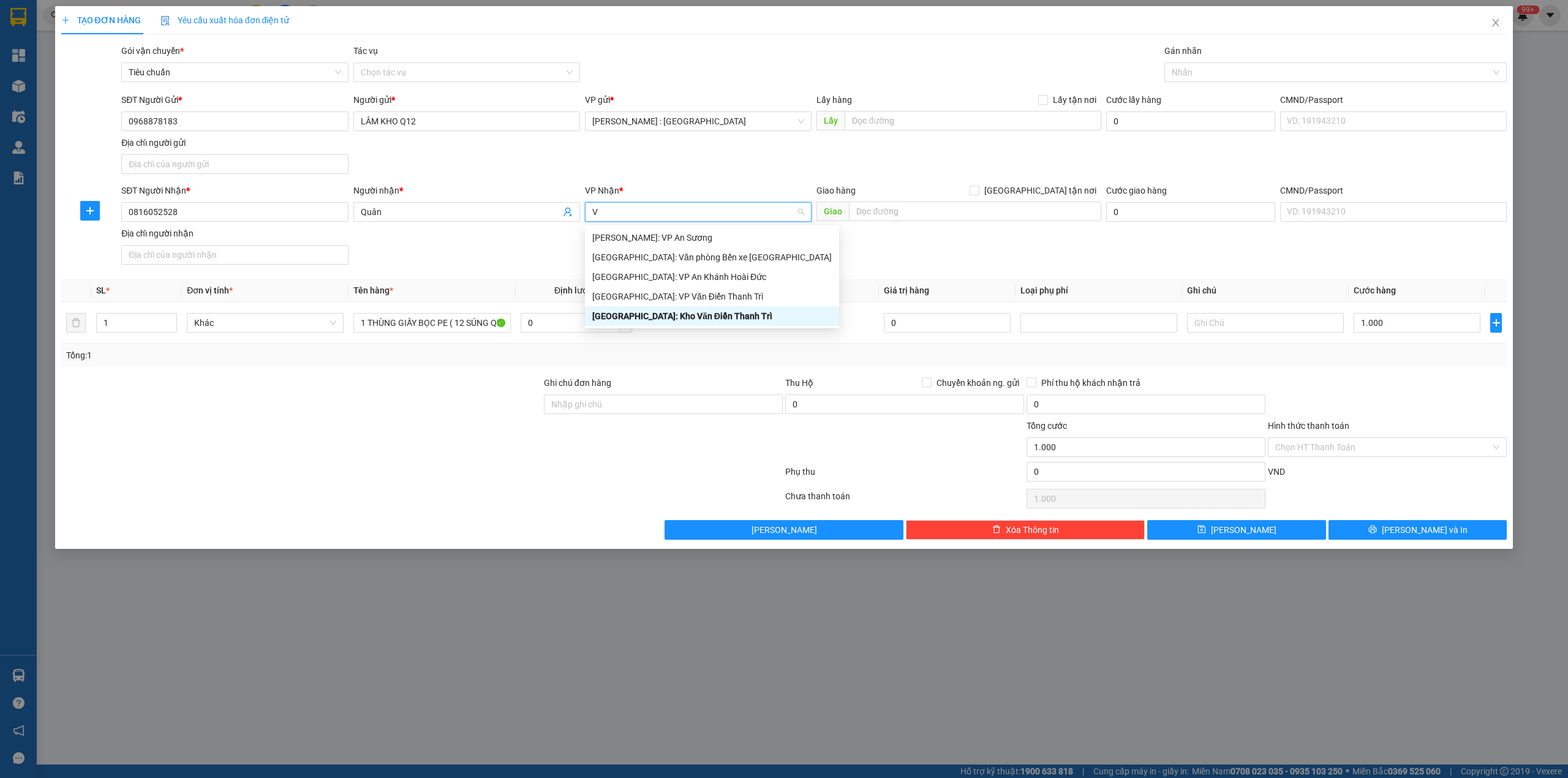
type input "VĂ"
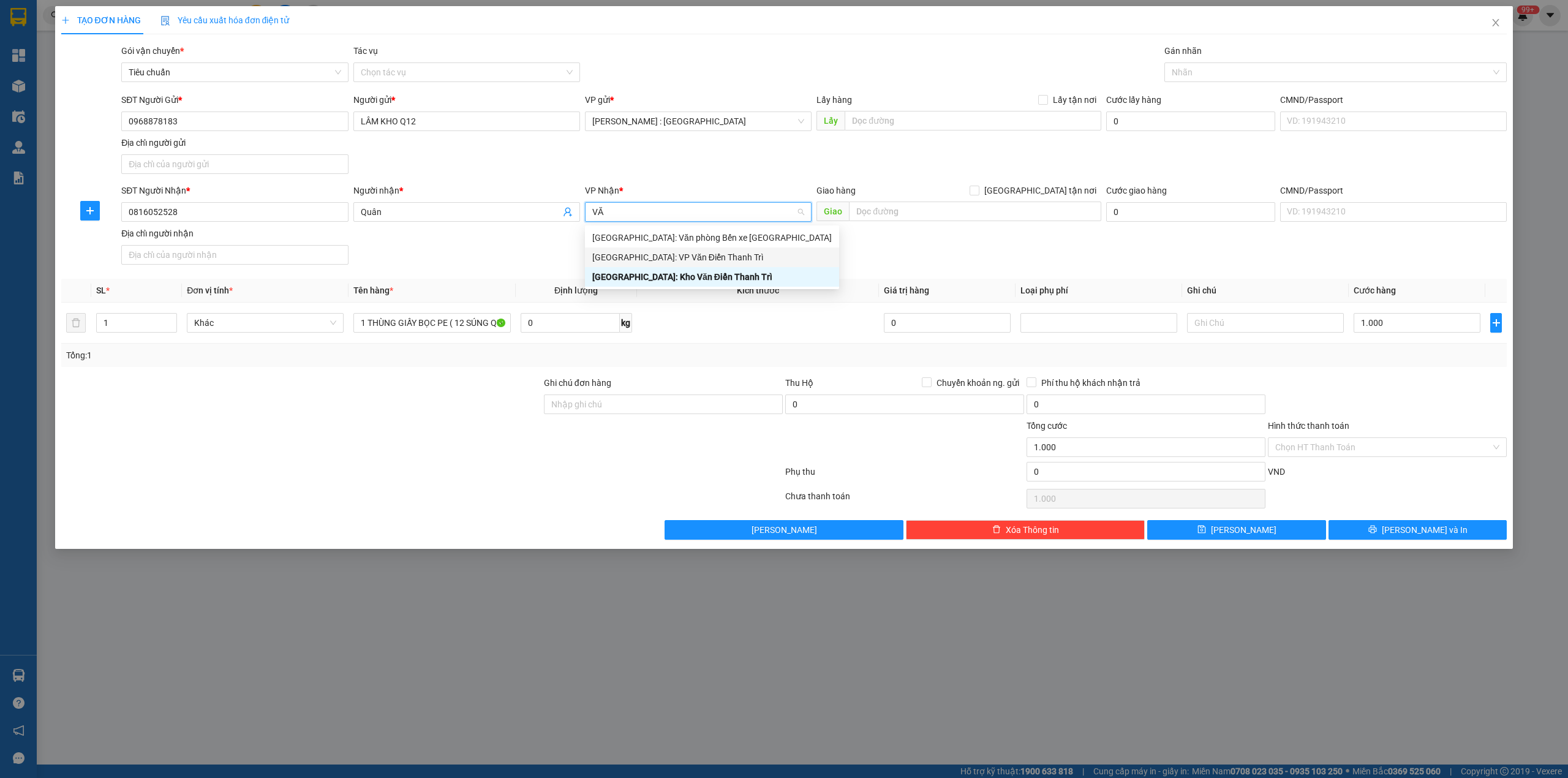
click at [688, 257] on div "Hà Nội: VP Văn Điển Thanh Trì" at bounding box center [712, 257] width 240 height 14
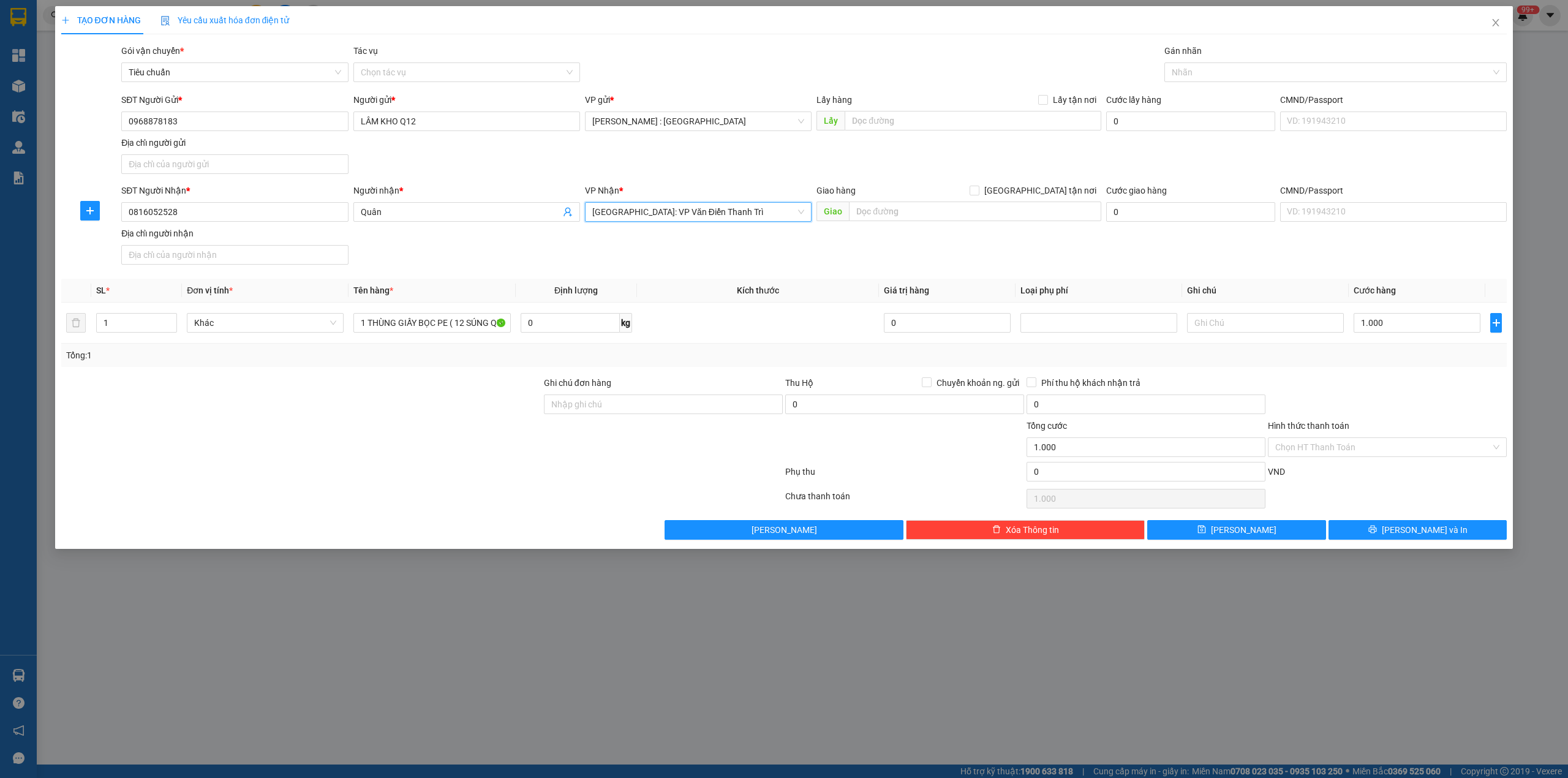
click at [684, 216] on span "Hà Nội: VP Văn Điển Thanh Trì" at bounding box center [698, 212] width 212 height 19
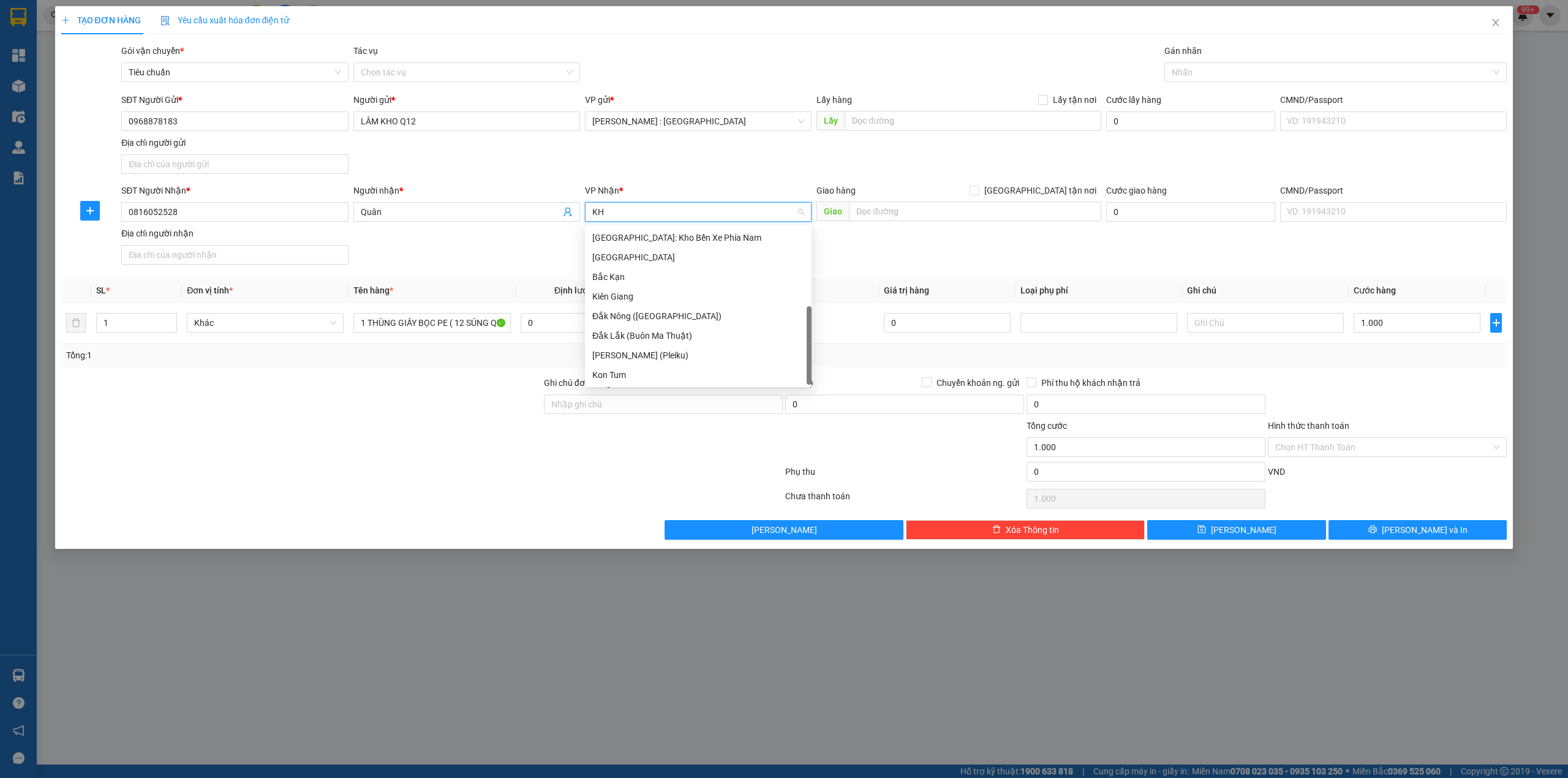
scroll to position [19, 0]
type input "KHO"
click at [697, 312] on div "[GEOGRAPHIC_DATA]: Kho Văn Điển Thanh Trì" at bounding box center [698, 316] width 212 height 14
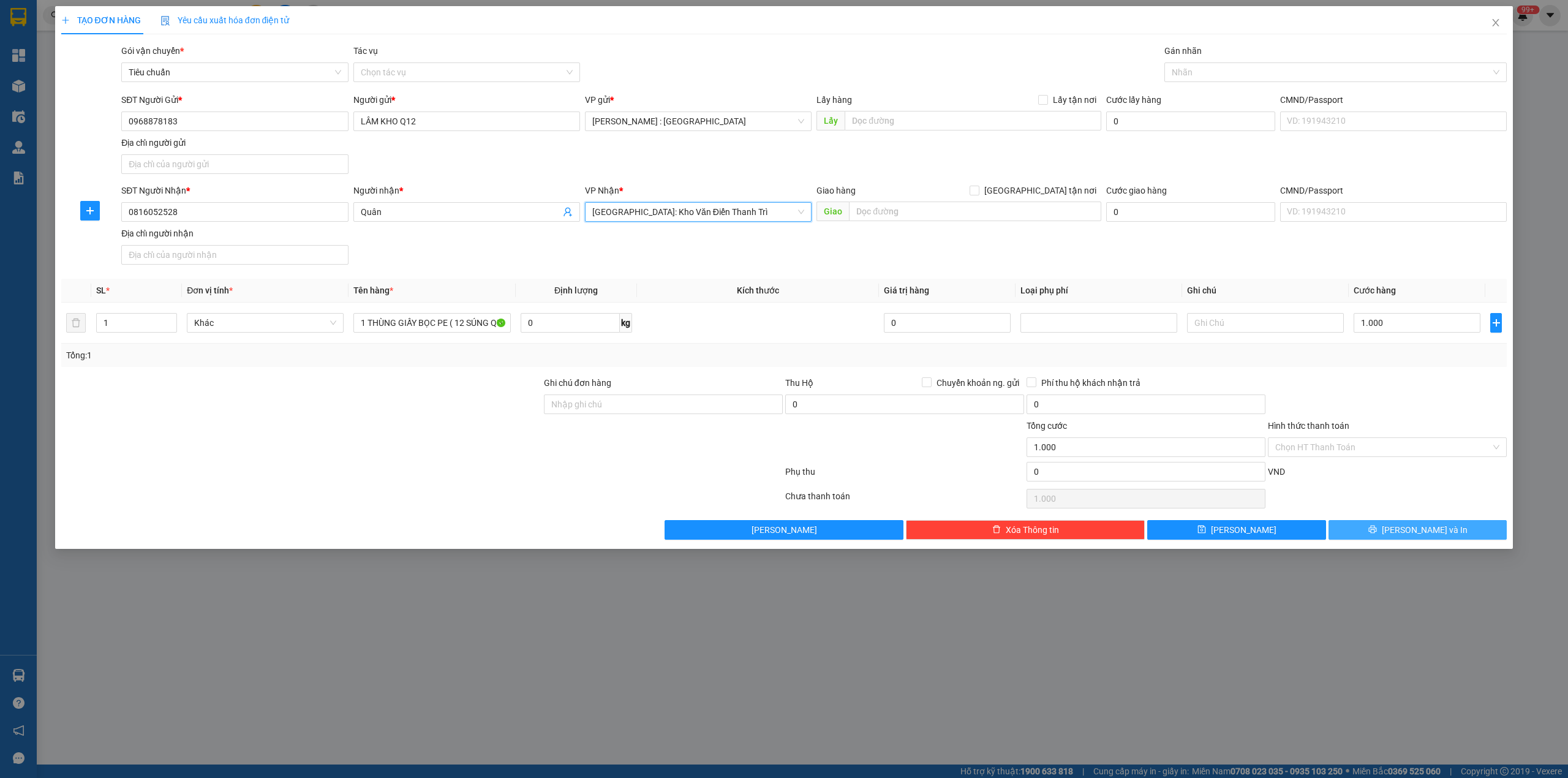
click at [1393, 537] on button "[PERSON_NAME] và In" at bounding box center [1417, 529] width 179 height 19
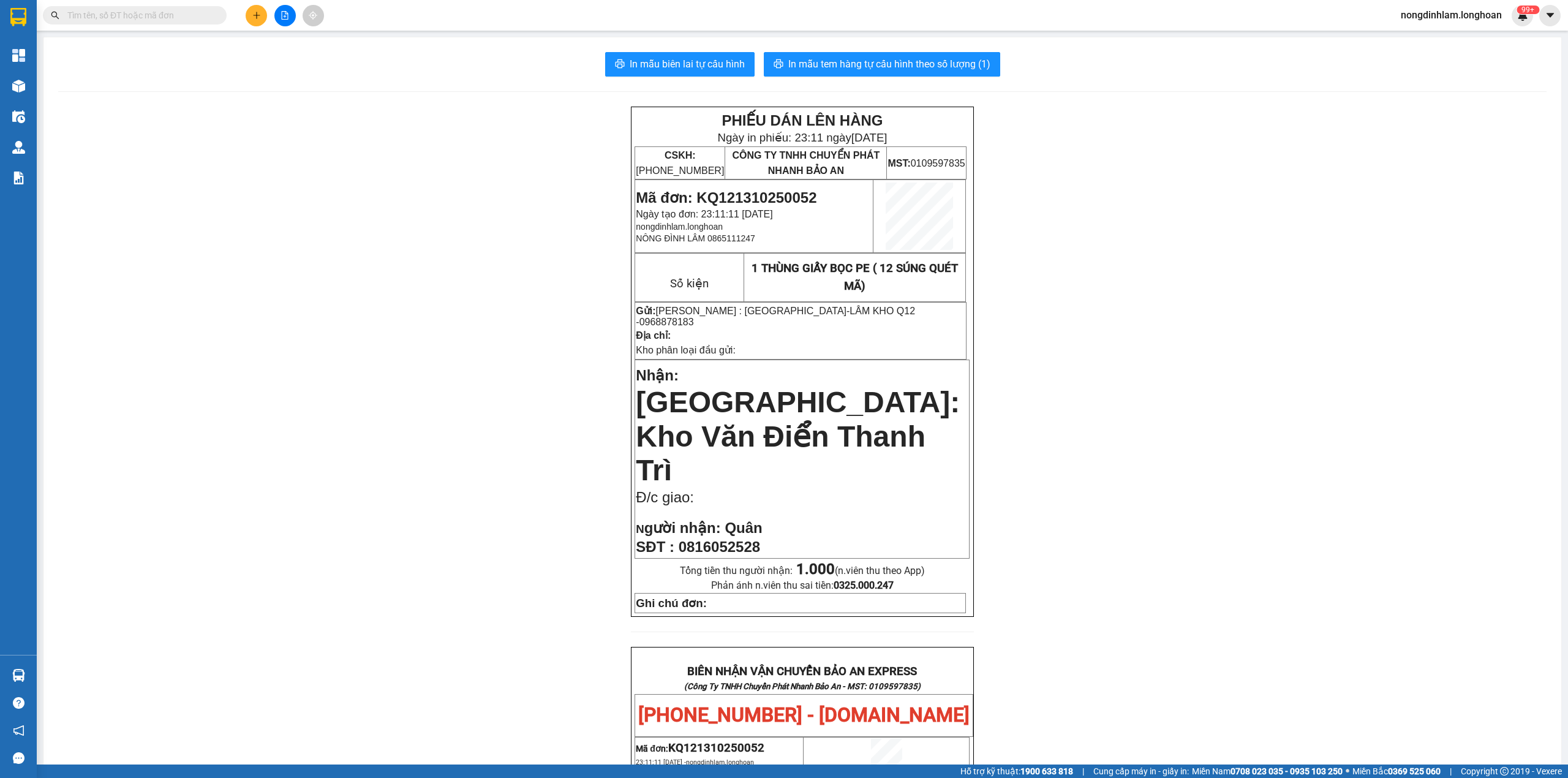
click at [716, 192] on span "Mã đơn: KQ121310250052" at bounding box center [726, 198] width 180 height 17
copy span "KQ121310250052"
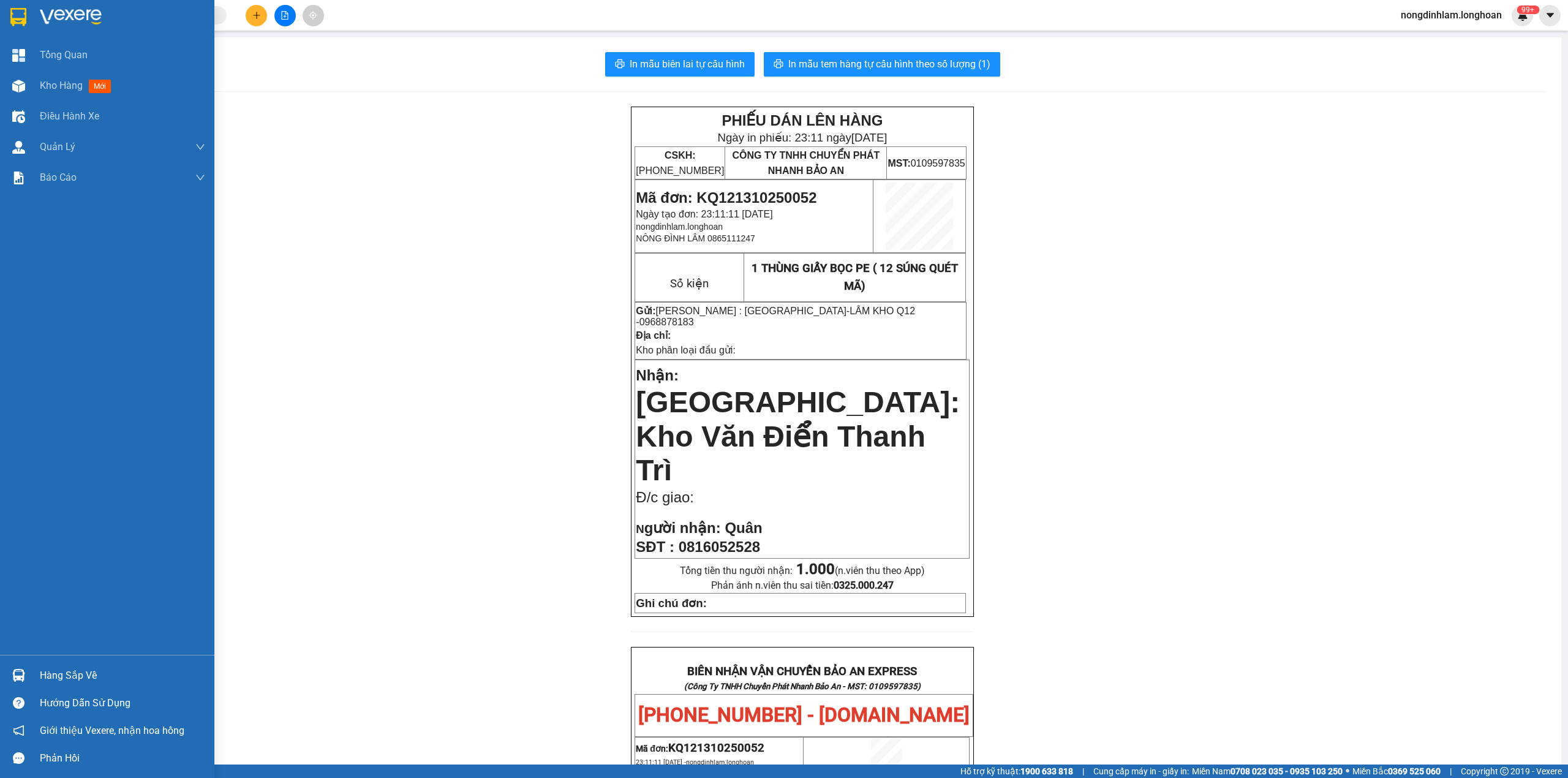
click at [27, 12] on div at bounding box center [18, 16] width 21 height 21
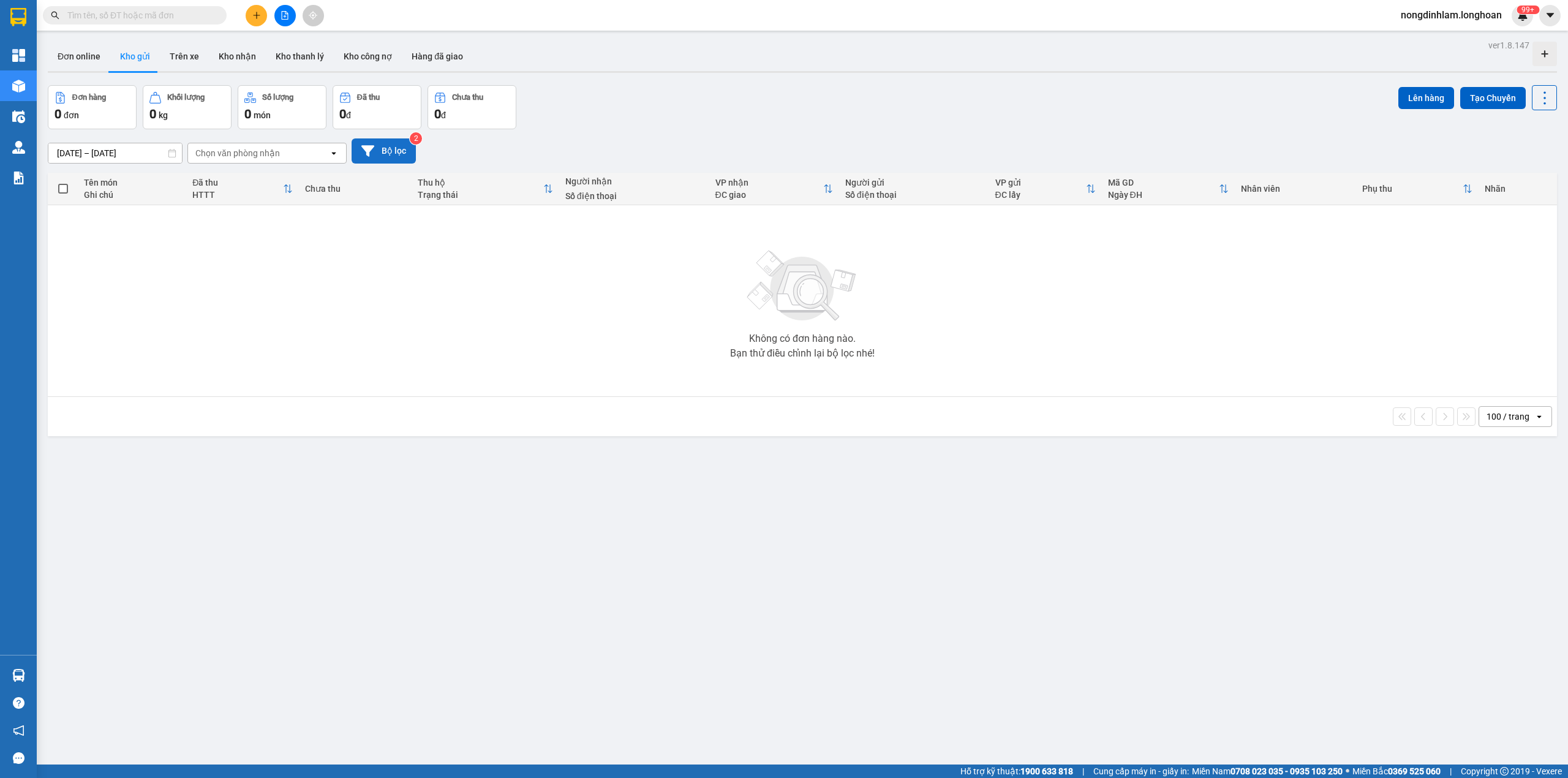
click at [392, 157] on button "Bộ lọc" at bounding box center [384, 152] width 64 height 25
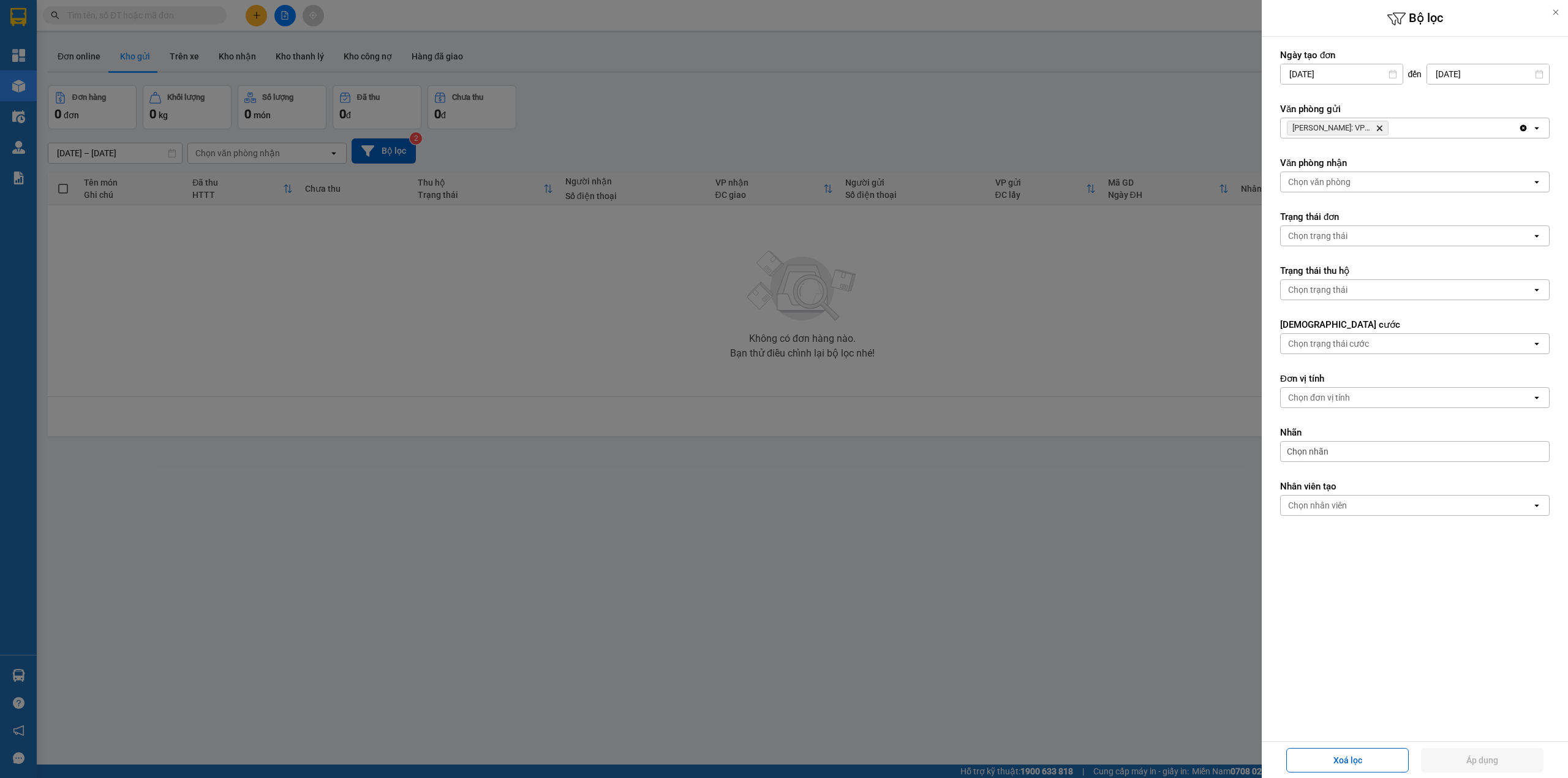
click at [1376, 129] on icon "Delete" at bounding box center [1379, 128] width 8 height 8
click at [1376, 129] on div "Hồ Chí Minh: VP Quận 12 (An Sương) Delete" at bounding box center [1400, 128] width 238 height 19
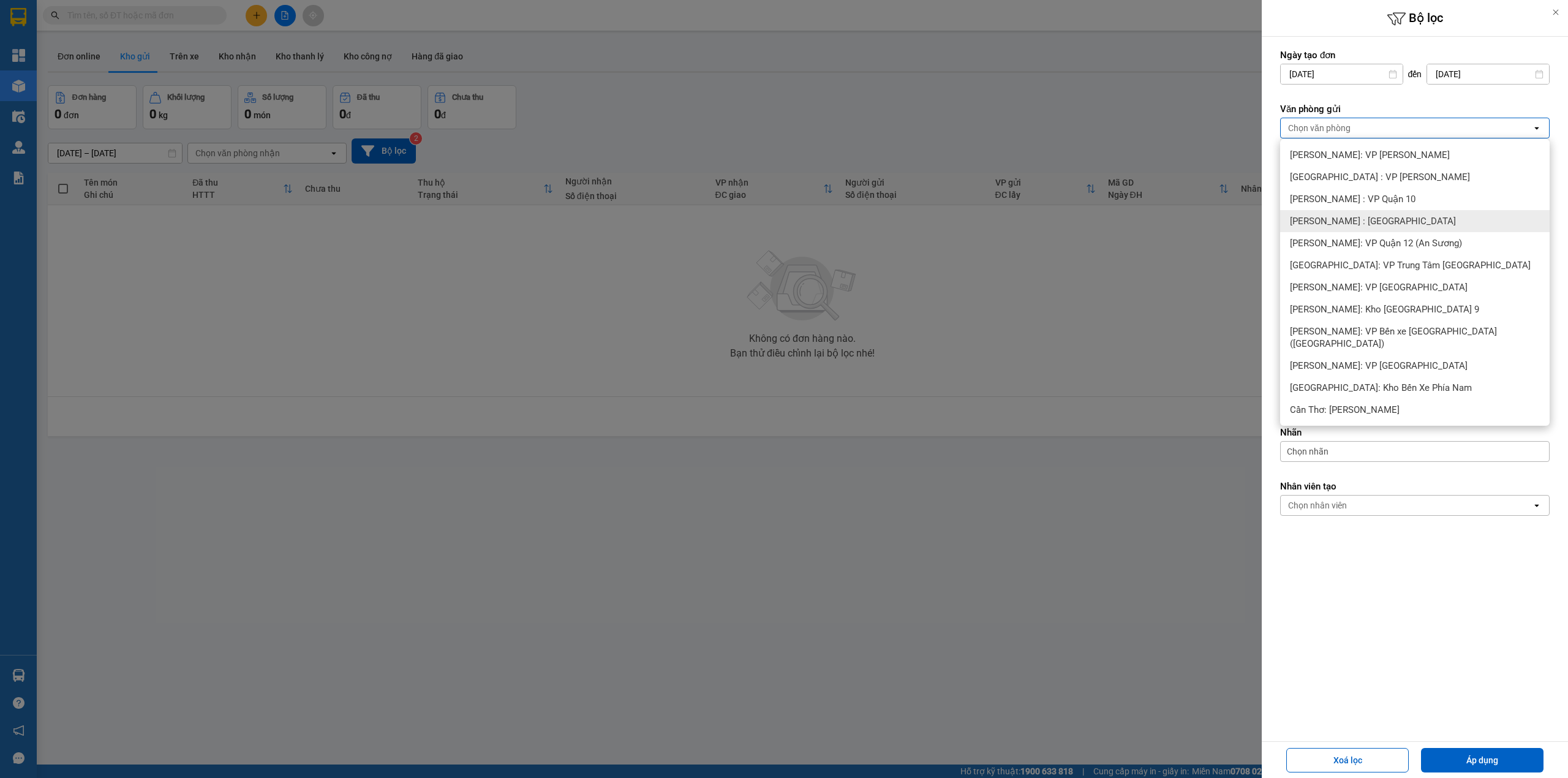
click at [1402, 223] on div "[PERSON_NAME] : [GEOGRAPHIC_DATA]" at bounding box center [1415, 221] width 269 height 22
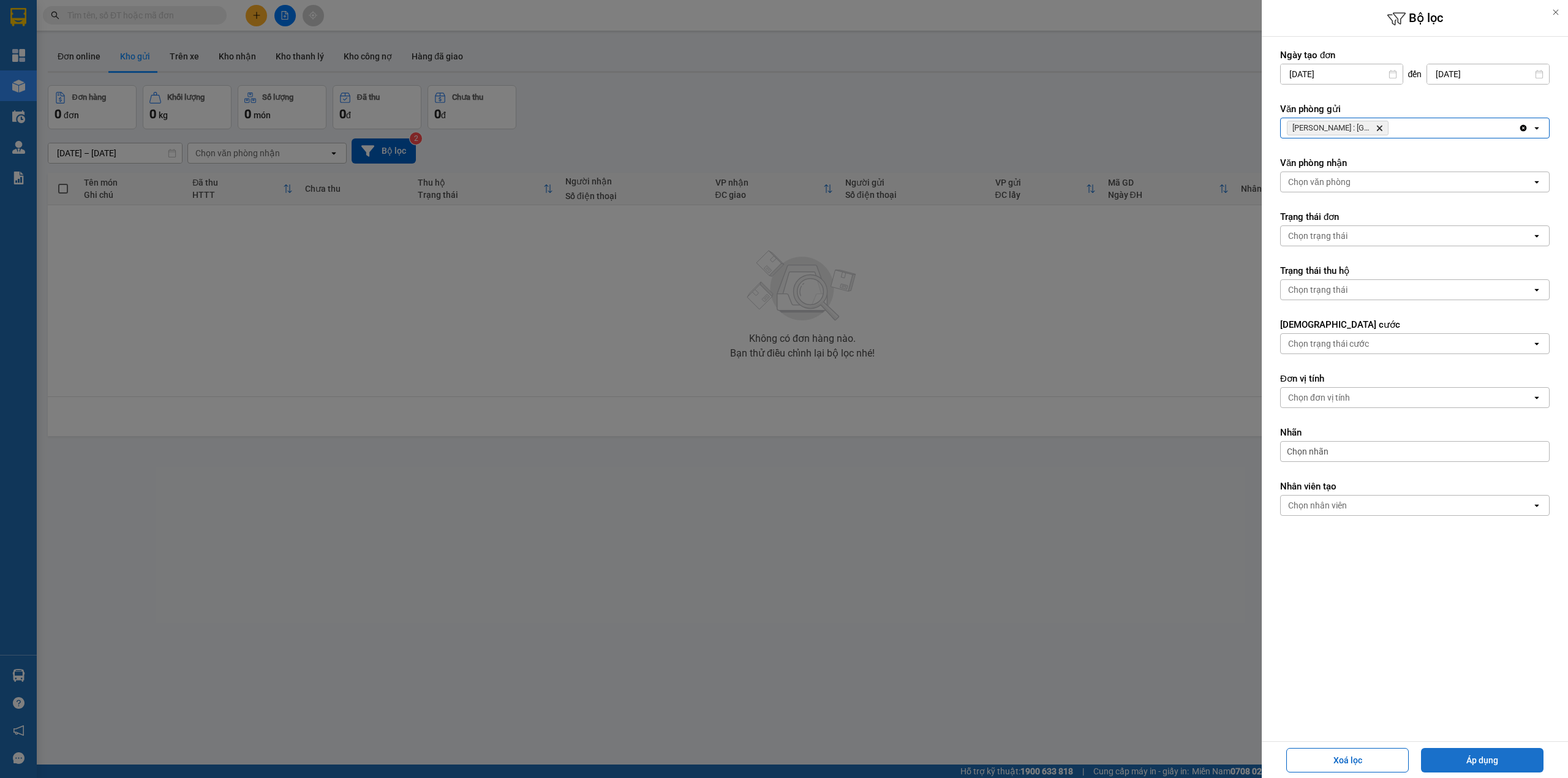
click at [1464, 759] on button "Áp dụng" at bounding box center [1482, 760] width 123 height 25
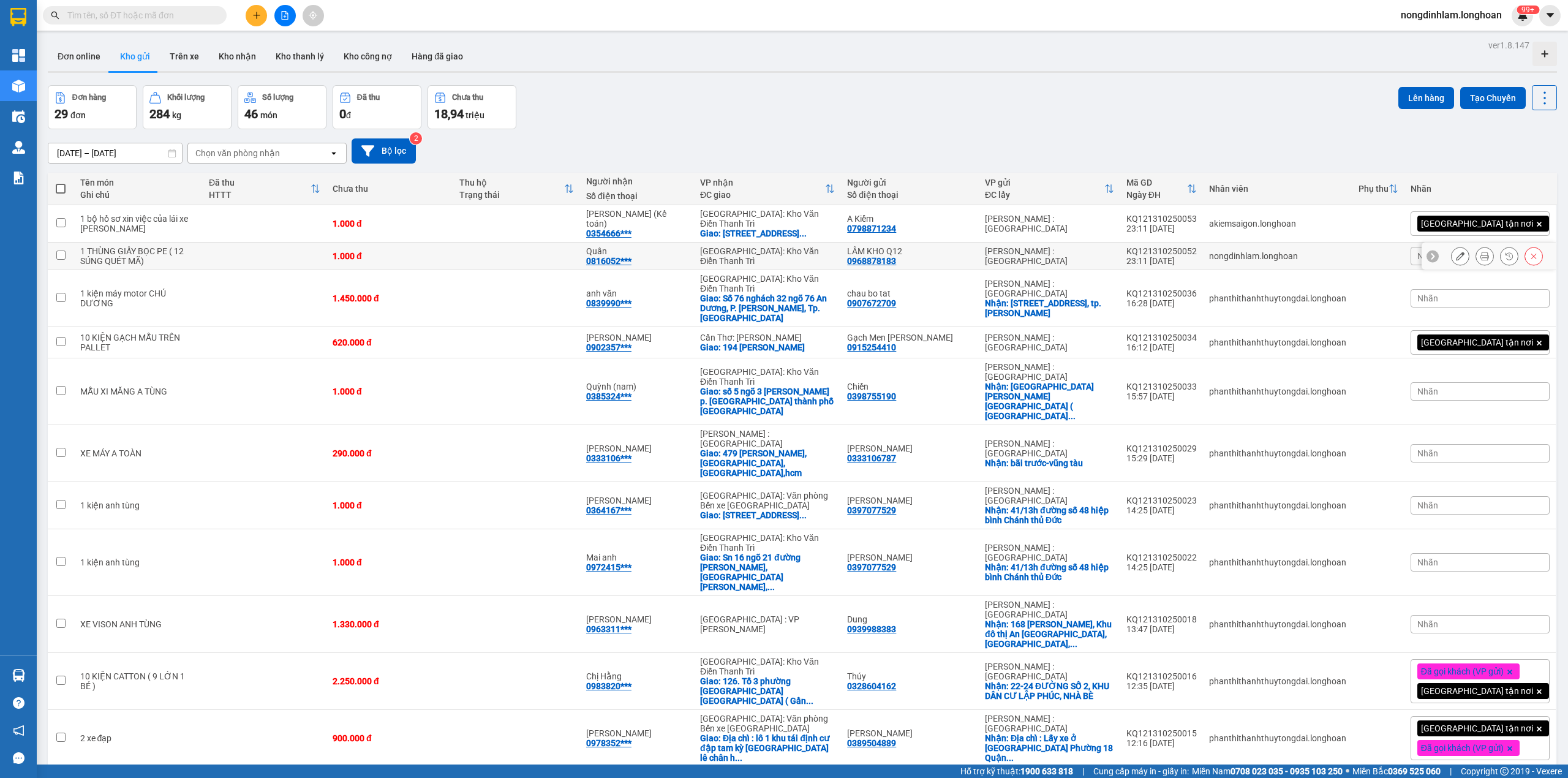
click at [205, 266] on td at bounding box center [265, 257] width 124 height 28
checkbox input "true"
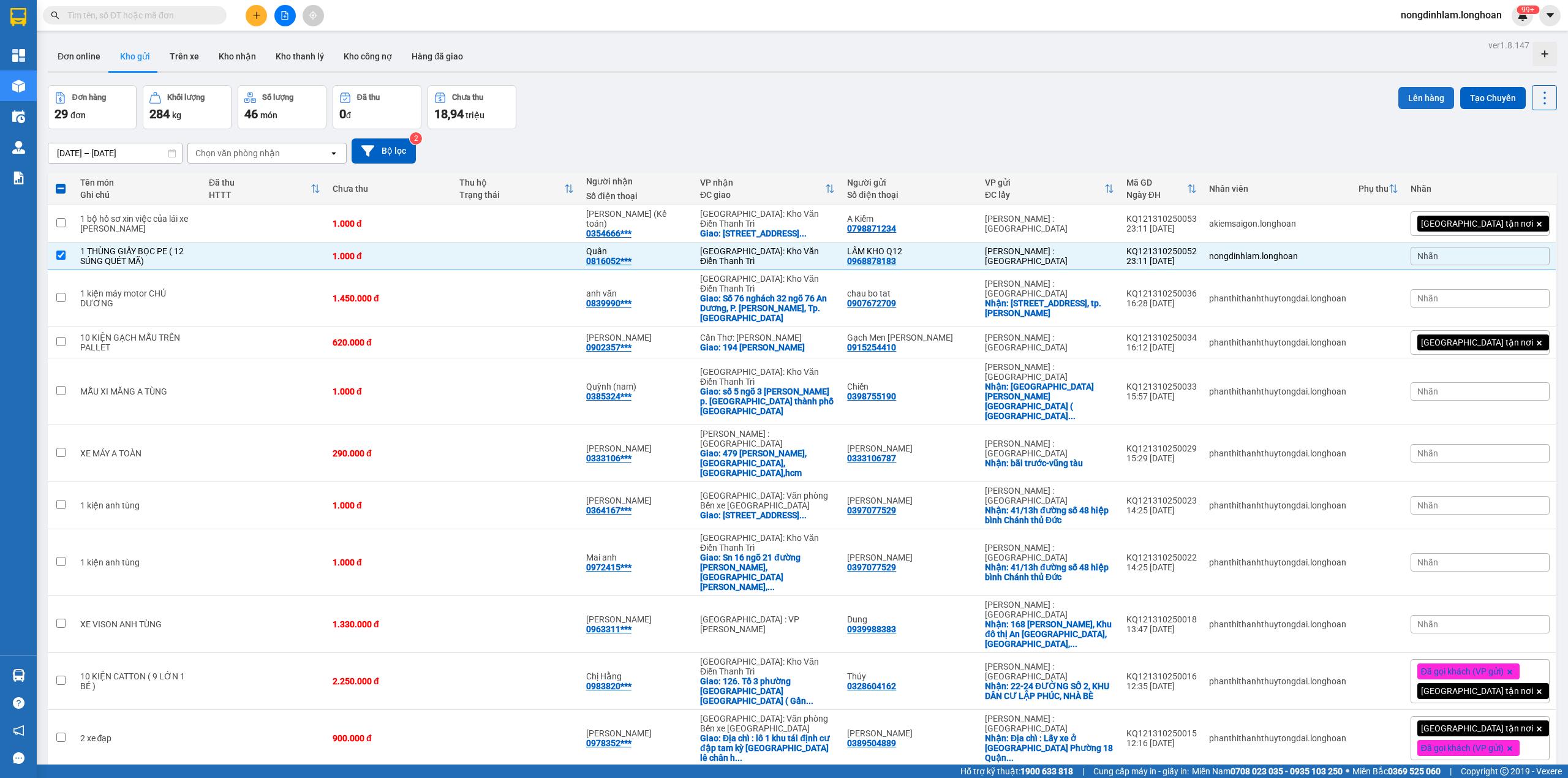
click at [1417, 97] on button "Lên hàng" at bounding box center [1427, 98] width 56 height 22
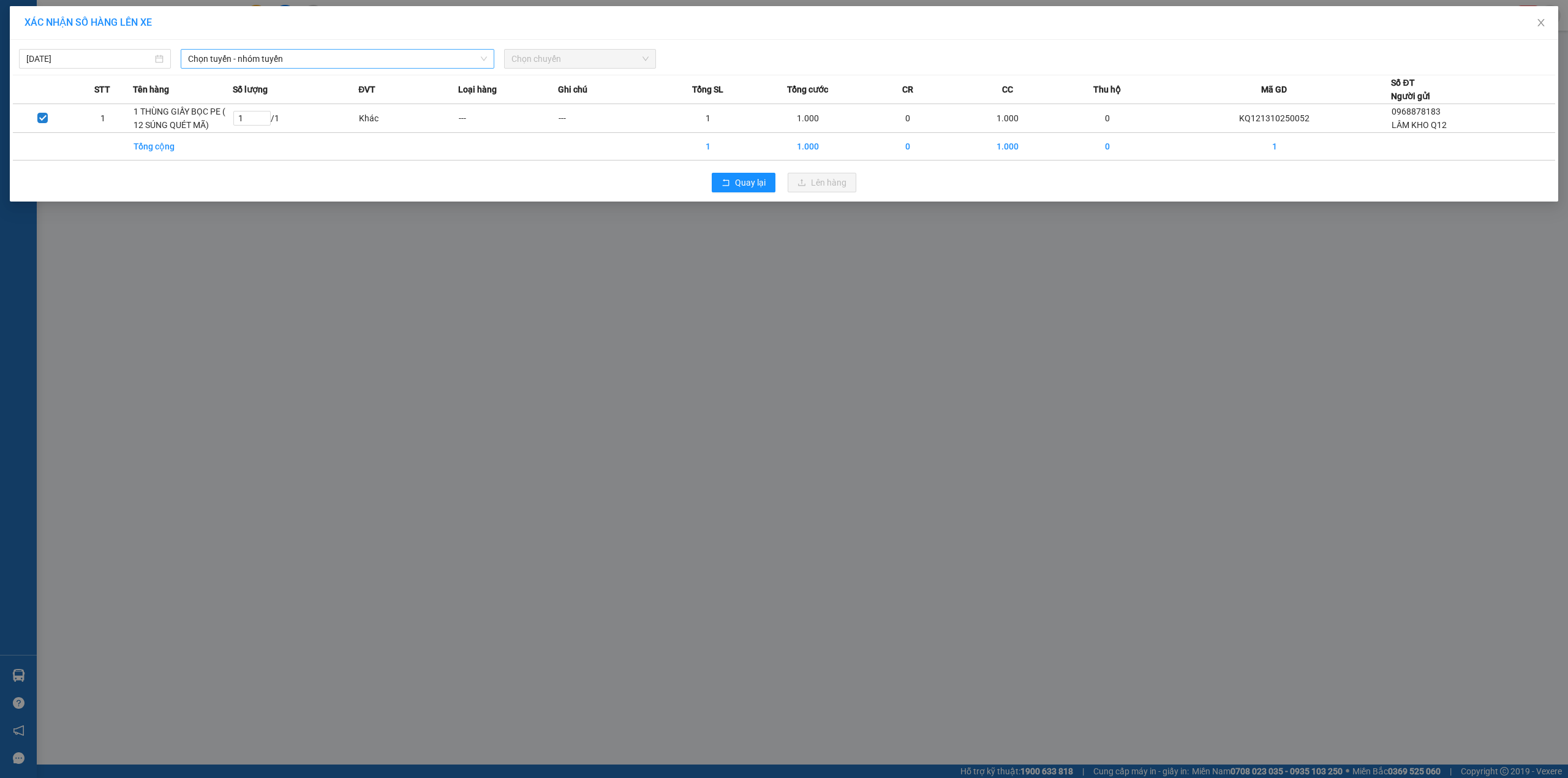
click at [240, 52] on span "Chọn tuyến - nhóm tuyến" at bounding box center [337, 59] width 299 height 19
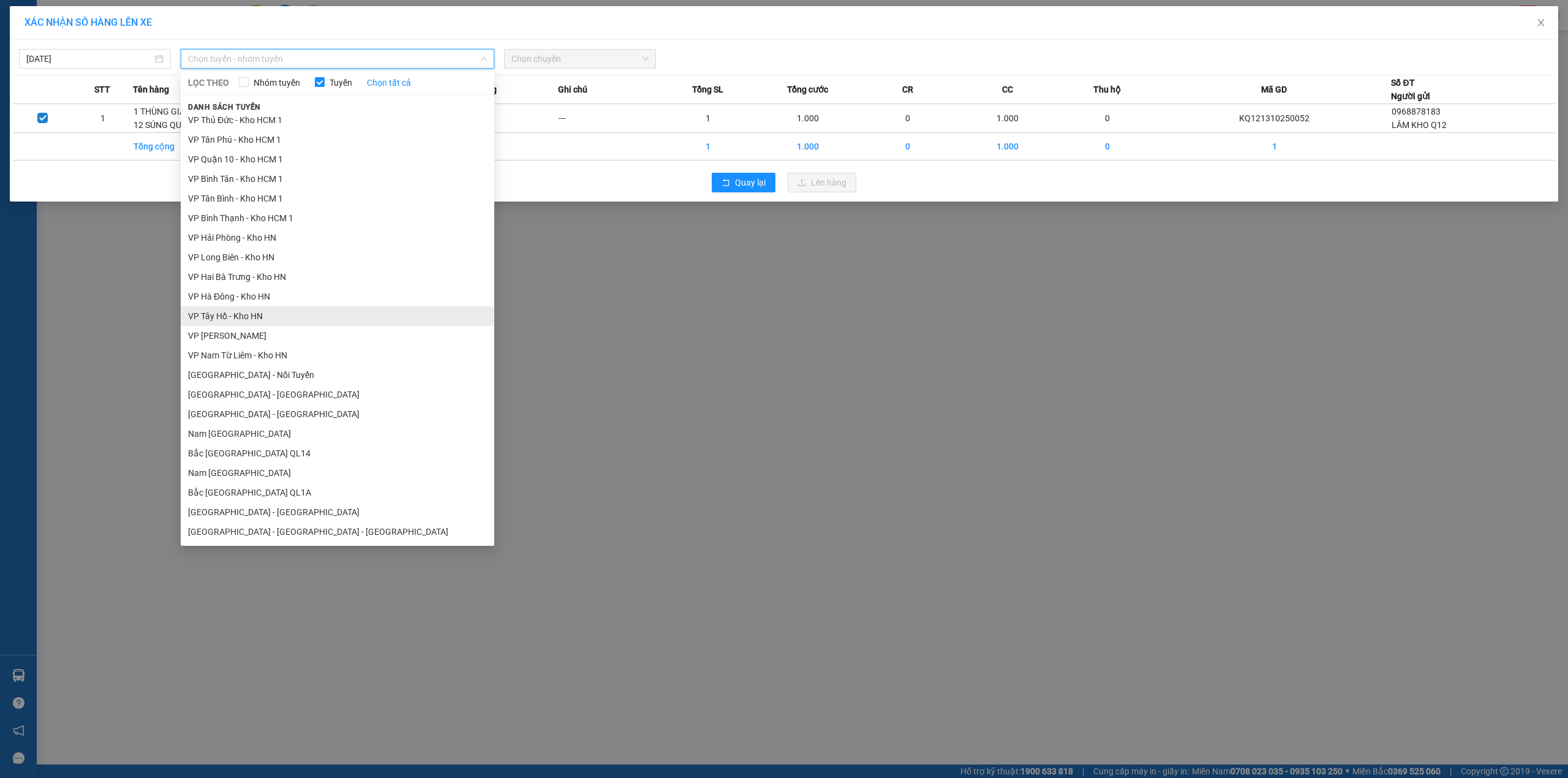
scroll to position [571, 0]
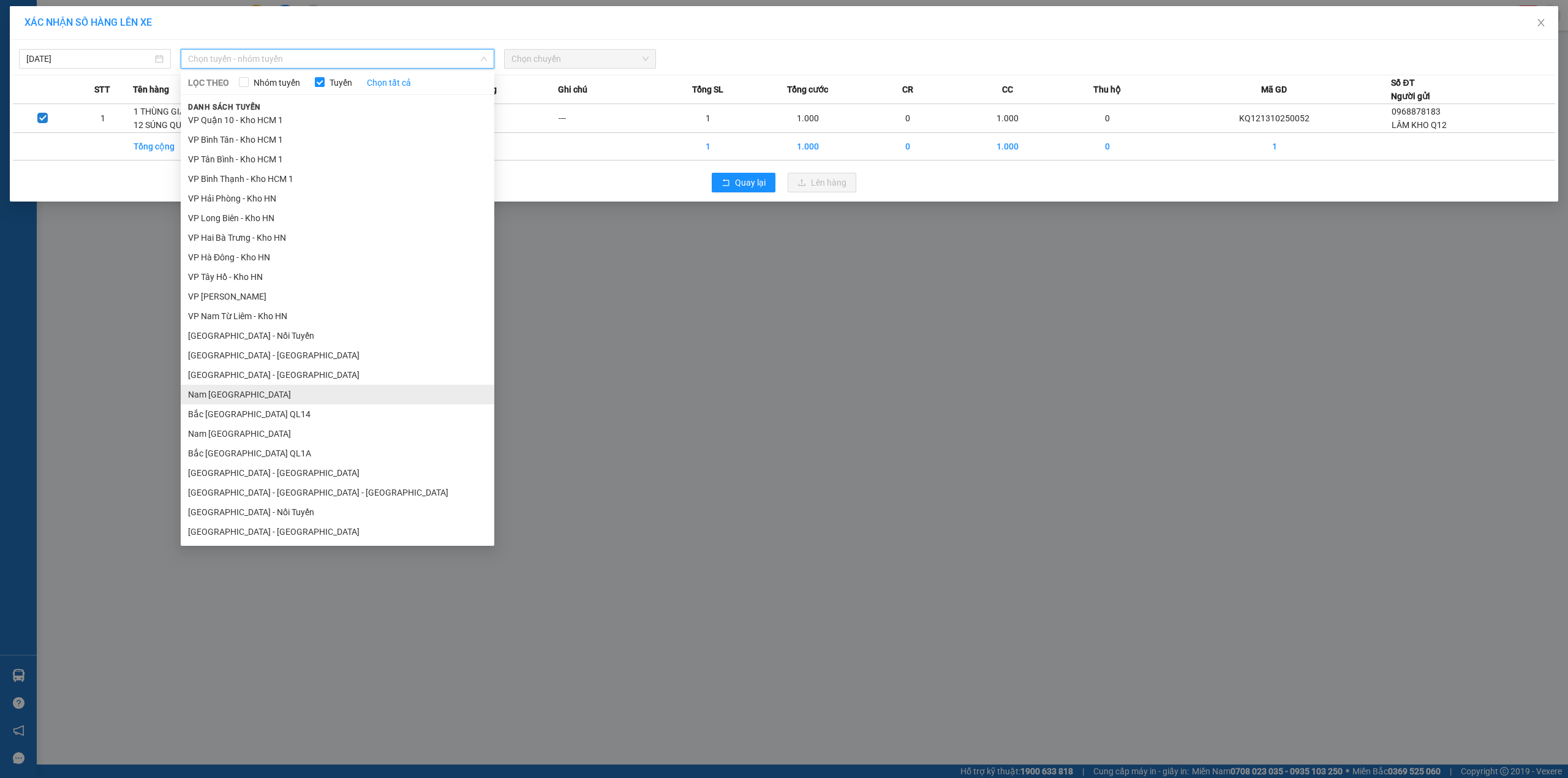
click at [273, 398] on li "Nam Trung Bắc QL14" at bounding box center [337, 394] width 313 height 19
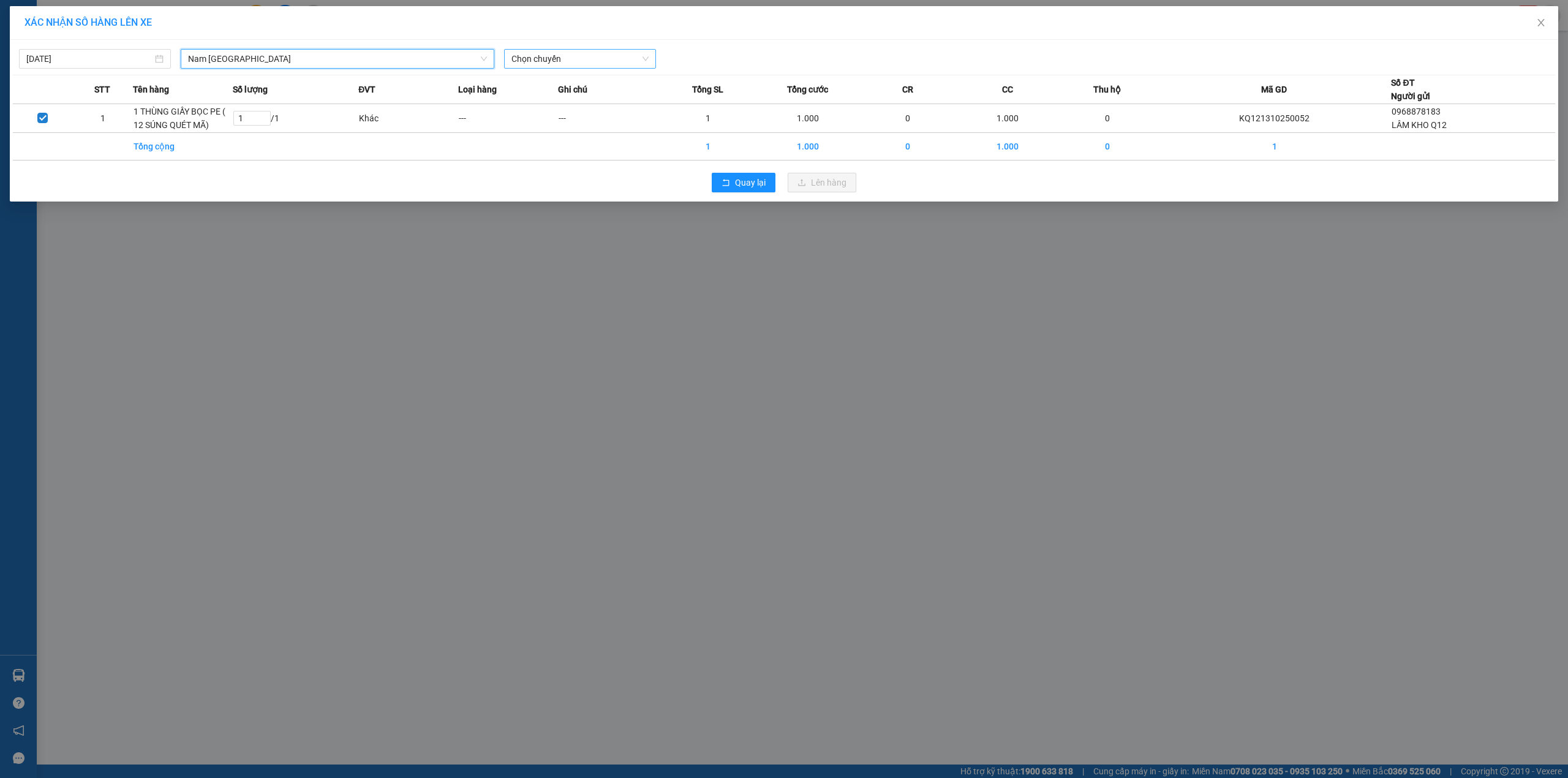
click at [588, 58] on span "Chọn chuyến" at bounding box center [580, 59] width 137 height 19
click at [284, 54] on span "Nam Trung Bắc QL14" at bounding box center [337, 59] width 299 height 19
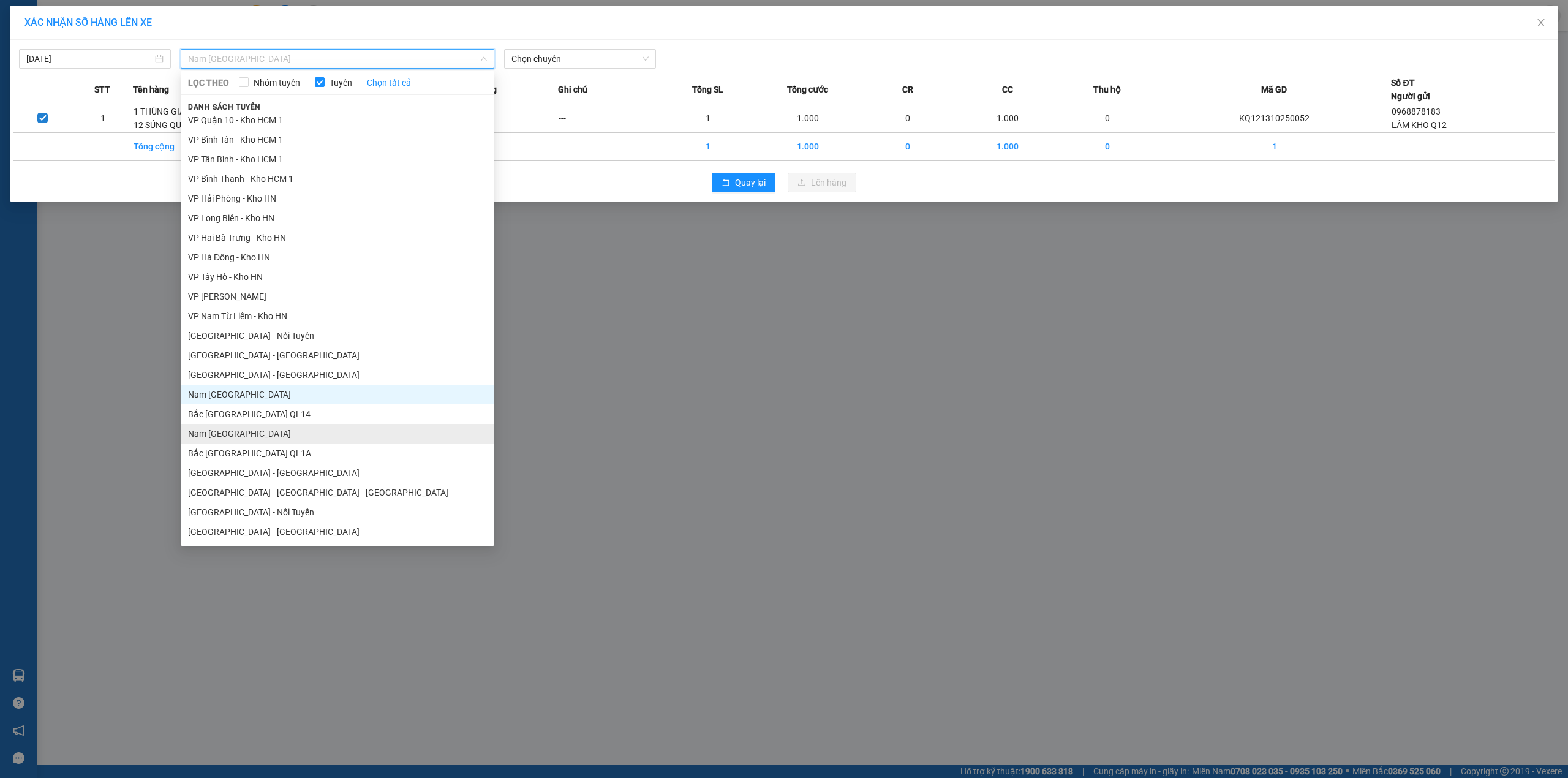
click at [258, 437] on li "Nam [GEOGRAPHIC_DATA]" at bounding box center [337, 433] width 313 height 19
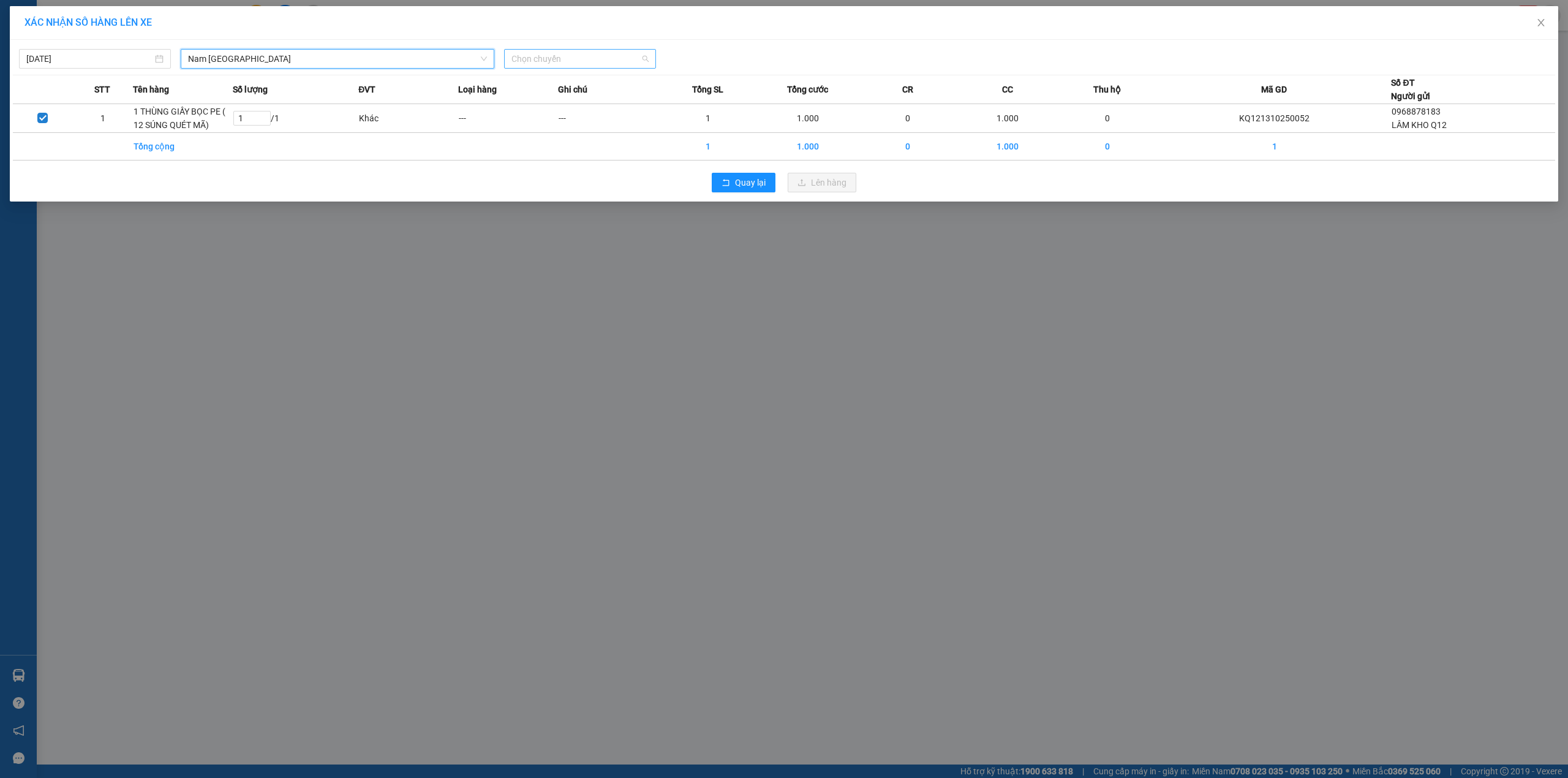
click at [604, 63] on span "Chọn chuyến" at bounding box center [580, 59] width 137 height 19
click at [581, 128] on div "22:00 (TC) - 29K-024.94" at bounding box center [559, 123] width 96 height 14
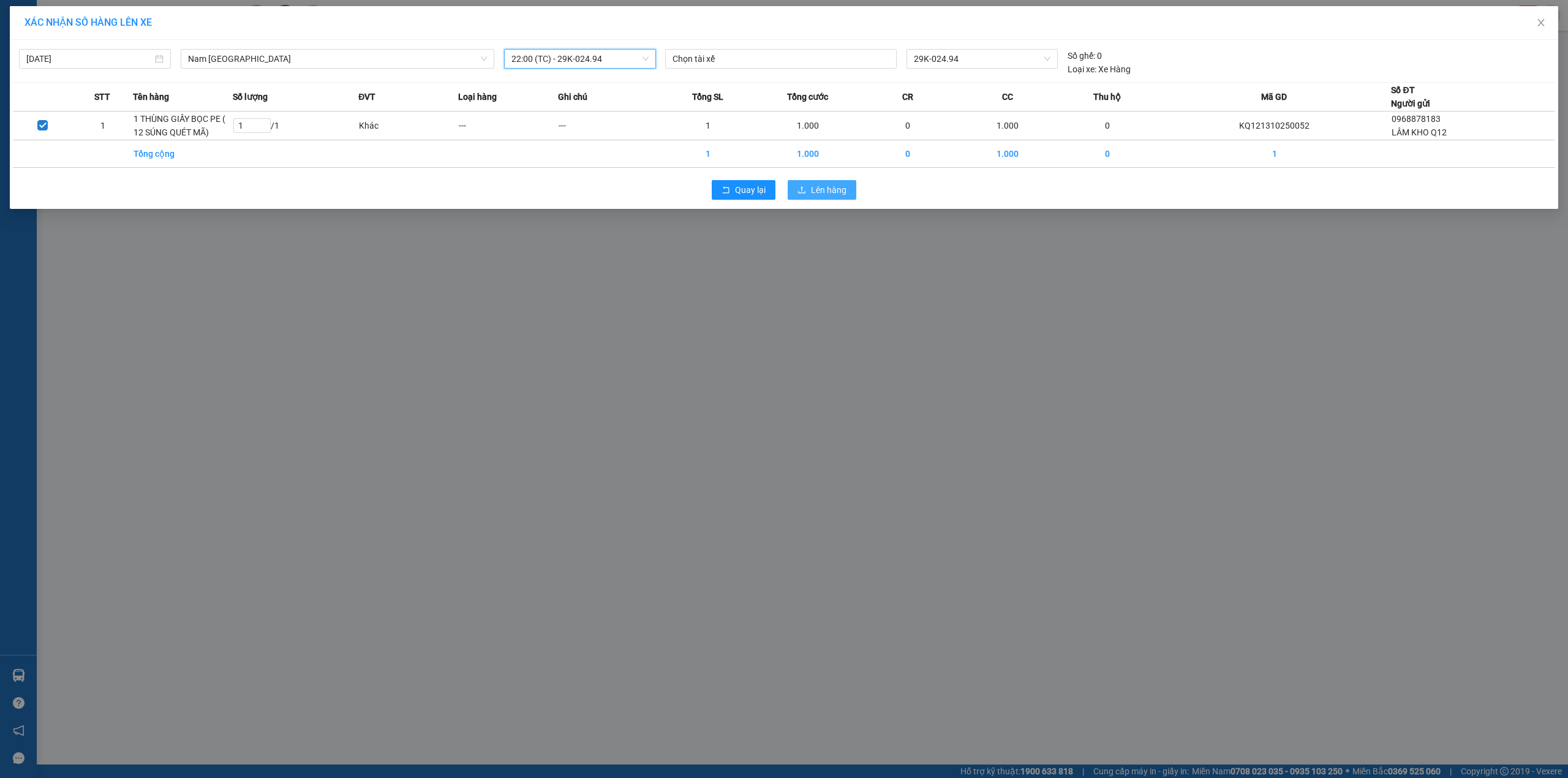
click at [839, 192] on span "Lên hàng" at bounding box center [829, 190] width 36 height 14
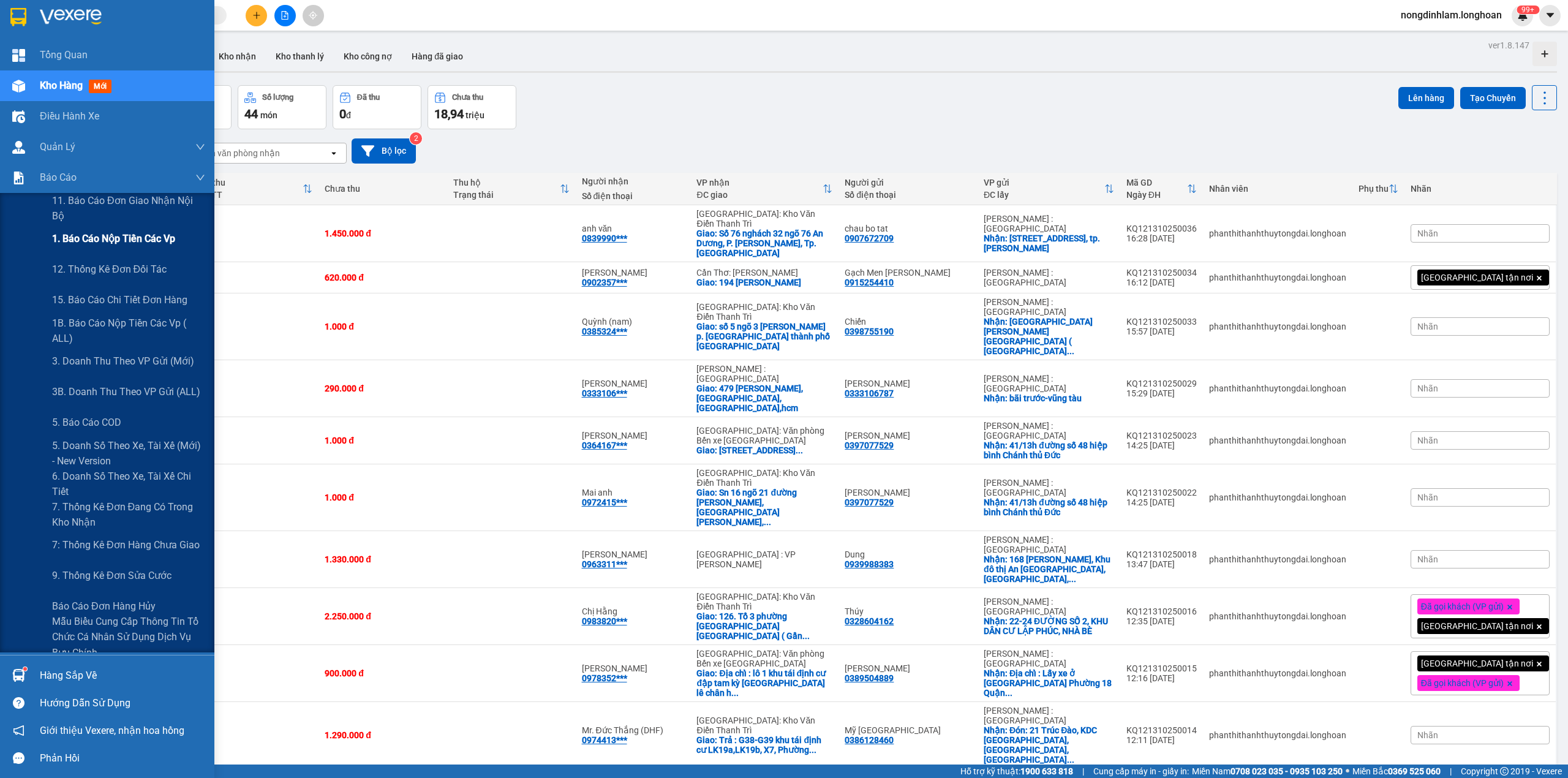
click at [112, 246] on span "1. Báo cáo nộp tiền các vp" at bounding box center [113, 239] width 123 height 15
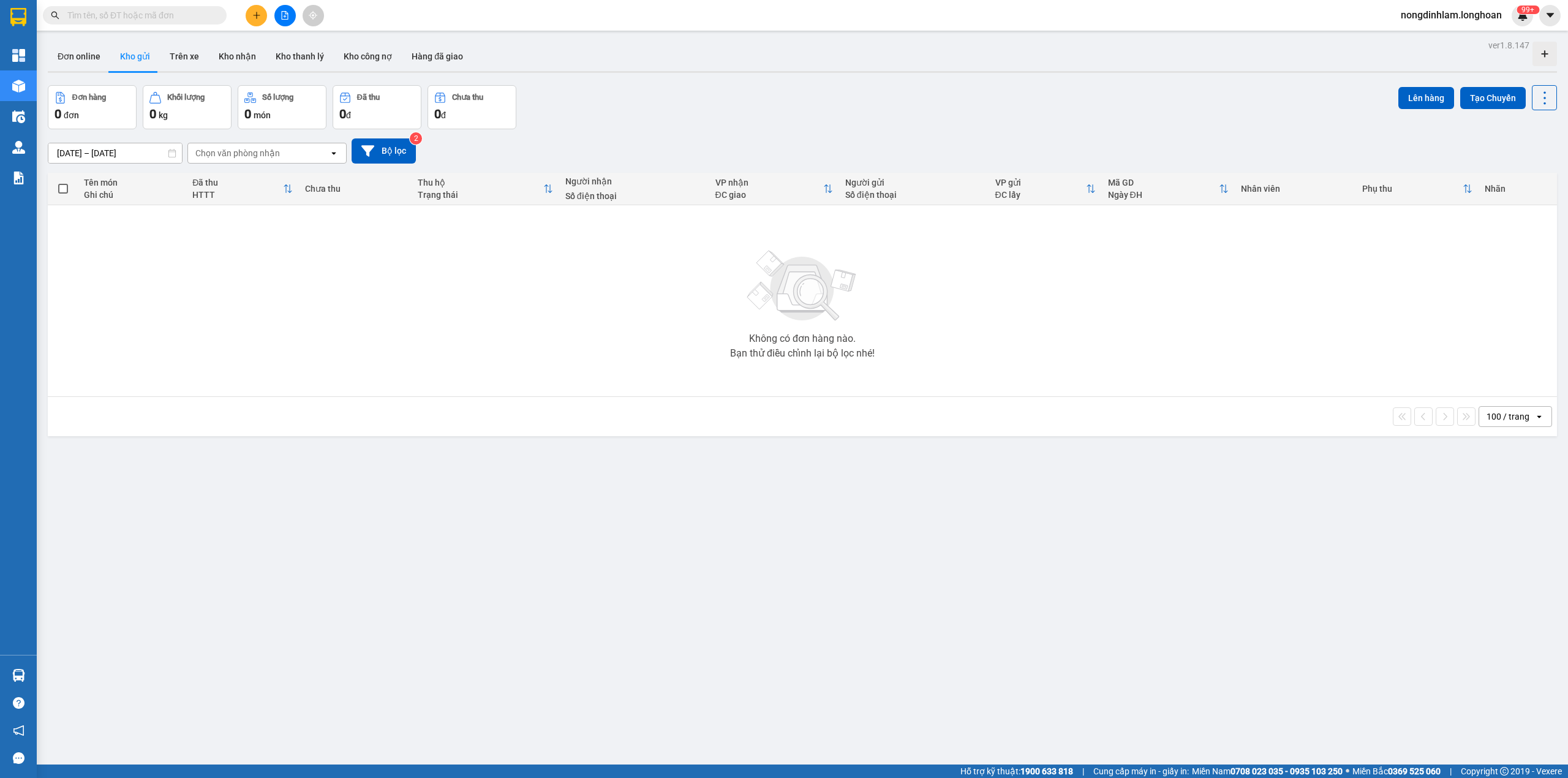
click at [154, 18] on input "text" at bounding box center [140, 15] width 145 height 14
paste input "VP101310250021"
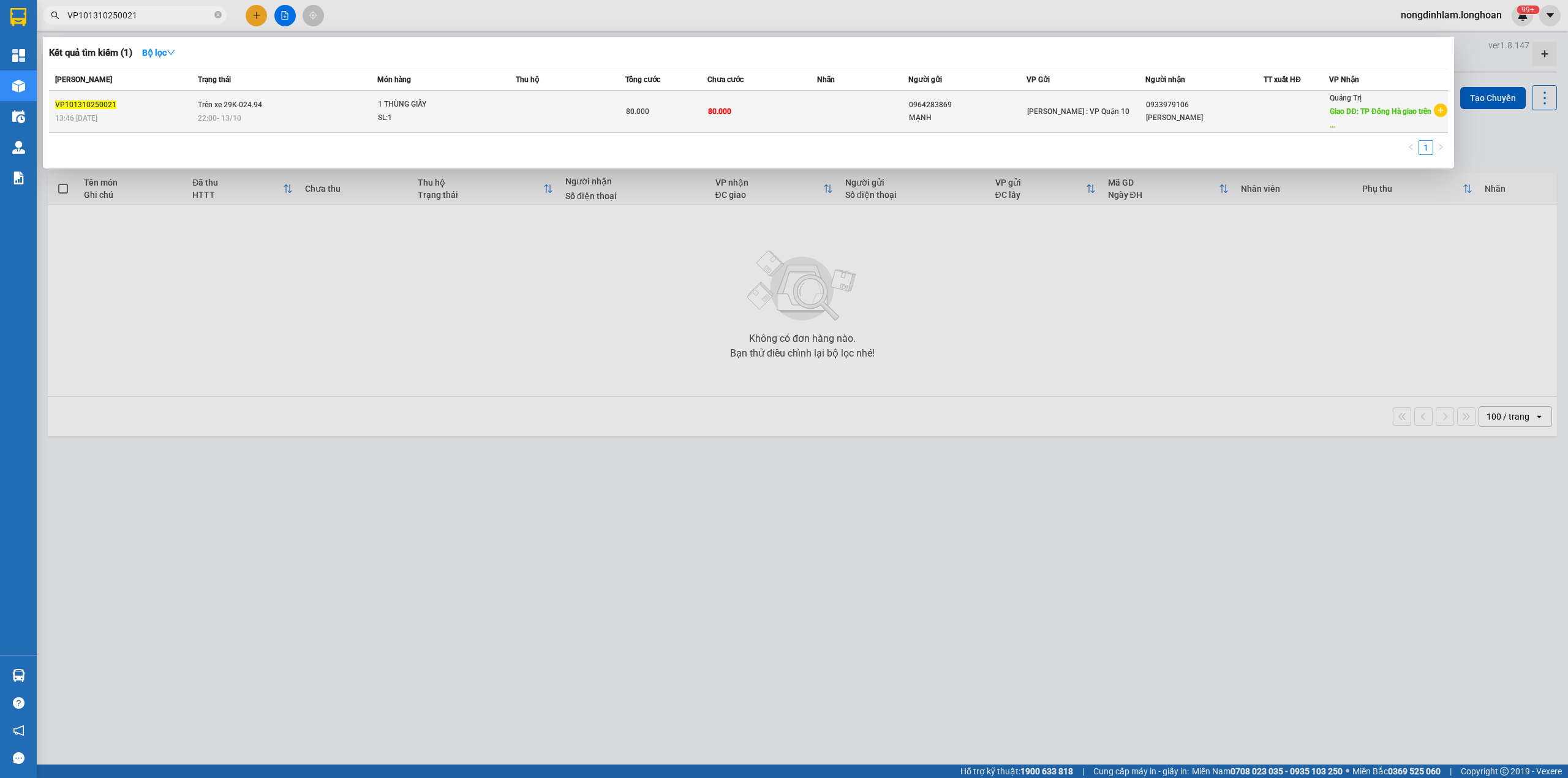
type input "VP101310250021"
click at [189, 123] on div "13:46 [DATE]" at bounding box center [124, 119] width 139 height 14
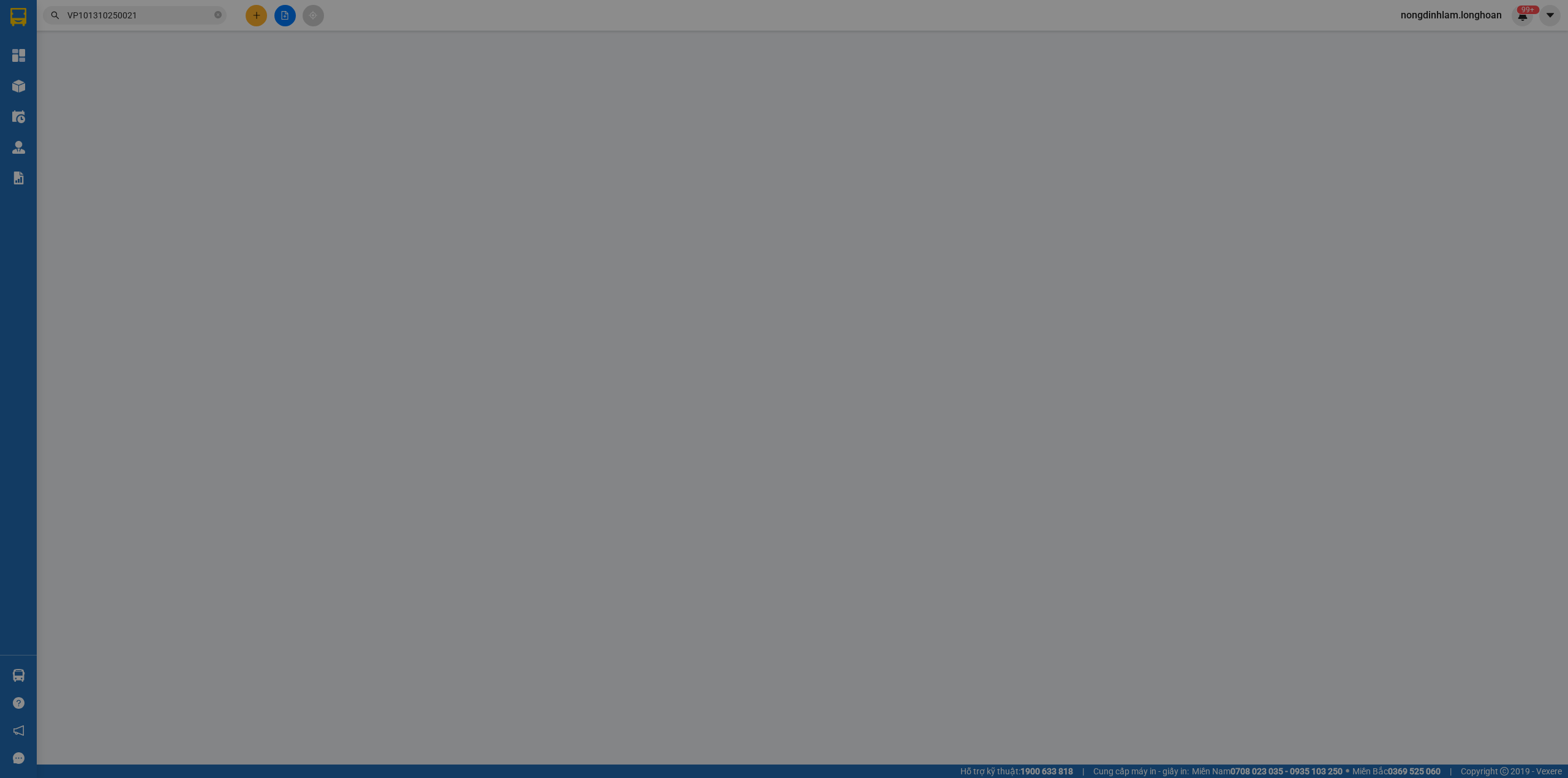
type input "0964283869"
type input "MẠNH"
type input "0933979106"
type input "[PERSON_NAME]"
type input "[GEOGRAPHIC_DATA] giao trên QL 1A"
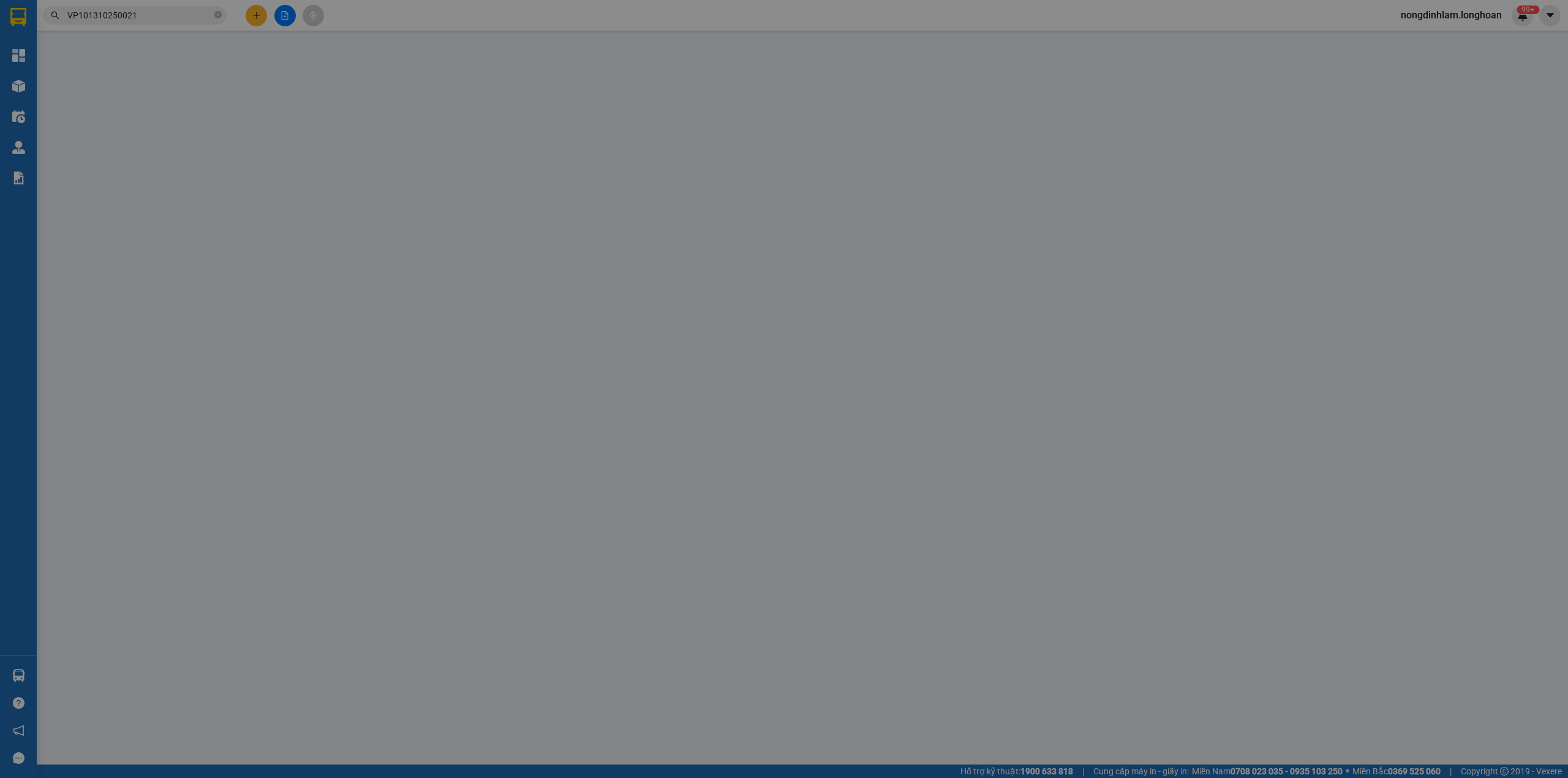
type input "hàng k bao bể vỡ hư hỏng"
type input "0"
type input "80.000"
